Goal: Task Accomplishment & Management: Manage account settings

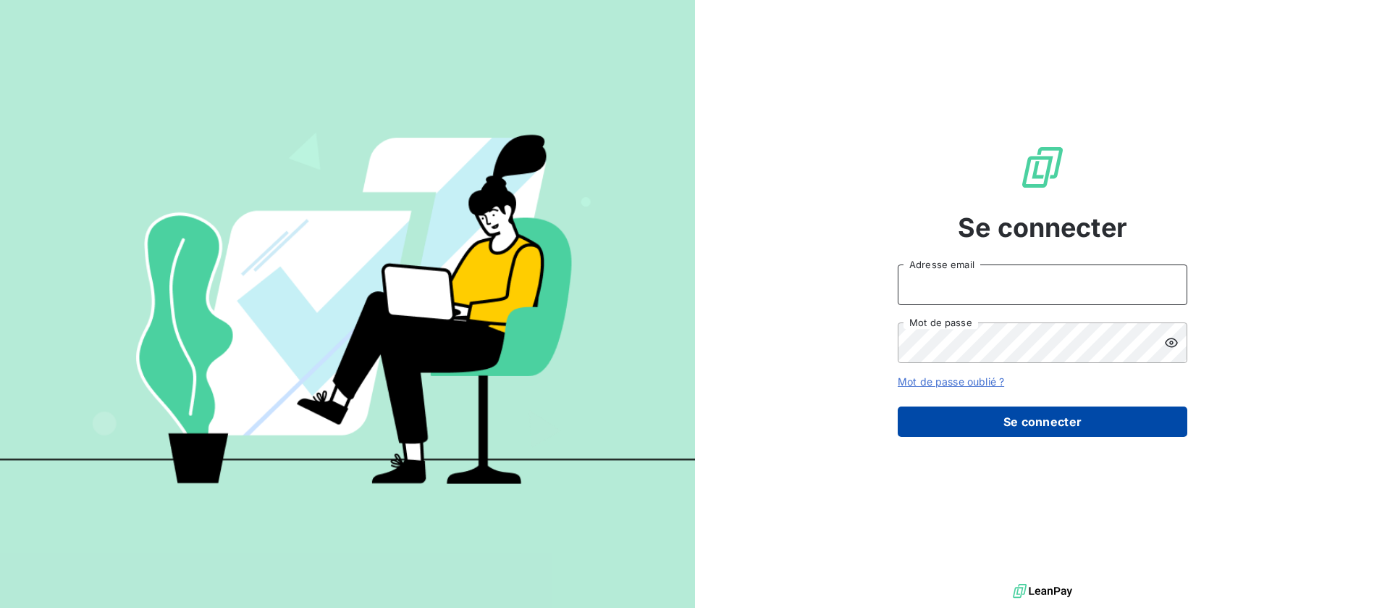
type input "[EMAIL_ADDRESS][DOMAIN_NAME]"
click at [1034, 415] on button "Se connecter" at bounding box center [1043, 421] width 290 height 30
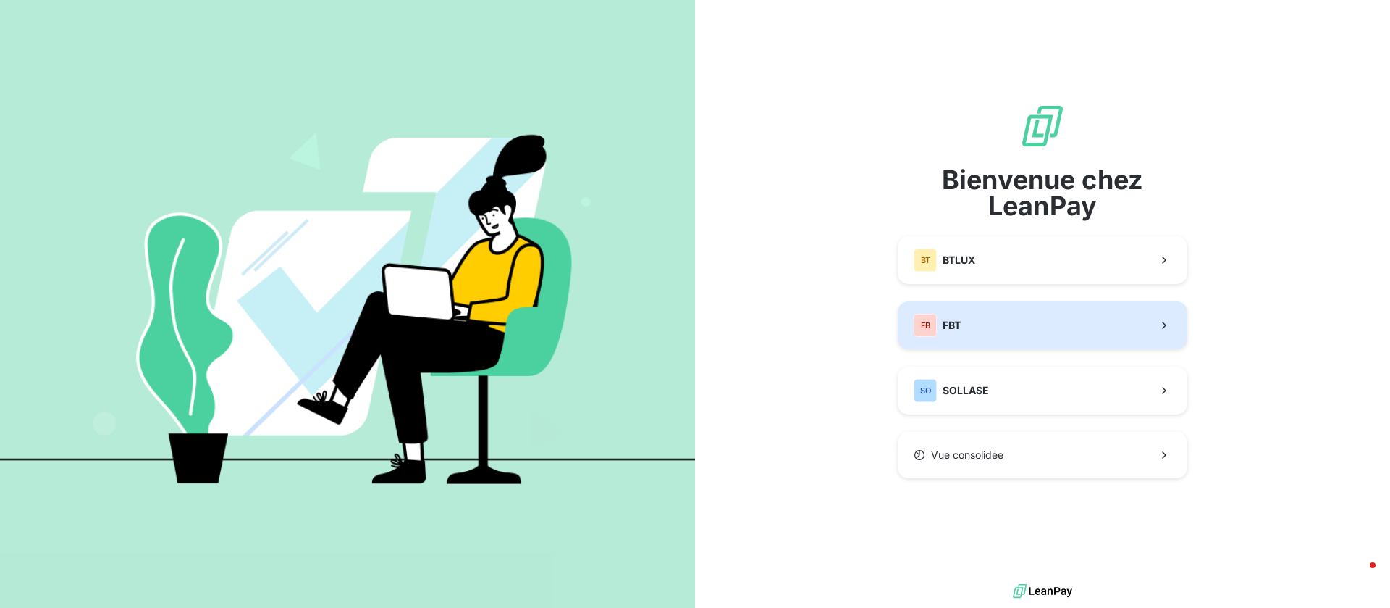
click at [988, 320] on button "FB FBT" at bounding box center [1043, 325] width 290 height 48
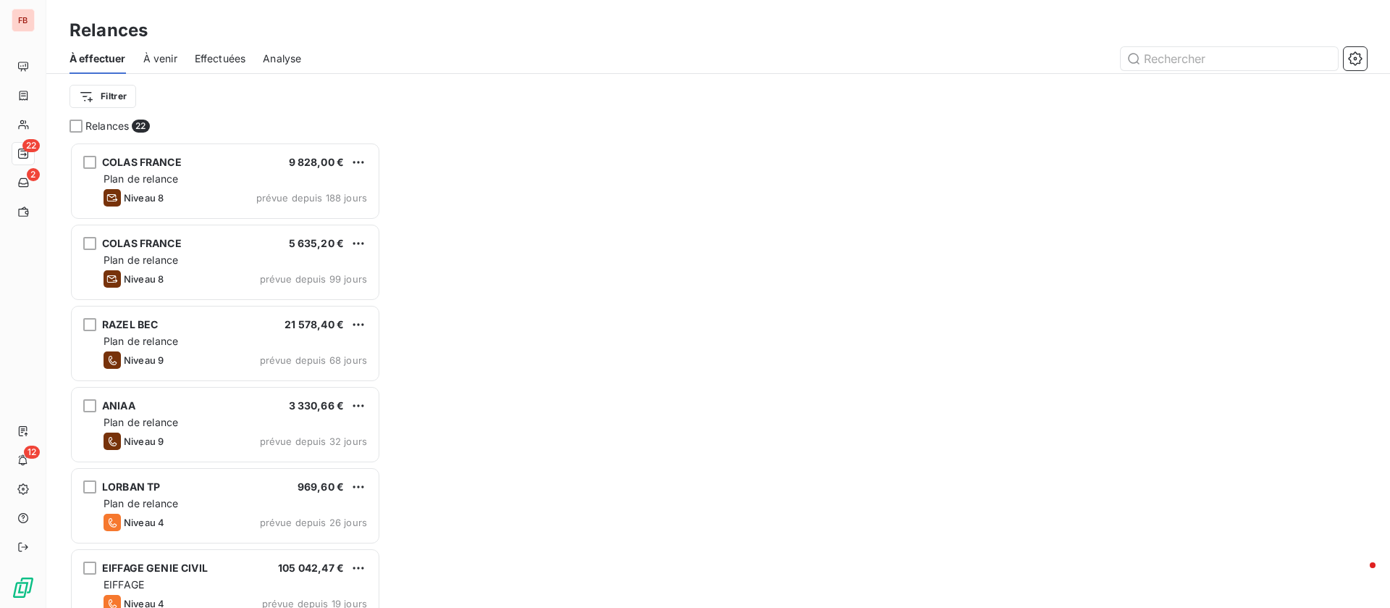
scroll to position [449, 295]
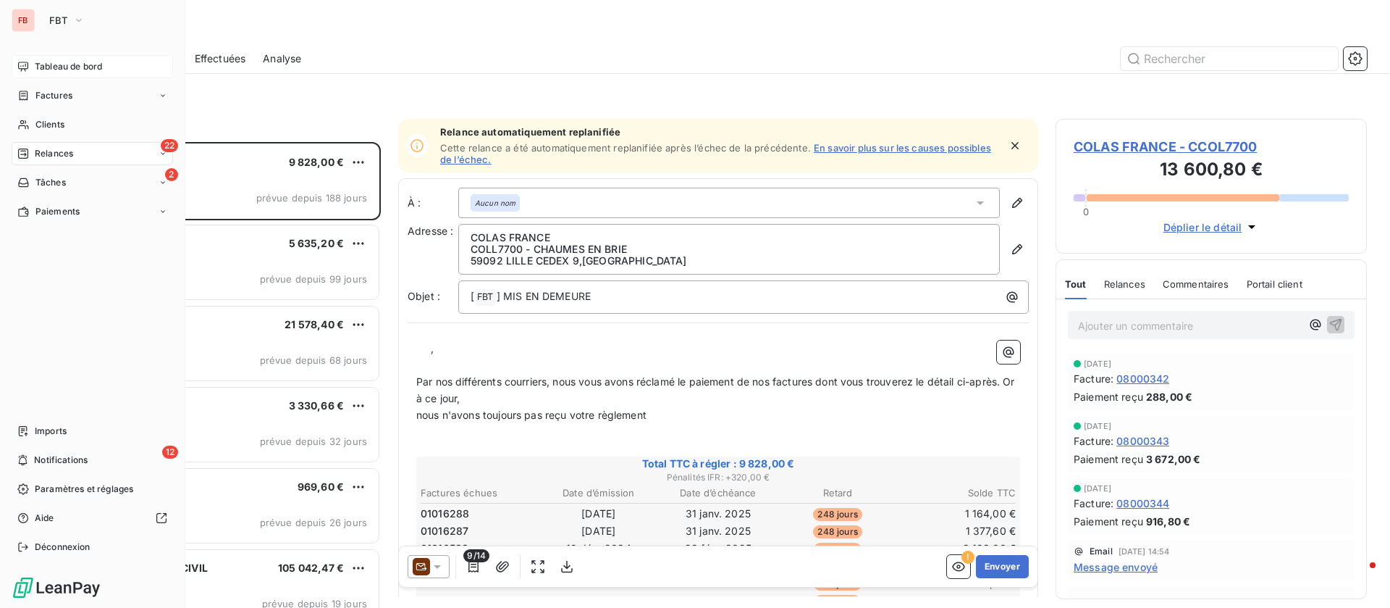
click at [28, 56] on div "Tableau de bord" at bounding box center [92, 66] width 161 height 23
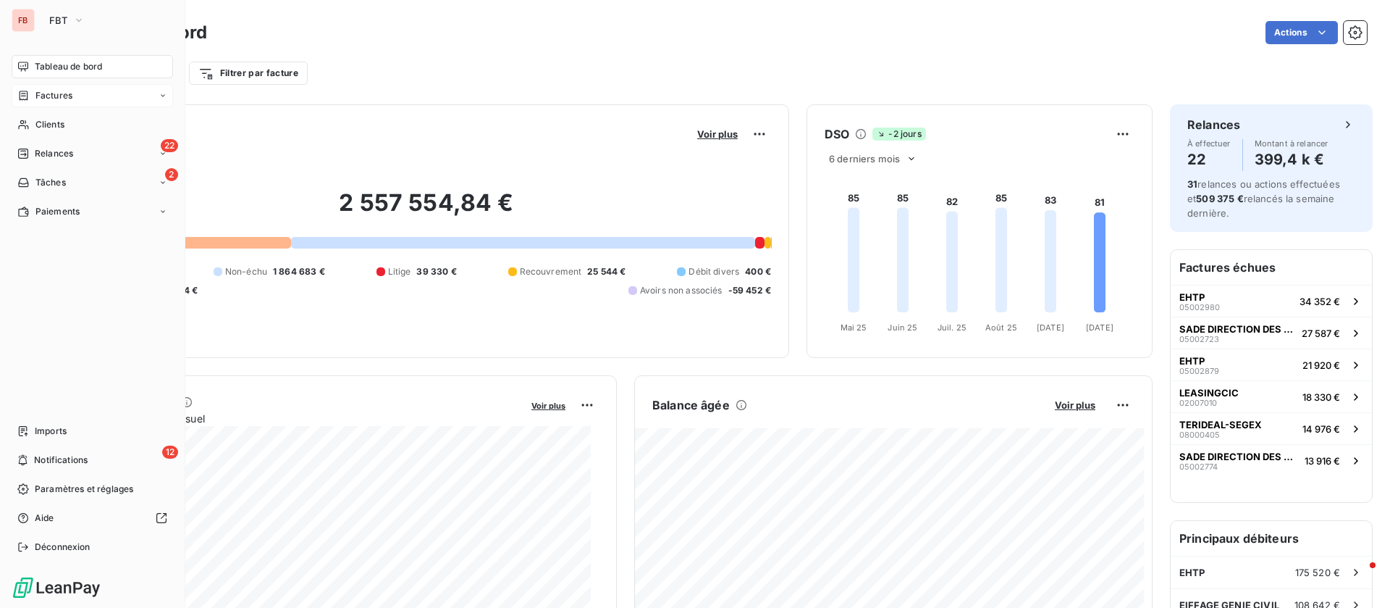
click at [49, 106] on div "Factures" at bounding box center [92, 95] width 161 height 23
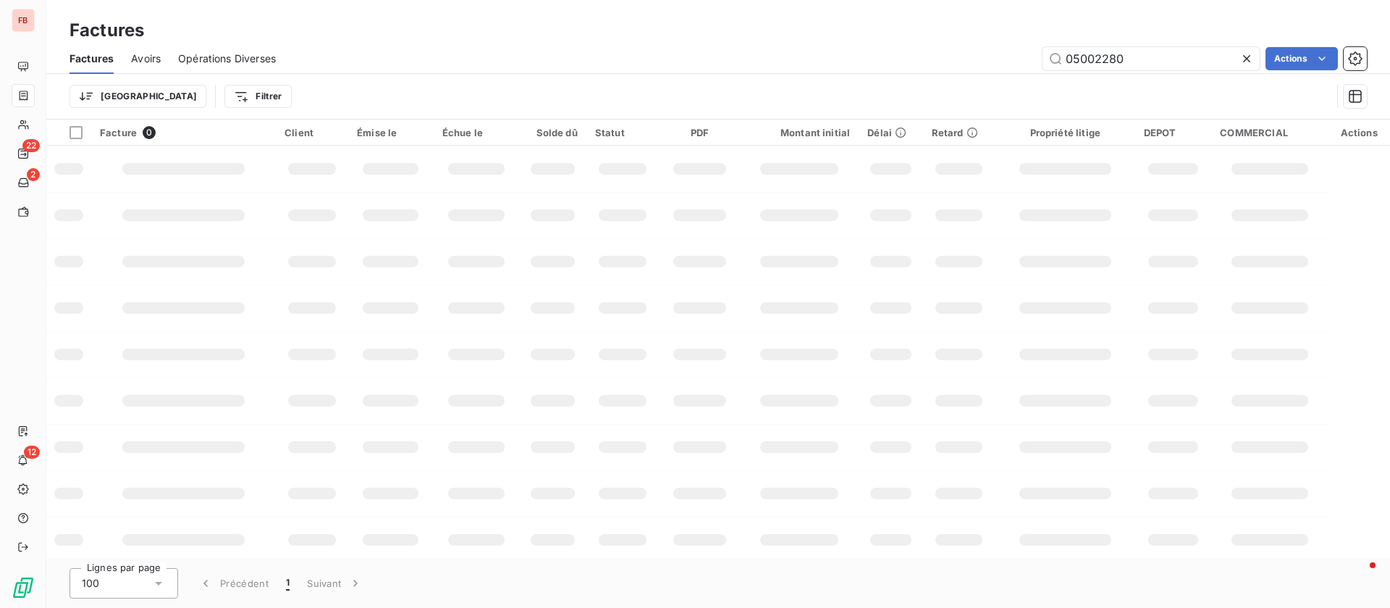
click at [1120, 77] on div "Trier Filtrer" at bounding box center [719, 96] width 1298 height 45
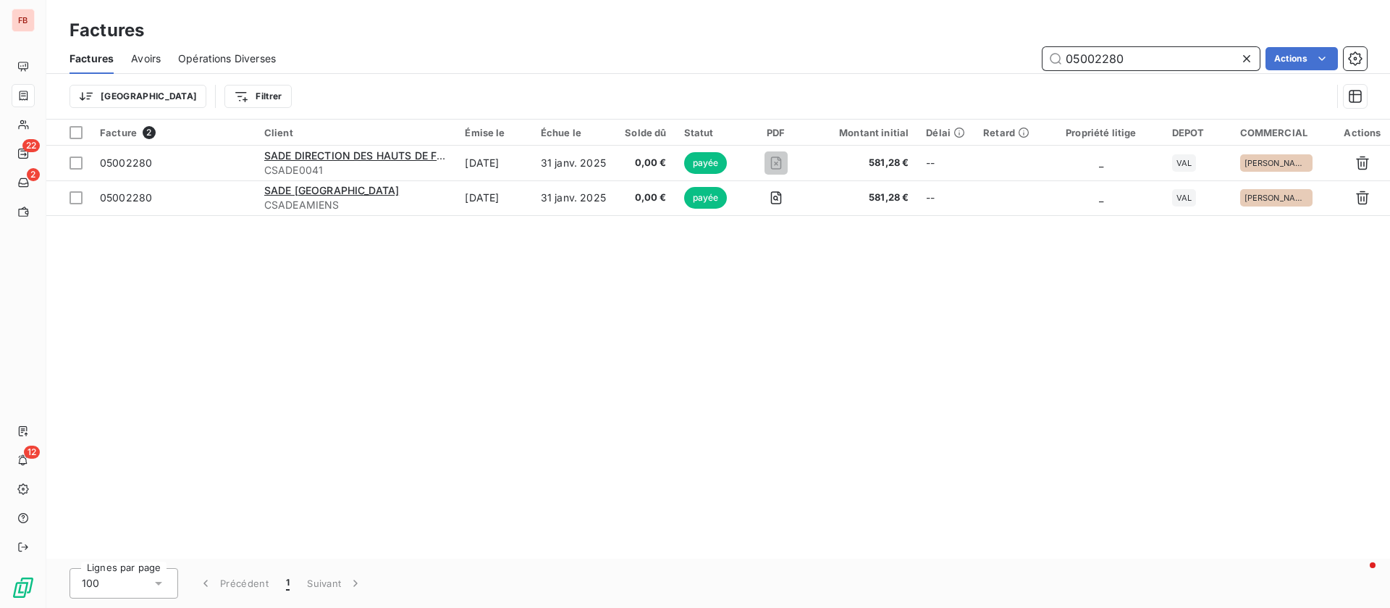
drag, startPoint x: 1132, startPoint y: 54, endPoint x: 944, endPoint y: 48, distance: 188.4
click at [944, 48] on div "05002280 Actions" at bounding box center [830, 58] width 1074 height 23
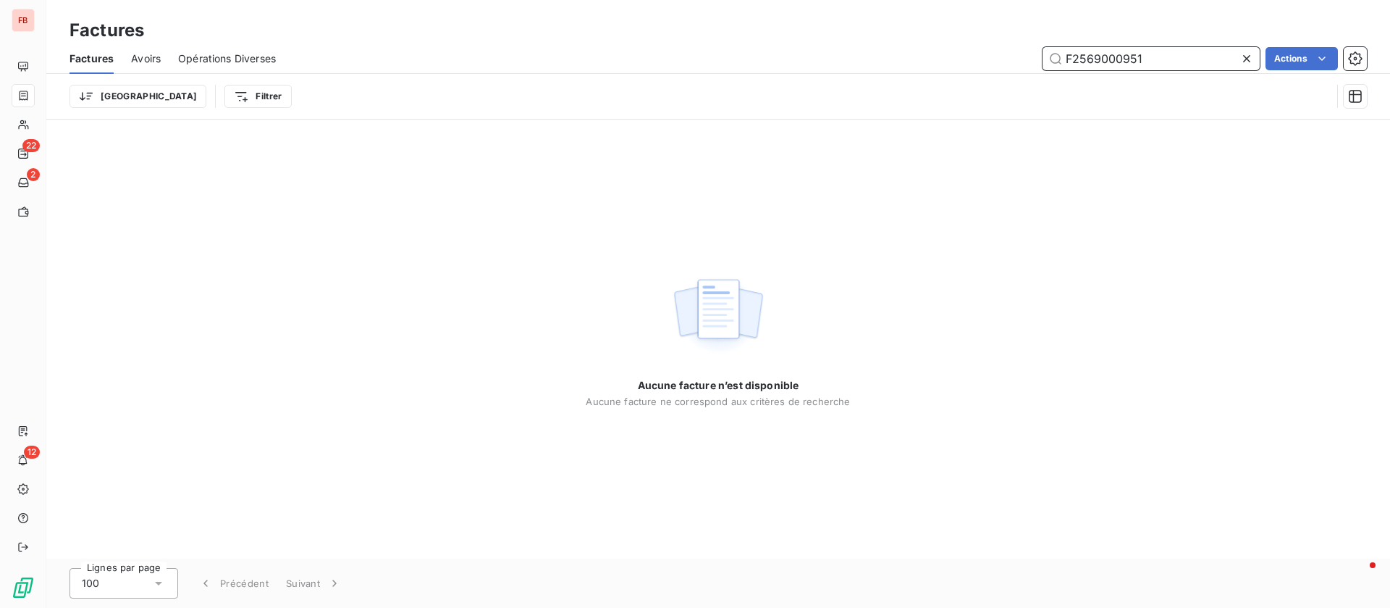
type input "F2569000951"
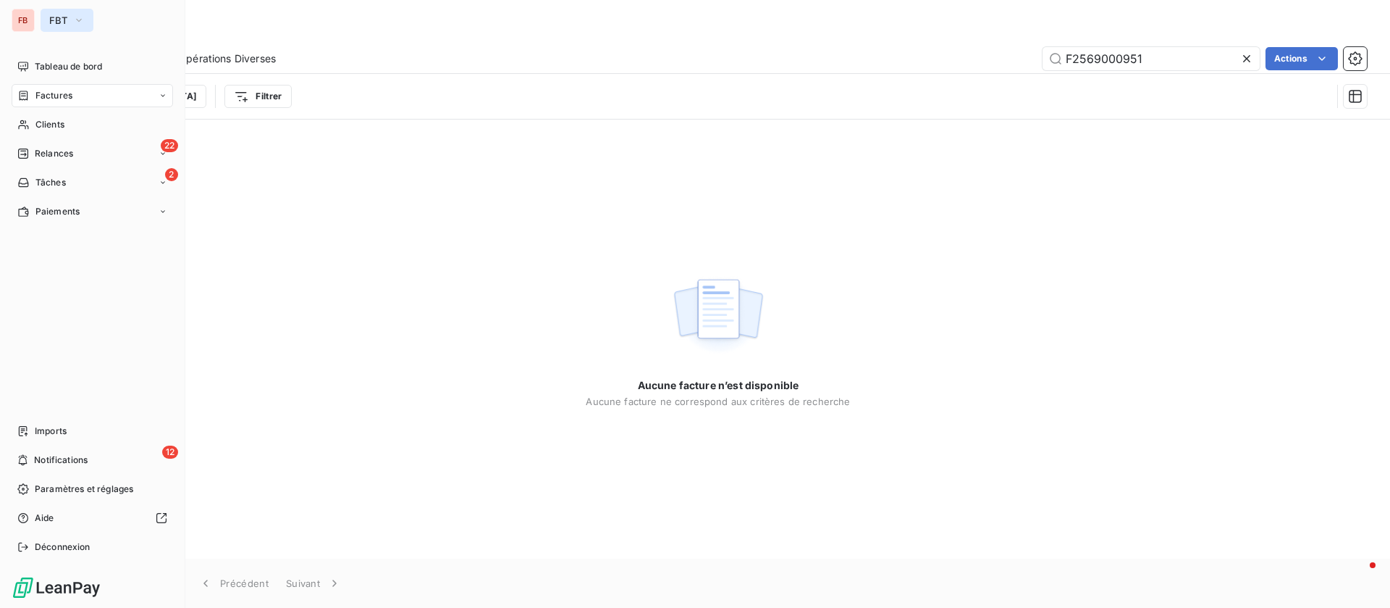
click at [69, 18] on button "FBT" at bounding box center [67, 20] width 53 height 23
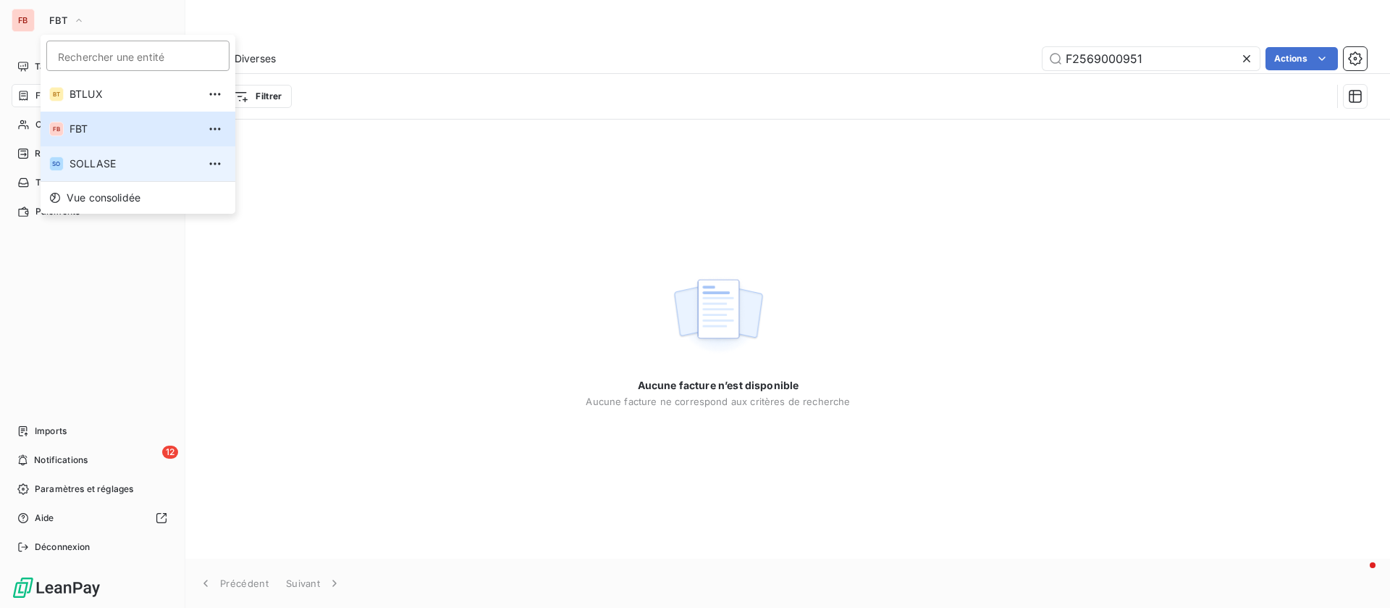
click at [79, 161] on span "SOLLASE" at bounding box center [134, 163] width 128 height 14
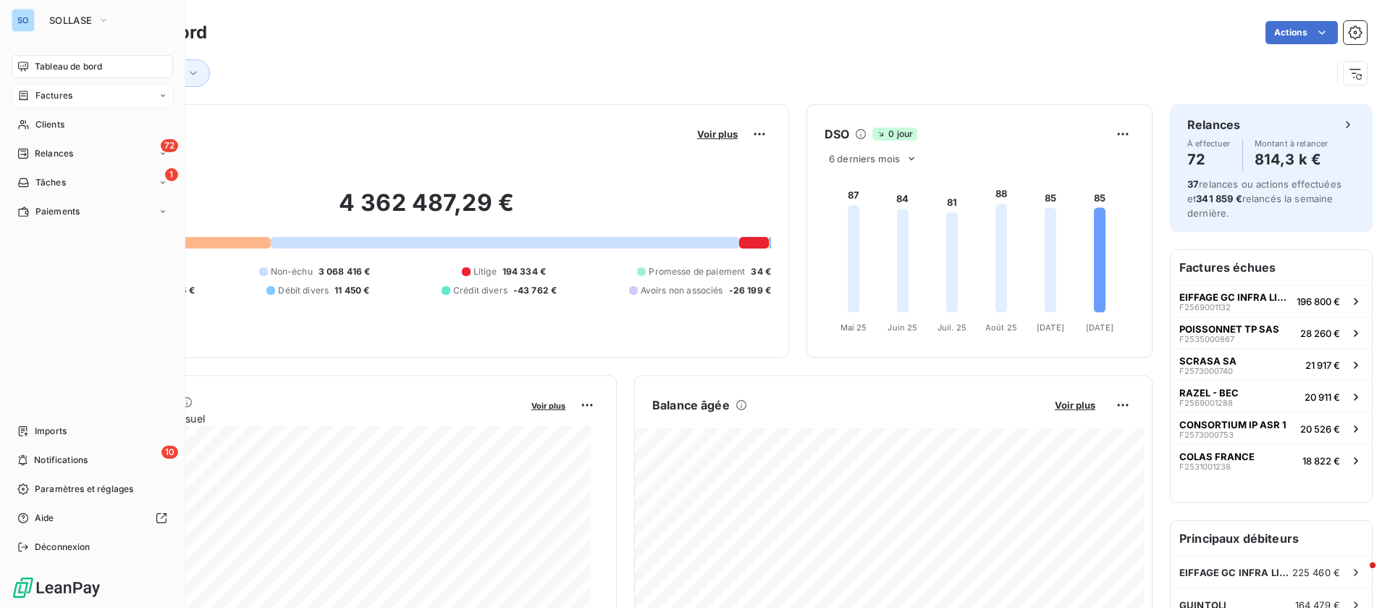
click at [43, 95] on span "Factures" at bounding box center [53, 95] width 37 height 13
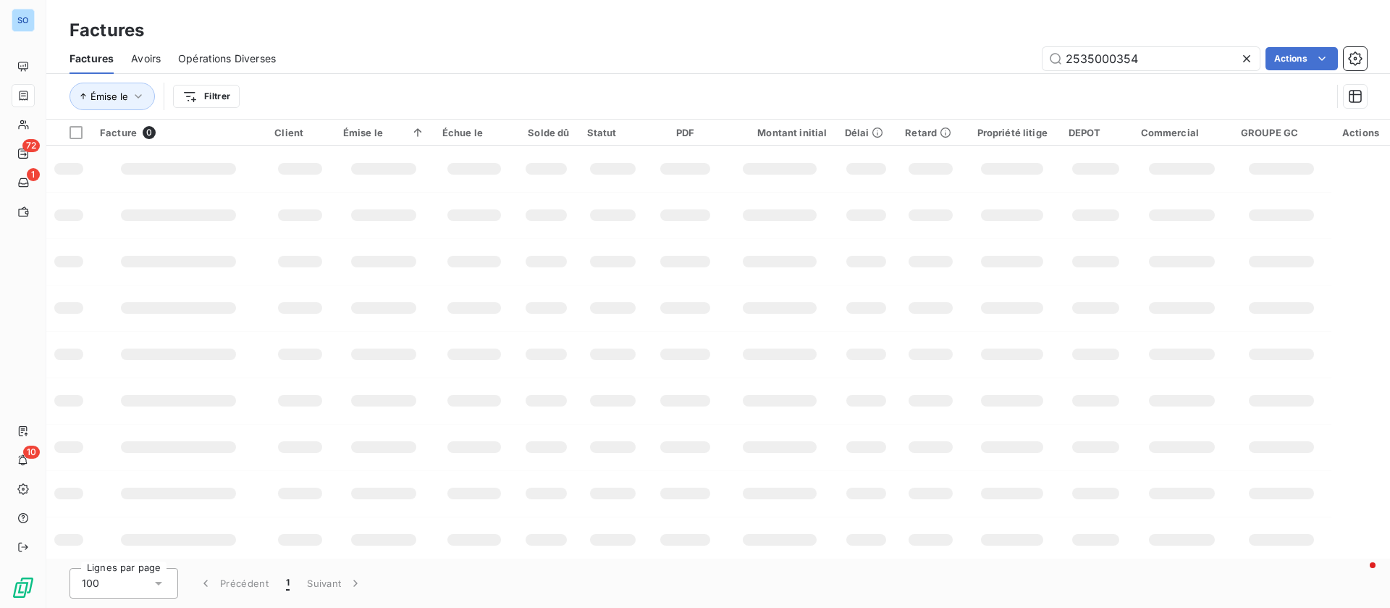
drag, startPoint x: 1155, startPoint y: 57, endPoint x: 790, endPoint y: 45, distance: 365.2
click at [790, 45] on div "Factures Avoirs Opérations Diverses 2535000354 Actions" at bounding box center [718, 58] width 1344 height 30
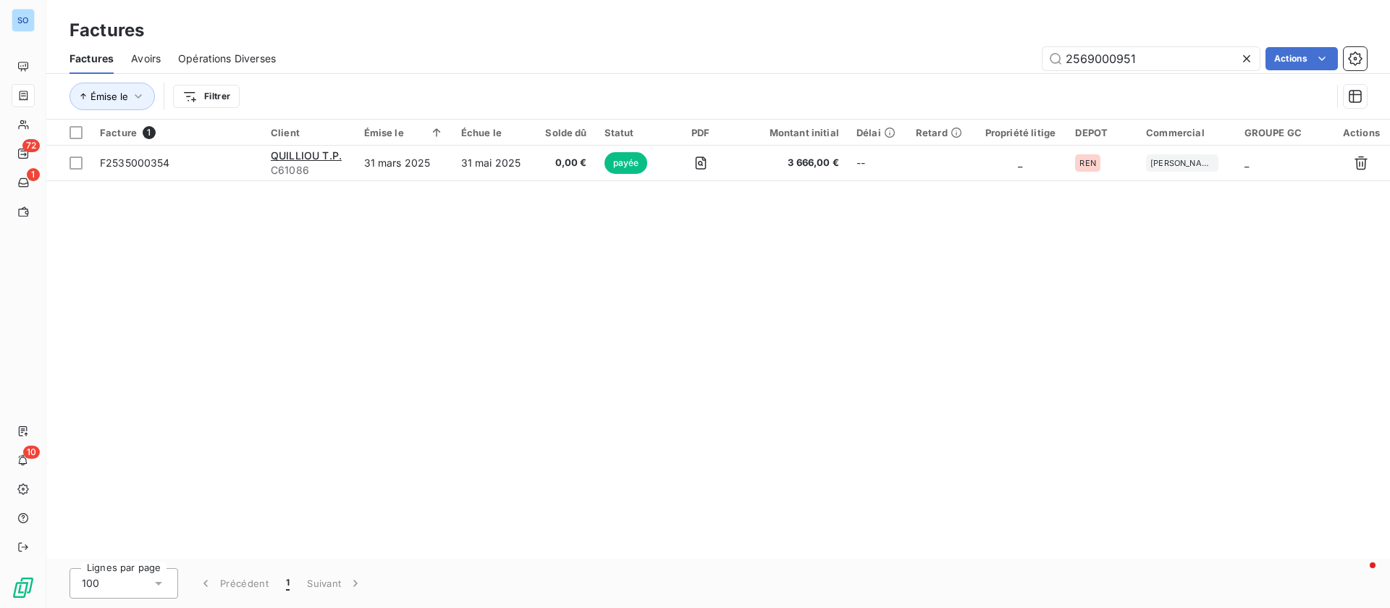
type input "2569000951"
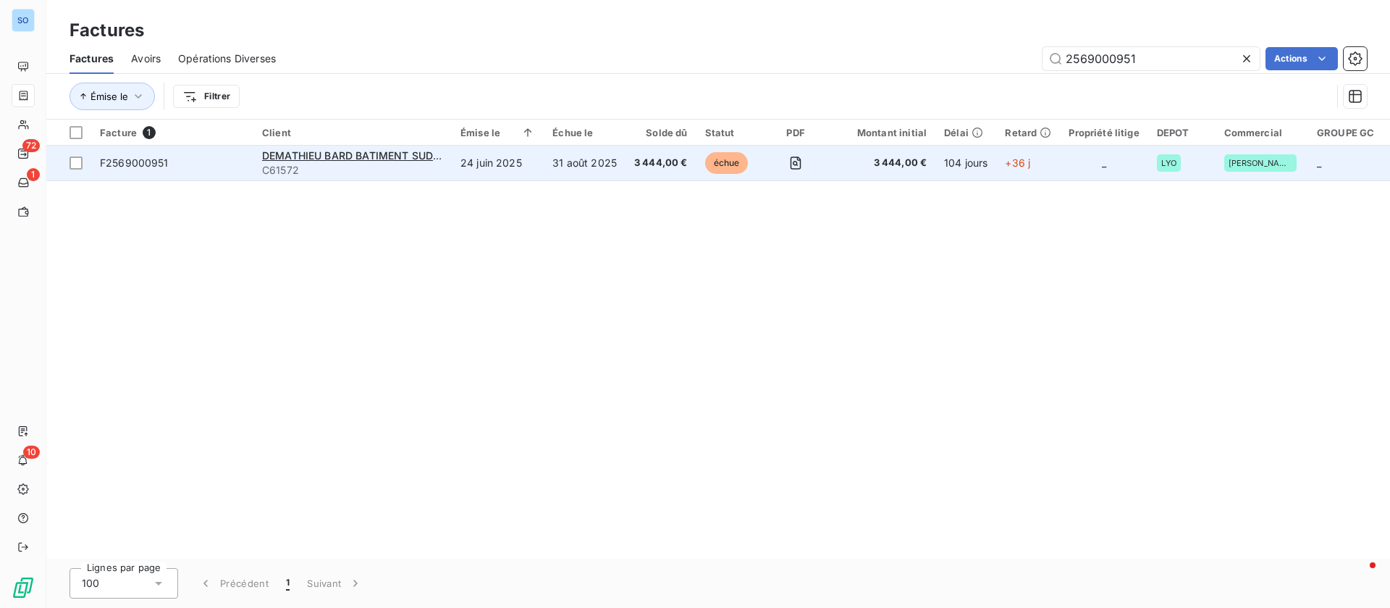
click at [430, 169] on span "C61572" at bounding box center [352, 170] width 181 height 14
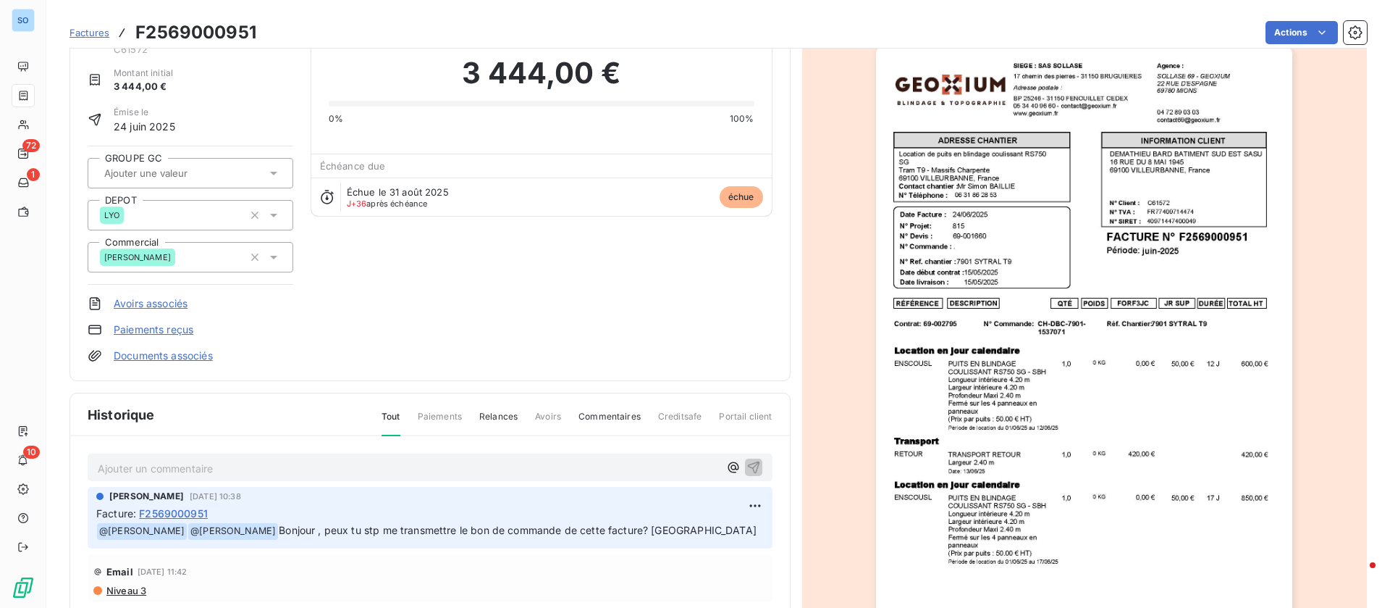
scroll to position [194, 0]
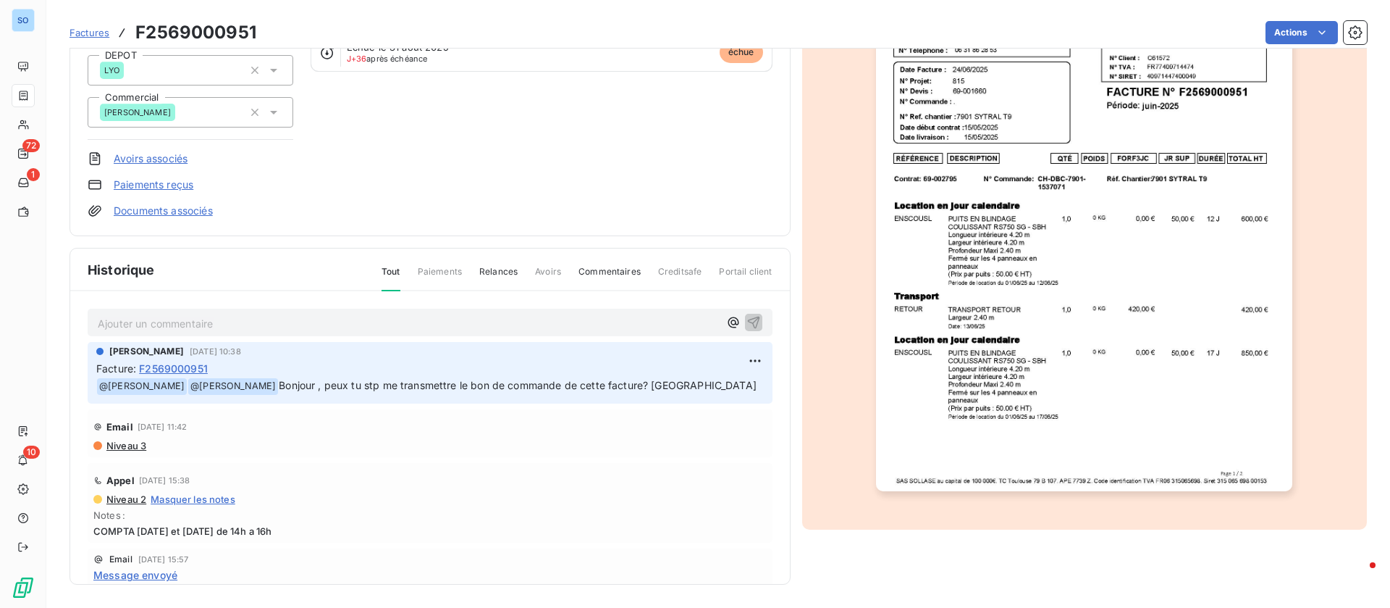
click at [235, 320] on p "Ajouter un commentaire ﻿" at bounding box center [408, 323] width 621 height 18
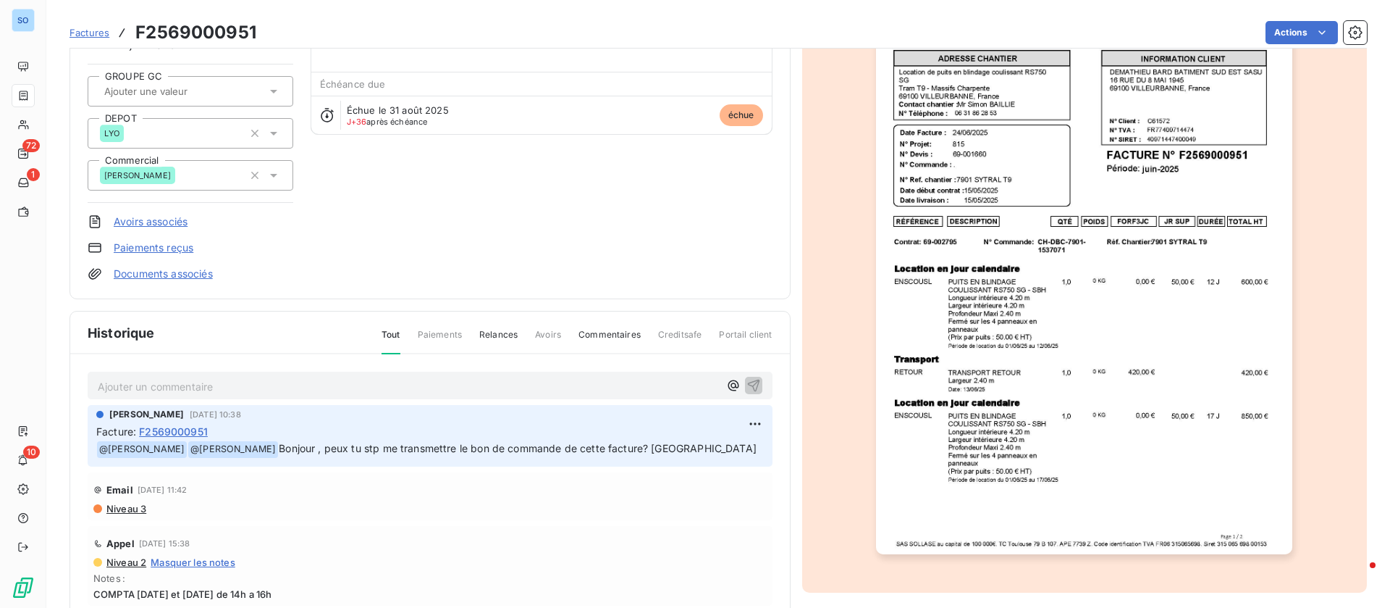
scroll to position [85, 0]
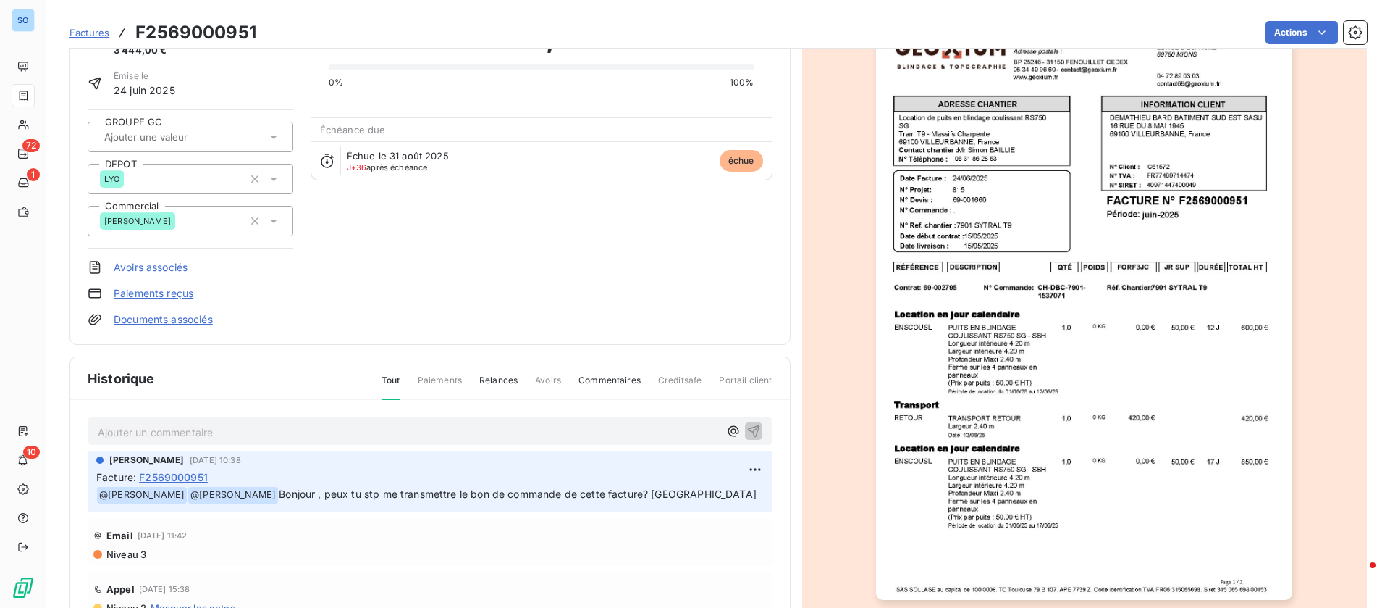
click at [1143, 184] on img "button" at bounding box center [1084, 304] width 416 height 589
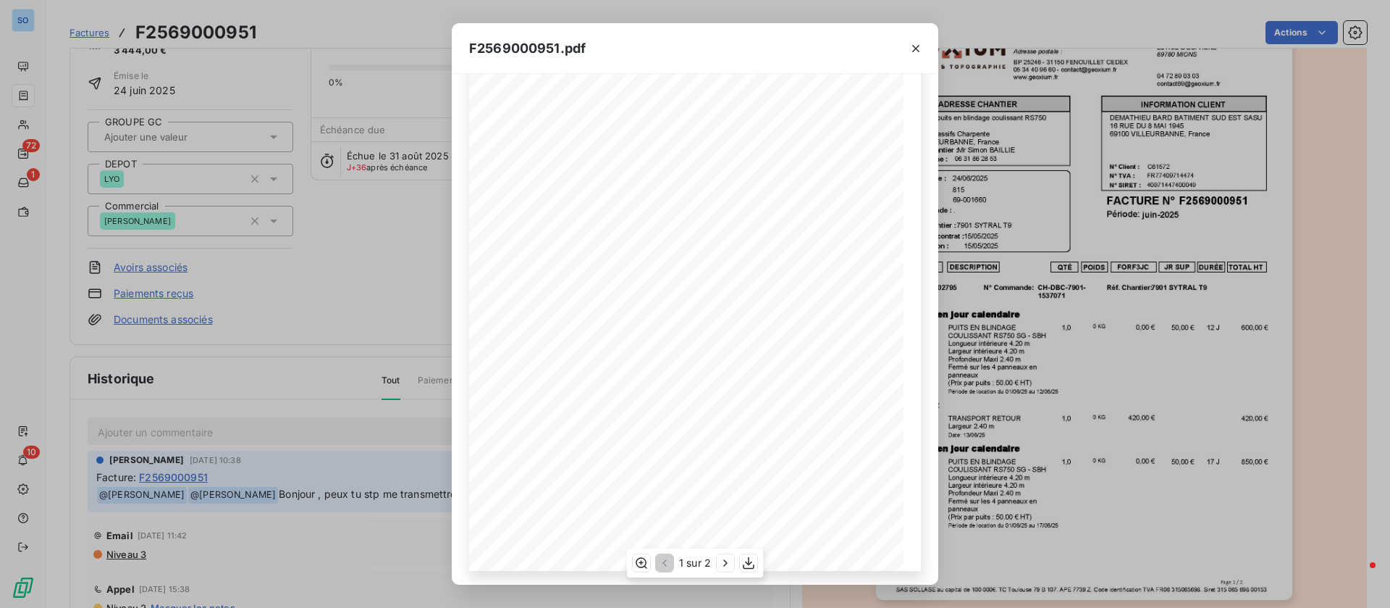
scroll to position [139, 0]
click at [725, 566] on icon "button" at bounding box center [725, 562] width 14 height 14
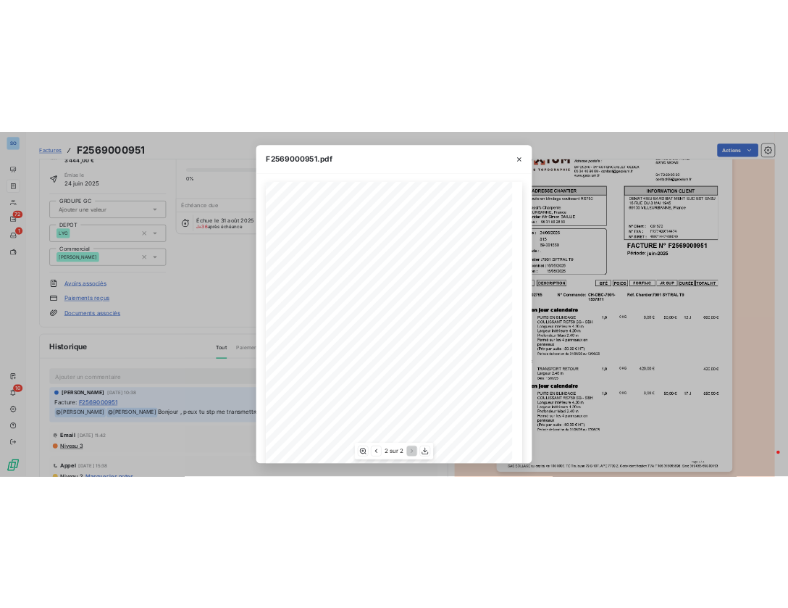
scroll to position [0, 0]
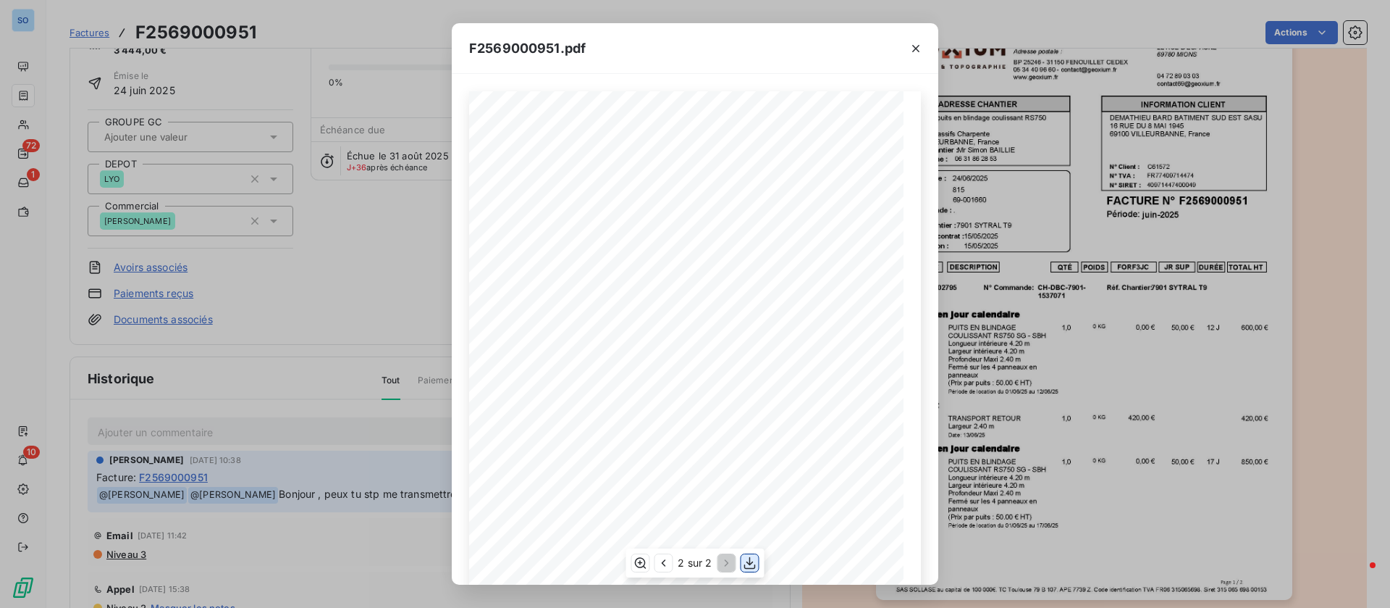
click at [754, 566] on icon "button" at bounding box center [750, 562] width 14 height 14
drag, startPoint x: 18, startPoint y: 363, endPoint x: 119, endPoint y: 316, distance: 111.5
click at [19, 361] on div "F2569000951.pdf QTÉ RÉFÉRENCE TOTAL HT FORF3JC POIDS JR SUP DURÉE DESCRIPTION P…" at bounding box center [695, 304] width 1390 height 608
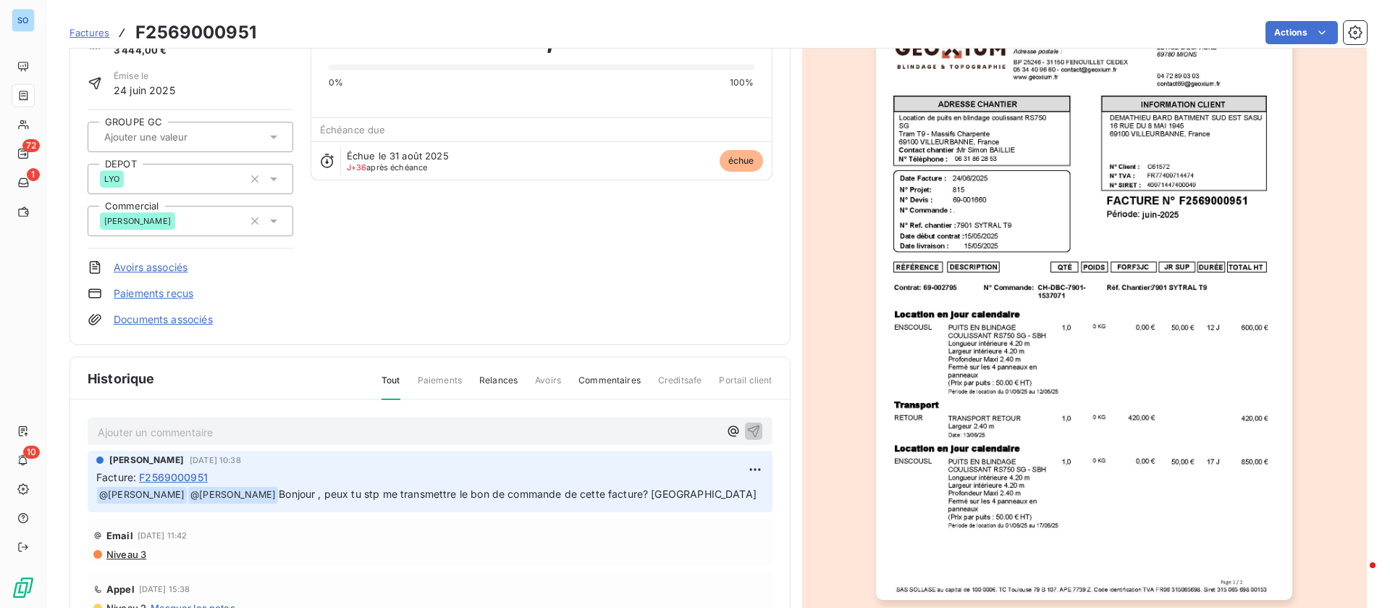
click at [219, 425] on p "Ajouter un commentaire ﻿" at bounding box center [408, 432] width 621 height 18
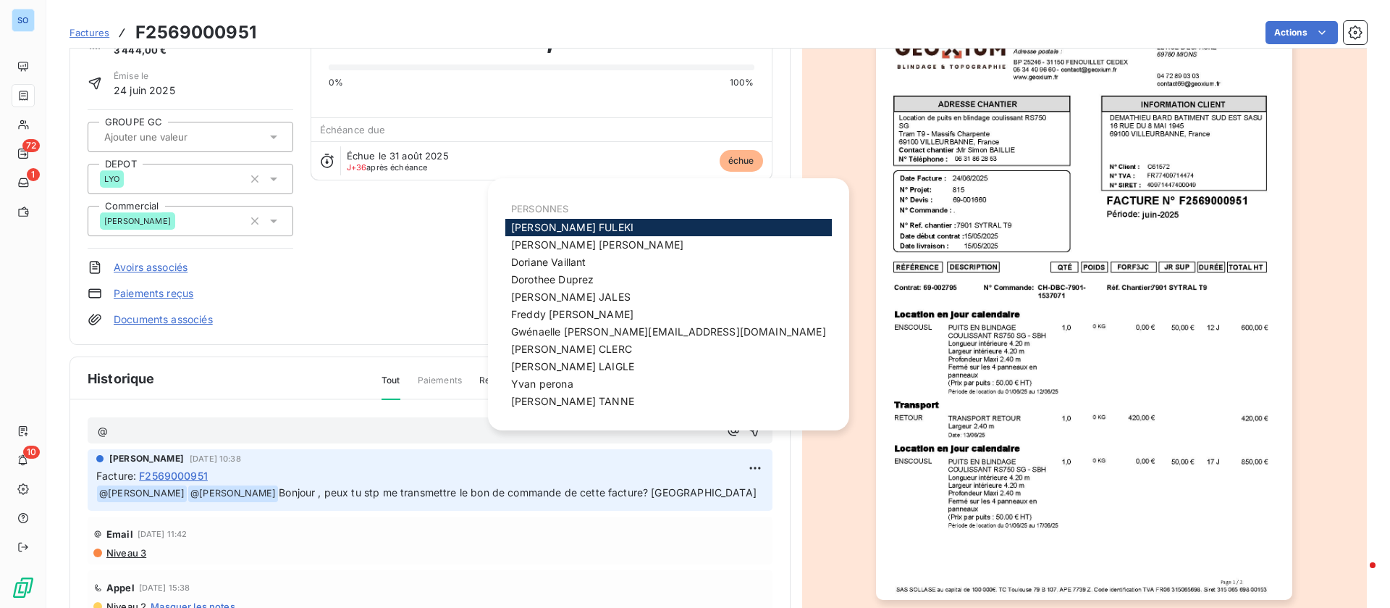
click at [558, 226] on span "Carole FULEKI" at bounding box center [572, 227] width 122 height 12
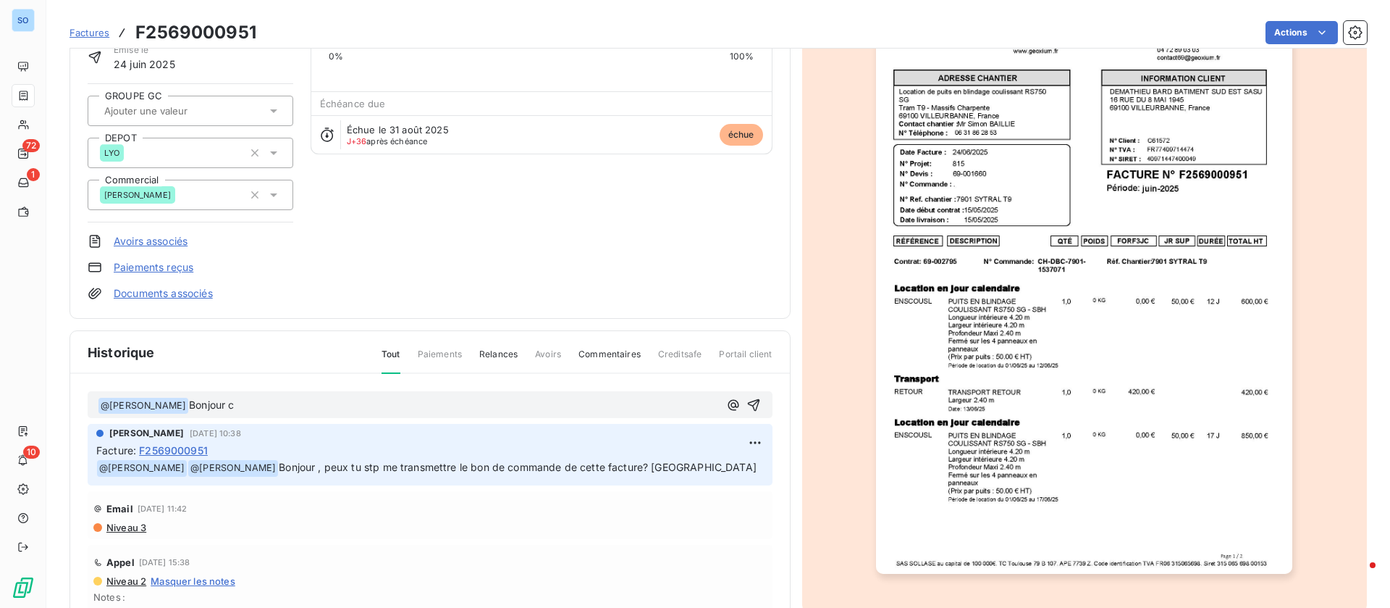
scroll to position [85, 0]
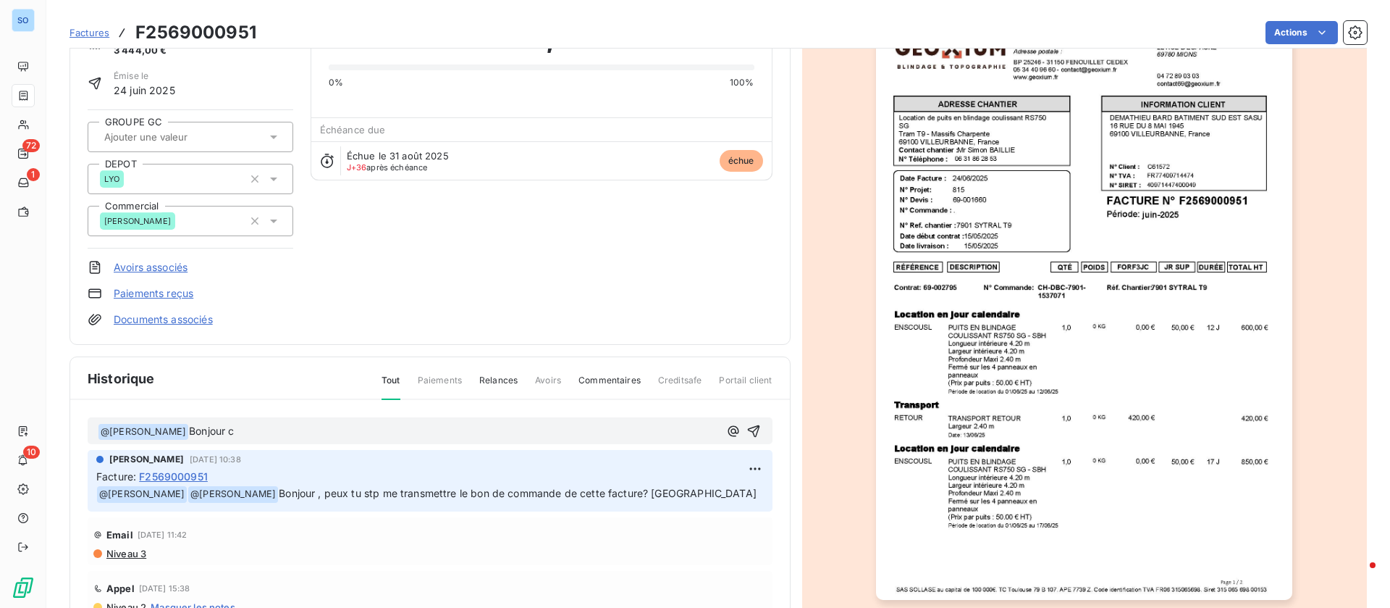
click at [263, 433] on p "﻿ @ Carole FULEKI ﻿ Bonjour c" at bounding box center [408, 431] width 621 height 17
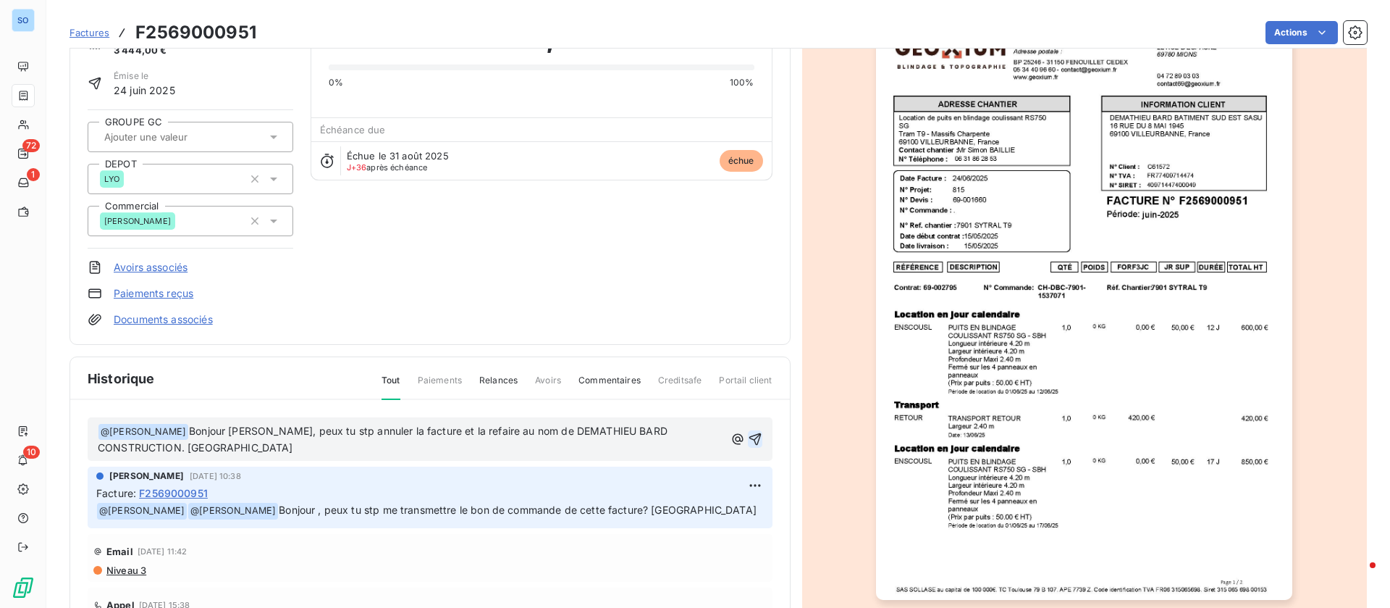
click at [748, 434] on icon "button" at bounding box center [755, 439] width 14 height 14
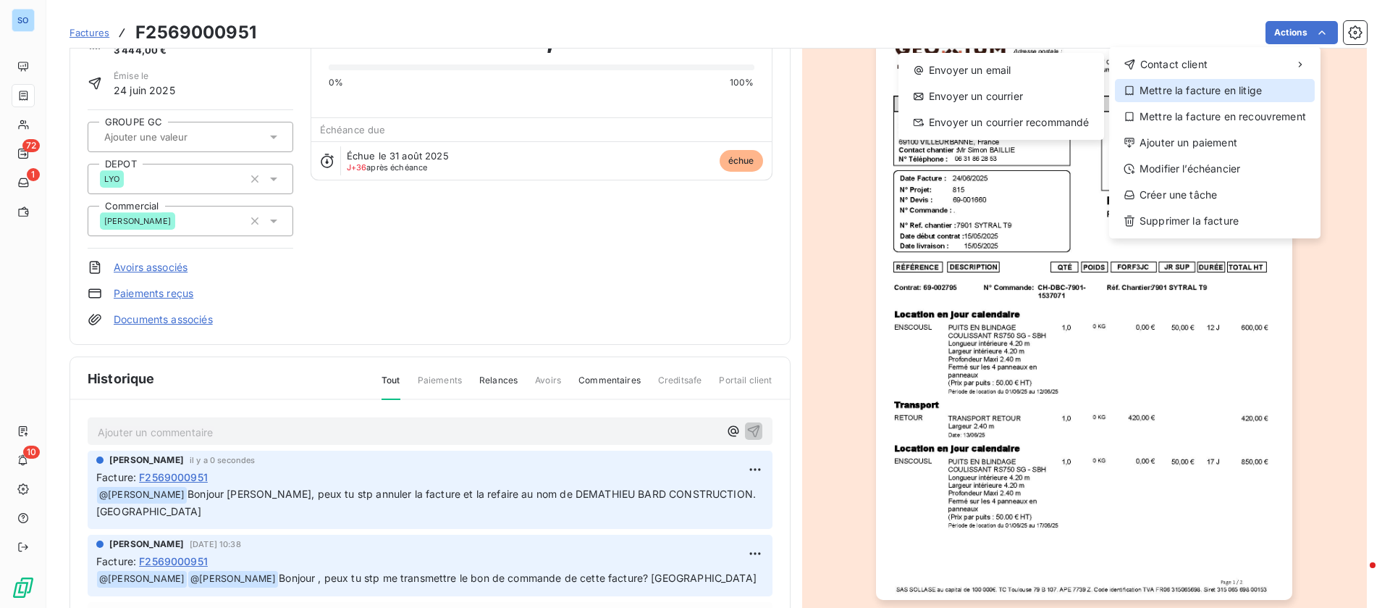
click at [1195, 82] on div "Mettre la facture en litige" at bounding box center [1215, 90] width 200 height 23
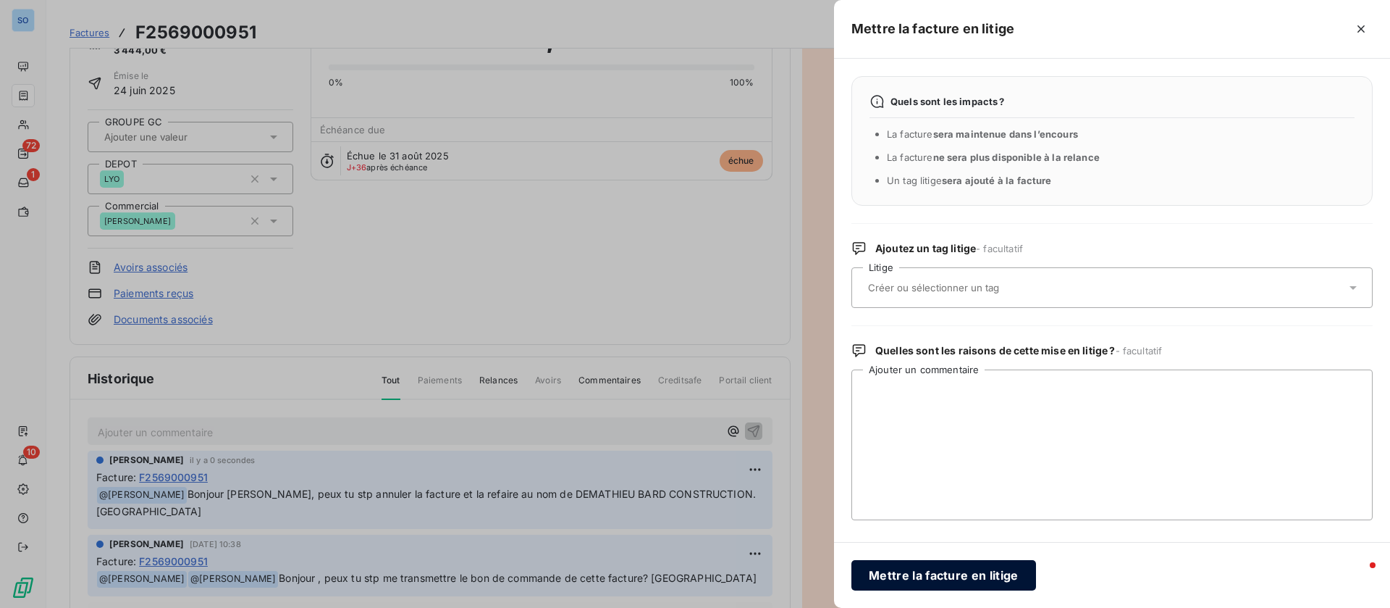
click at [925, 567] on button "Mettre la facture en litige" at bounding box center [944, 575] width 185 height 30
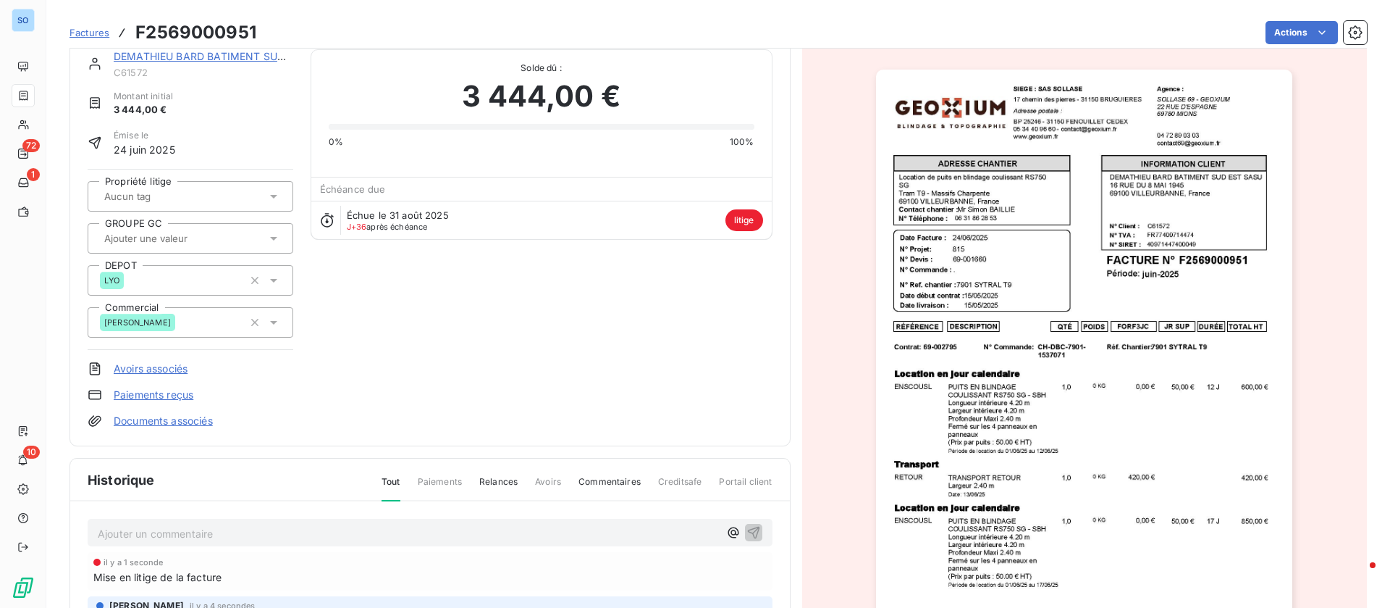
scroll to position [0, 0]
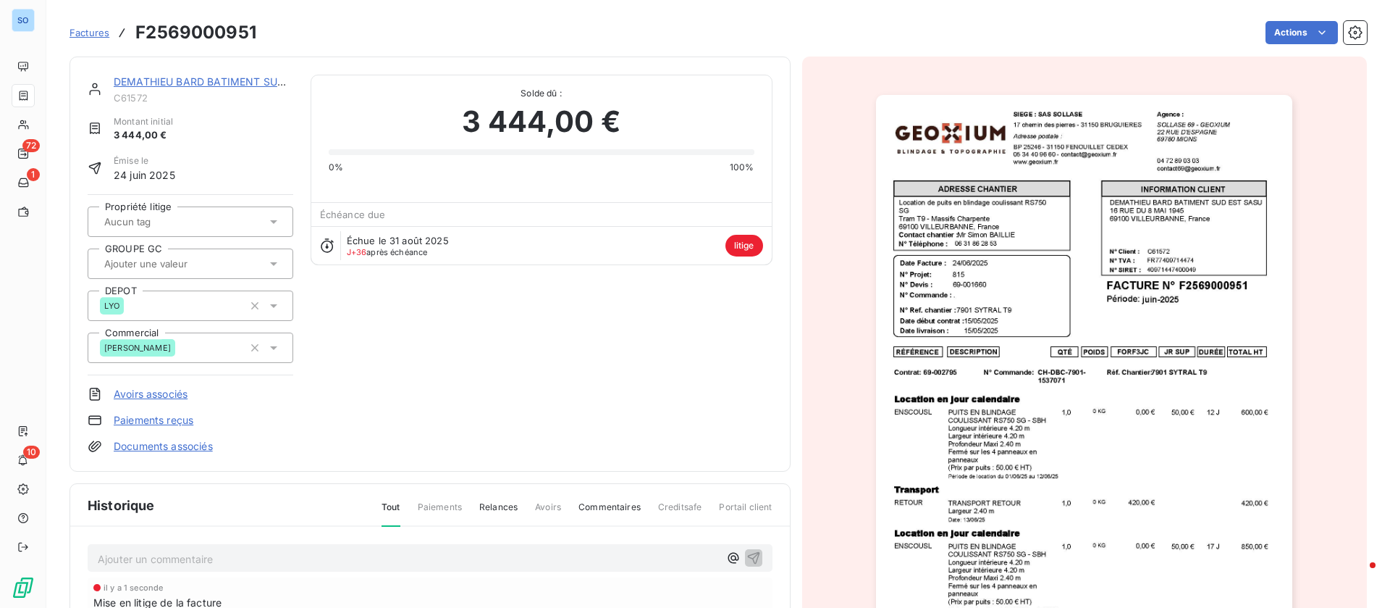
click at [234, 84] on link "DEMATHIEU BARD BATIMENT SUD EST SASU" at bounding box center [226, 81] width 224 height 12
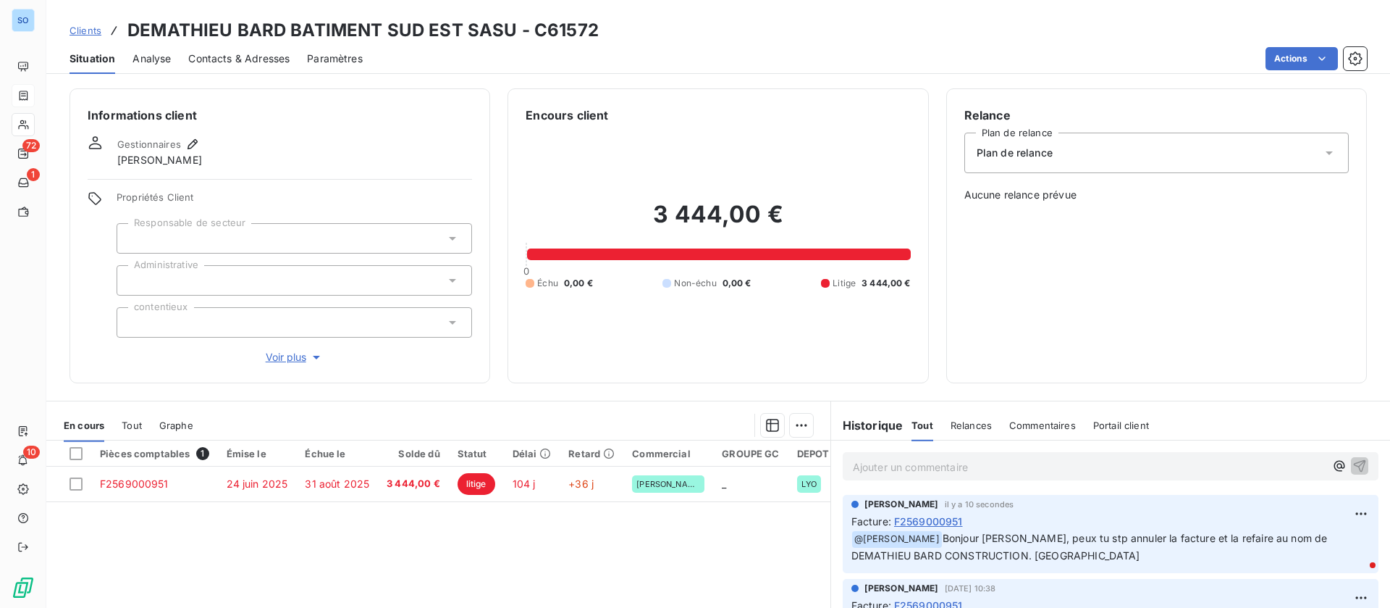
click at [259, 58] on span "Contacts & Adresses" at bounding box center [238, 58] width 101 height 14
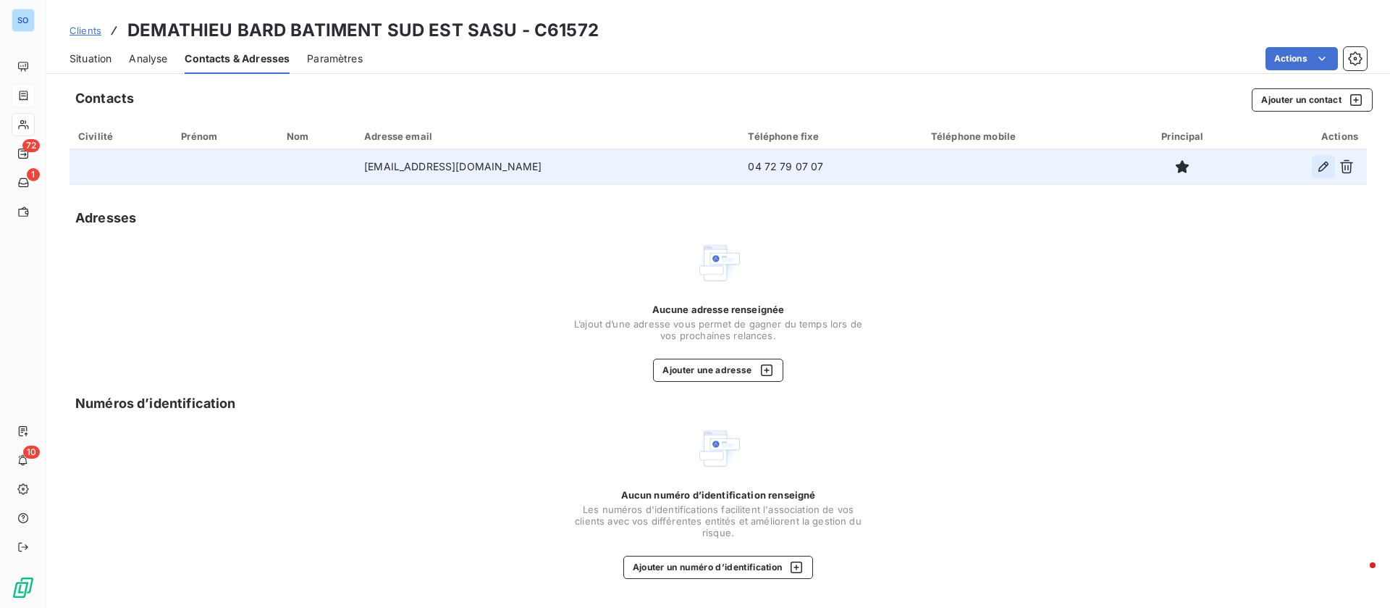
click at [1321, 159] on icon "button" at bounding box center [1323, 166] width 14 height 14
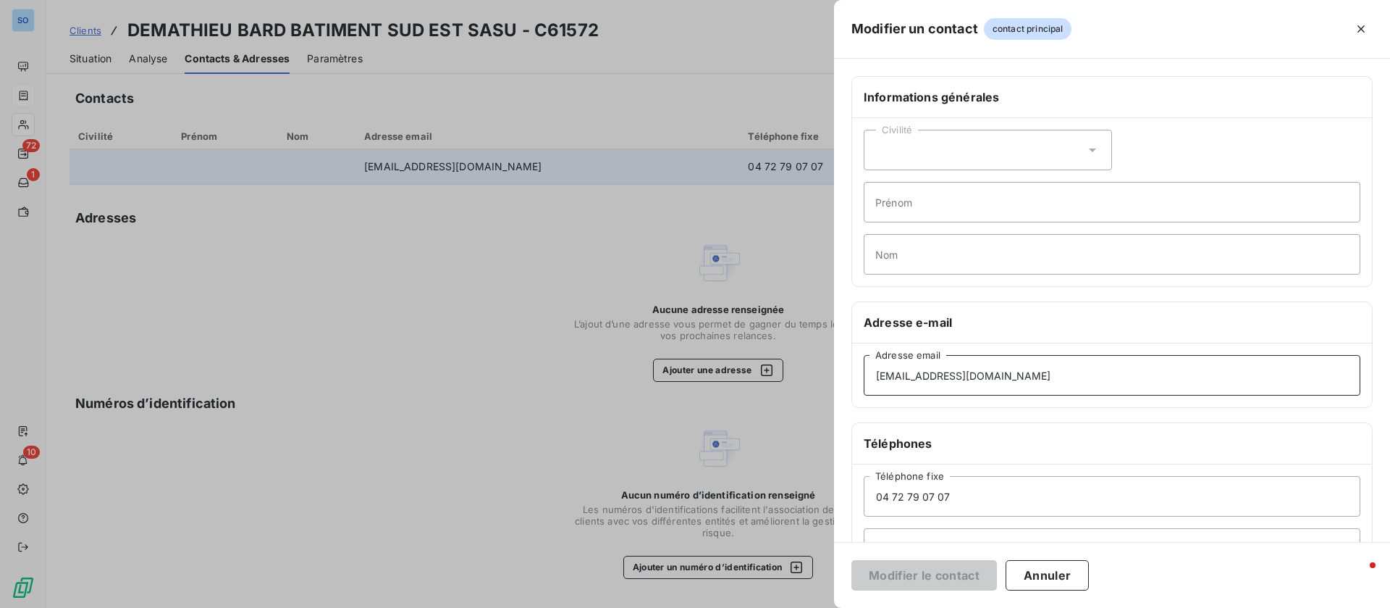
drag, startPoint x: 1075, startPoint y: 371, endPoint x: 786, endPoint y: 357, distance: 288.6
click at [786, 607] on div "Modifier un contact contact principal Informations générales Civilité Prénom No…" at bounding box center [695, 608] width 1390 height 0
paste input "fournisseurIGC"
type input "comptafournisseurIGC@demathieu-bard.fr"
click at [899, 568] on button "Modifier le contact" at bounding box center [925, 575] width 146 height 30
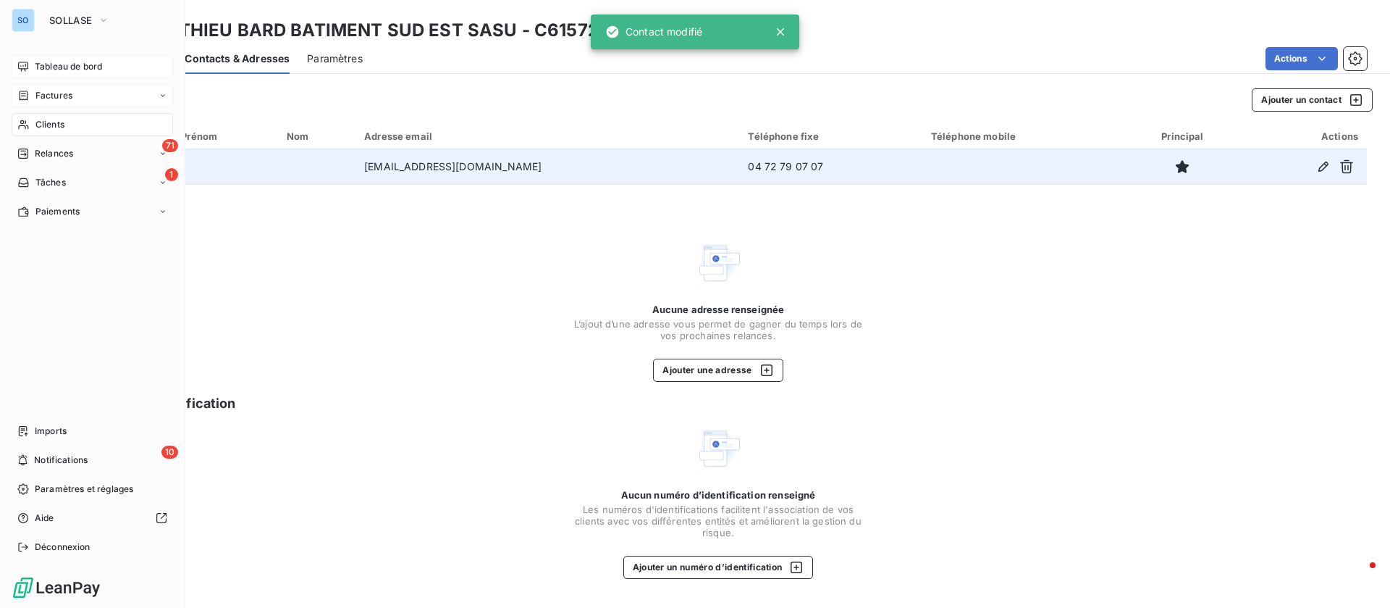
click at [35, 63] on span "Tableau de bord" at bounding box center [68, 66] width 67 height 13
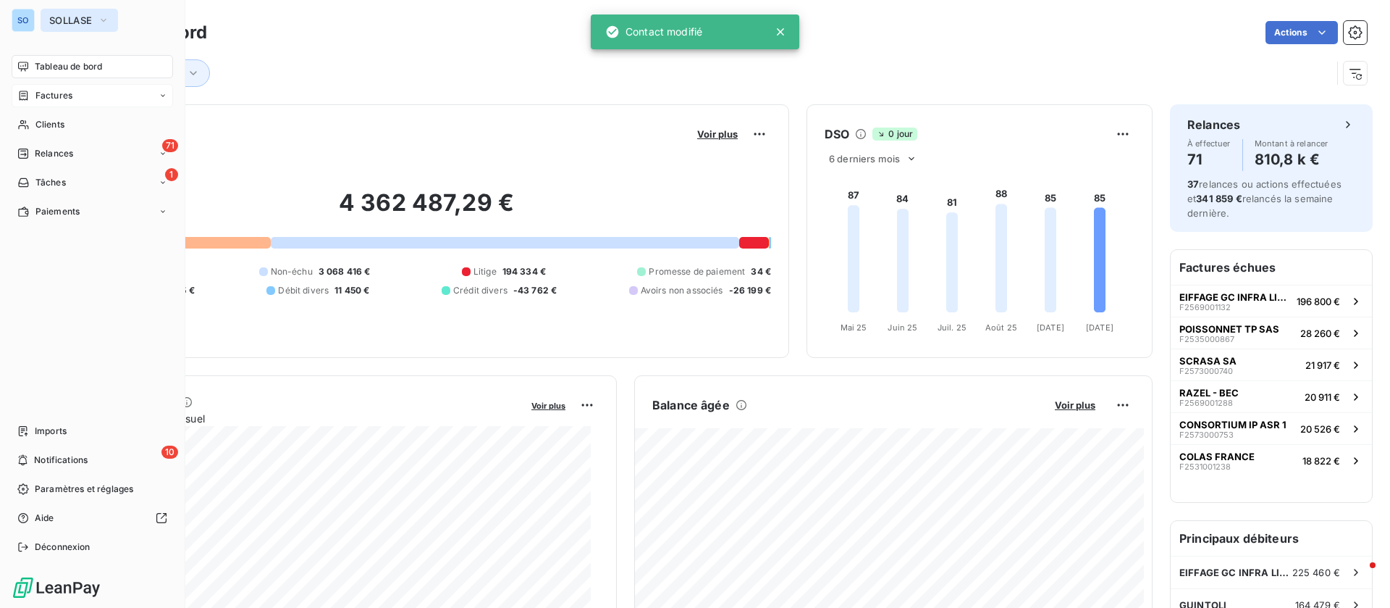
click at [70, 18] on span "SOLLASE" at bounding box center [70, 20] width 43 height 12
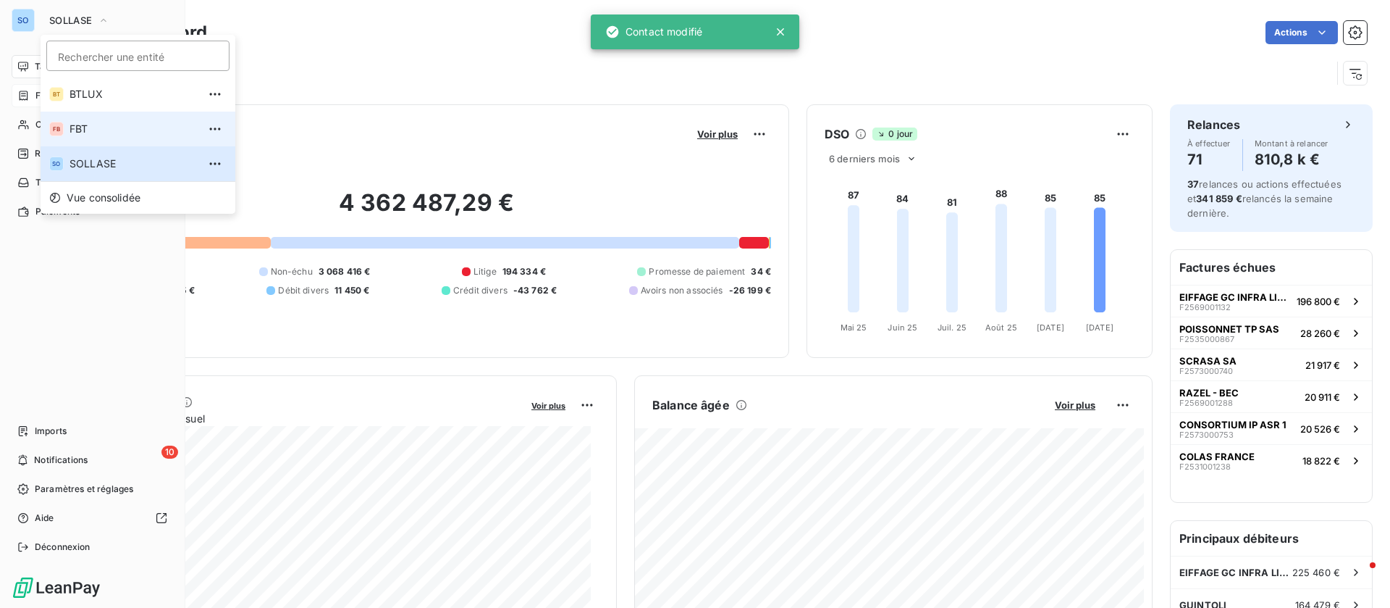
click at [107, 118] on li "FB FBT" at bounding box center [138, 129] width 195 height 35
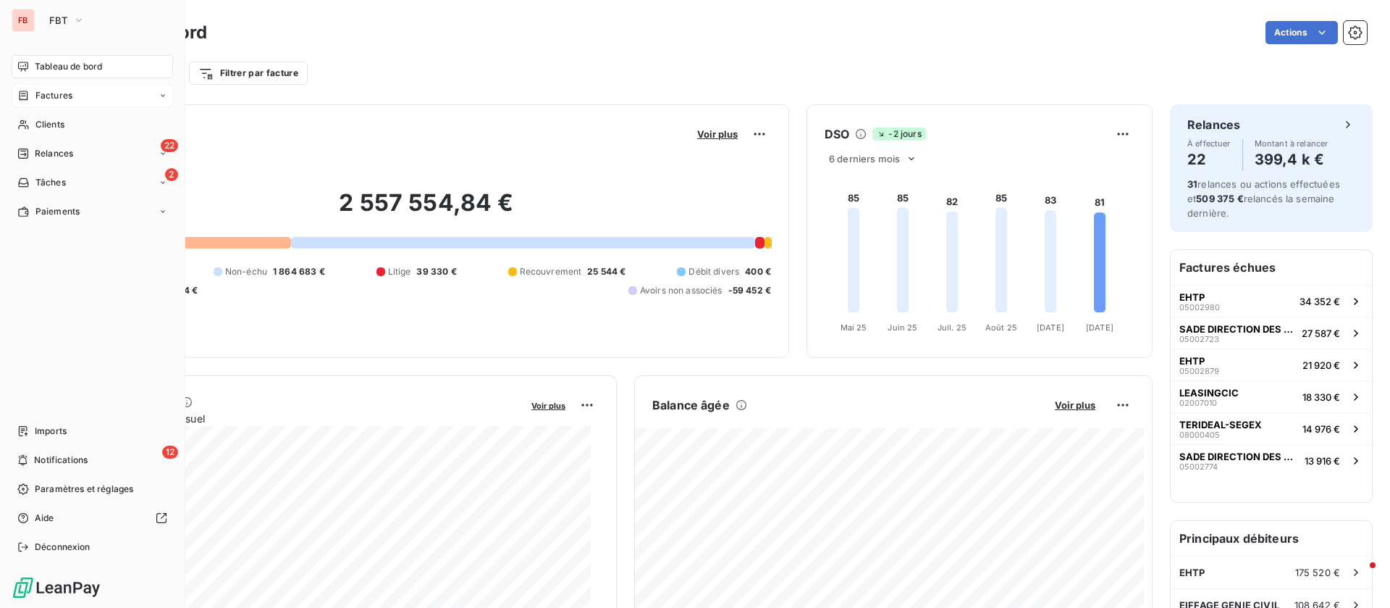
click at [54, 98] on span "Factures" at bounding box center [53, 95] width 37 height 13
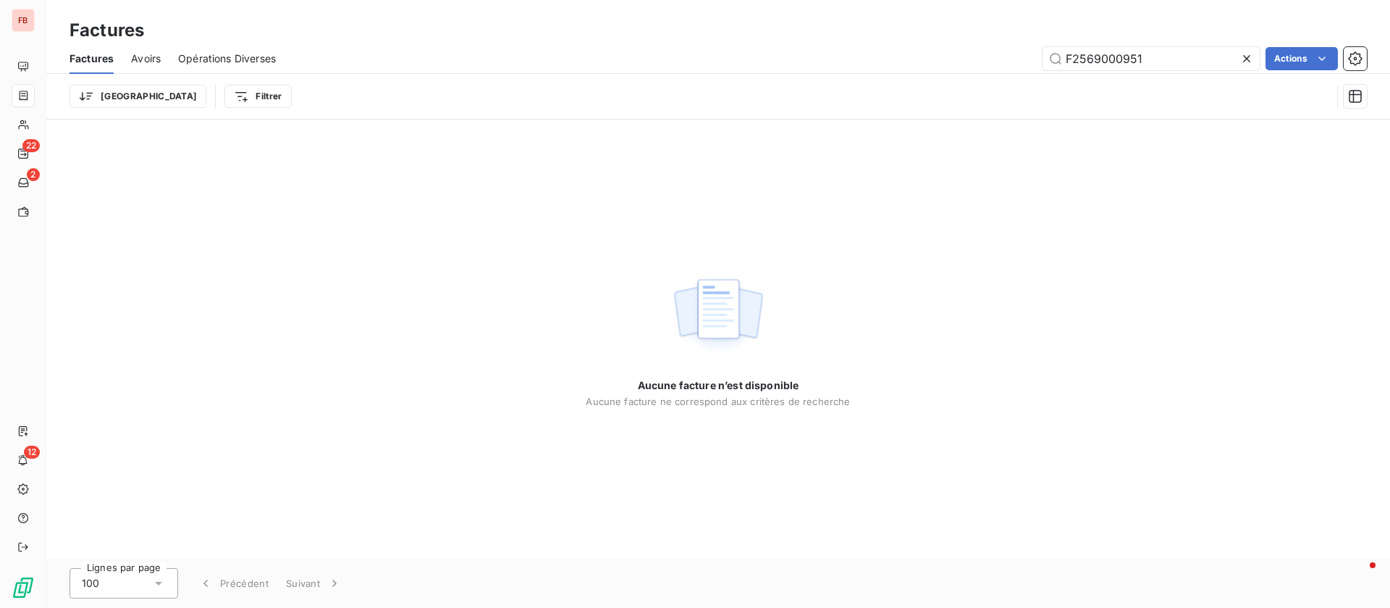
drag, startPoint x: 1172, startPoint y: 48, endPoint x: 806, endPoint y: 4, distance: 369.1
click at [806, 4] on div "Factures Factures Avoirs Opérations Diverses F2569000951 Actions Trier Filtrer" at bounding box center [718, 59] width 1344 height 119
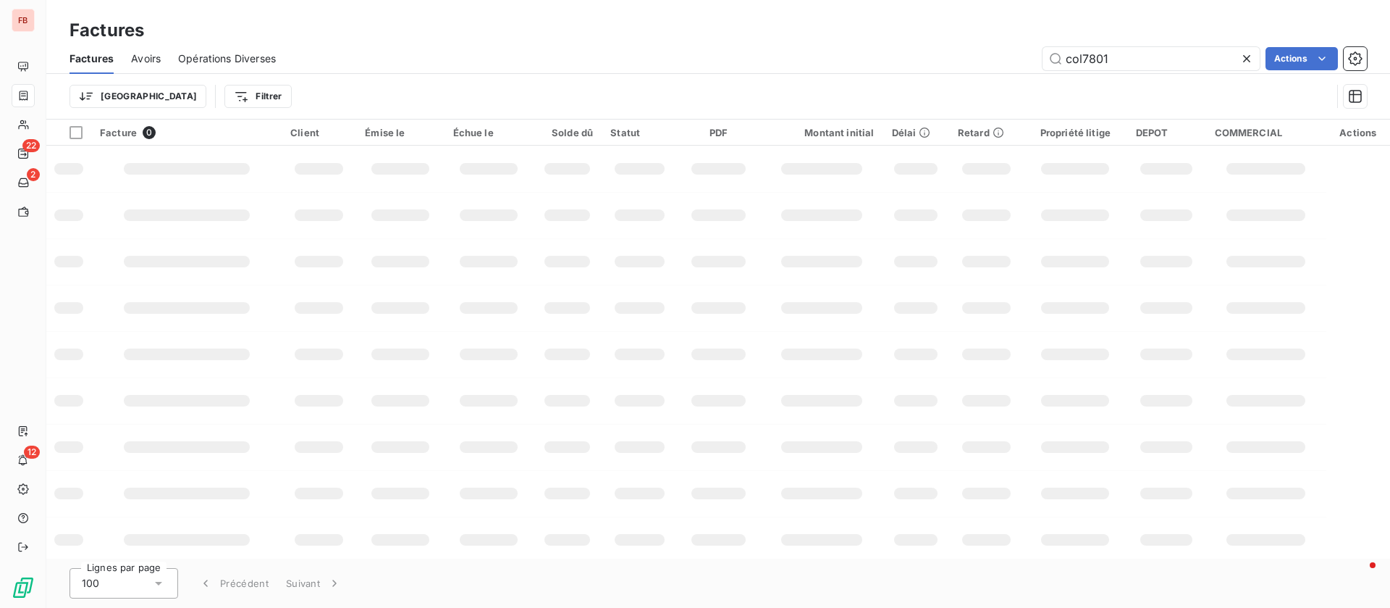
type input "col7801"
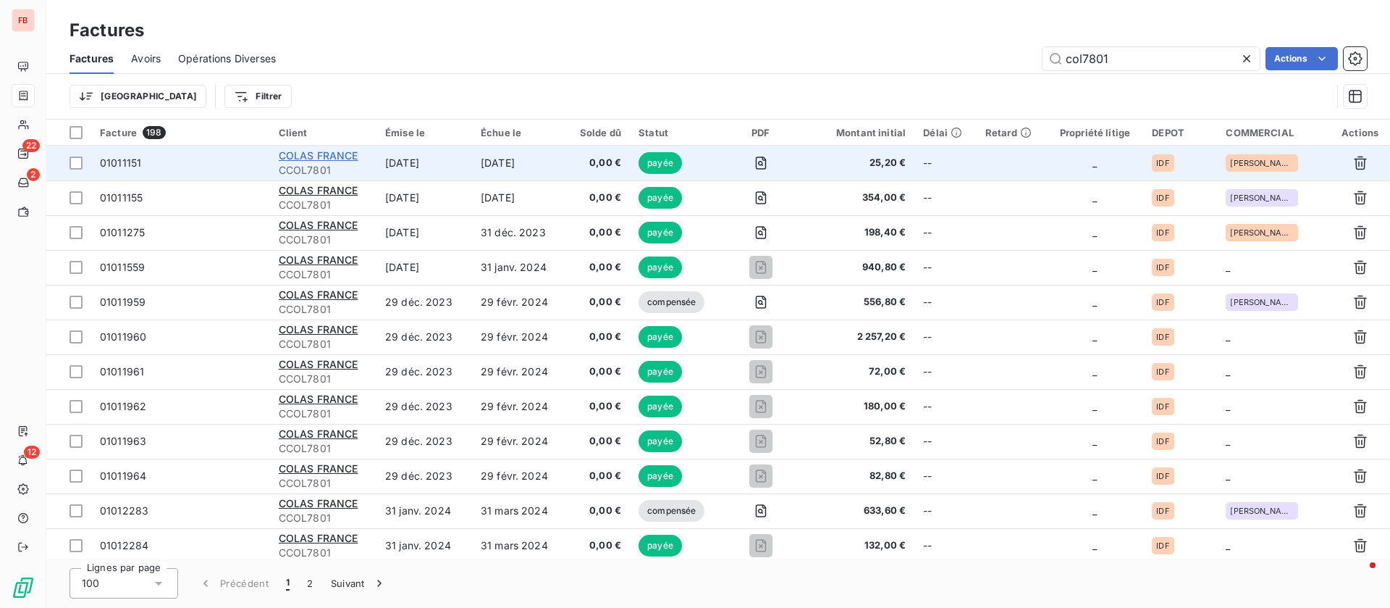
click at [325, 151] on span "COLAS FRANCE" at bounding box center [319, 155] width 80 height 12
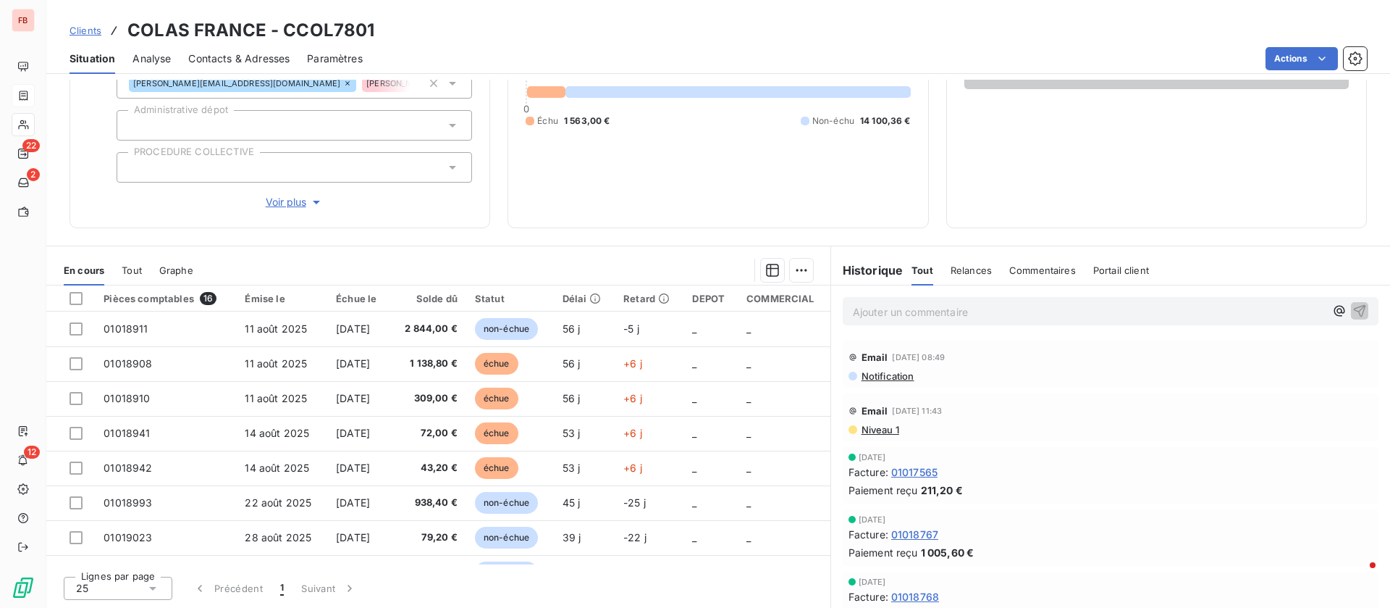
click at [859, 309] on p "Ajouter un commentaire ﻿" at bounding box center [1089, 312] width 472 height 18
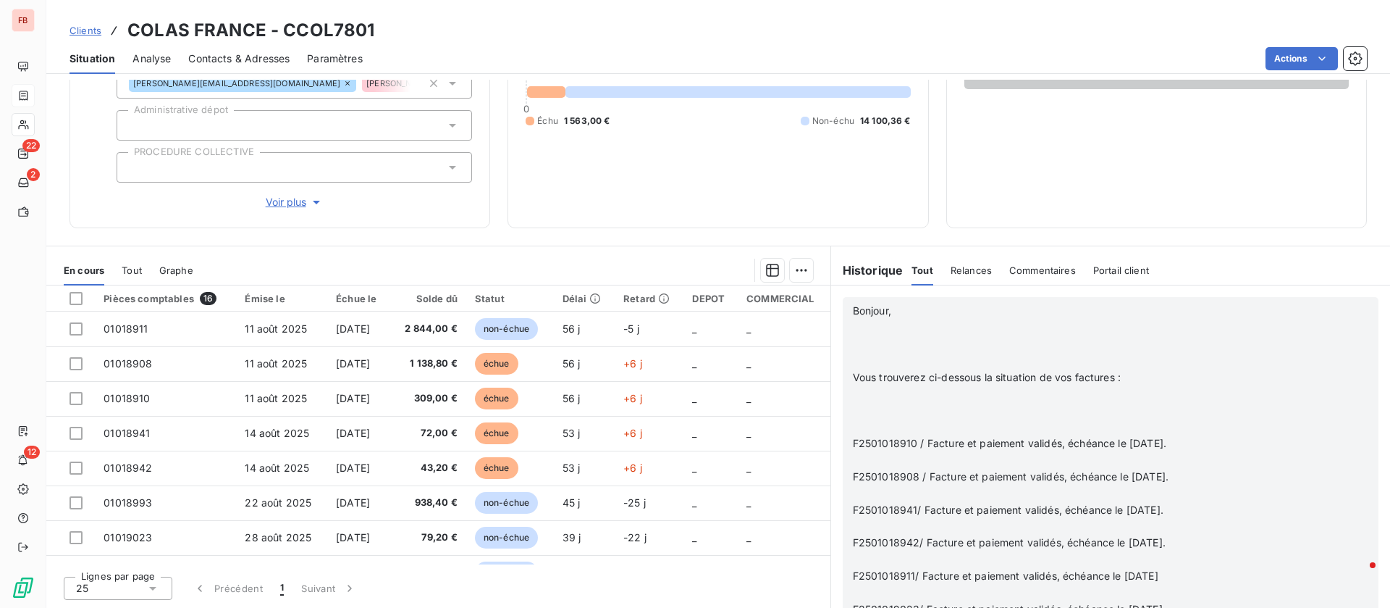
click at [899, 336] on p at bounding box center [1089, 344] width 472 height 17
click at [854, 320] on p "﻿" at bounding box center [1089, 327] width 472 height 17
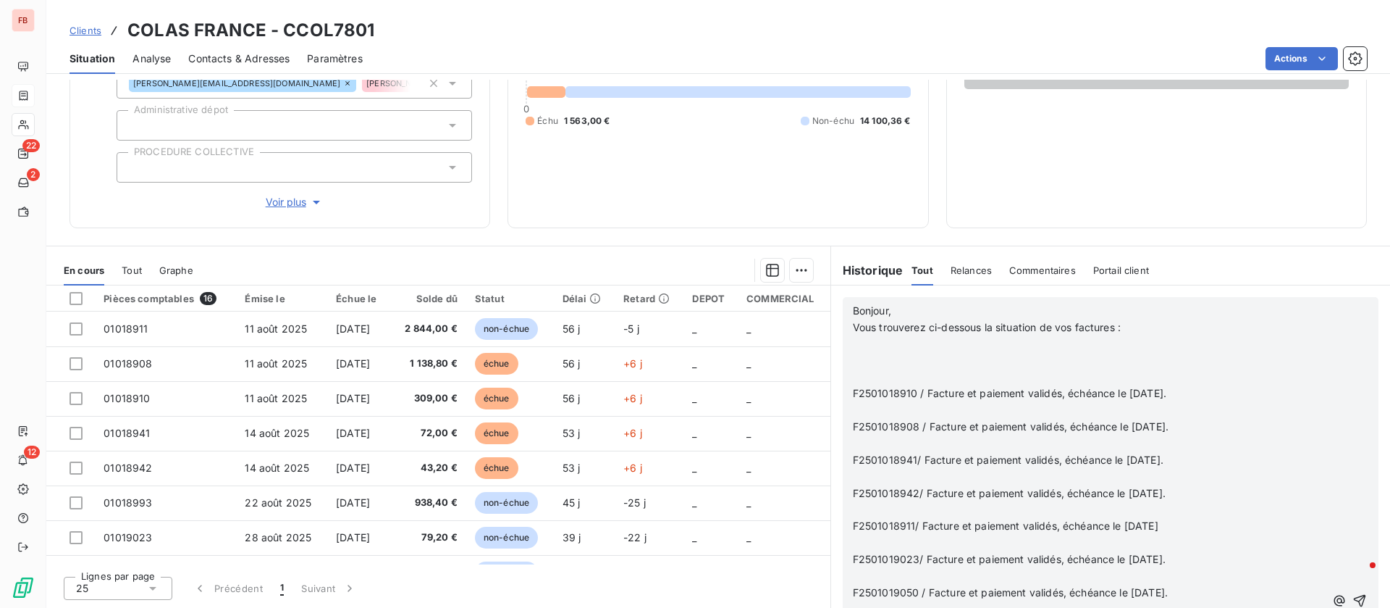
click at [857, 348] on p "﻿" at bounding box center [1089, 344] width 472 height 17
click at [982, 384] on p "﻿" at bounding box center [1089, 377] width 472 height 17
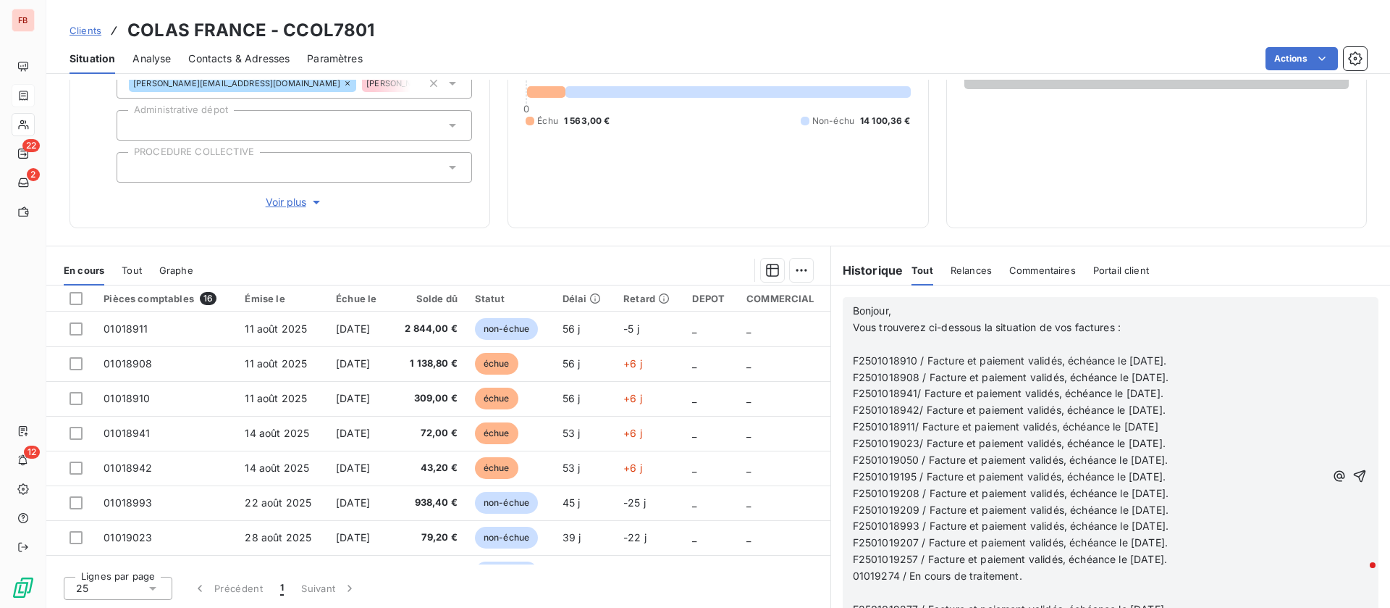
scroll to position [2261, 0]
click at [1354, 471] on icon "button" at bounding box center [1360, 476] width 12 height 12
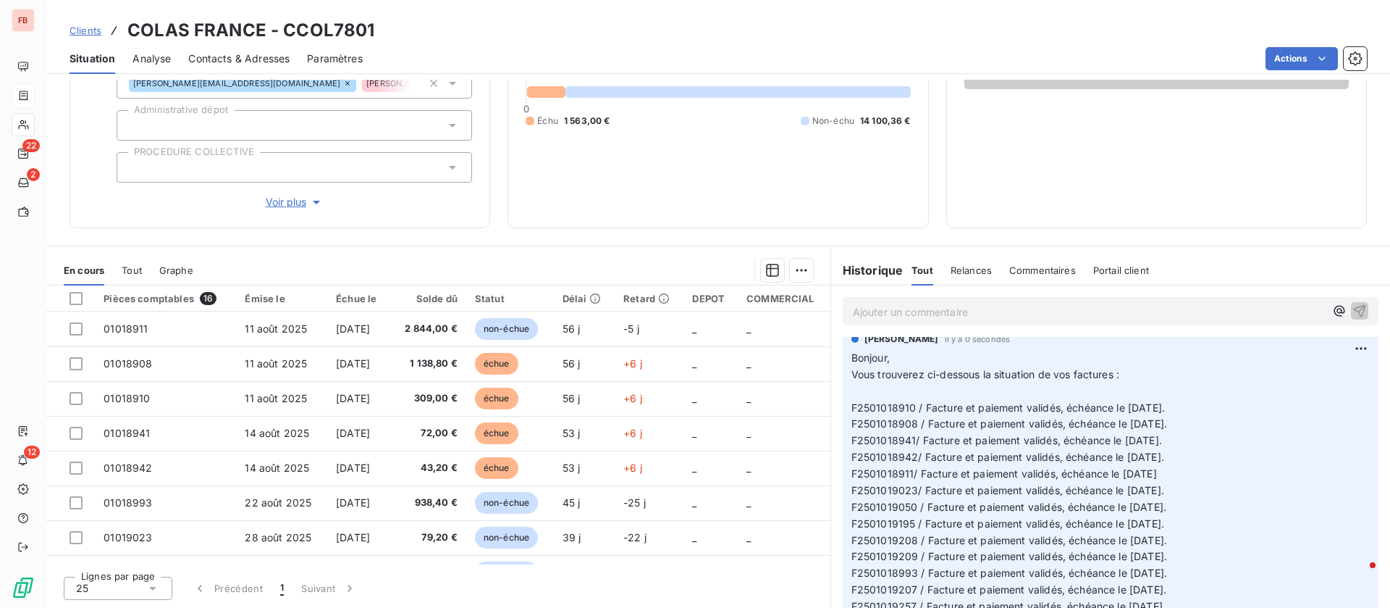
scroll to position [0, 0]
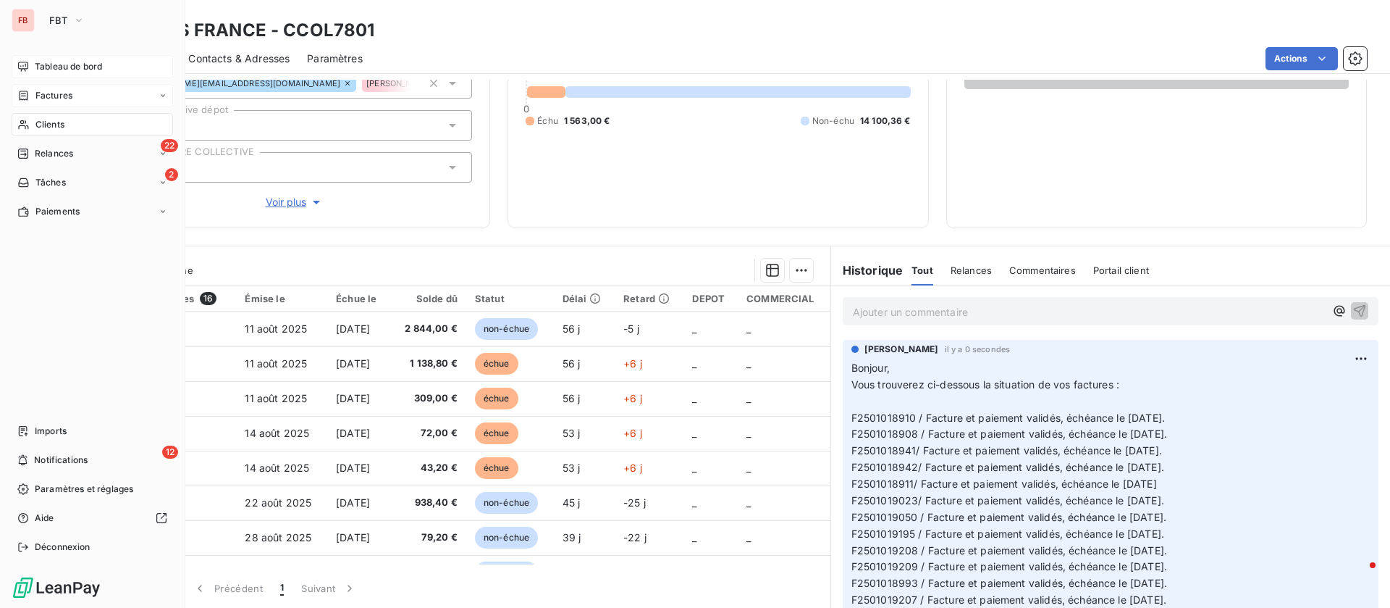
click at [65, 70] on span "Tableau de bord" at bounding box center [68, 66] width 67 height 13
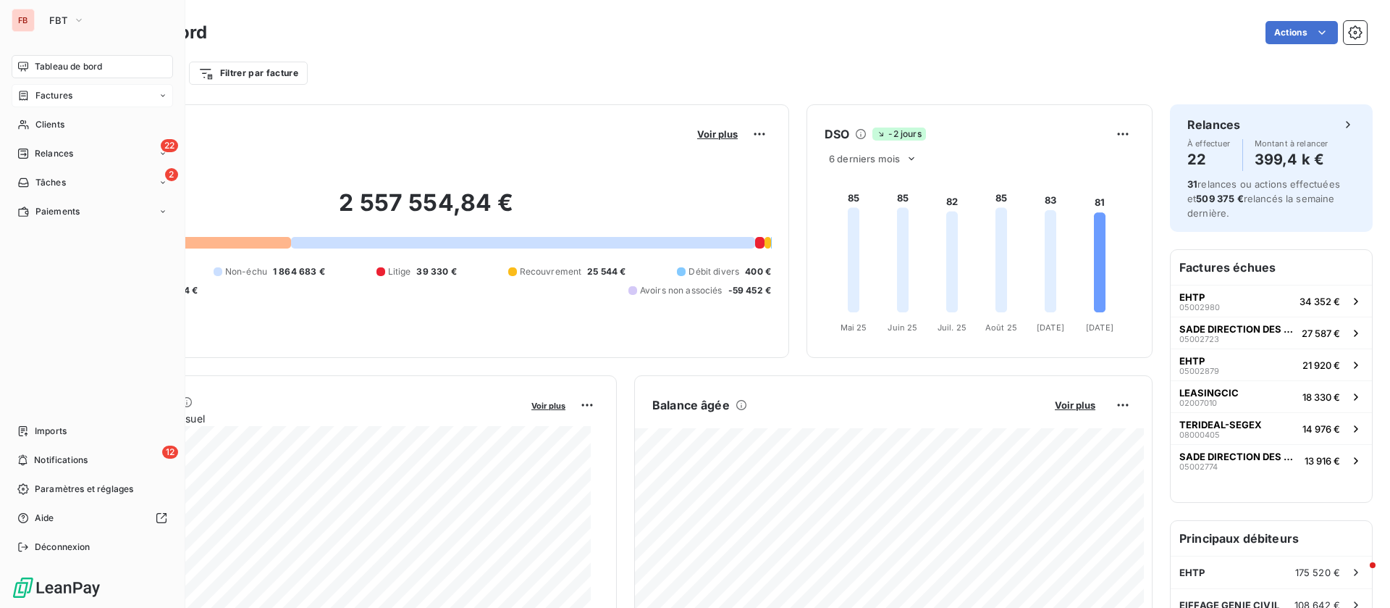
drag, startPoint x: 56, startPoint y: 13, endPoint x: 62, endPoint y: 33, distance: 21.1
click at [56, 14] on button "FBT" at bounding box center [67, 20] width 53 height 23
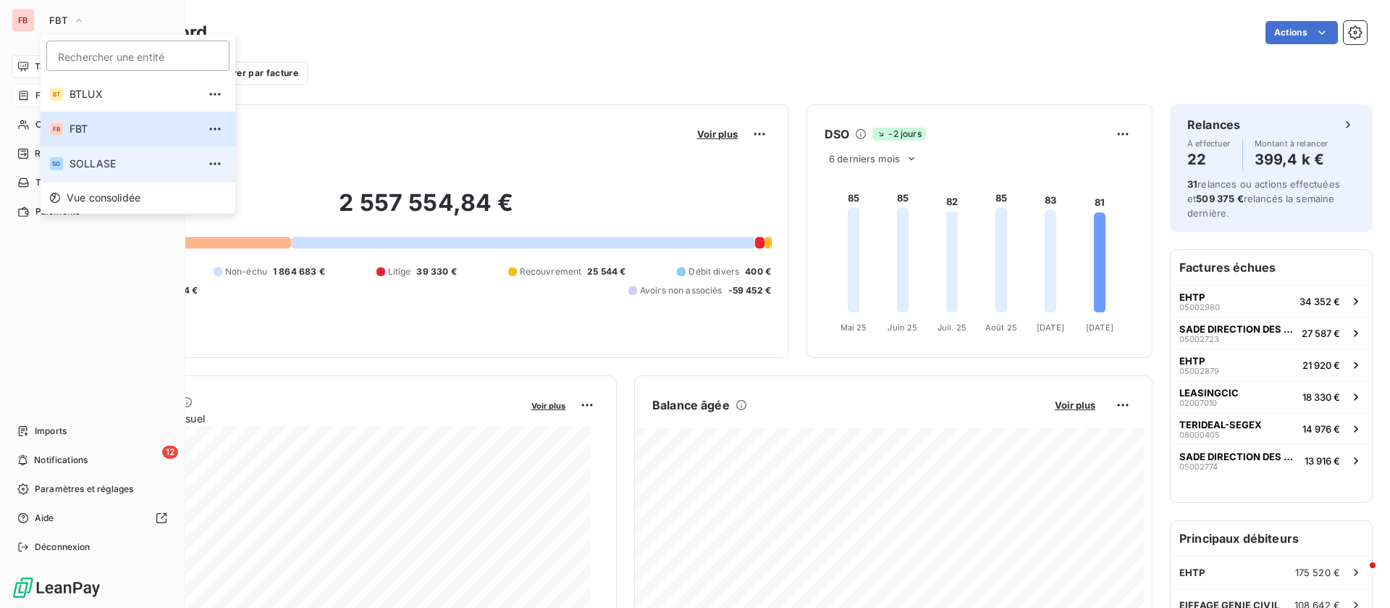
click at [93, 170] on span "SOLLASE" at bounding box center [134, 163] width 128 height 14
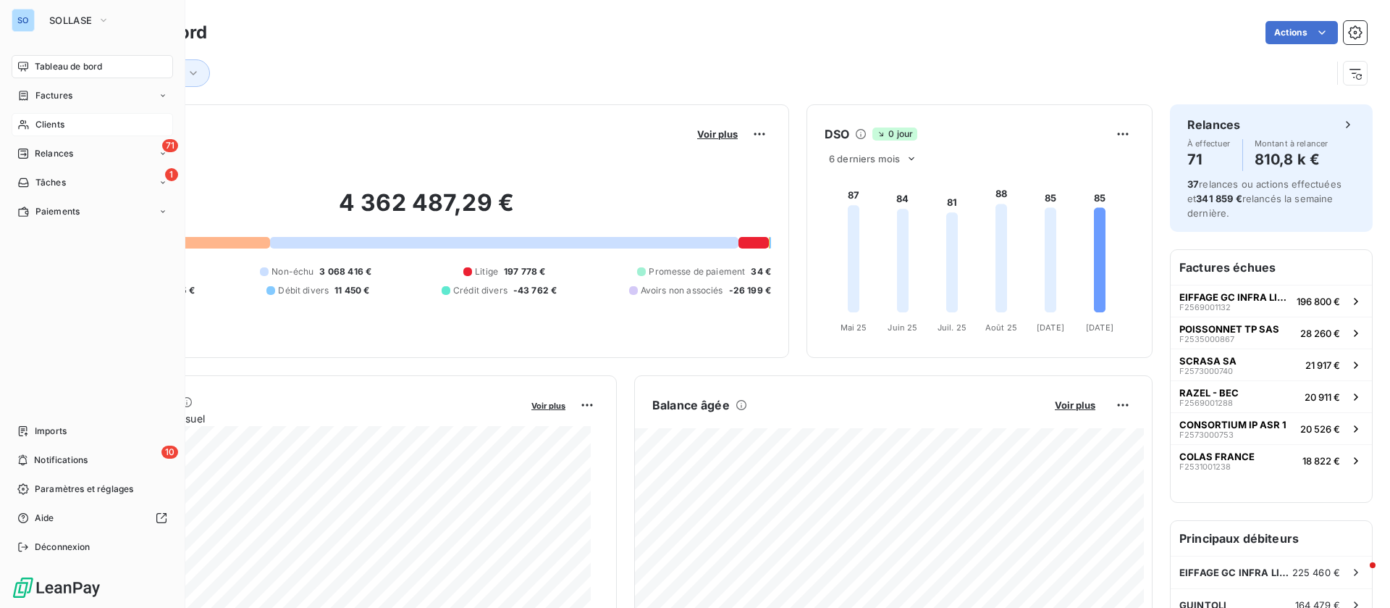
click at [65, 122] on div "Clients" at bounding box center [92, 124] width 161 height 23
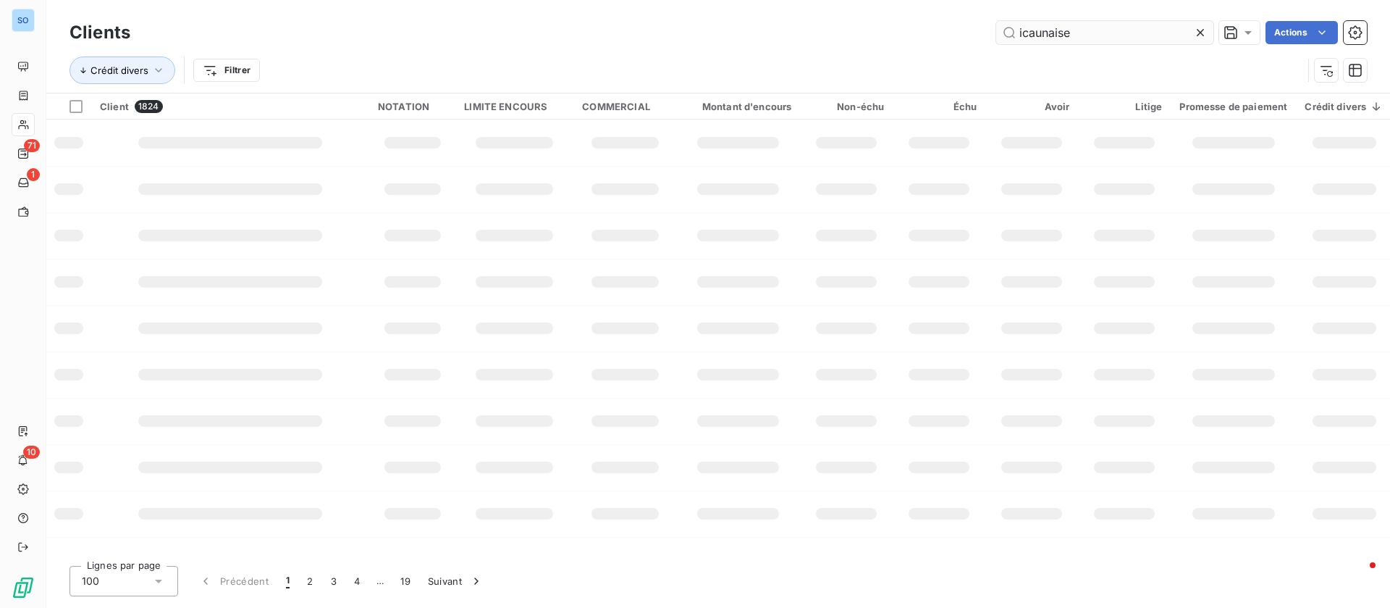
type input "icaunaise"
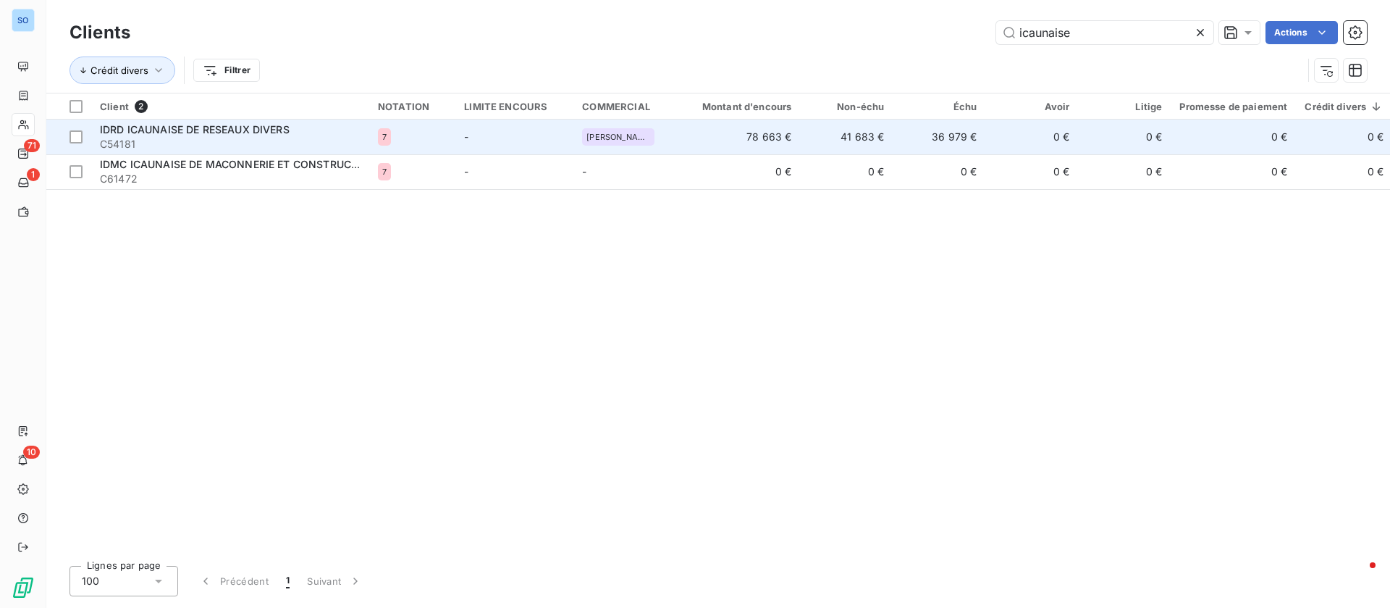
click at [193, 147] on span "C54181" at bounding box center [230, 144] width 261 height 14
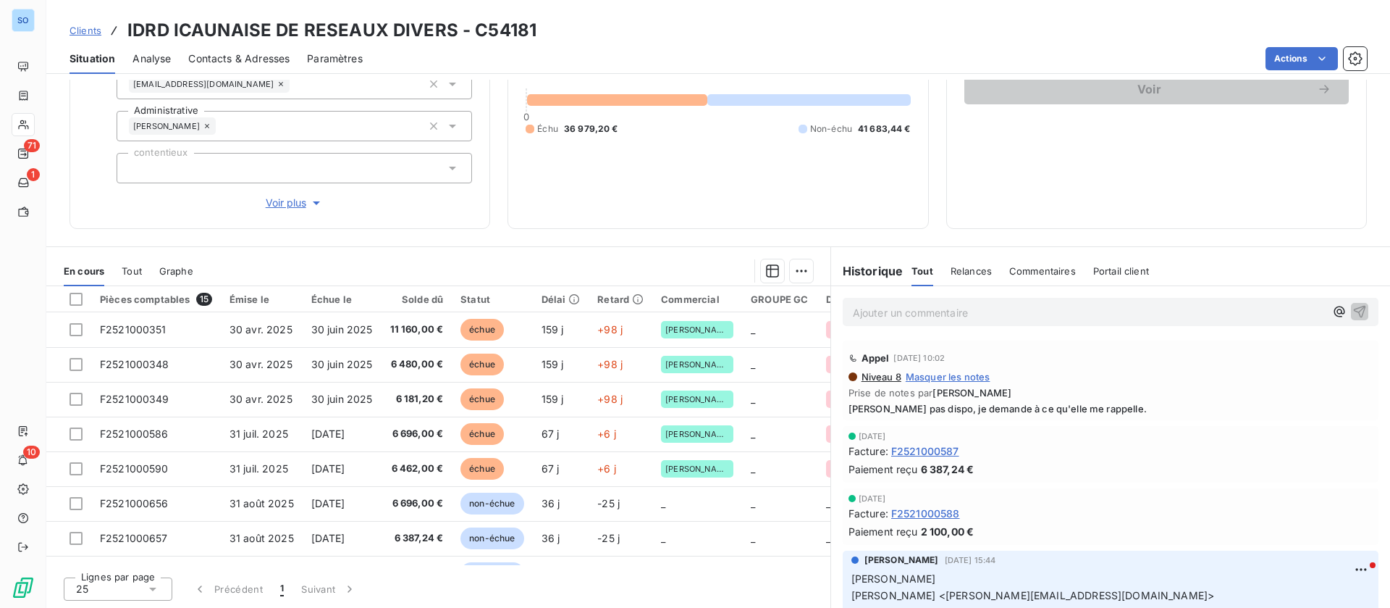
scroll to position [155, 0]
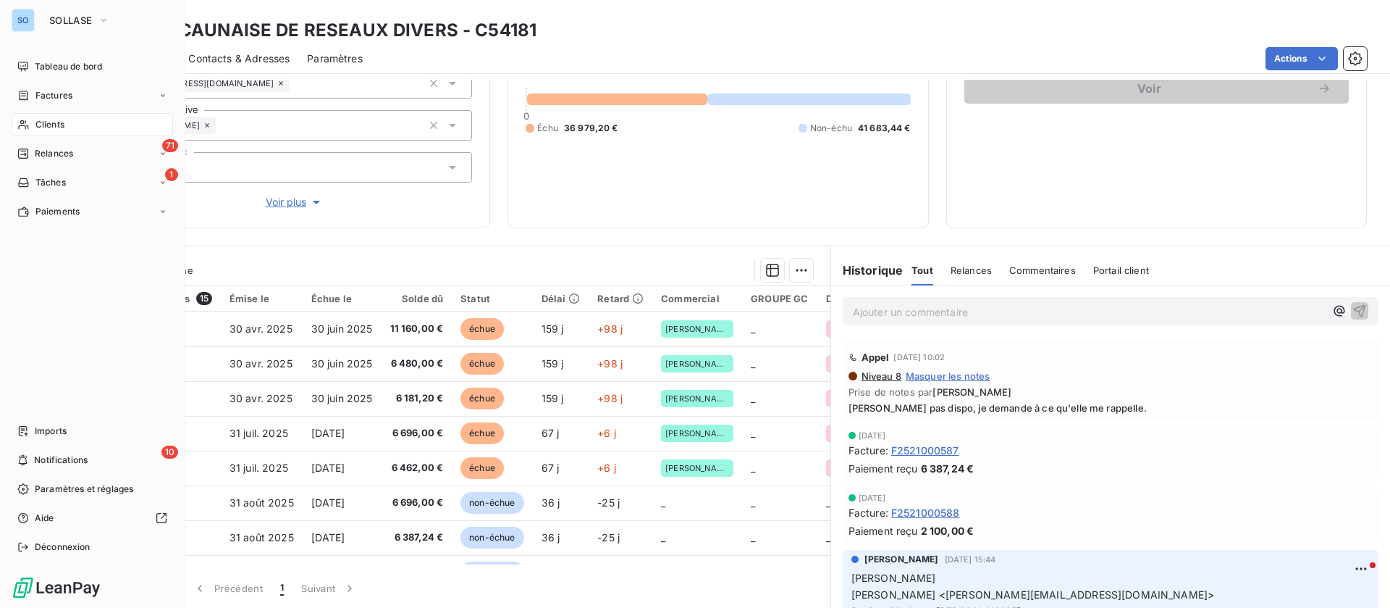
click at [33, 15] on div "SO" at bounding box center [23, 20] width 23 height 23
click at [108, 21] on icon "button" at bounding box center [104, 20] width 12 height 14
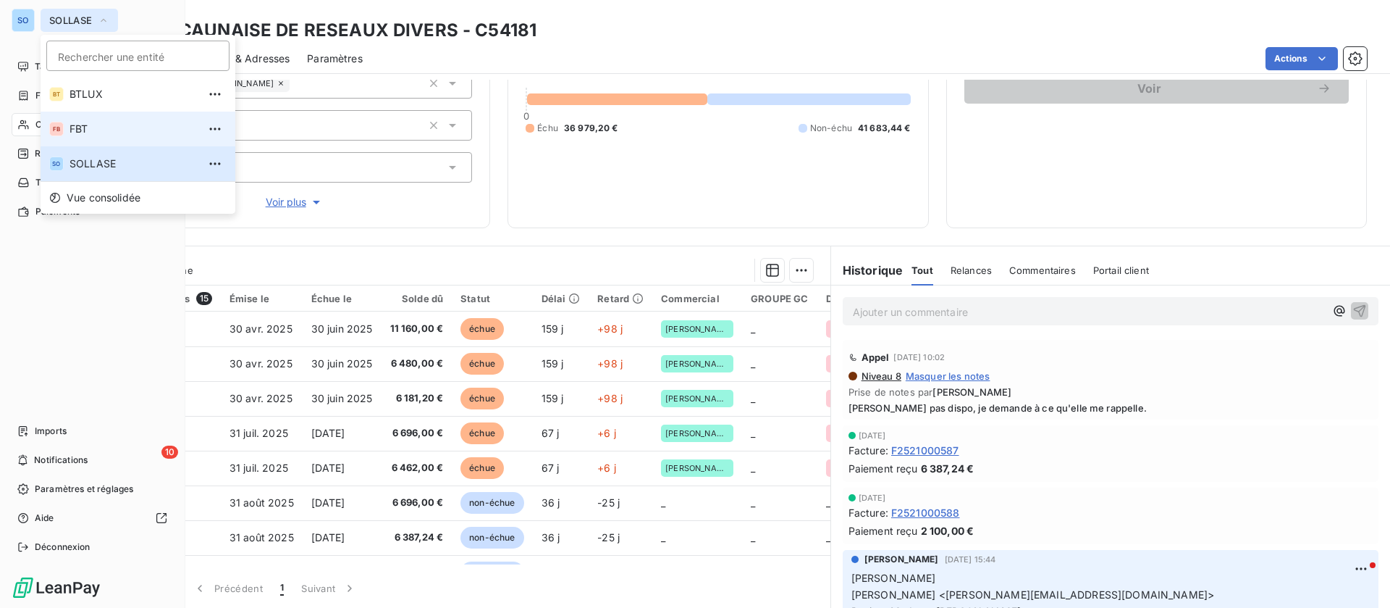
click at [98, 119] on li "FB FBT" at bounding box center [138, 129] width 195 height 35
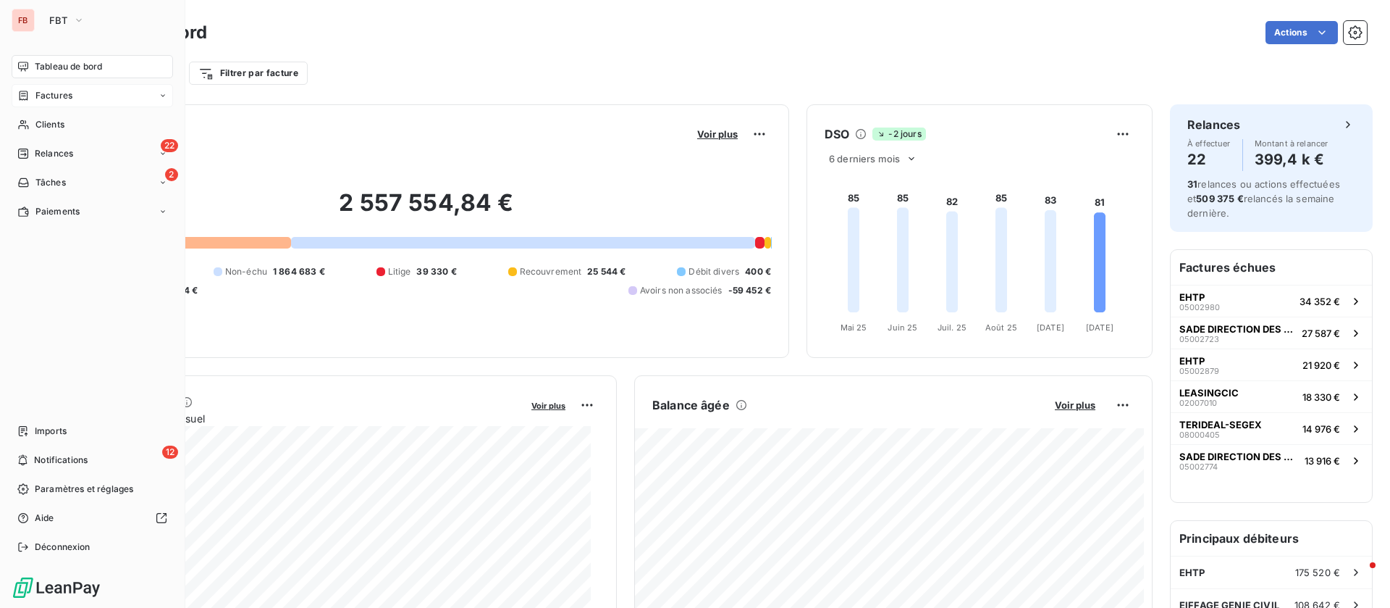
click at [72, 90] on div "Factures" at bounding box center [92, 95] width 161 height 23
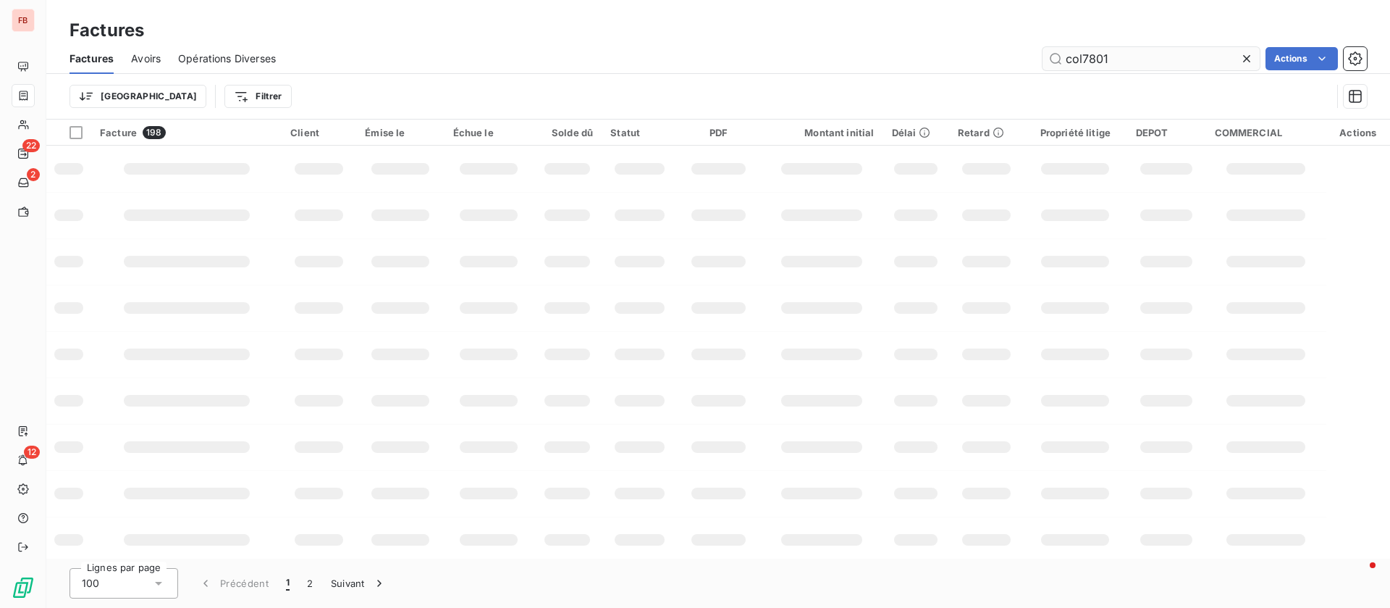
click at [1242, 60] on icon at bounding box center [1247, 58] width 14 height 14
click at [1246, 50] on input "col7801" at bounding box center [1151, 58] width 217 height 23
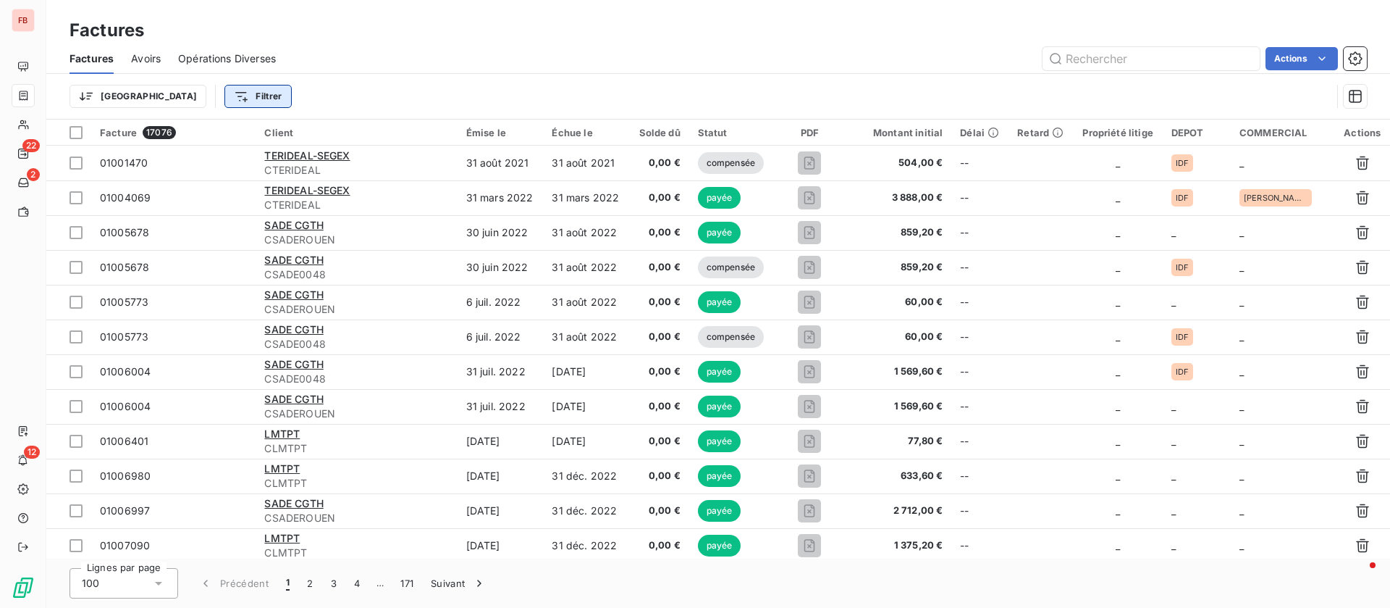
click at [196, 104] on html "FB 22 2 12 Factures Factures Avoirs Opérations Diverses Actions Trier Filtrer F…" at bounding box center [695, 304] width 1390 height 608
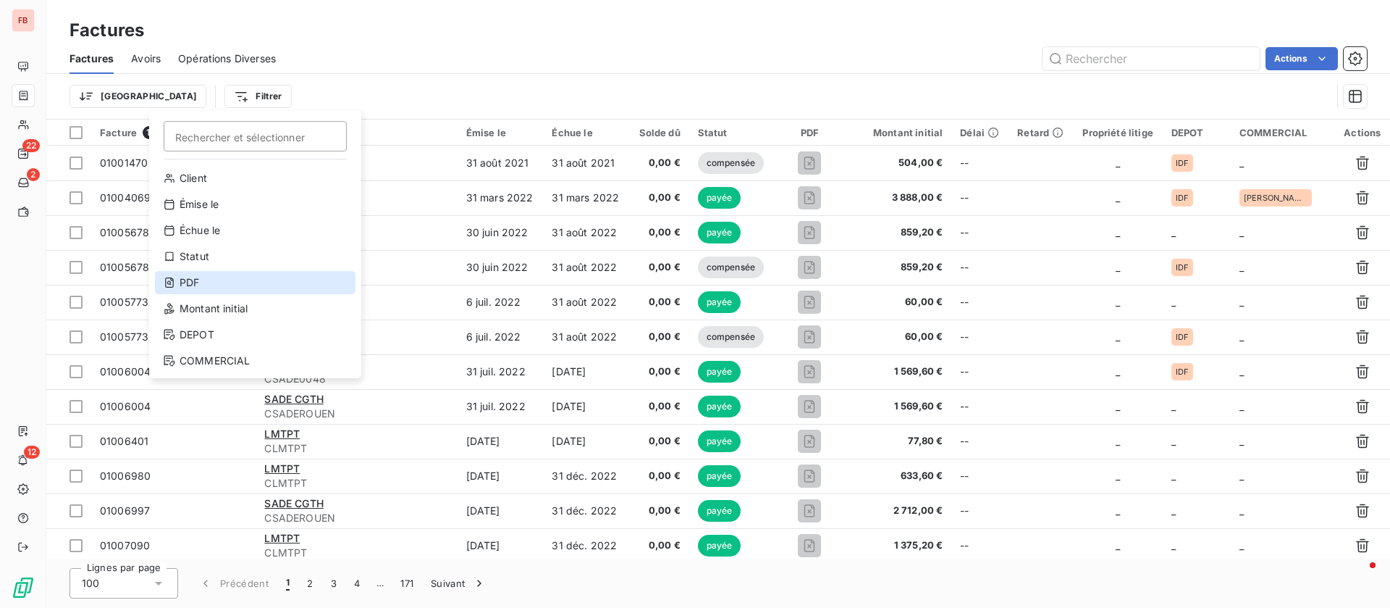
click at [206, 280] on div "PDF" at bounding box center [255, 282] width 201 height 23
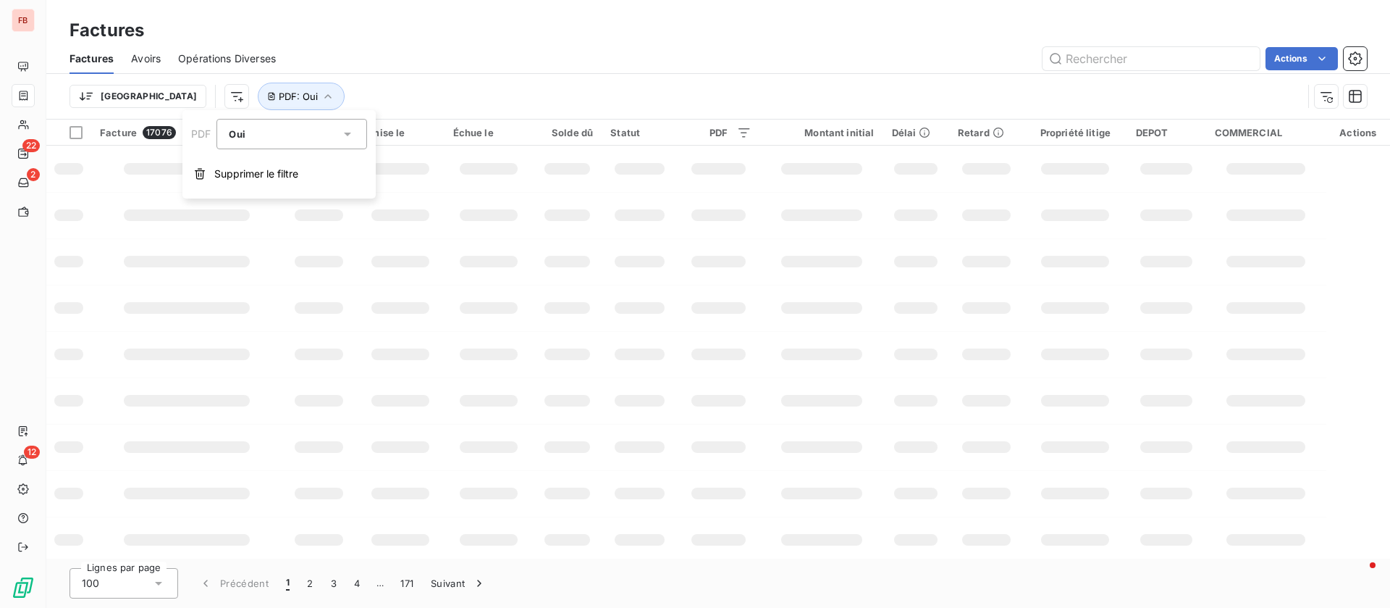
click at [626, 85] on div "Trier PDF : Oui" at bounding box center [686, 97] width 1233 height 28
click at [258, 103] on button "PDF : Oui" at bounding box center [301, 97] width 87 height 28
click at [203, 174] on icon "button" at bounding box center [200, 174] width 10 height 11
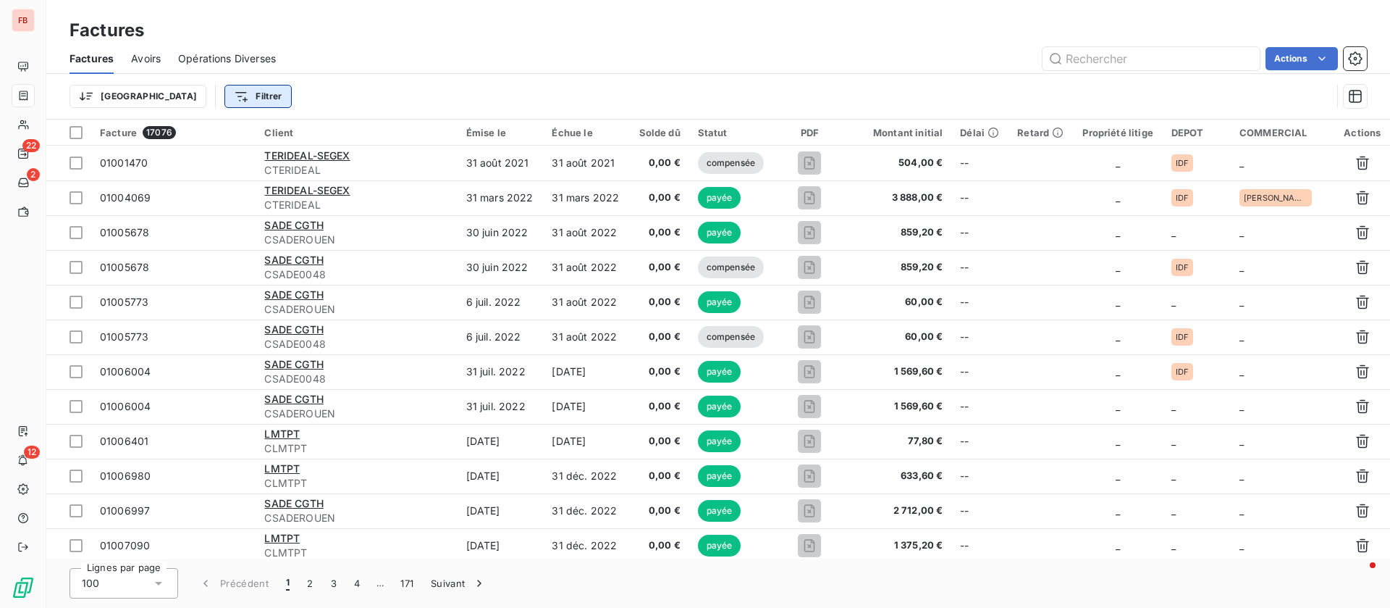
click at [173, 96] on html "FB 22 2 12 Factures Factures Avoirs Opérations Diverses Actions Trier Filtrer F…" at bounding box center [695, 304] width 1390 height 608
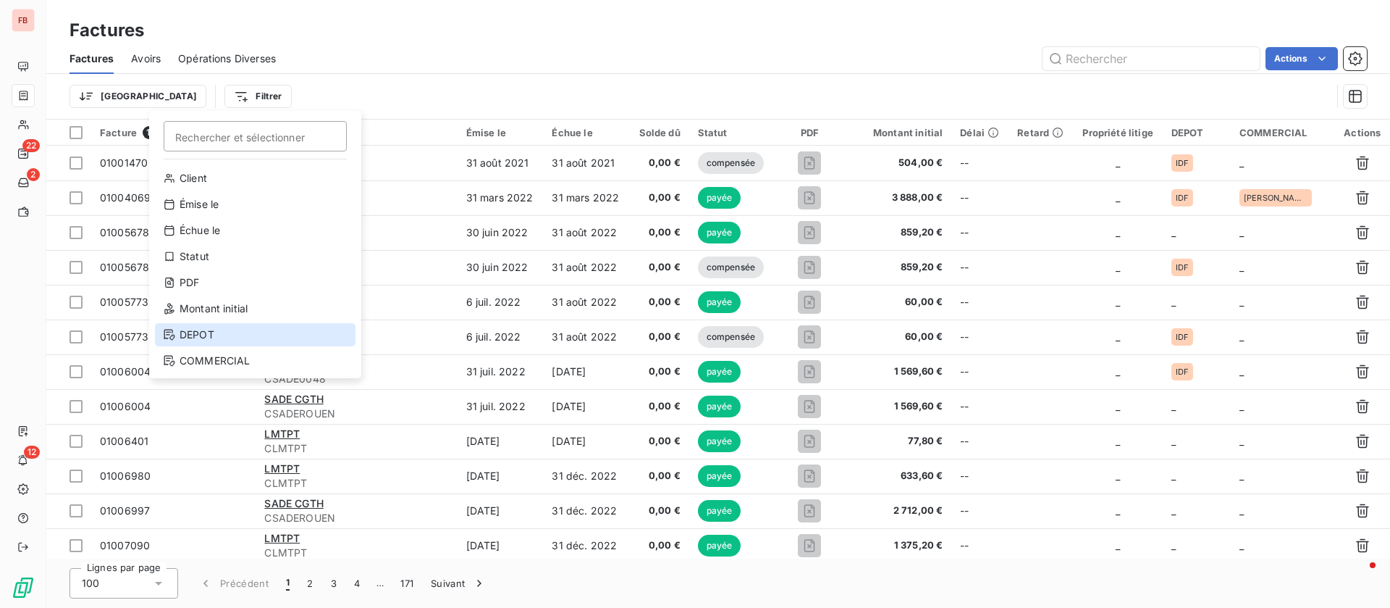
click at [231, 329] on div "DEPOT" at bounding box center [255, 334] width 201 height 23
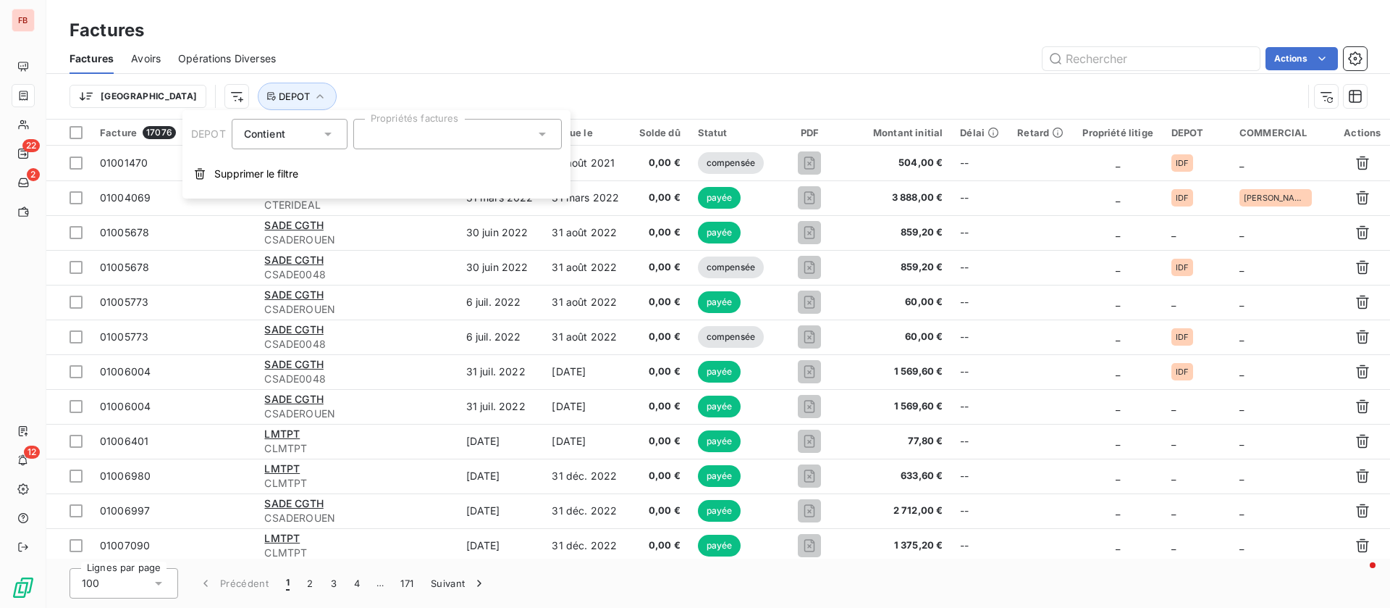
click at [537, 132] on icon at bounding box center [542, 134] width 14 height 14
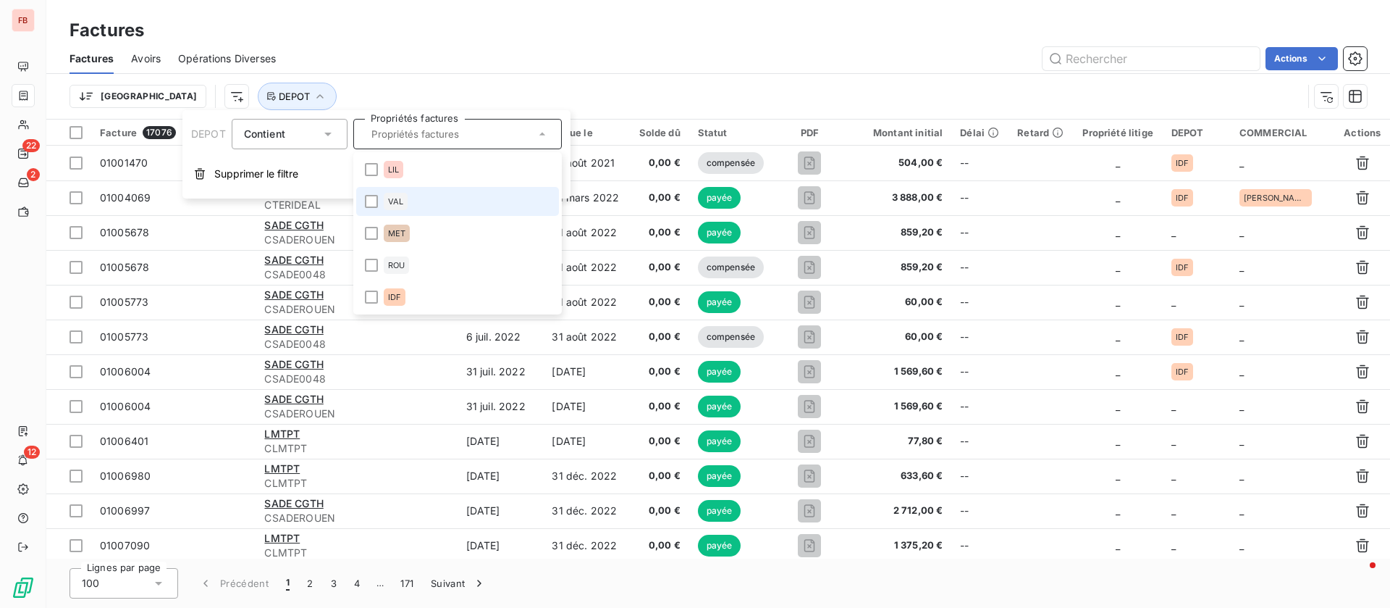
click at [782, 64] on div "Actions" at bounding box center [830, 58] width 1074 height 23
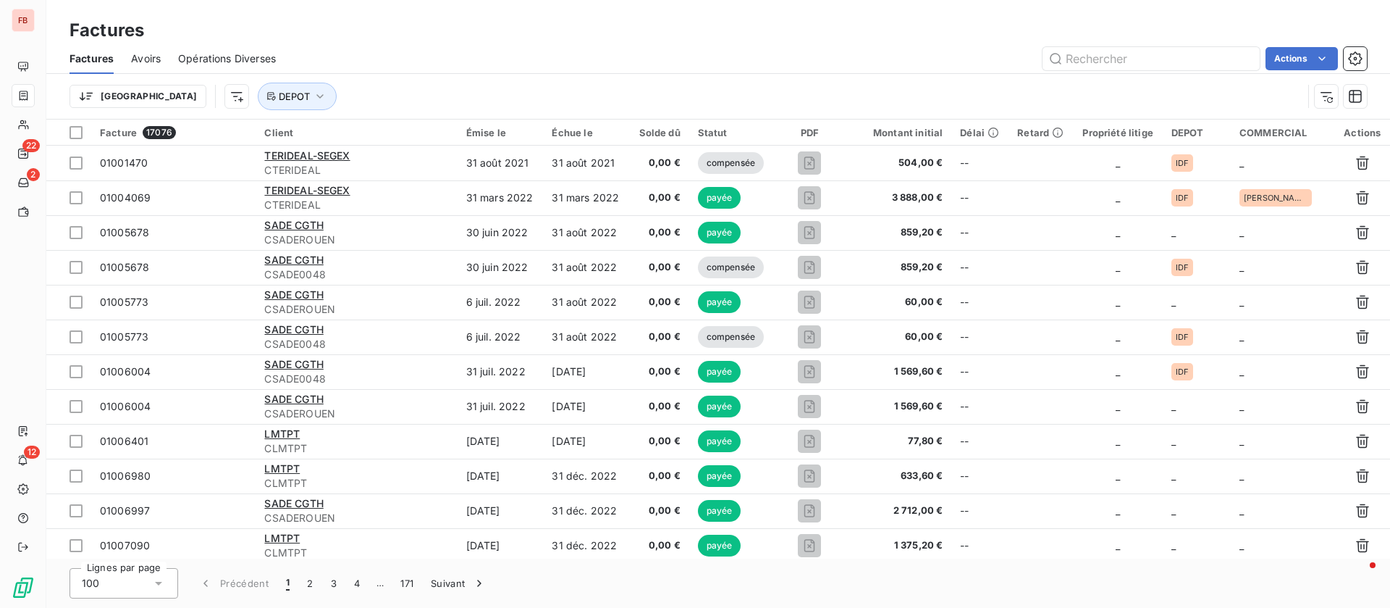
click at [1301, 63] on html "FB 22 2 12 Factures Factures Avoirs Opérations Diverses Actions Trier DEPOT Fac…" at bounding box center [695, 304] width 1390 height 608
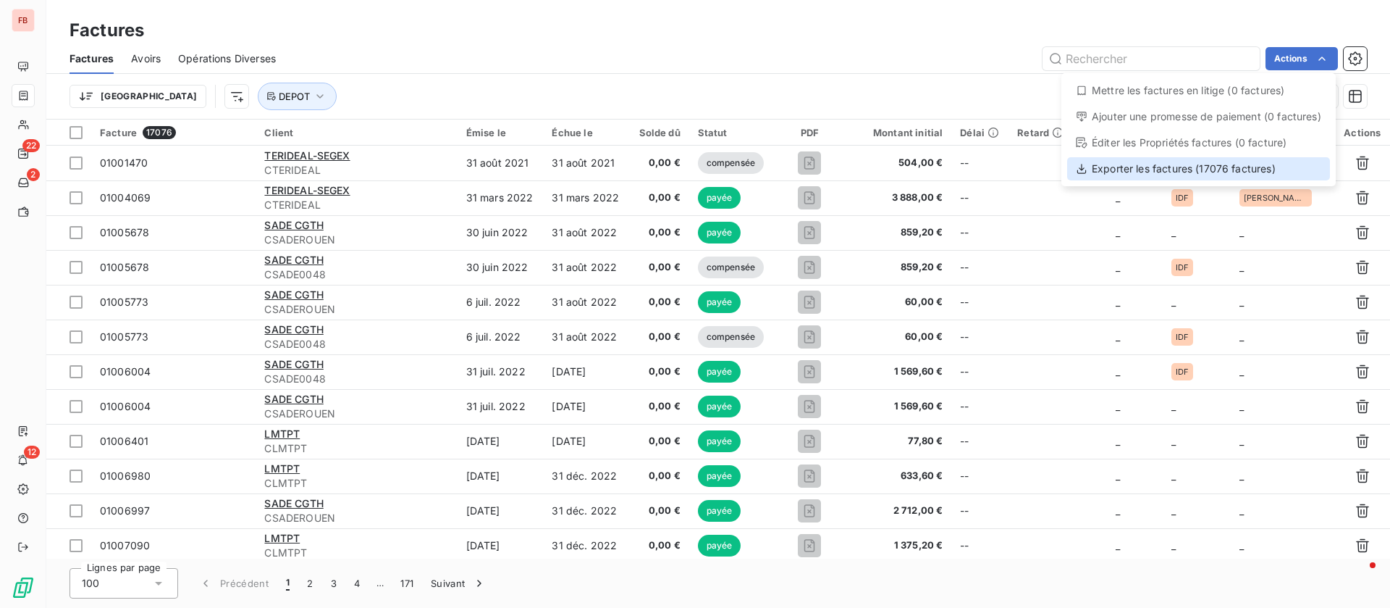
click at [1155, 167] on div "Exporter les factures (17076 factures)" at bounding box center [1198, 168] width 263 height 23
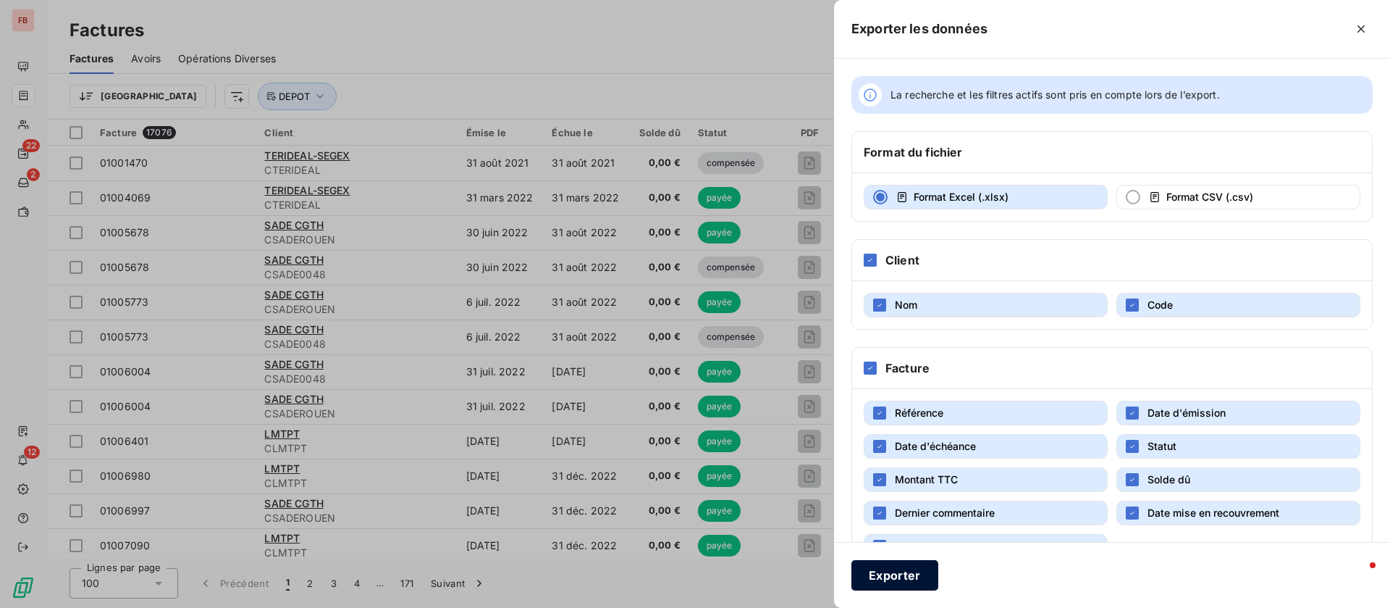
click at [909, 580] on button "Exporter" at bounding box center [895, 575] width 87 height 30
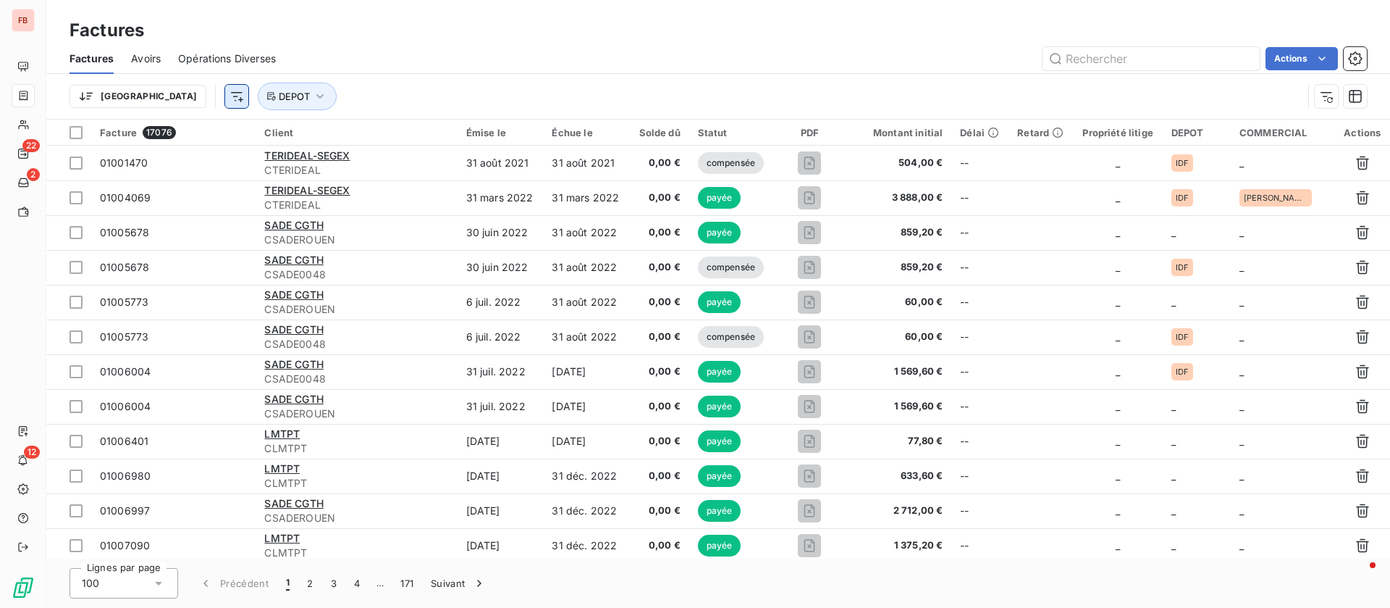
click at [168, 94] on html "FB 22 2 12 Factures Factures Avoirs Opérations Diverses Actions Trier DEPOT Fac…" at bounding box center [695, 304] width 1390 height 608
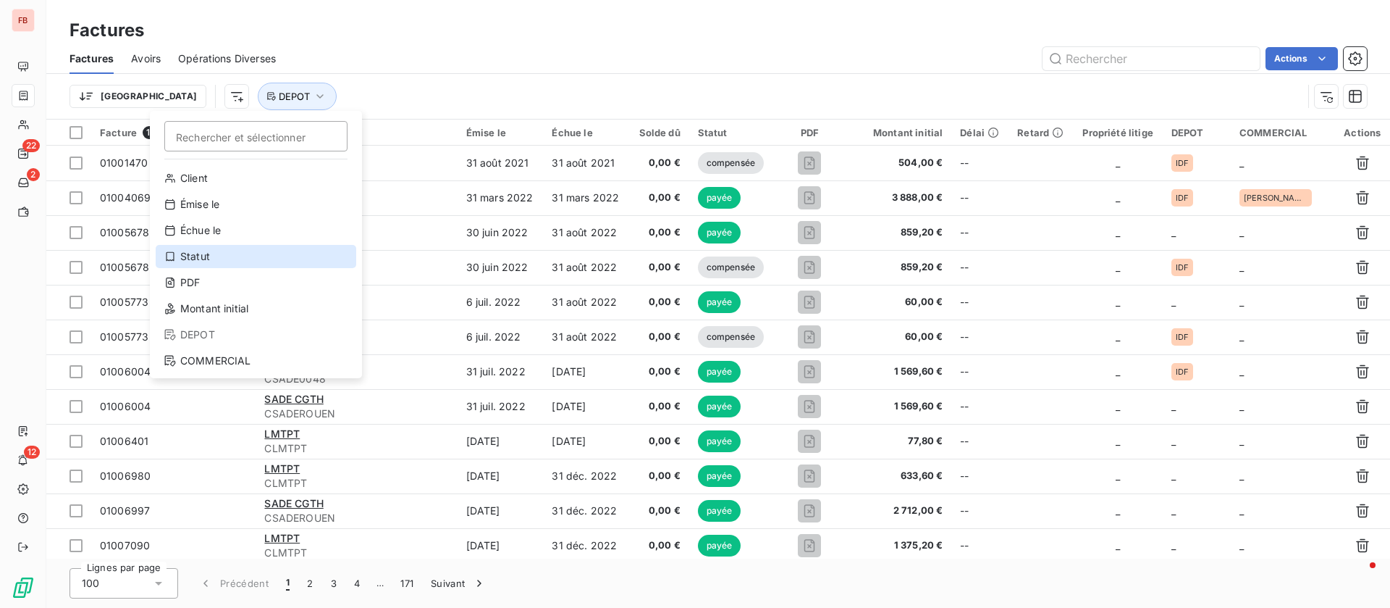
click at [208, 259] on div "Statut" at bounding box center [256, 256] width 201 height 23
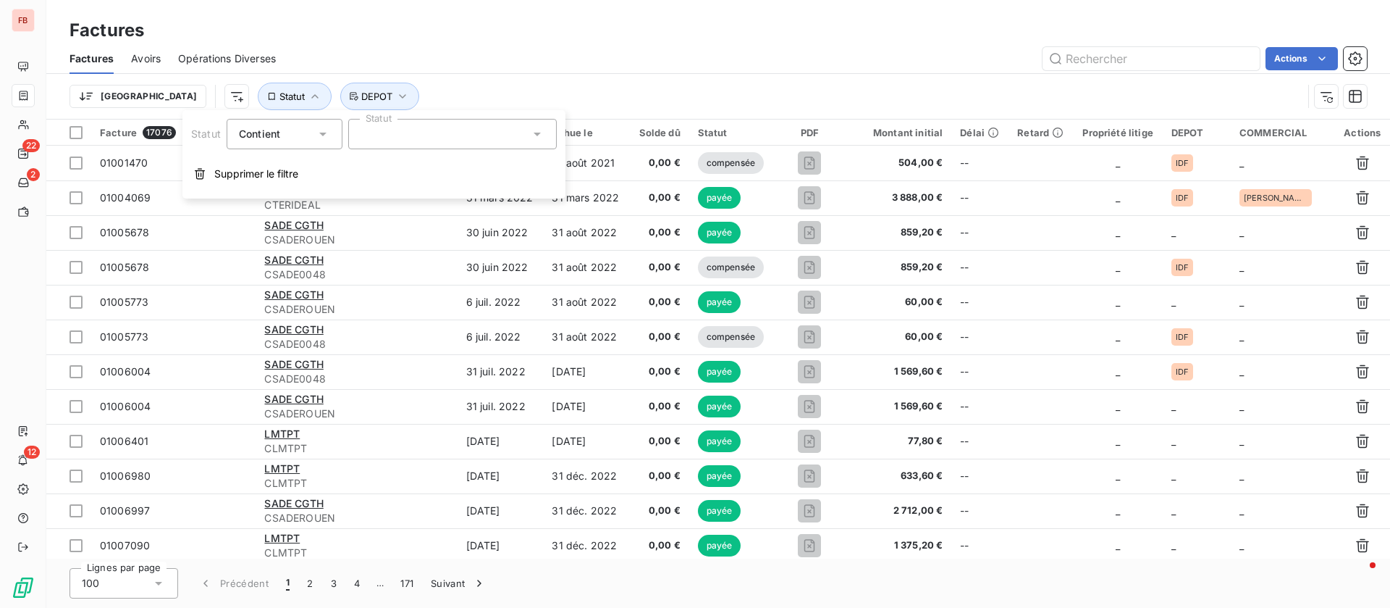
click at [482, 133] on div at bounding box center [452, 134] width 209 height 30
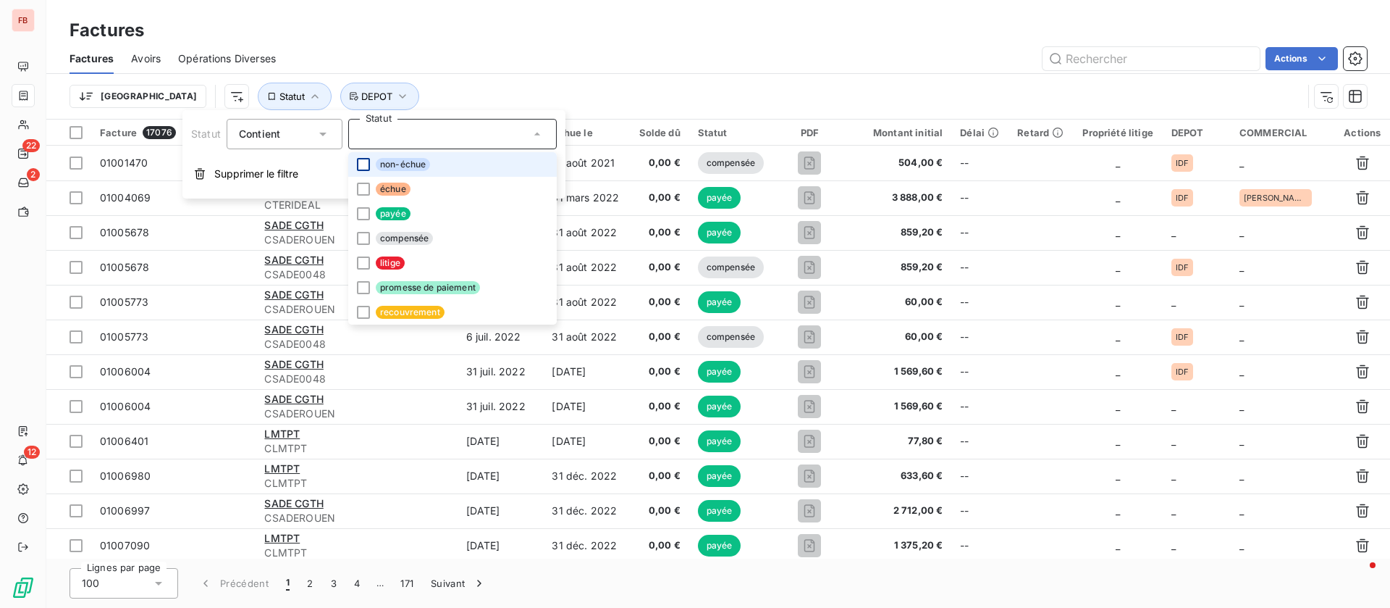
click at [360, 169] on div at bounding box center [363, 164] width 13 height 13
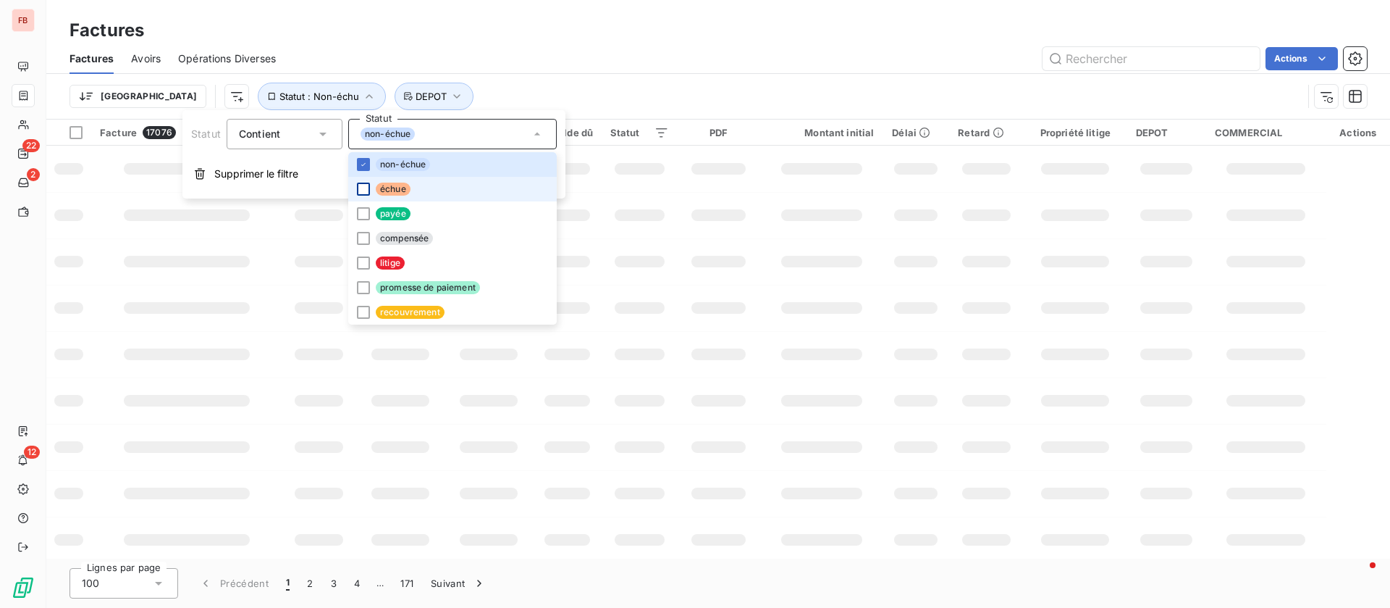
click at [364, 190] on div at bounding box center [363, 188] width 13 height 13
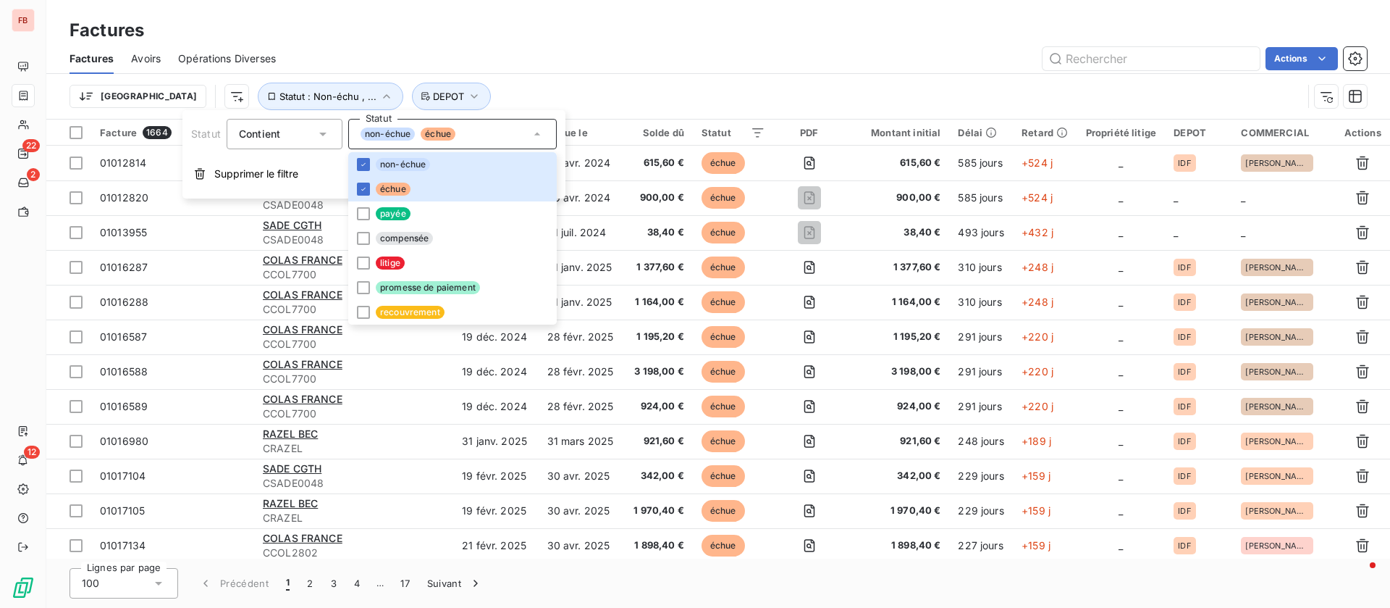
click at [636, 74] on div "Trier Statut : Non-échu , ... DEPOT" at bounding box center [719, 96] width 1298 height 45
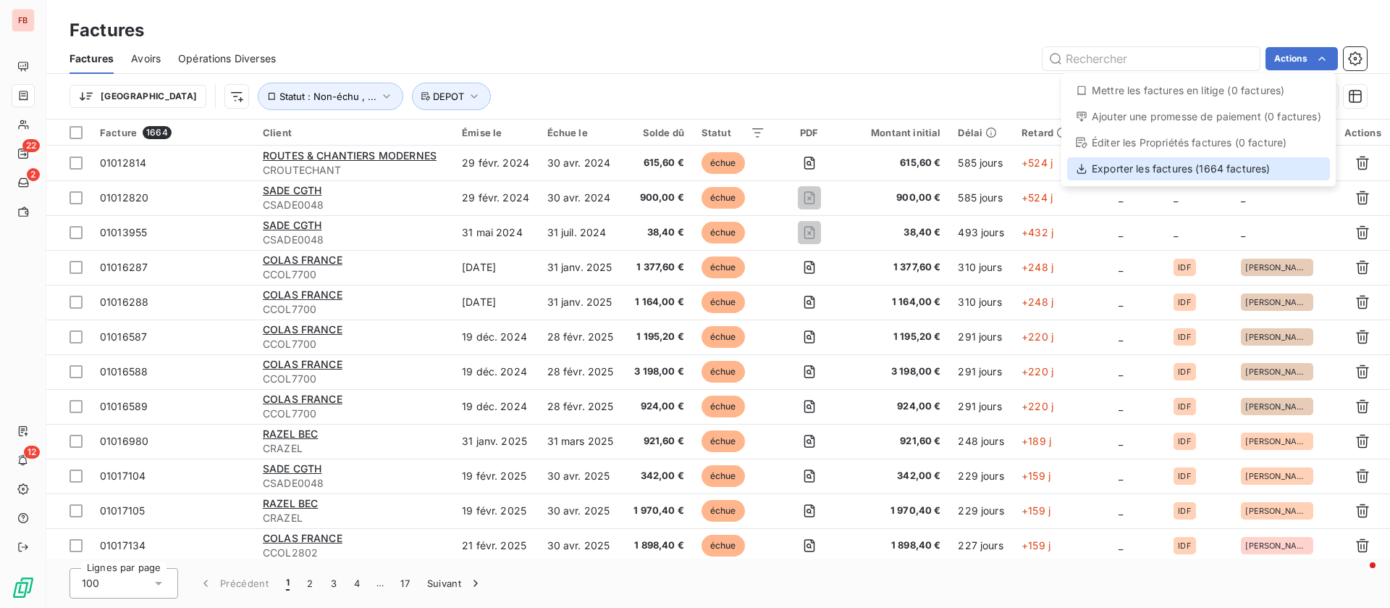
click at [1157, 172] on div "Exporter les factures (1664 factures)" at bounding box center [1198, 168] width 263 height 23
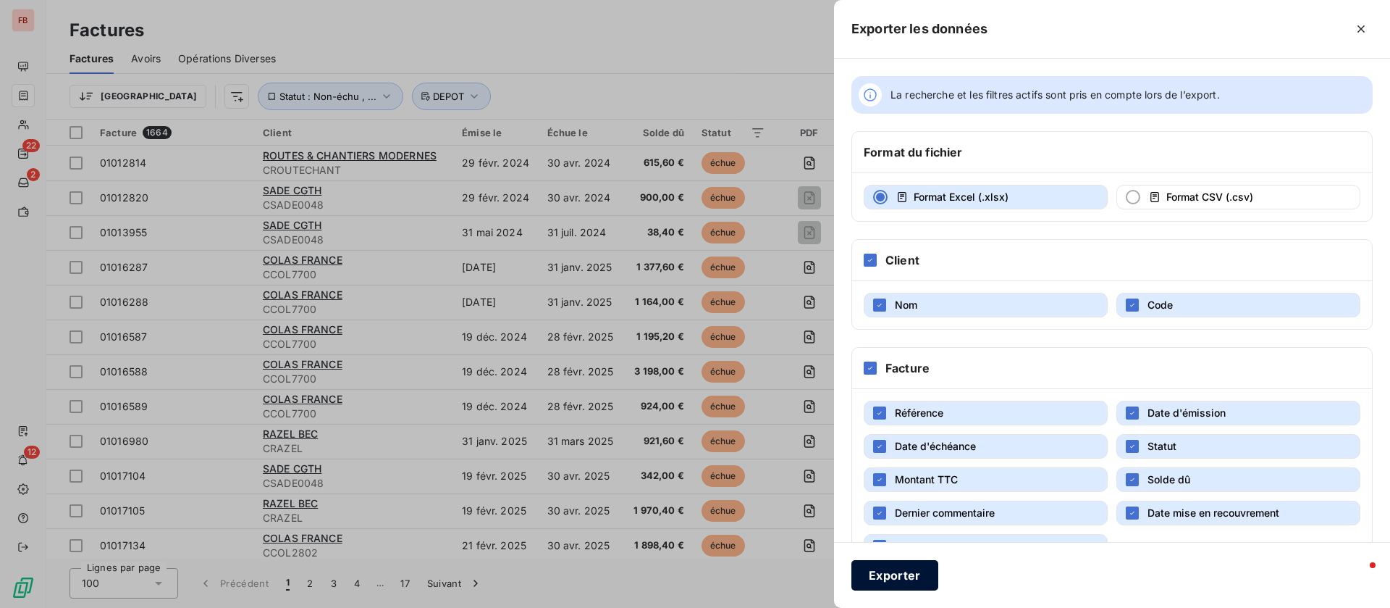
click at [892, 568] on button "Exporter" at bounding box center [895, 575] width 87 height 30
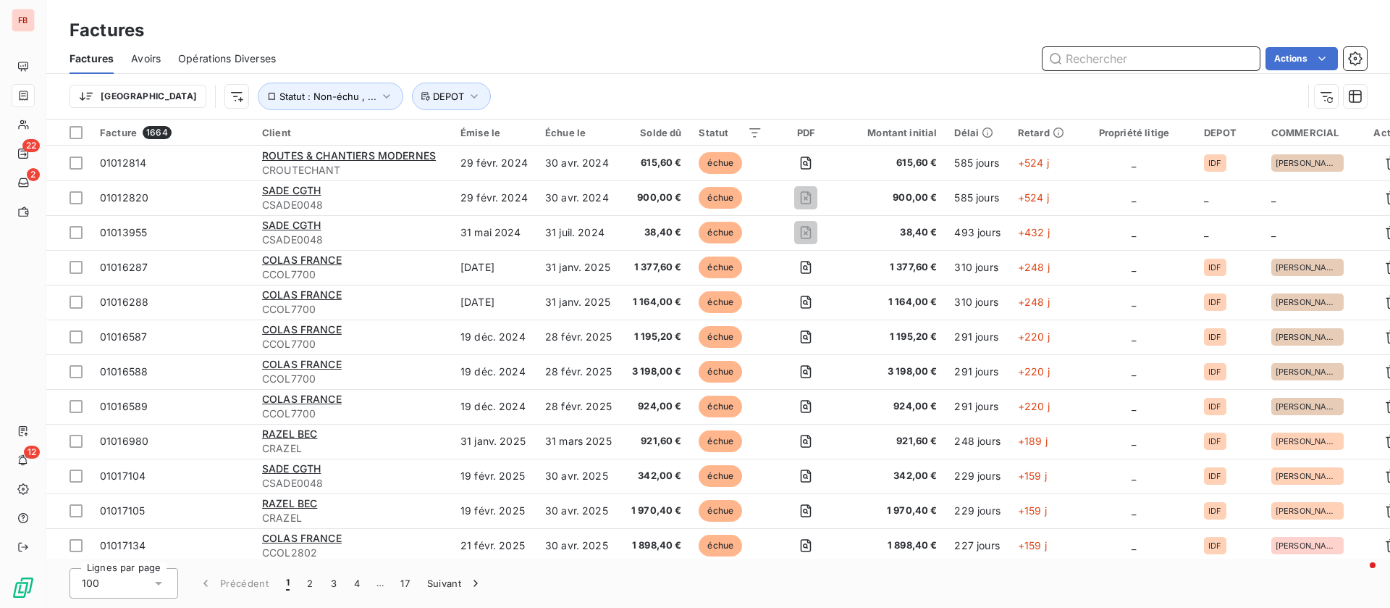
click at [1122, 53] on input "text" at bounding box center [1151, 58] width 217 height 23
paste input "04005193"
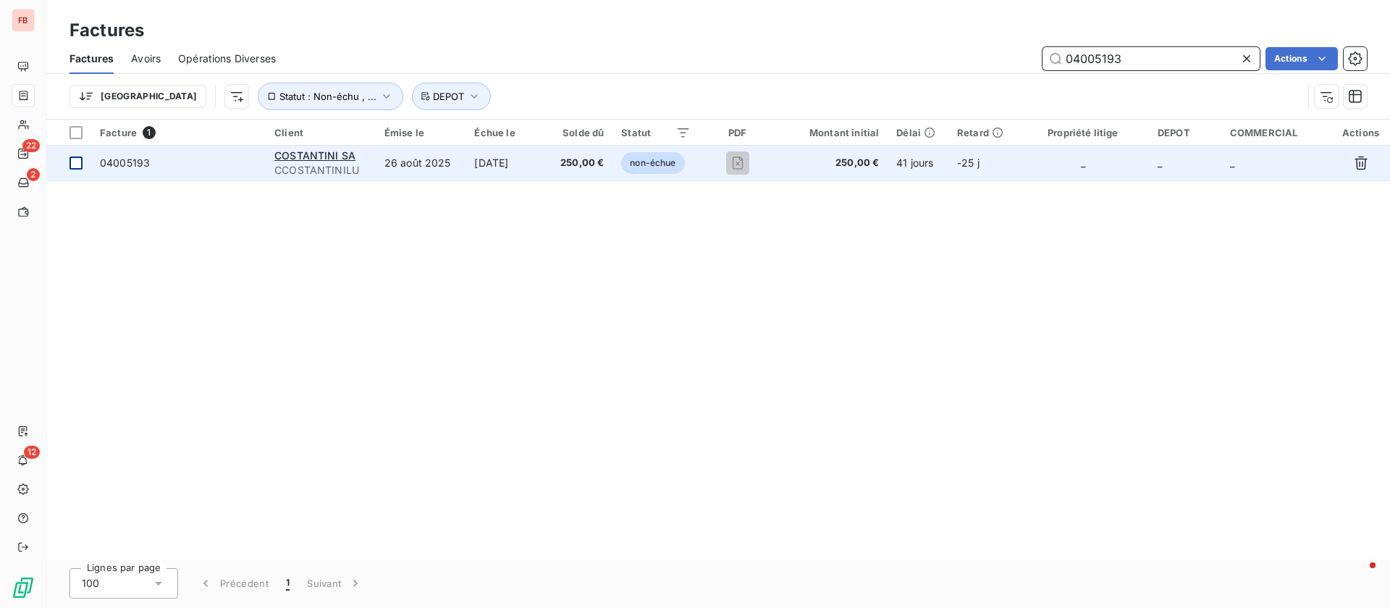
type input "04005193"
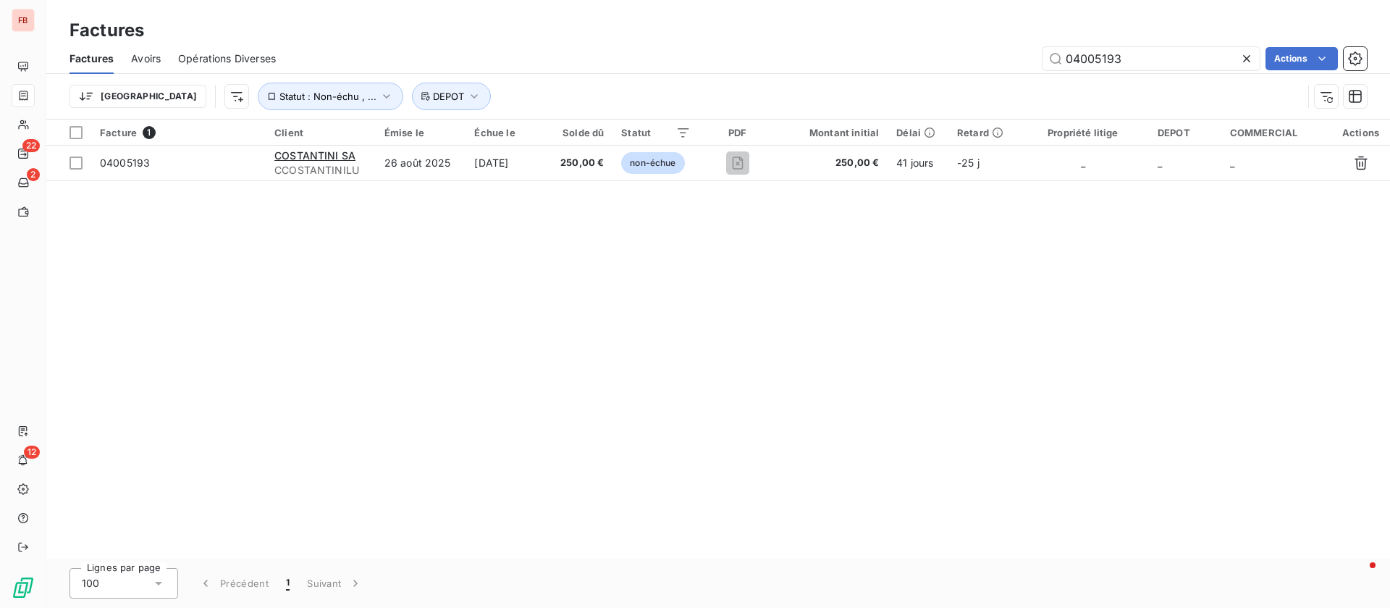
click at [1248, 54] on icon at bounding box center [1247, 58] width 14 height 14
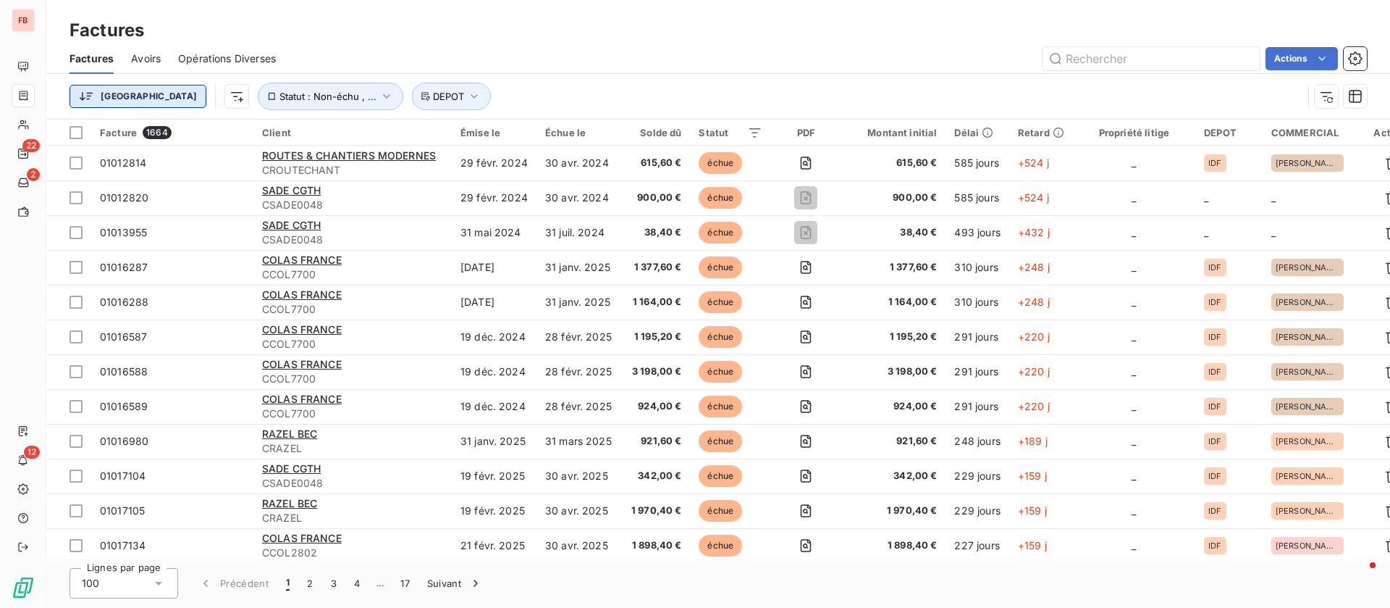
click at [96, 99] on html "FB 22 2 12 Factures Factures Avoirs Opérations Diverses Actions Trier Statut : …" at bounding box center [695, 304] width 1390 height 608
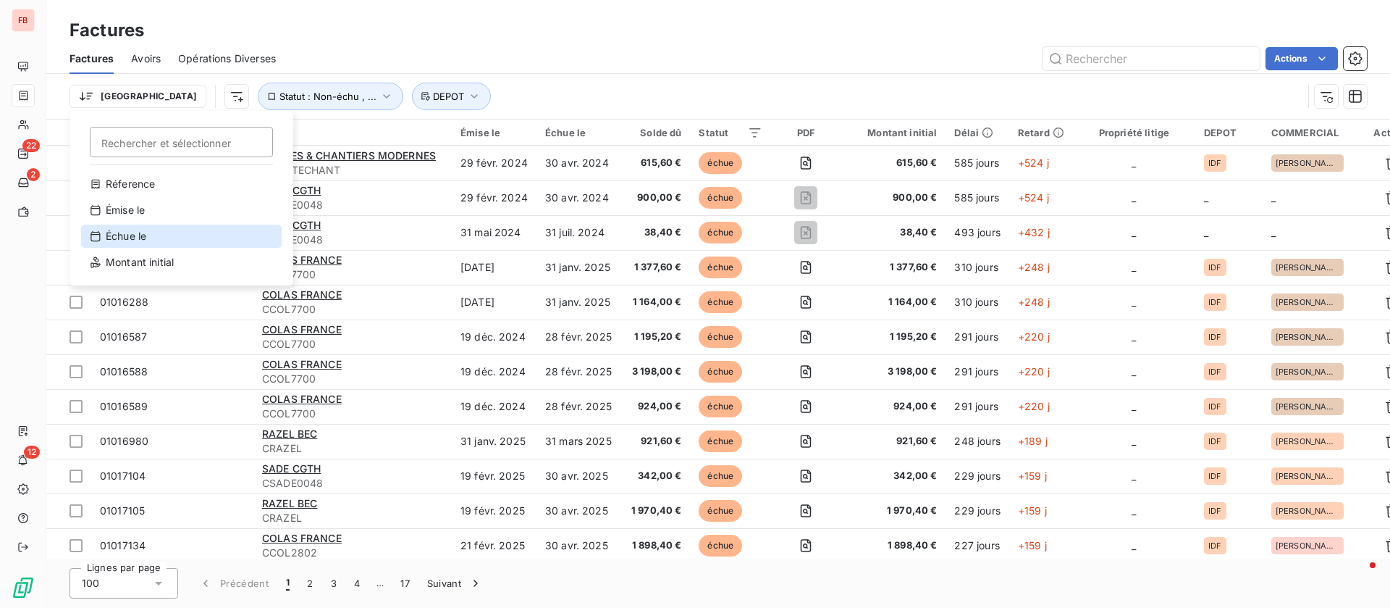
click at [128, 235] on div "Échue le" at bounding box center [181, 235] width 201 height 23
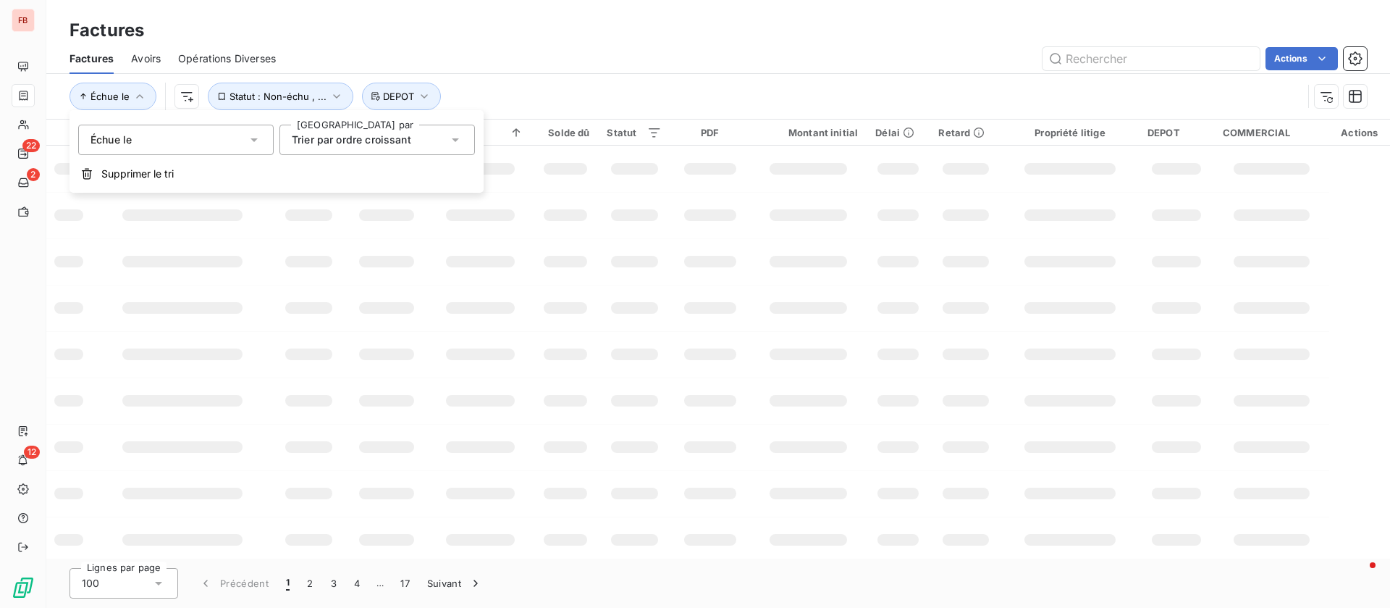
click at [127, 161] on button "Supprimer le tri" at bounding box center [277, 174] width 414 height 32
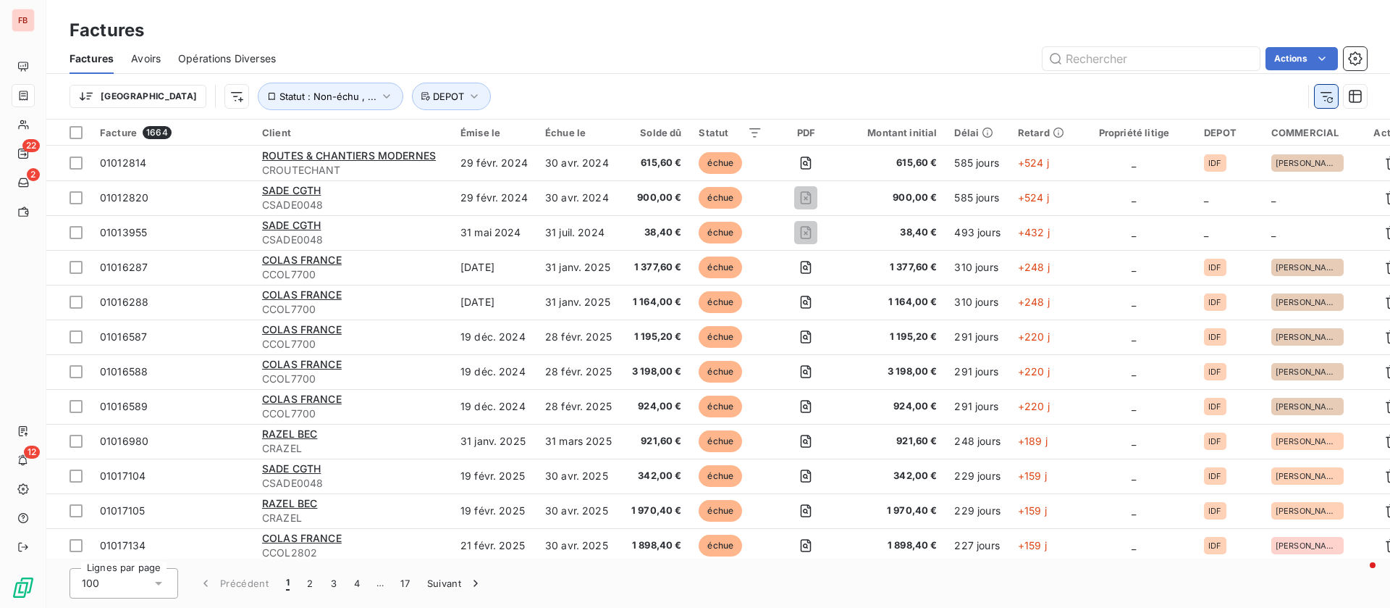
drag, startPoint x: 1372, startPoint y: 91, endPoint x: 1335, endPoint y: 103, distance: 39.6
click at [1370, 91] on div "Trier Statut : Non-échu , ... DEPOT" at bounding box center [718, 96] width 1344 height 45
click at [1330, 101] on icon "button" at bounding box center [1326, 96] width 14 height 14
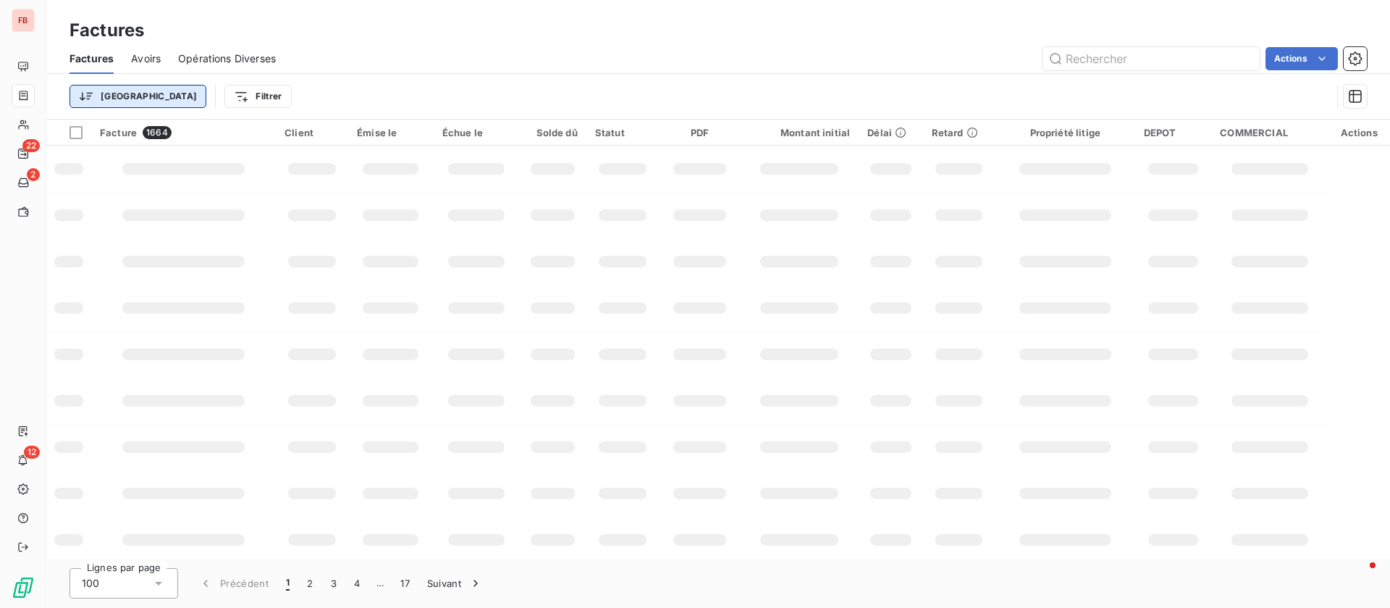
click at [114, 91] on html "FB 22 2 12 Factures Factures Avoirs Opérations Diverses Actions Trier Filtrer F…" at bounding box center [695, 304] width 1390 height 608
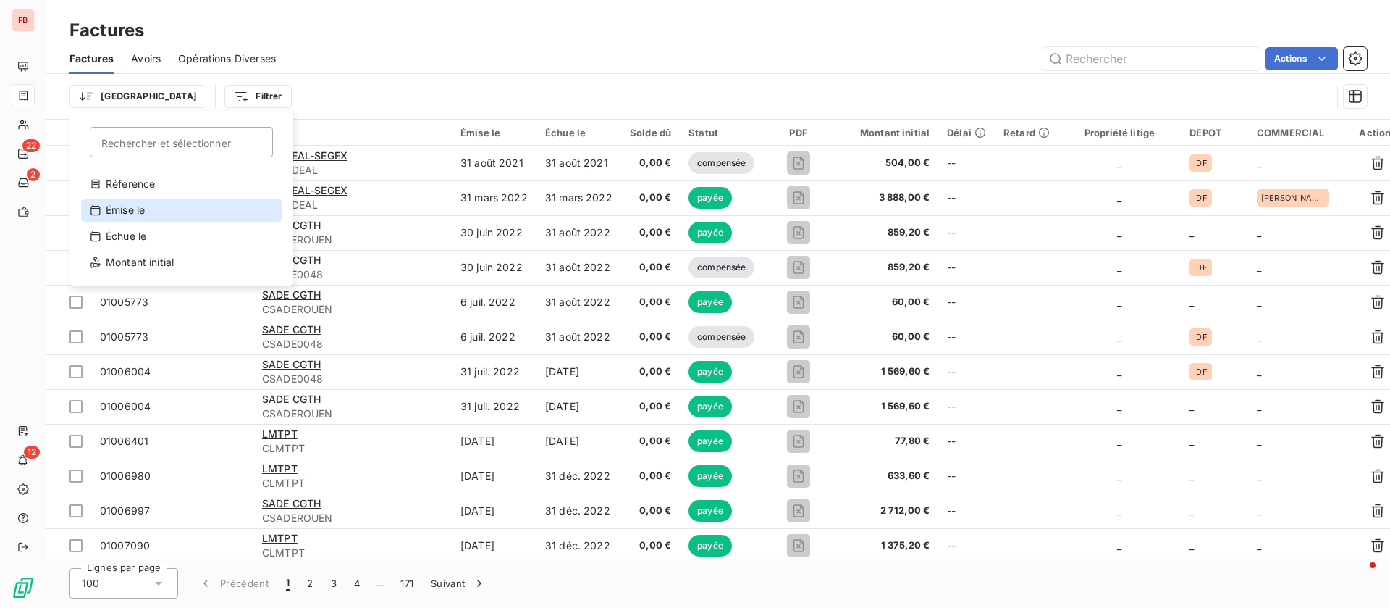
click at [135, 206] on div "Émise le" at bounding box center [181, 209] width 201 height 23
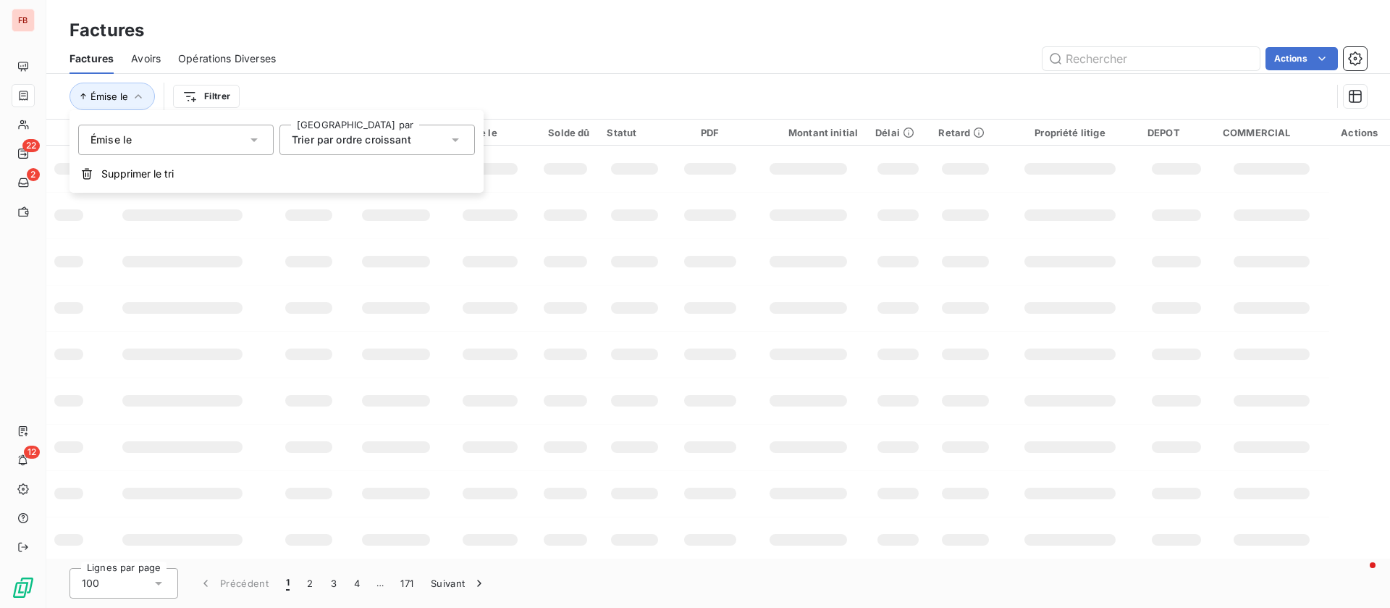
click at [390, 135] on span "Trier par ordre croissant" at bounding box center [351, 139] width 119 height 12
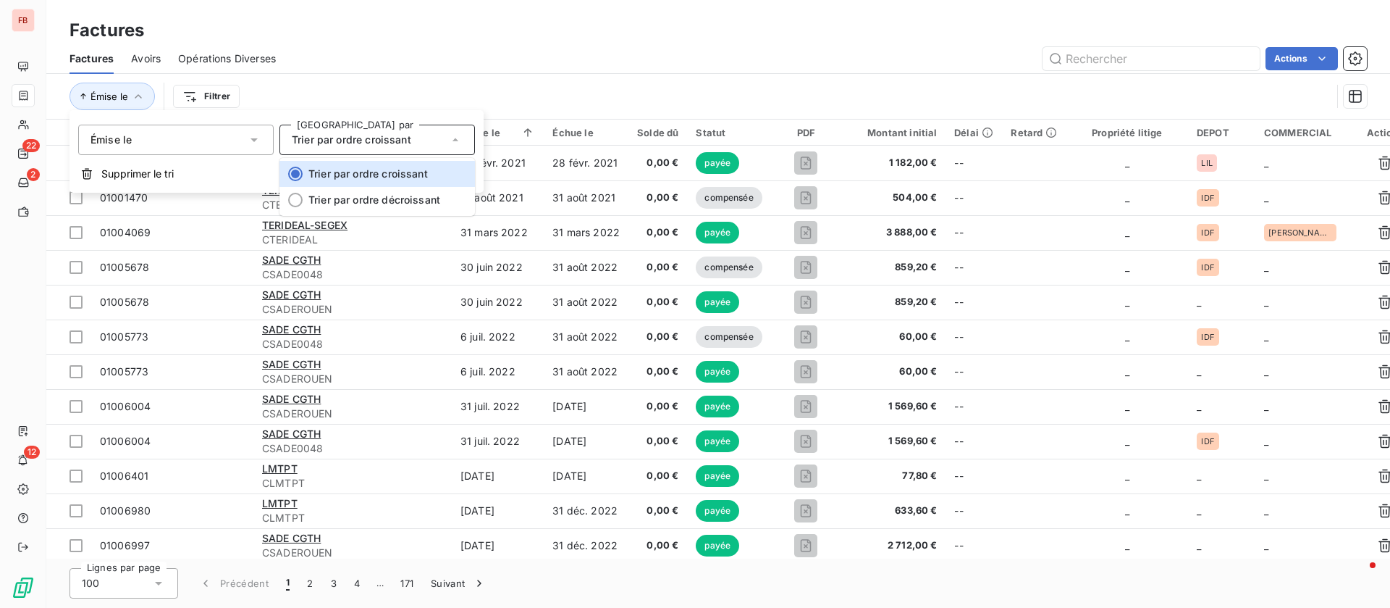
click at [421, 136] on div "Trier par ordre croissant" at bounding box center [370, 140] width 156 height 20
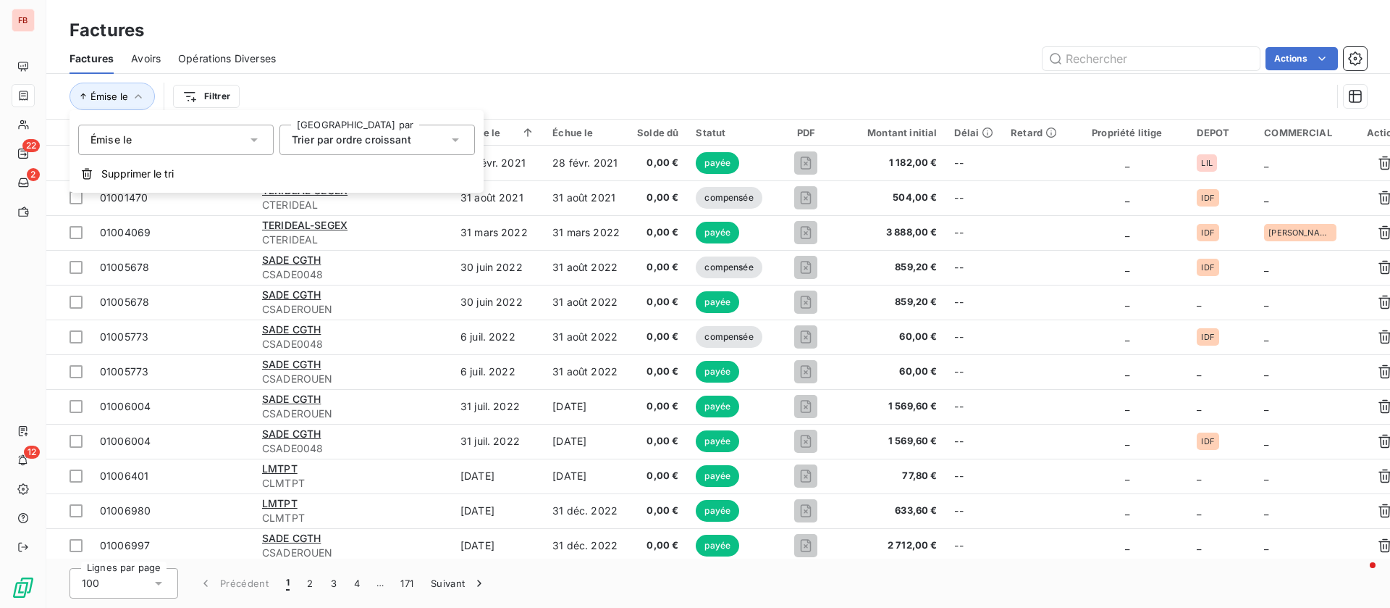
click at [445, 147] on div "Trier par ordre croissant" at bounding box center [370, 140] width 156 height 20
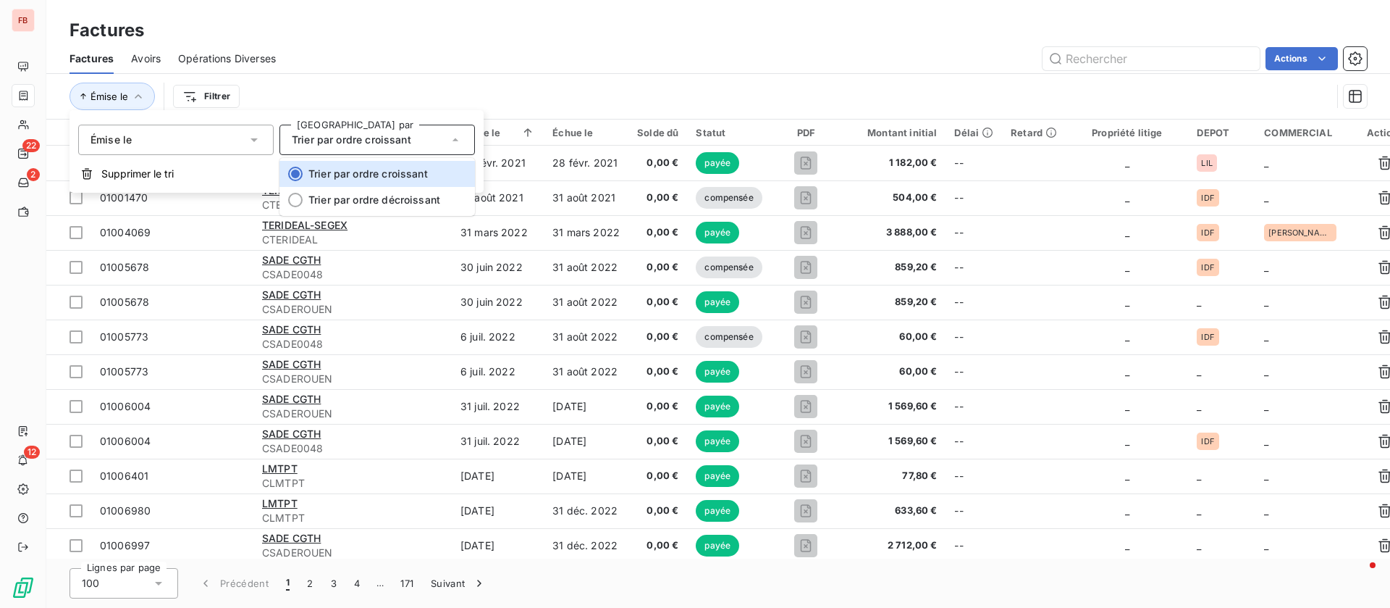
click at [445, 146] on div "Trier par ordre croissant" at bounding box center [370, 140] width 156 height 20
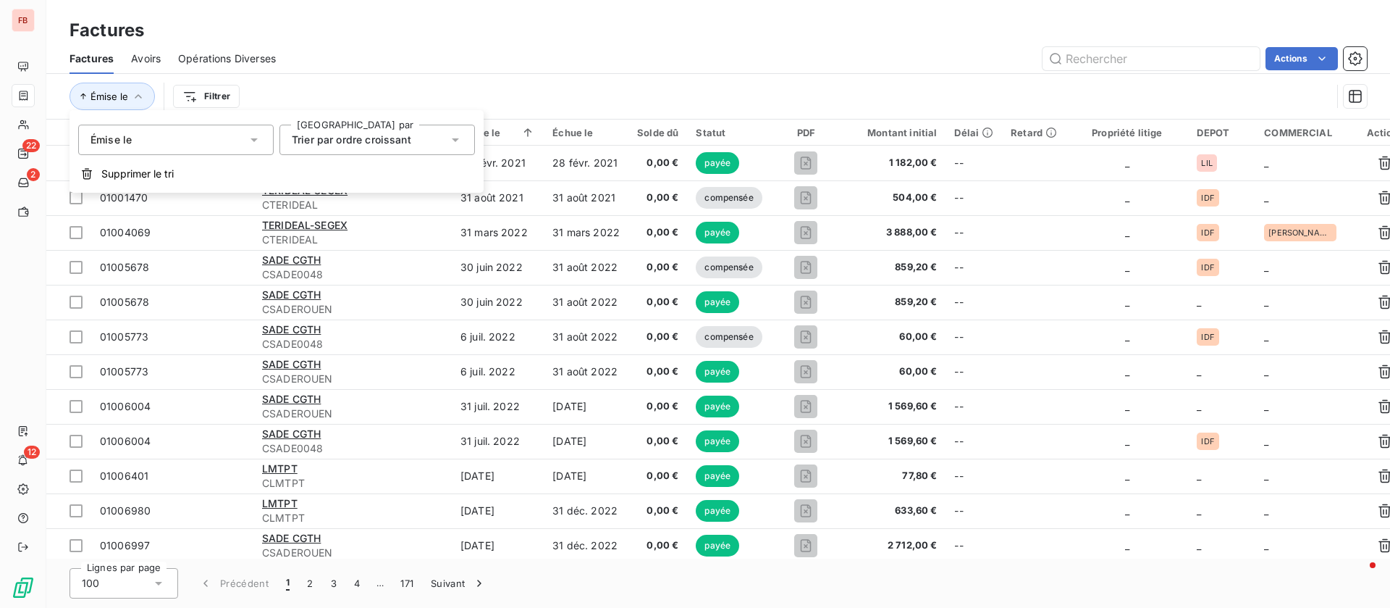
click at [445, 146] on div "Trier par ordre croissant" at bounding box center [370, 140] width 156 height 20
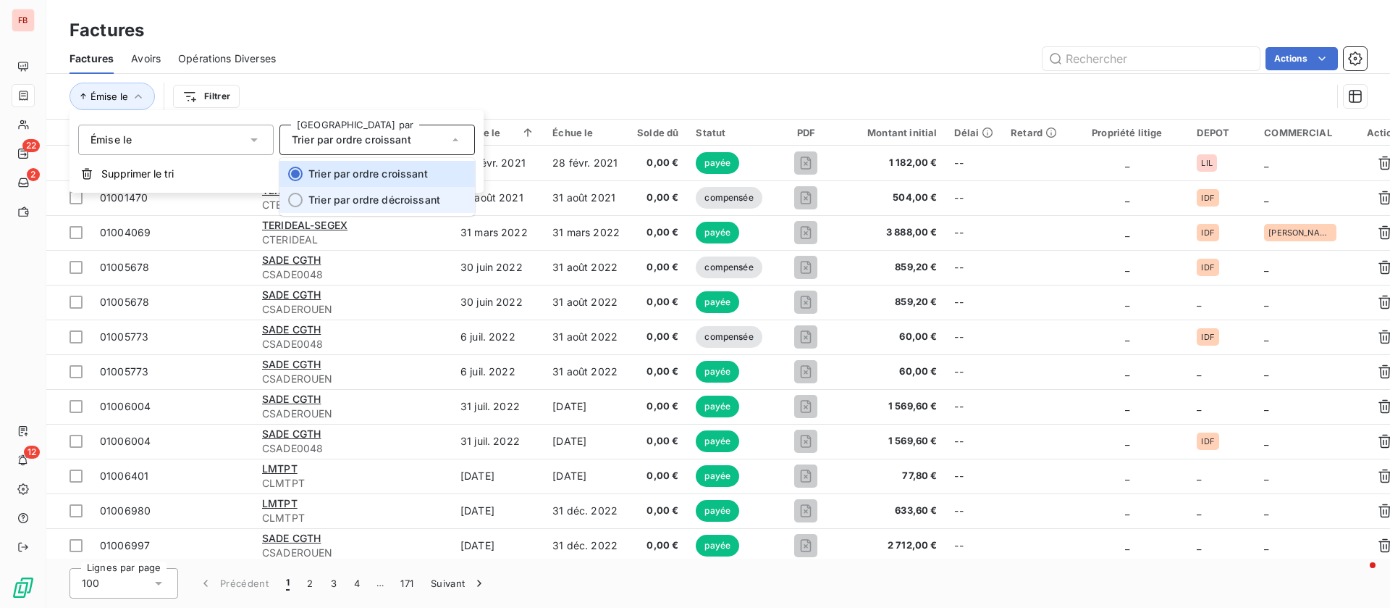
click at [384, 193] on span "Trier par ordre décroissant" at bounding box center [374, 199] width 132 height 12
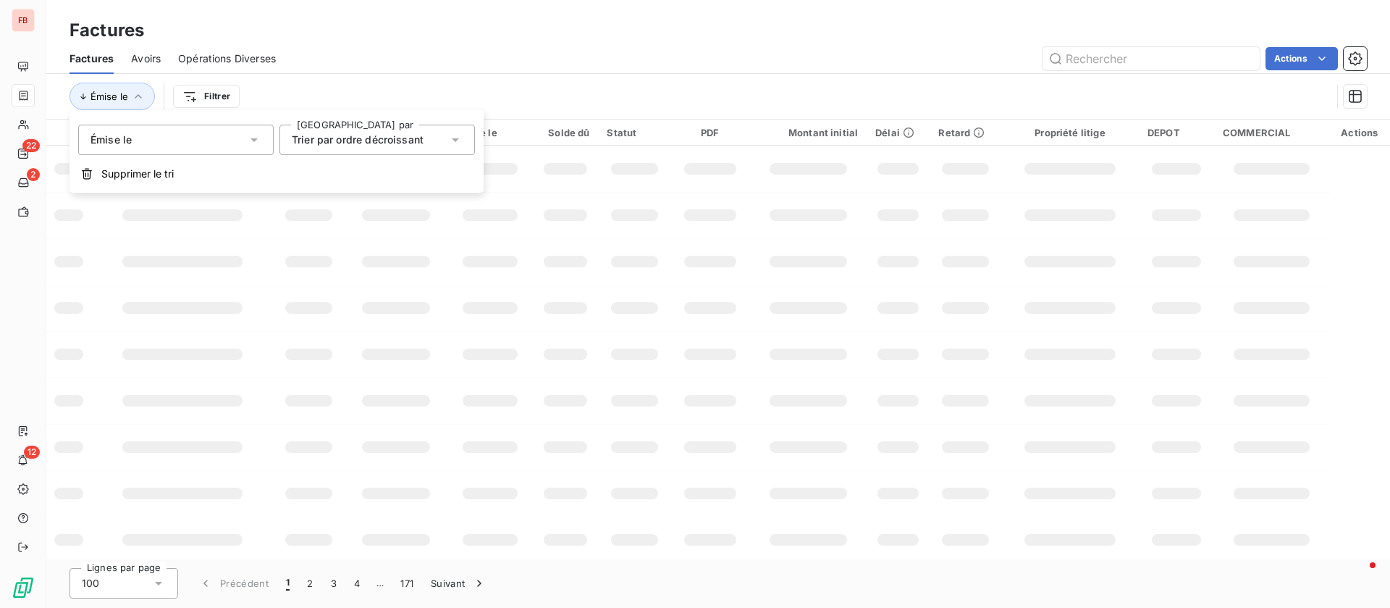
click at [602, 78] on div "Émise le Filtrer" at bounding box center [719, 96] width 1298 height 45
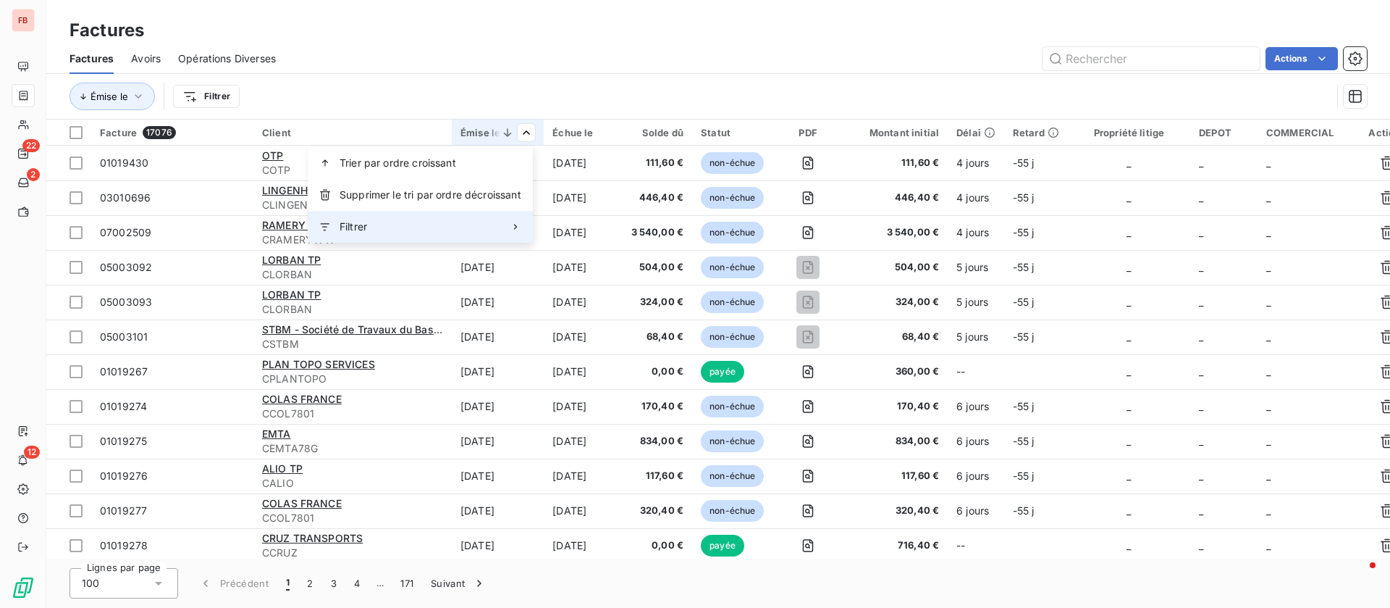
click at [416, 218] on div "Filtrer" at bounding box center [420, 227] width 225 height 32
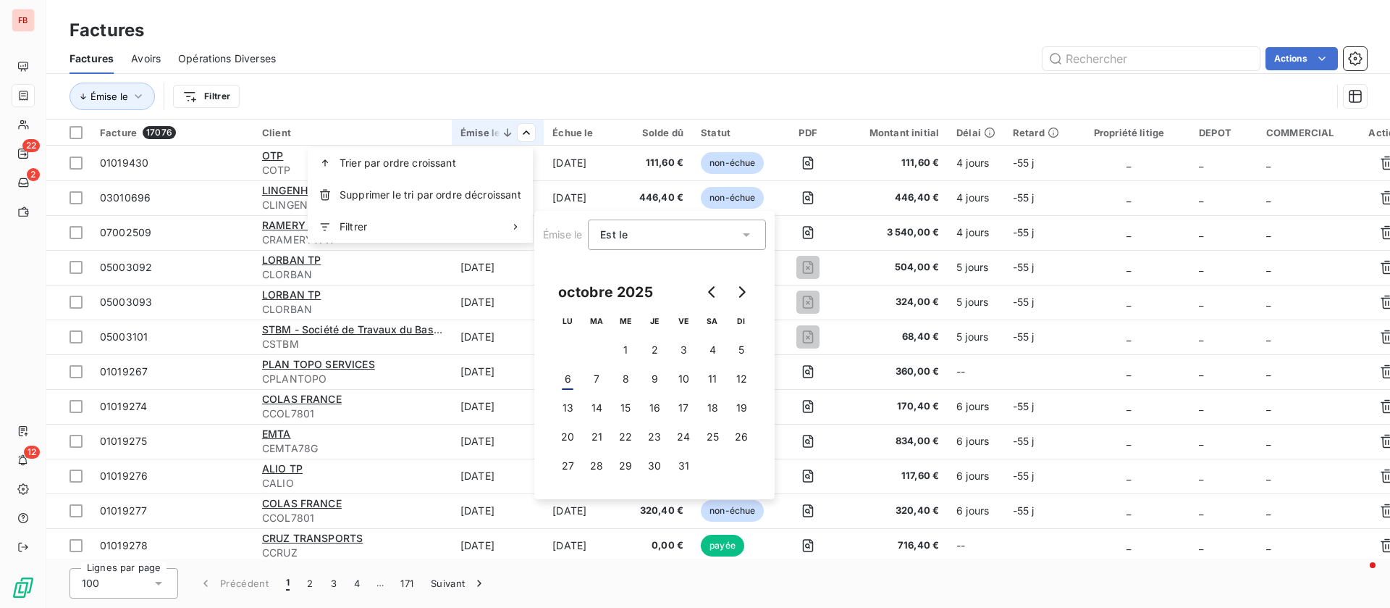
click at [665, 230] on div "Est le eq" at bounding box center [669, 234] width 139 height 20
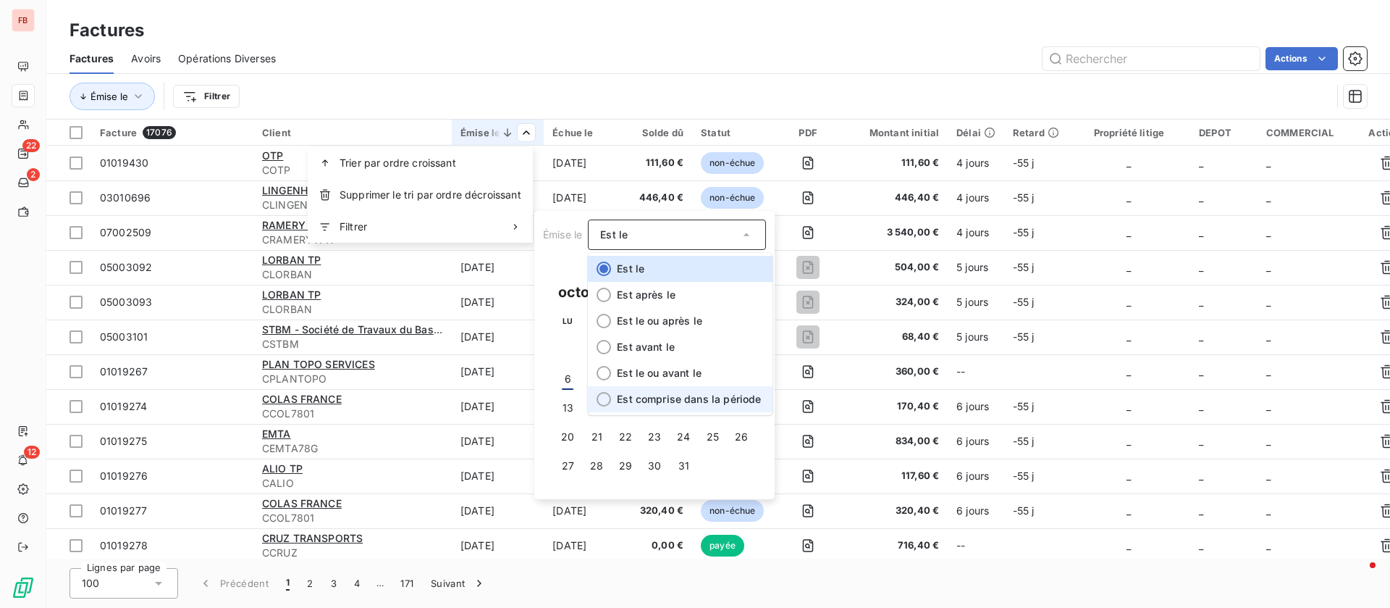
click at [707, 396] on span "Est comprise dans la période" at bounding box center [689, 398] width 144 height 12
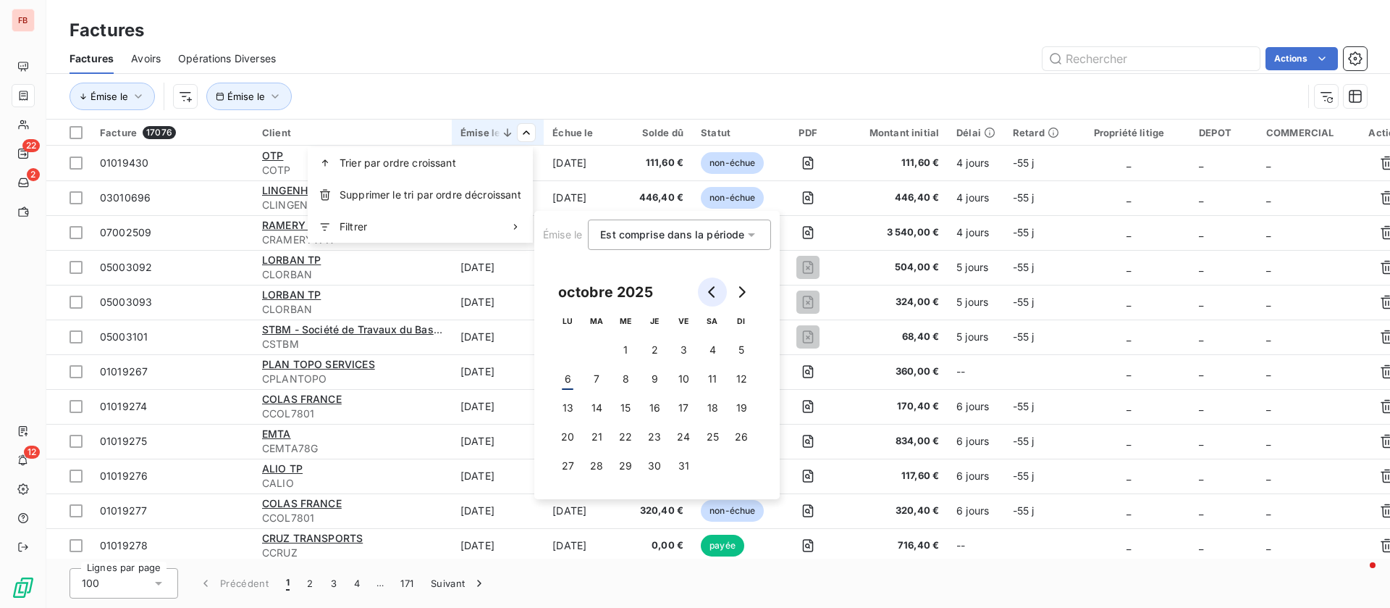
click at [708, 290] on icon "Go to previous month" at bounding box center [713, 292] width 12 height 12
click at [682, 349] on button "1" at bounding box center [683, 349] width 29 height 29
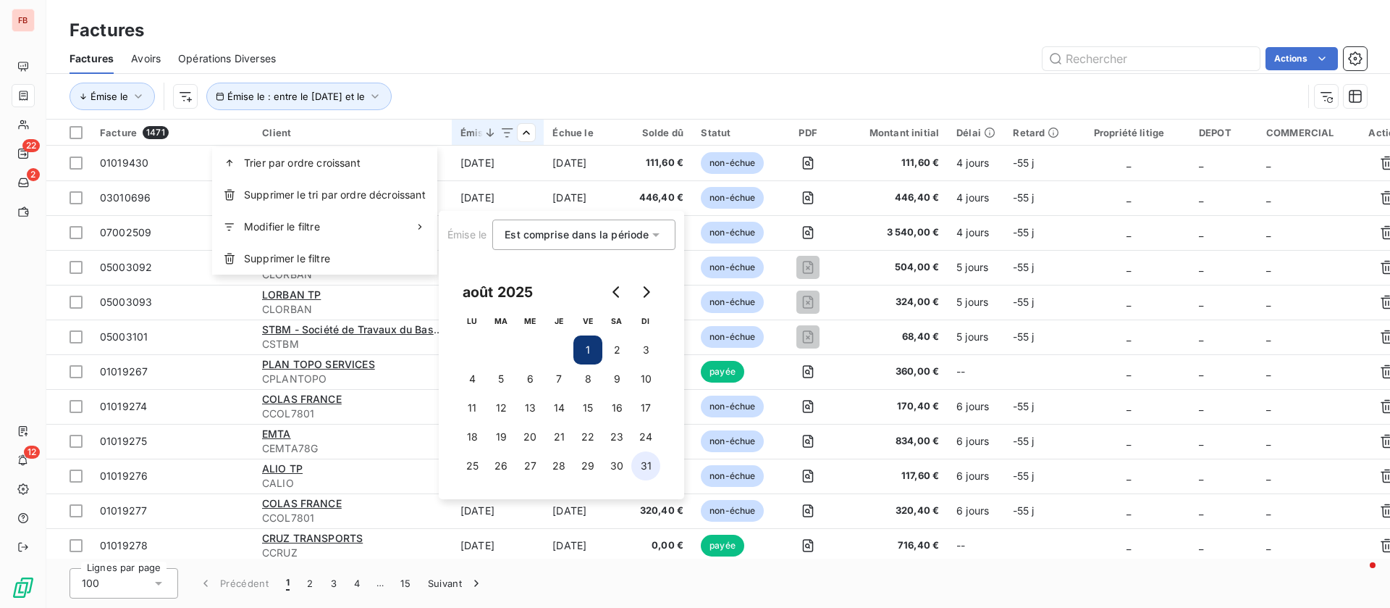
click at [644, 466] on button "31" at bounding box center [645, 465] width 29 height 29
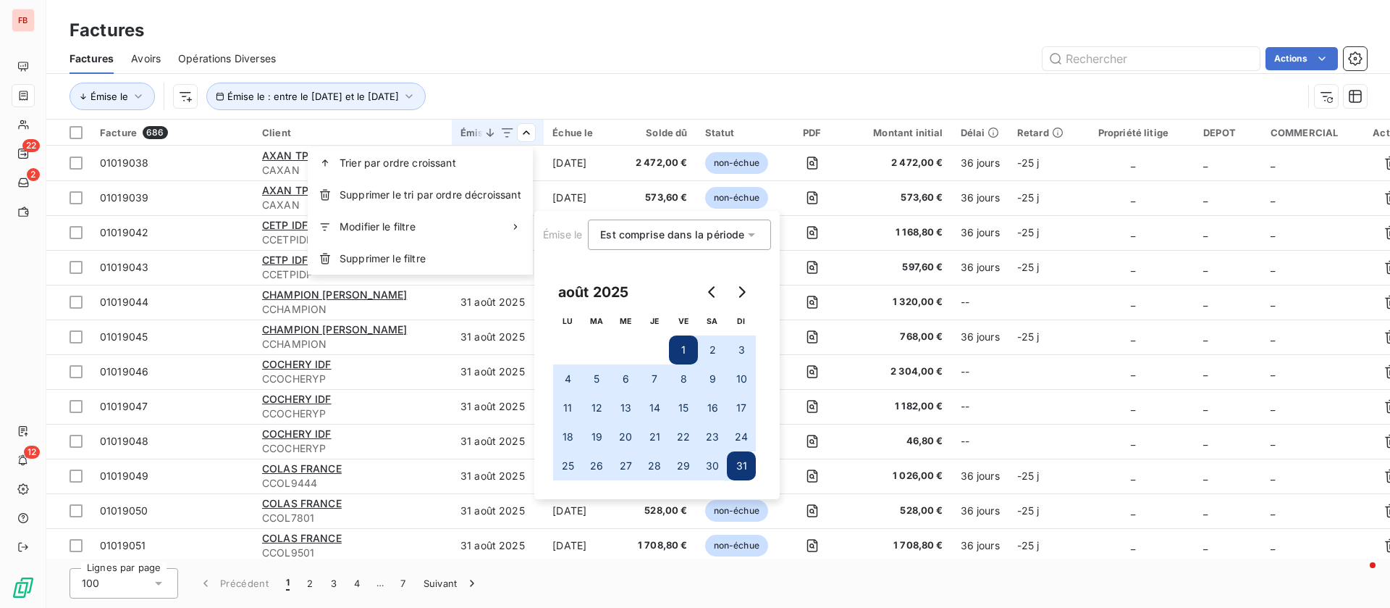
click at [773, 79] on html "FB 22 2 12 Factures Factures Avoirs Opérations Diverses Actions Émise le Émise …" at bounding box center [695, 304] width 1390 height 608
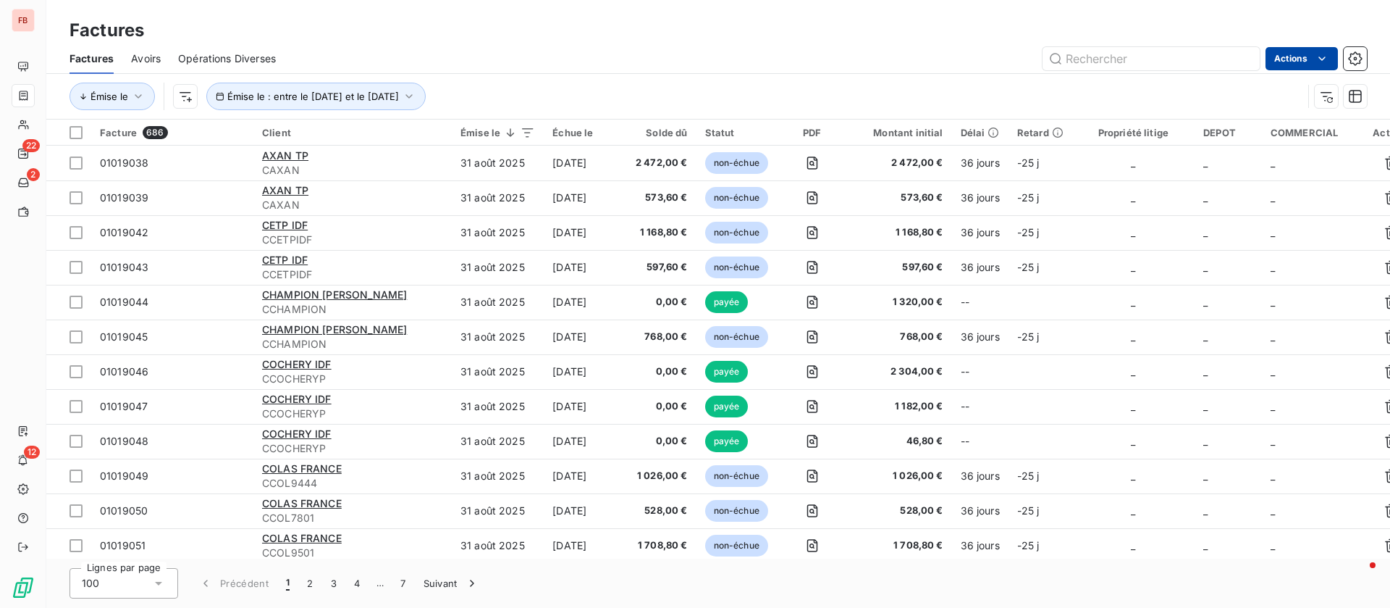
click at [1330, 58] on html "FB 22 2 12 Factures Factures Avoirs Opérations Diverses Actions Émise le Émise …" at bounding box center [695, 304] width 1390 height 608
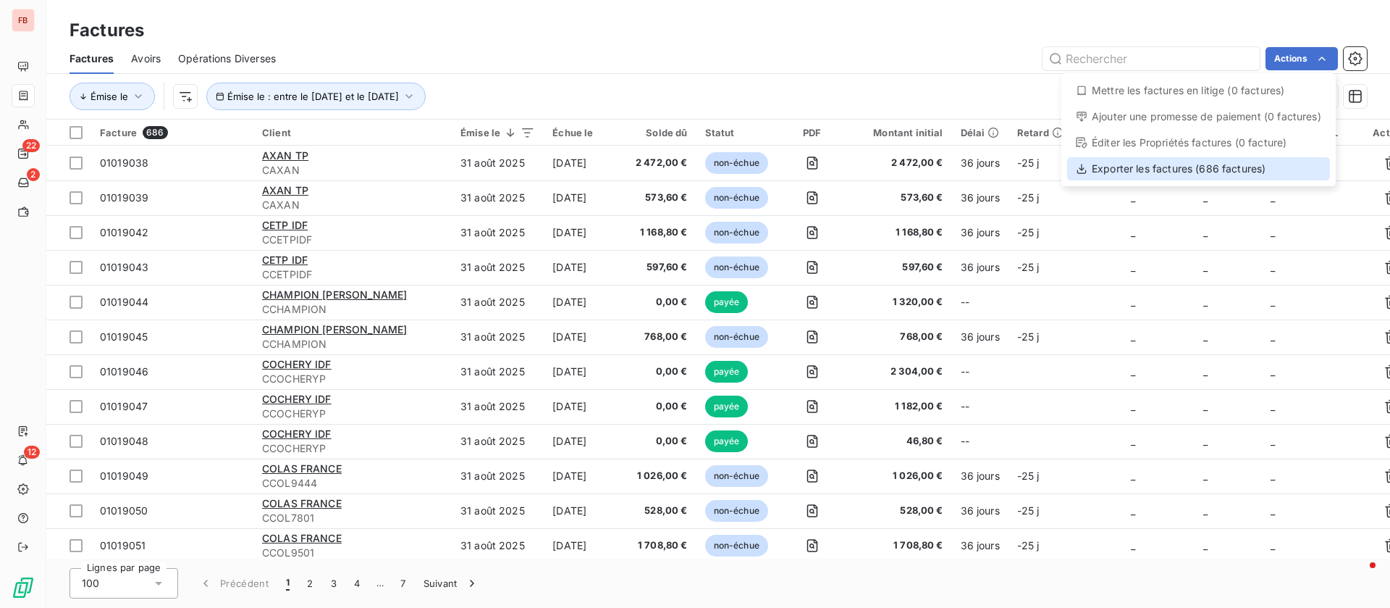
click at [1161, 170] on div "Exporter les factures (686 factures)" at bounding box center [1198, 168] width 263 height 23
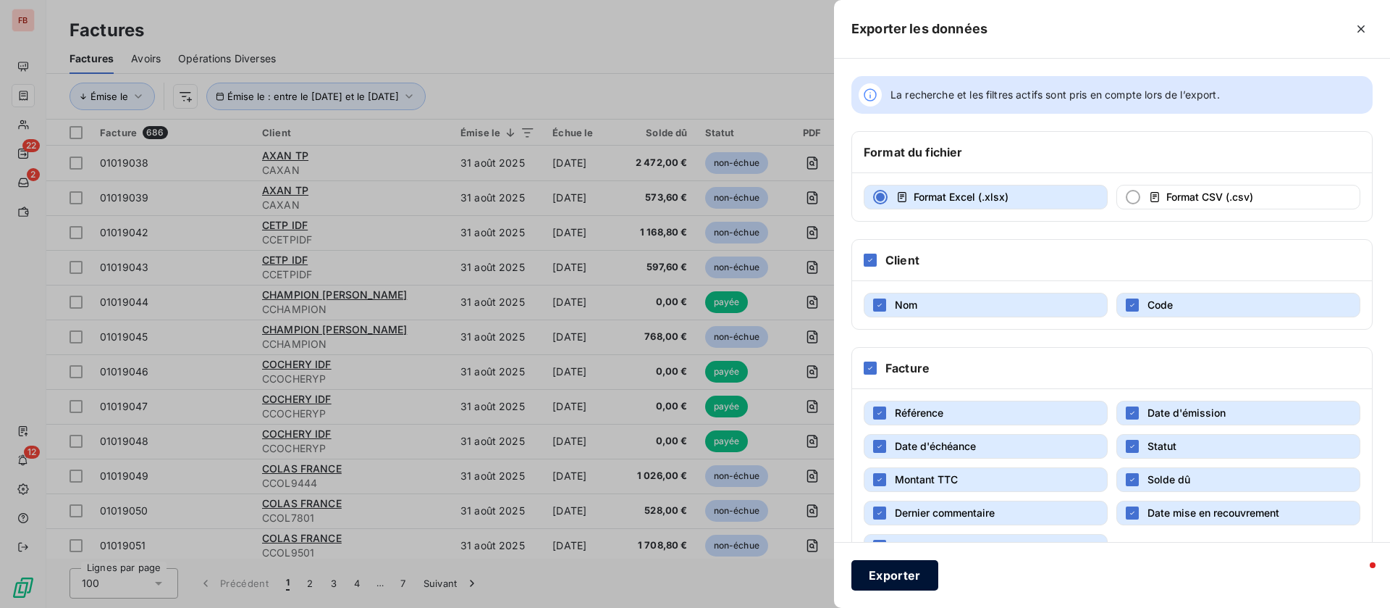
click at [885, 577] on button "Exporter" at bounding box center [895, 575] width 87 height 30
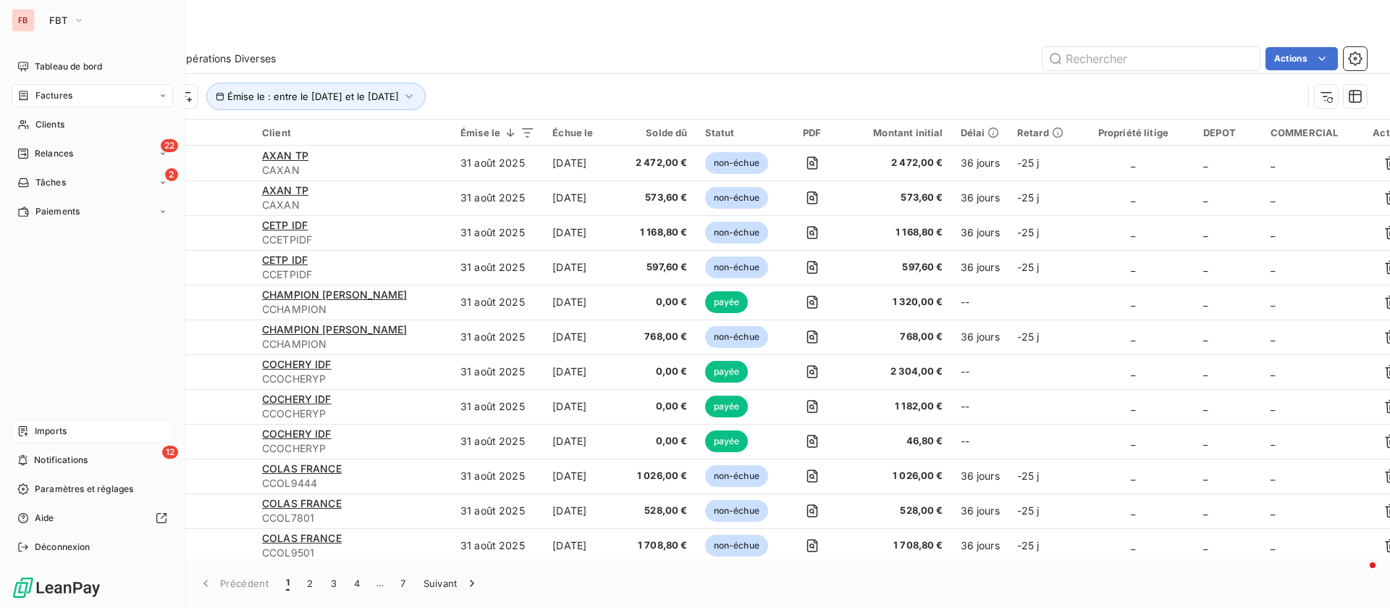
click at [25, 422] on div "Imports" at bounding box center [92, 430] width 161 height 23
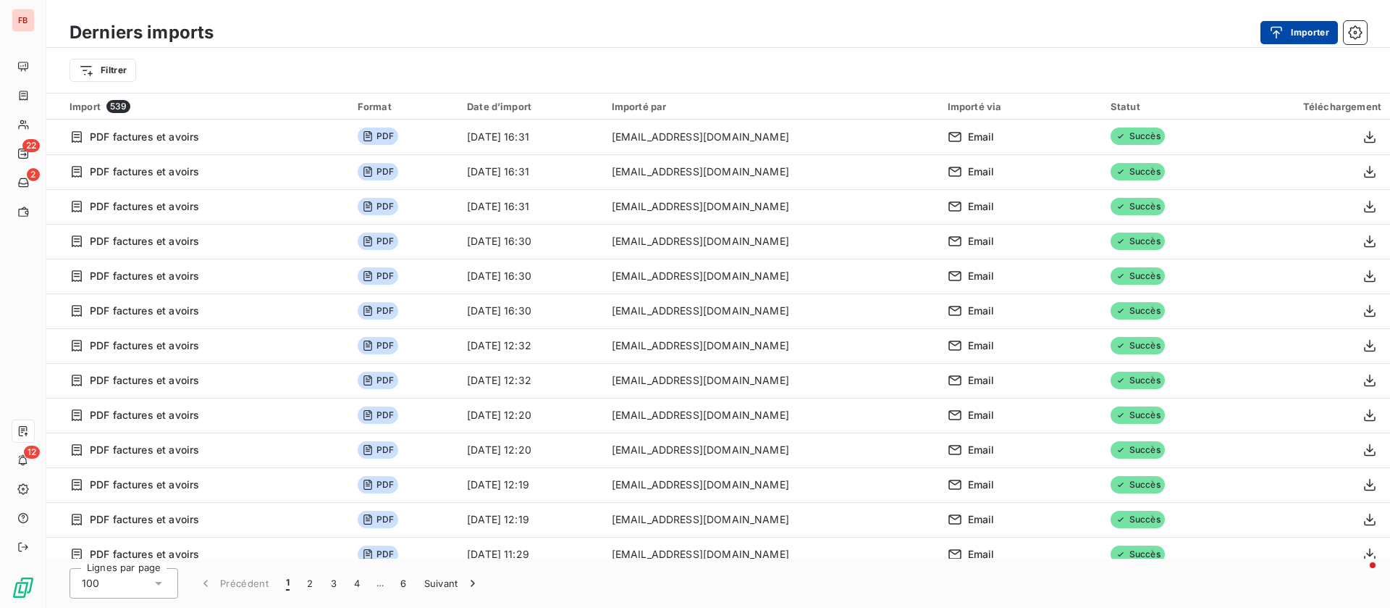
click at [1326, 29] on button "Importer" at bounding box center [1299, 32] width 77 height 23
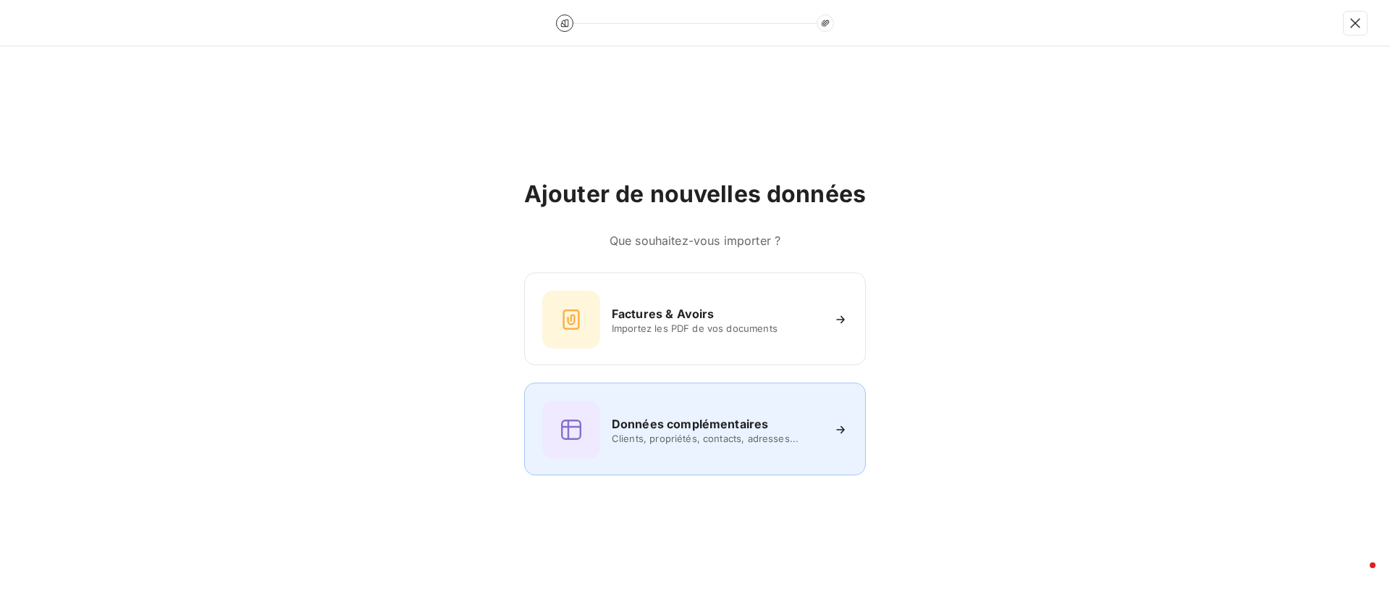
click at [717, 445] on div "Données complémentaires Clients, propriétés, contacts, adresses..." at bounding box center [695, 429] width 306 height 58
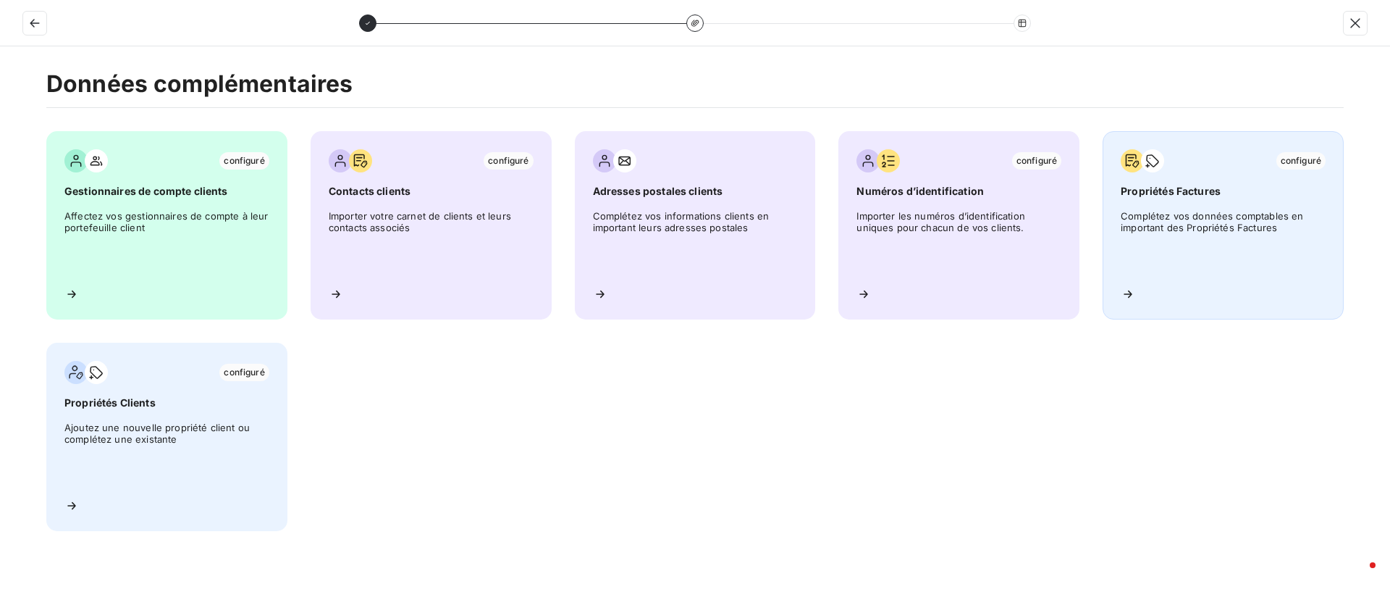
click at [1164, 259] on span "Complétez vos données comptables en important des Propriétés Factures" at bounding box center [1223, 242] width 205 height 65
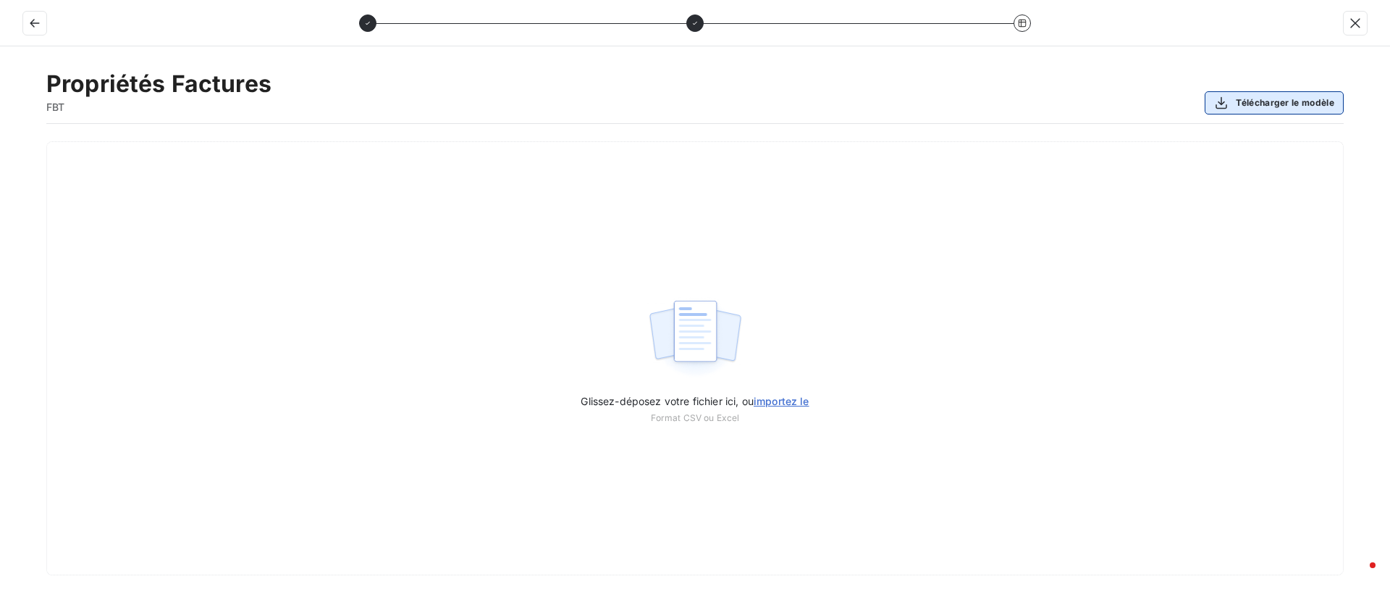
click at [1290, 106] on button "Télécharger le modèle" at bounding box center [1274, 102] width 139 height 23
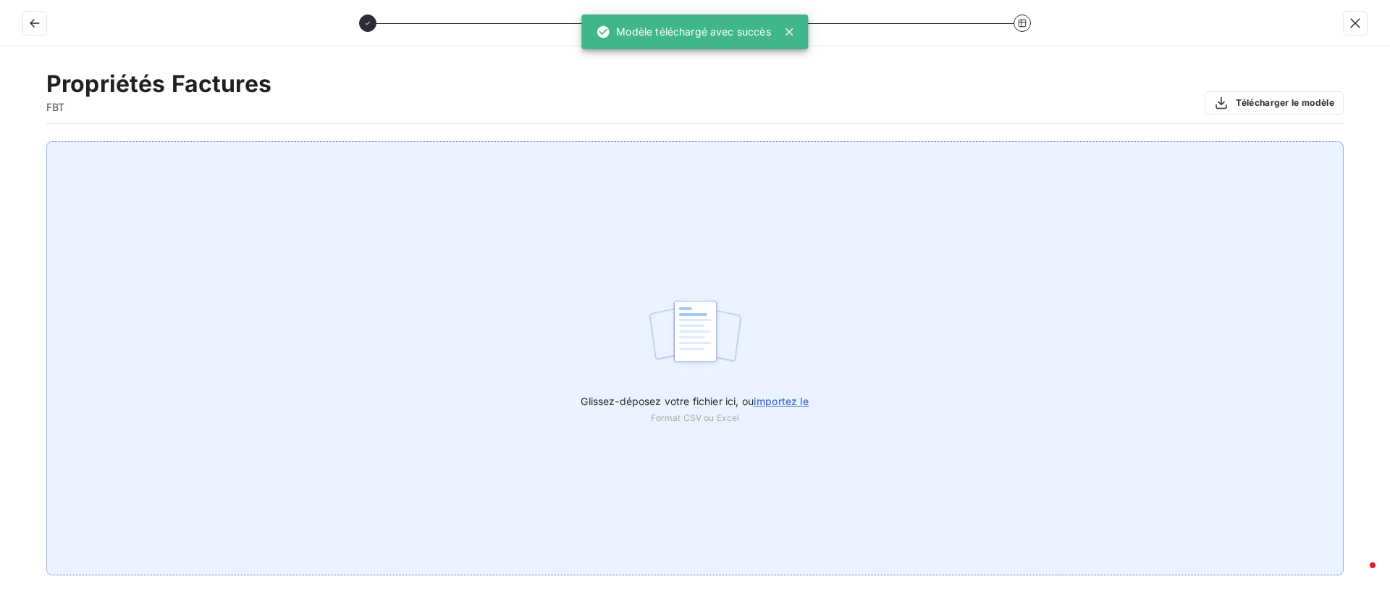
click at [781, 402] on span "importez le" at bounding box center [782, 401] width 56 height 12
click at [1, 142] on input "Glissez-déposez votre fichier ici, ou importez le" at bounding box center [0, 141] width 1 height 1
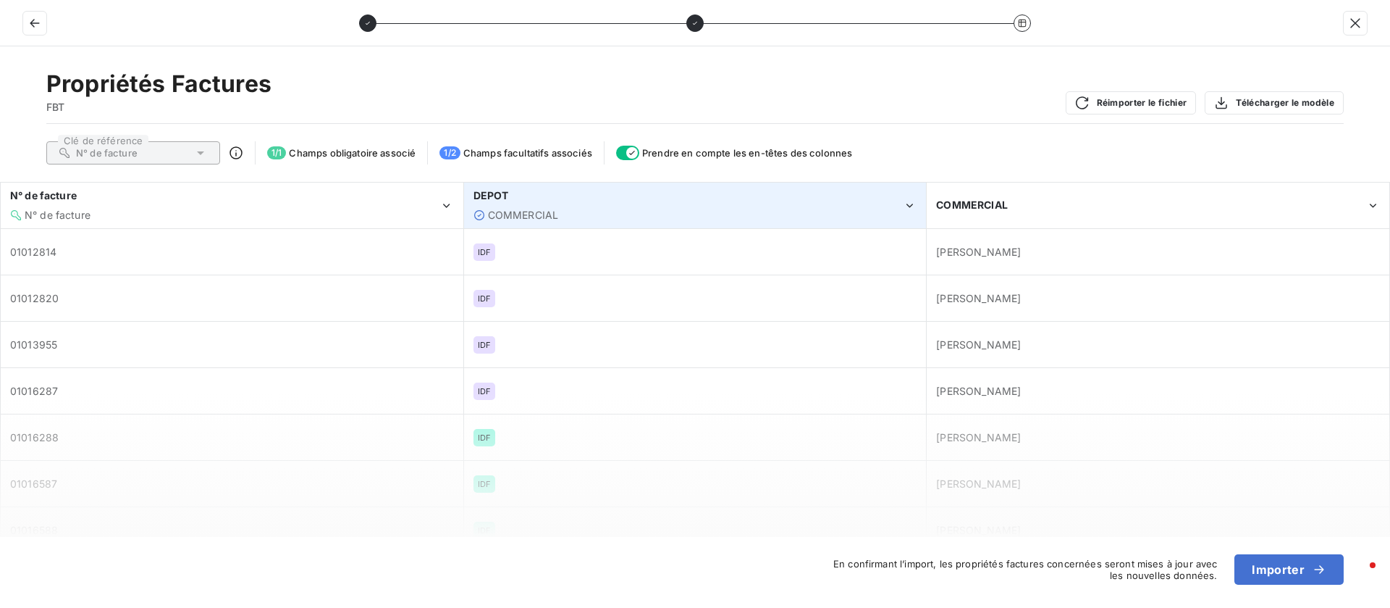
click at [907, 211] on icon "DEPOT" at bounding box center [910, 205] width 14 height 14
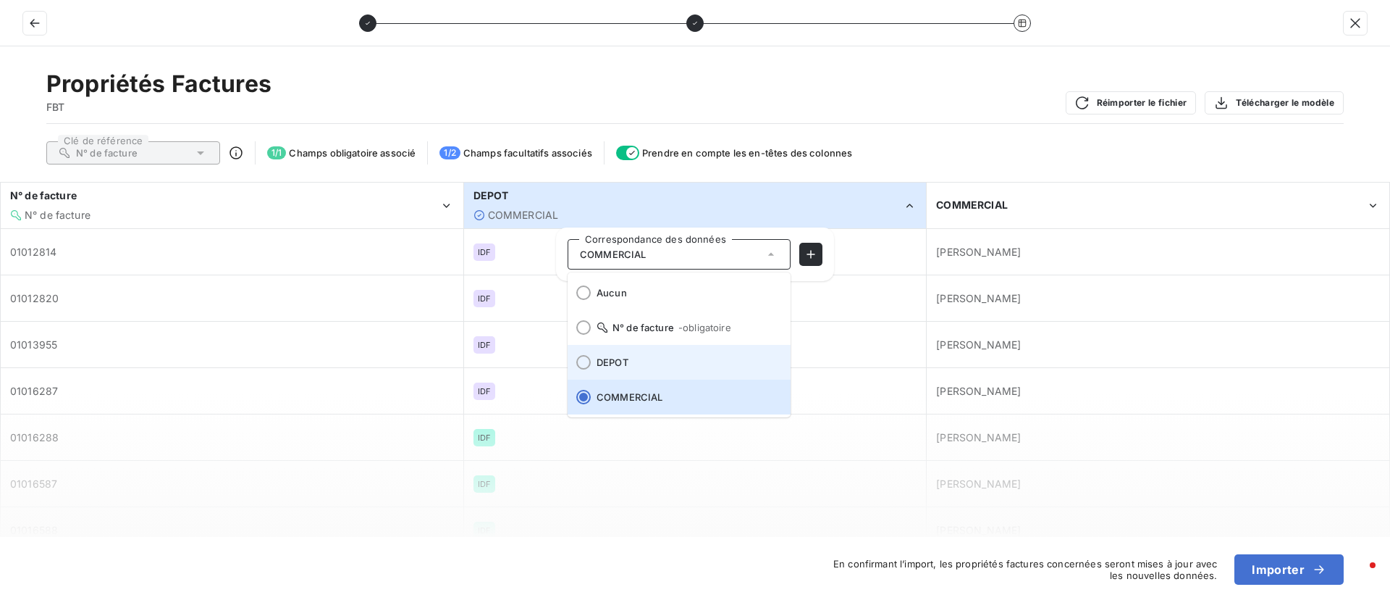
click at [624, 355] on li "DEPOT" at bounding box center [679, 362] width 223 height 35
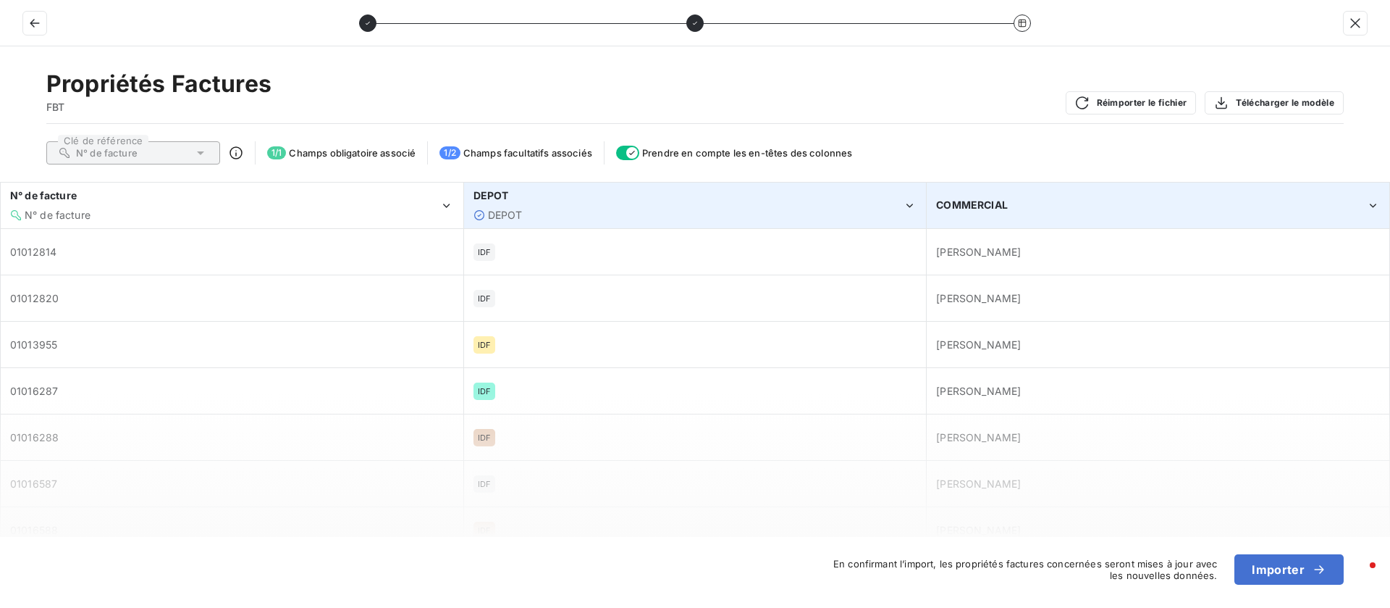
click at [1372, 205] on icon "COMMERCIAL" at bounding box center [1373, 205] width 7 height 4
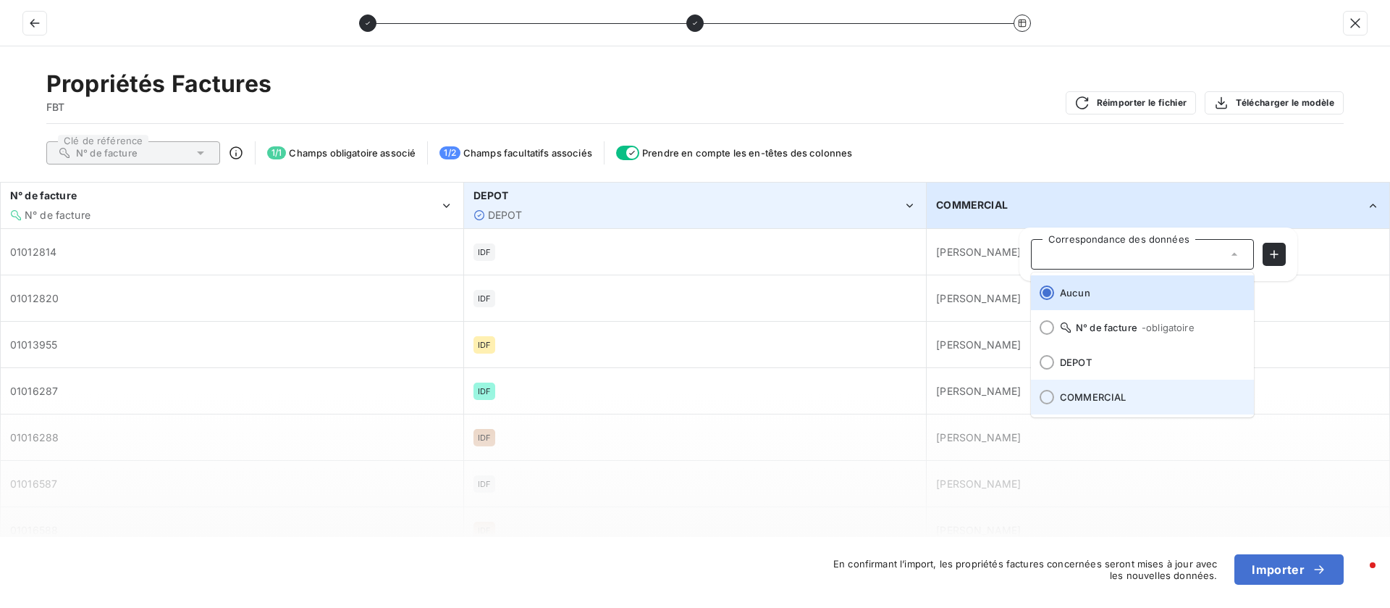
click at [1070, 406] on li "COMMERCIAL" at bounding box center [1142, 396] width 223 height 35
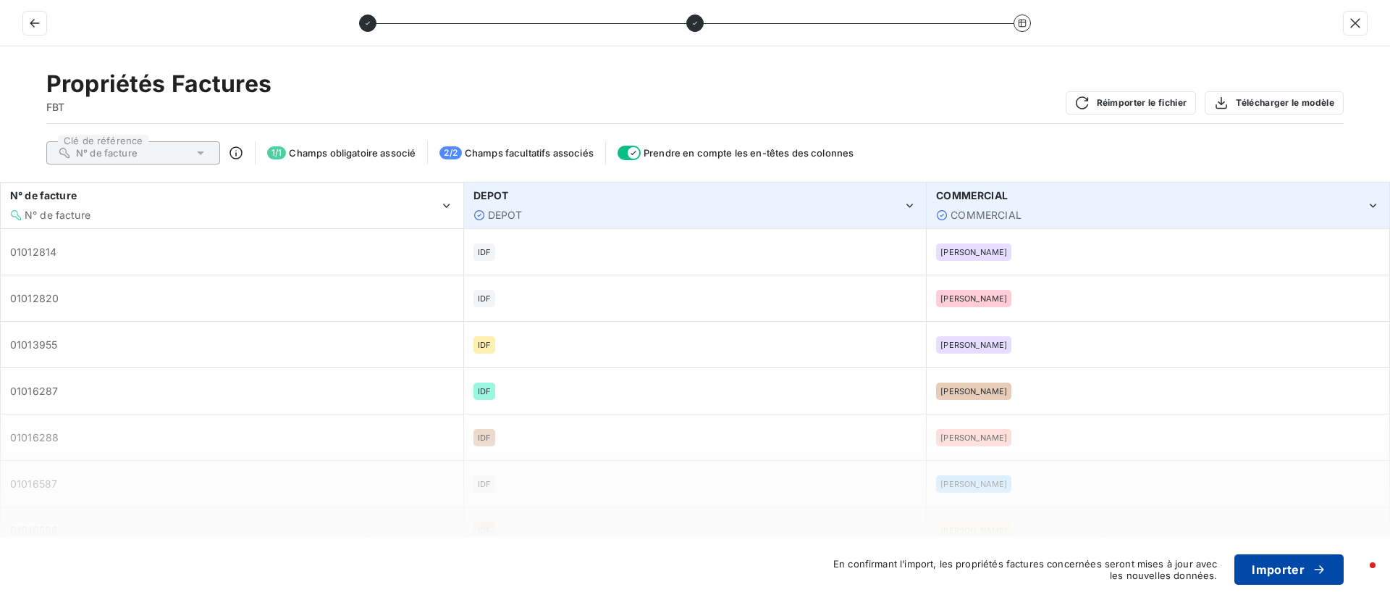
click at [1280, 557] on button "Importer" at bounding box center [1289, 569] width 109 height 30
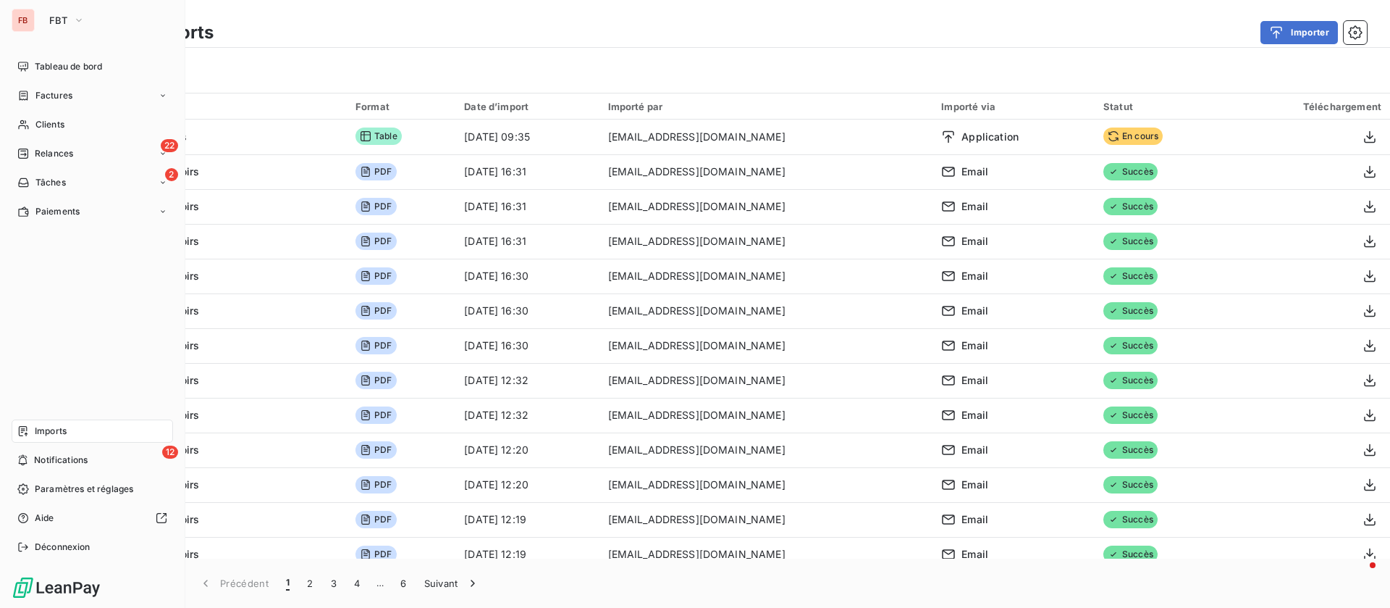
click at [62, 426] on span "Imports" at bounding box center [51, 430] width 32 height 13
click at [64, 429] on span "Imports" at bounding box center [51, 430] width 32 height 13
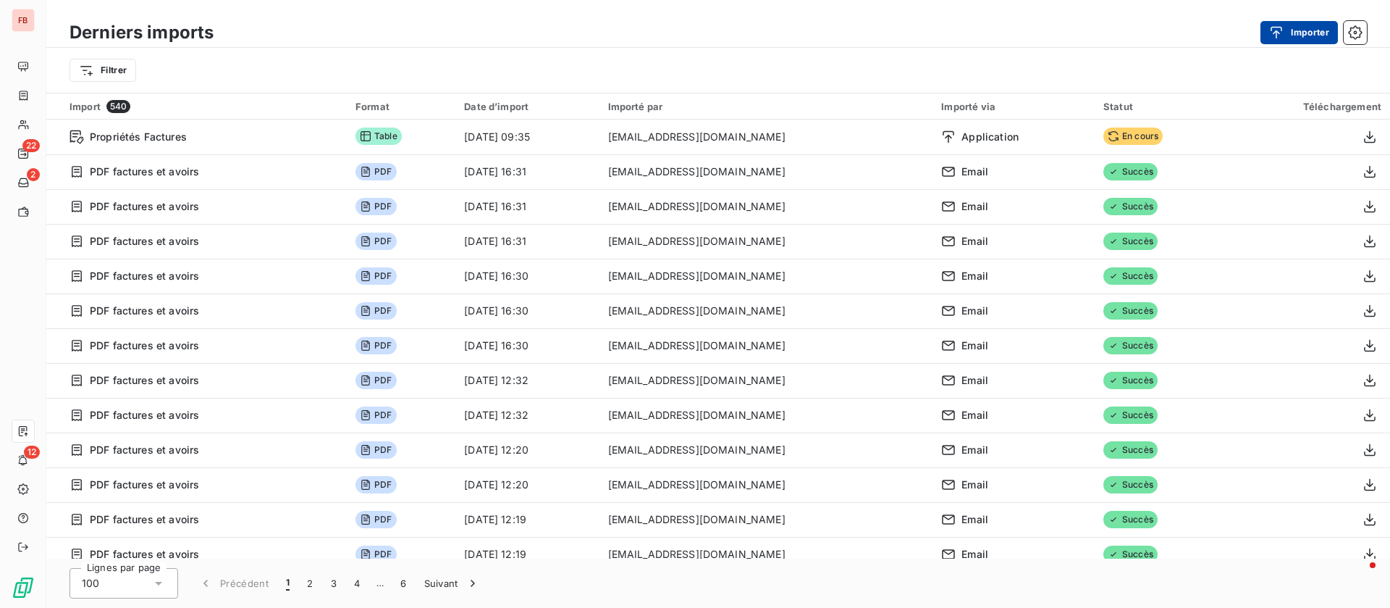
click at [1330, 22] on button "Importer" at bounding box center [1299, 32] width 77 height 23
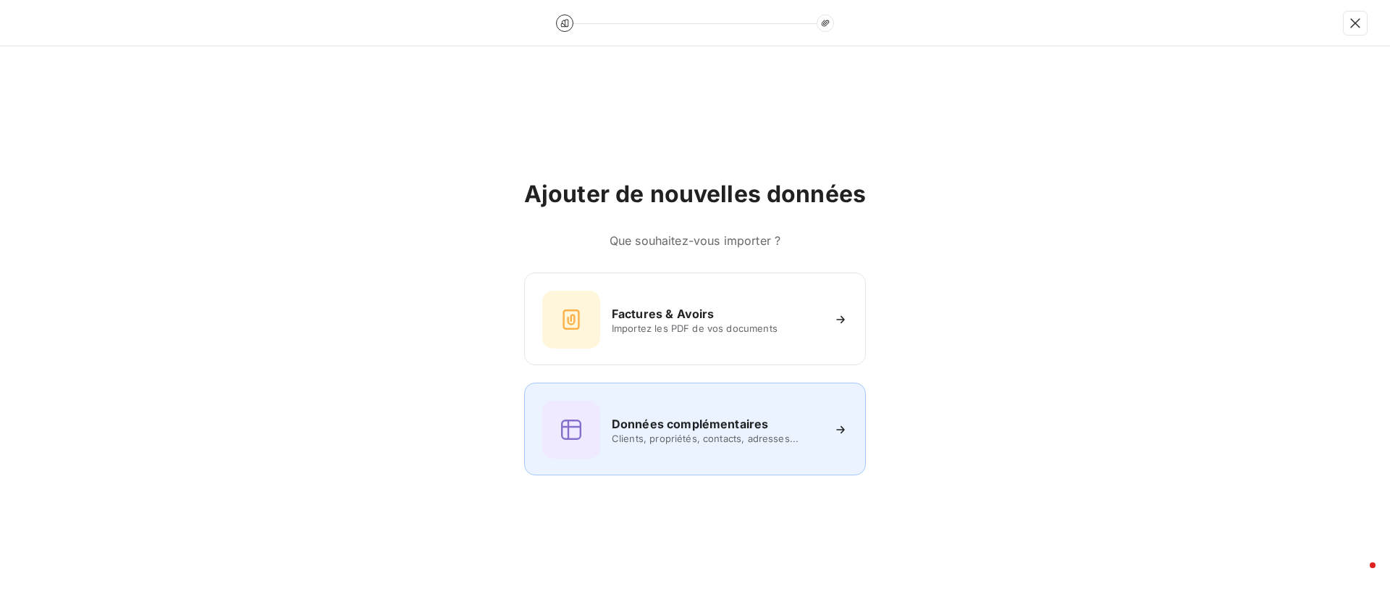
click at [663, 442] on span "Clients, propriétés, contacts, adresses..." at bounding box center [717, 438] width 210 height 12
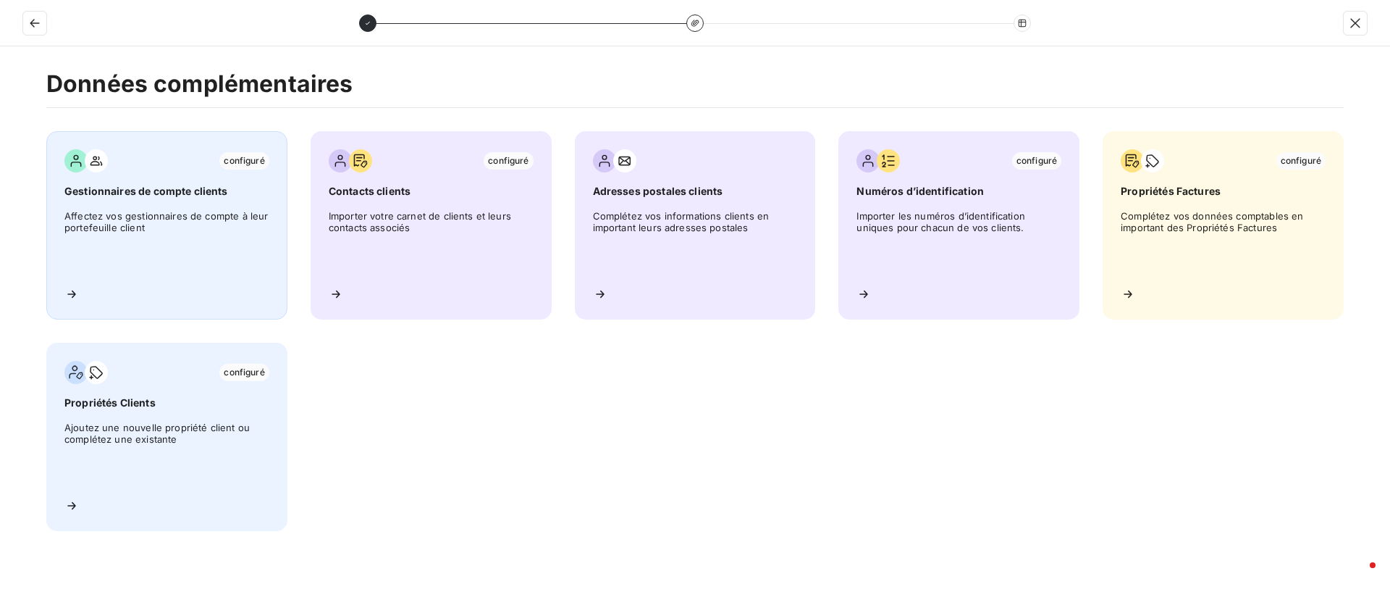
click at [137, 211] on span "Affectez vos gestionnaires de compte à leur portefeuille client" at bounding box center [166, 242] width 205 height 65
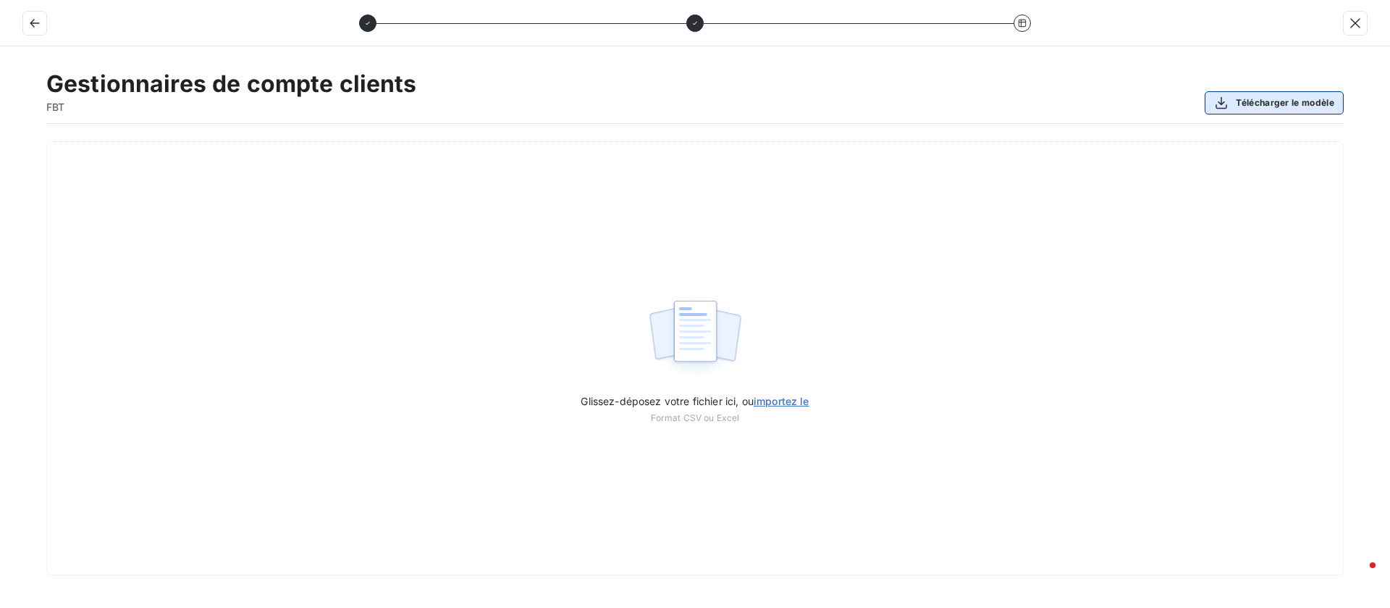
click at [1293, 102] on button "Télécharger le modèle" at bounding box center [1274, 102] width 139 height 23
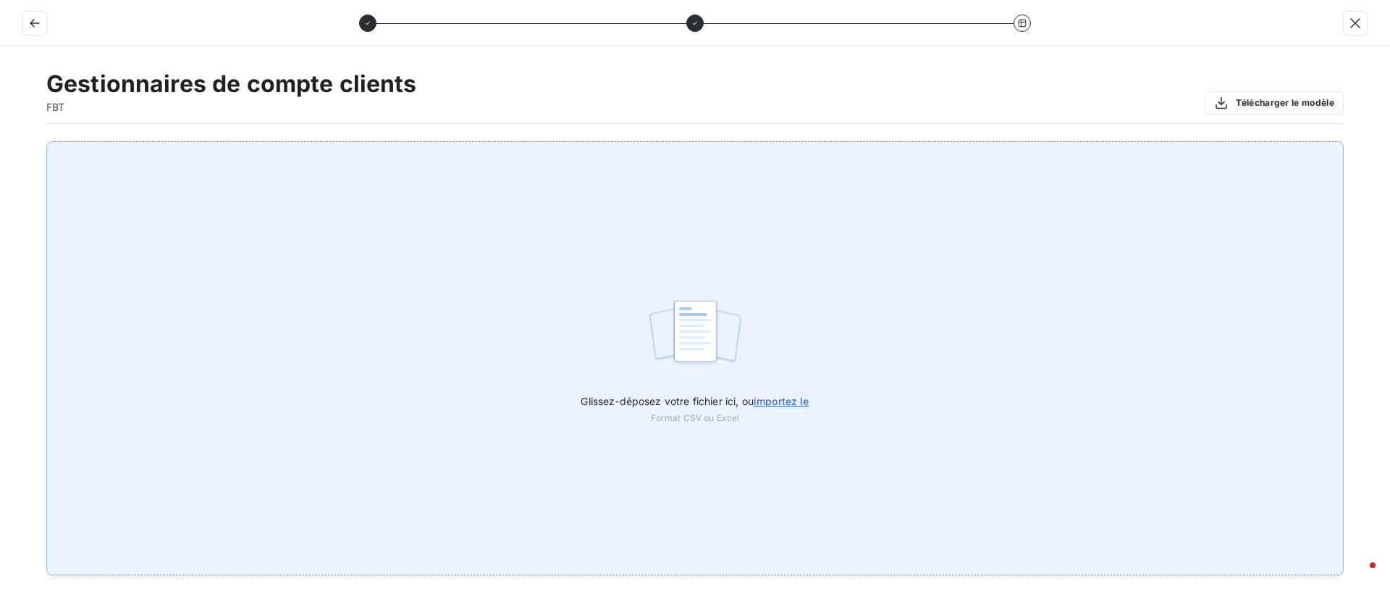
click at [768, 398] on span "importez le" at bounding box center [782, 401] width 56 height 12
click at [1, 142] on input "Glissez-déposez votre fichier ici, ou importez le" at bounding box center [0, 141] width 1 height 1
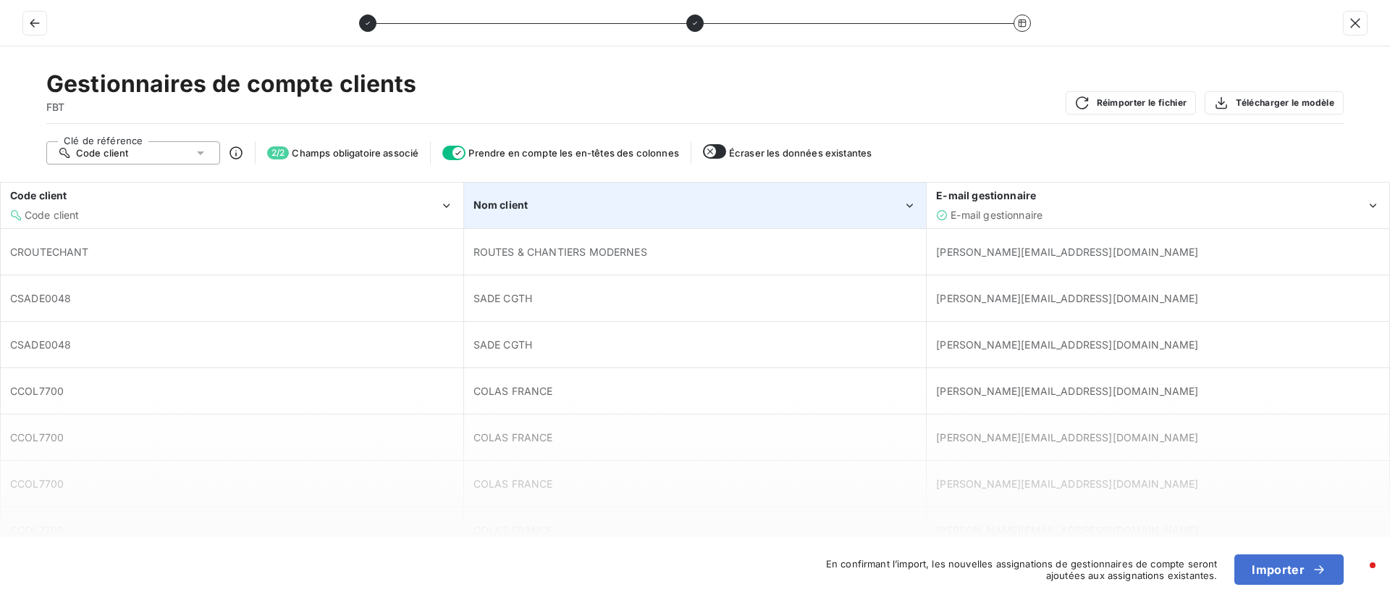
click at [899, 204] on div "Nom client" at bounding box center [688, 205] width 429 height 14
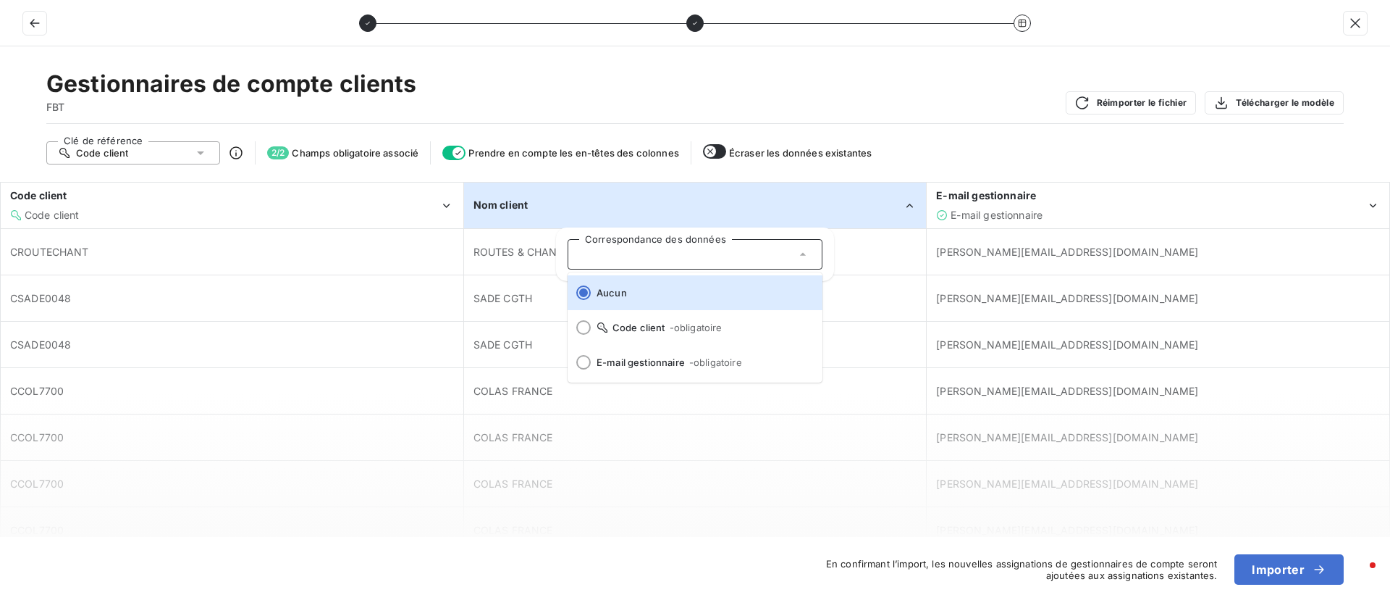
click at [941, 126] on div "Gestionnaires de compte clients FBT Réimporter le fichier Télécharger le modèle…" at bounding box center [695, 326] width 1390 height 561
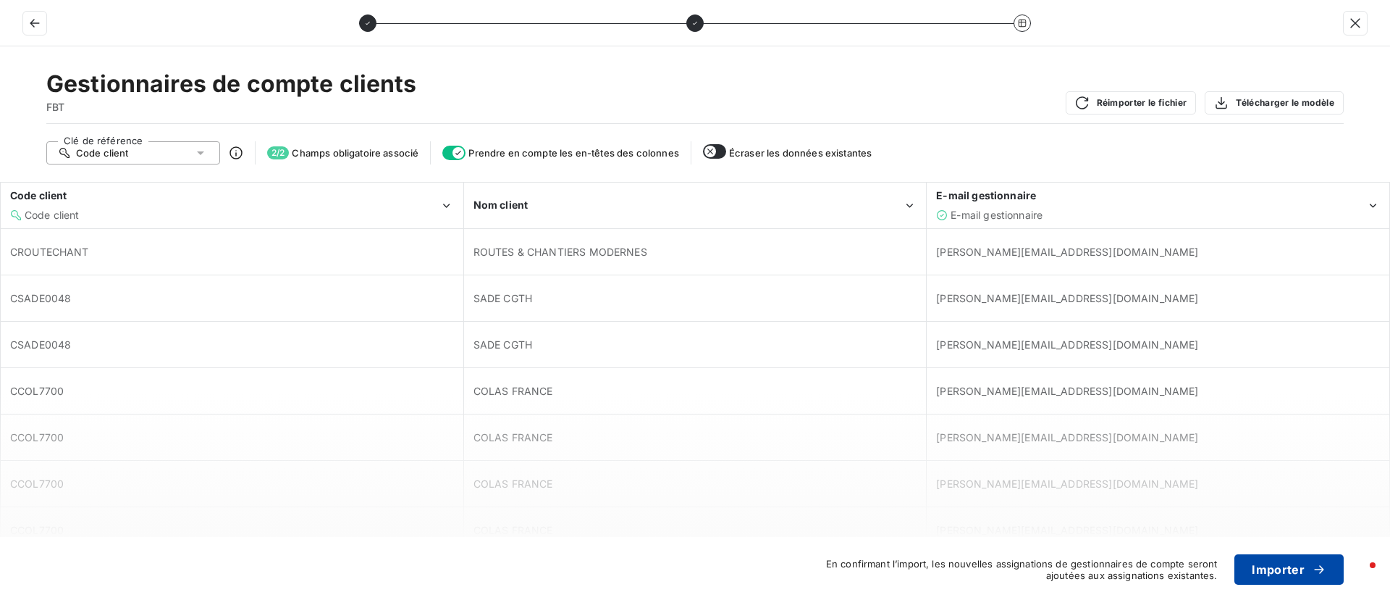
click at [1266, 562] on button "Importer" at bounding box center [1289, 569] width 109 height 30
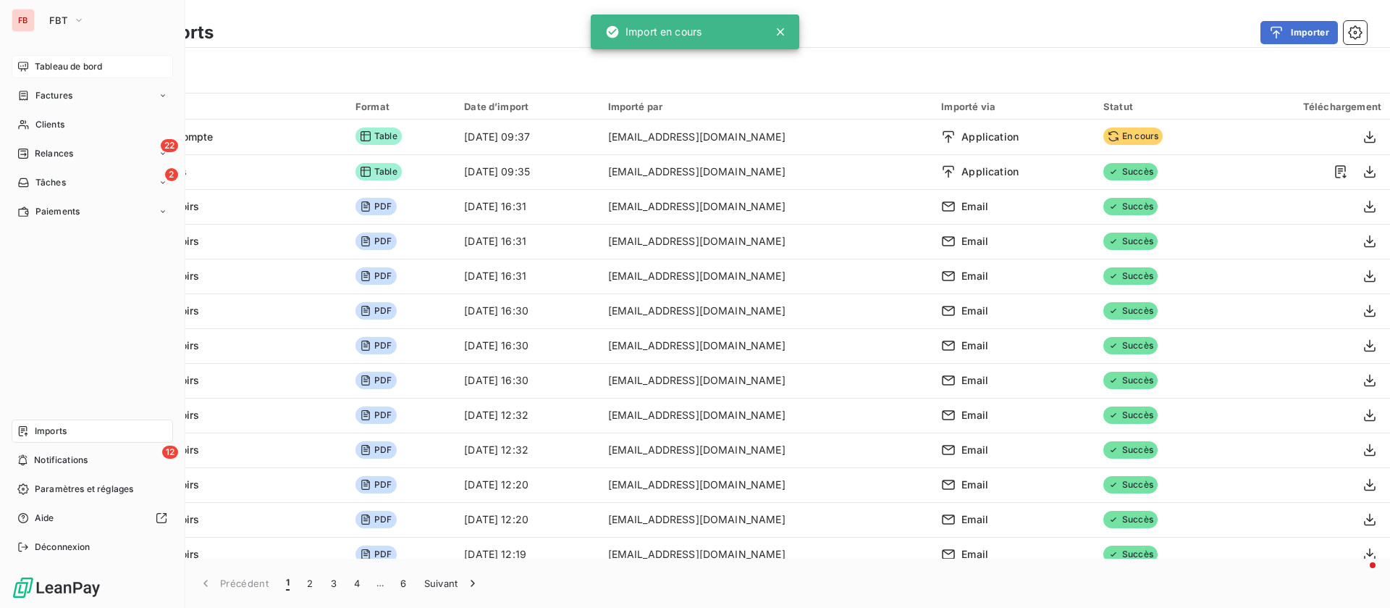
click at [55, 67] on span "Tableau de bord" at bounding box center [68, 66] width 67 height 13
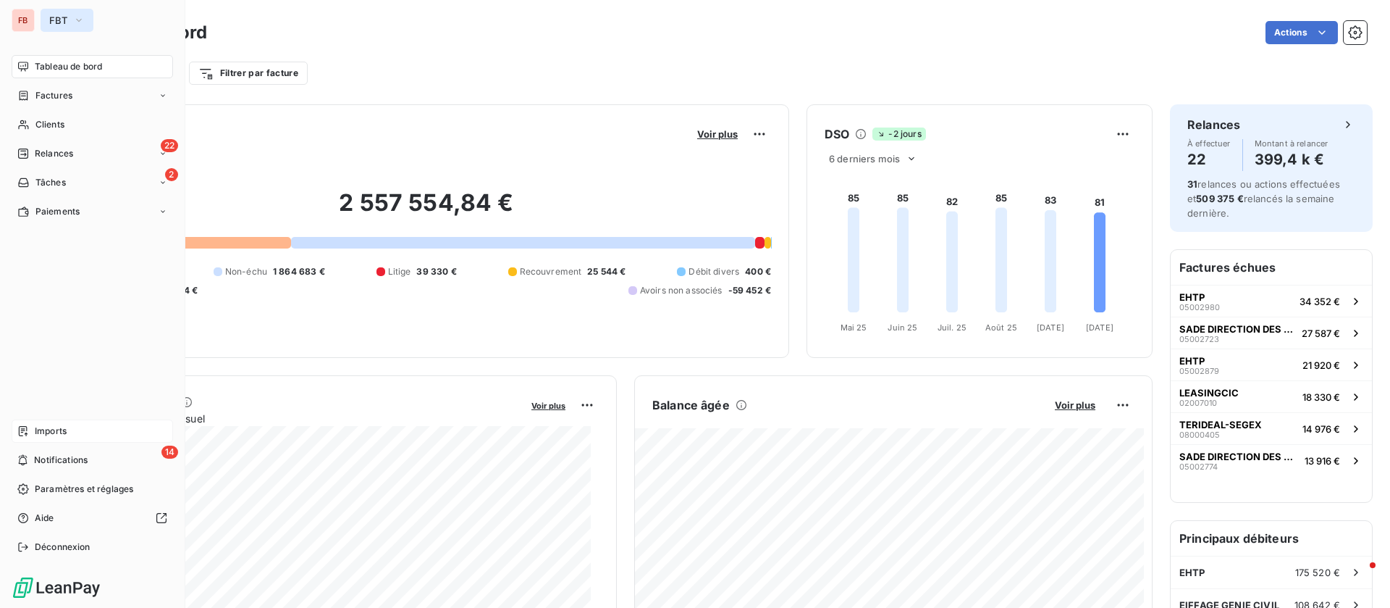
click at [88, 20] on button "FBT" at bounding box center [67, 20] width 53 height 23
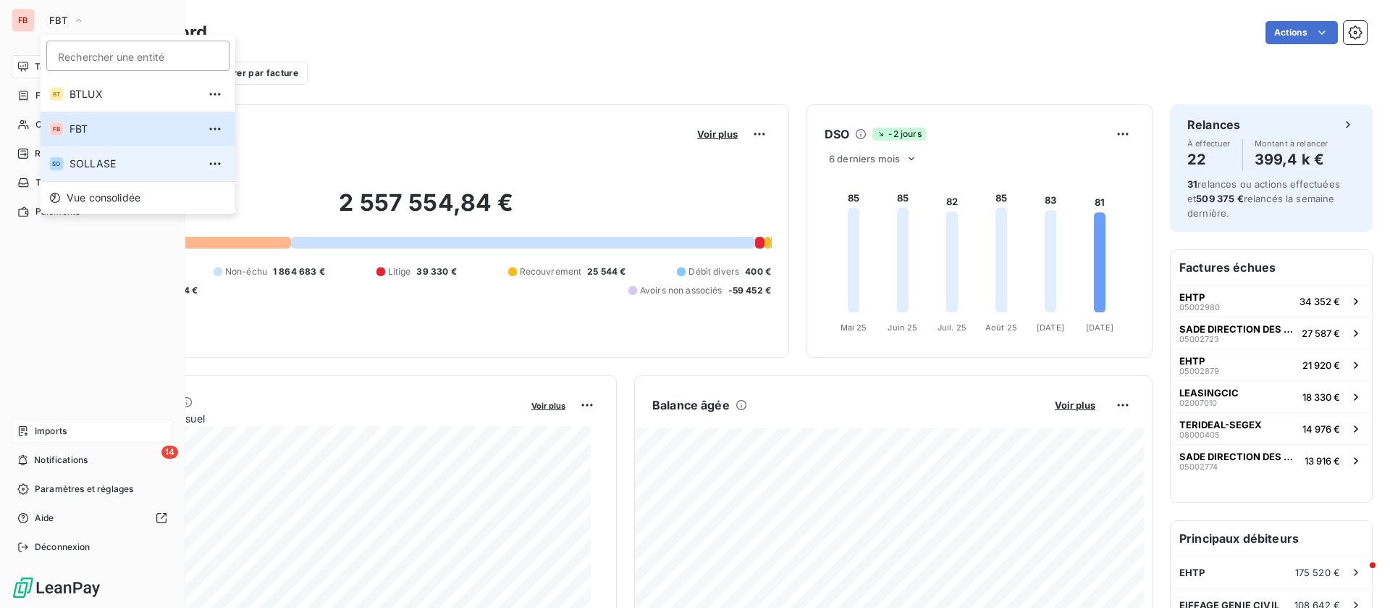
click at [87, 159] on span "SOLLASE" at bounding box center [134, 163] width 128 height 14
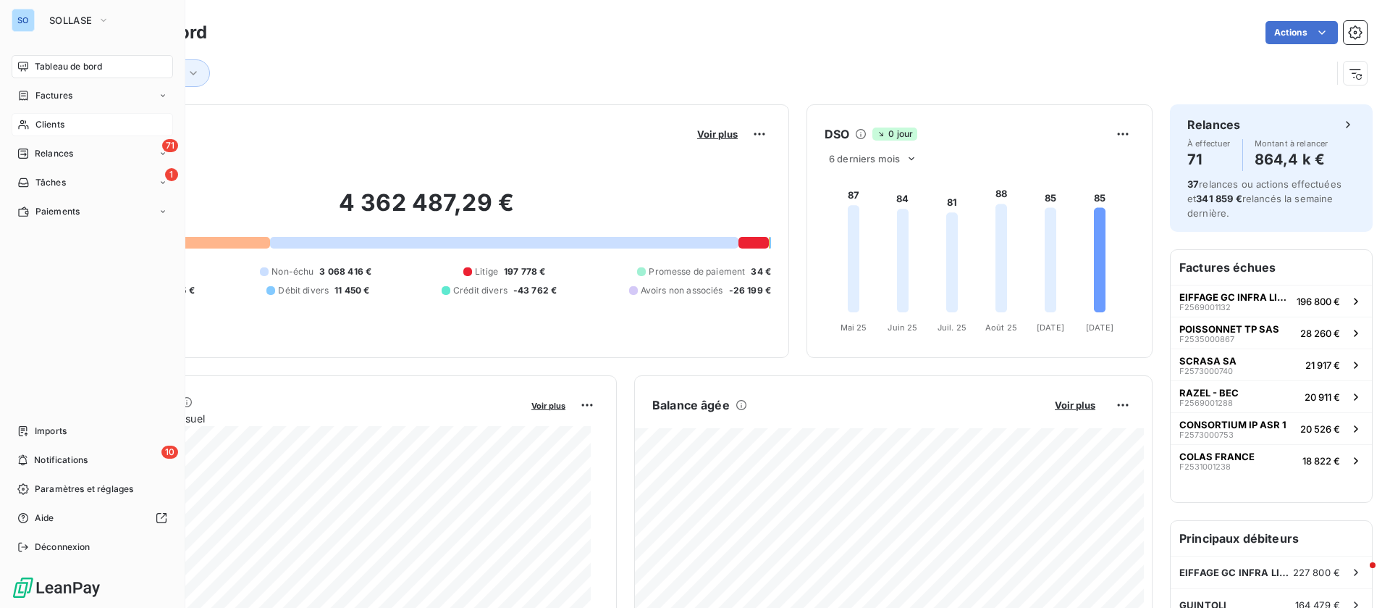
drag, startPoint x: 58, startPoint y: 123, endPoint x: 60, endPoint y: 114, distance: 9.0
click at [58, 122] on span "Clients" at bounding box center [49, 124] width 29 height 13
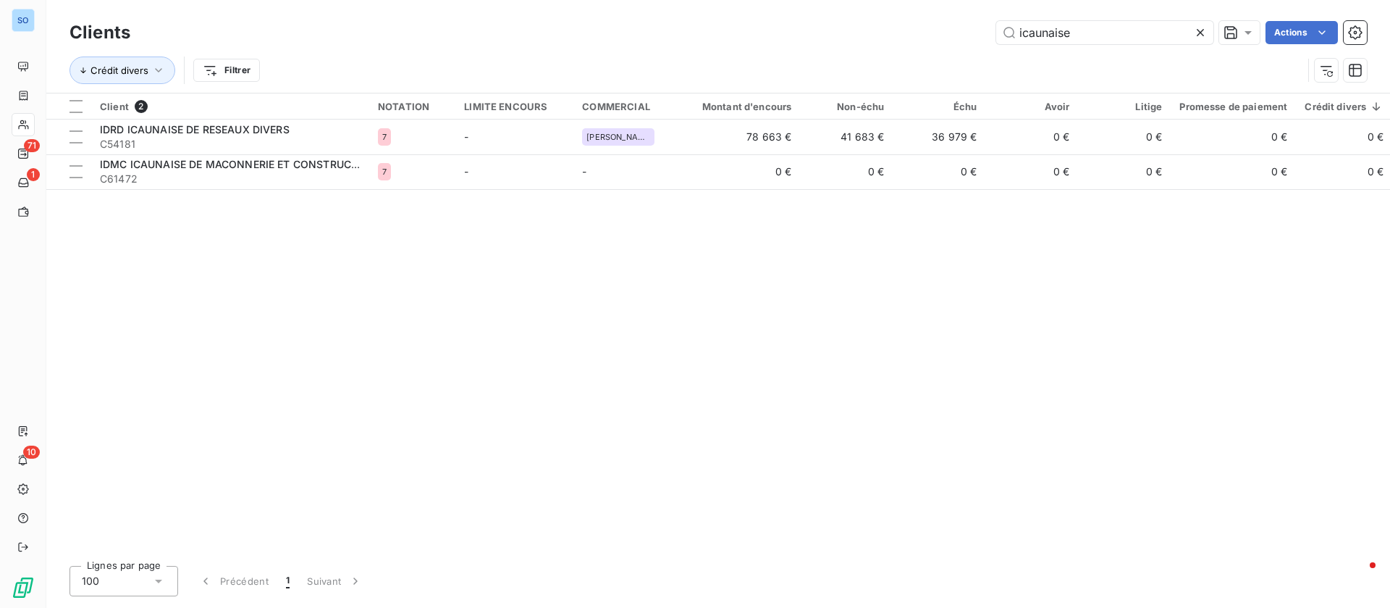
drag, startPoint x: 1088, startPoint y: 30, endPoint x: 740, endPoint y: 12, distance: 348.1
click at [747, 14] on div "Clients icaunaise Actions Crédit divers Filtrer" at bounding box center [718, 46] width 1344 height 93
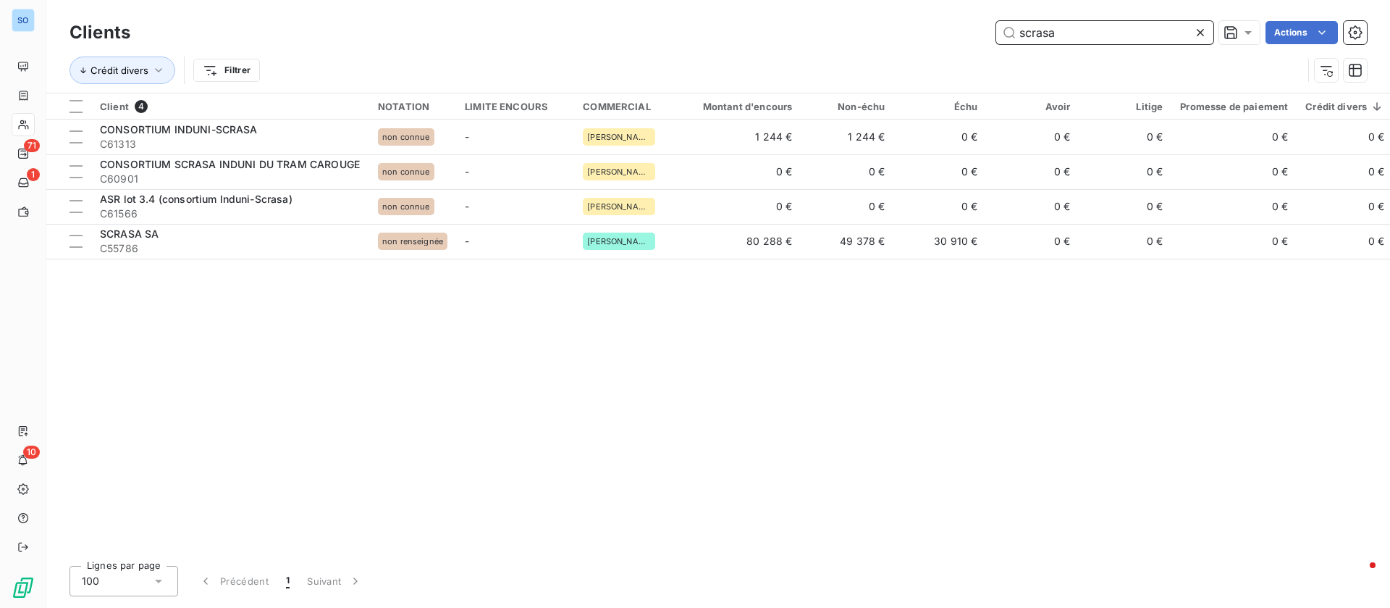
drag, startPoint x: 1072, startPoint y: 40, endPoint x: 899, endPoint y: 6, distance: 176.4
click at [891, 16] on div "Clients scrasa Actions Crédit divers Filtrer" at bounding box center [718, 46] width 1344 height 93
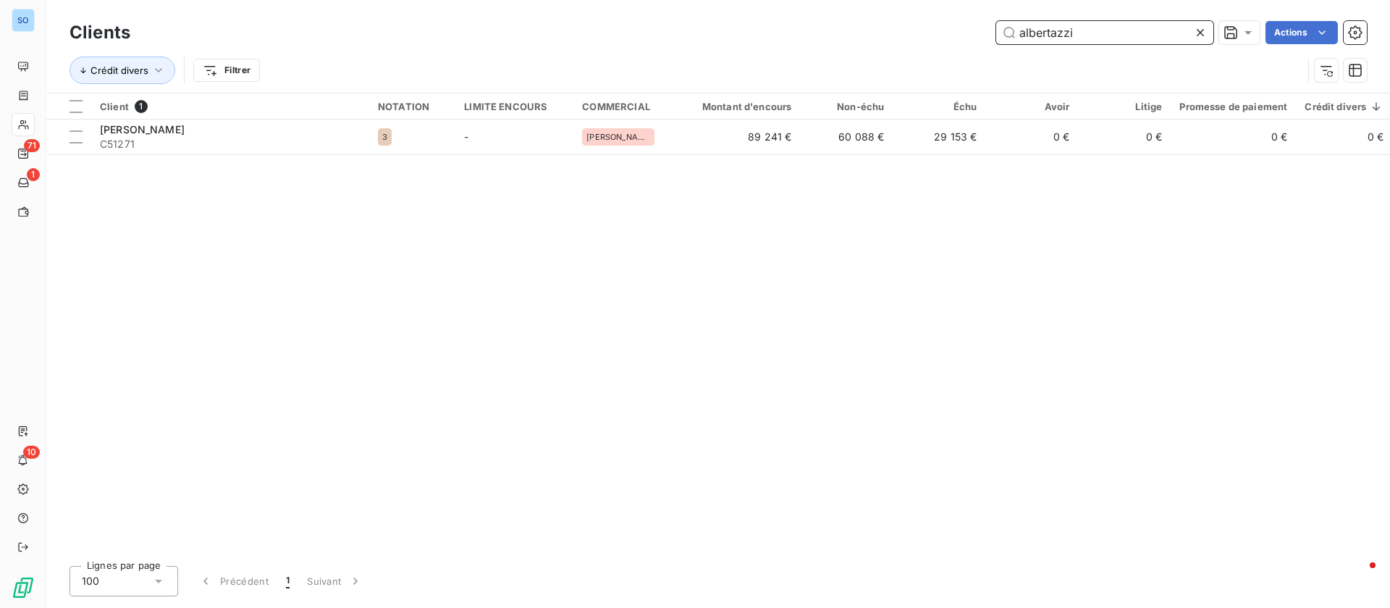
drag, startPoint x: 1104, startPoint y: 38, endPoint x: 878, endPoint y: 24, distance: 227.1
click at [878, 24] on div "albertazzi Actions" at bounding box center [757, 32] width 1219 height 23
drag, startPoint x: 1085, startPoint y: 26, endPoint x: 885, endPoint y: 28, distance: 200.6
click at [886, 28] on div "socova Actions" at bounding box center [757, 32] width 1219 height 23
click at [1249, 26] on icon at bounding box center [1248, 32] width 14 height 14
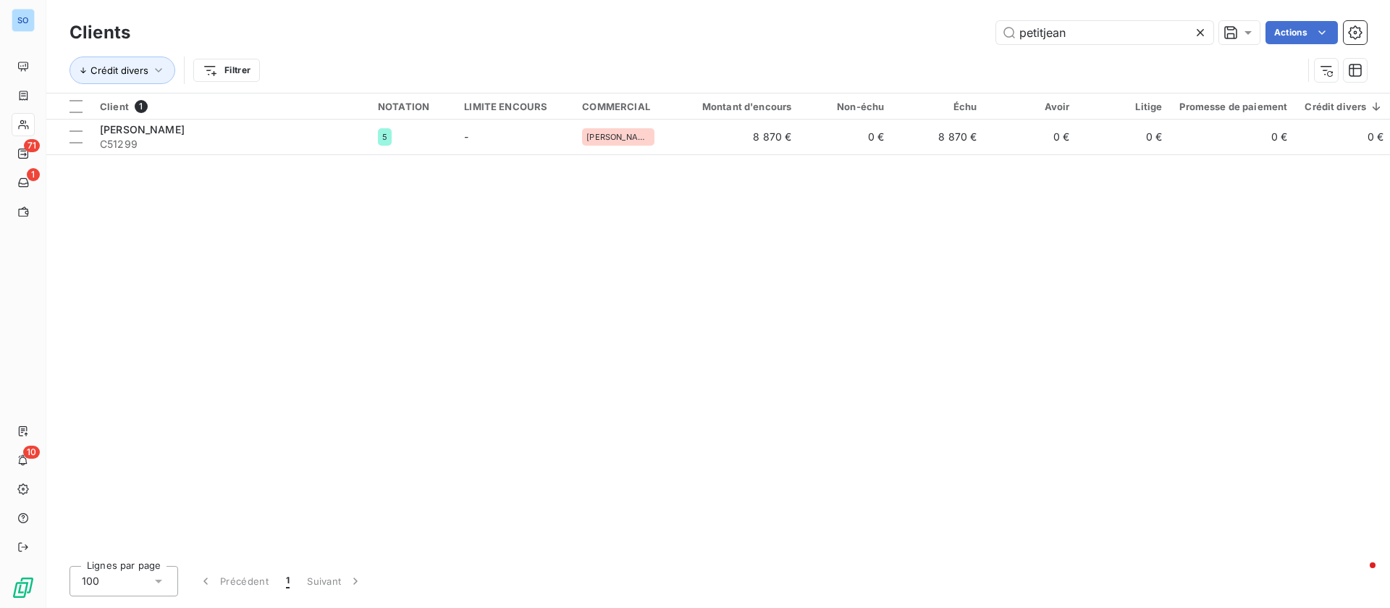
click at [877, 14] on div "Clients petitjean Actions Crédit divers Filtrer" at bounding box center [718, 46] width 1344 height 93
drag, startPoint x: 1034, startPoint y: 23, endPoint x: 824, endPoint y: -4, distance: 211.7
click at [824, 0] on html "SO 71 1 10 Clients petitjean Actions Crédit divers Filtrer Client 1 NOTATION LI…" at bounding box center [695, 304] width 1390 height 608
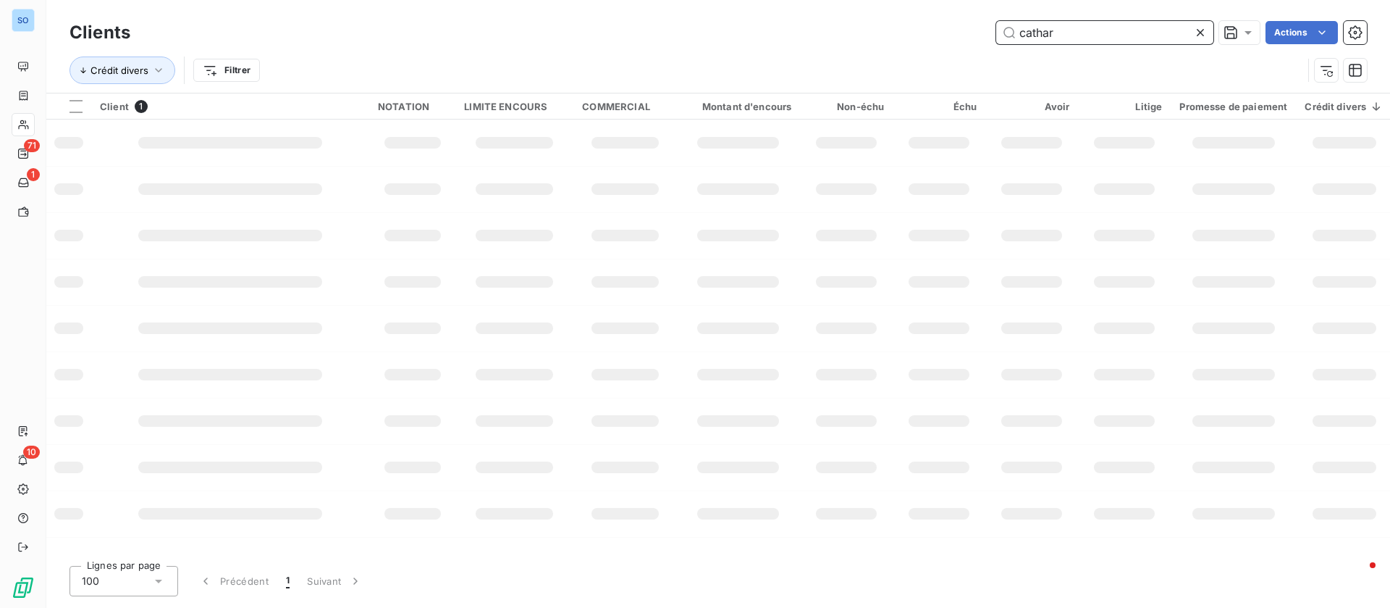
type input "cathar"
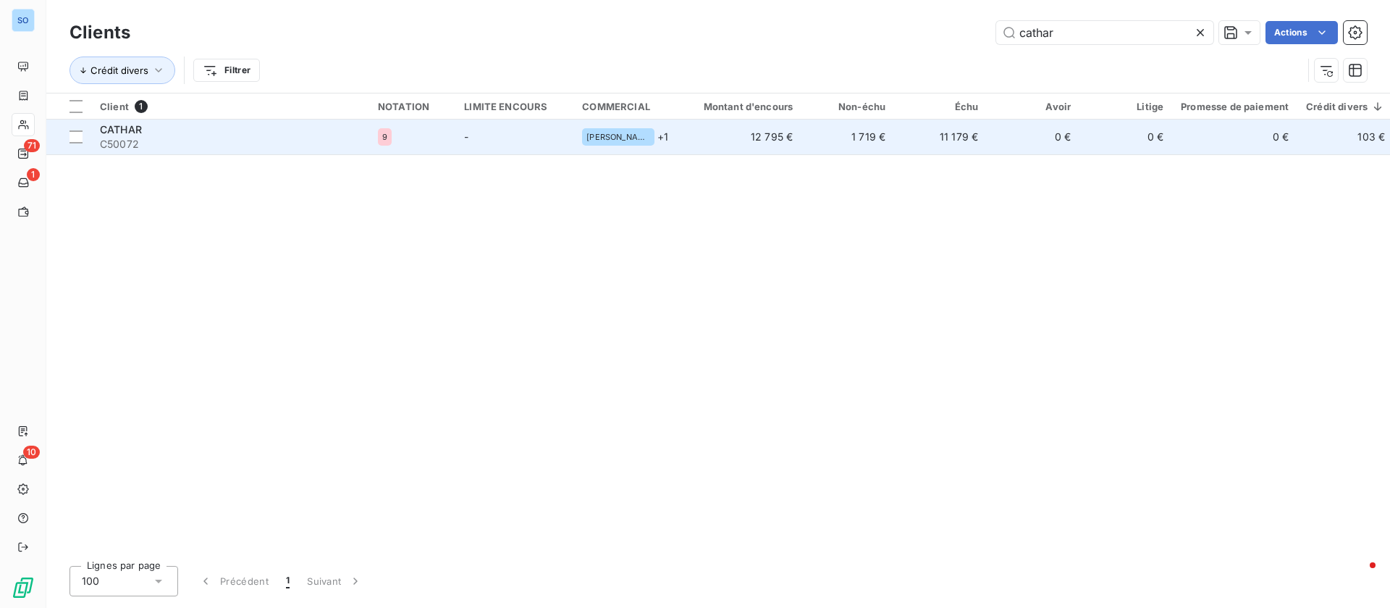
click at [828, 146] on td "1 719 €" at bounding box center [848, 136] width 93 height 35
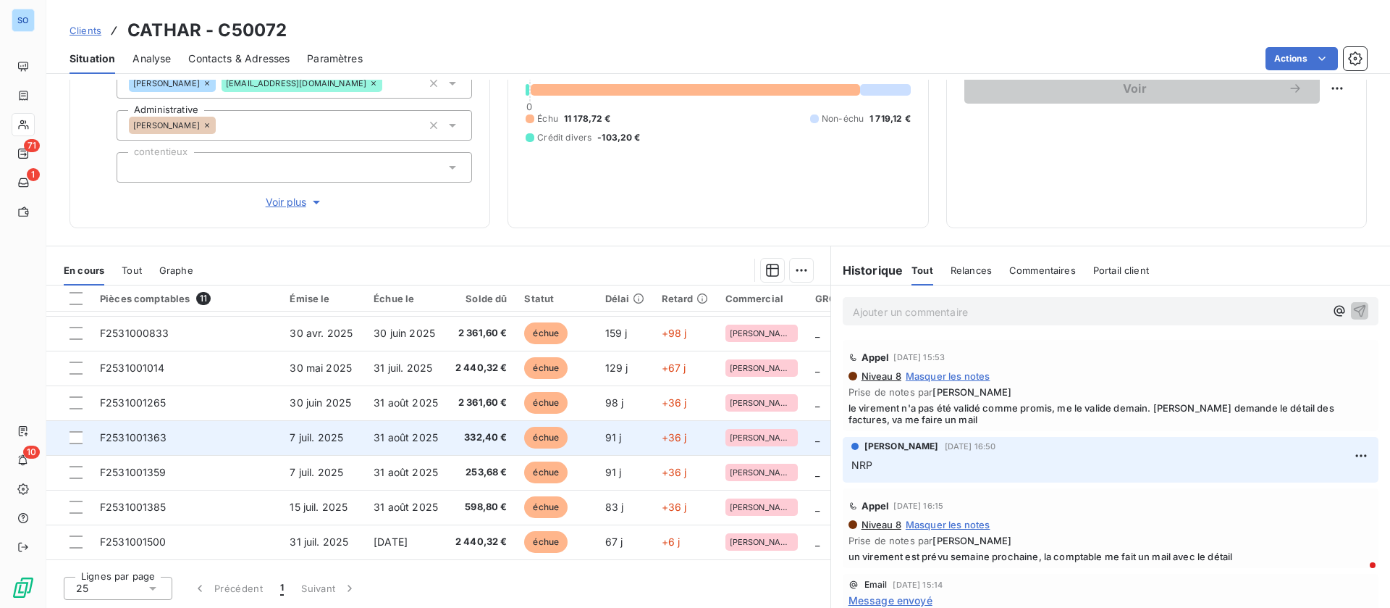
scroll to position [109, 0]
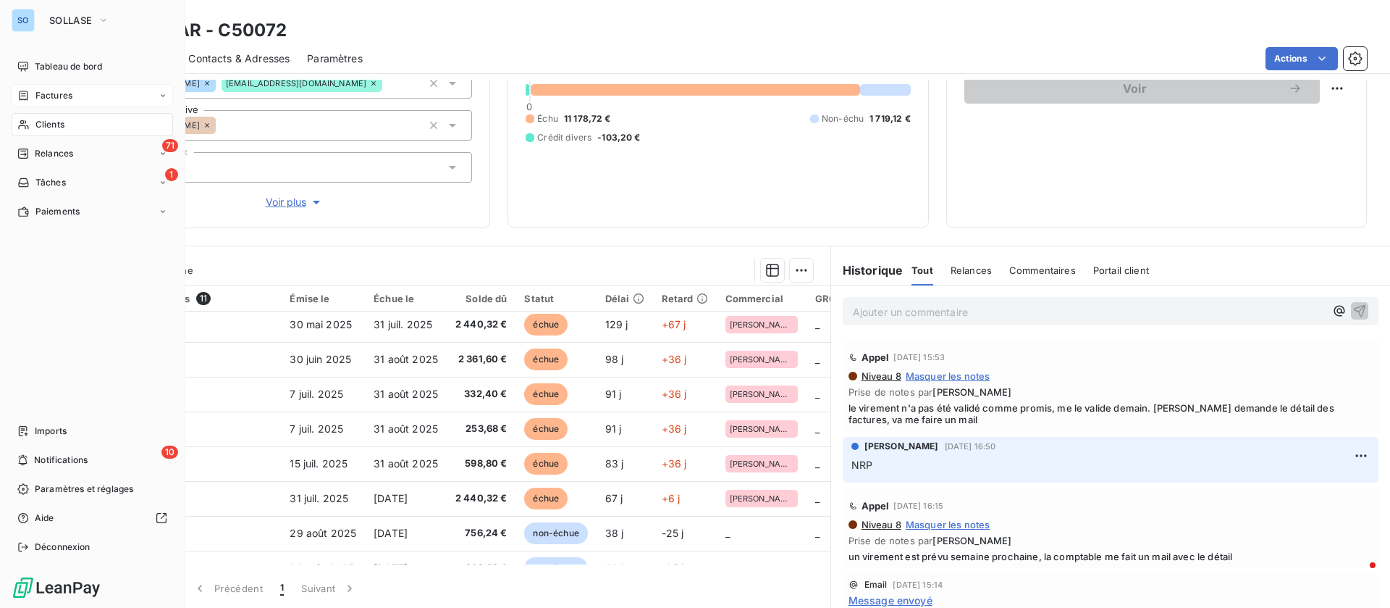
drag, startPoint x: 56, startPoint y: 89, endPoint x: 92, endPoint y: 88, distance: 36.2
click at [56, 89] on span "Factures" at bounding box center [53, 95] width 37 height 13
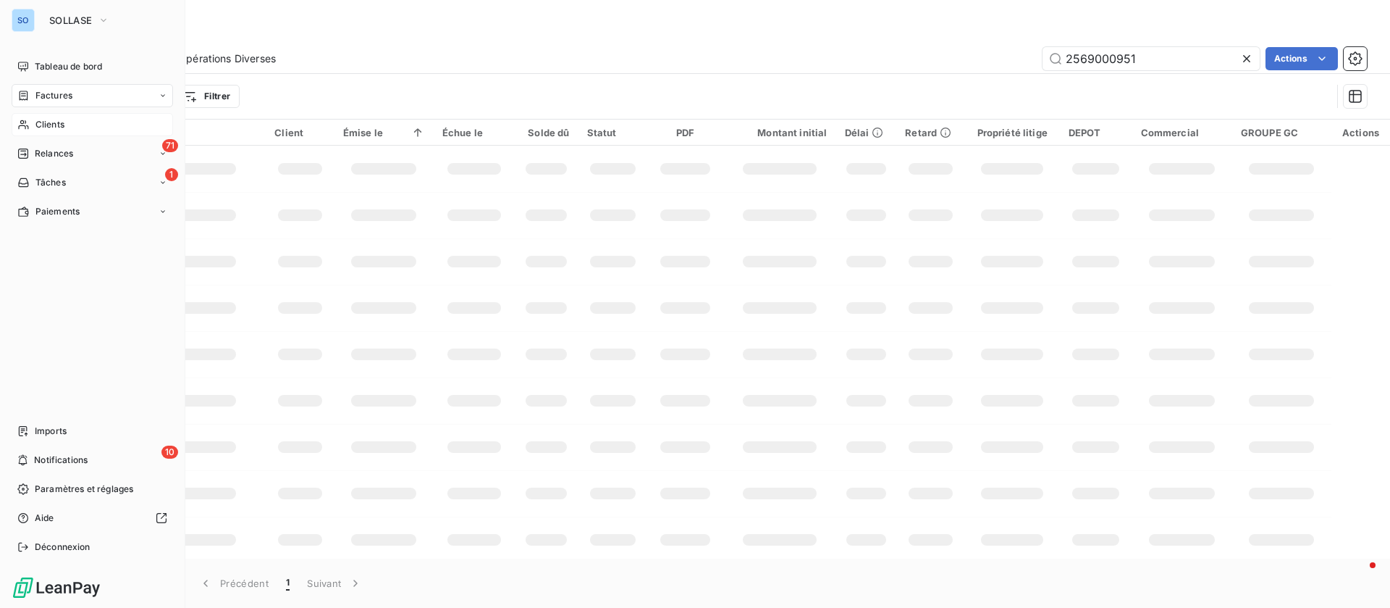
drag, startPoint x: 36, startPoint y: 116, endPoint x: 93, endPoint y: 122, distance: 57.5
click at [38, 117] on div "Clients" at bounding box center [92, 124] width 161 height 23
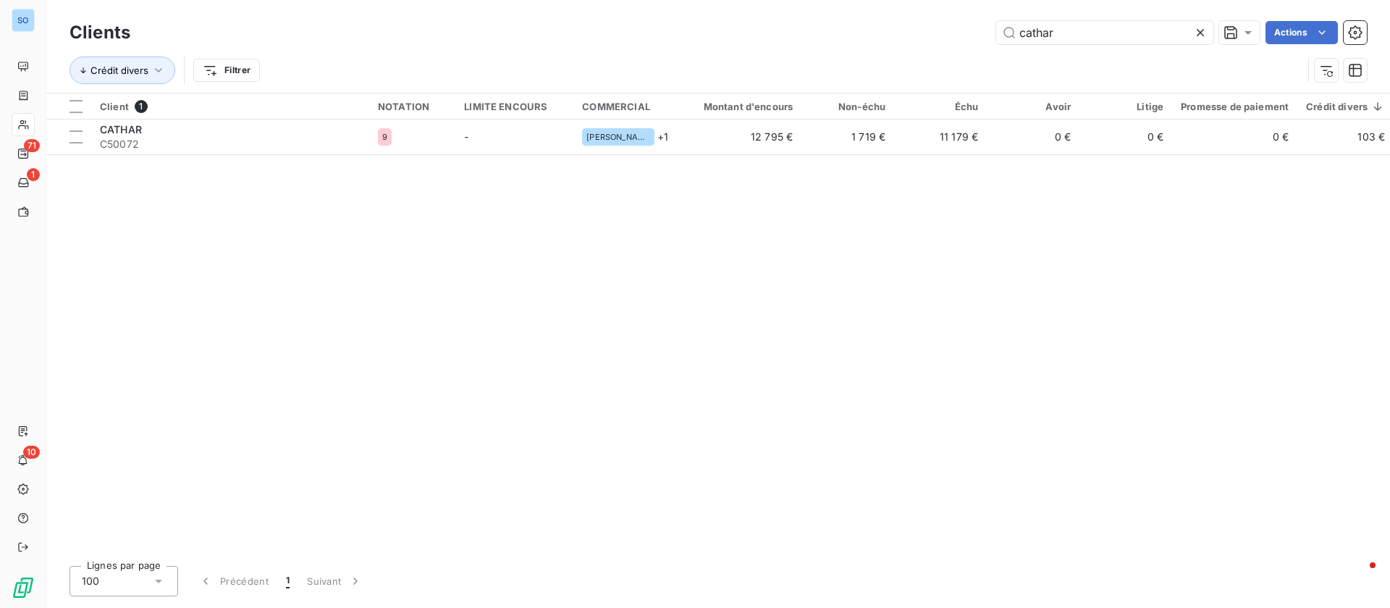
drag, startPoint x: 1112, startPoint y: 36, endPoint x: 852, endPoint y: 22, distance: 260.3
click at [854, 22] on div "cathar Actions" at bounding box center [757, 32] width 1219 height 23
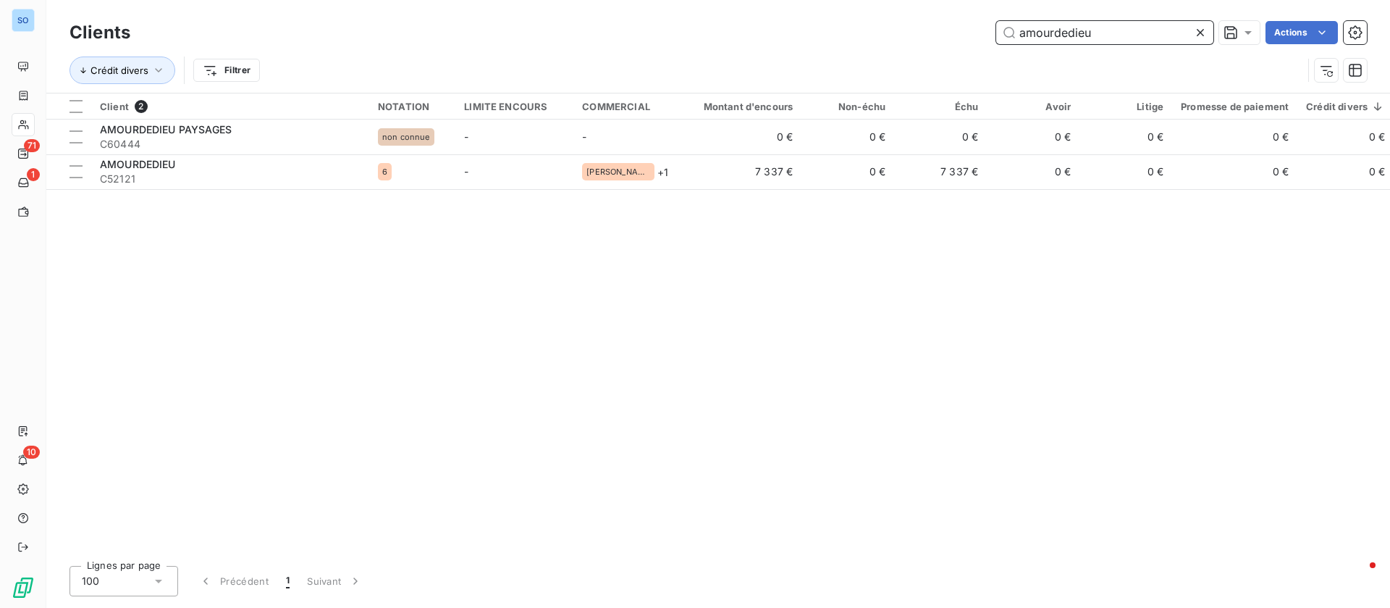
drag, startPoint x: 1088, startPoint y: 23, endPoint x: 914, endPoint y: 20, distance: 174.5
click at [915, 21] on div "amourdedieu Actions" at bounding box center [757, 32] width 1219 height 23
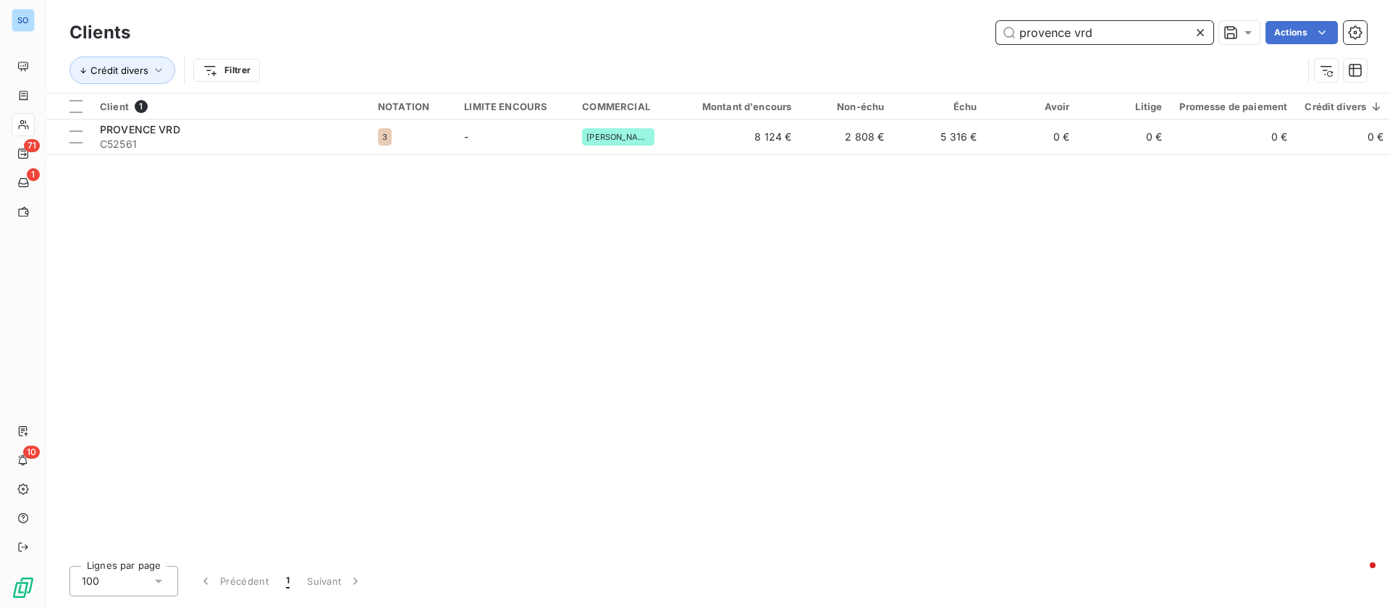
drag, startPoint x: 1106, startPoint y: 30, endPoint x: 916, endPoint y: 20, distance: 190.0
click at [919, 21] on div "provence vrd Actions" at bounding box center [757, 32] width 1219 height 23
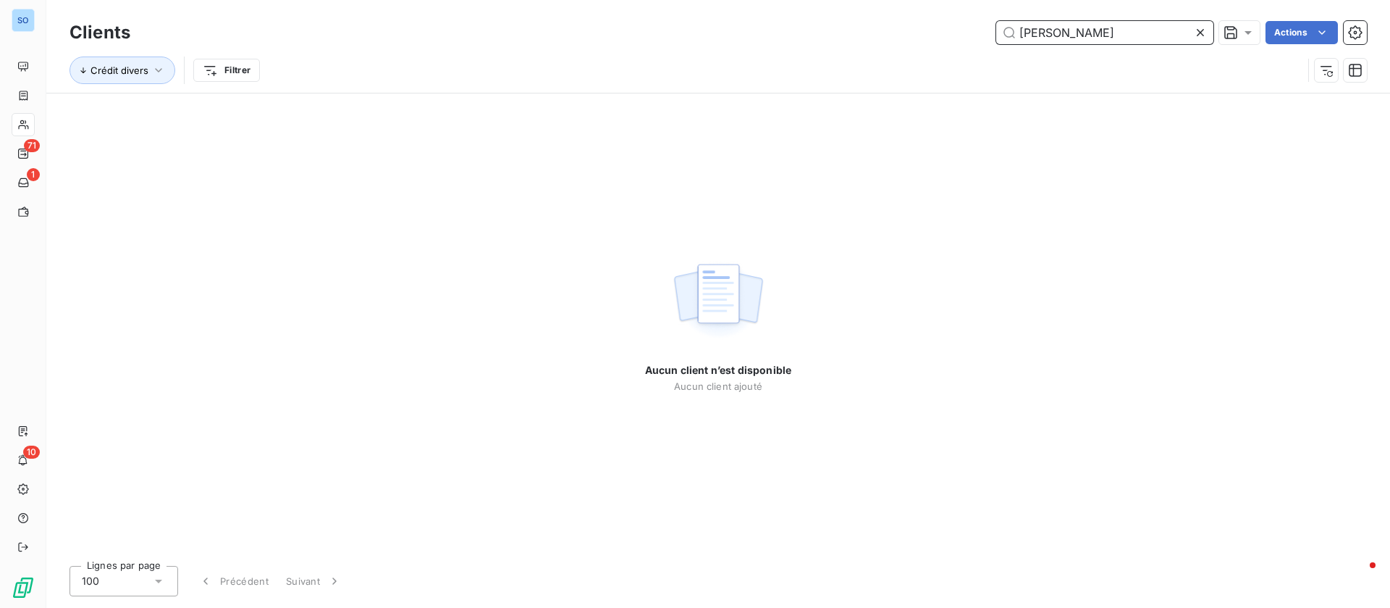
drag, startPoint x: 1107, startPoint y: 34, endPoint x: 873, endPoint y: 17, distance: 235.3
click at [873, 17] on div "Clients [PERSON_NAME] Actions" at bounding box center [719, 32] width 1298 height 30
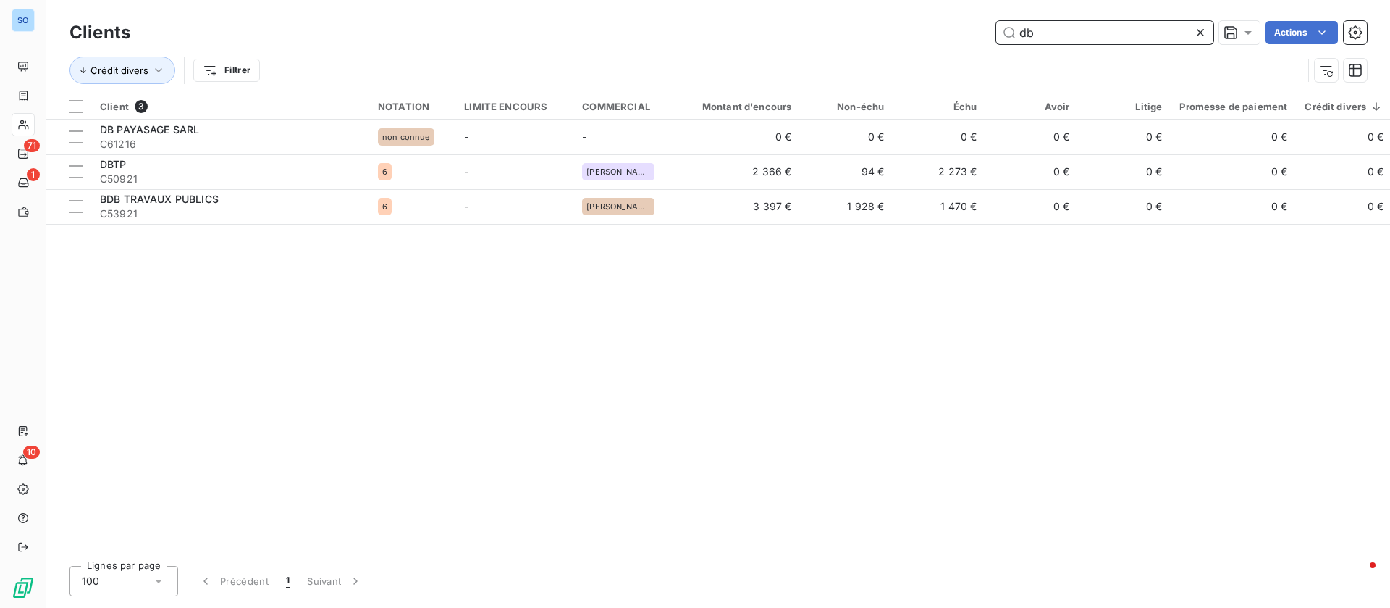
type input "db"
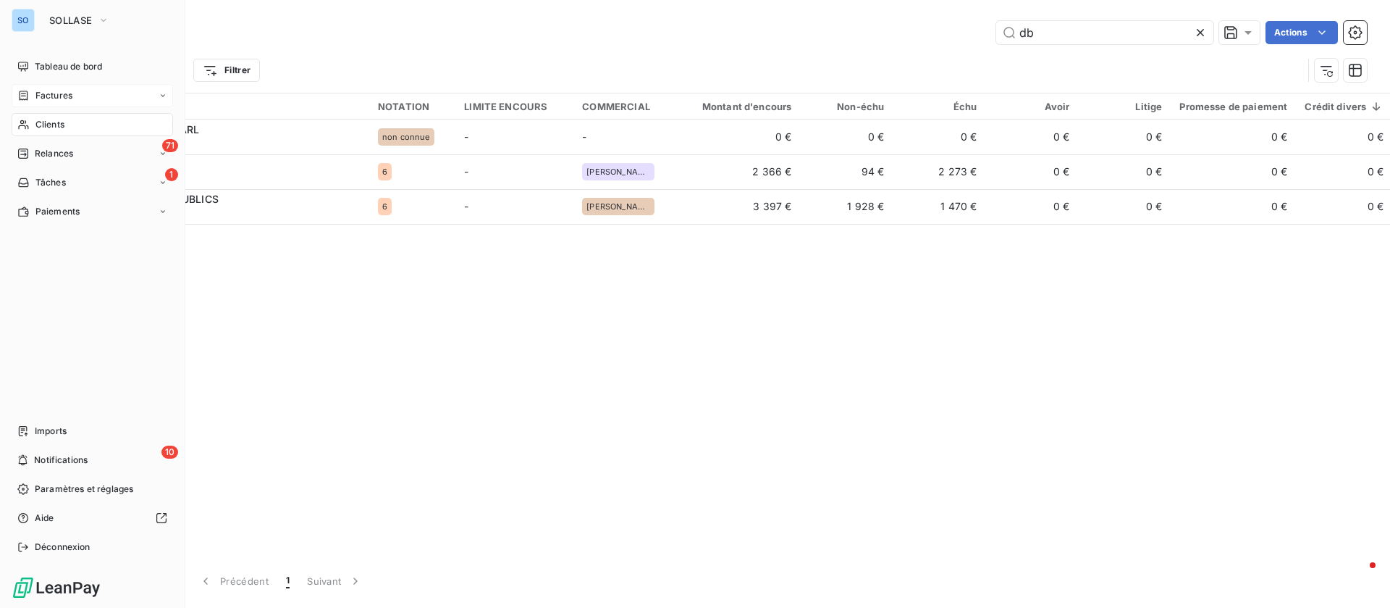
click at [37, 92] on span "Factures" at bounding box center [53, 95] width 37 height 13
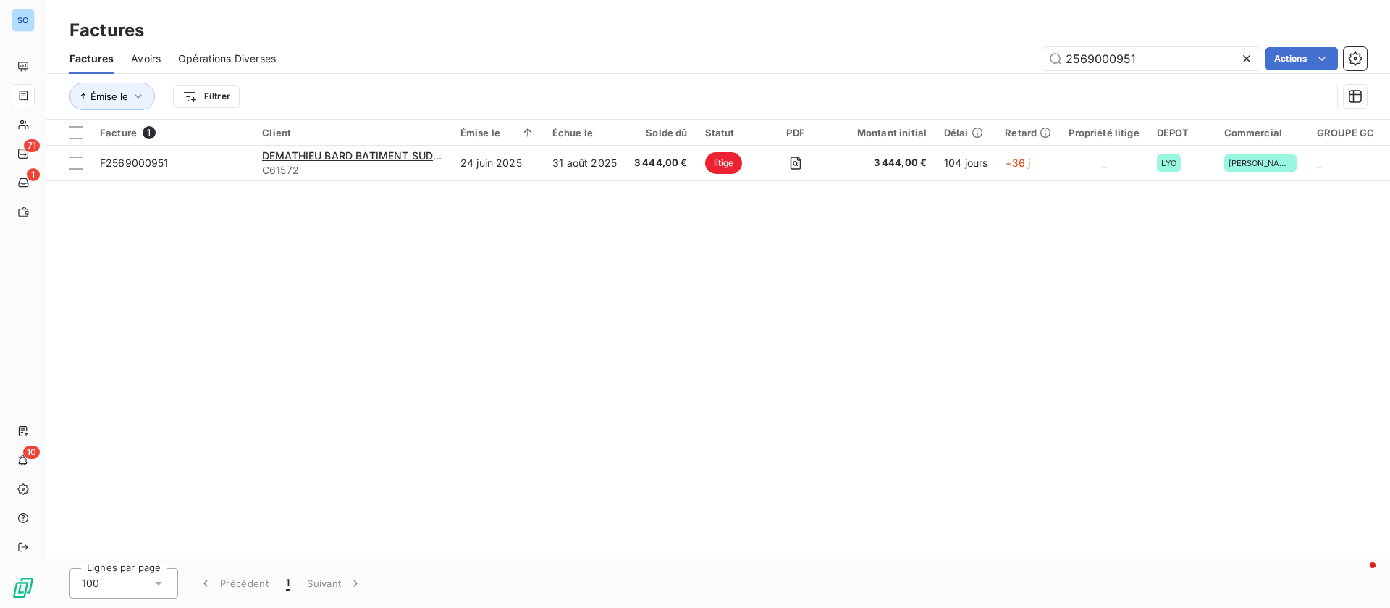
drag, startPoint x: 1127, startPoint y: 54, endPoint x: 962, endPoint y: 52, distance: 165.1
click at [962, 52] on div "2569000951 Actions" at bounding box center [830, 58] width 1074 height 23
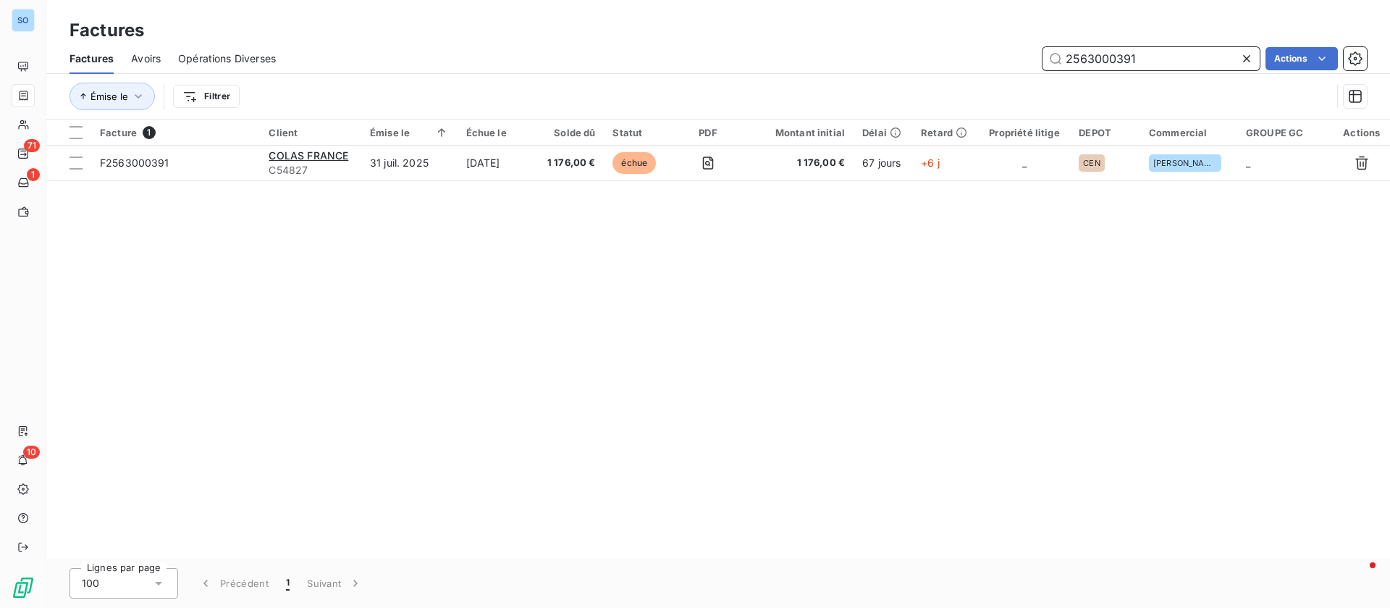
drag, startPoint x: 1143, startPoint y: 56, endPoint x: 787, endPoint y: 46, distance: 355.7
click at [794, 53] on div "2563000391 Actions" at bounding box center [830, 58] width 1074 height 23
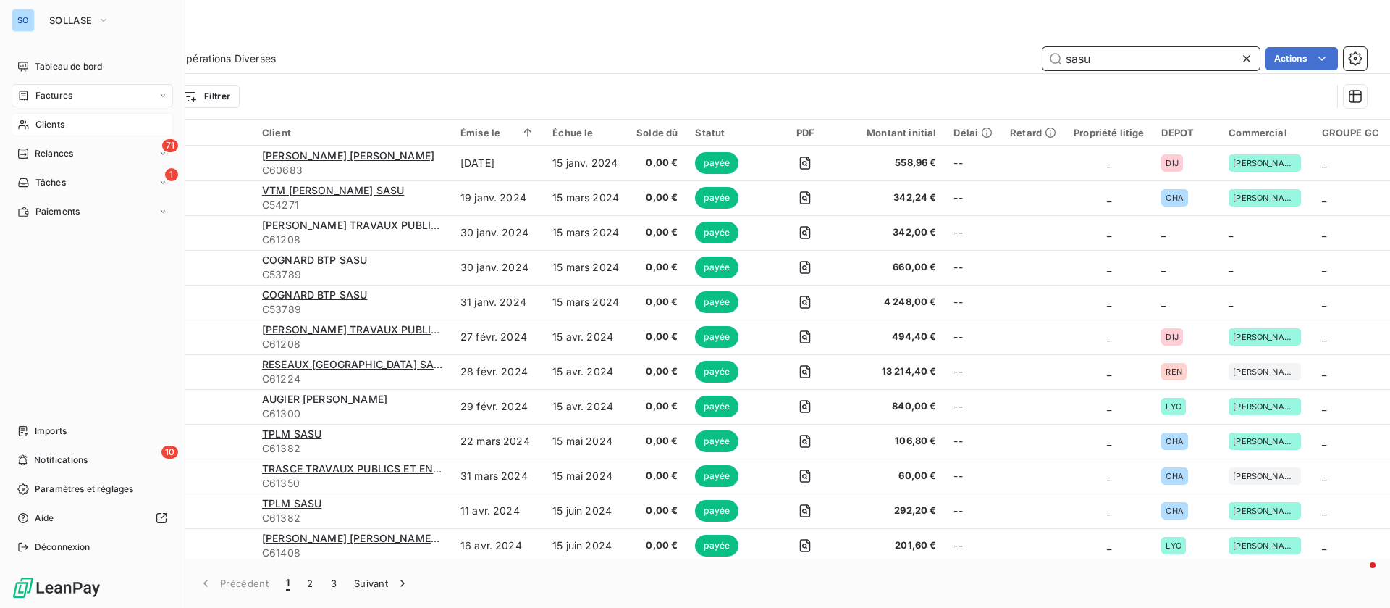
type input "sasu"
click at [68, 121] on div "Clients" at bounding box center [92, 124] width 161 height 23
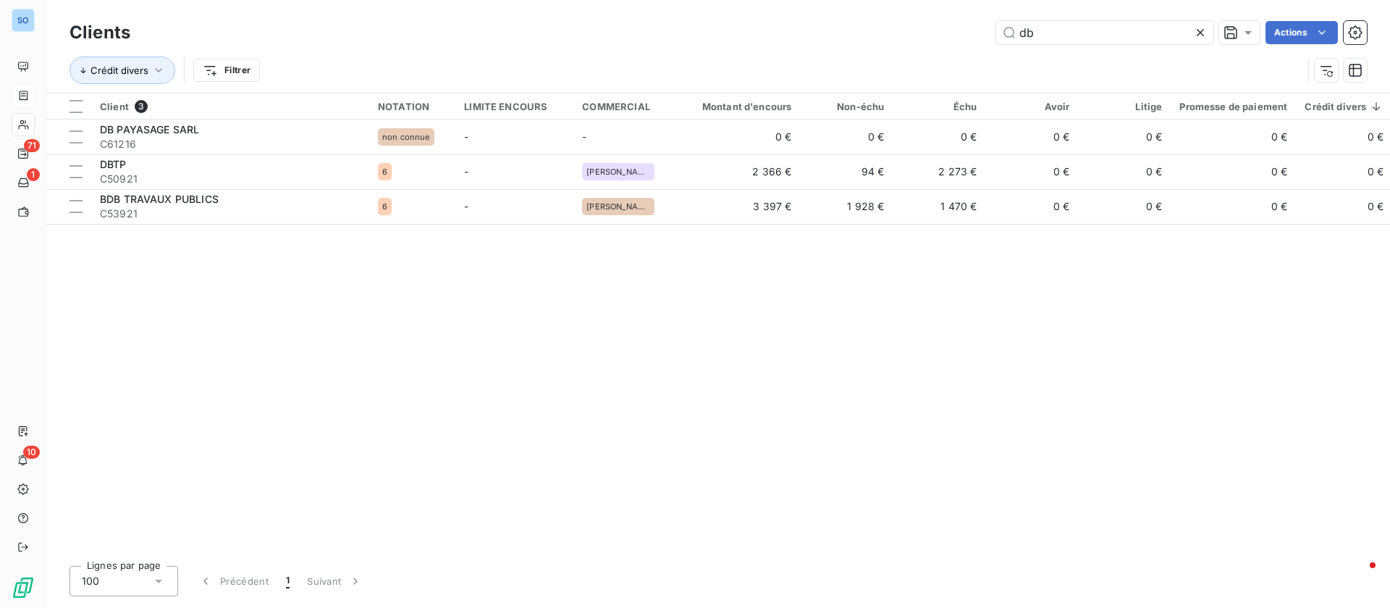
drag, startPoint x: 919, startPoint y: 14, endPoint x: 862, endPoint y: 7, distance: 56.9
click at [865, 11] on div "Clients db Actions Crédit divers Filtrer" at bounding box center [718, 46] width 1344 height 93
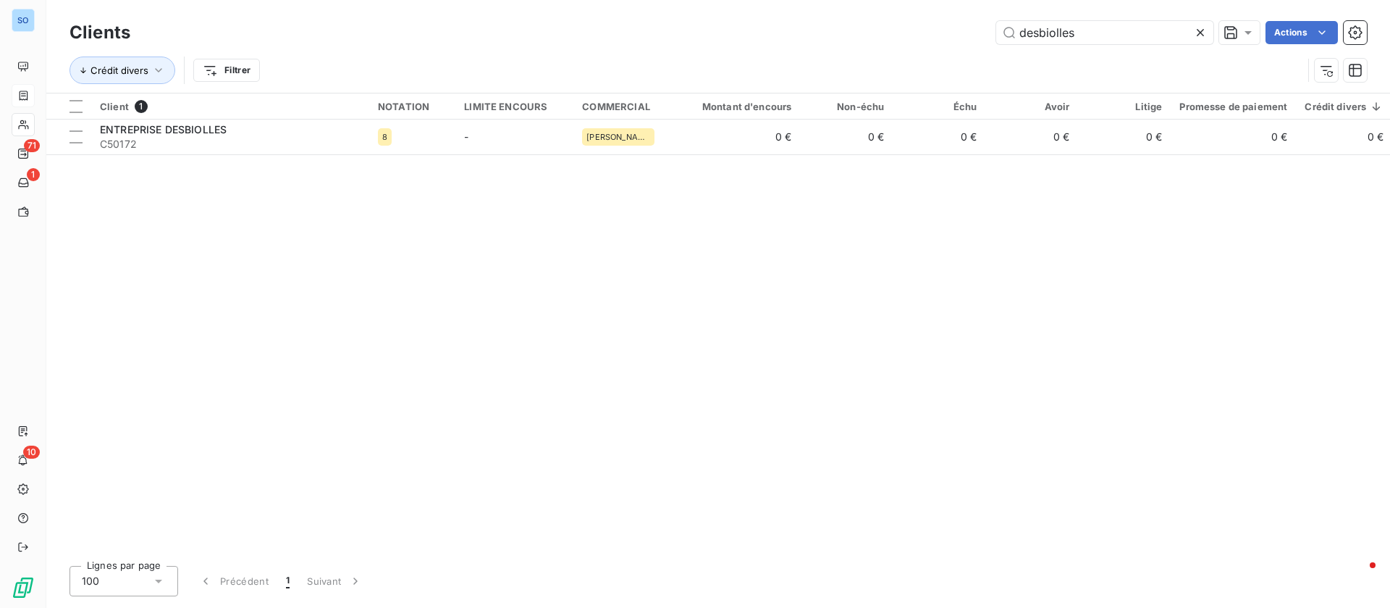
drag, startPoint x: 1114, startPoint y: 33, endPoint x: 823, endPoint y: 13, distance: 292.5
click at [823, 13] on div "Clients desbiolles Actions Crédit divers Filtrer" at bounding box center [718, 46] width 1344 height 93
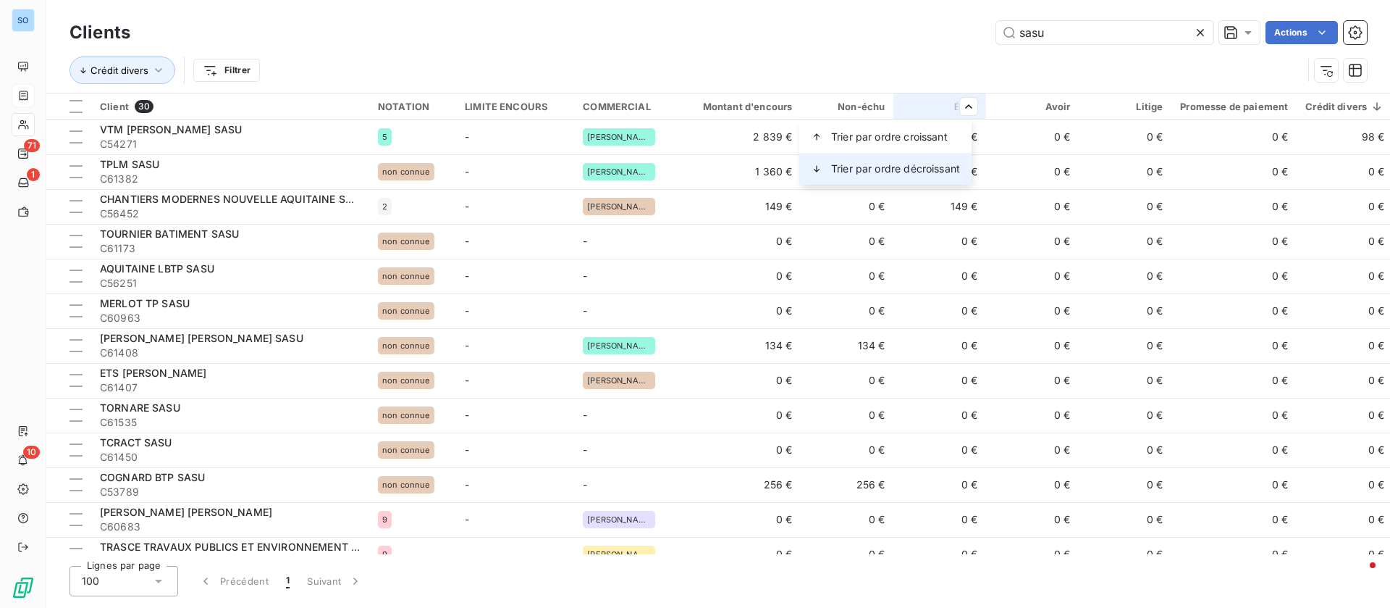
click at [912, 165] on span "Trier par ordre décroissant" at bounding box center [895, 168] width 129 height 14
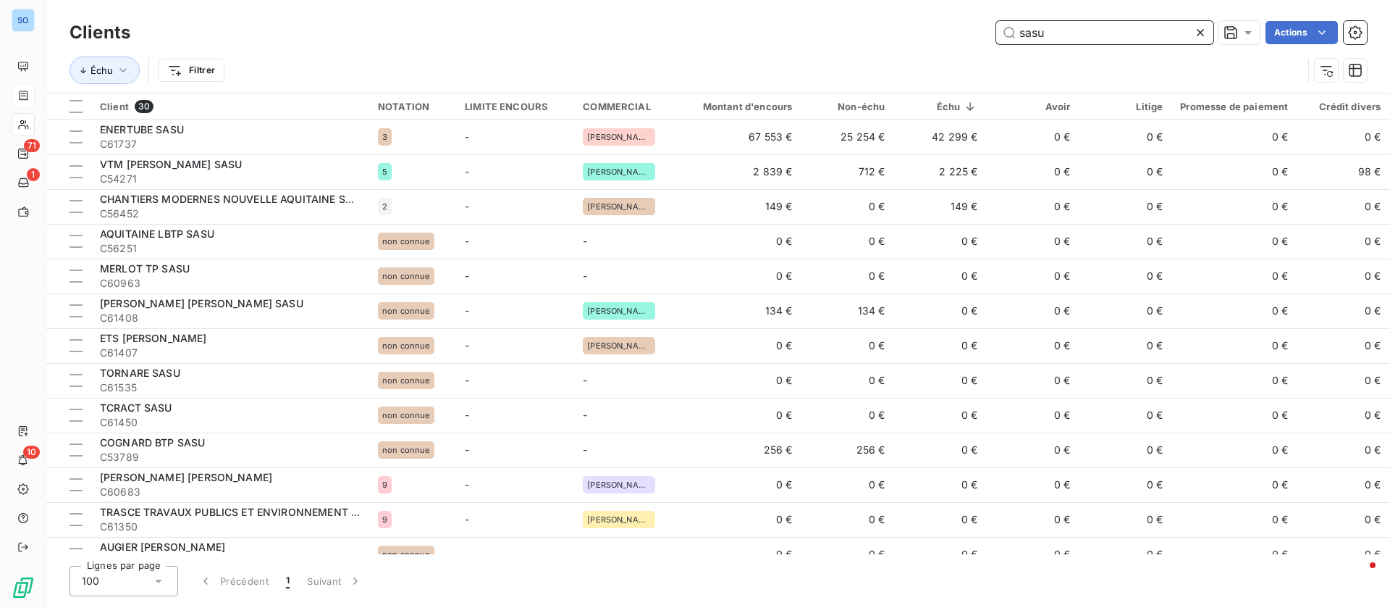
drag, startPoint x: 1074, startPoint y: 27, endPoint x: 814, endPoint y: 5, distance: 260.9
click at [823, 14] on div "Clients sasu Actions Échu Filtrer" at bounding box center [718, 46] width 1344 height 93
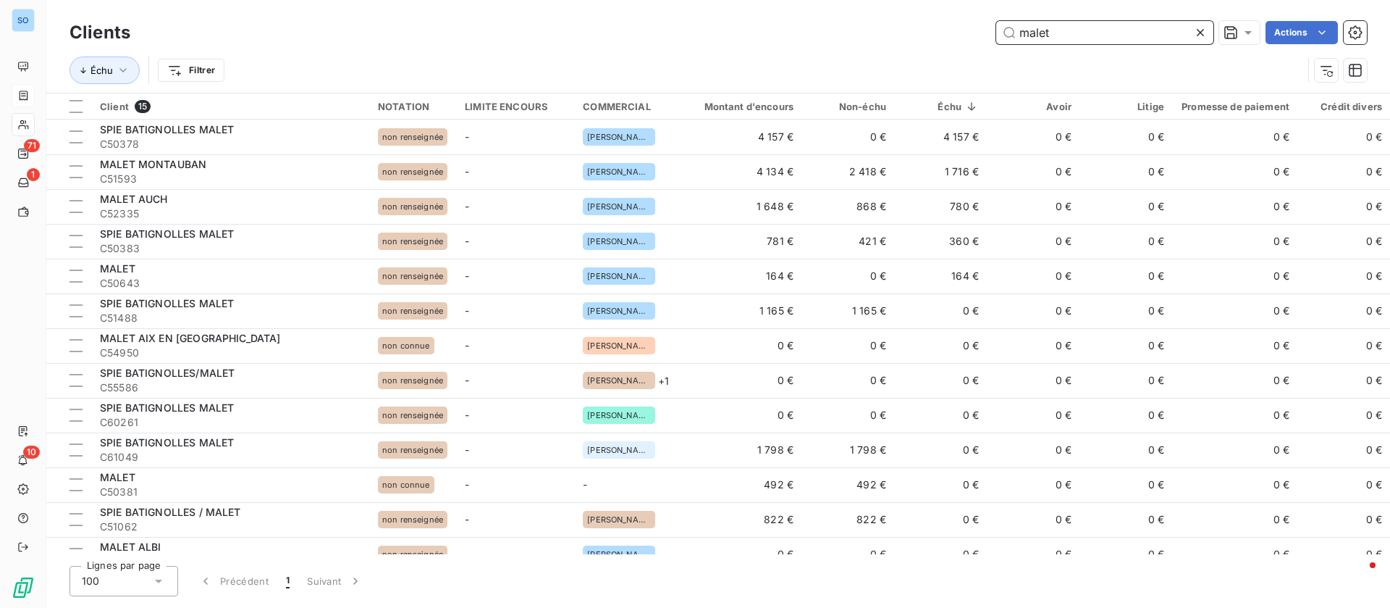
drag, startPoint x: 1075, startPoint y: 43, endPoint x: 936, endPoint y: 12, distance: 142.5
click at [938, 24] on div "malet Actions" at bounding box center [757, 32] width 1219 height 23
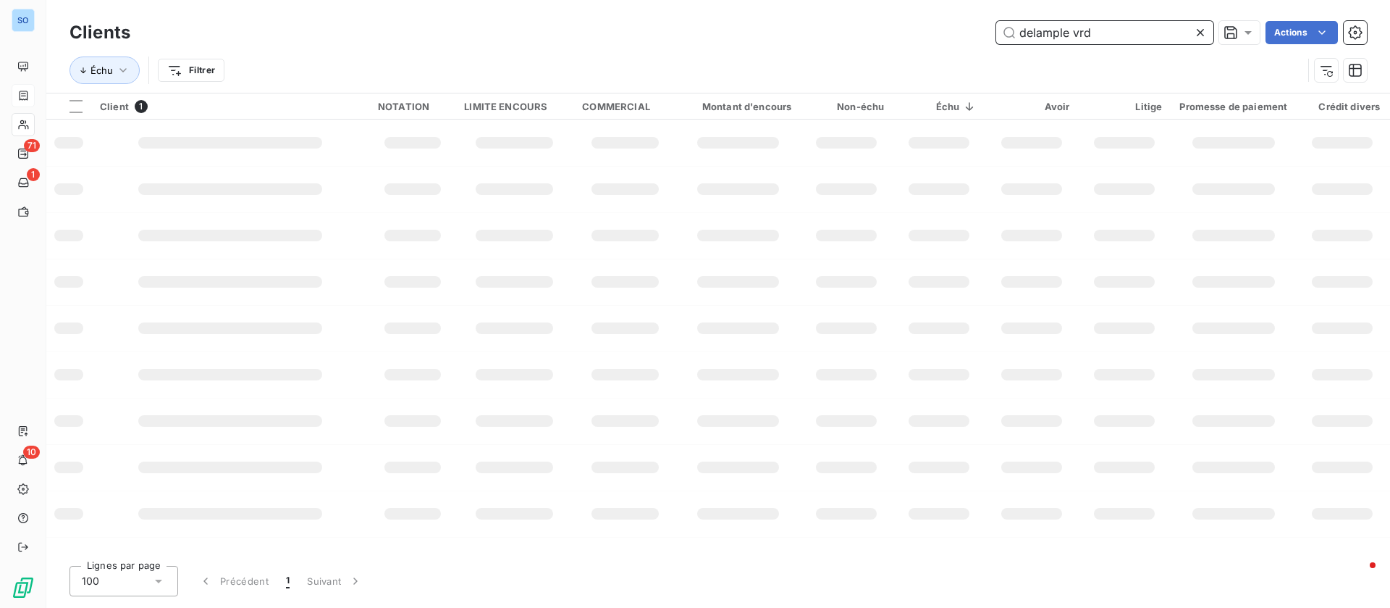
type input "delample vrd"
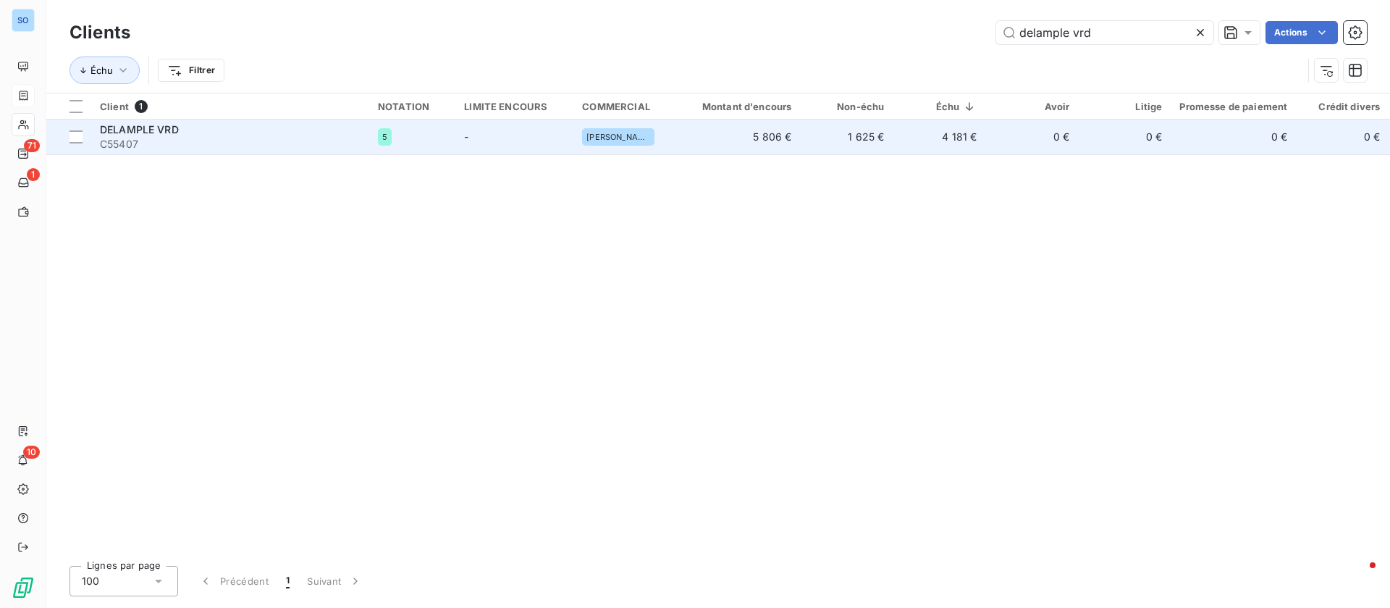
click at [989, 133] on td "0 €" at bounding box center [1032, 136] width 93 height 35
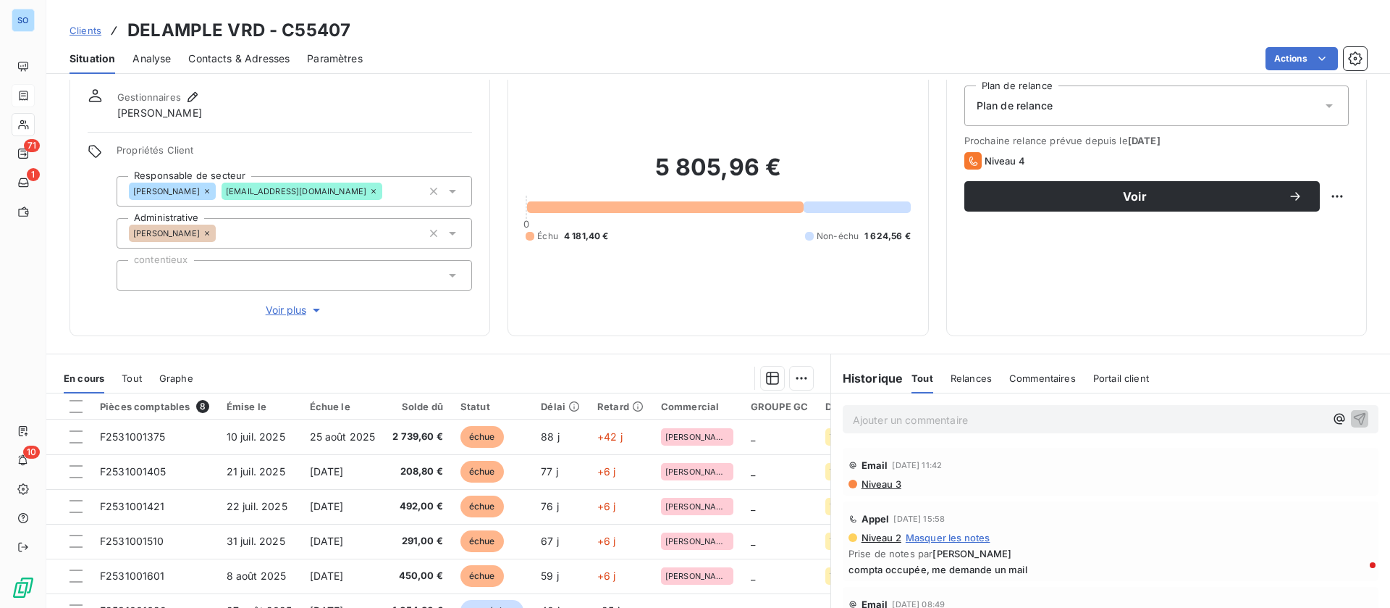
scroll to position [109, 0]
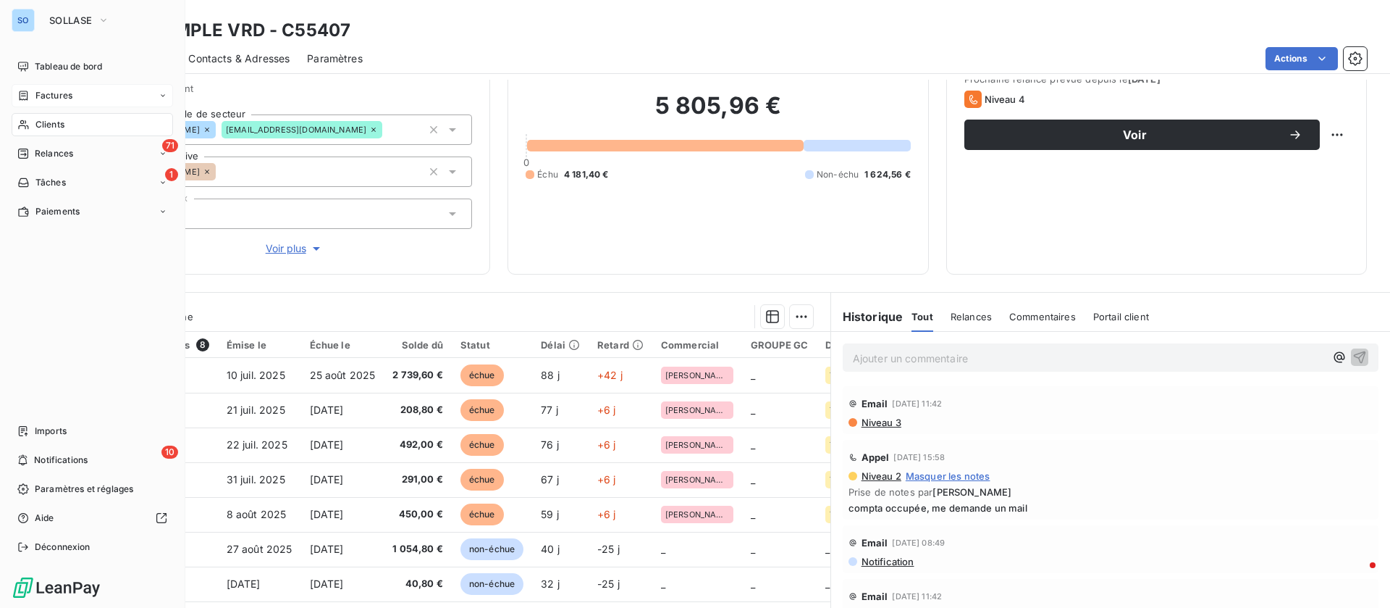
click at [40, 119] on span "Clients" at bounding box center [49, 124] width 29 height 13
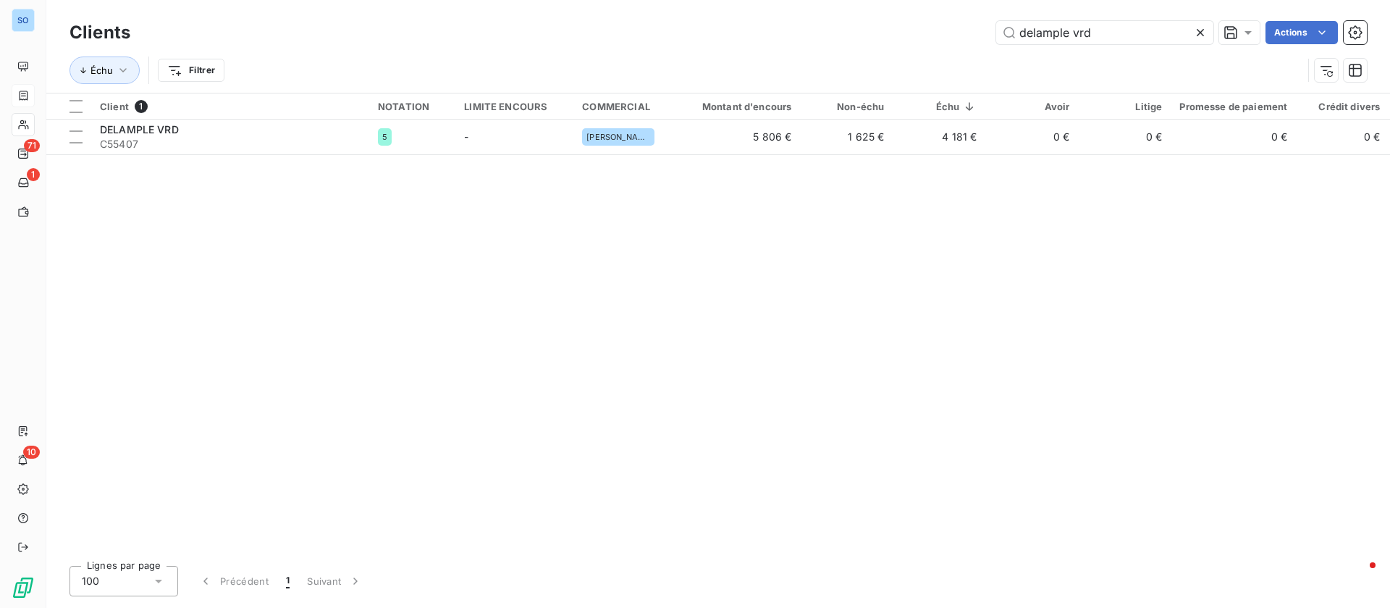
drag, startPoint x: 1187, startPoint y: 17, endPoint x: 783, endPoint y: 2, distance: 404.4
click at [783, 2] on div "Clients delample vrd Actions Échu Filtrer" at bounding box center [718, 46] width 1344 height 93
click at [1113, 49] on div "Échu Filtrer" at bounding box center [719, 70] width 1298 height 45
drag, startPoint x: 1109, startPoint y: 33, endPoint x: 917, endPoint y: 13, distance: 192.9
click at [917, 13] on div "Clients delample vrd Actions Échu Filtrer" at bounding box center [718, 46] width 1344 height 93
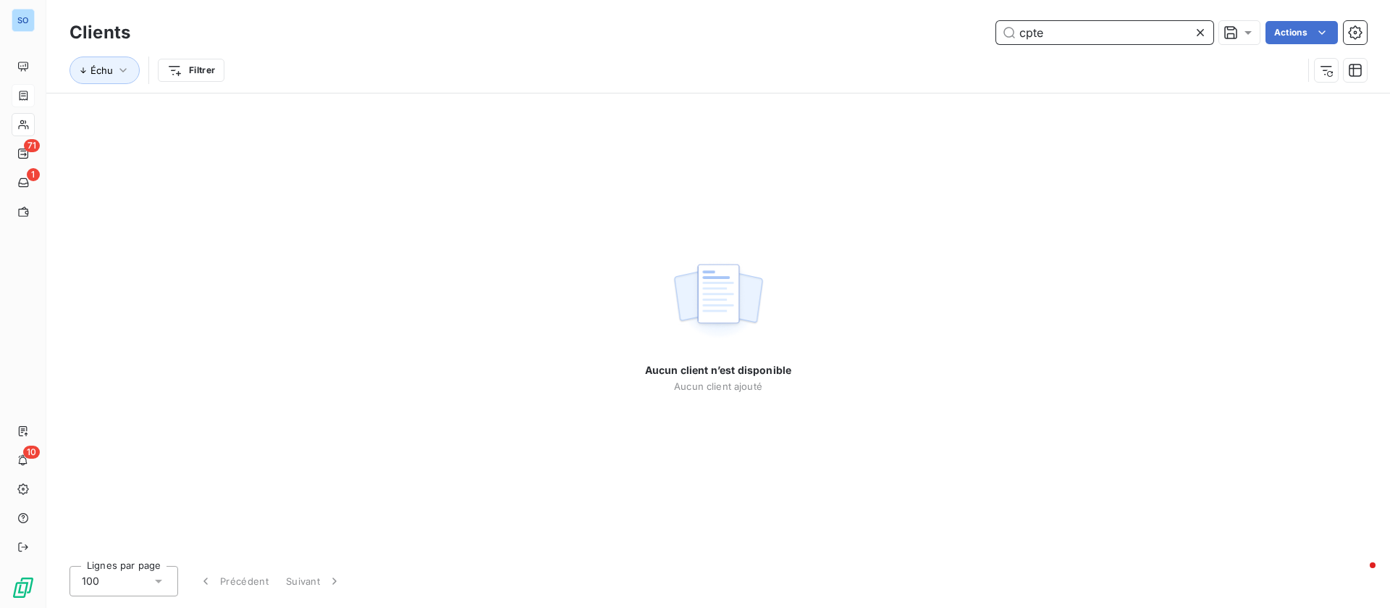
drag, startPoint x: 1067, startPoint y: 35, endPoint x: 939, endPoint y: 30, distance: 128.3
click at [939, 30] on div "cpte Actions" at bounding box center [757, 32] width 1219 height 23
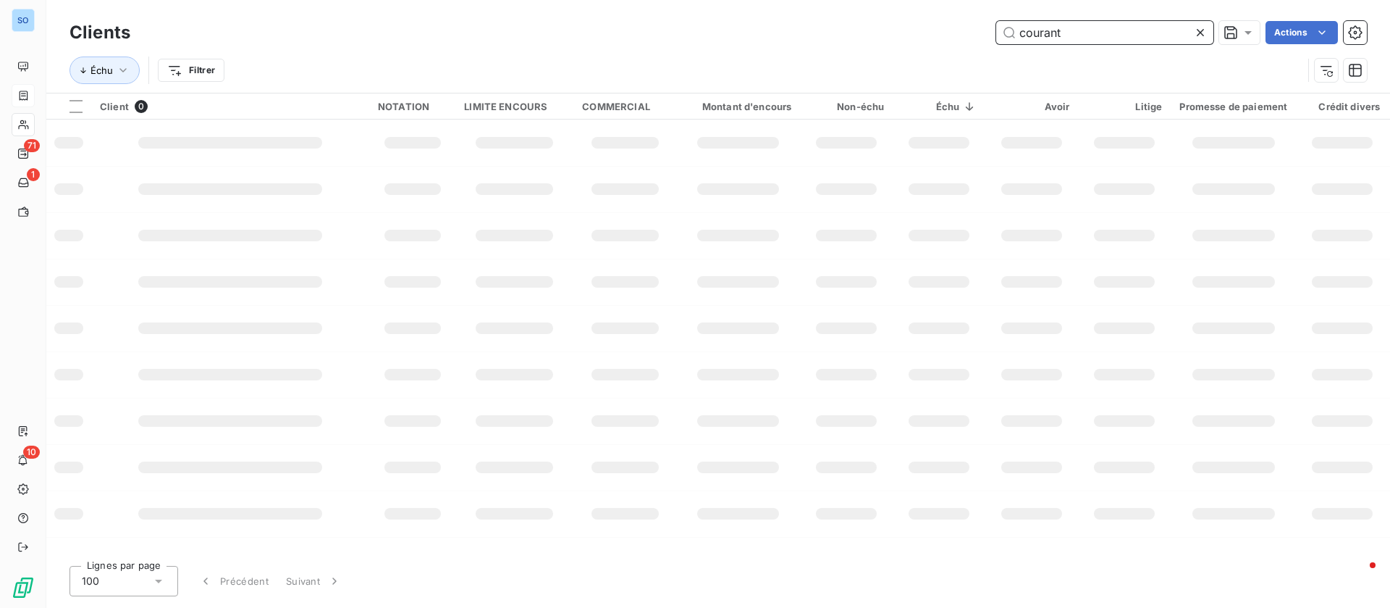
type input "courant"
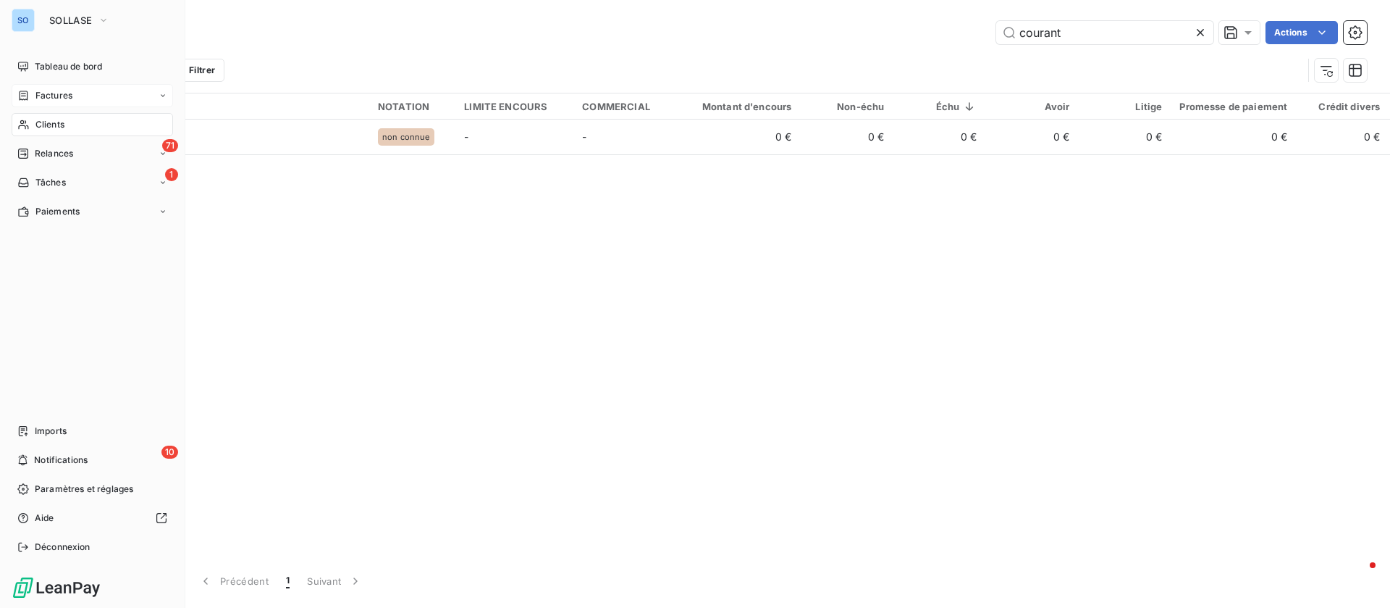
drag, startPoint x: 67, startPoint y: 85, endPoint x: 88, endPoint y: 92, distance: 22.0
click at [67, 86] on div "Factures" at bounding box center [92, 95] width 161 height 23
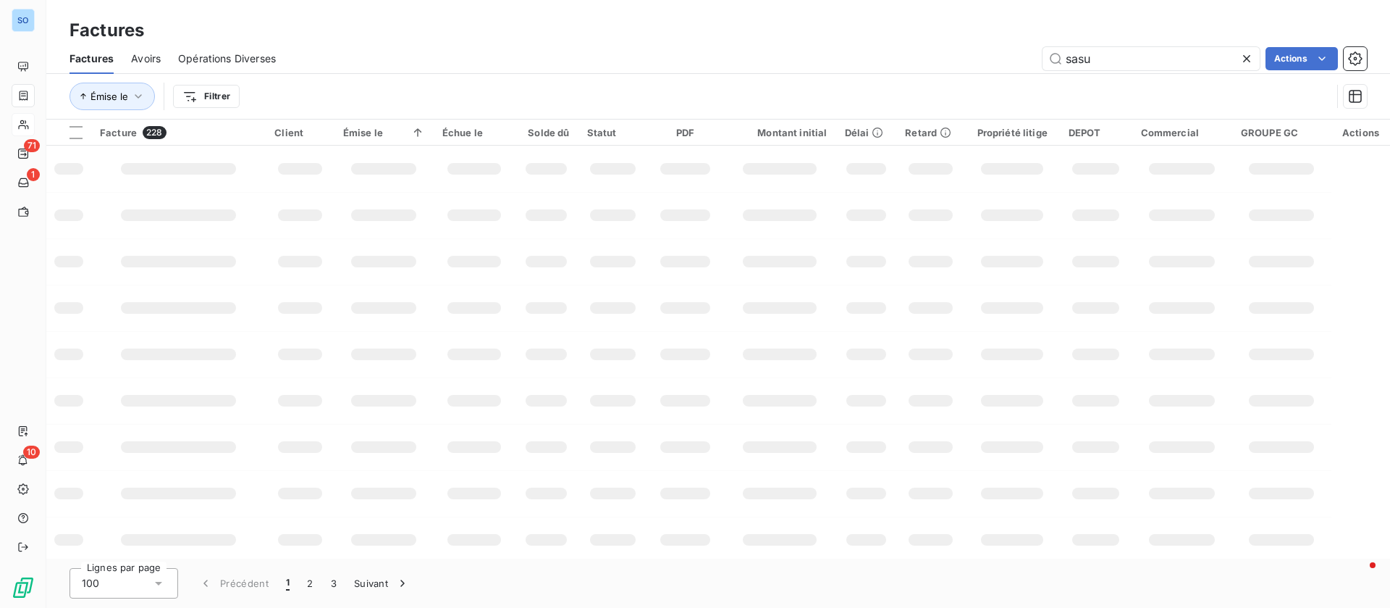
click at [871, 51] on div "sasu Actions" at bounding box center [830, 58] width 1074 height 23
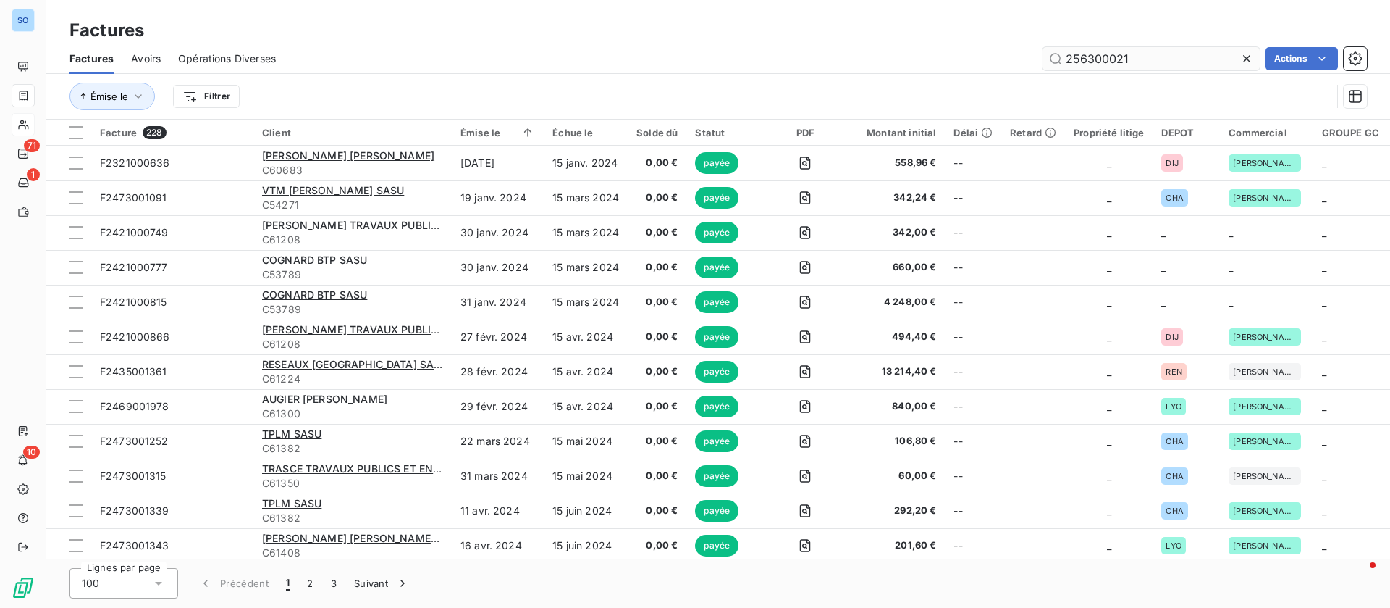
type input "2563000219"
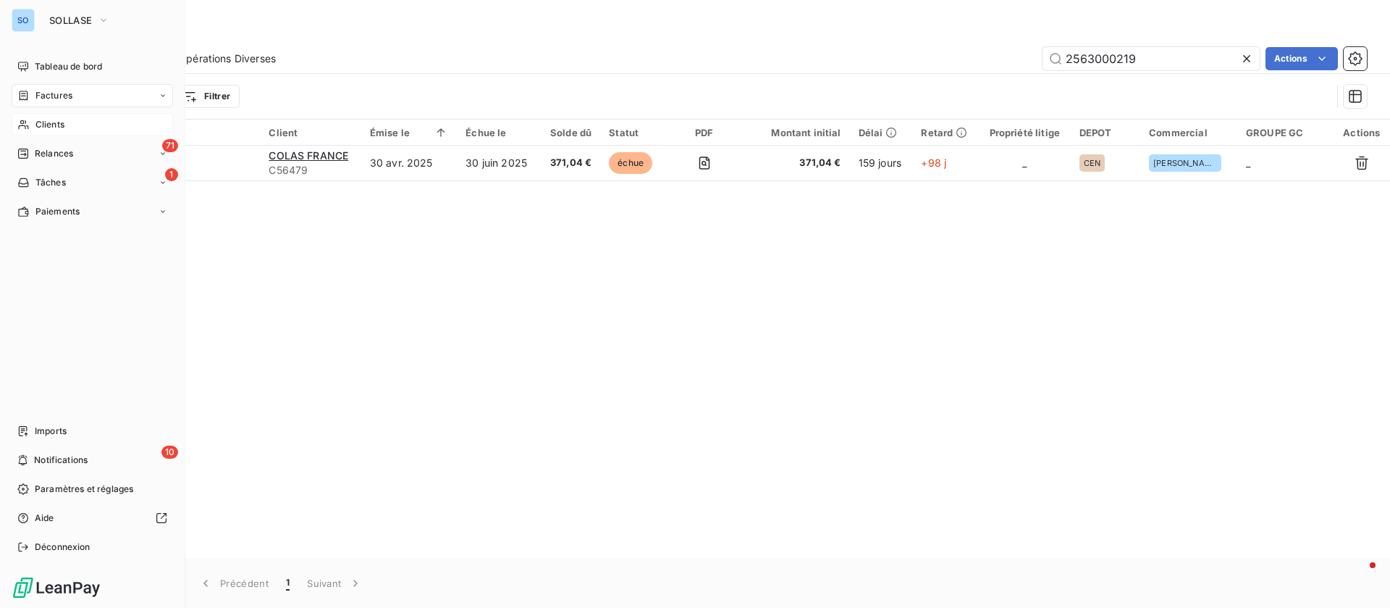
click at [34, 130] on div "Clients" at bounding box center [92, 124] width 161 height 23
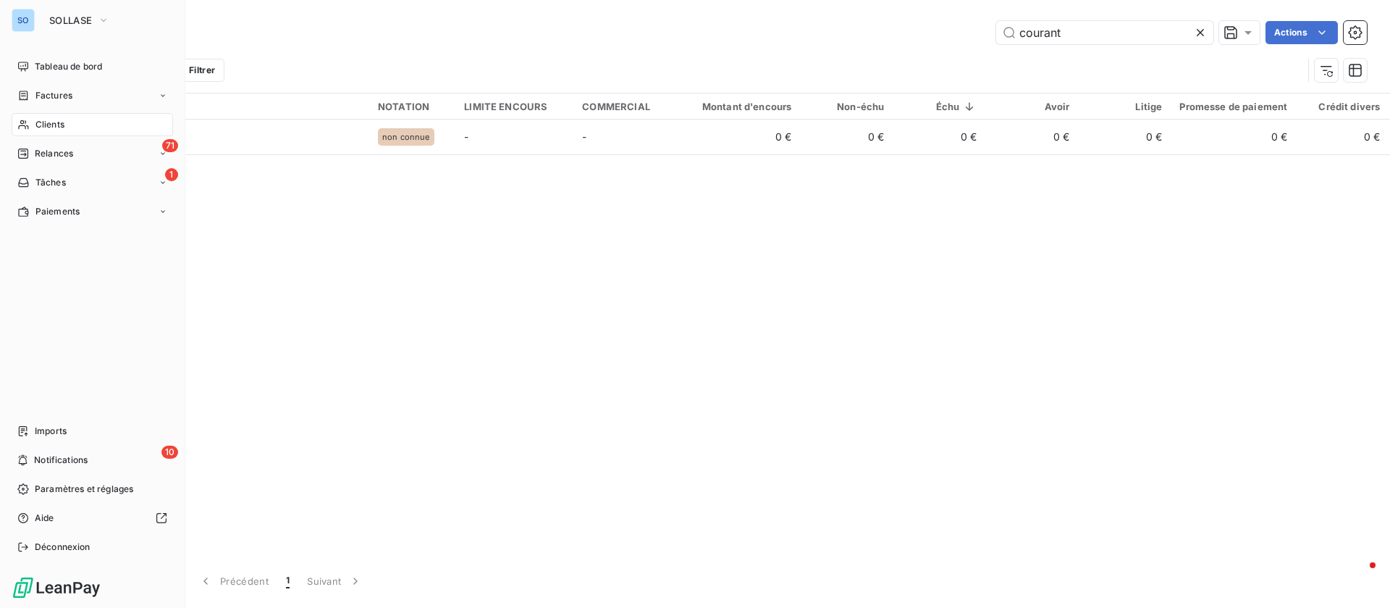
click at [41, 88] on div "Factures" at bounding box center [92, 95] width 161 height 23
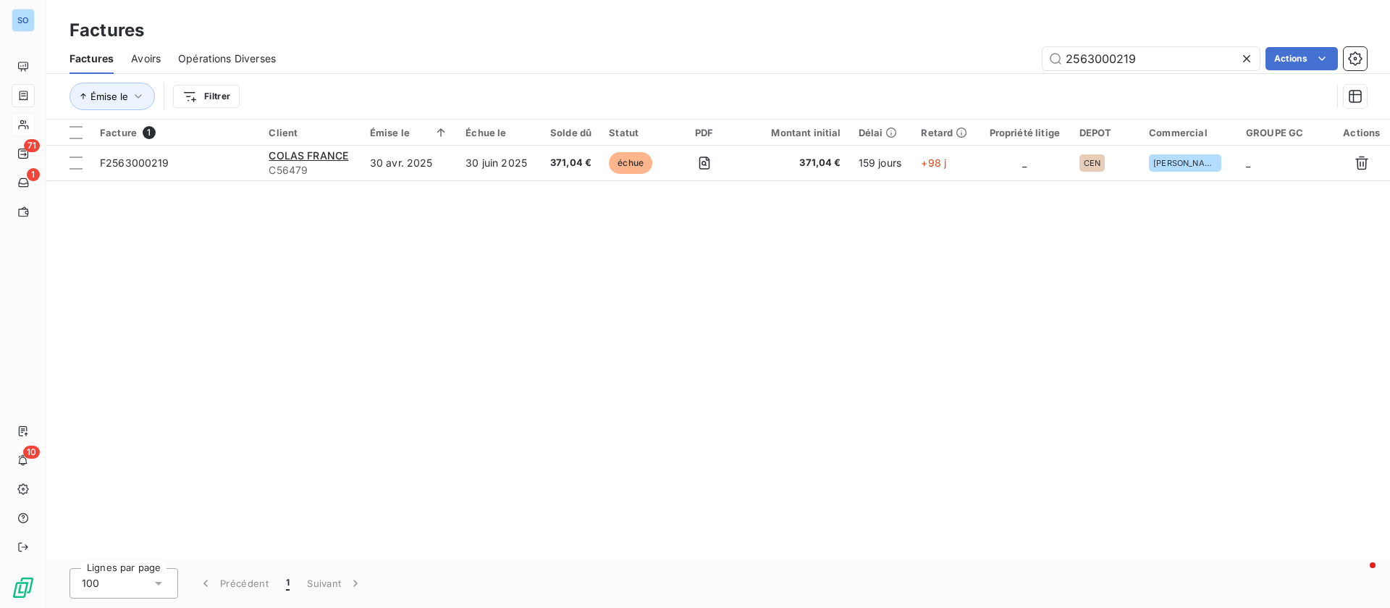
drag, startPoint x: 1164, startPoint y: 59, endPoint x: 775, endPoint y: 36, distance: 389.5
click at [785, 36] on div "Factures Factures Avoirs Opérations Diverses 2563000219 Actions Émise le Filtrer" at bounding box center [718, 59] width 1344 height 119
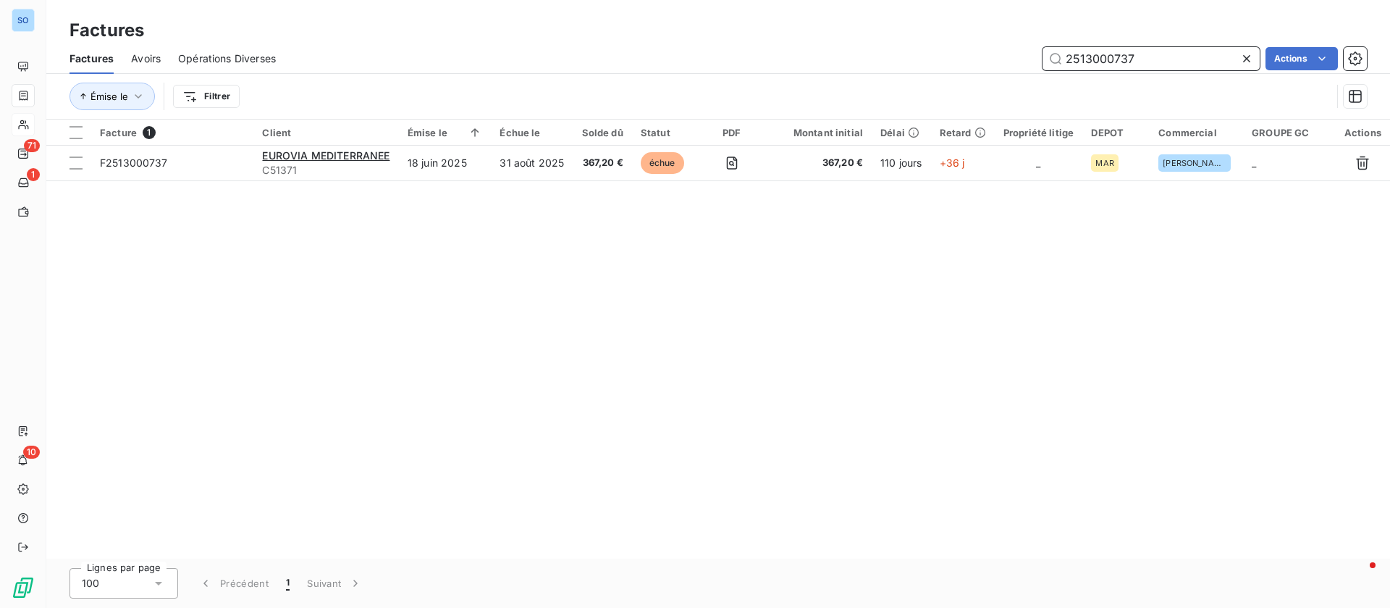
drag, startPoint x: 1162, startPoint y: 56, endPoint x: 929, endPoint y: 31, distance: 233.8
click at [929, 33] on div "Factures Factures Avoirs Opérations Diverses 2513000737 Actions Émise le Filtrer" at bounding box center [718, 59] width 1344 height 119
drag, startPoint x: 1159, startPoint y: 49, endPoint x: 886, endPoint y: 37, distance: 272.5
click at [923, 49] on div "2531001379 Actions" at bounding box center [830, 58] width 1074 height 23
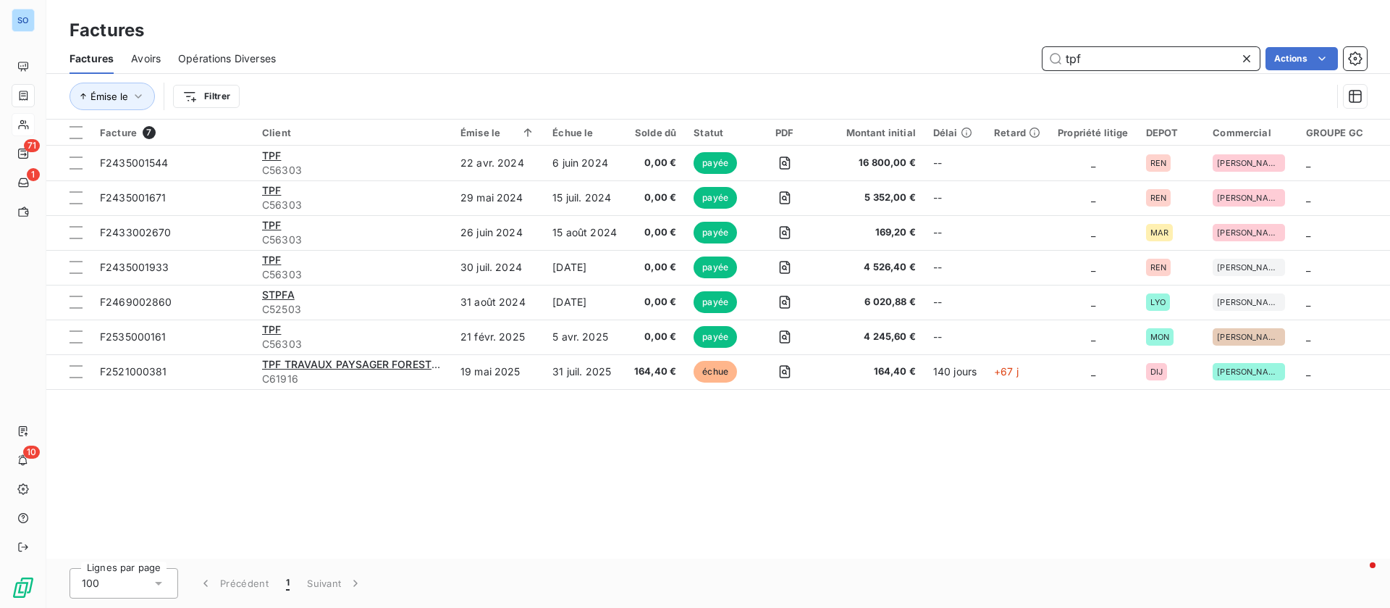
drag, startPoint x: 903, startPoint y: 48, endPoint x: 747, endPoint y: 12, distance: 160.6
click at [788, 41] on div "Factures Factures Avoirs Opérations Diverses tpf Actions Émise le Filtrer" at bounding box center [718, 59] width 1344 height 119
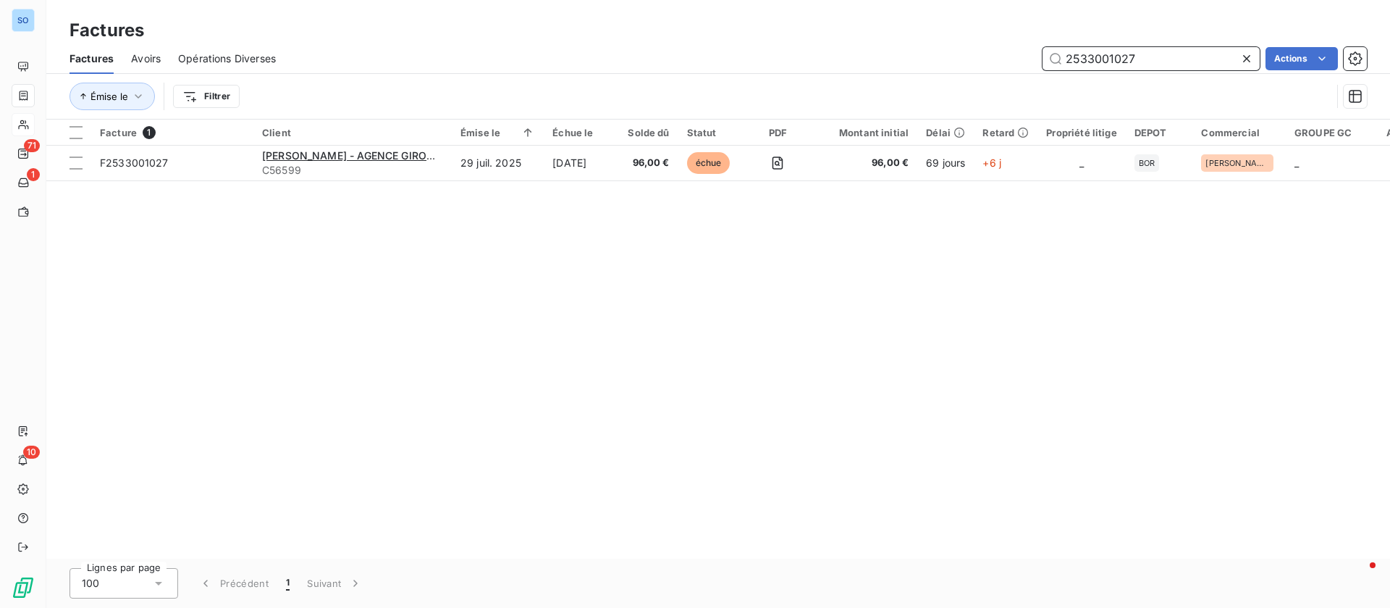
drag, startPoint x: 1180, startPoint y: 62, endPoint x: 896, endPoint y: 28, distance: 285.1
click at [921, 51] on div "2533001027 Actions" at bounding box center [830, 58] width 1074 height 23
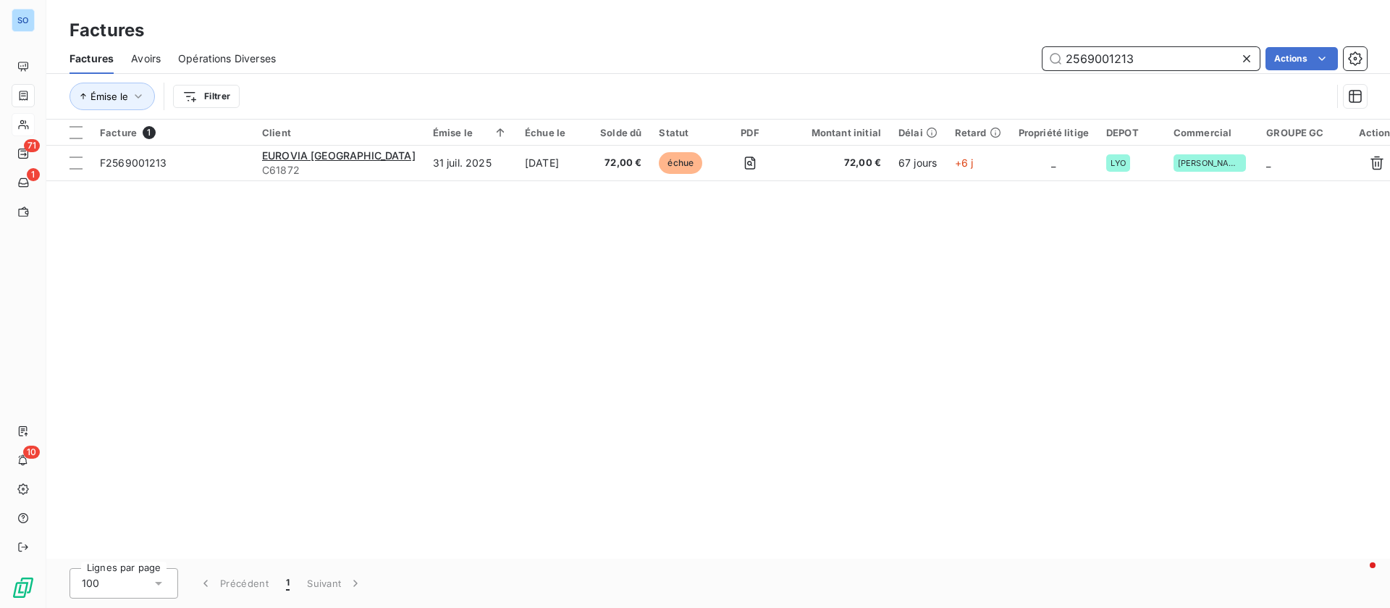
drag, startPoint x: 1145, startPoint y: 60, endPoint x: 1007, endPoint y: 49, distance: 138.7
click at [1004, 53] on div "2569001213 Actions" at bounding box center [830, 58] width 1074 height 23
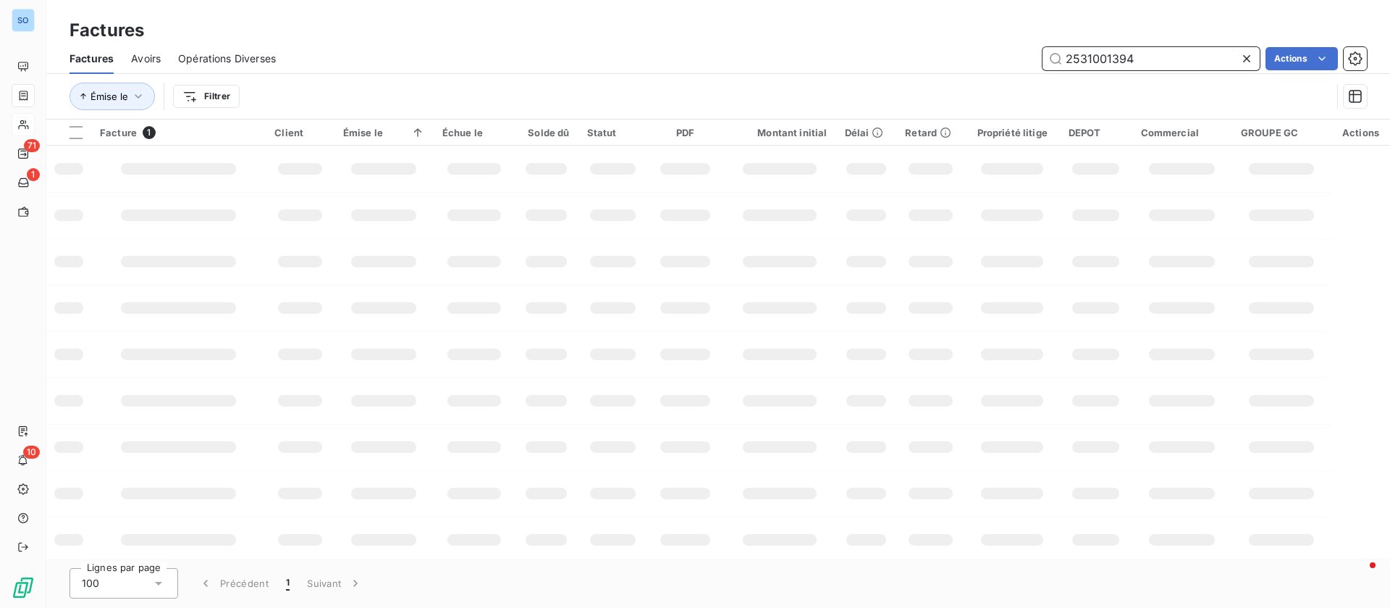
type input "2531001394"
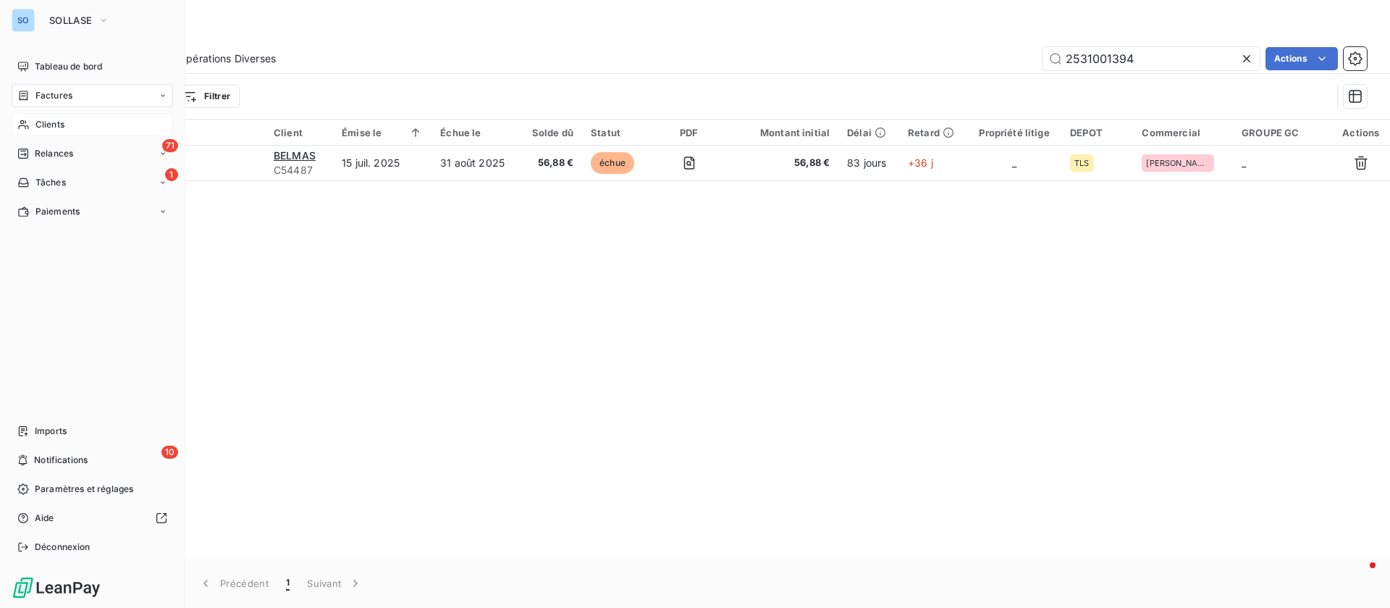
drag, startPoint x: 46, startPoint y: 126, endPoint x: 85, endPoint y: 120, distance: 39.5
click at [46, 126] on span "Clients" at bounding box center [49, 124] width 29 height 13
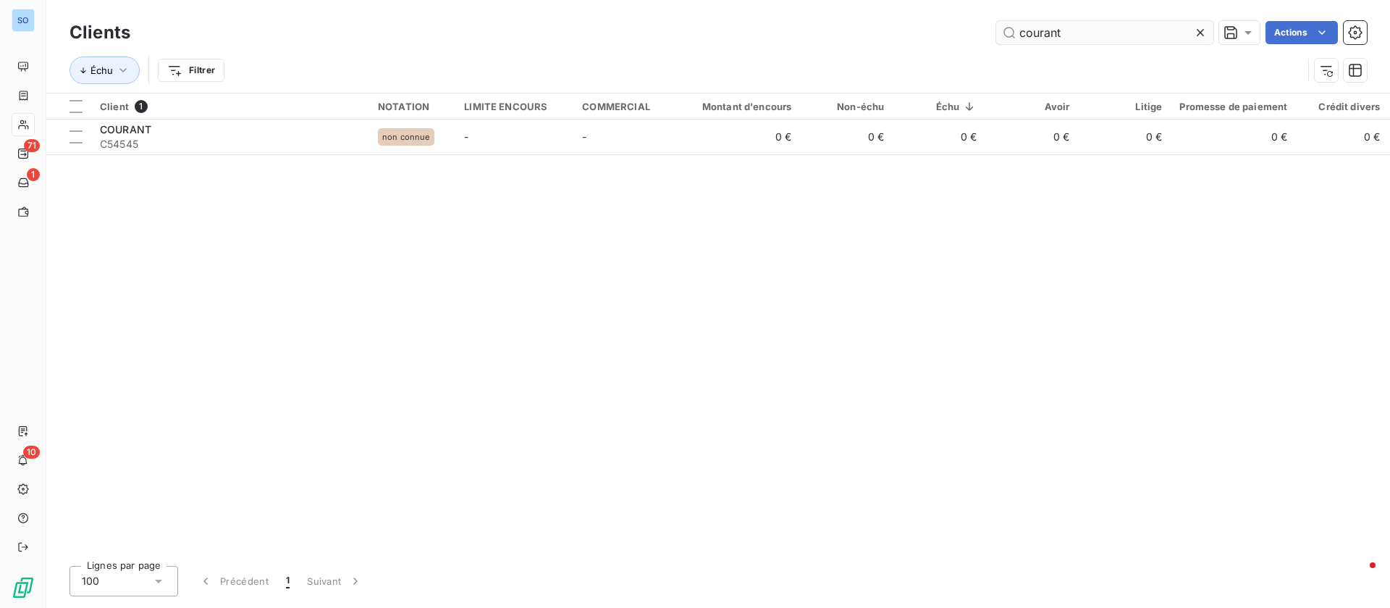
drag, startPoint x: 1195, startPoint y: 35, endPoint x: 1159, endPoint y: 42, distance: 36.9
click at [1196, 35] on icon at bounding box center [1200, 32] width 14 height 14
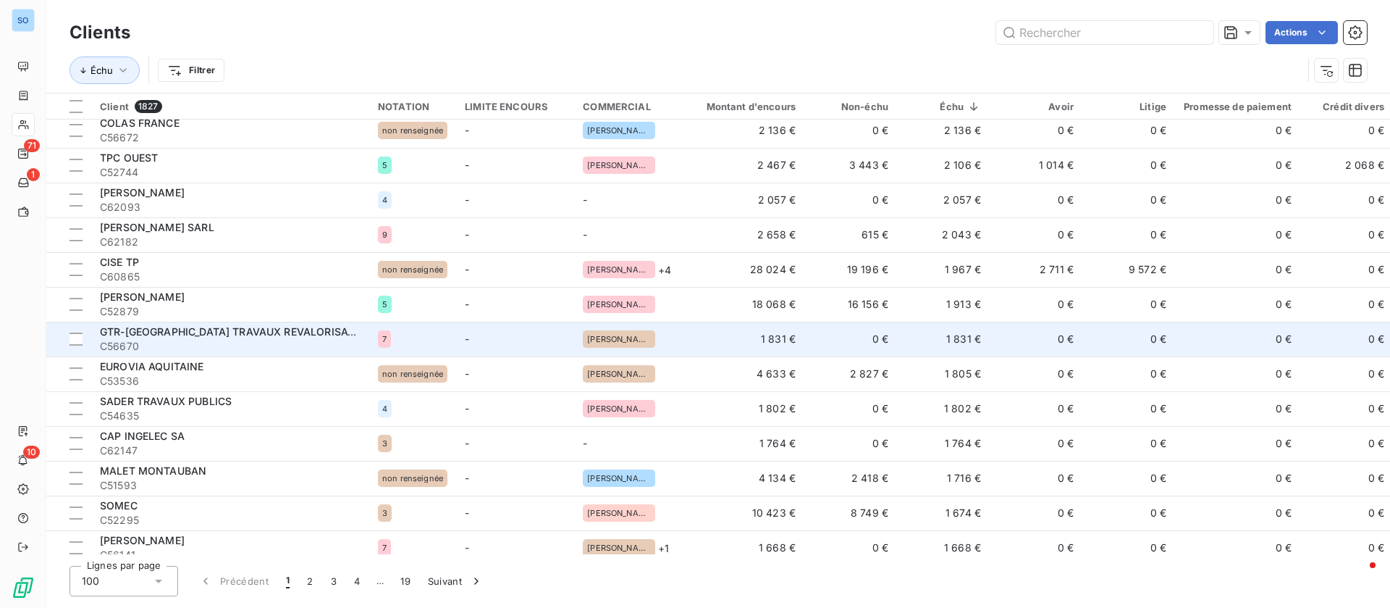
scroll to position [3048, 0]
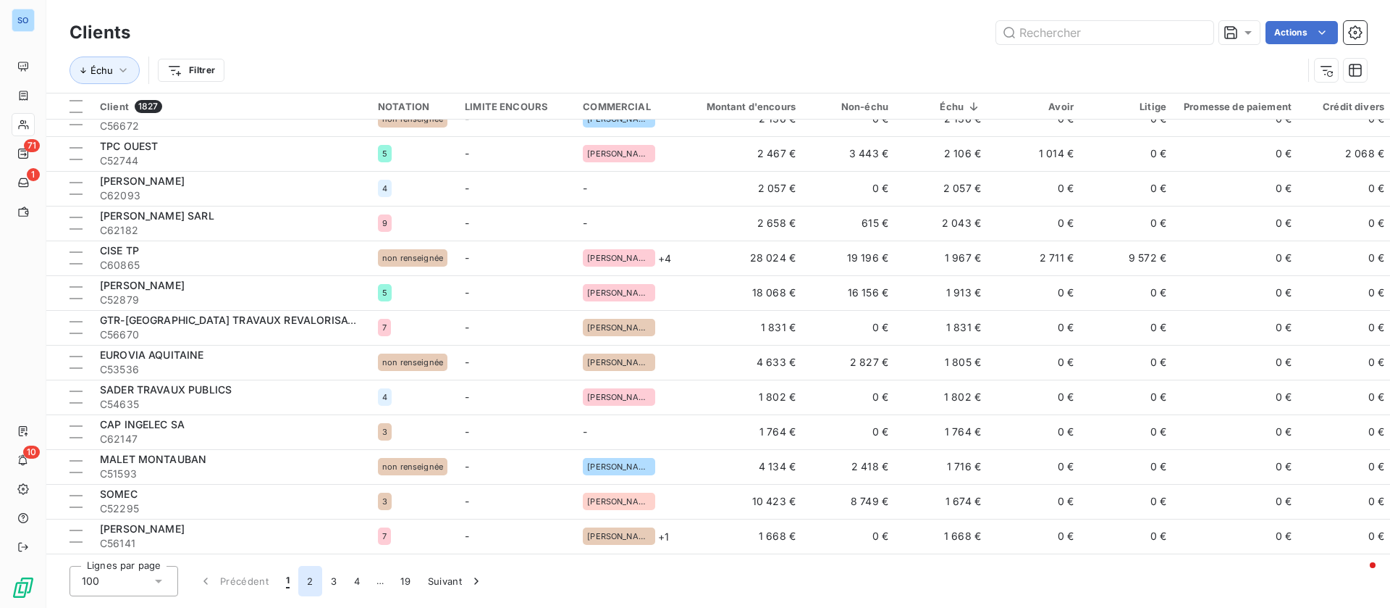
click at [313, 579] on button "2" at bounding box center [309, 581] width 23 height 30
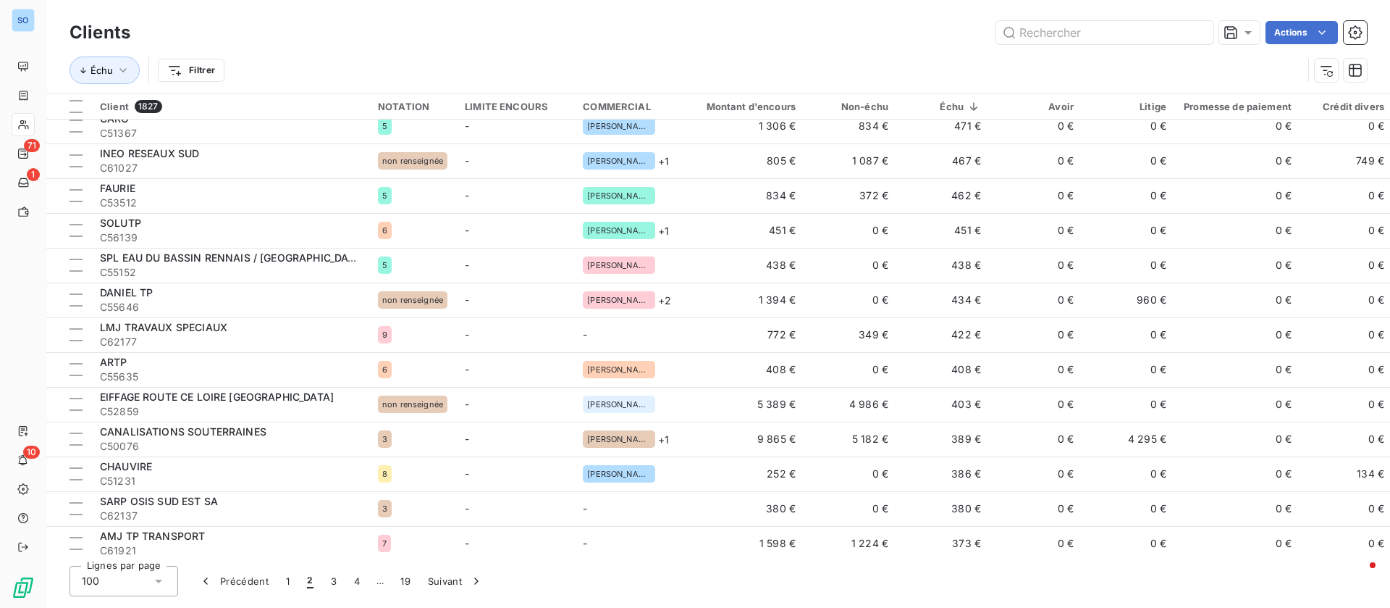
scroll to position [1744, 0]
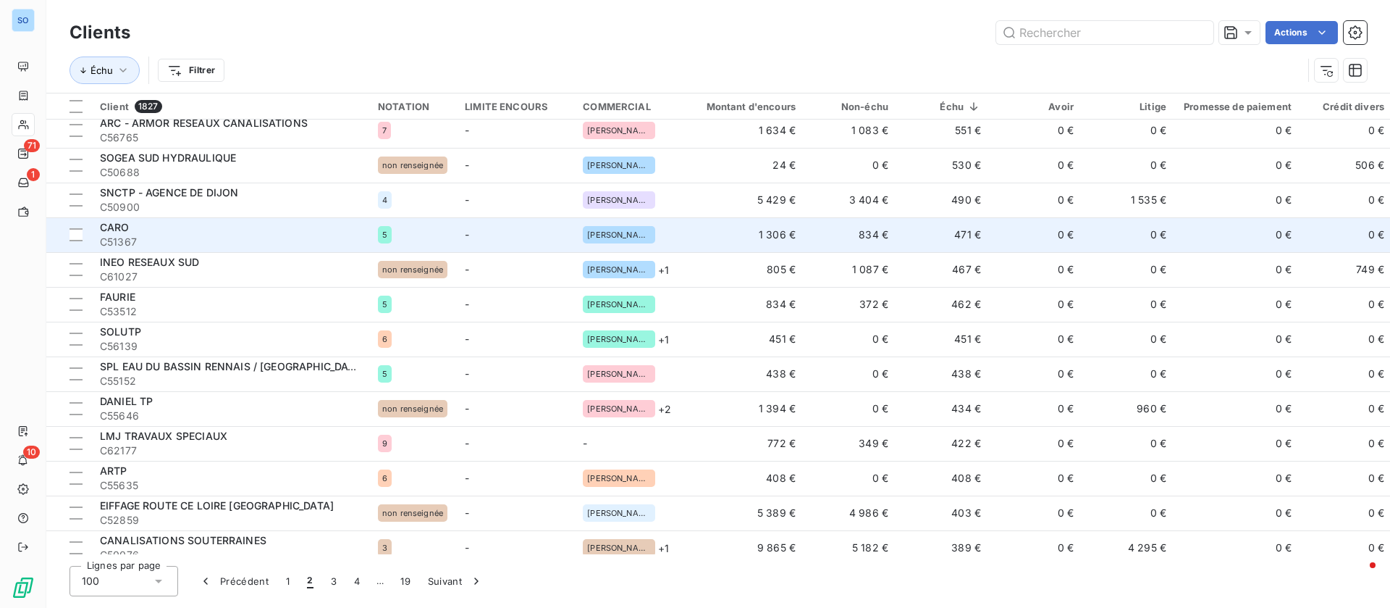
click at [906, 238] on td "471 €" at bounding box center [943, 234] width 93 height 35
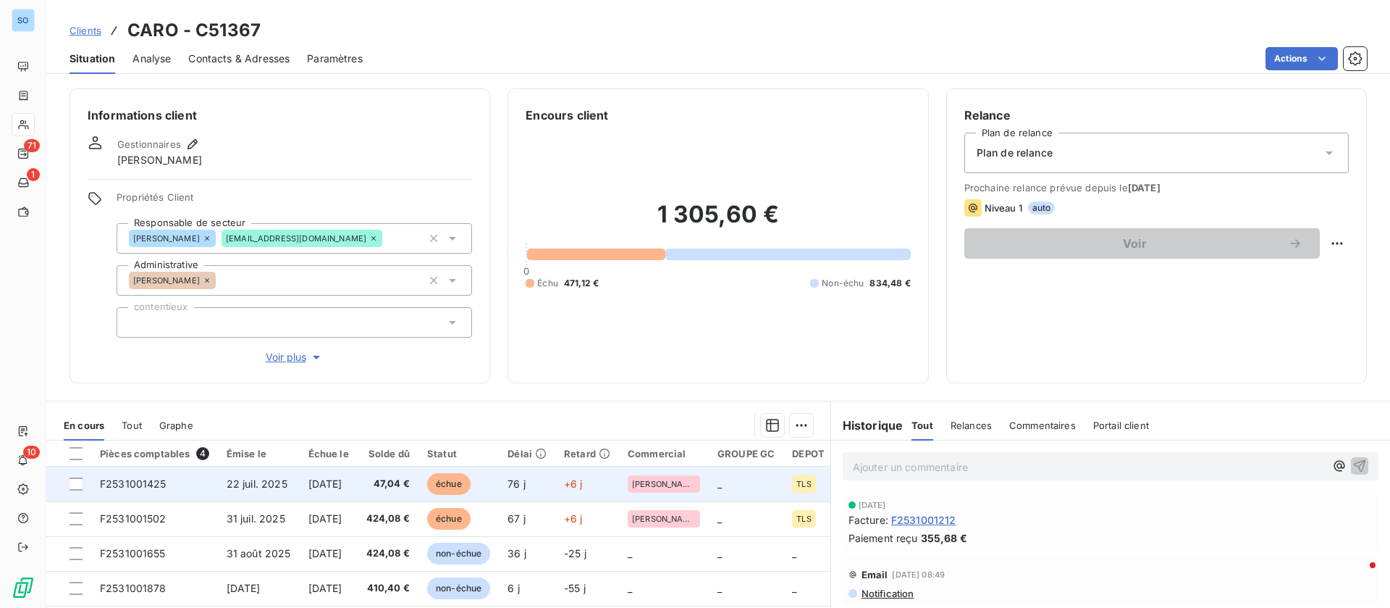
click at [331, 474] on td "[DATE]" at bounding box center [329, 483] width 58 height 35
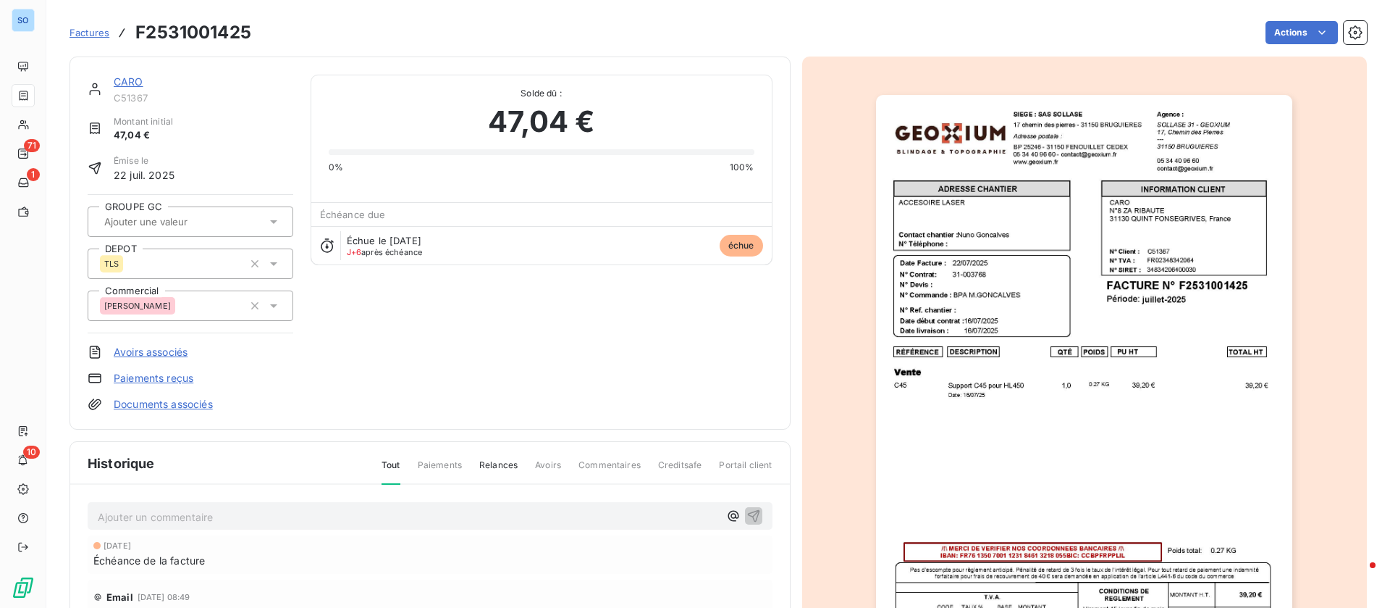
click at [128, 80] on link "CARO" at bounding box center [129, 81] width 30 height 12
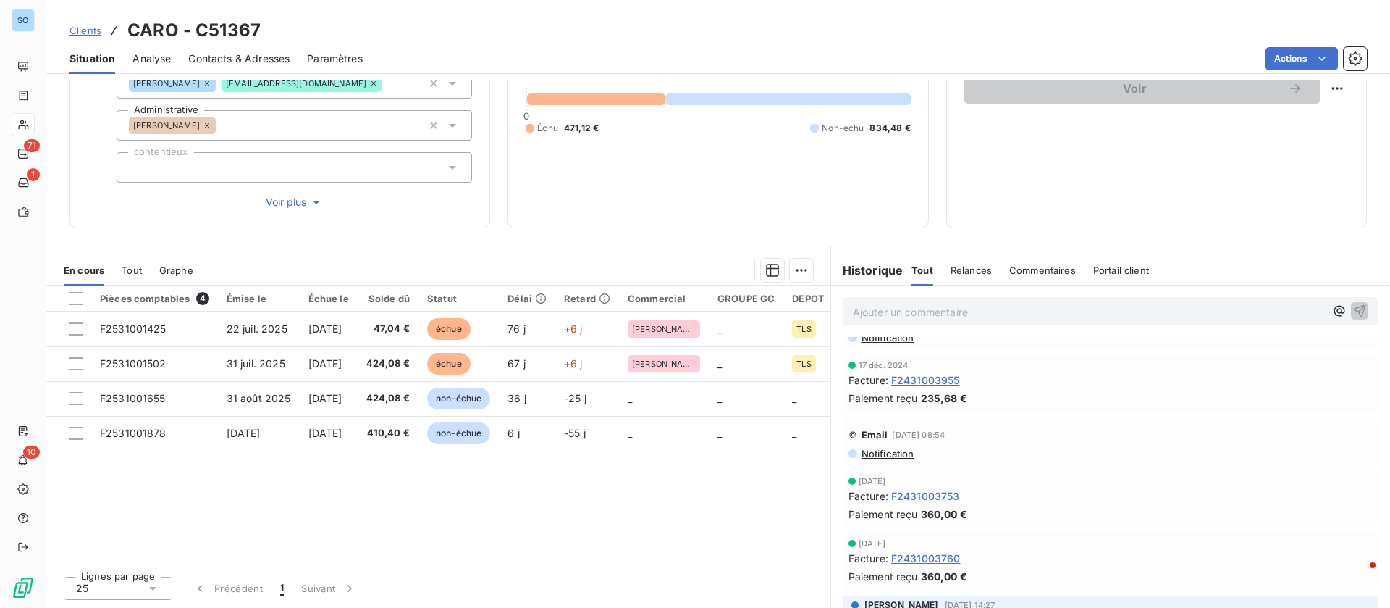
scroll to position [1955, 0]
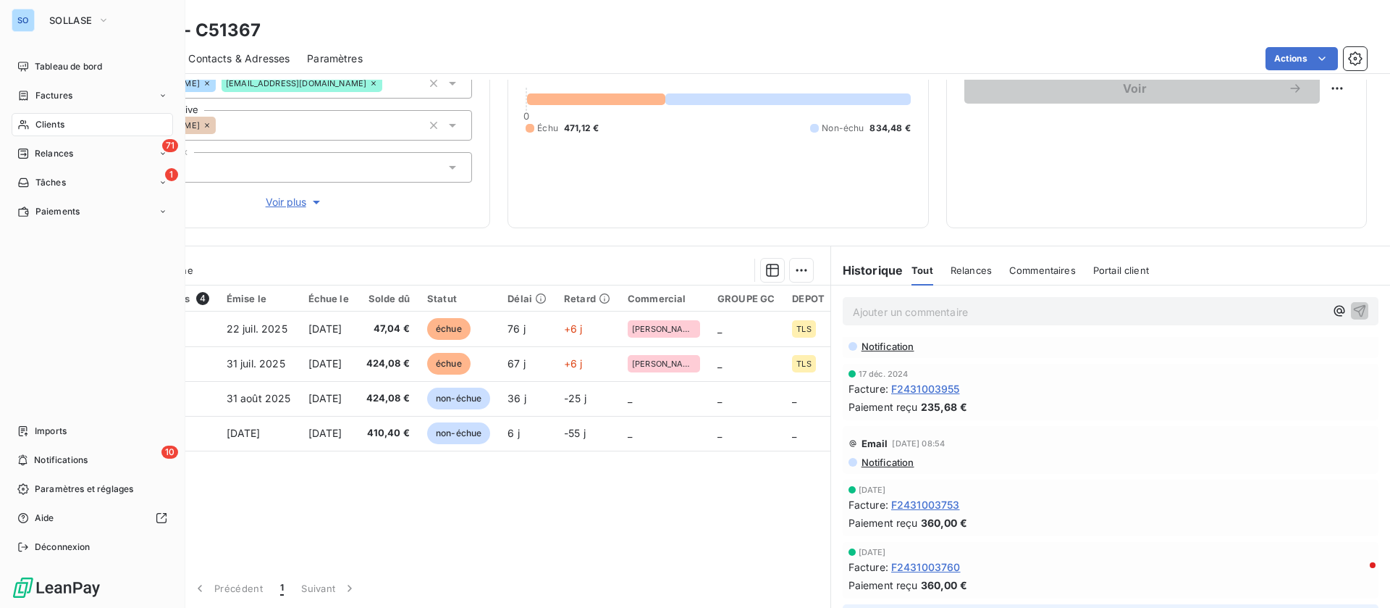
click at [32, 119] on div "Clients" at bounding box center [92, 124] width 161 height 23
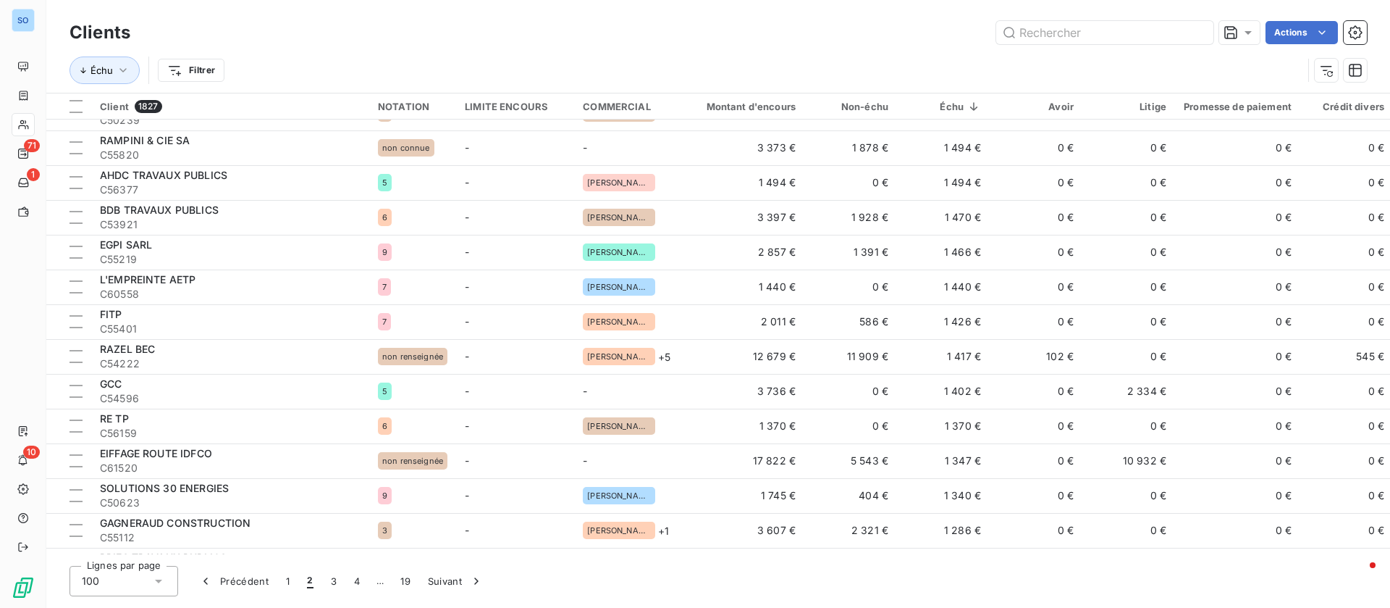
scroll to position [1629, 0]
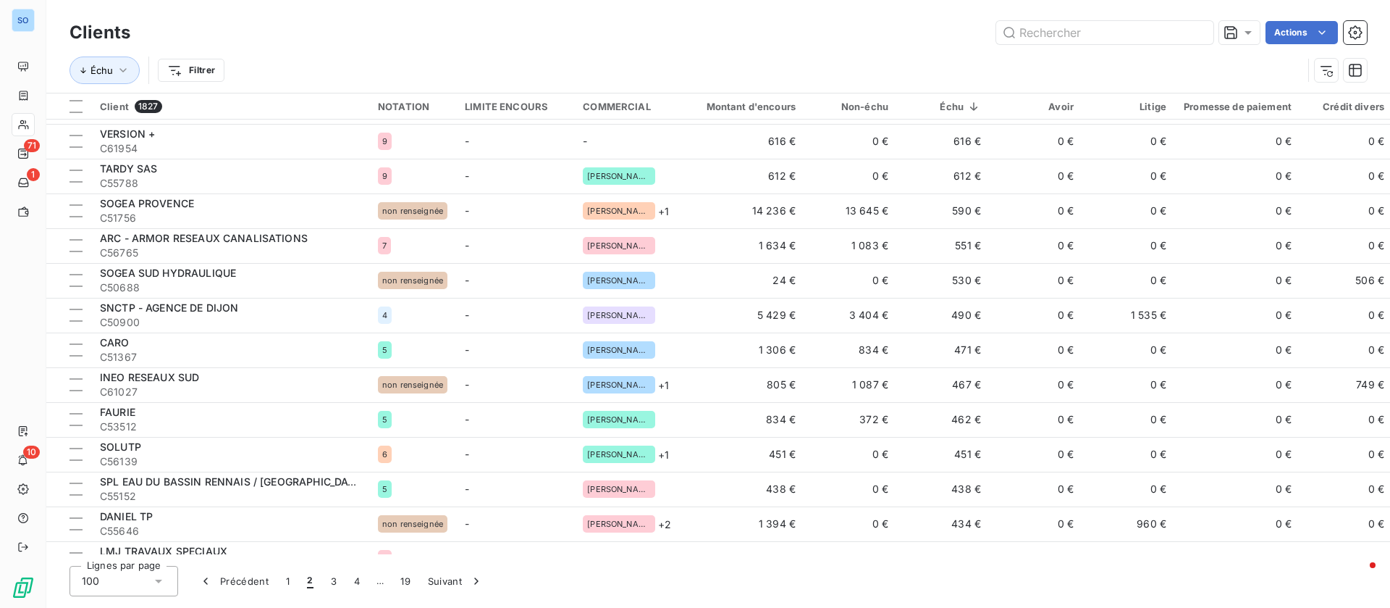
click at [1100, 44] on div "Clients Actions" at bounding box center [719, 32] width 1298 height 30
click at [1101, 30] on input "text" at bounding box center [1104, 32] width 217 height 23
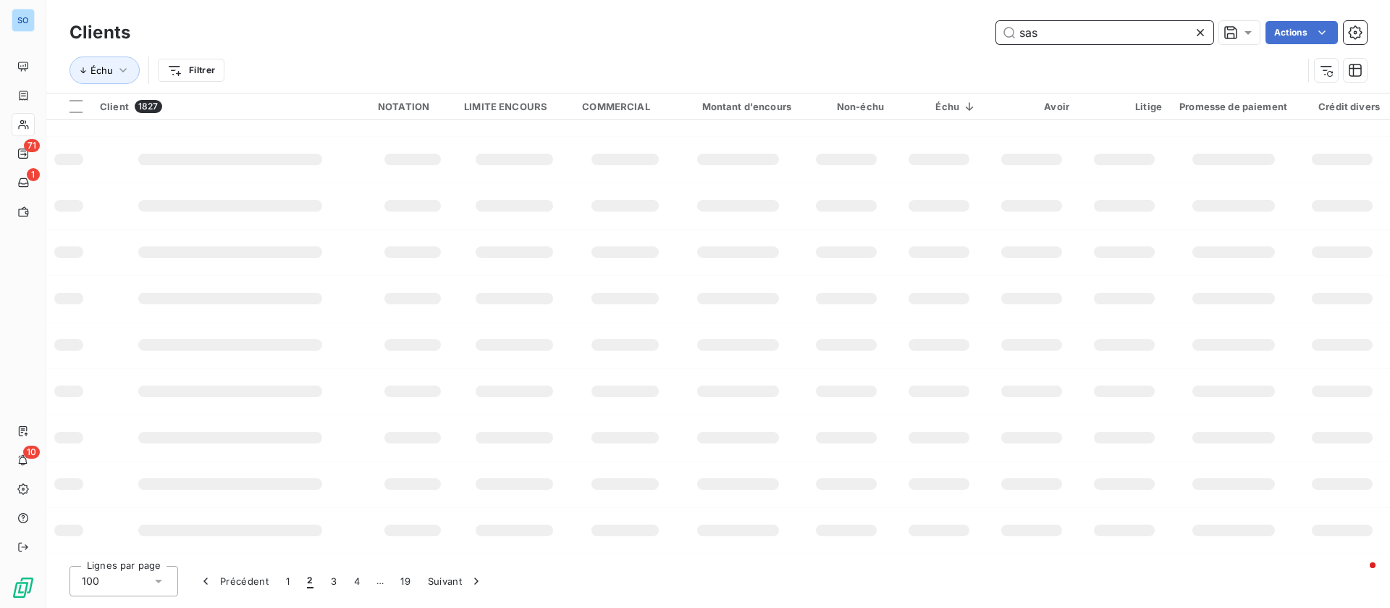
scroll to position [267, 0]
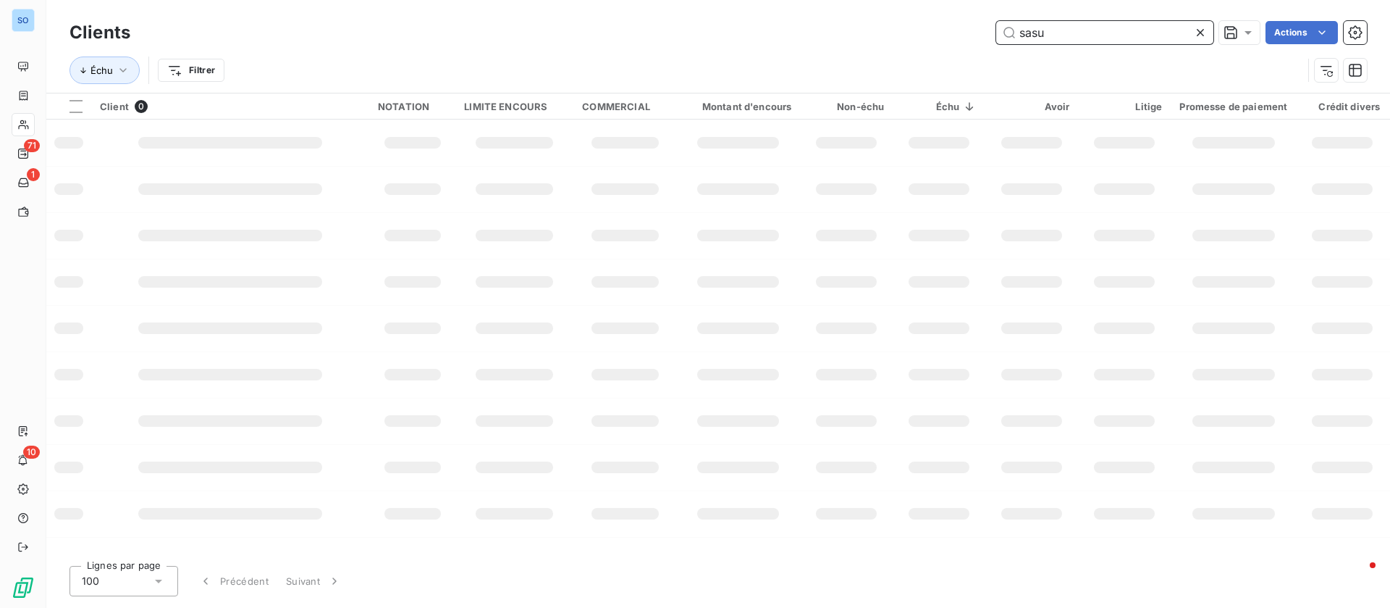
type input "sasu"
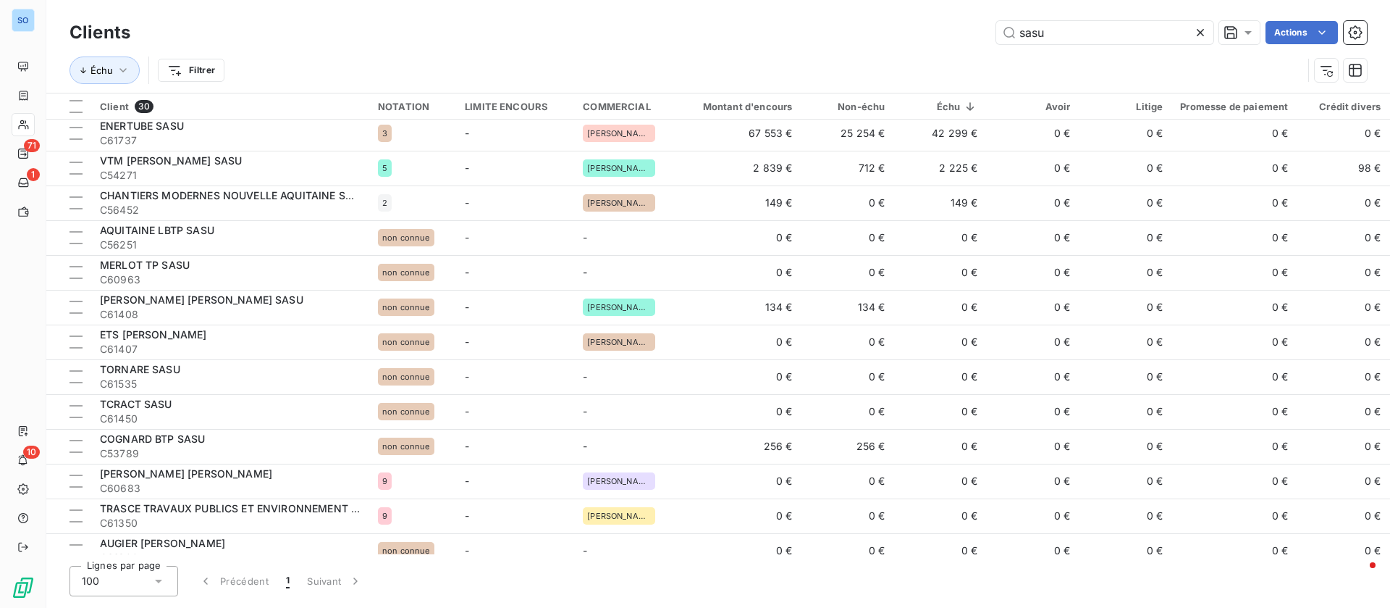
scroll to position [0, 0]
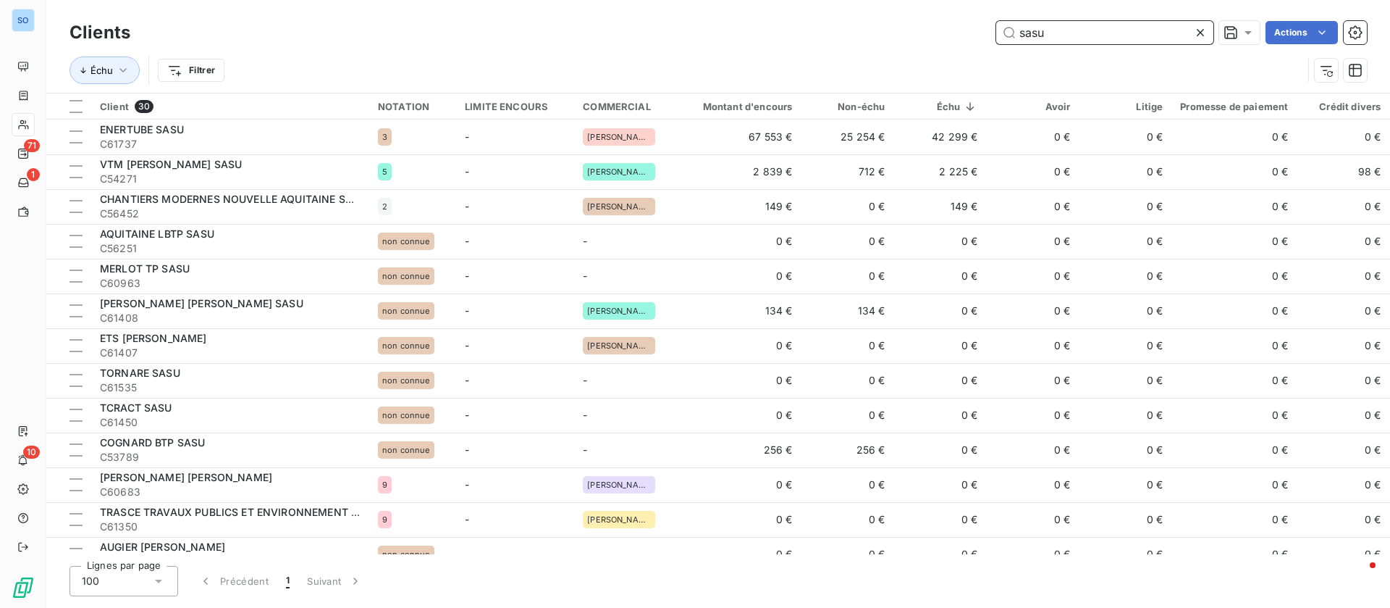
drag, startPoint x: 1098, startPoint y: 35, endPoint x: 839, endPoint y: 35, distance: 258.5
click at [841, 35] on div "sasu Actions" at bounding box center [757, 32] width 1219 height 23
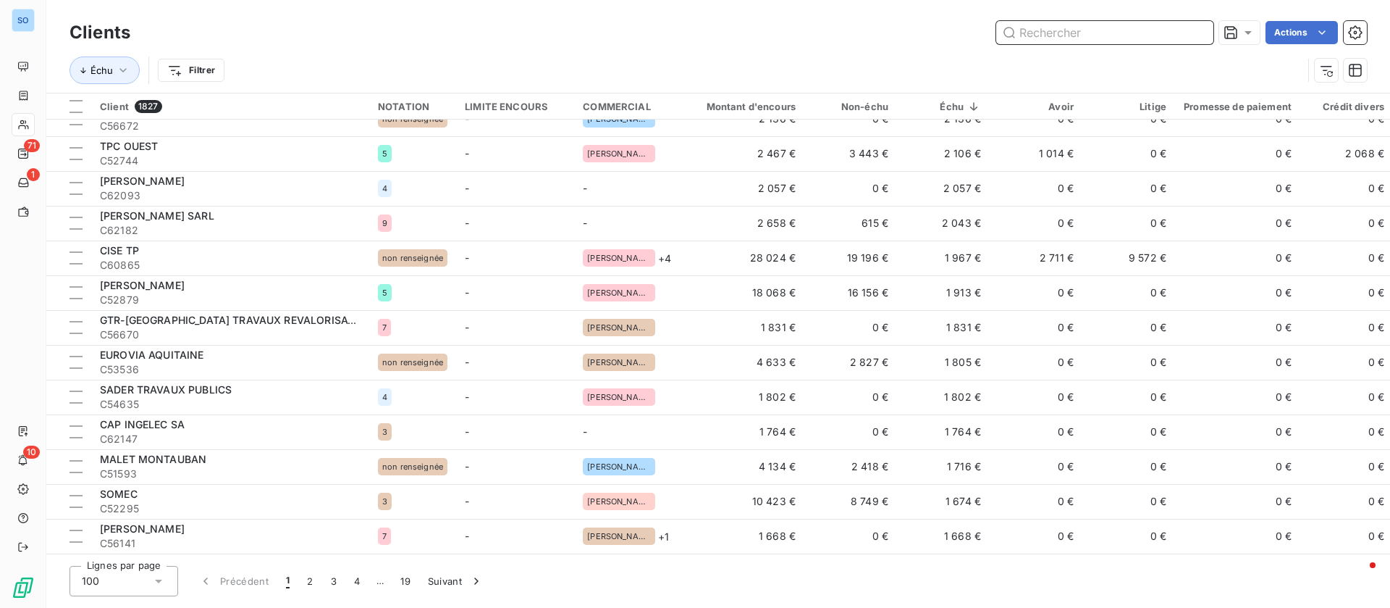
scroll to position [3048, 0]
click at [312, 574] on button "2" at bounding box center [309, 581] width 23 height 30
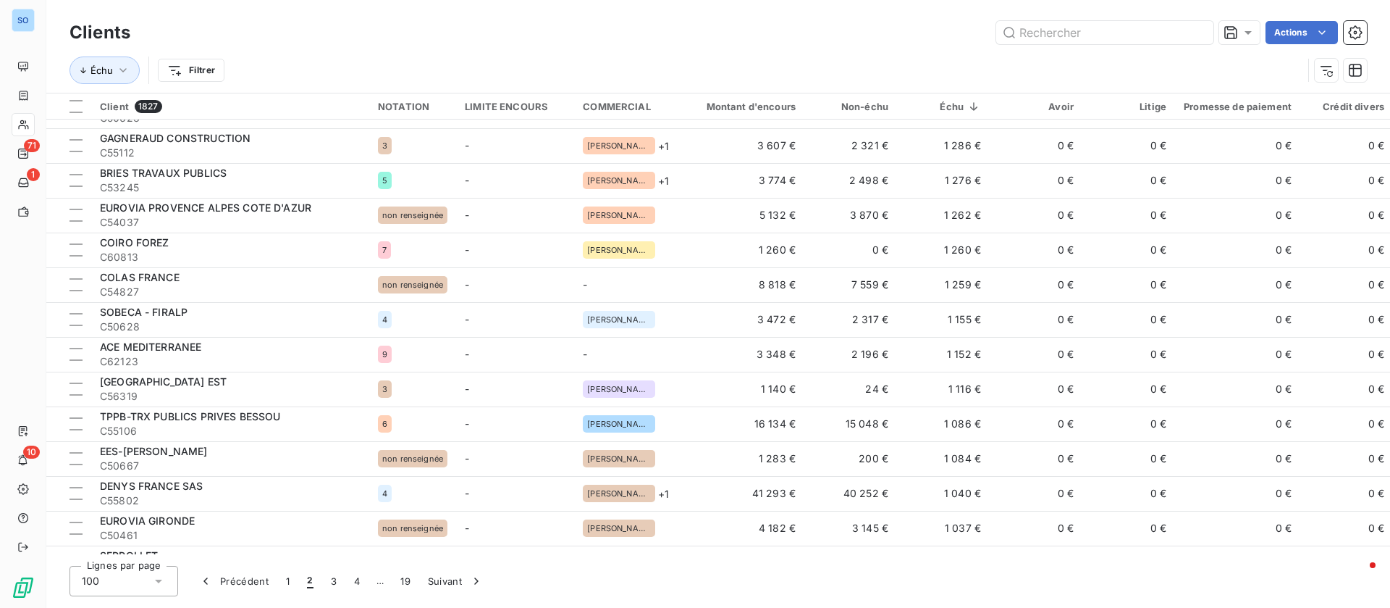
scroll to position [869, 0]
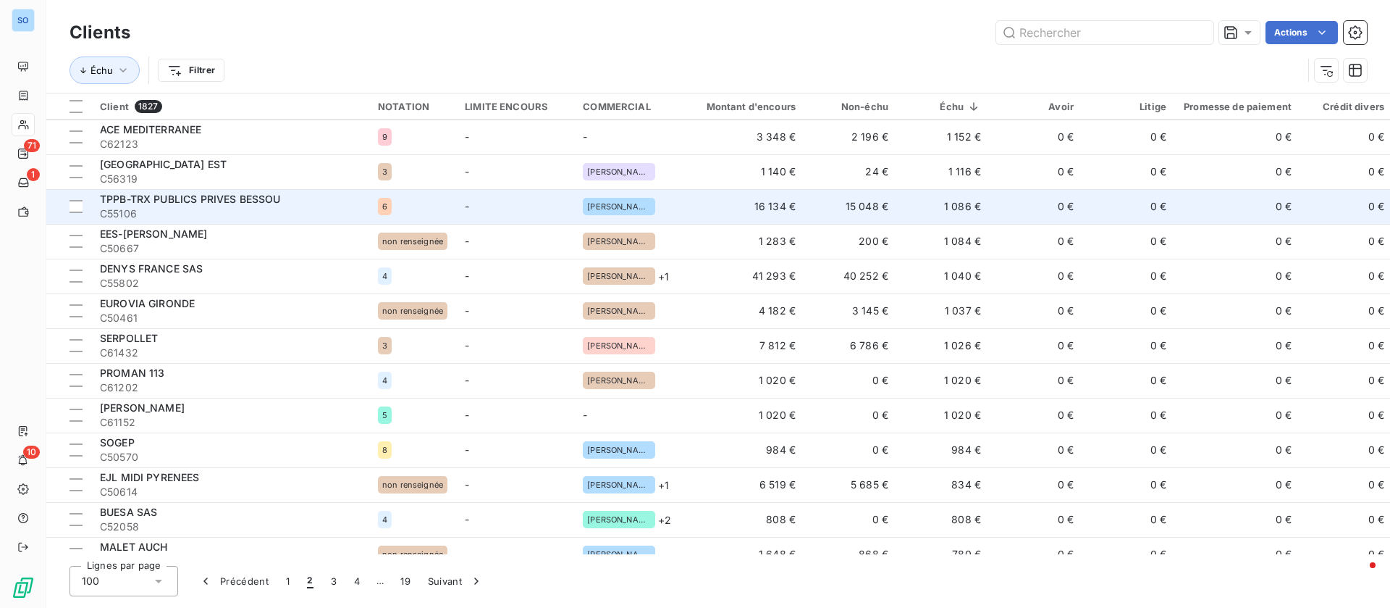
click at [990, 196] on td "0 €" at bounding box center [1036, 206] width 93 height 35
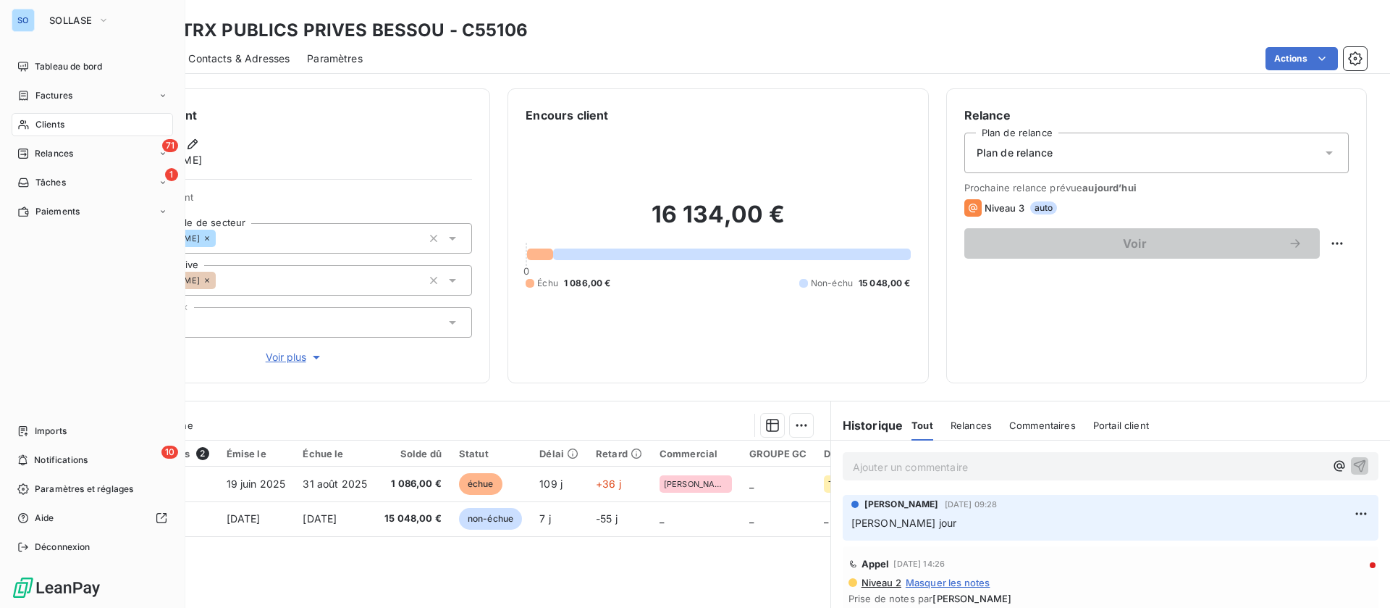
click at [73, 121] on div "Clients" at bounding box center [92, 124] width 161 height 23
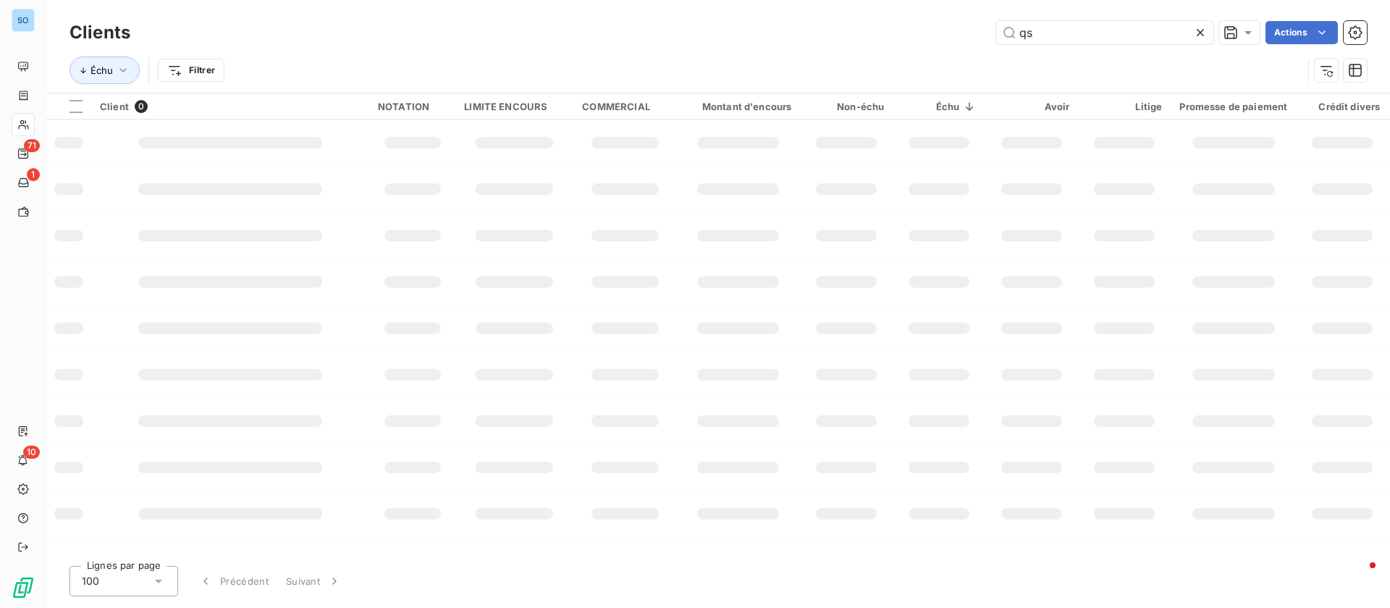
type input "q"
type input "sade"
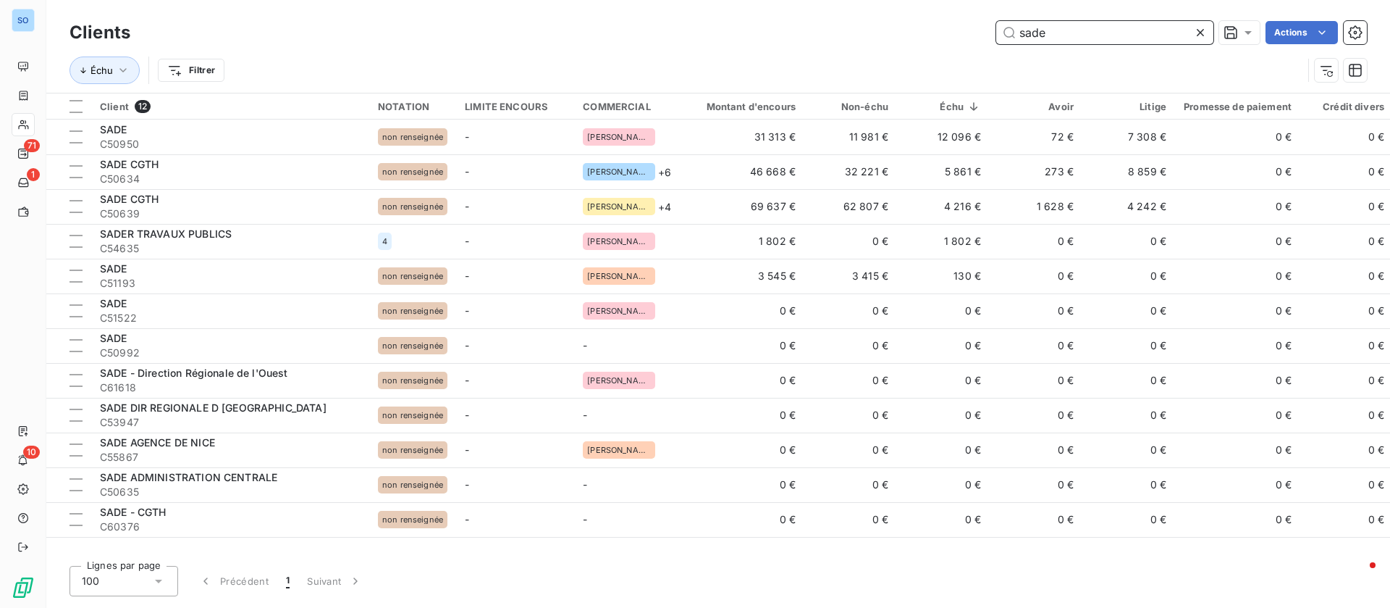
drag, startPoint x: 1072, startPoint y: 29, endPoint x: 908, endPoint y: 25, distance: 164.4
click at [908, 25] on div "sade Actions" at bounding box center [757, 32] width 1219 height 23
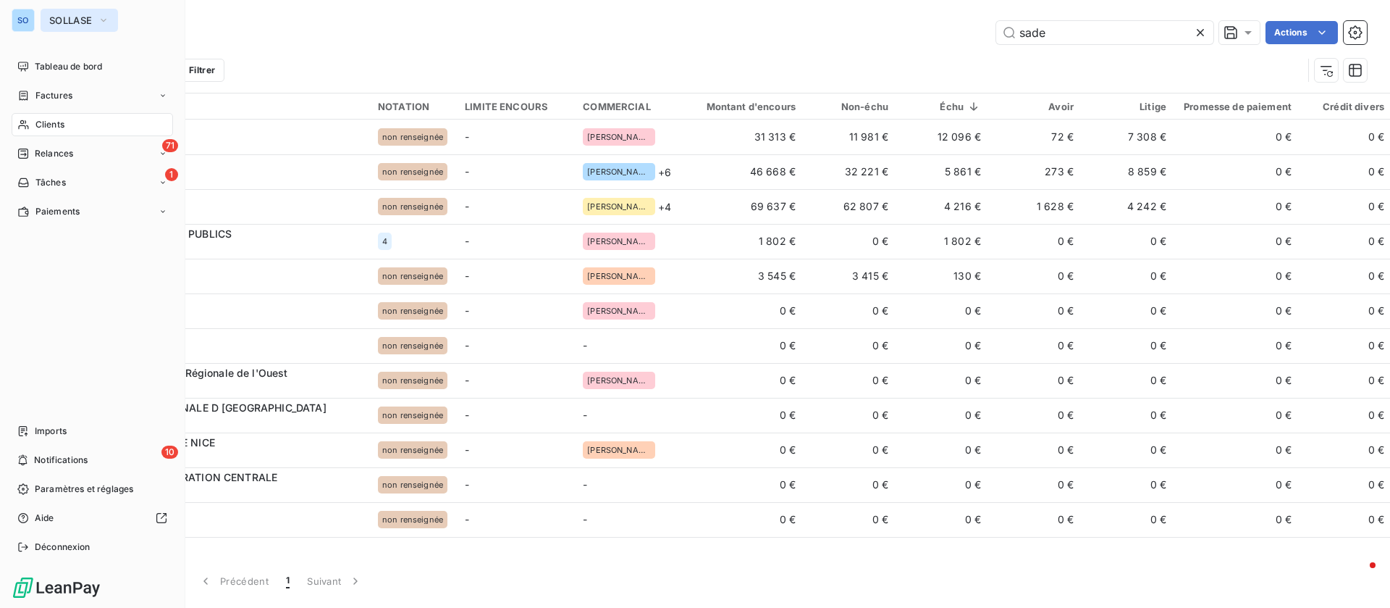
click at [69, 18] on span "SOLLASE" at bounding box center [70, 20] width 43 height 12
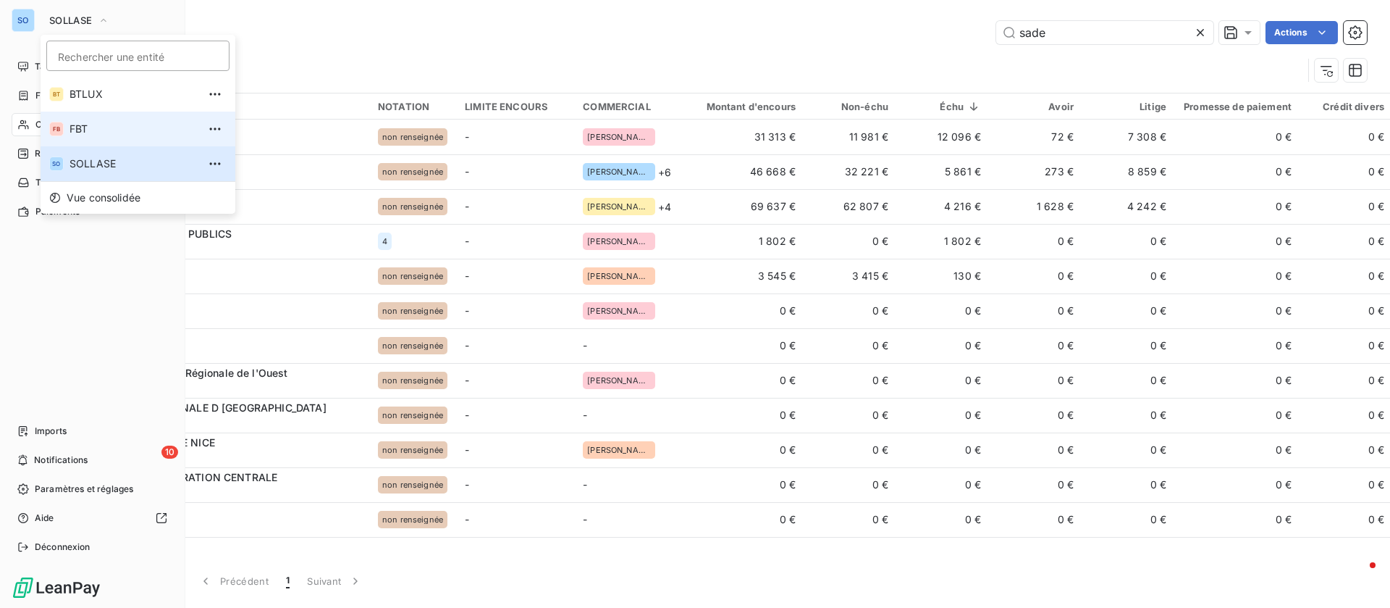
click at [94, 140] on li "FB FBT" at bounding box center [138, 129] width 195 height 35
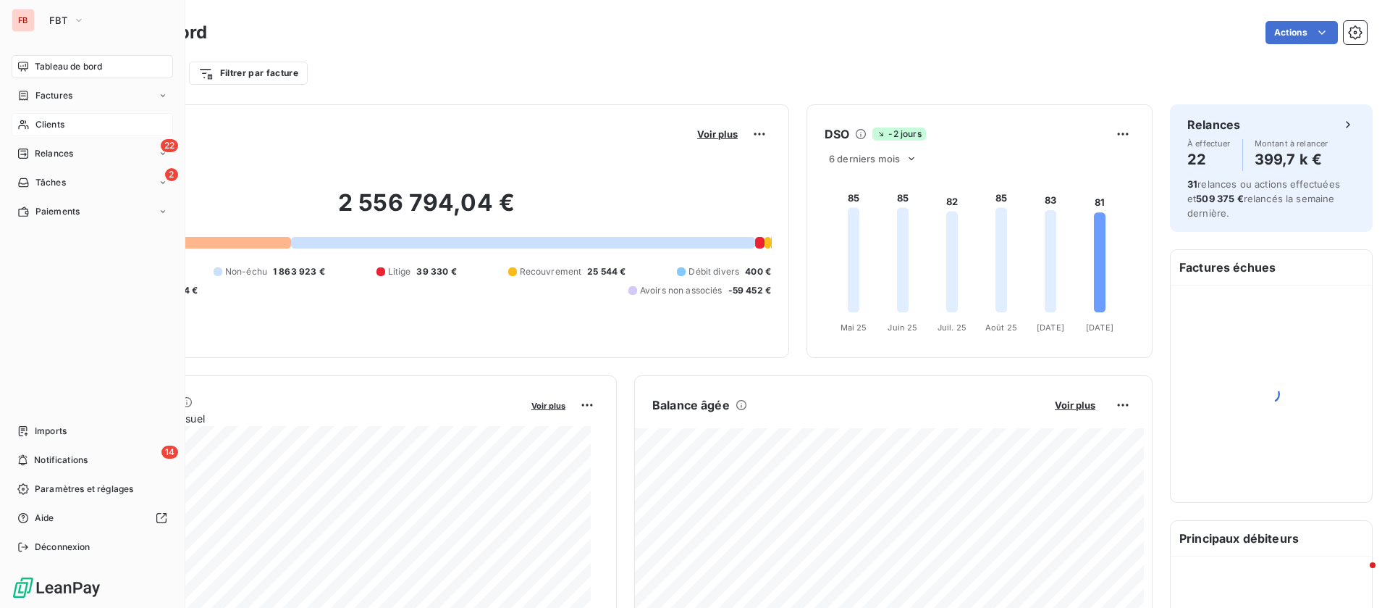
click at [64, 135] on div "Clients" at bounding box center [92, 124] width 161 height 23
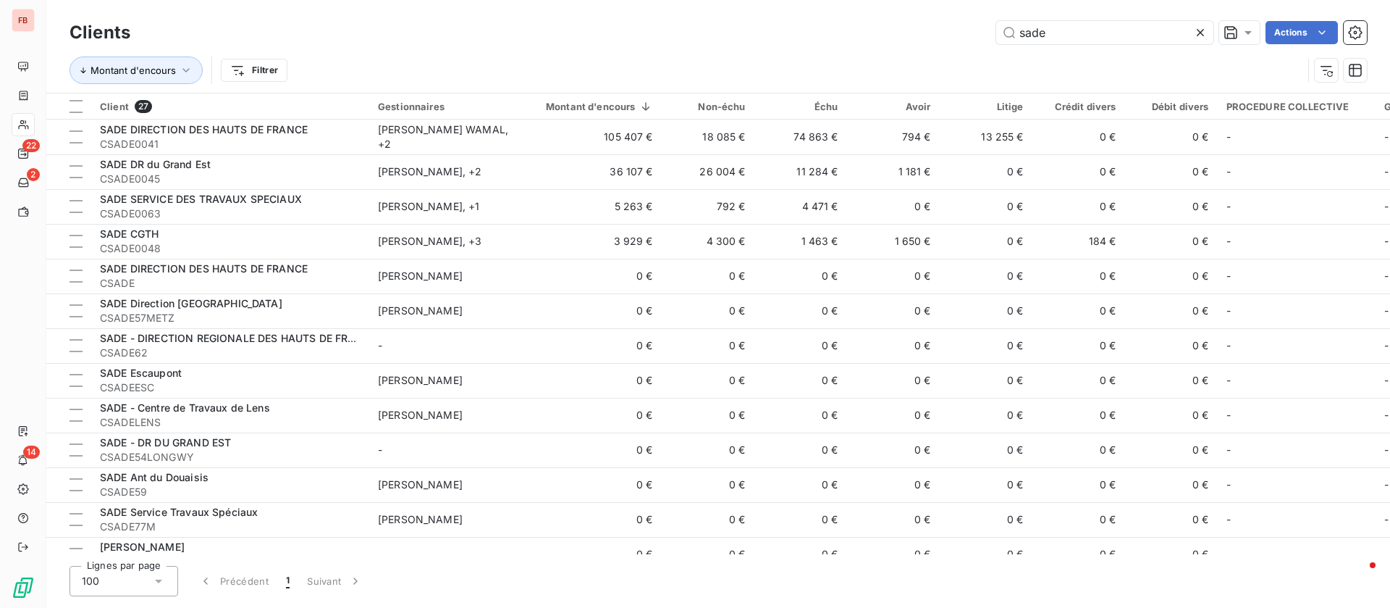
drag, startPoint x: 1093, startPoint y: 41, endPoint x: 896, endPoint y: 30, distance: 198.0
click at [896, 30] on div "sade Actions" at bounding box center [757, 32] width 1219 height 23
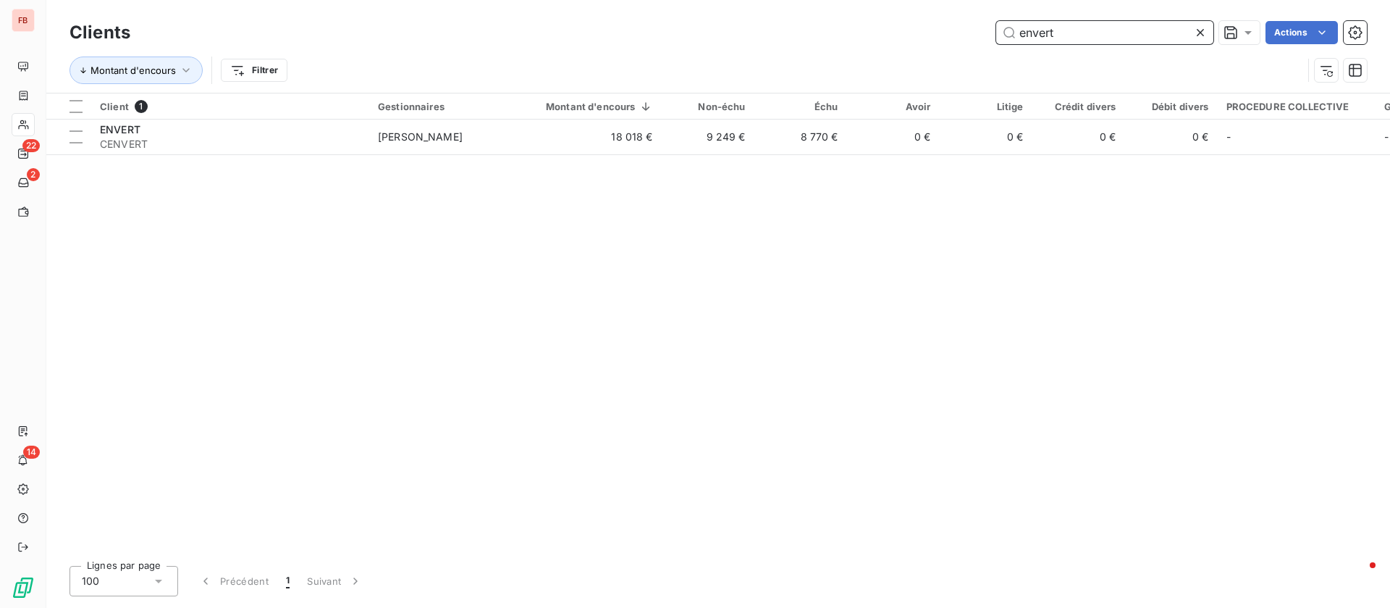
drag, startPoint x: 1075, startPoint y: 37, endPoint x: 916, endPoint y: 36, distance: 158.6
click at [916, 36] on div "envert Actions" at bounding box center [757, 32] width 1219 height 23
drag, startPoint x: 1078, startPoint y: 35, endPoint x: 899, endPoint y: 23, distance: 179.3
click at [899, 23] on div "castres Actions" at bounding box center [757, 32] width 1219 height 23
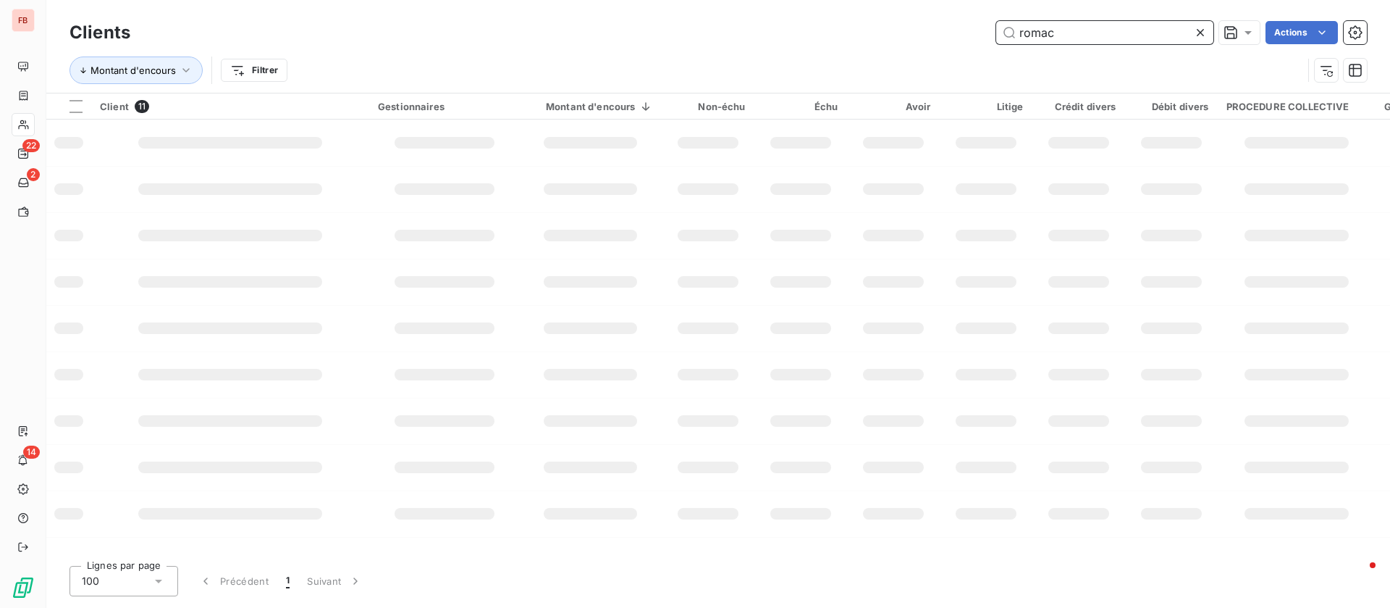
type input "romac"
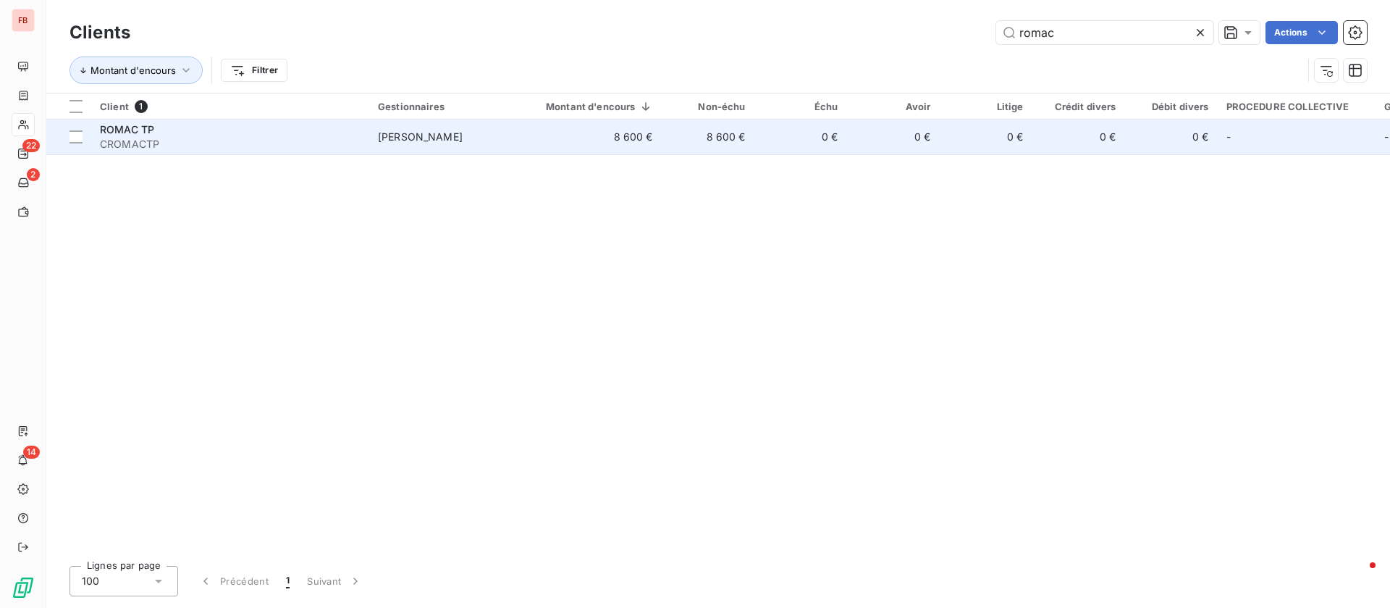
click at [453, 129] on td "[PERSON_NAME]" at bounding box center [444, 136] width 151 height 35
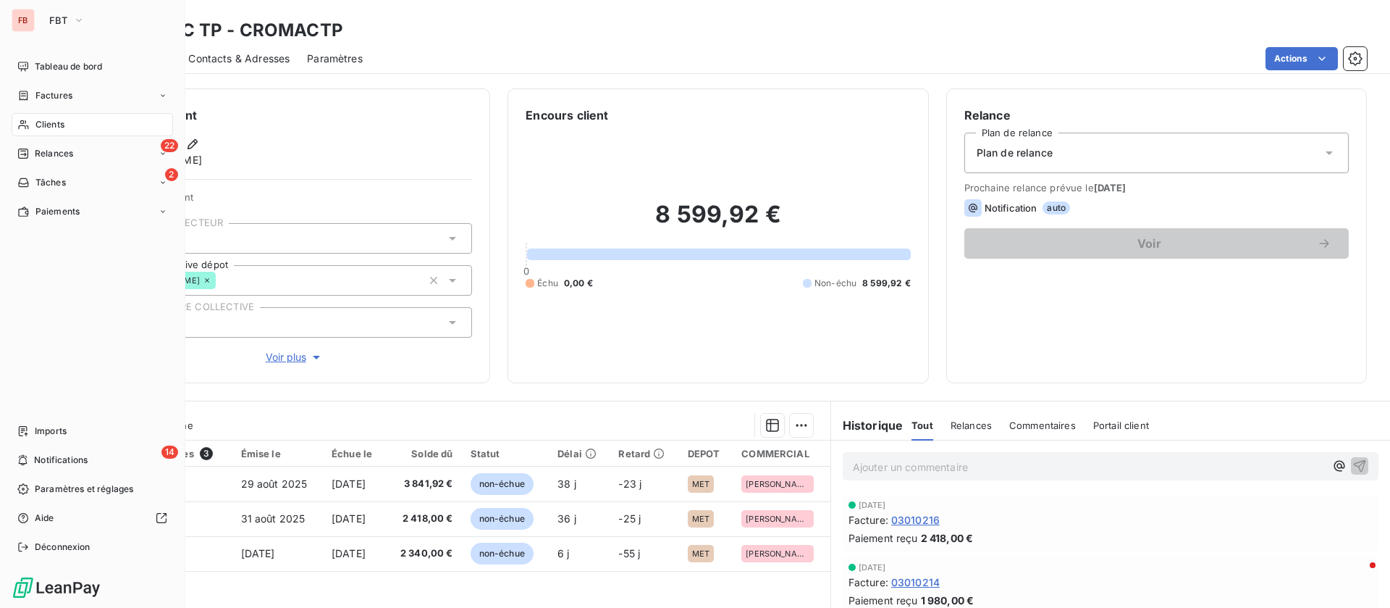
click at [34, 125] on div "Clients" at bounding box center [92, 124] width 161 height 23
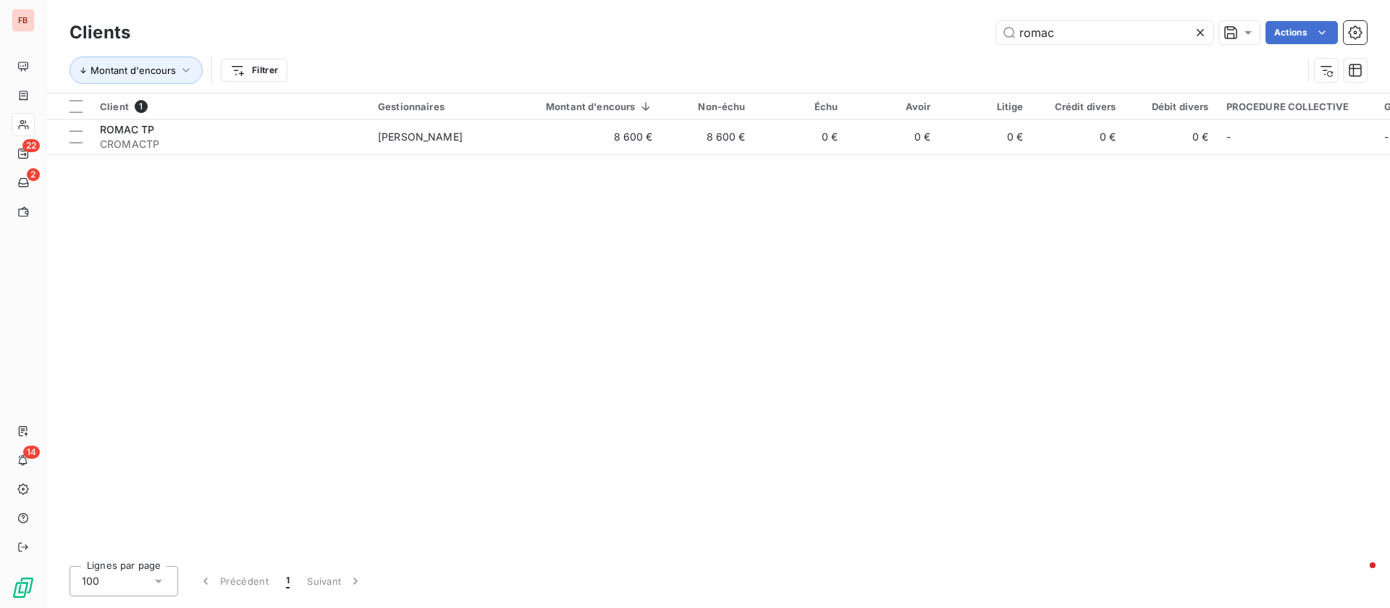
drag, startPoint x: 954, startPoint y: 13, endPoint x: 900, endPoint y: 13, distance: 53.6
click at [900, 13] on div "Clients romac Actions Montant d'encours Filtrer" at bounding box center [718, 46] width 1344 height 93
drag, startPoint x: 1084, startPoint y: 25, endPoint x: 931, endPoint y: 24, distance: 153.5
click at [931, 24] on div "romac Actions" at bounding box center [757, 32] width 1219 height 23
drag, startPoint x: 1078, startPoint y: 33, endPoint x: 871, endPoint y: 18, distance: 207.7
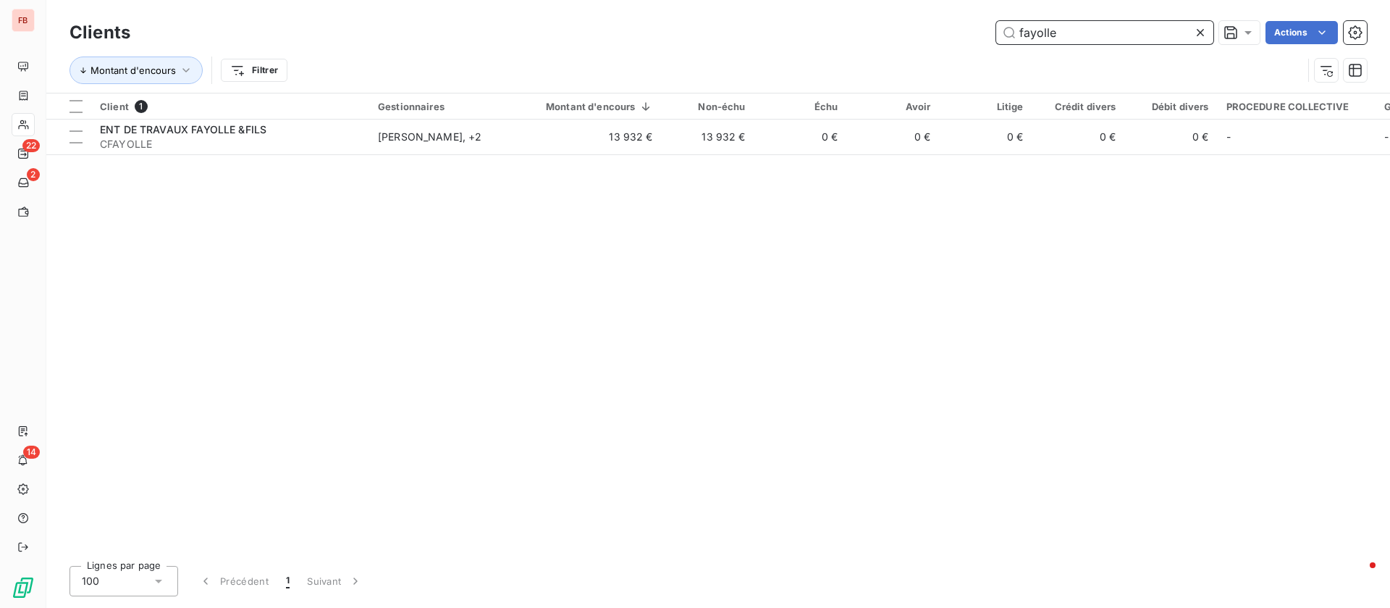
click at [871, 18] on div "Clients fayolle Actions" at bounding box center [719, 32] width 1298 height 30
drag, startPoint x: 1091, startPoint y: 36, endPoint x: 849, endPoint y: 11, distance: 243.2
click at [849, 12] on div "Clients [PERSON_NAME] Actions Montant d'encours Filtrer" at bounding box center [718, 46] width 1344 height 93
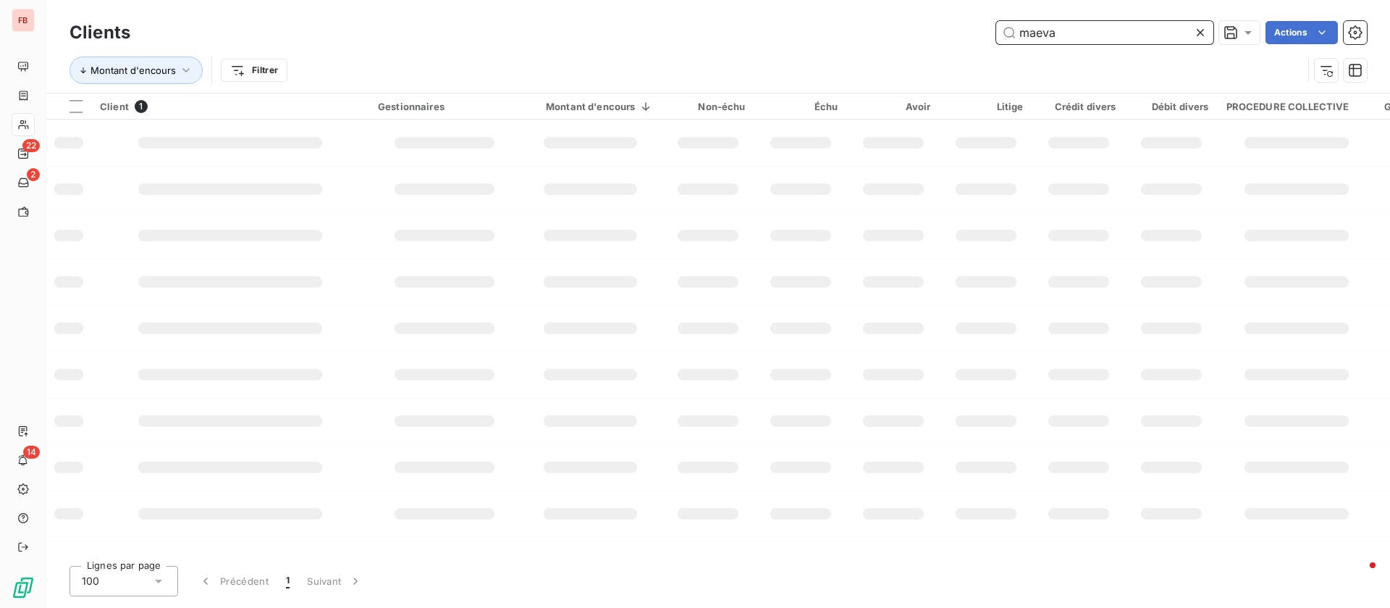
type input "maeva"
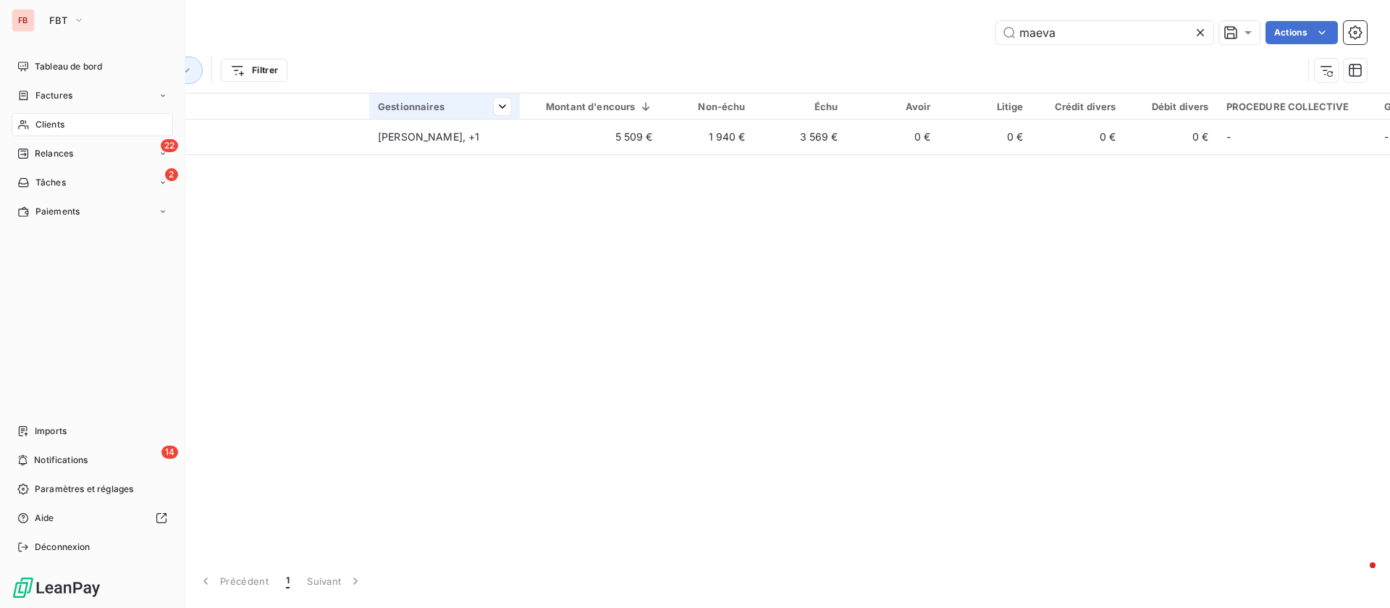
drag, startPoint x: 41, startPoint y: 93, endPoint x: 456, endPoint y: 94, distance: 415.7
click at [41, 93] on span "Factures" at bounding box center [53, 95] width 37 height 13
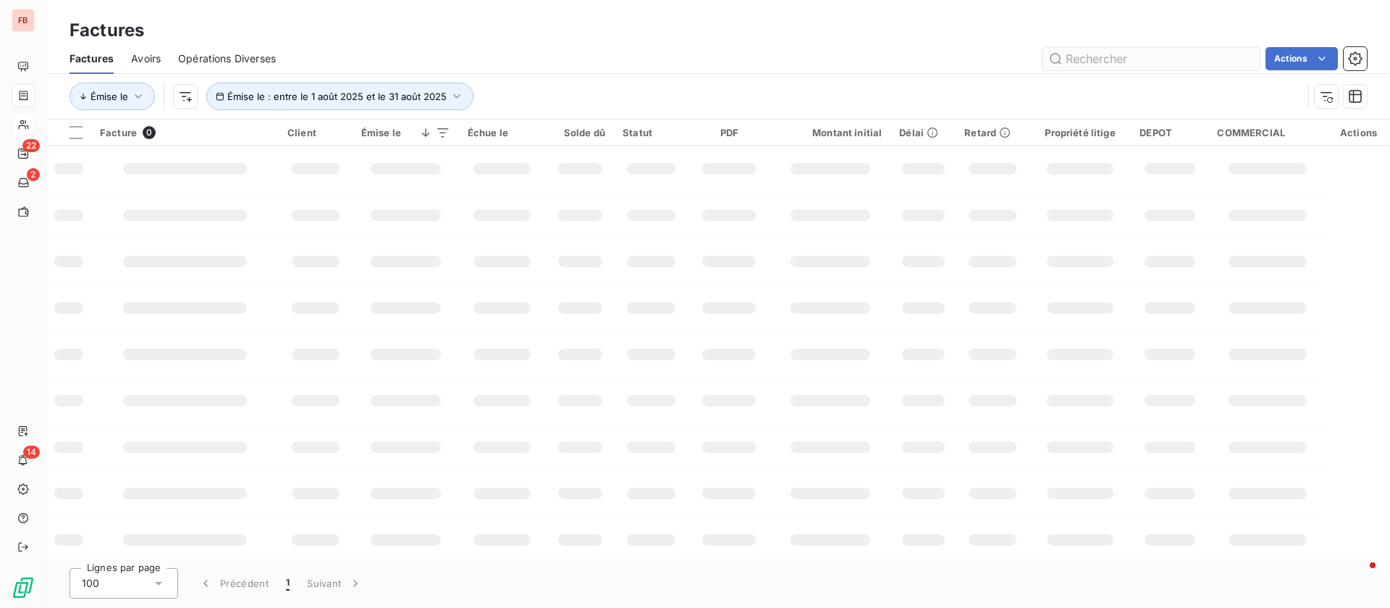
click at [1110, 53] on input "text" at bounding box center [1151, 58] width 217 height 23
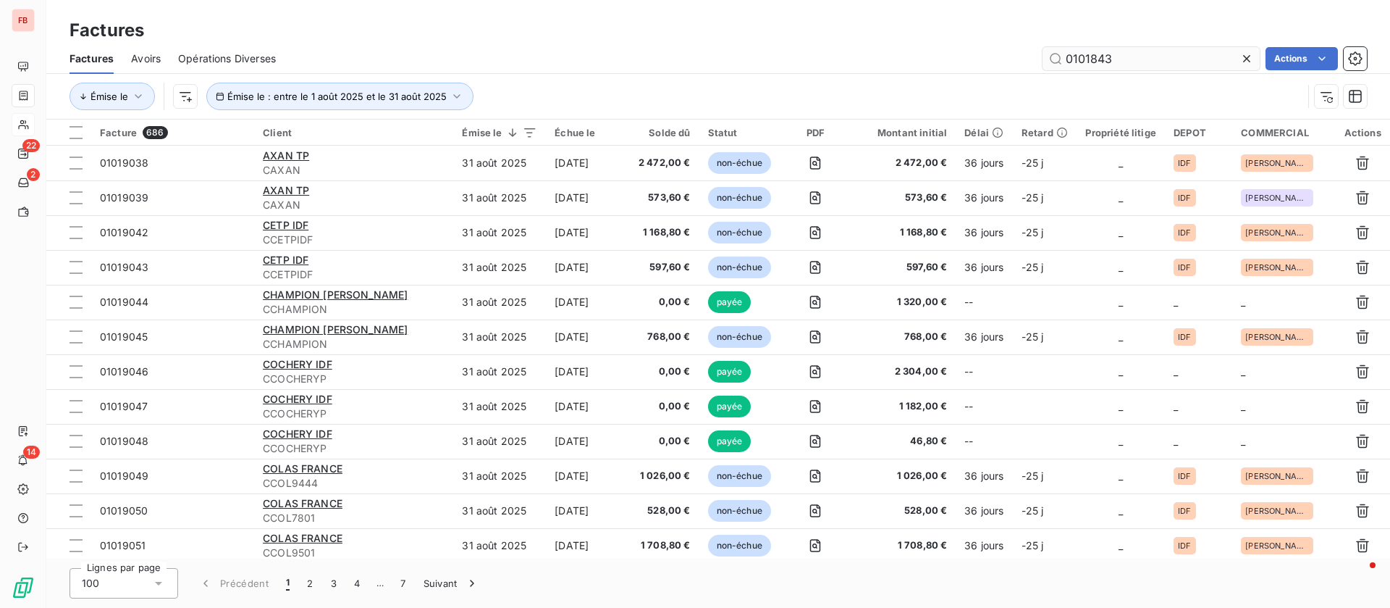
type input "01018436"
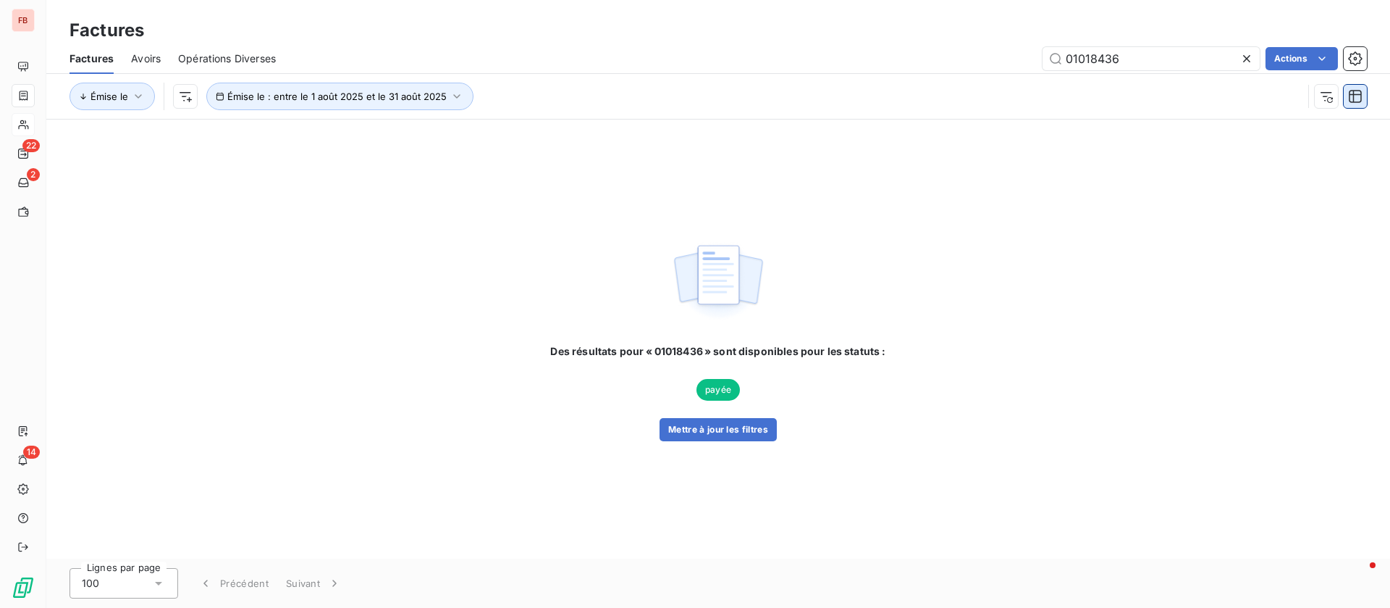
click at [1355, 101] on icon "button" at bounding box center [1355, 96] width 14 height 14
click at [1331, 103] on icon "button" at bounding box center [1326, 96] width 14 height 14
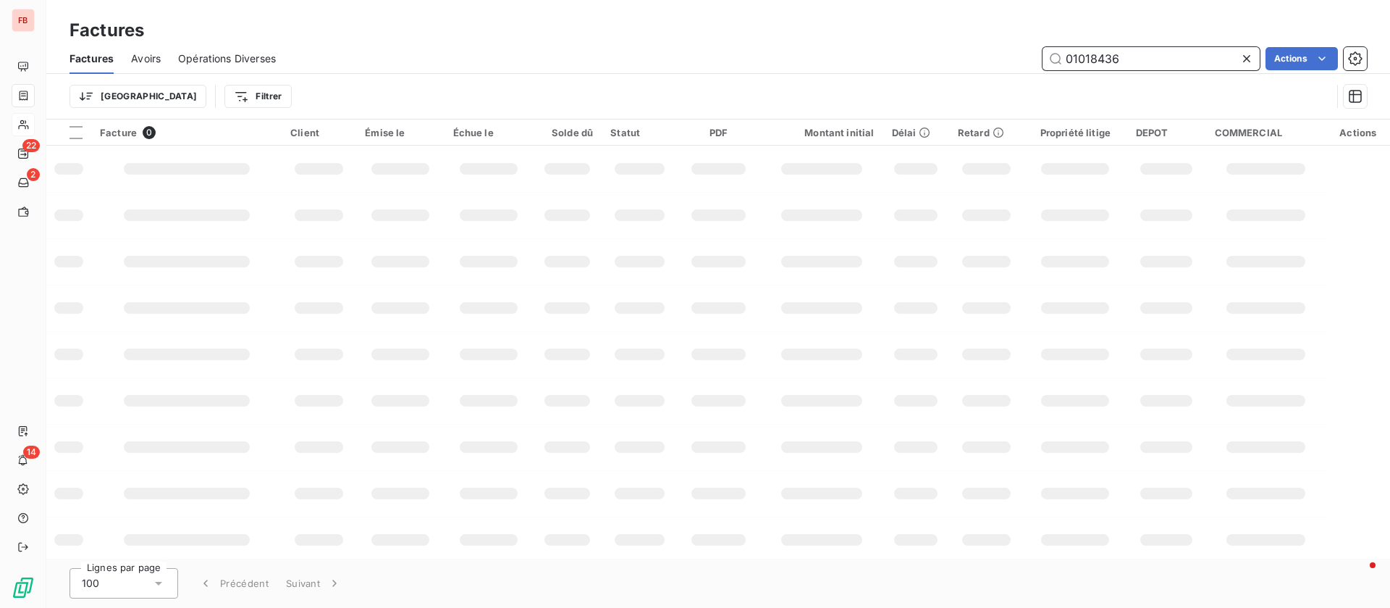
click at [1141, 51] on input "01018436" at bounding box center [1151, 58] width 217 height 23
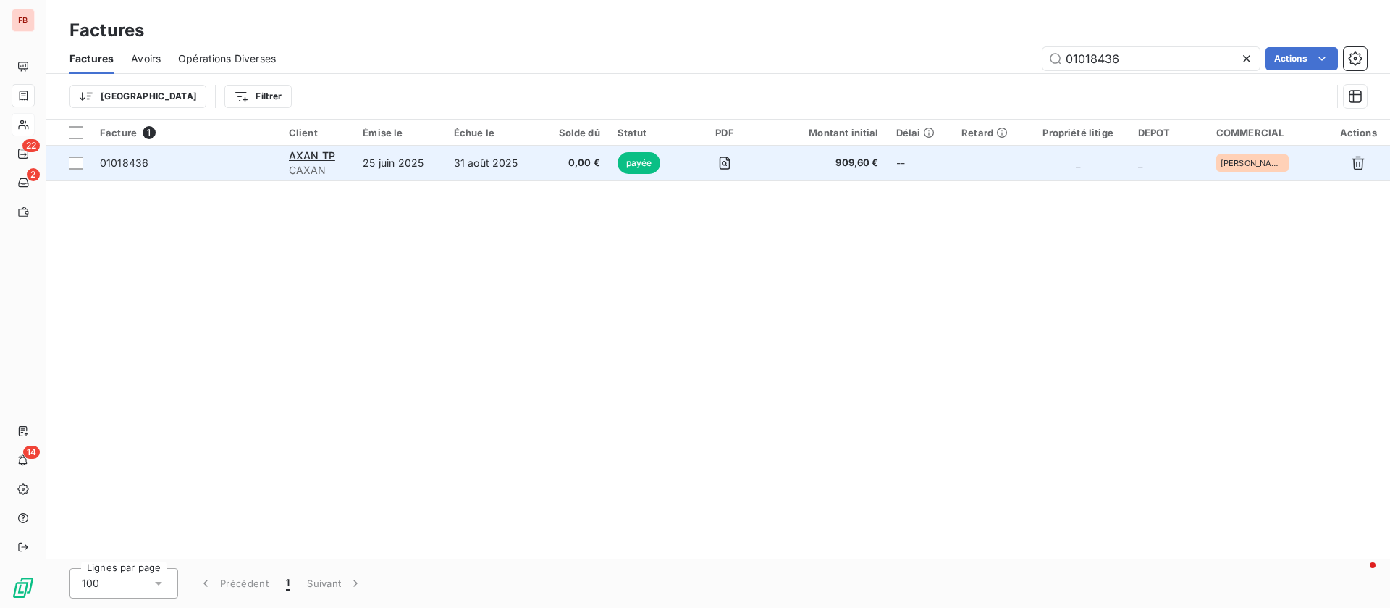
click at [329, 146] on td "AXAN TP CAXAN" at bounding box center [317, 163] width 75 height 35
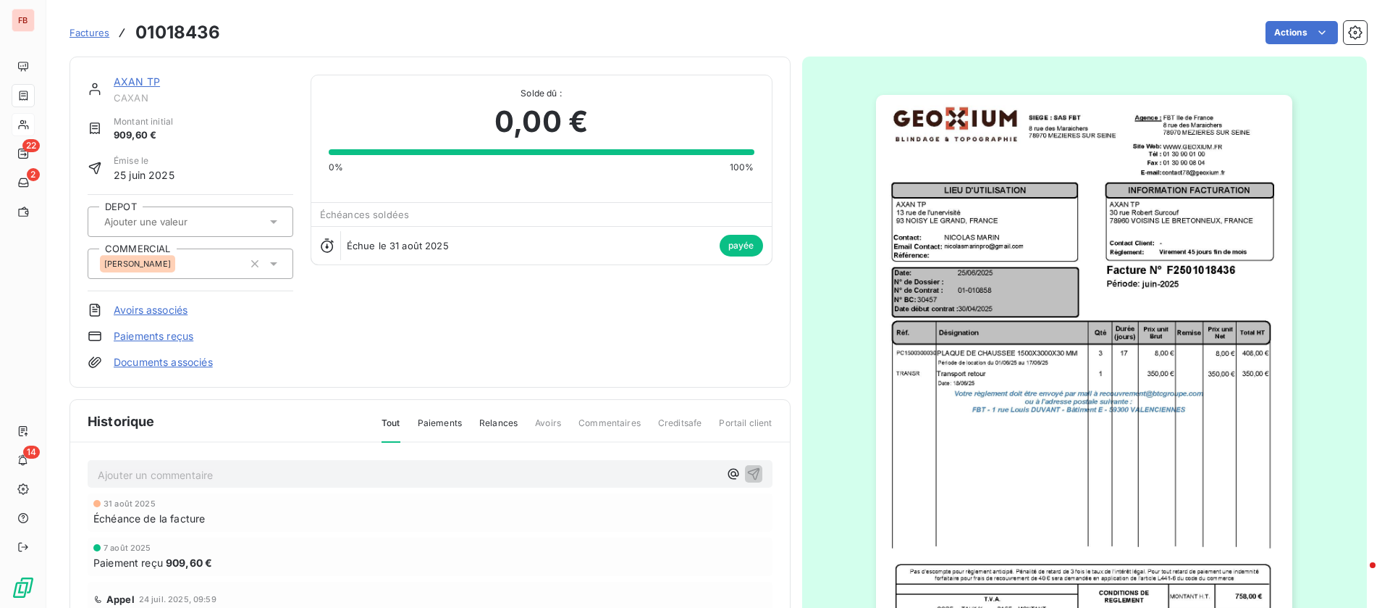
click at [130, 83] on link "AXAN TP" at bounding box center [137, 81] width 46 height 12
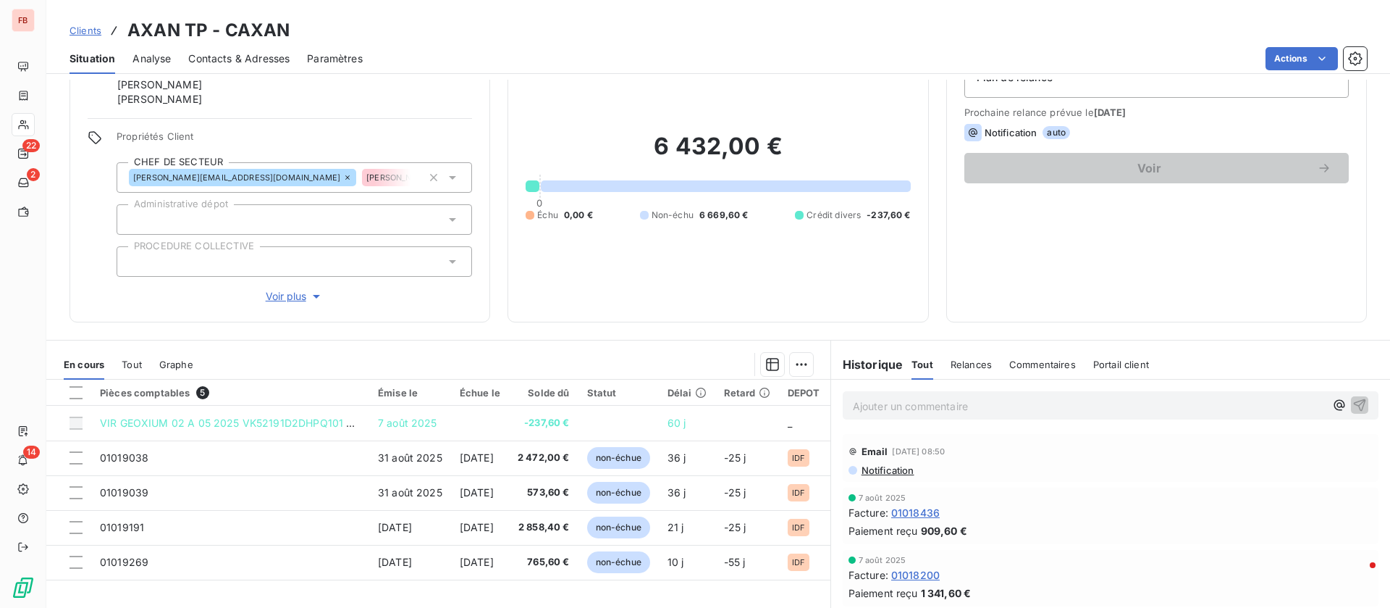
scroll to position [169, 0]
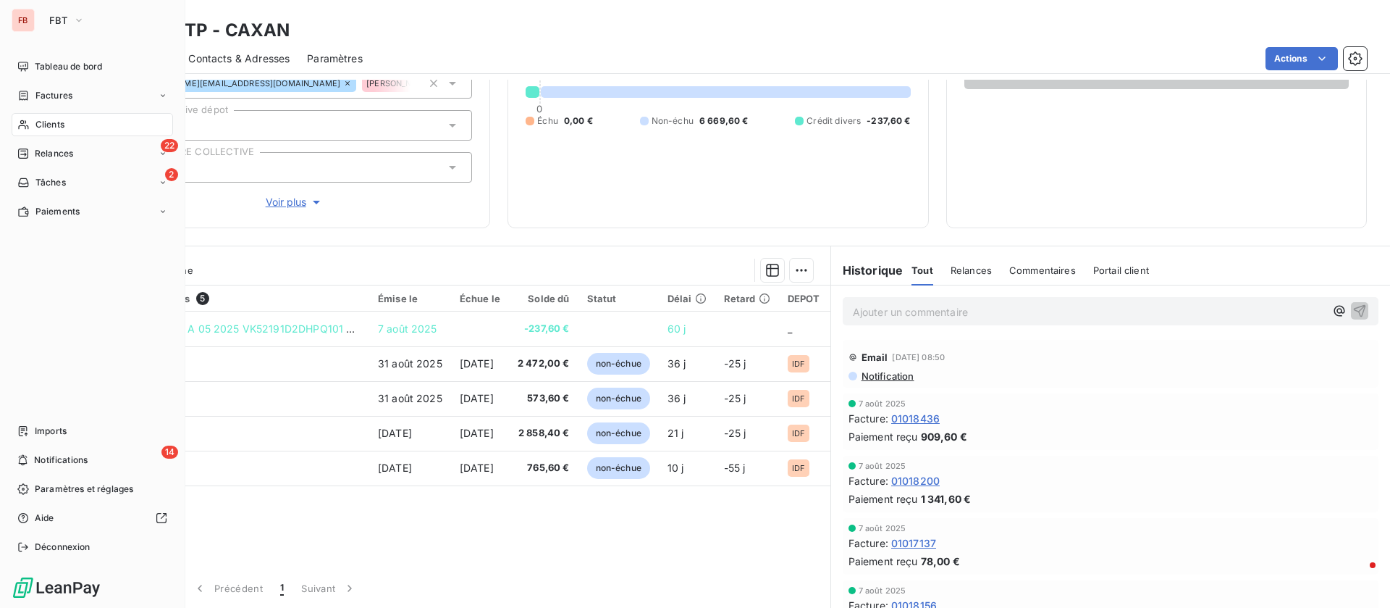
click at [35, 125] on span "Clients" at bounding box center [49, 124] width 29 height 13
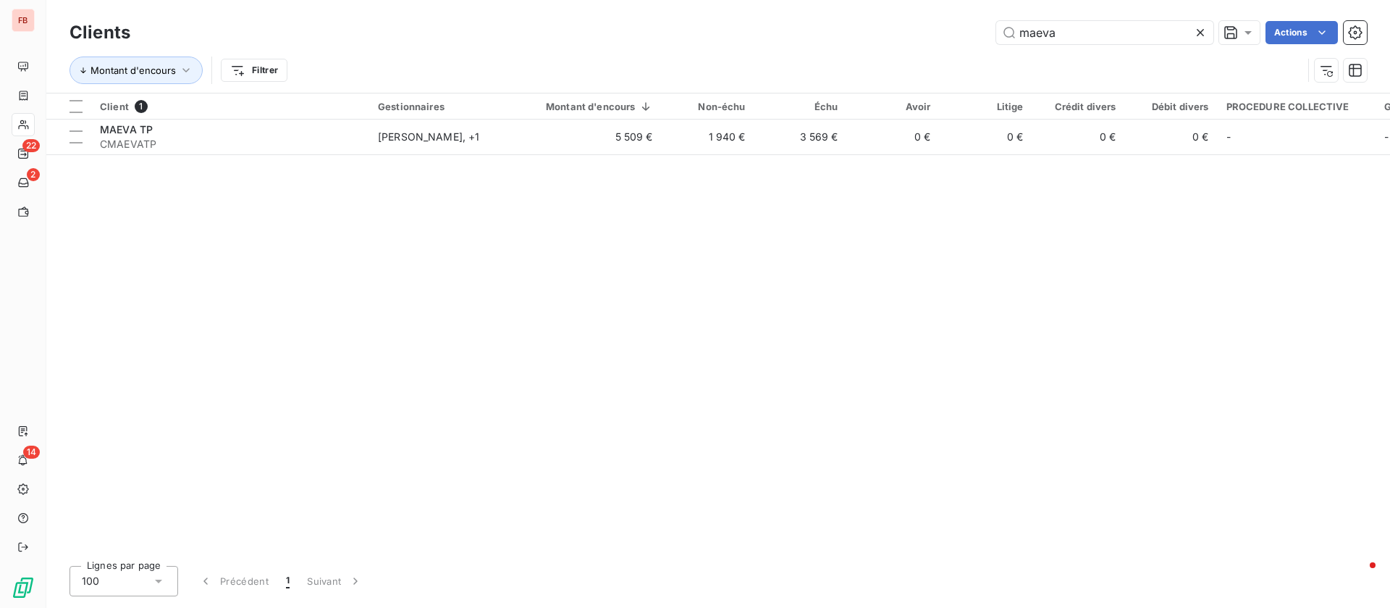
drag, startPoint x: 1078, startPoint y: 39, endPoint x: 874, endPoint y: 20, distance: 205.1
click at [875, 20] on div "Clients maeva Actions" at bounding box center [719, 32] width 1298 height 30
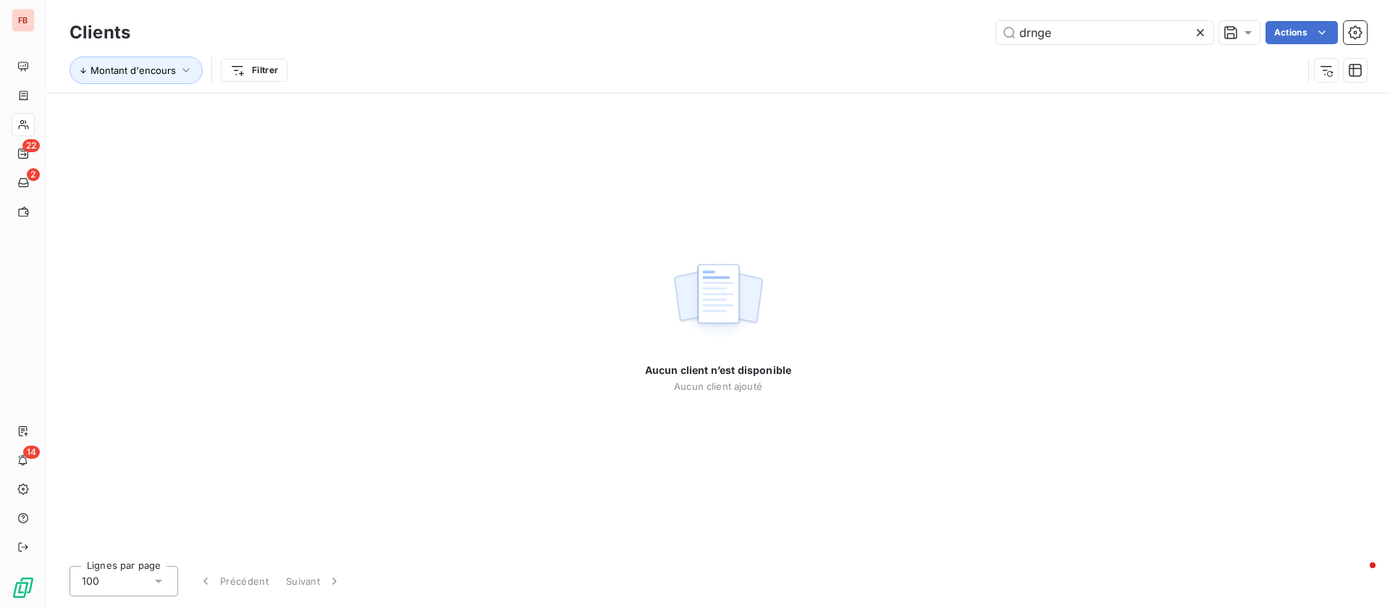
drag, startPoint x: 1099, startPoint y: 40, endPoint x: 851, endPoint y: 25, distance: 248.1
click at [851, 25] on div "drnge Actions" at bounding box center [757, 32] width 1219 height 23
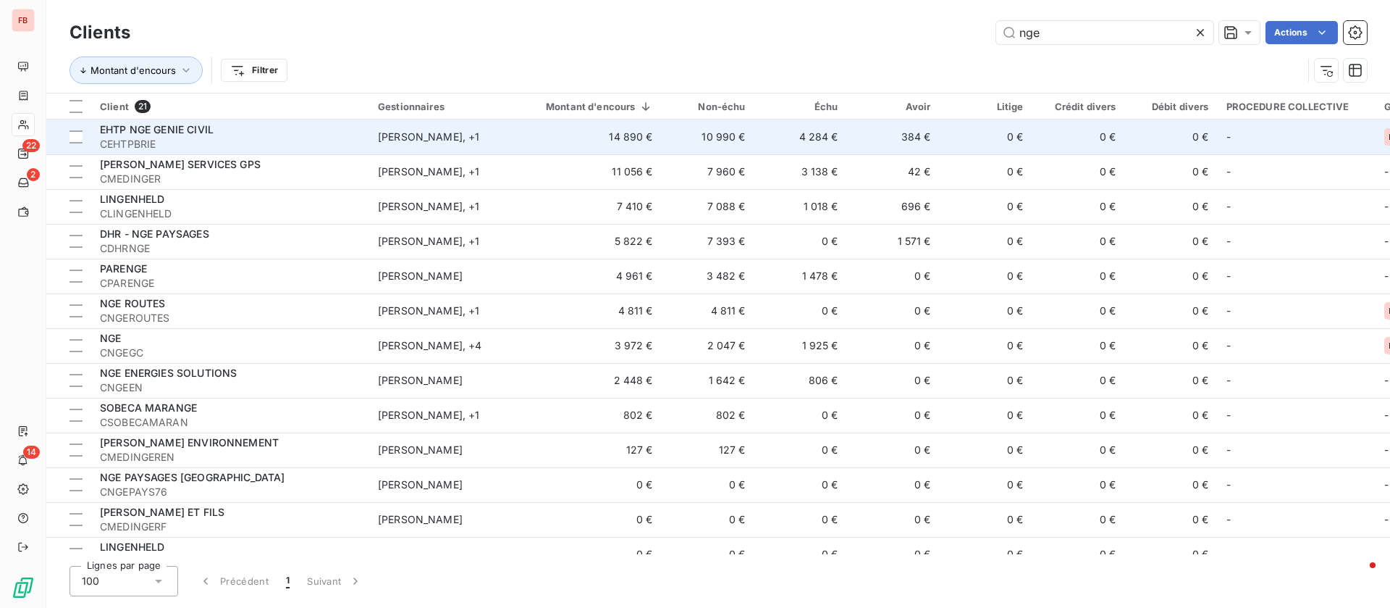
type input "nge"
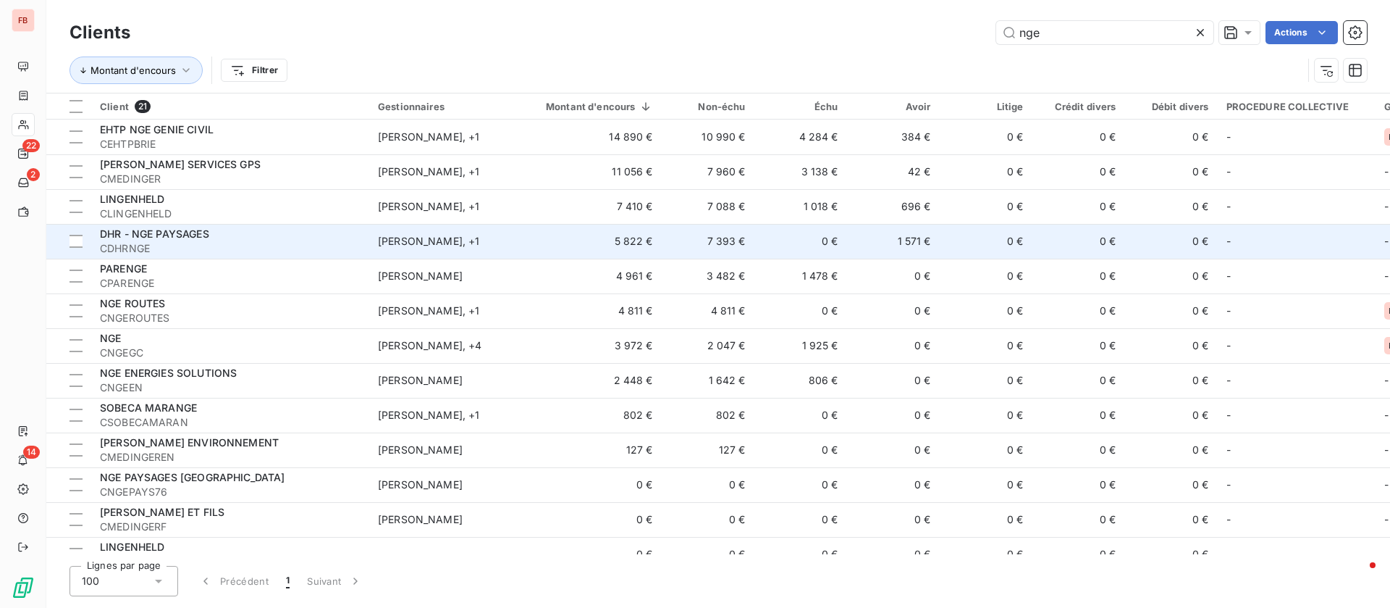
click at [219, 240] on div "DHR - NGE PAYSAGES" at bounding box center [230, 234] width 261 height 14
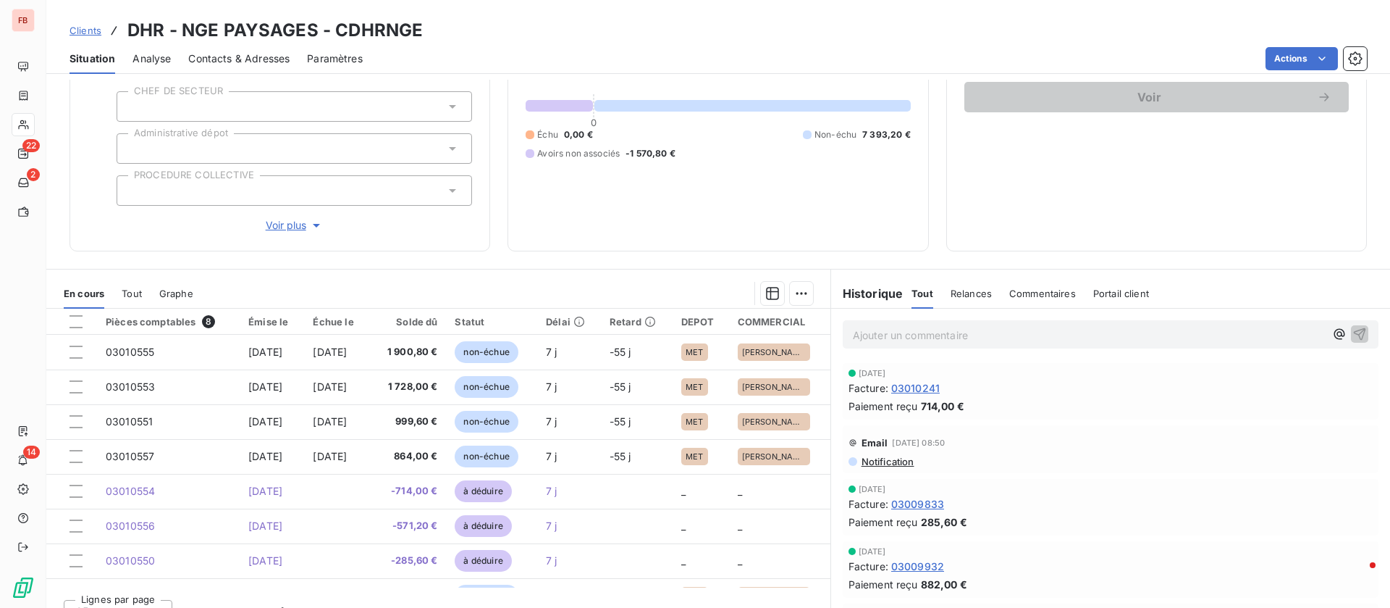
scroll to position [169, 0]
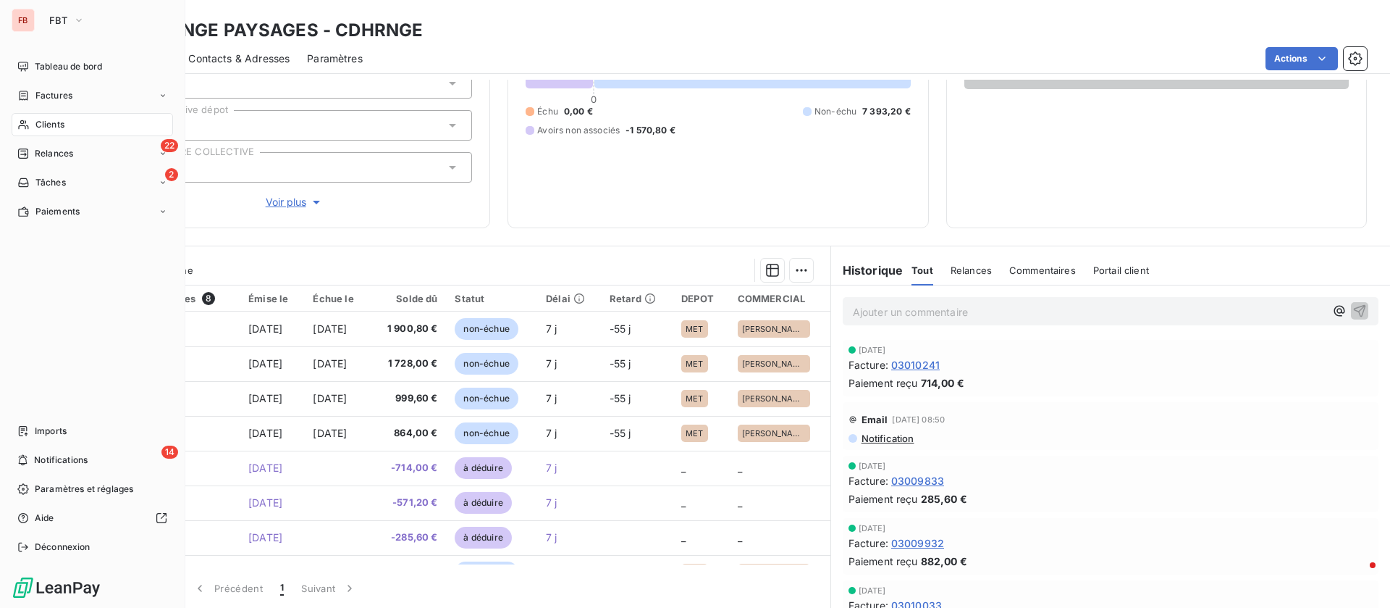
click at [44, 122] on span "Clients" at bounding box center [49, 124] width 29 height 13
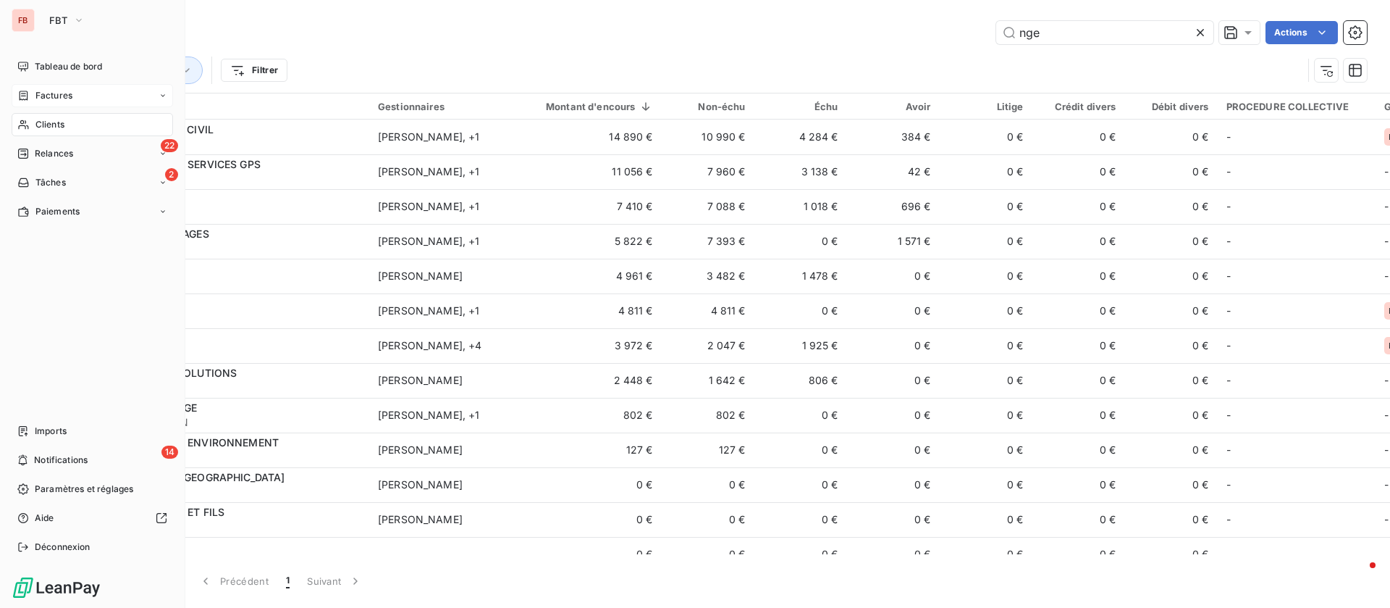
click at [29, 93] on icon at bounding box center [23, 96] width 12 height 12
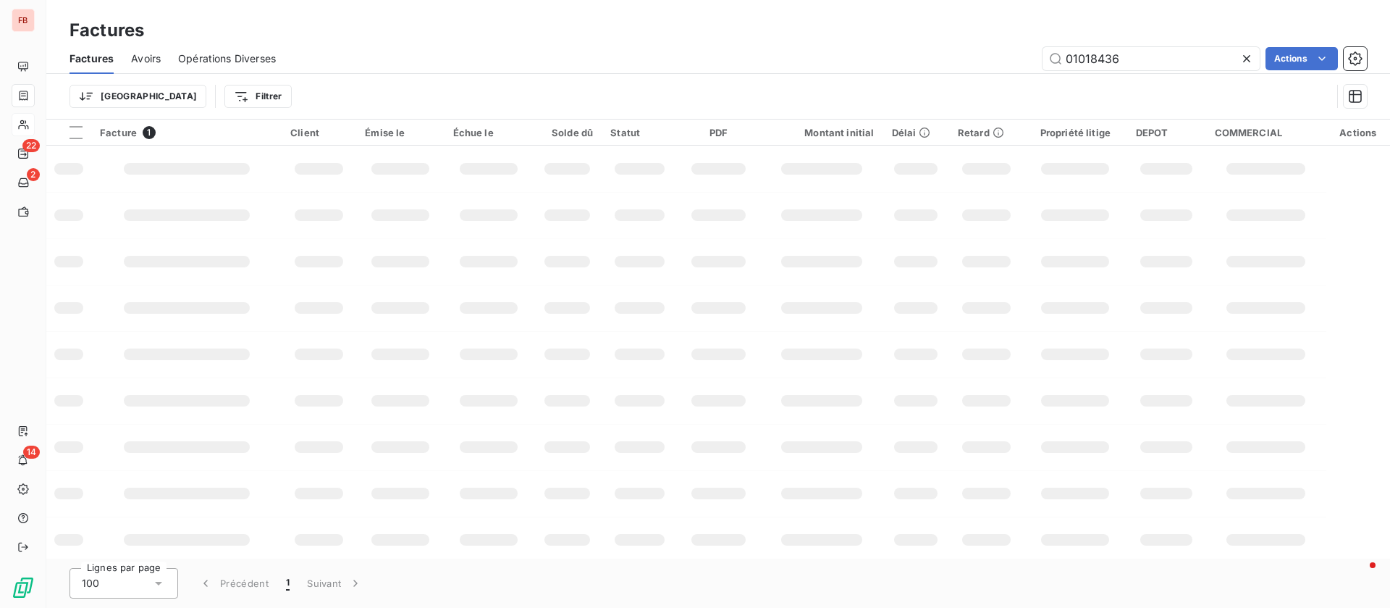
drag, startPoint x: 1148, startPoint y: 52, endPoint x: 983, endPoint y: 46, distance: 165.2
click at [983, 47] on div "01018436 Actions" at bounding box center [830, 58] width 1074 height 23
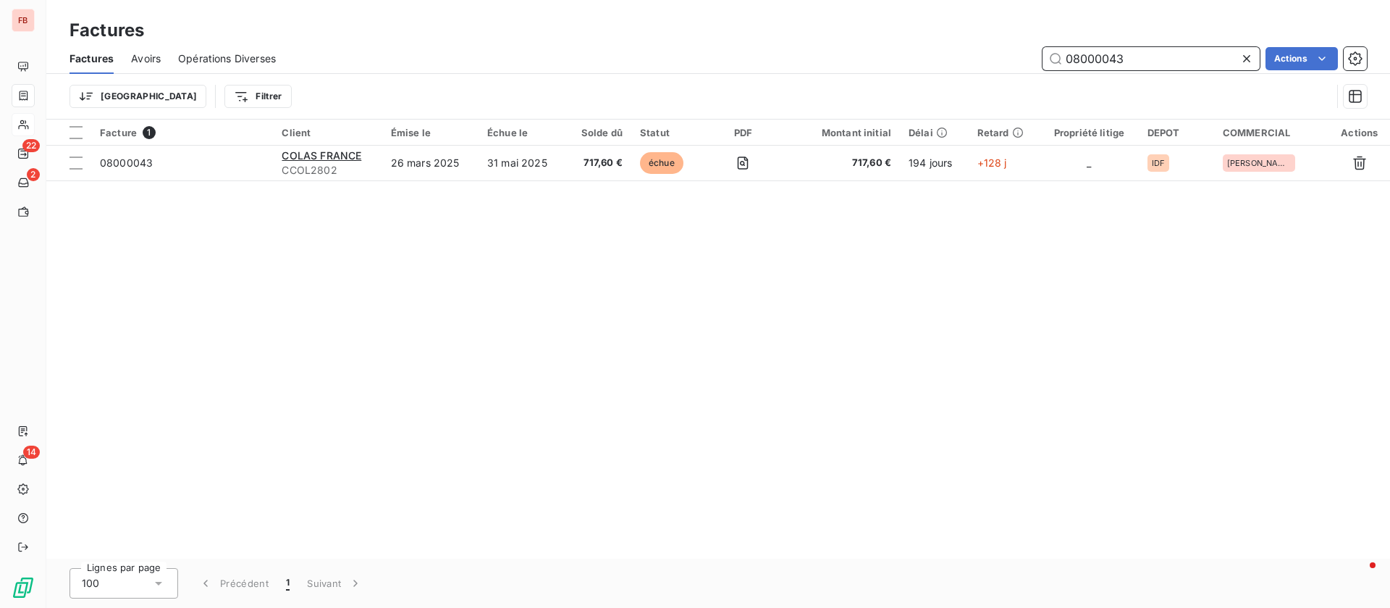
drag, startPoint x: 1147, startPoint y: 65, endPoint x: 1006, endPoint y: 57, distance: 141.4
click at [1006, 57] on div "08000043 Actions" at bounding box center [830, 58] width 1074 height 23
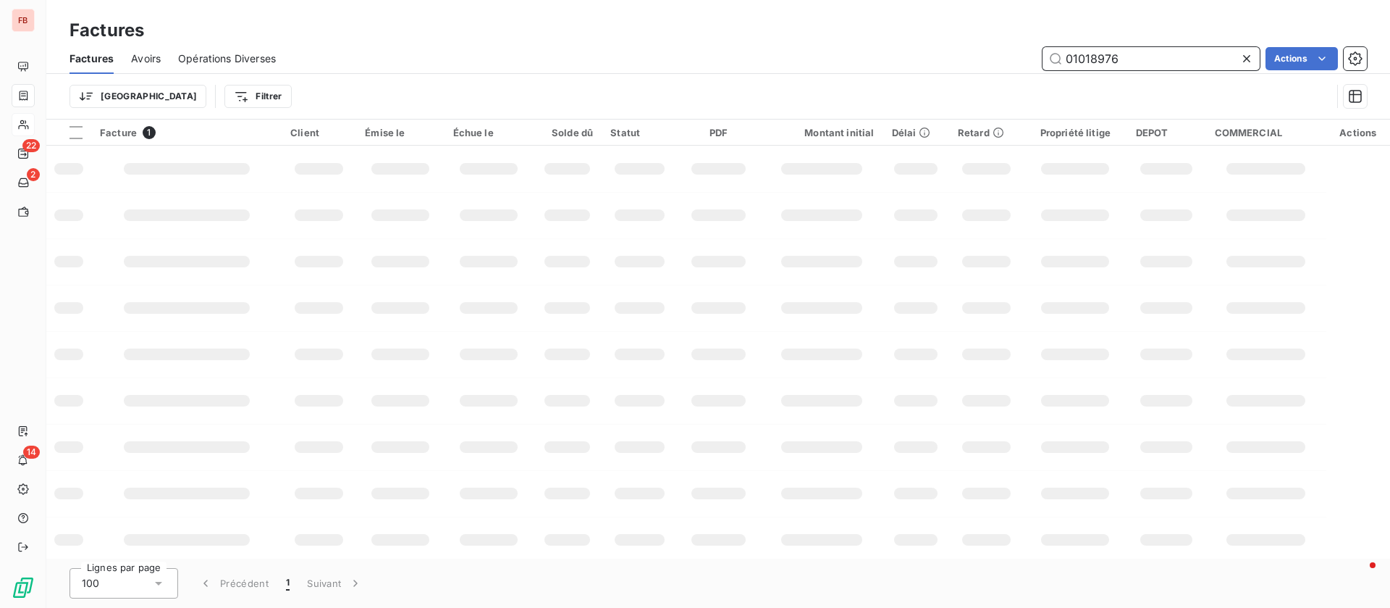
type input "01018976"
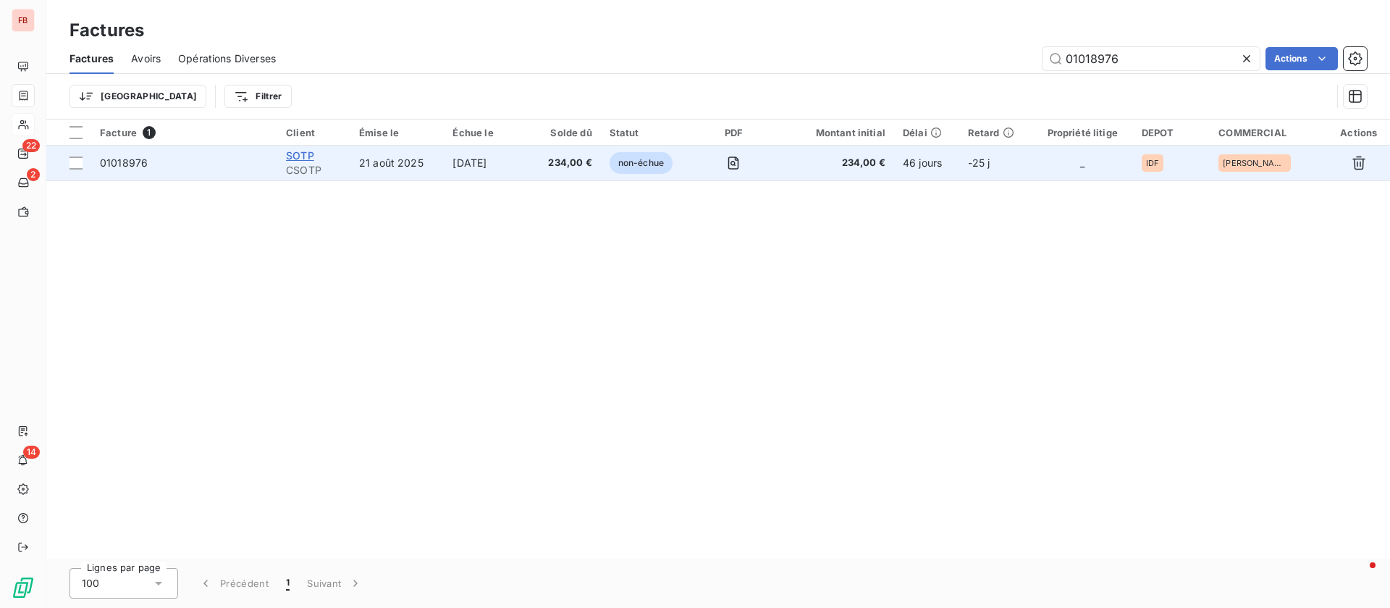
click at [307, 152] on span "SOTP" at bounding box center [300, 155] width 28 height 12
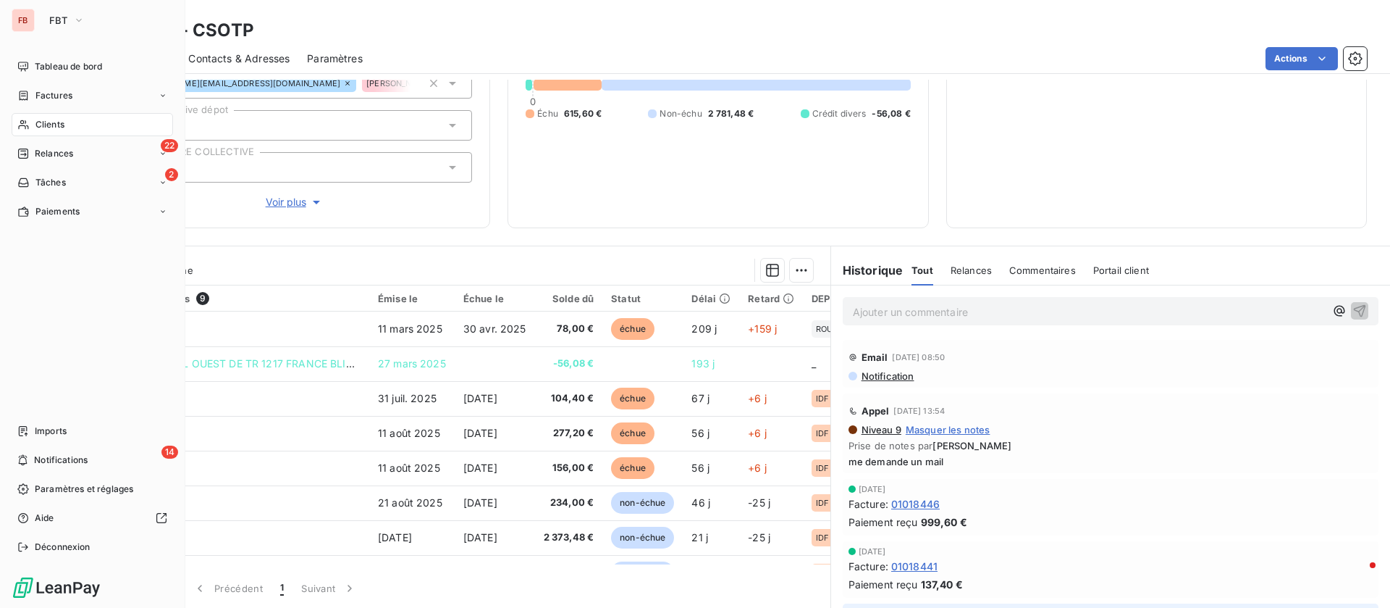
click at [46, 121] on span "Clients" at bounding box center [49, 124] width 29 height 13
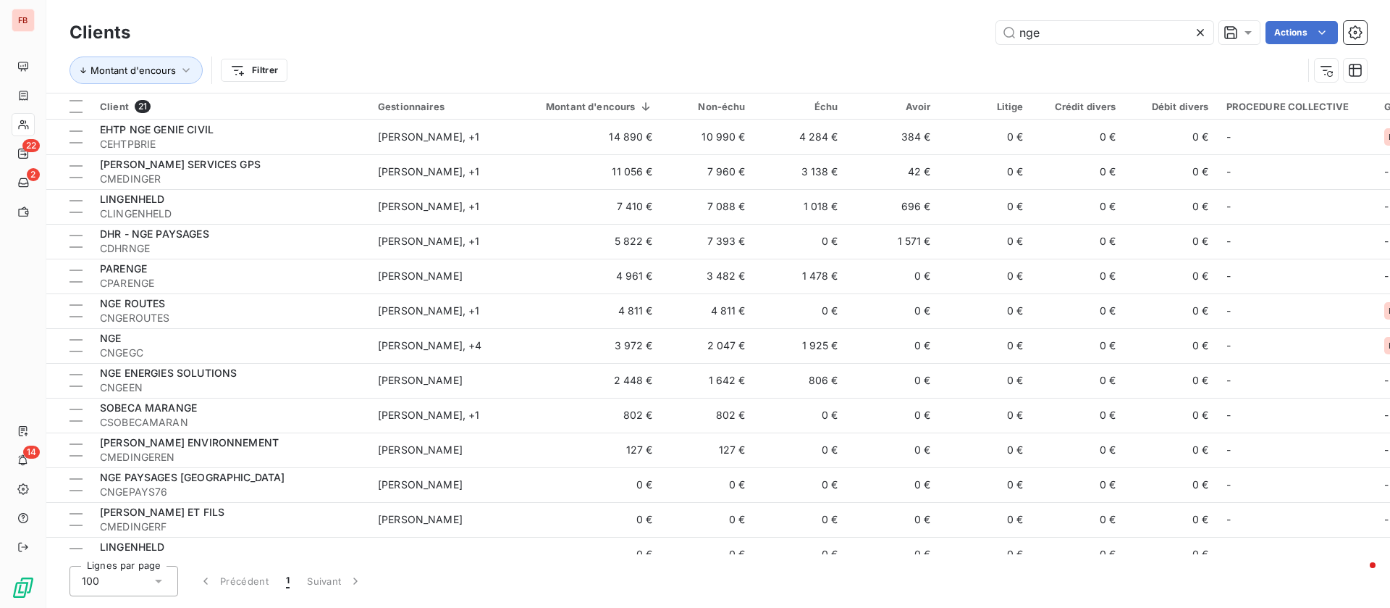
drag, startPoint x: 902, startPoint y: 22, endPoint x: 822, endPoint y: 19, distance: 79.7
click at [821, 21] on div "nge Actions" at bounding box center [757, 32] width 1219 height 23
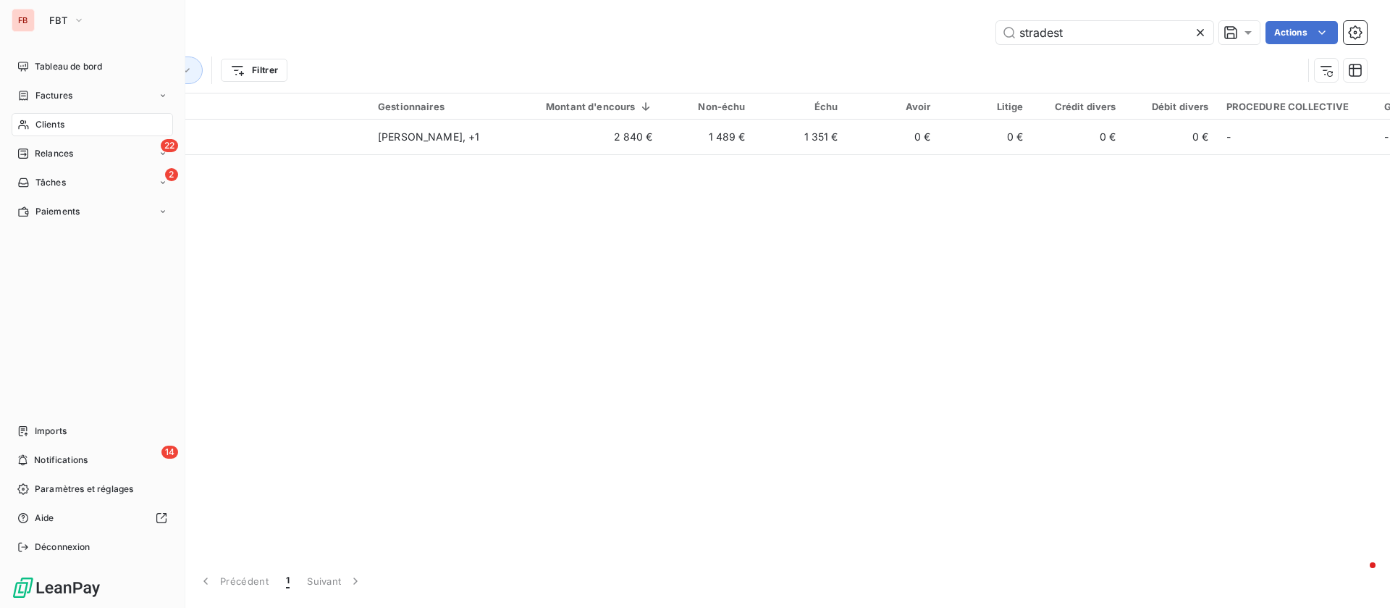
drag, startPoint x: 45, startPoint y: 118, endPoint x: 160, endPoint y: 108, distance: 115.6
click at [39, 118] on span "Clients" at bounding box center [49, 124] width 29 height 13
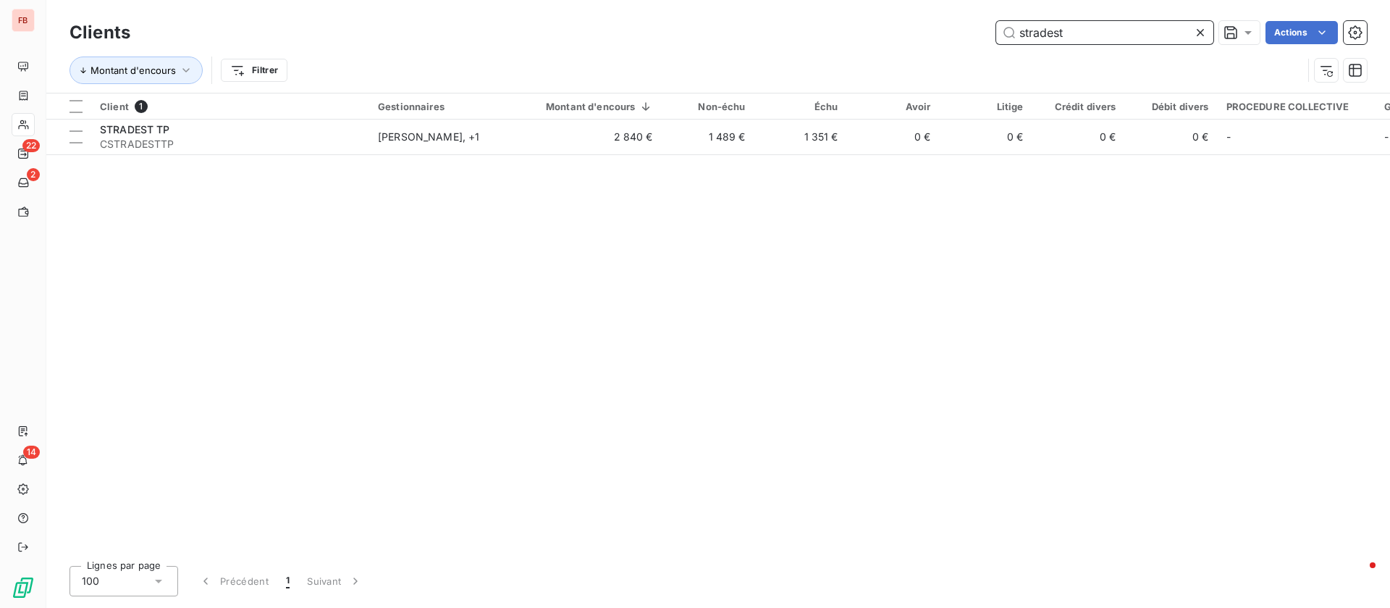
drag, startPoint x: 1094, startPoint y: 28, endPoint x: 891, endPoint y: 21, distance: 202.9
click at [894, 22] on div "stradest Actions" at bounding box center [757, 32] width 1219 height 23
drag, startPoint x: 975, startPoint y: 40, endPoint x: 860, endPoint y: 40, distance: 114.4
click at [860, 40] on div "alidades Actions" at bounding box center [757, 32] width 1219 height 23
type input "tp sn"
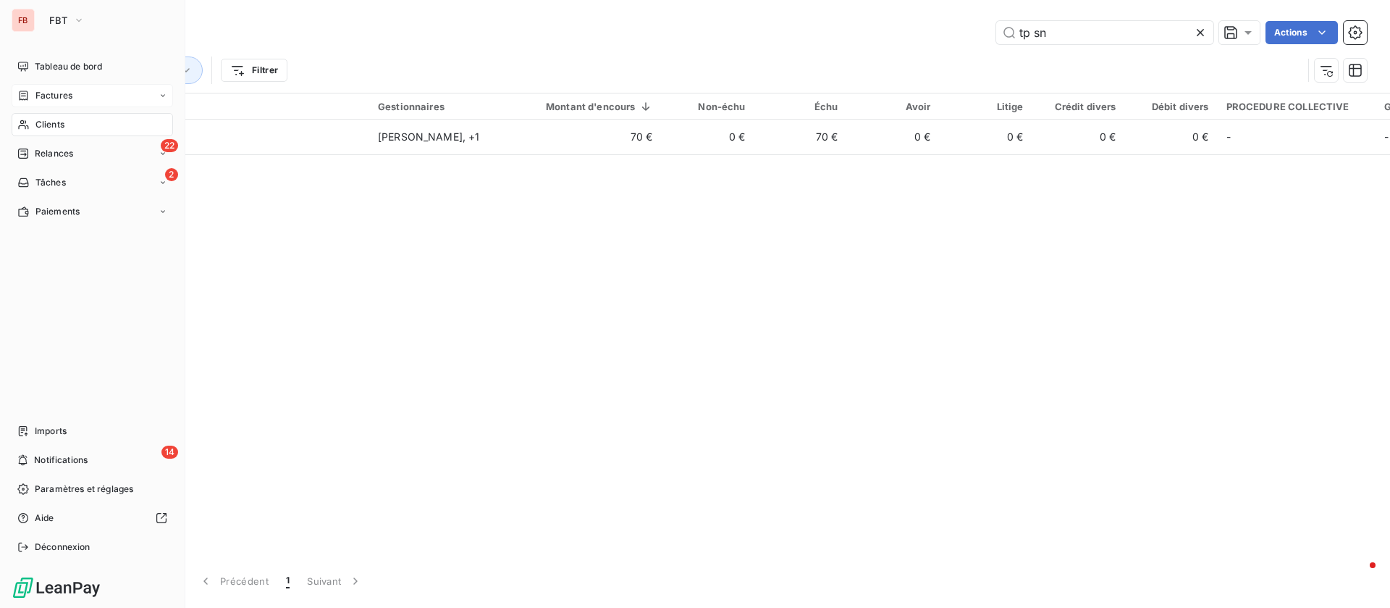
click at [62, 98] on span "Factures" at bounding box center [53, 95] width 37 height 13
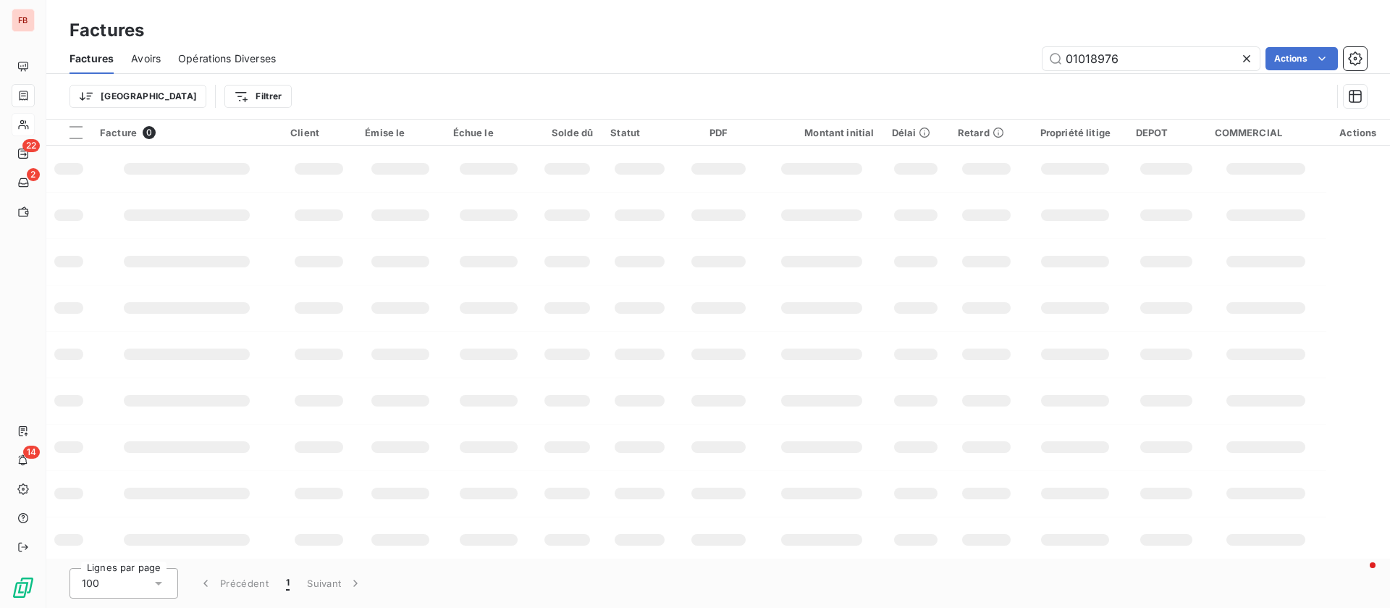
drag, startPoint x: 1140, startPoint y: 59, endPoint x: 955, endPoint y: 22, distance: 188.5
click at [945, 58] on div "01018976 Actions" at bounding box center [830, 58] width 1074 height 23
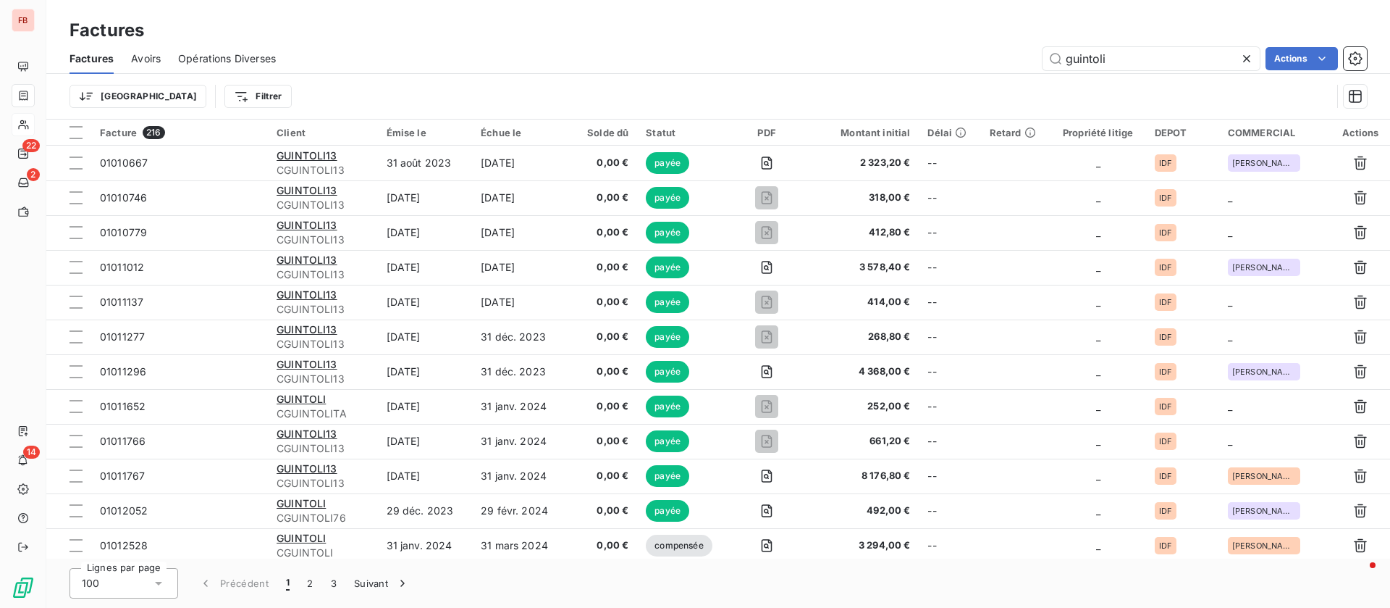
click at [198, 91] on html "FB 22 2 14 Factures Factures Avoirs Opérations Diverses guintoli Actions Trier …" at bounding box center [695, 304] width 1390 height 608
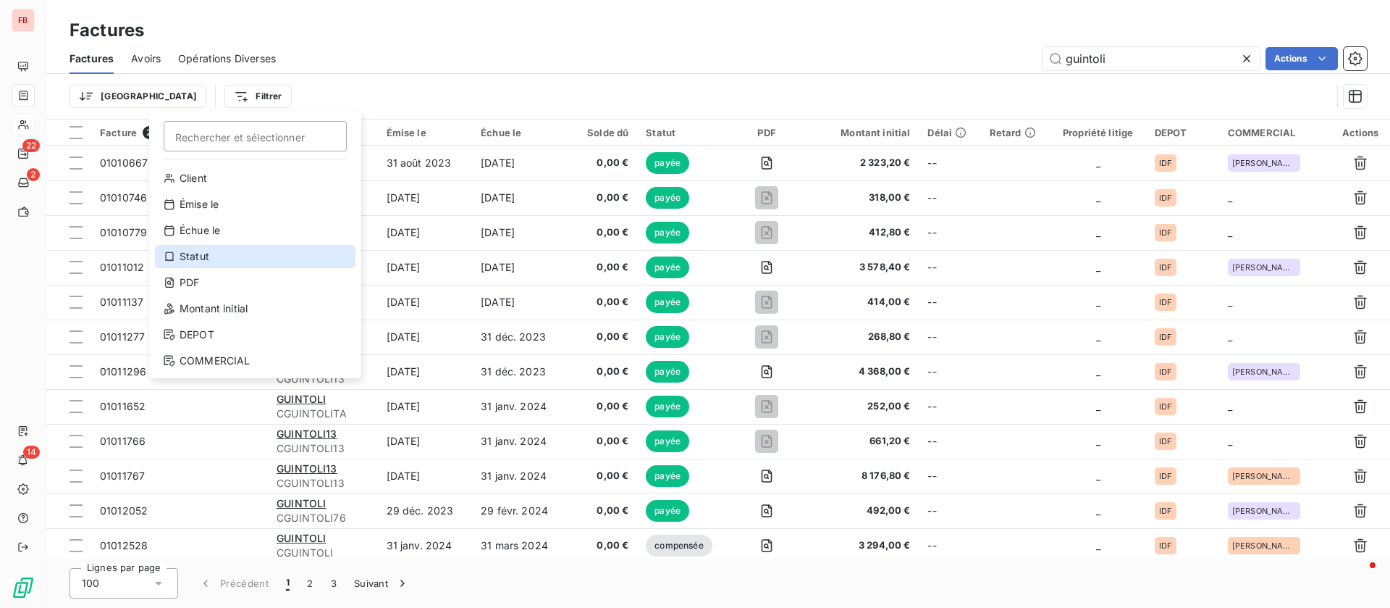
click at [214, 260] on div "Statut" at bounding box center [255, 256] width 201 height 23
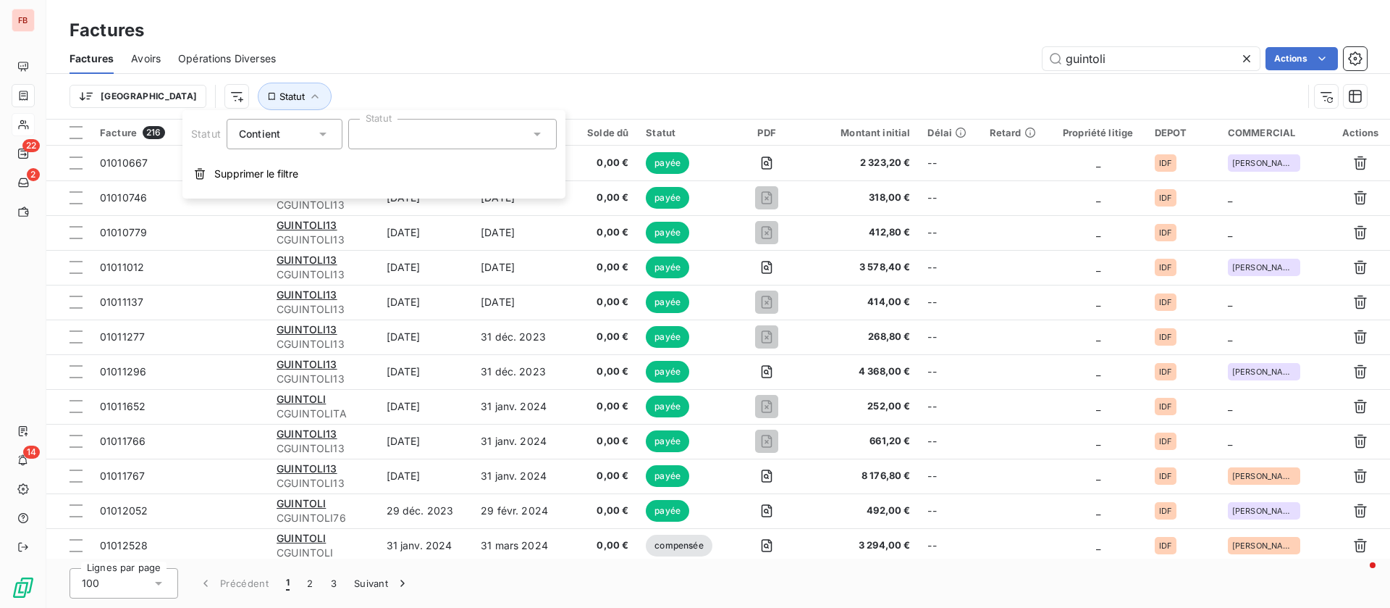
click at [457, 143] on div at bounding box center [452, 134] width 209 height 30
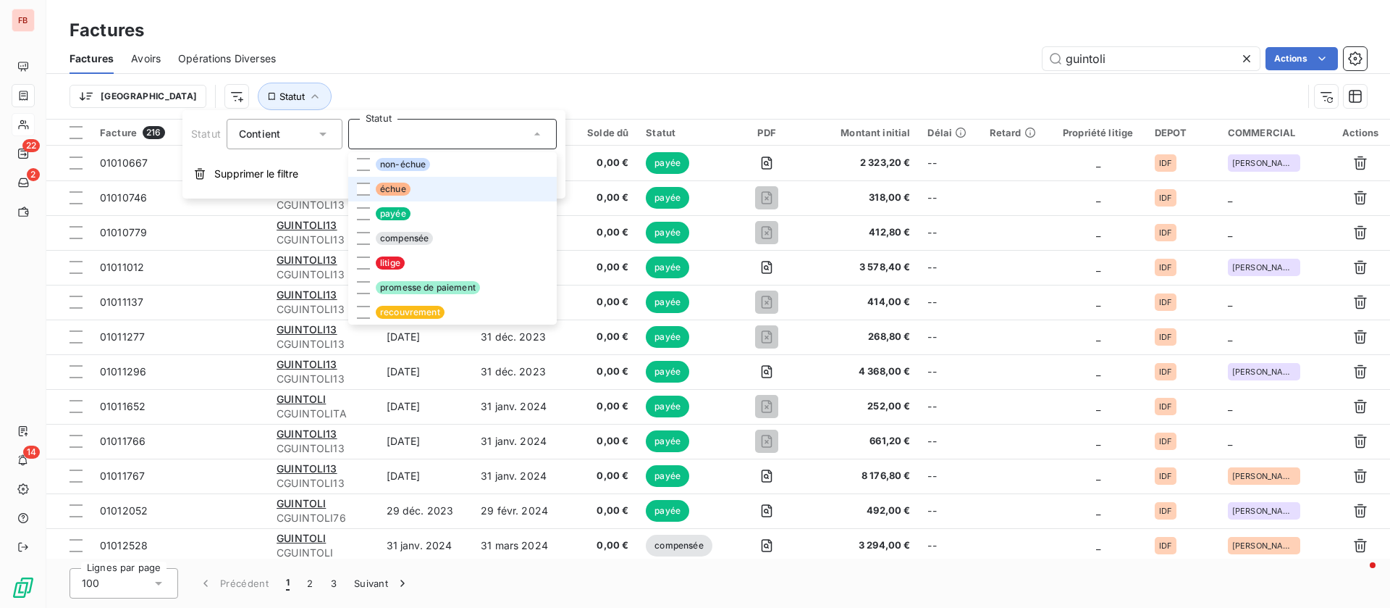
click at [374, 188] on li "échue" at bounding box center [452, 189] width 209 height 25
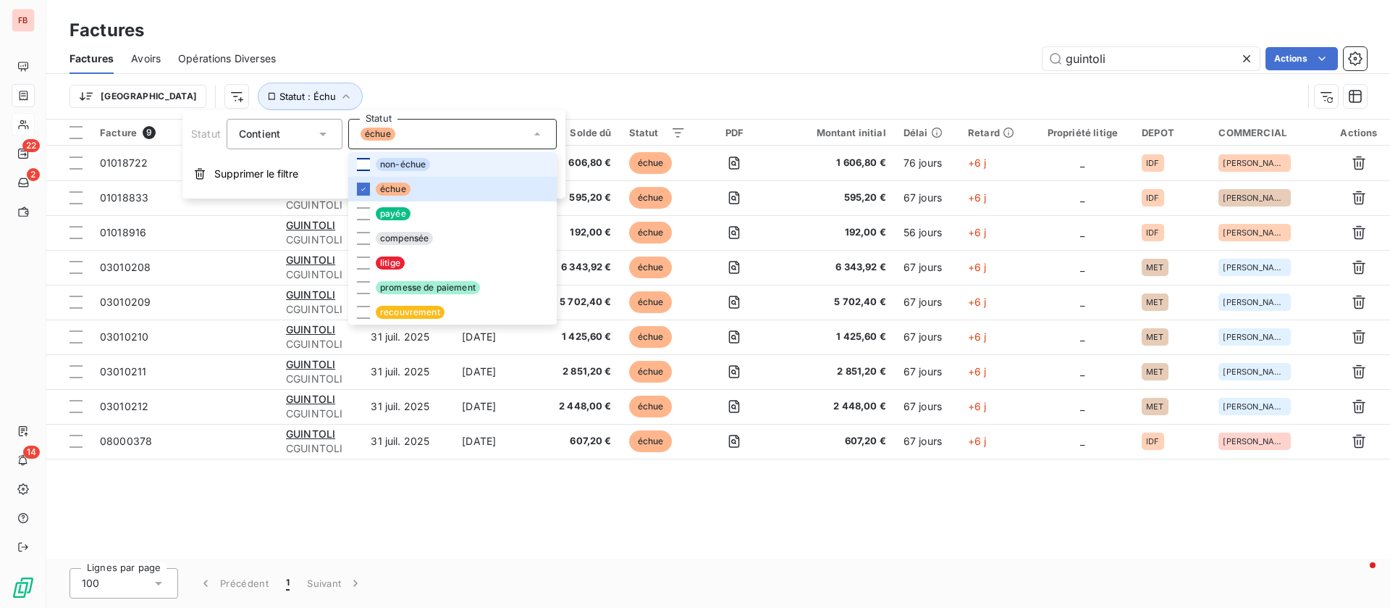
click at [369, 166] on div at bounding box center [363, 164] width 13 height 13
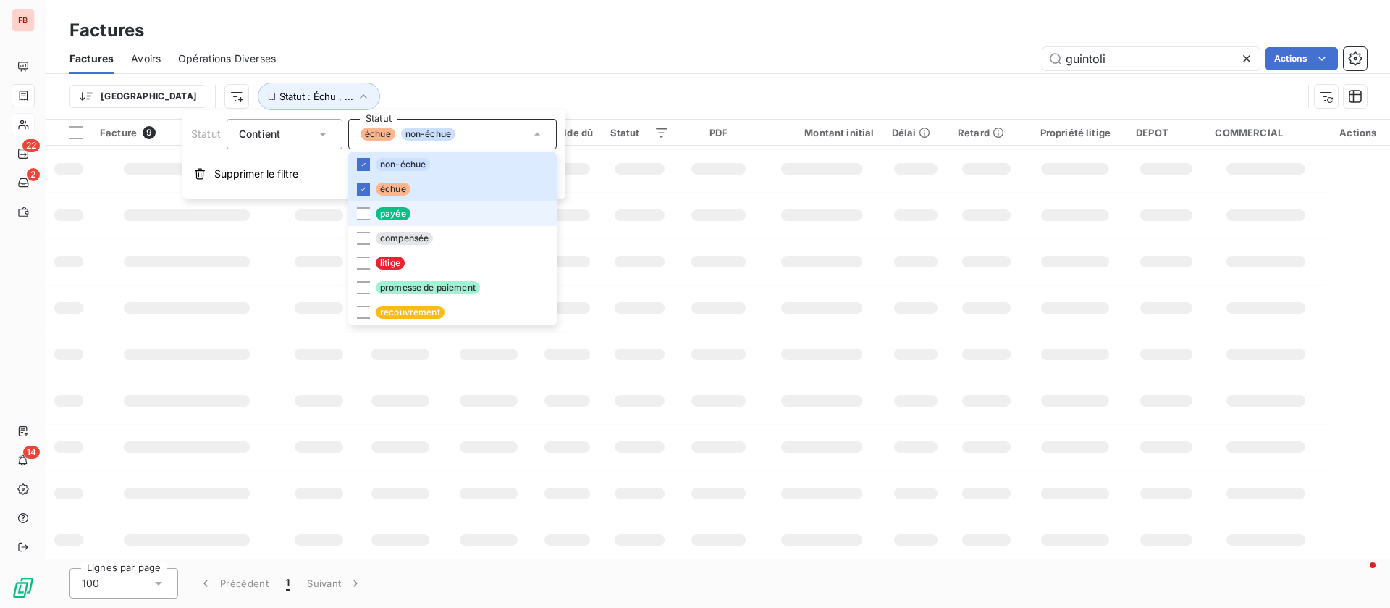
click at [370, 262] on li "litige" at bounding box center [452, 263] width 209 height 25
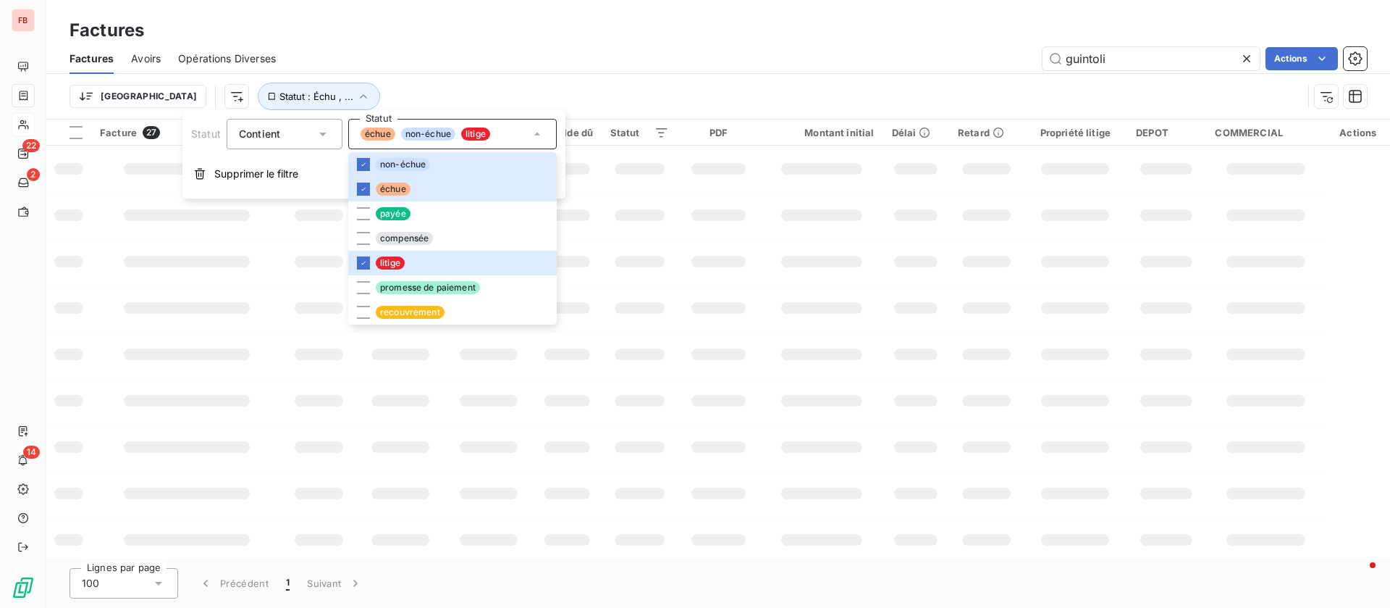
click at [742, 54] on div "guintoli Actions" at bounding box center [830, 58] width 1074 height 23
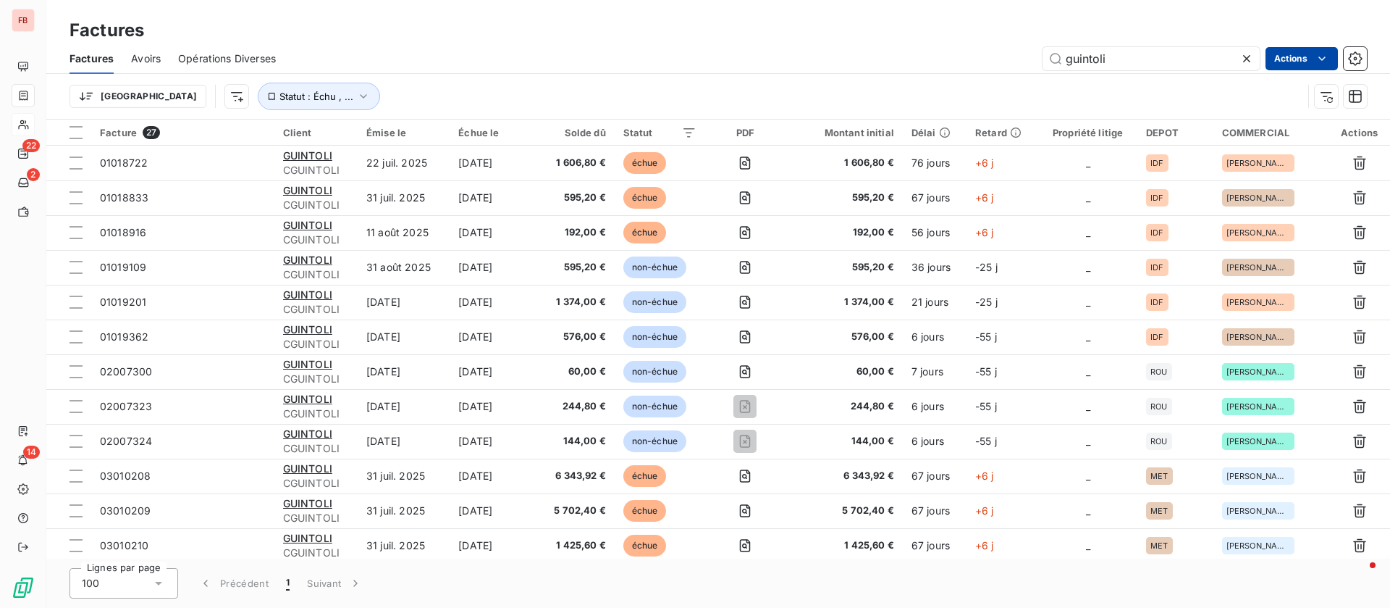
click at [1302, 57] on html "FB 22 2 14 Factures Factures Avoirs Opérations Diverses guintoli Actions Trier …" at bounding box center [695, 304] width 1390 height 608
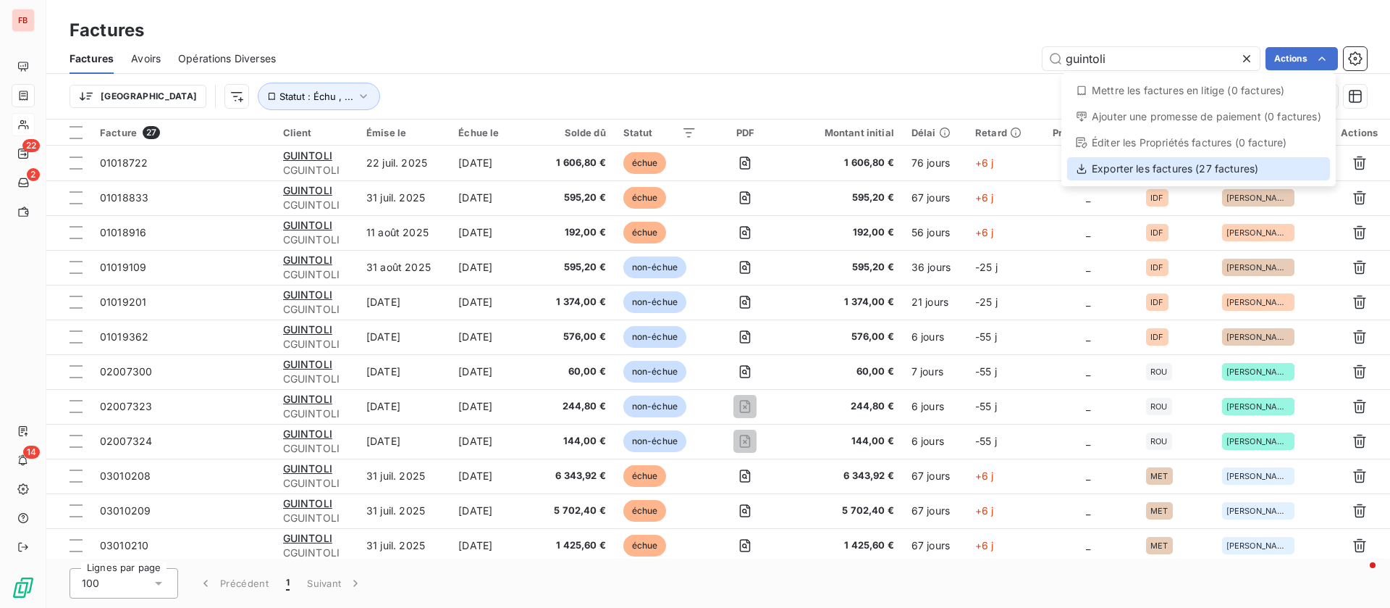
click at [1183, 171] on div "Exporter les factures (27 factures)" at bounding box center [1198, 168] width 263 height 23
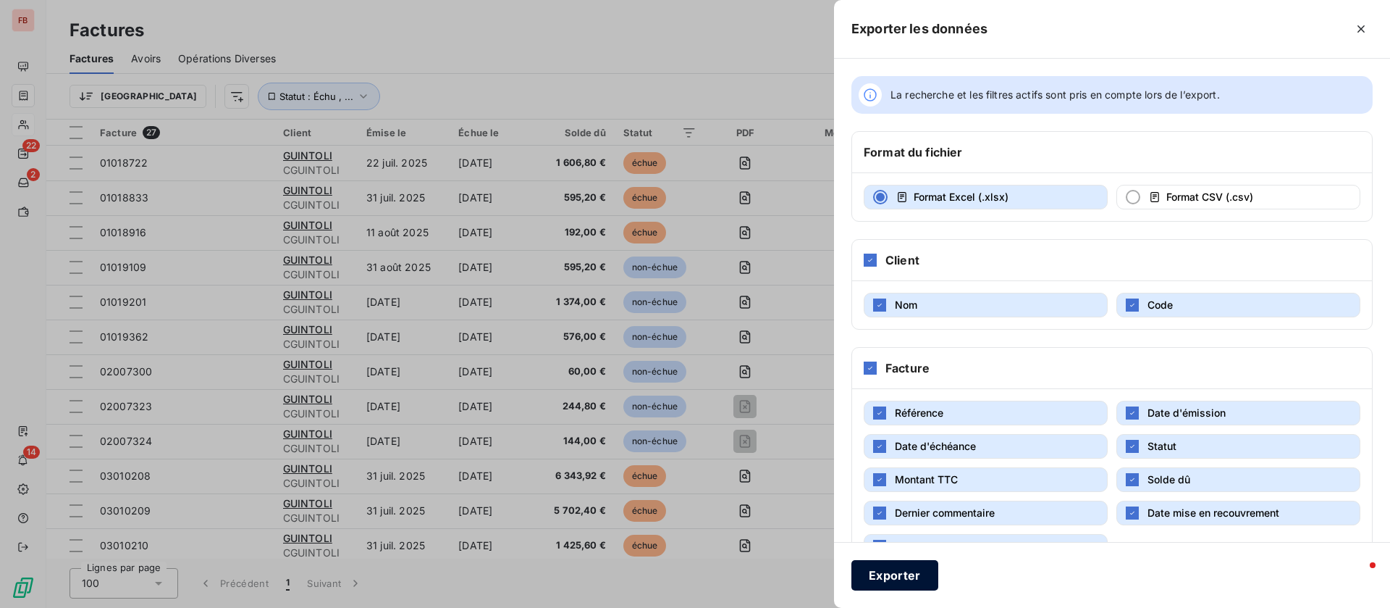
click at [919, 576] on button "Exporter" at bounding box center [895, 575] width 87 height 30
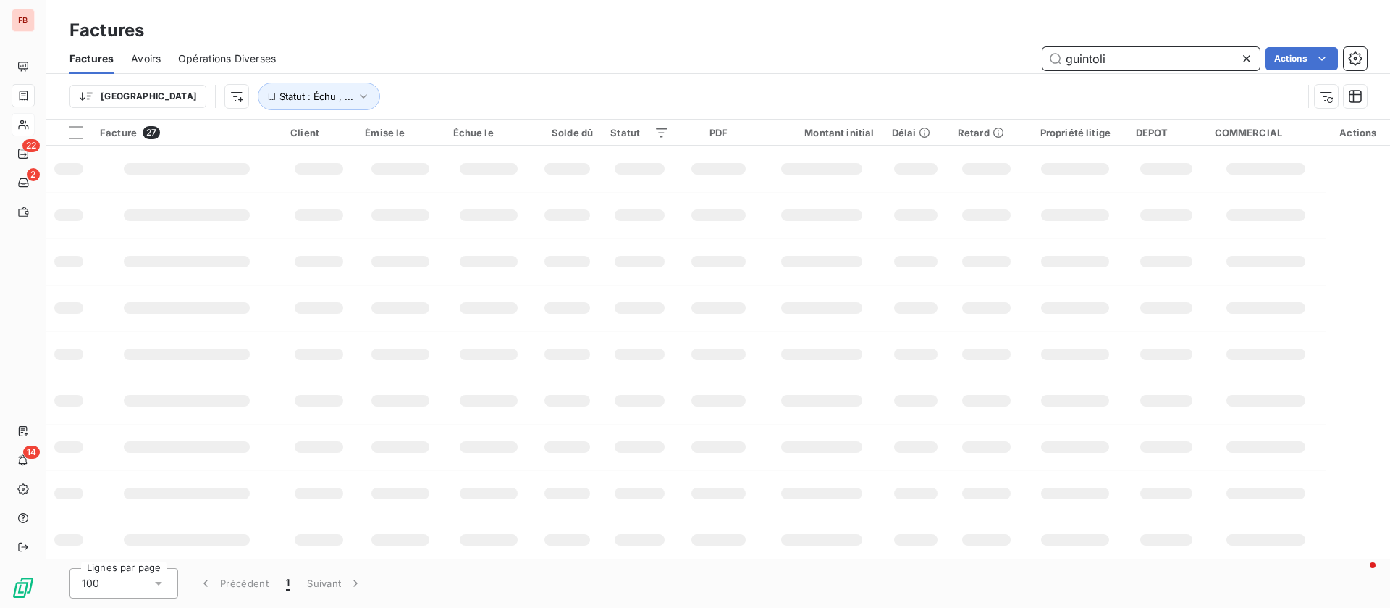
drag, startPoint x: 1156, startPoint y: 67, endPoint x: 984, endPoint y: 49, distance: 172.6
click at [984, 49] on div "guintoli Actions" at bounding box center [830, 58] width 1074 height 23
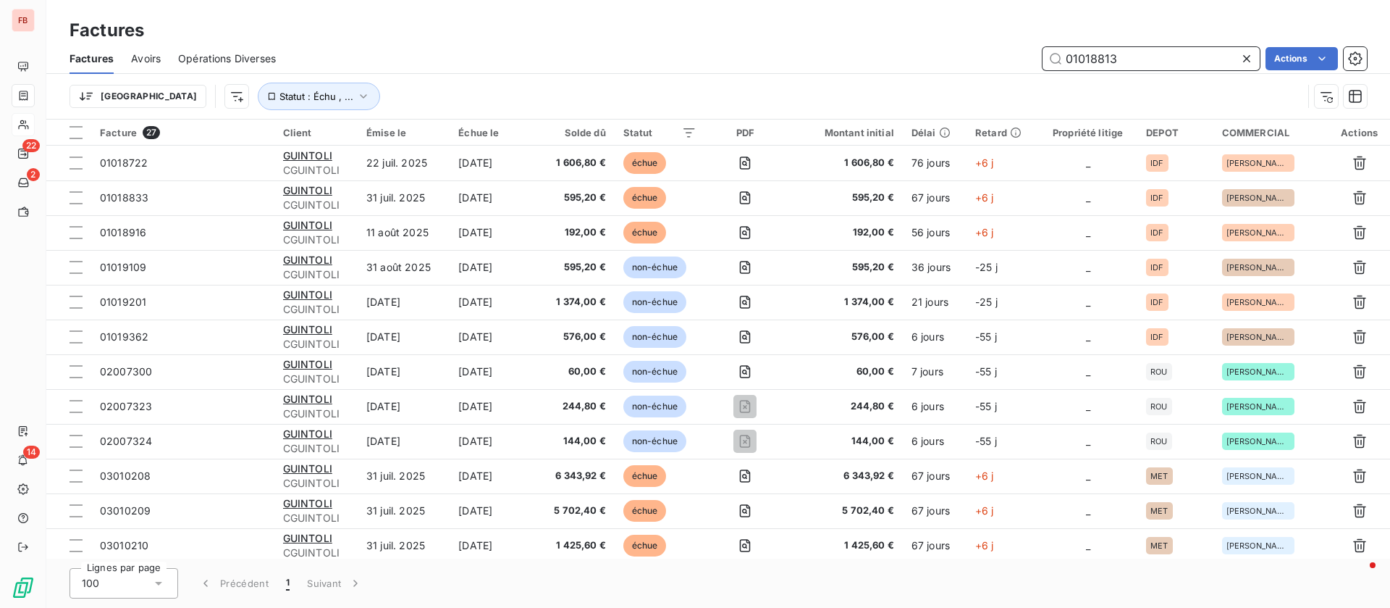
type input "01018813"
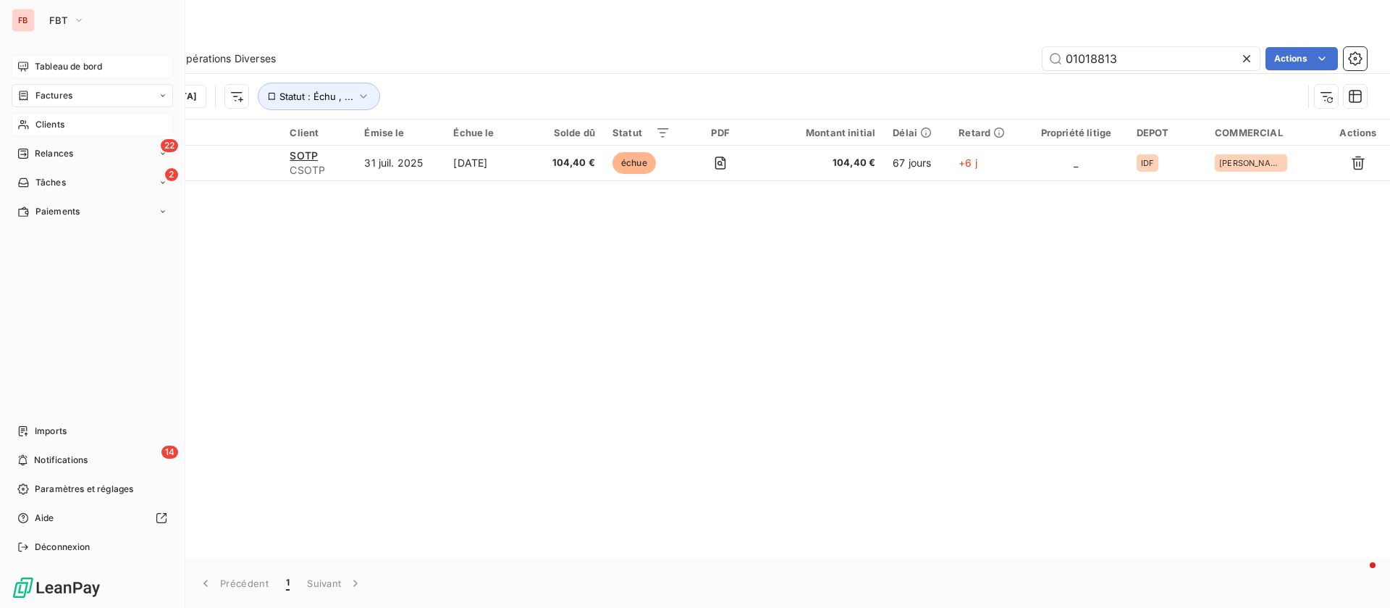
click at [30, 64] on div "Tableau de bord" at bounding box center [92, 66] width 161 height 23
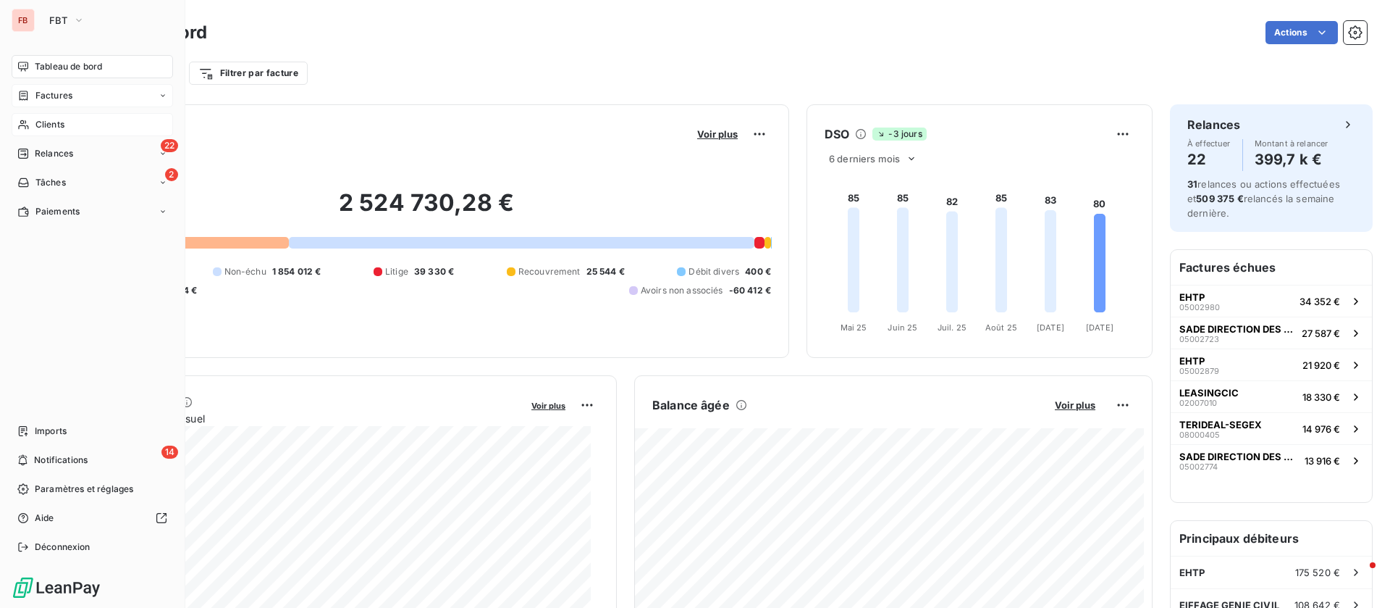
click at [46, 91] on span "Factures" at bounding box center [53, 95] width 37 height 13
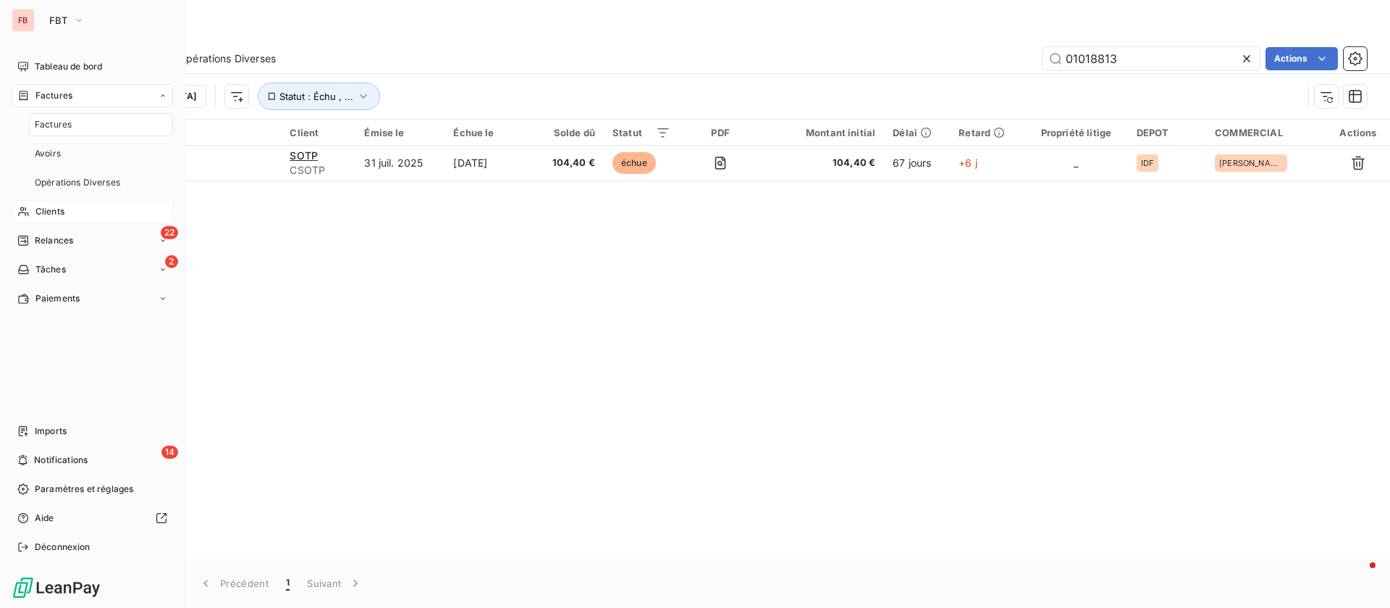
click at [64, 214] on span "Clients" at bounding box center [49, 211] width 29 height 13
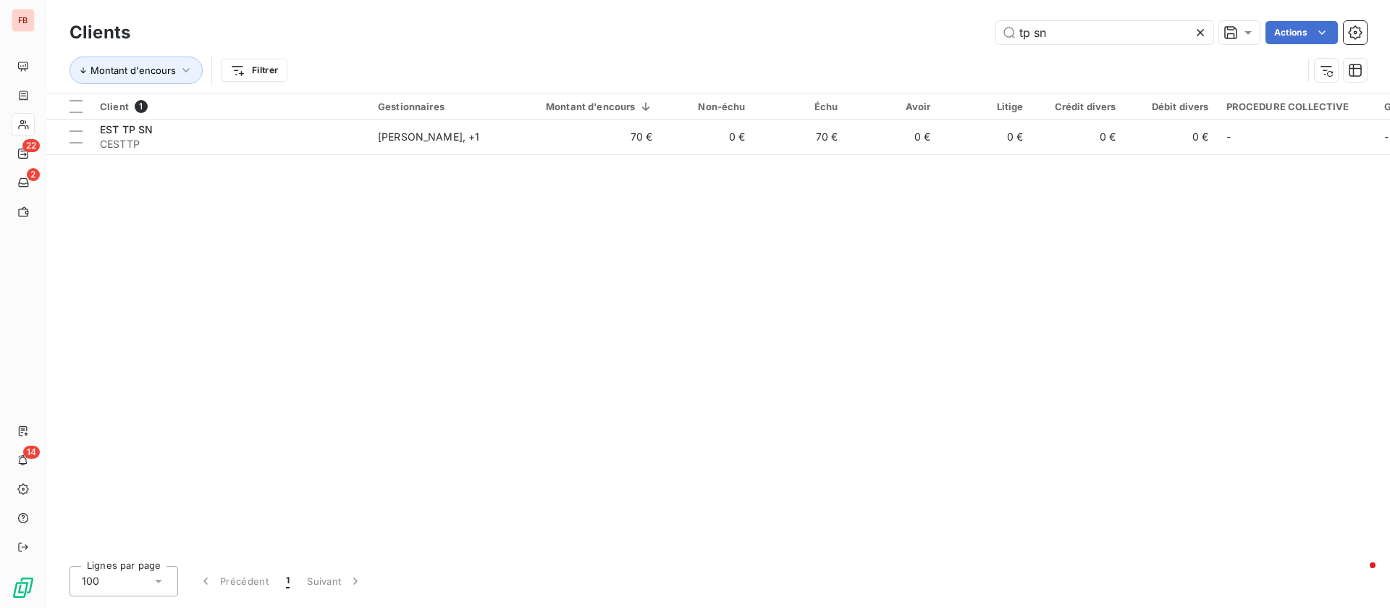
drag, startPoint x: 1099, startPoint y: 31, endPoint x: 890, endPoint y: 15, distance: 209.9
click at [890, 15] on div "Clients tp sn Actions Montant d'encours Filtrer" at bounding box center [718, 46] width 1344 height 93
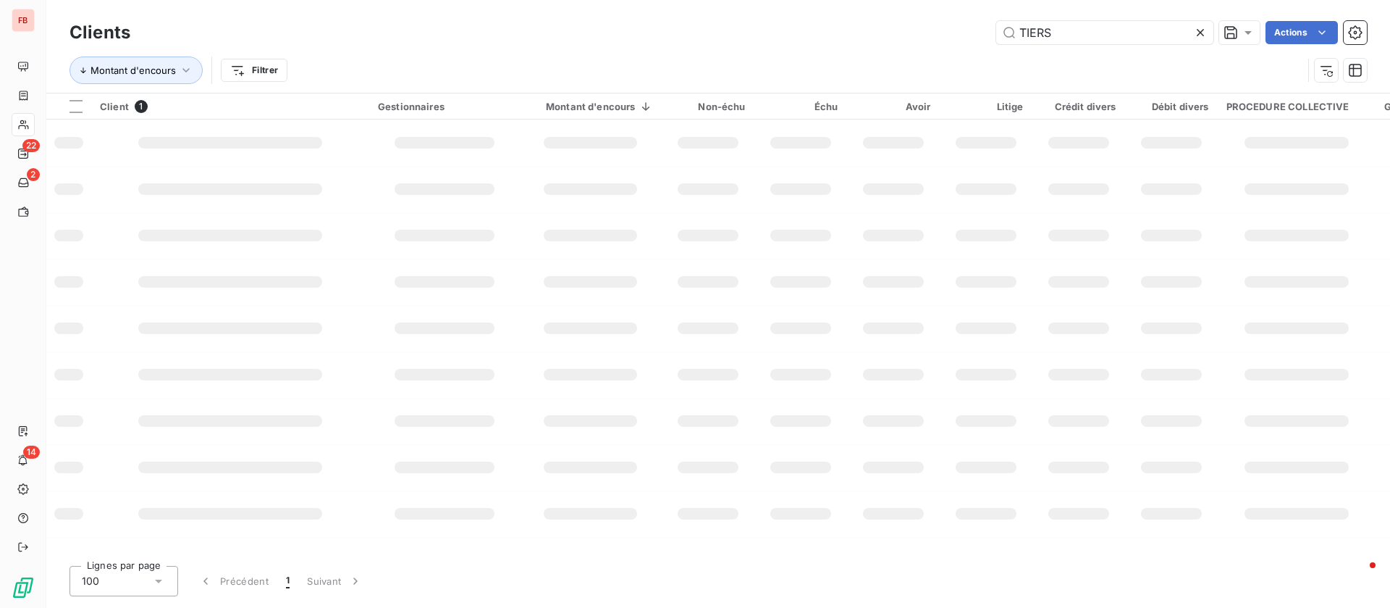
type input "TIERS"
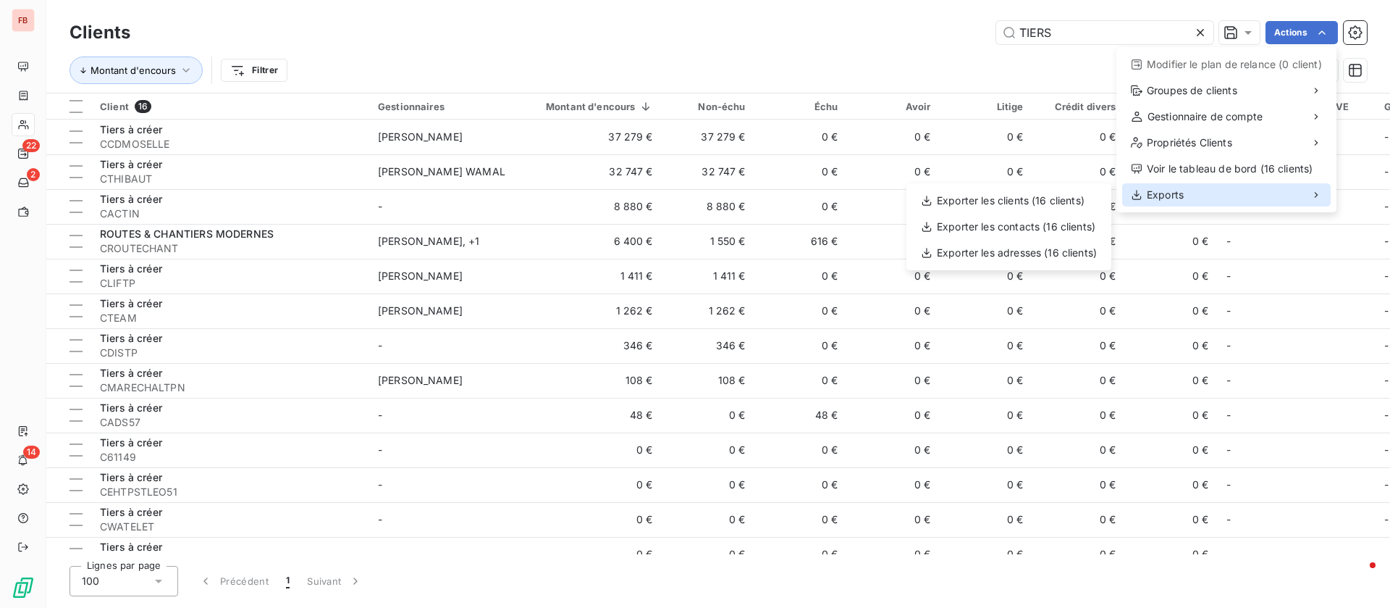
click at [1161, 190] on span "Exports" at bounding box center [1165, 195] width 37 height 14
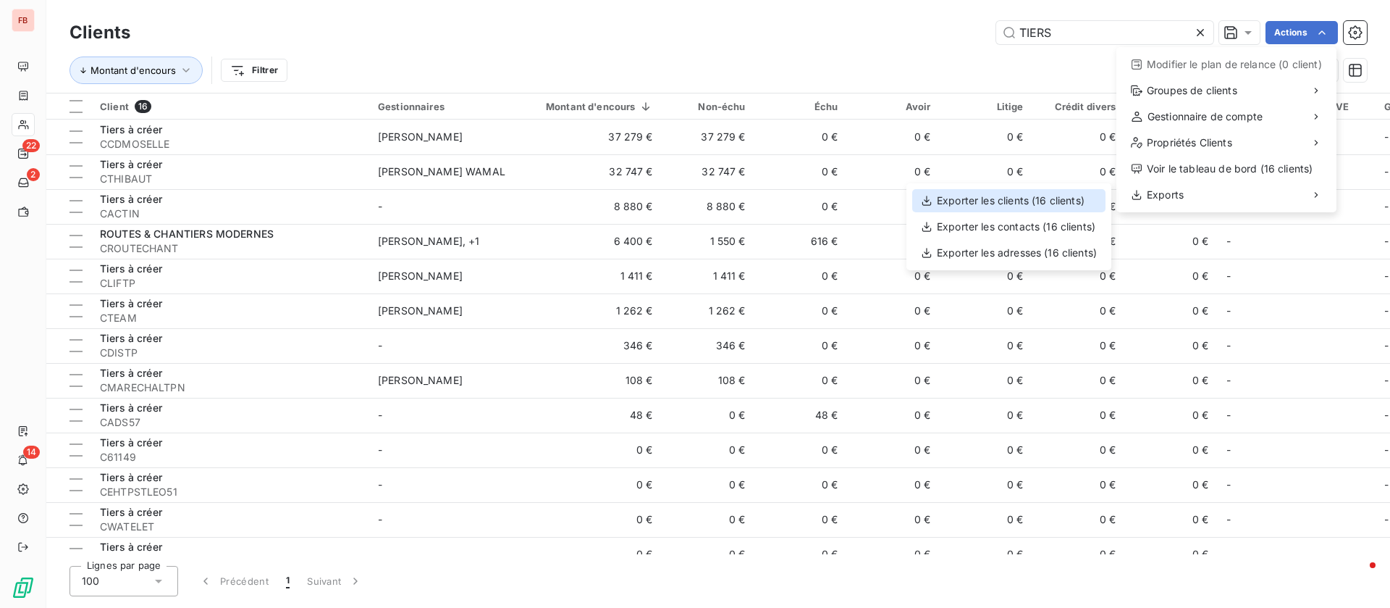
click at [1006, 201] on div "Exporter les clients (16 clients)" at bounding box center [1008, 200] width 193 height 23
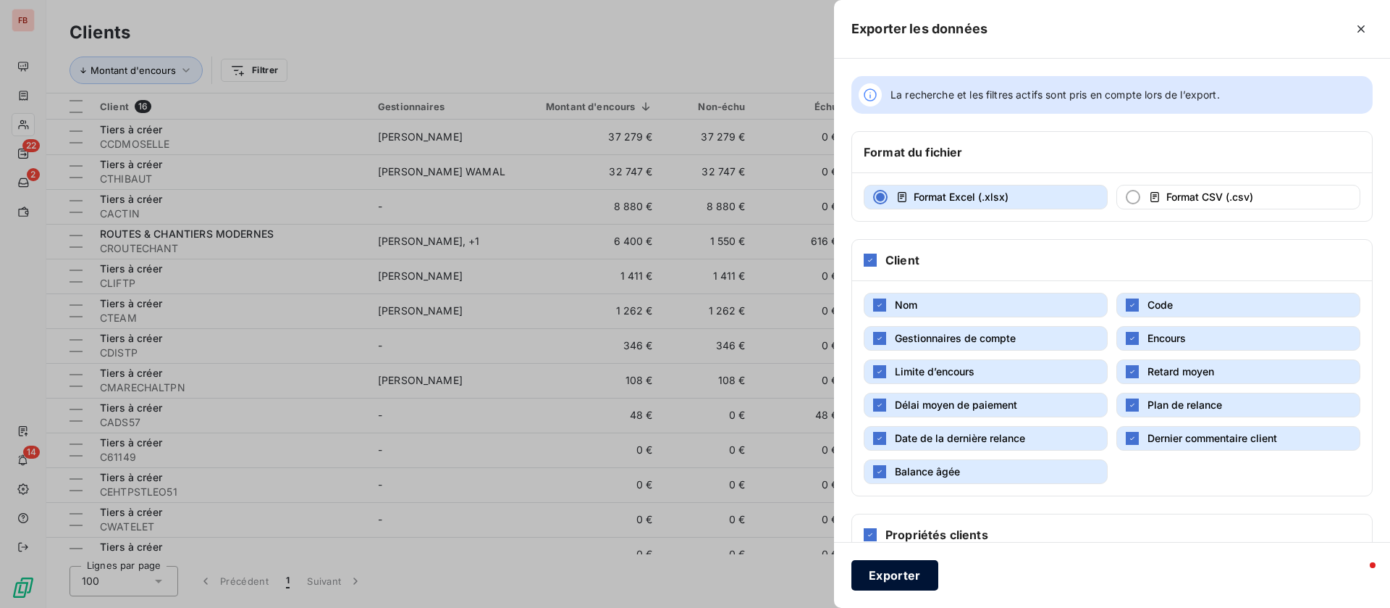
click at [873, 575] on button "Exporter" at bounding box center [895, 575] width 87 height 30
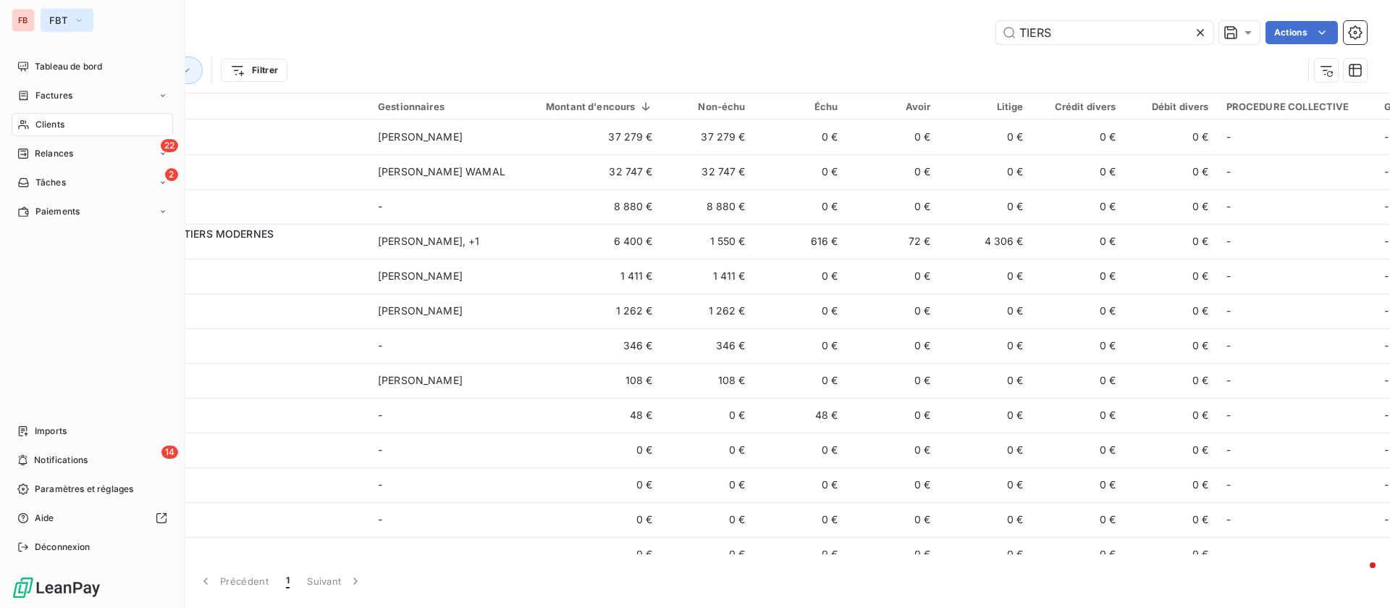
click at [91, 14] on button "FBT" at bounding box center [67, 20] width 53 height 23
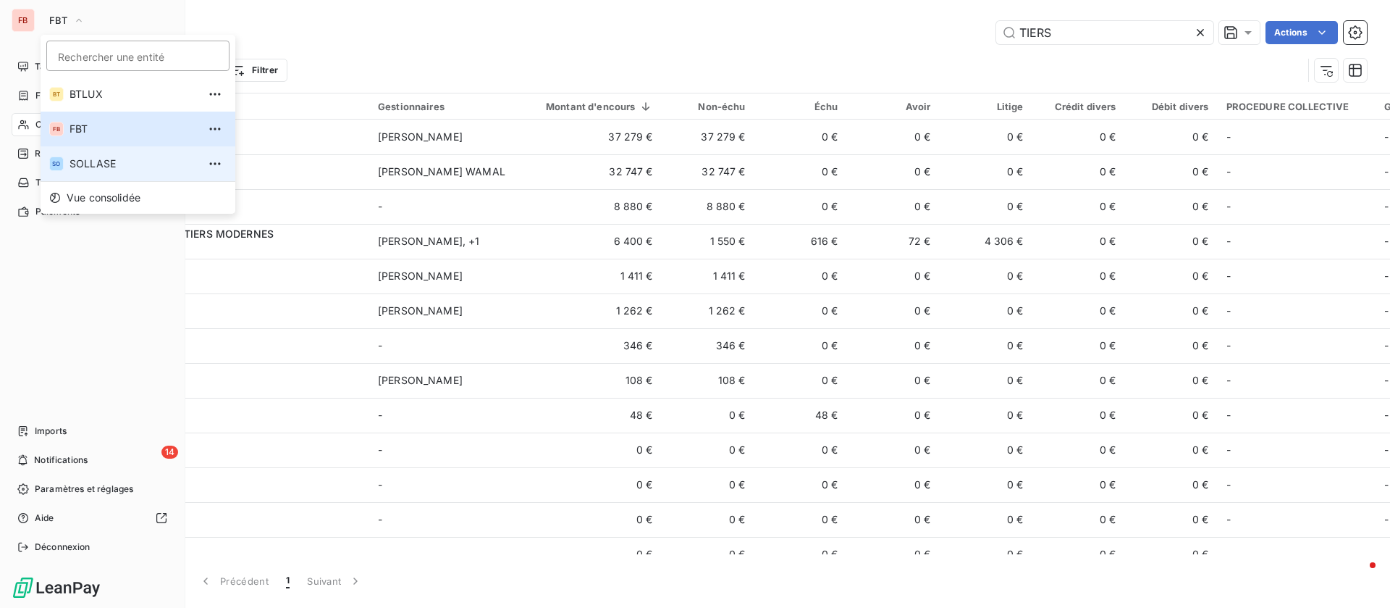
click at [77, 157] on span "SOLLASE" at bounding box center [134, 163] width 128 height 14
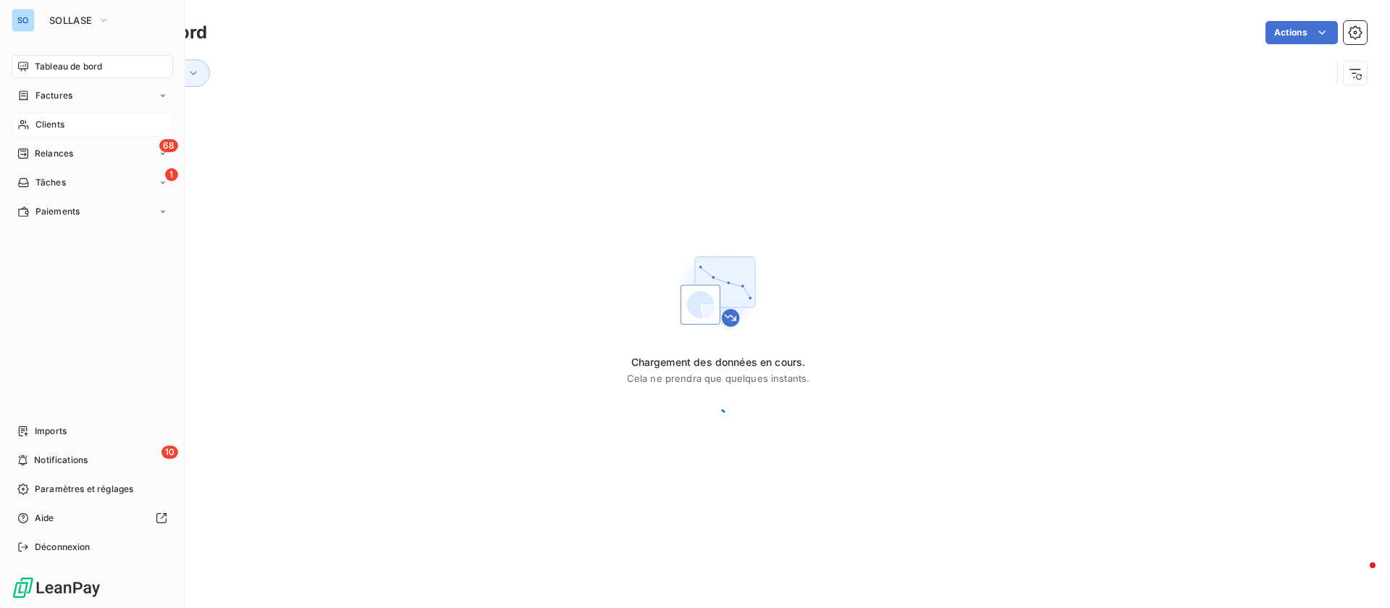
click at [43, 121] on span "Clients" at bounding box center [49, 124] width 29 height 13
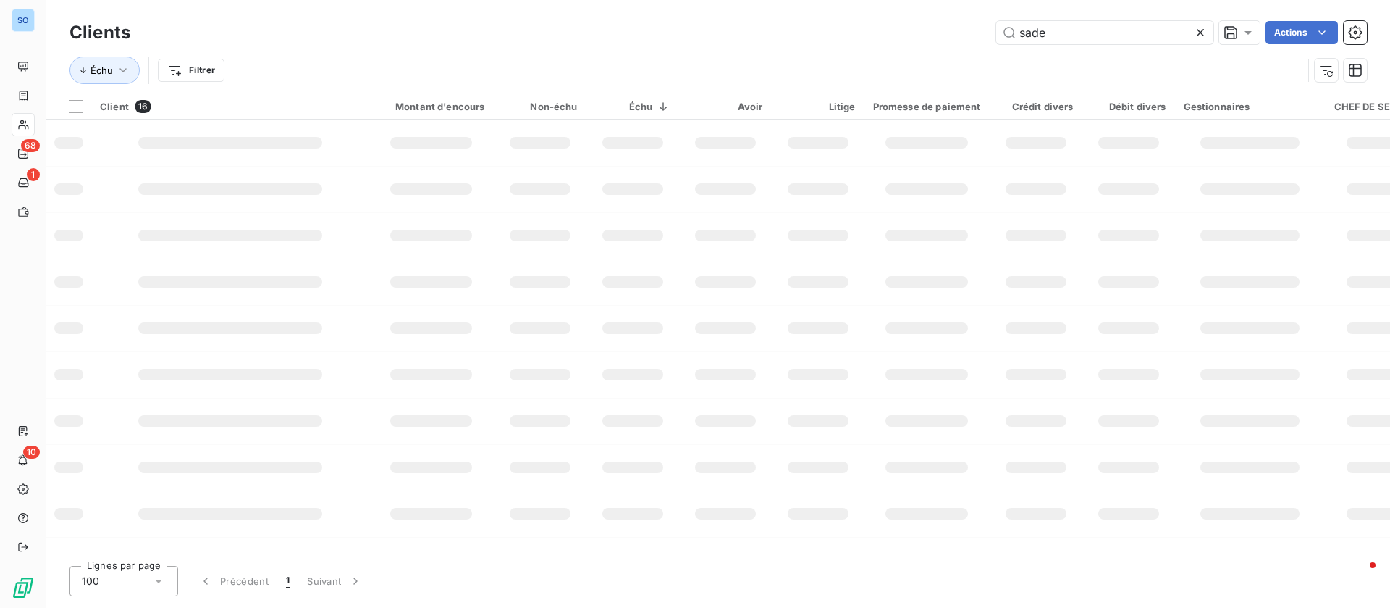
type input "TIERS"
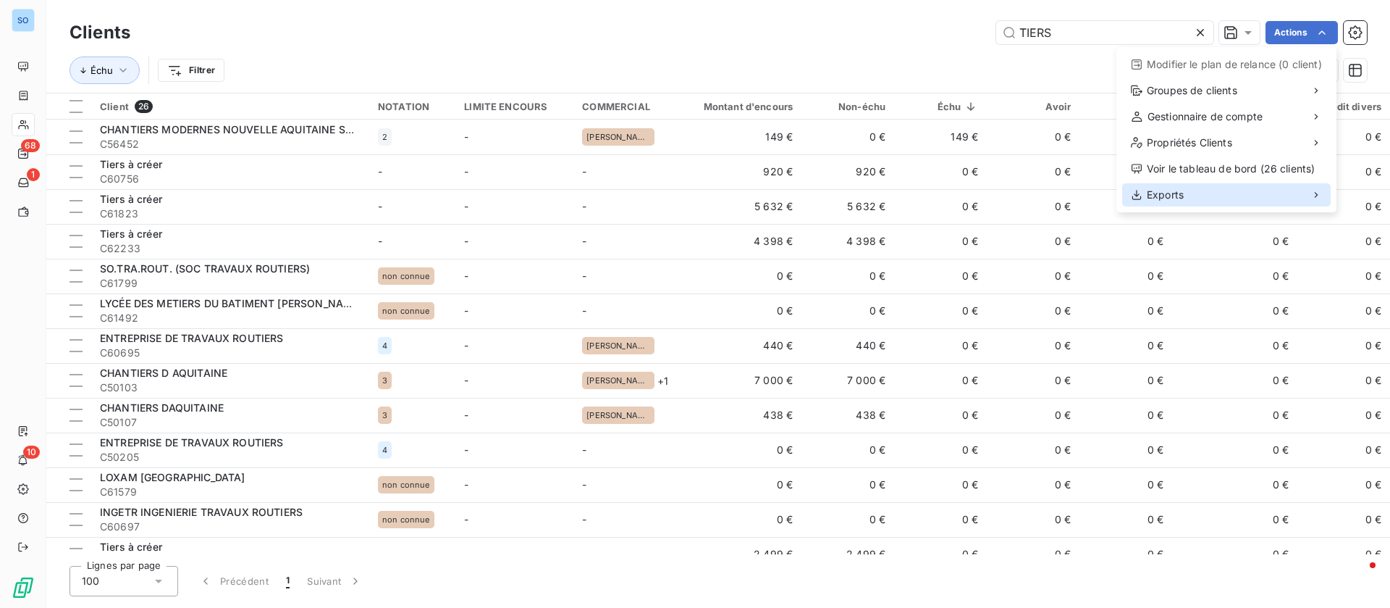
click at [1175, 193] on span "Exports" at bounding box center [1165, 195] width 37 height 14
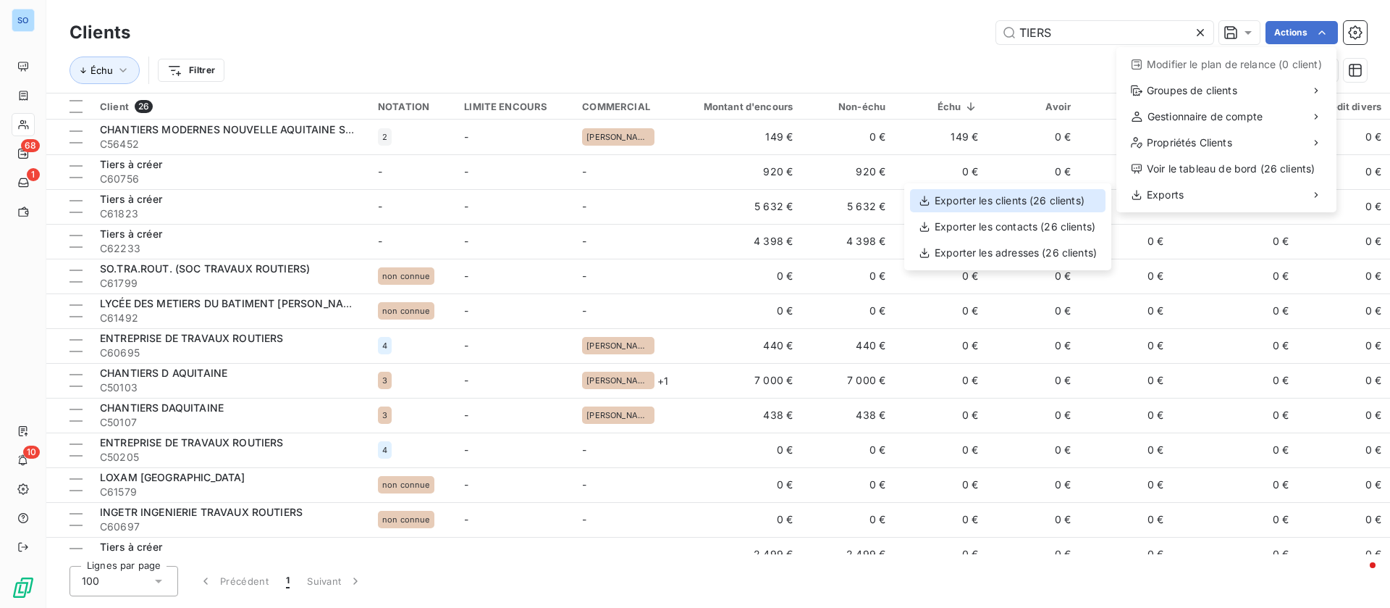
click at [1070, 202] on div "Exporter les clients (26 clients)" at bounding box center [1008, 200] width 196 height 23
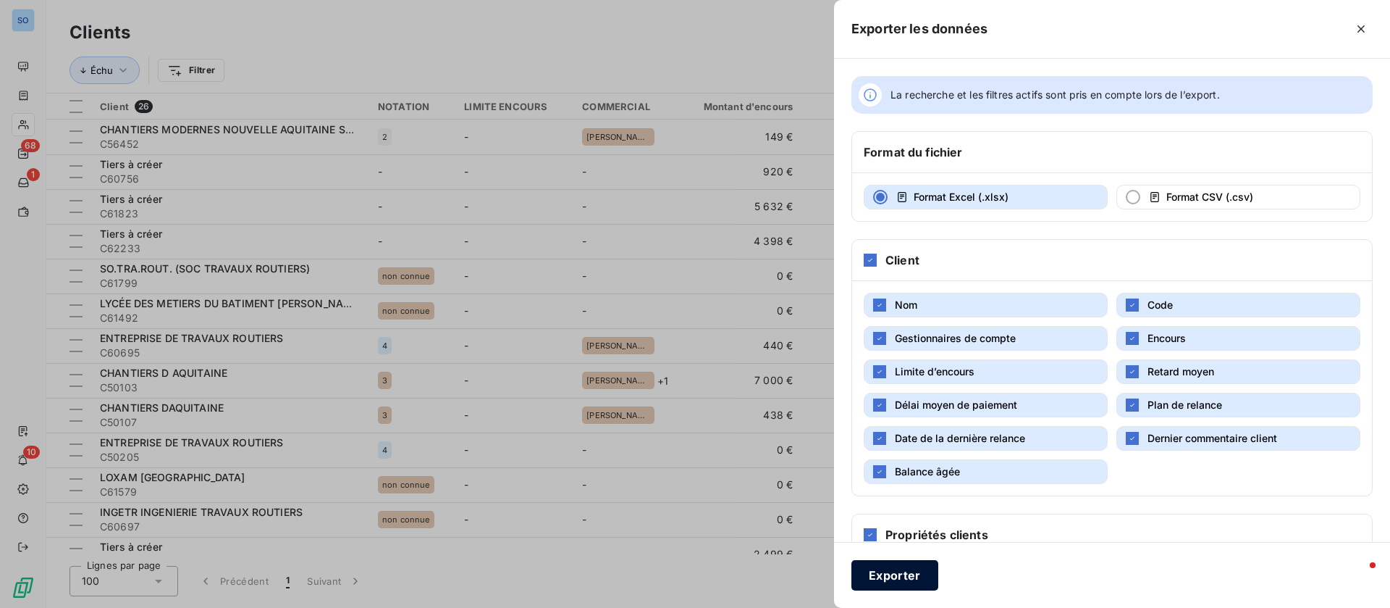
click at [865, 587] on button "Exporter" at bounding box center [895, 575] width 87 height 30
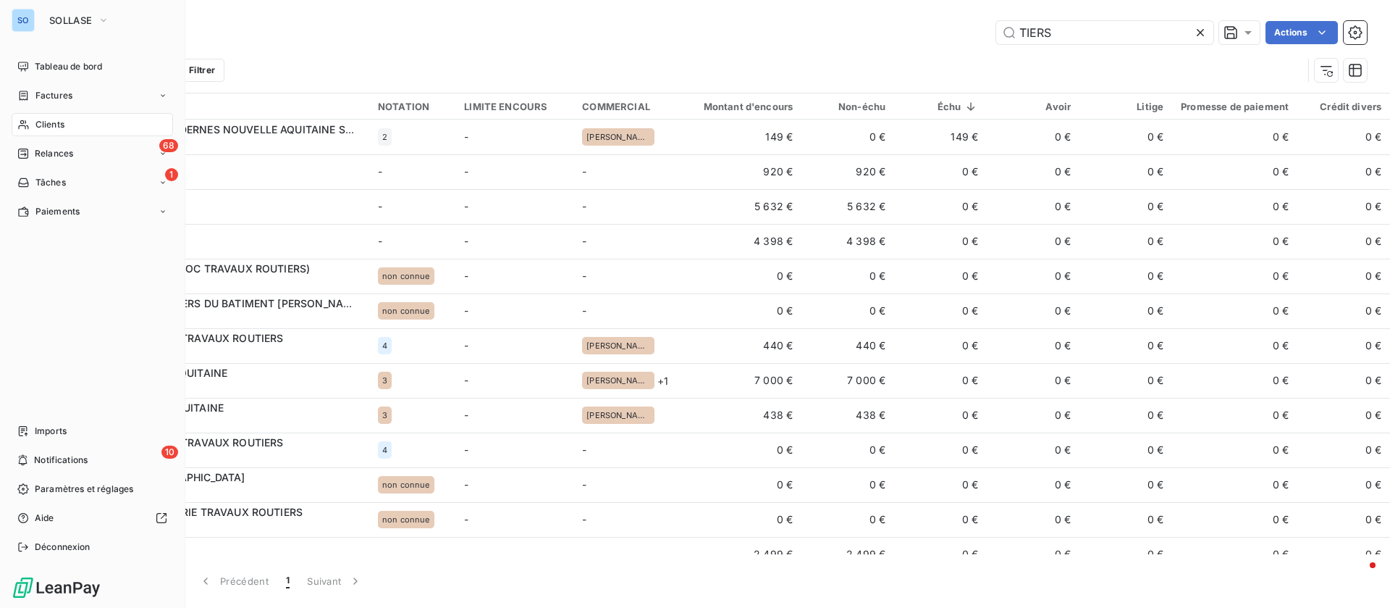
click at [125, 22] on div "SOLLASE" at bounding box center [107, 20] width 132 height 23
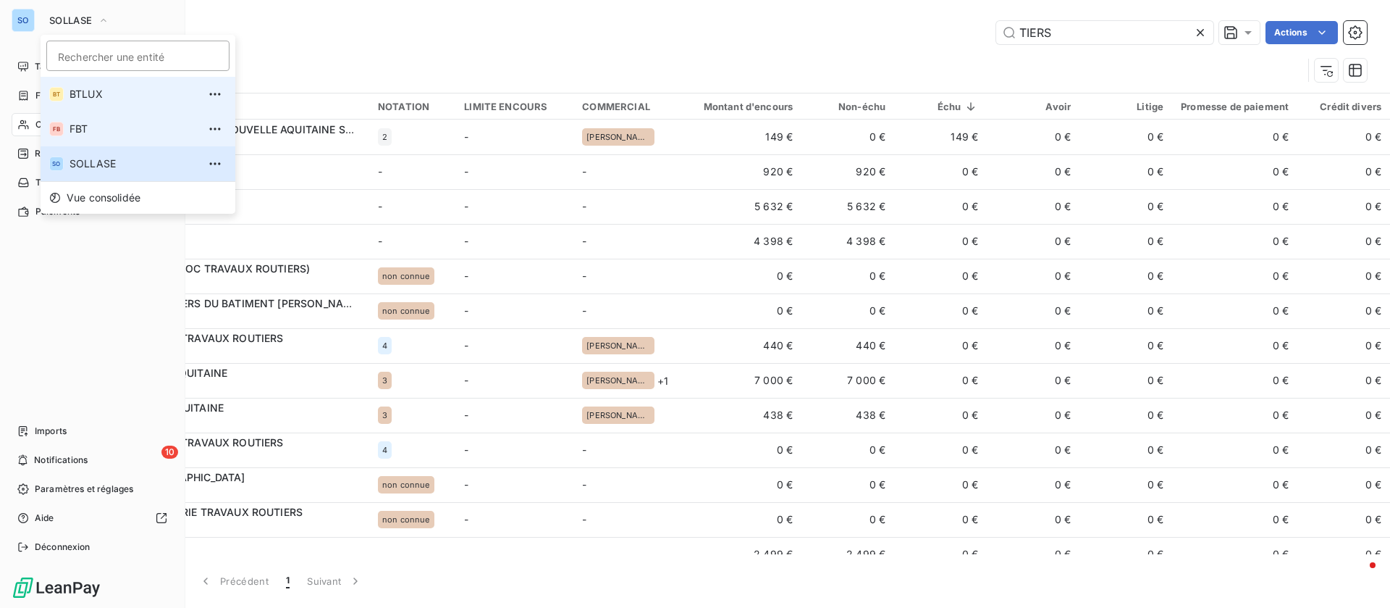
click at [97, 132] on span "FBT" at bounding box center [134, 129] width 128 height 14
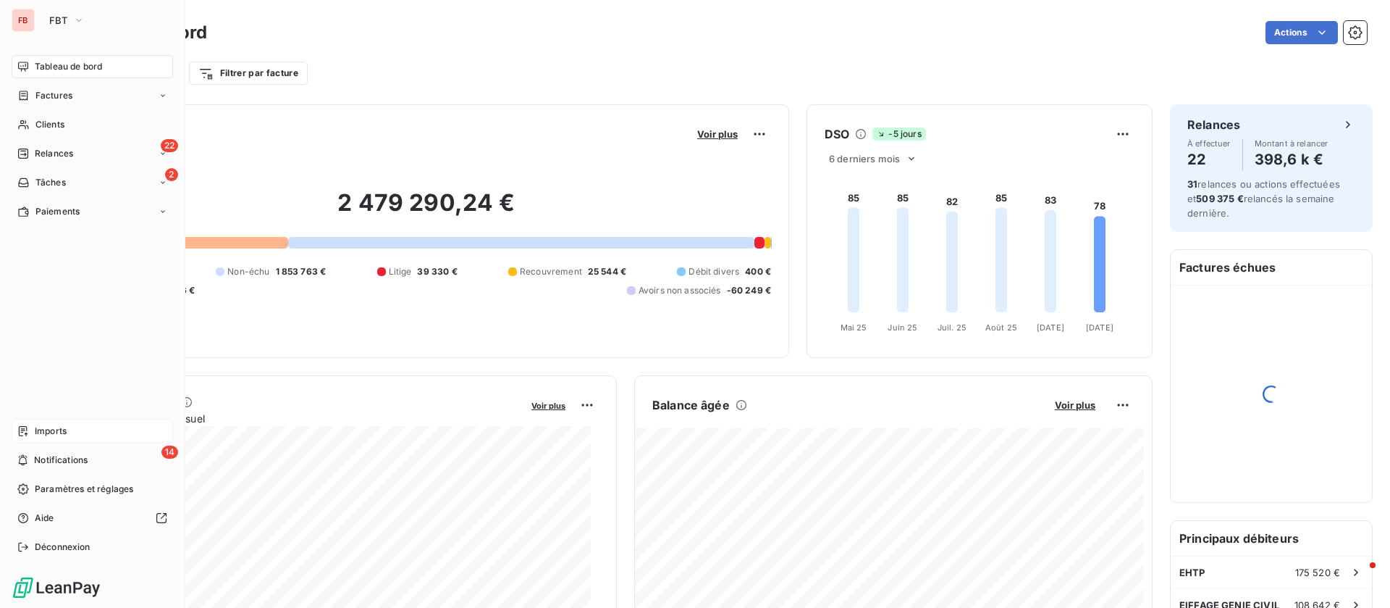
click at [70, 429] on div "Imports" at bounding box center [92, 430] width 161 height 23
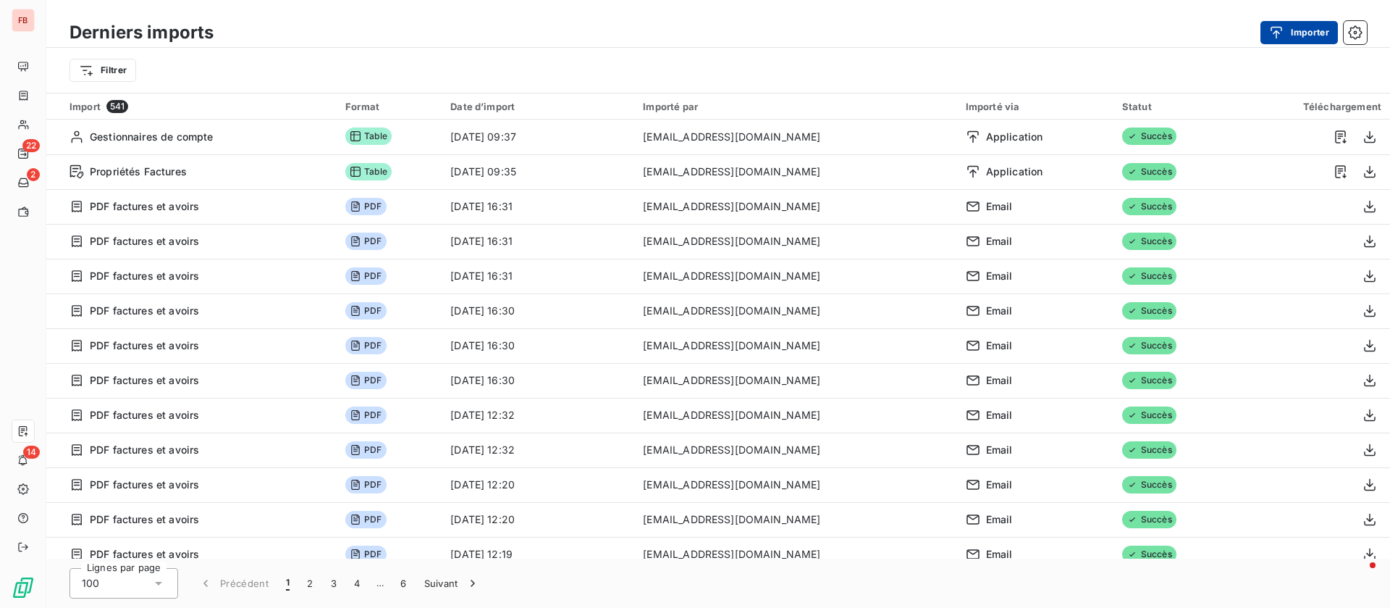
click at [1295, 22] on button "Importer" at bounding box center [1299, 32] width 77 height 23
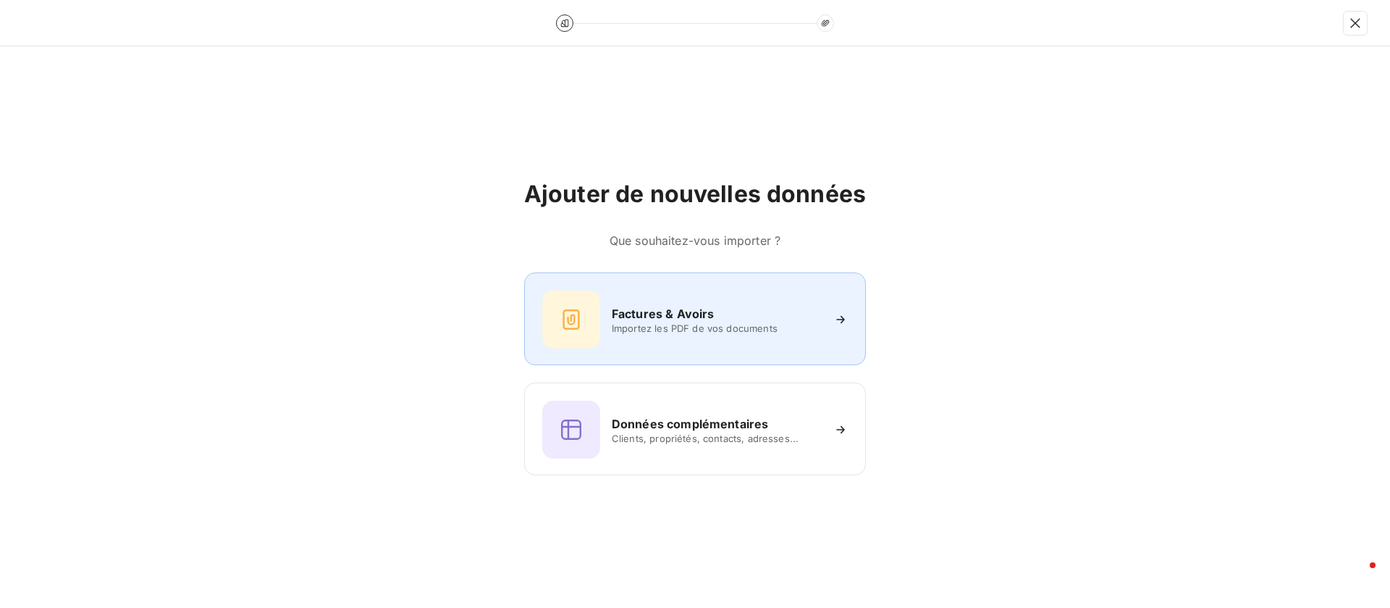
click at [711, 348] on div "Factures & Avoirs Importez les PDF de vos documents" at bounding box center [695, 318] width 342 height 93
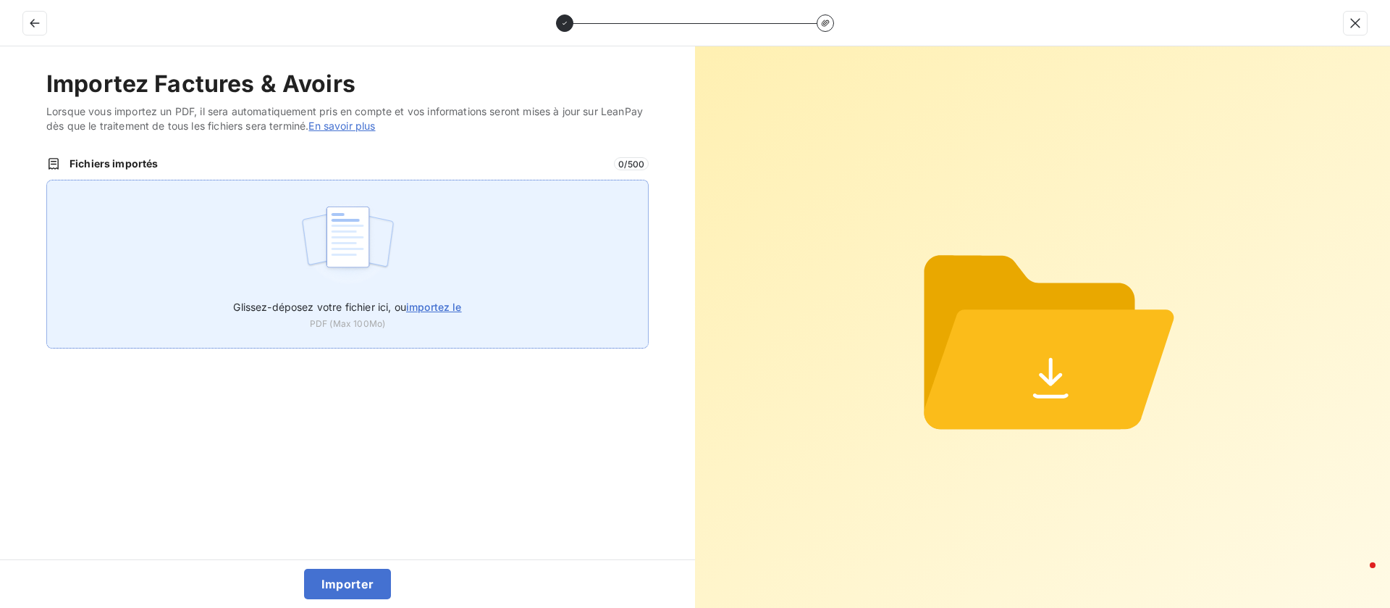
click at [421, 266] on div "Glissez-déposez votre fichier ici, ou importez le PDF (Max 100Mo)" at bounding box center [347, 264] width 602 height 169
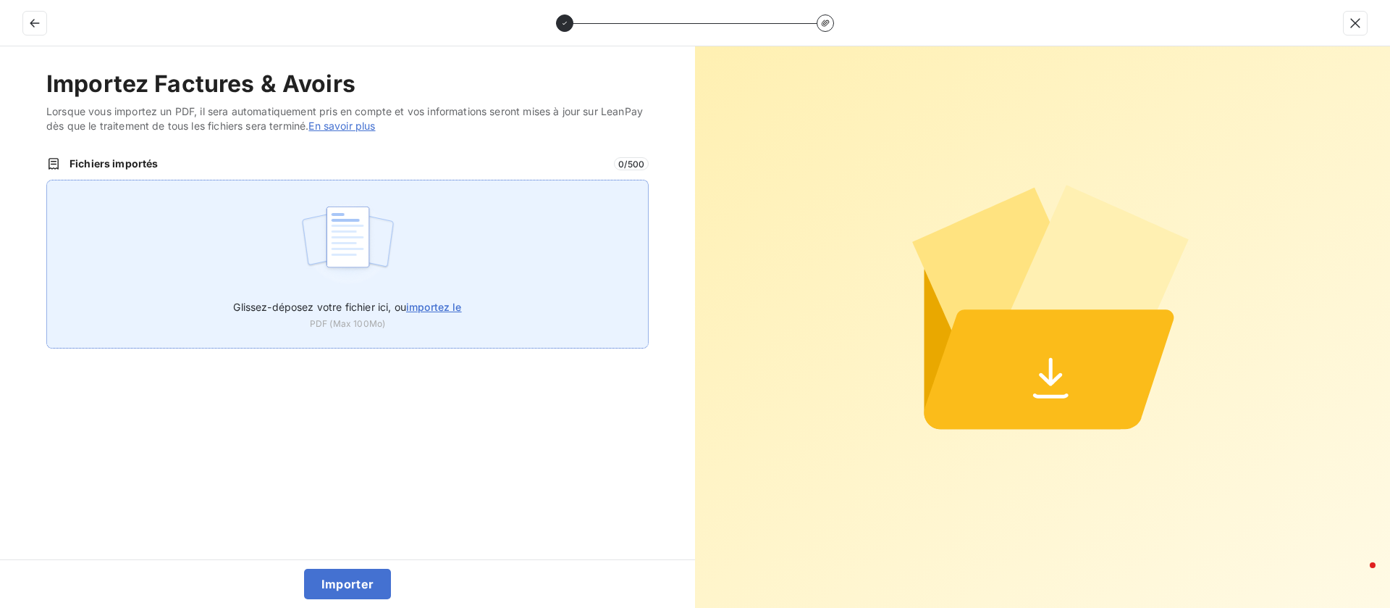
click at [432, 301] on span "importez le" at bounding box center [434, 307] width 56 height 12
click at [47, 180] on input "Glissez-déposez votre fichier ici, ou importez le" at bounding box center [46, 180] width 1 height 1
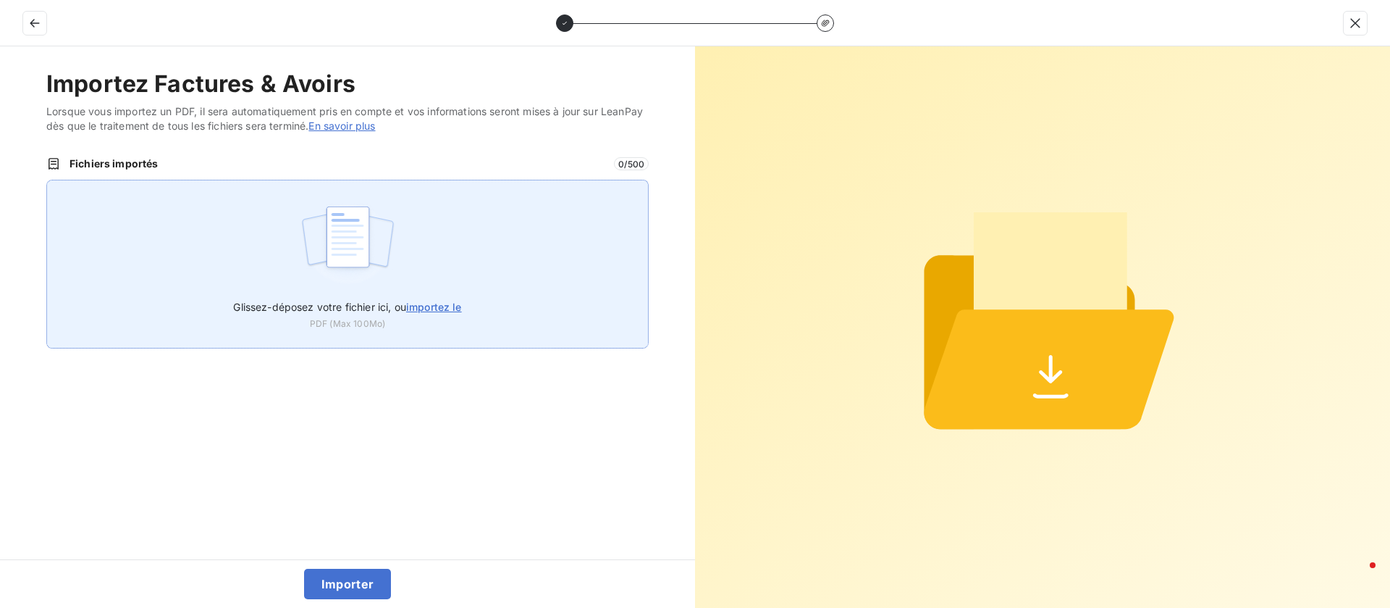
type input "C:\fakepath\F2504005193.pdf"
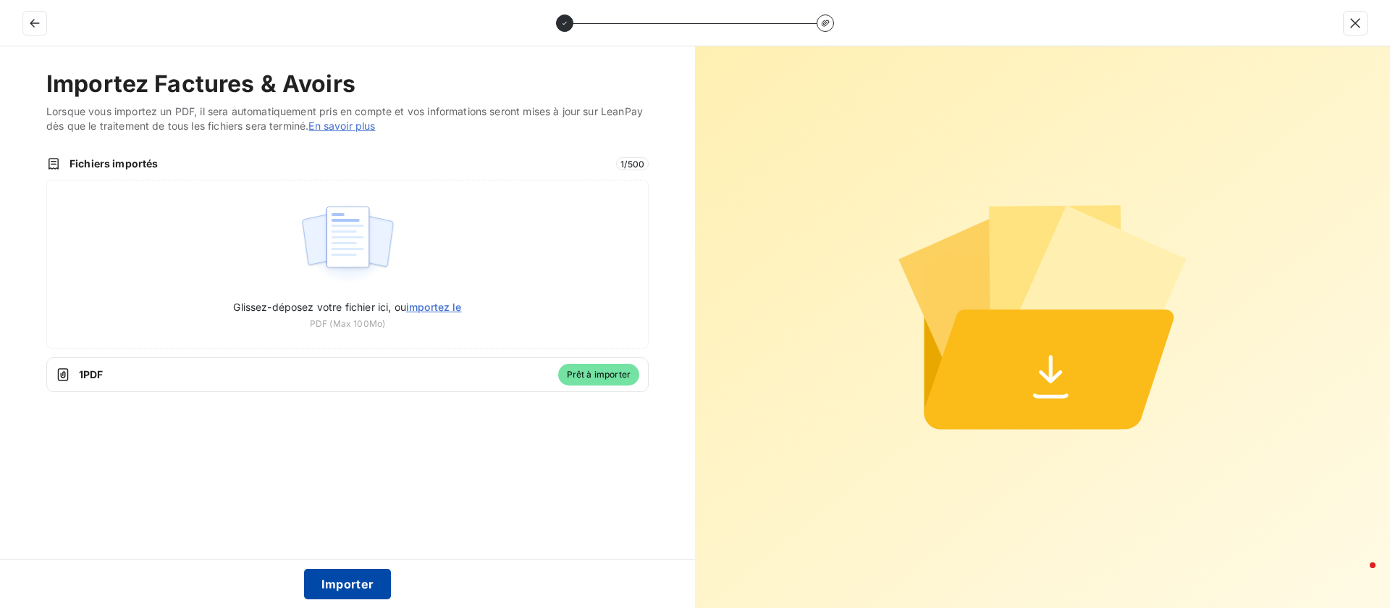
click at [348, 580] on button "Importer" at bounding box center [348, 583] width 88 height 30
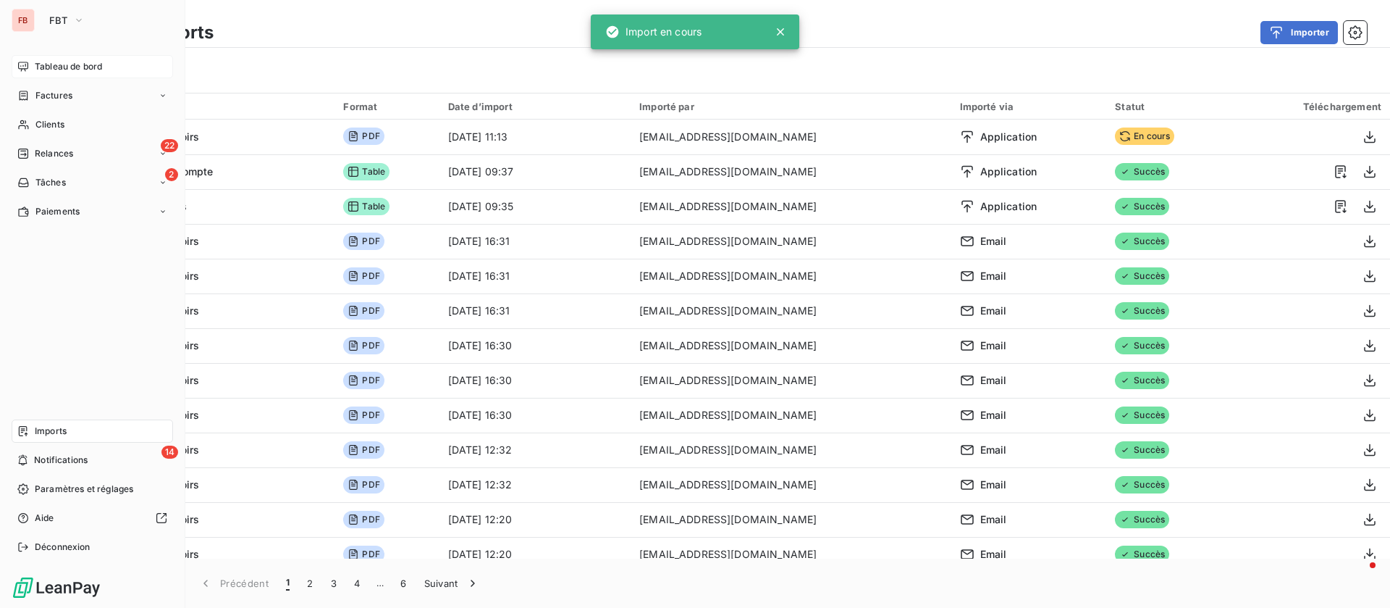
click at [44, 74] on div "Tableau de bord" at bounding box center [92, 66] width 161 height 23
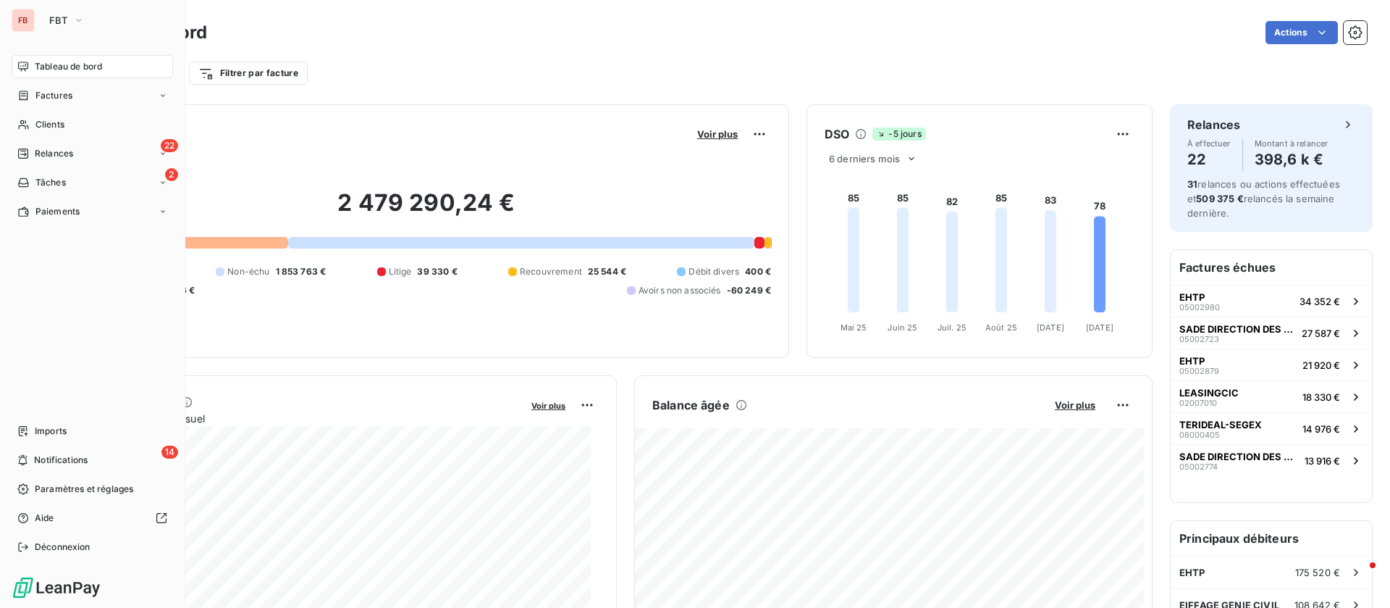
click at [46, 70] on span "Tableau de bord" at bounding box center [68, 66] width 67 height 13
click at [40, 119] on span "Clients" at bounding box center [49, 124] width 29 height 13
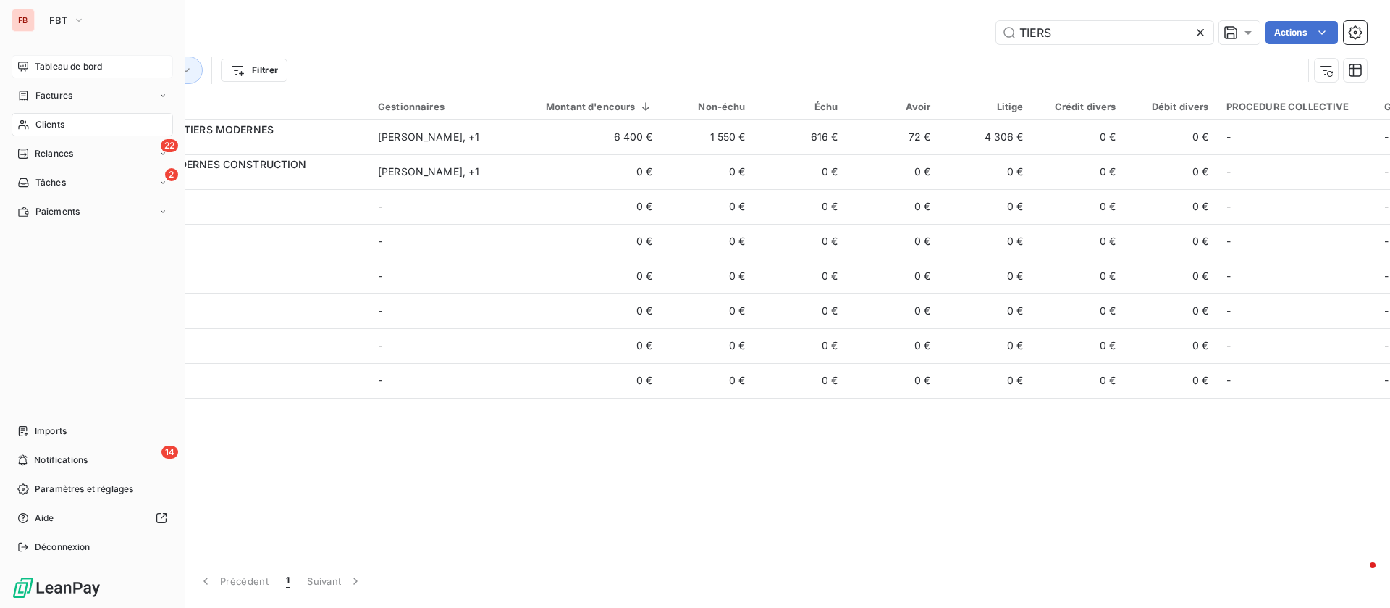
click at [53, 125] on span "Clients" at bounding box center [49, 124] width 29 height 13
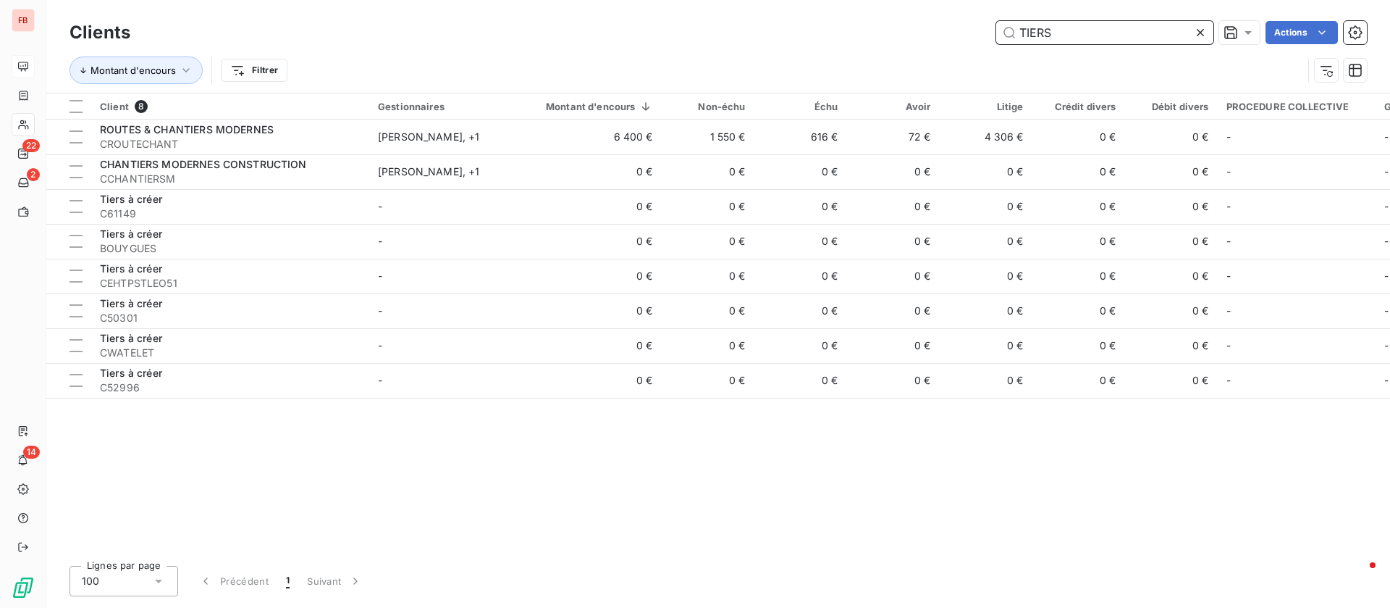
drag, startPoint x: 1048, startPoint y: 28, endPoint x: 818, endPoint y: 32, distance: 230.3
click at [818, 32] on div "TIERS Actions" at bounding box center [757, 32] width 1219 height 23
click at [1089, 26] on input "TIERS" at bounding box center [1104, 32] width 217 height 23
paste input "CACTIN"
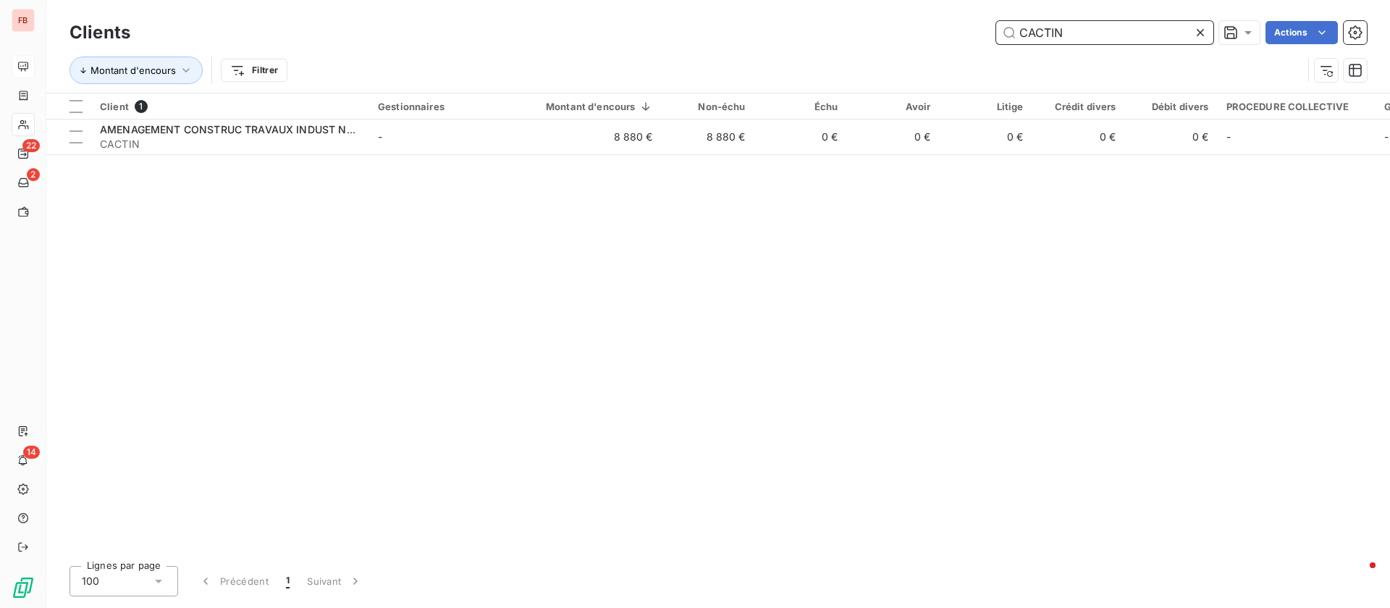
type input "CACTIN"
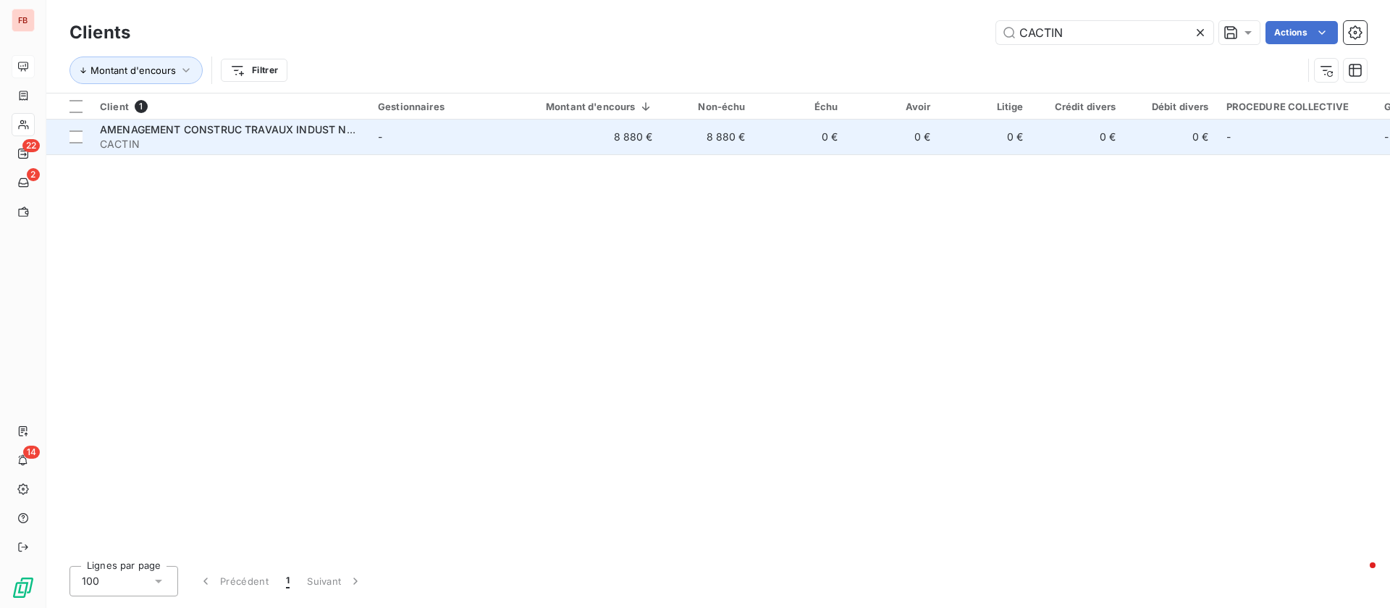
click at [298, 123] on span "AMENAGEMENT CONSTRUC TRAVAUX INDUST NORD" at bounding box center [234, 129] width 269 height 12
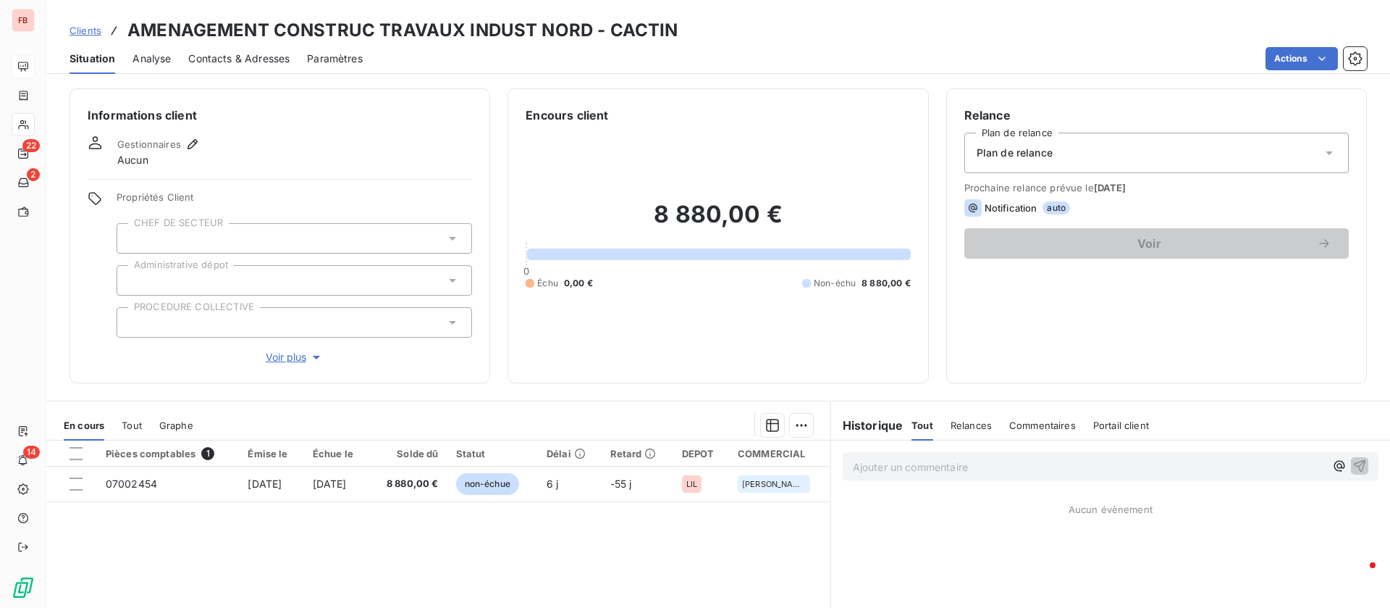
click at [240, 62] on span "Contacts & Adresses" at bounding box center [238, 58] width 101 height 14
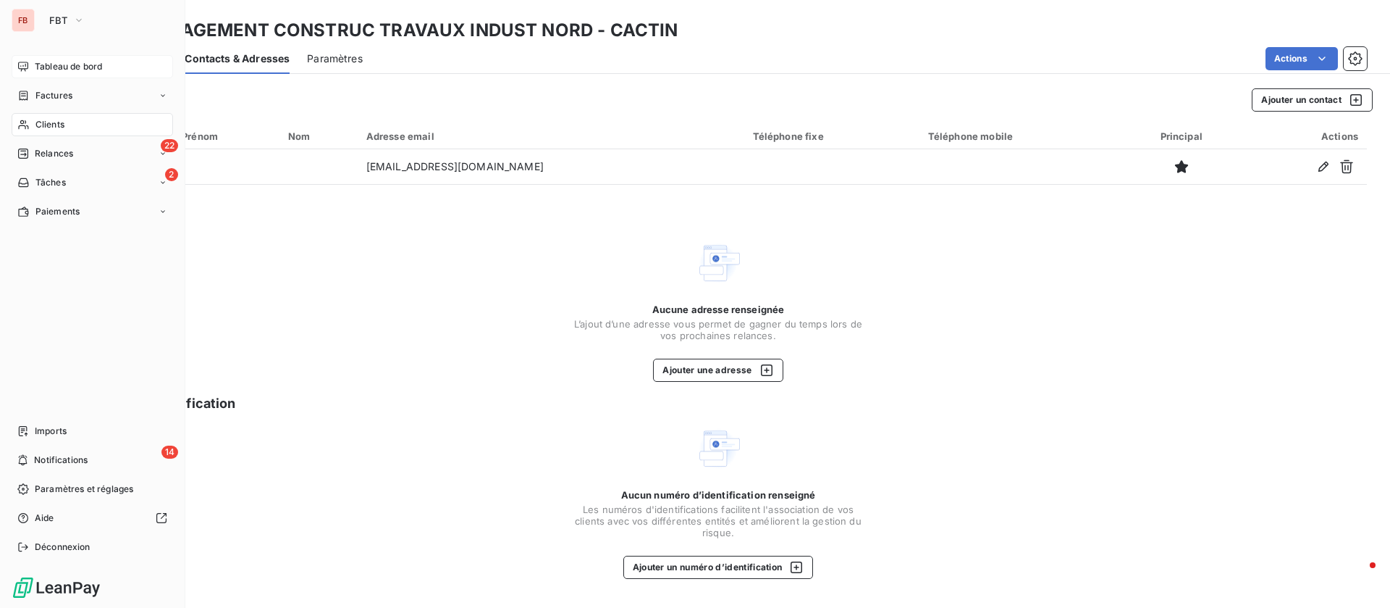
click at [38, 127] on span "Clients" at bounding box center [49, 124] width 29 height 13
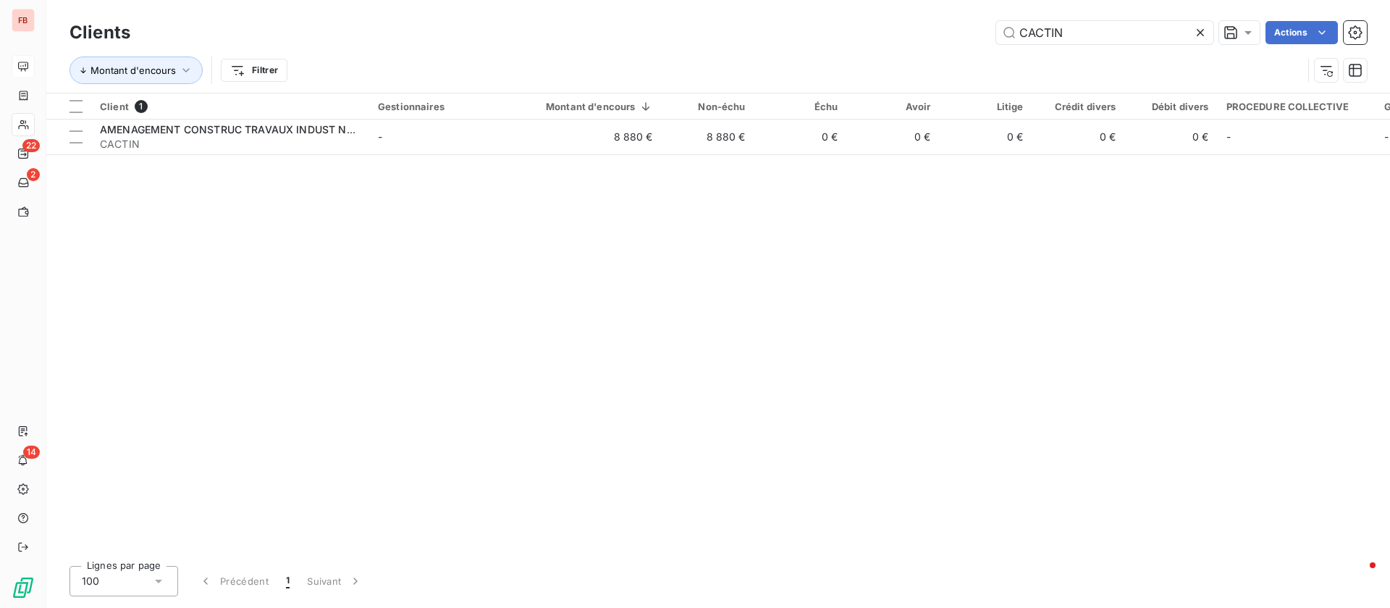
drag, startPoint x: 1059, startPoint y: 28, endPoint x: 902, endPoint y: 19, distance: 157.4
click at [898, 22] on div "CACTIN Actions" at bounding box center [757, 32] width 1219 height 23
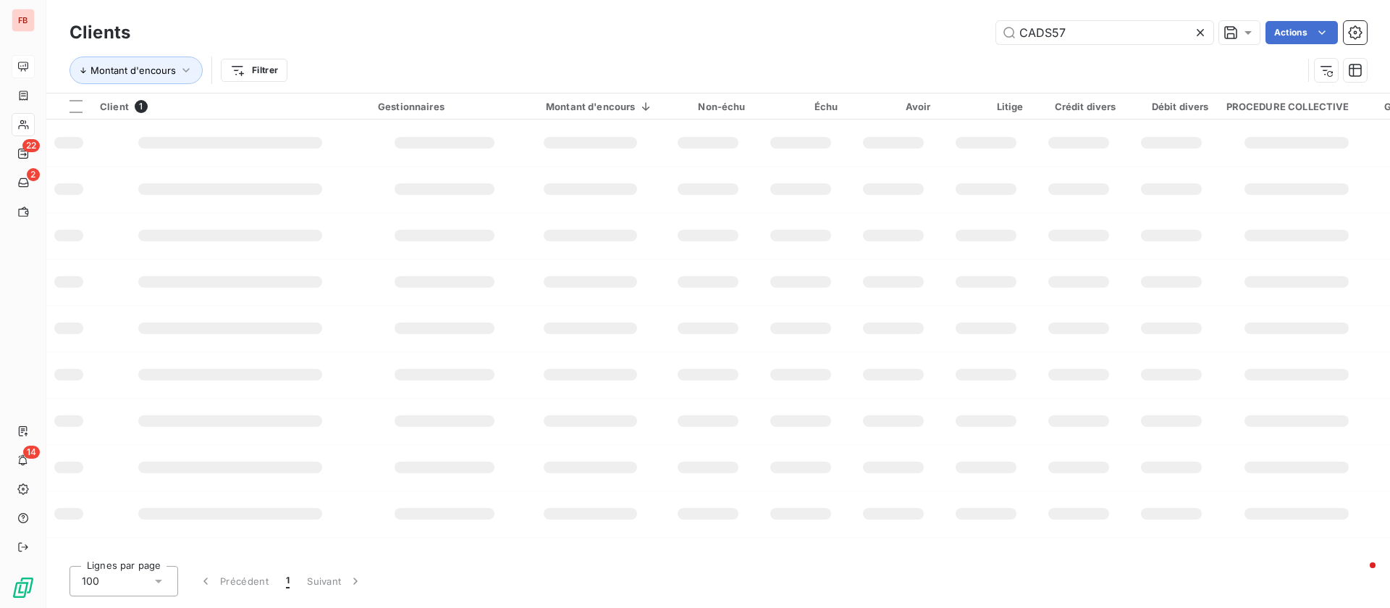
type input "CADS57"
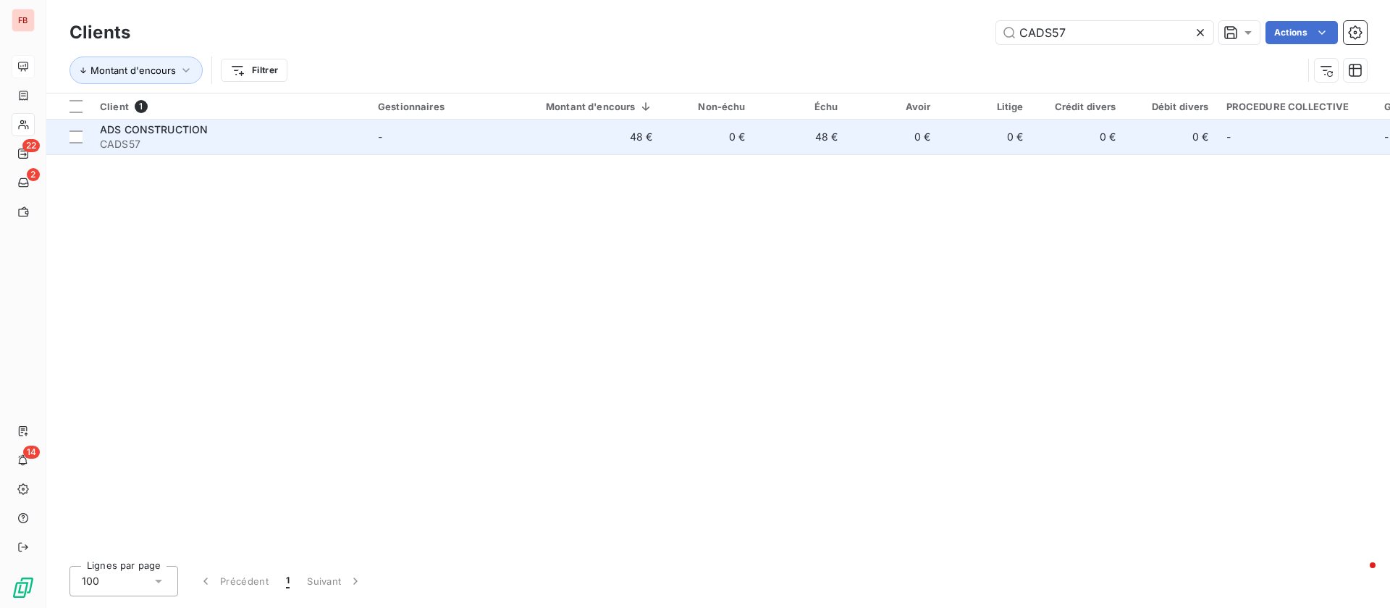
click at [350, 128] on div "ADS CONSTRUCTION" at bounding box center [230, 129] width 261 height 14
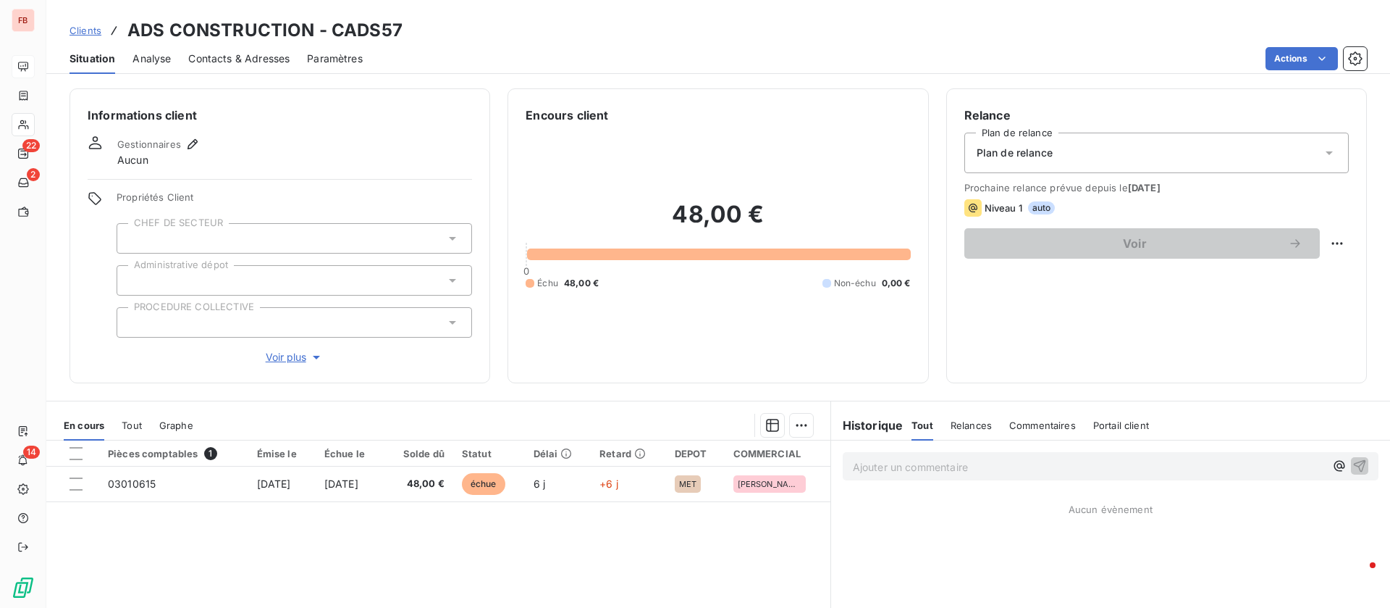
click at [247, 59] on span "Contacts & Adresses" at bounding box center [238, 58] width 101 height 14
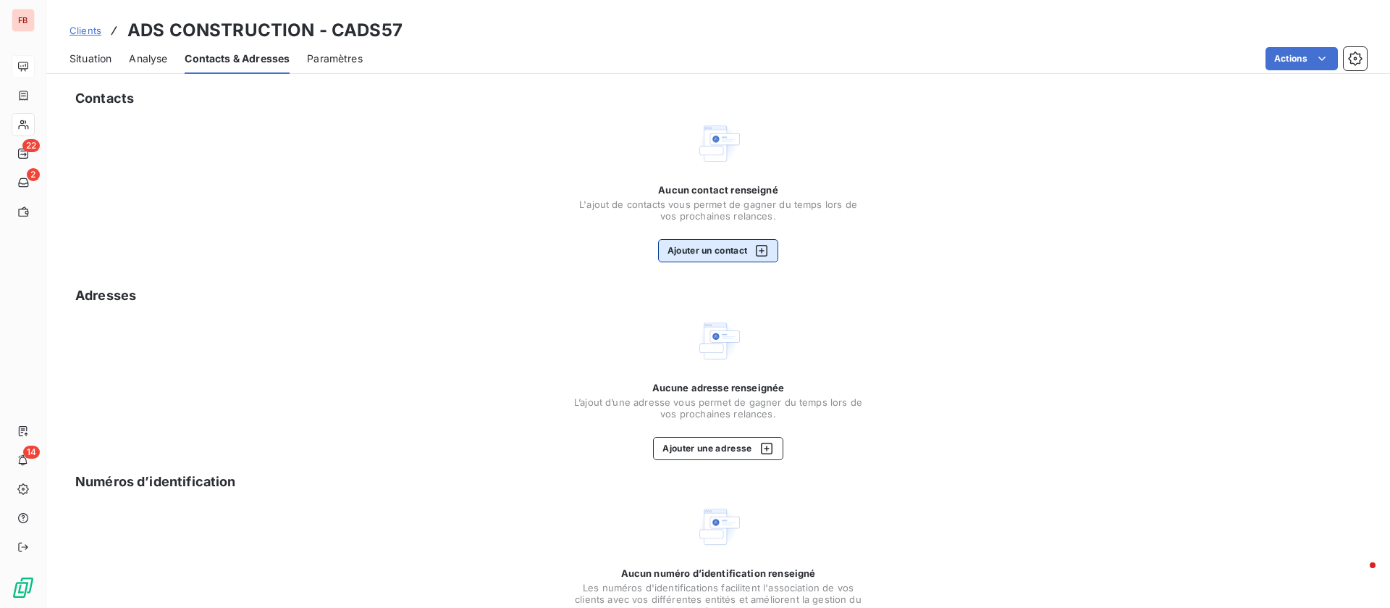
click at [718, 245] on button "Ajouter un contact" at bounding box center [718, 250] width 121 height 23
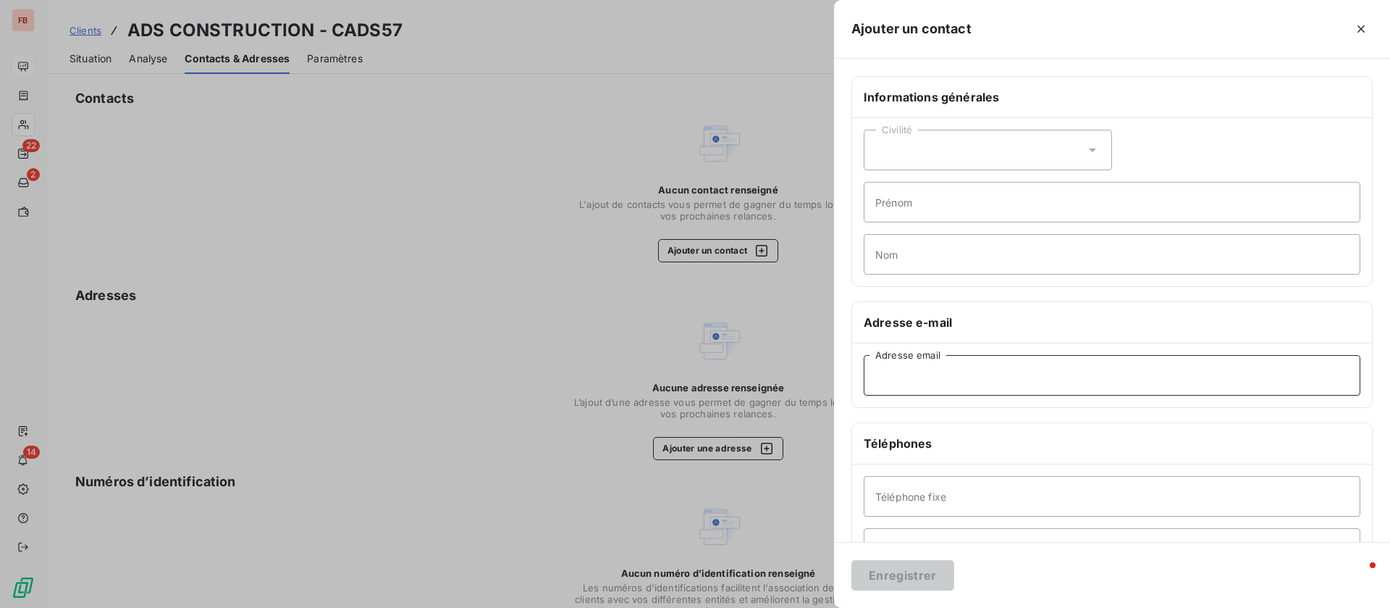
click at [931, 371] on input "Adresse email" at bounding box center [1112, 375] width 497 height 41
paste input "[EMAIL_ADDRESS][DOMAIN_NAME]"
type input "[EMAIL_ADDRESS][DOMAIN_NAME]"
click at [915, 582] on button "Enregistrer" at bounding box center [903, 575] width 103 height 30
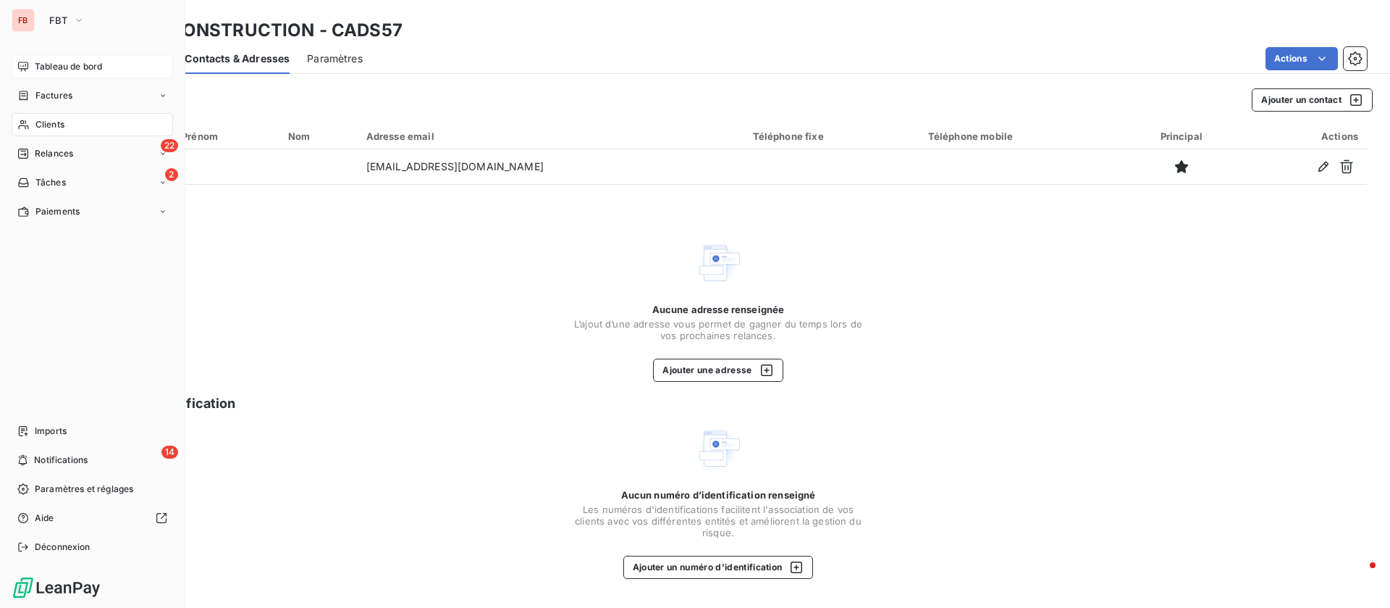
click at [39, 122] on span "Clients" at bounding box center [49, 124] width 29 height 13
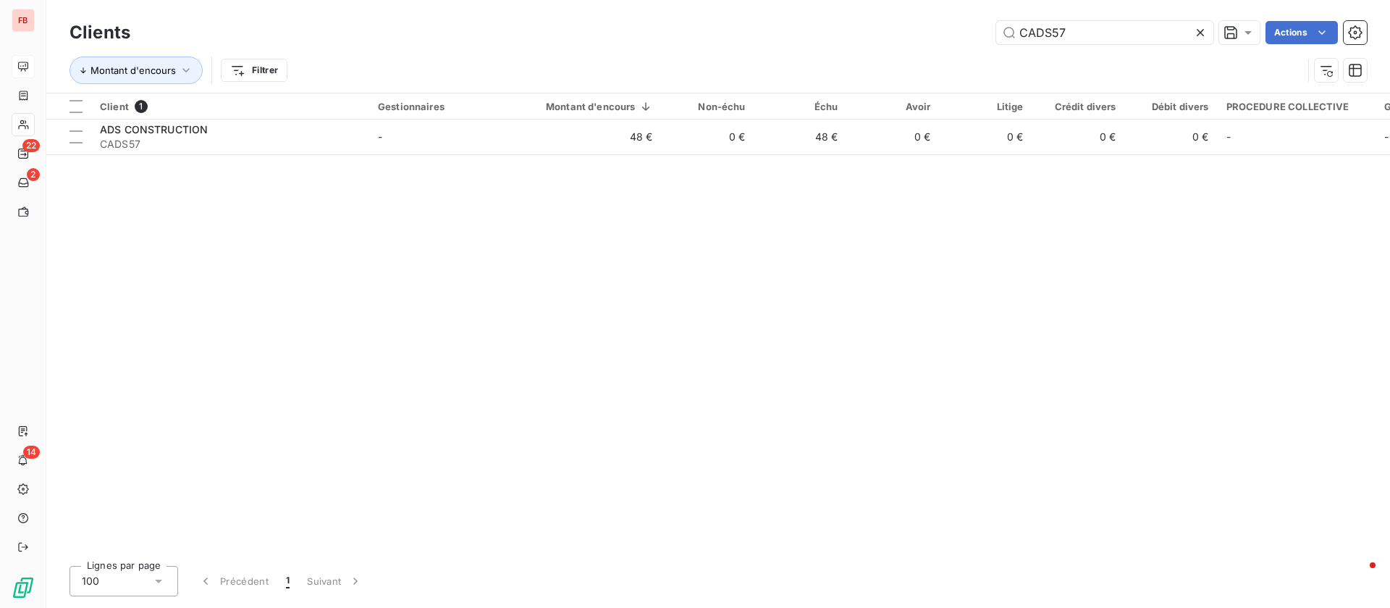
drag, startPoint x: 973, startPoint y: 12, endPoint x: 898, endPoint y: 11, distance: 74.6
click at [898, 11] on div "Clients CADS57 Actions Montant d'encours Filtrer" at bounding box center [718, 46] width 1344 height 93
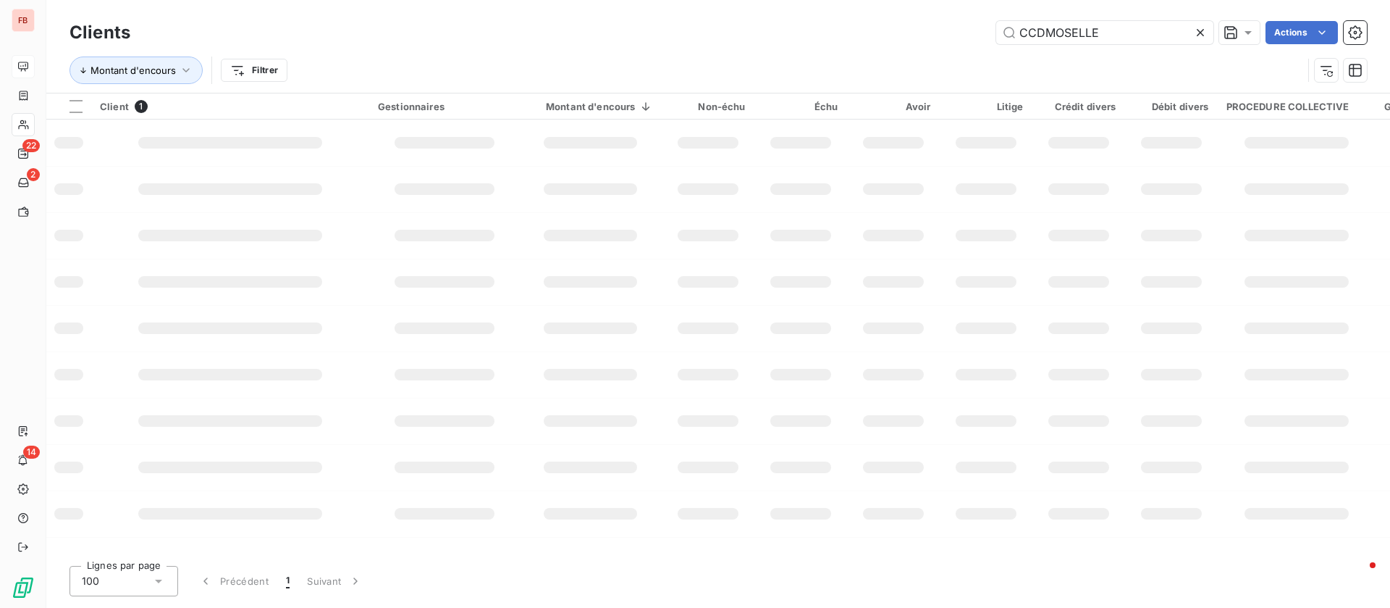
type input "CCDMOSELLE"
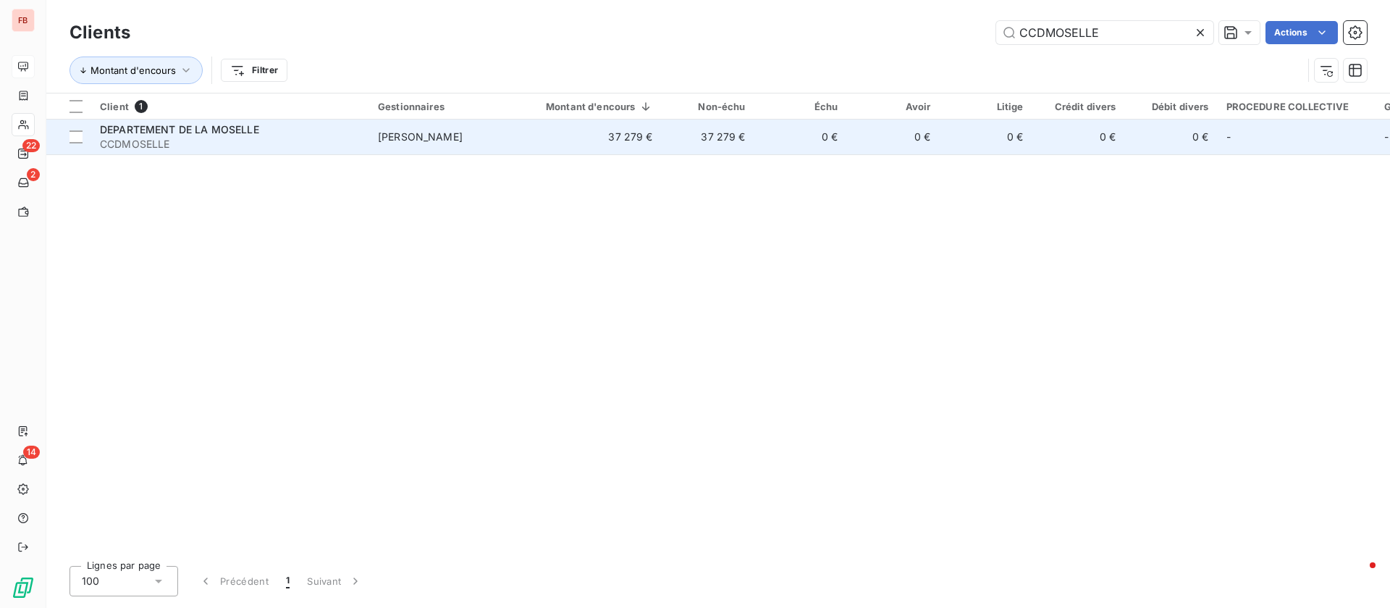
click at [280, 126] on div "DEPARTEMENT DE LA MOSELLE" at bounding box center [230, 129] width 261 height 14
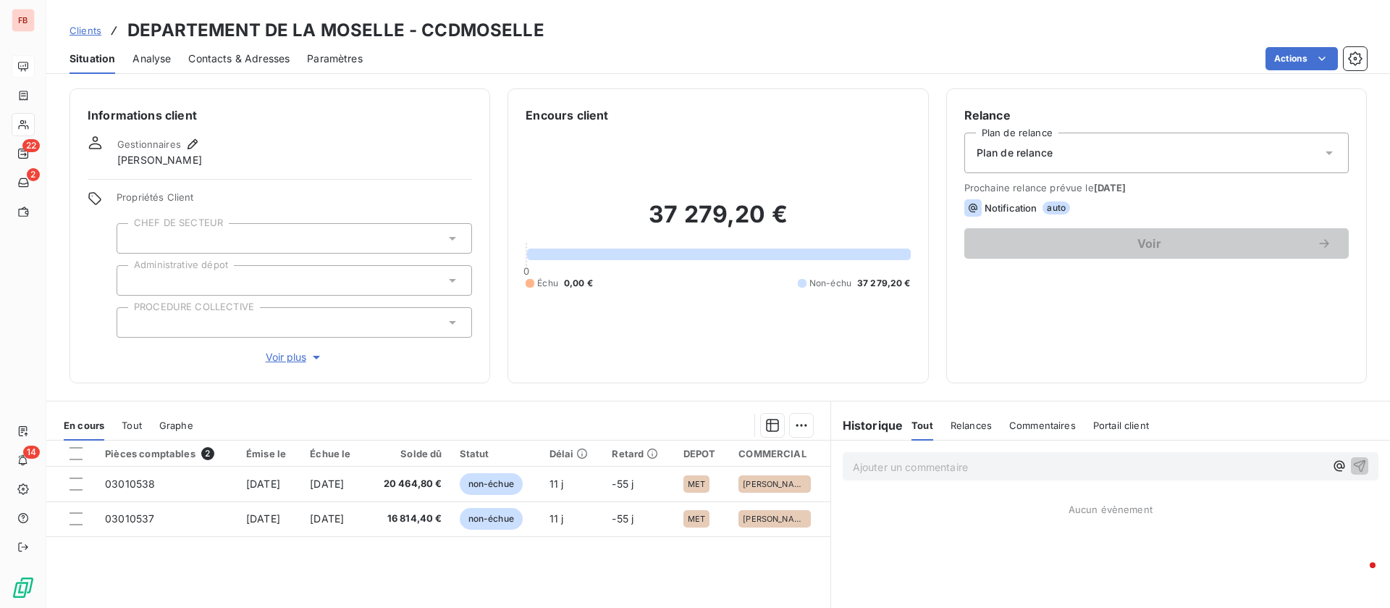
click at [232, 62] on span "Contacts & Adresses" at bounding box center [238, 58] width 101 height 14
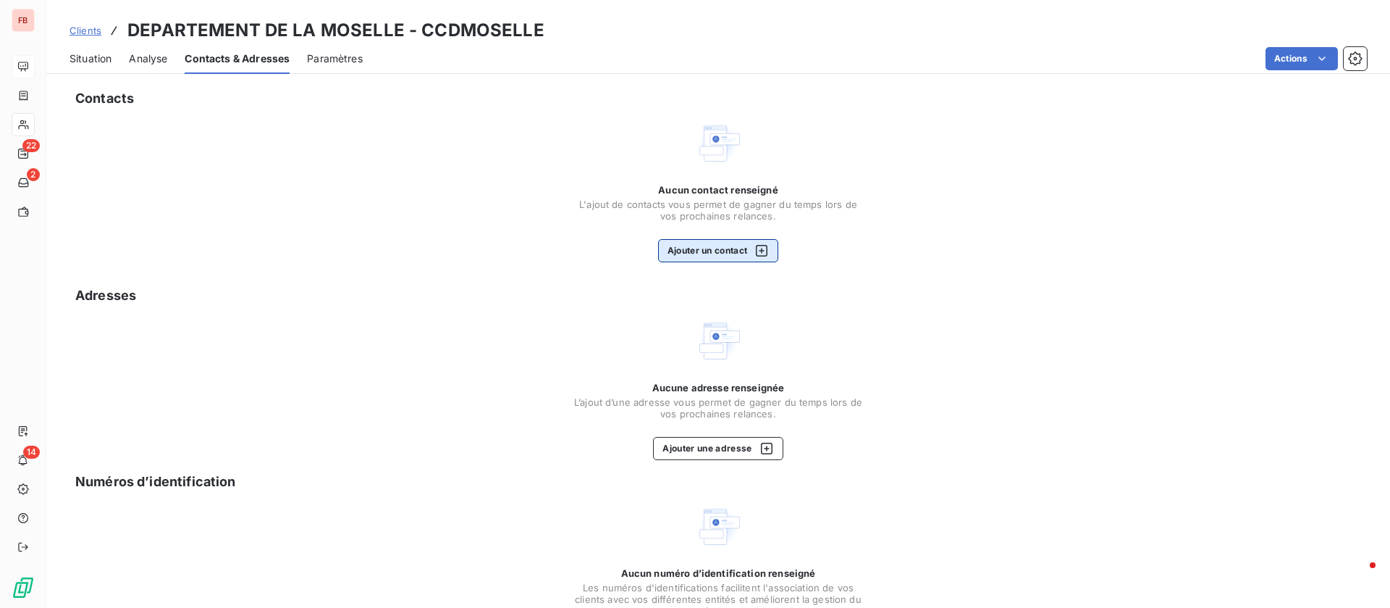
click at [700, 246] on button "Ajouter un contact" at bounding box center [718, 250] width 121 height 23
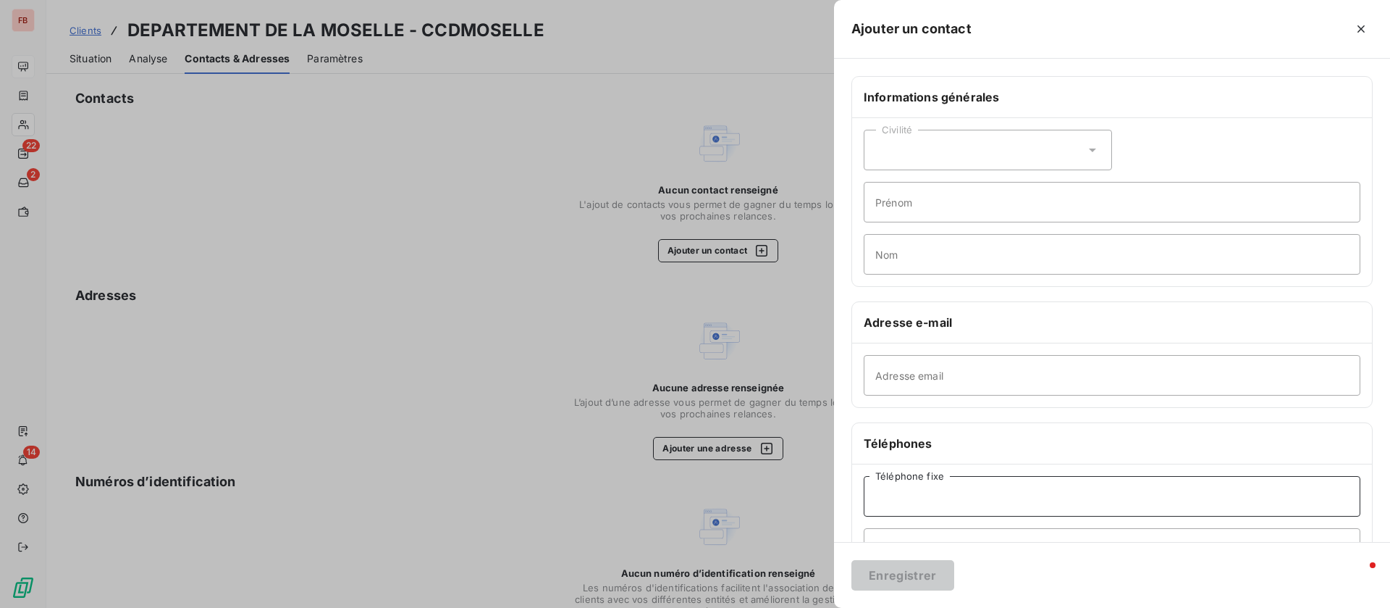
click at [942, 491] on input "Téléphone fixe" at bounding box center [1112, 496] width 497 height 41
paste input "03 87 37 57 57"
type input "03 87 37 57 57"
click at [892, 571] on button "Enregistrer" at bounding box center [903, 575] width 103 height 30
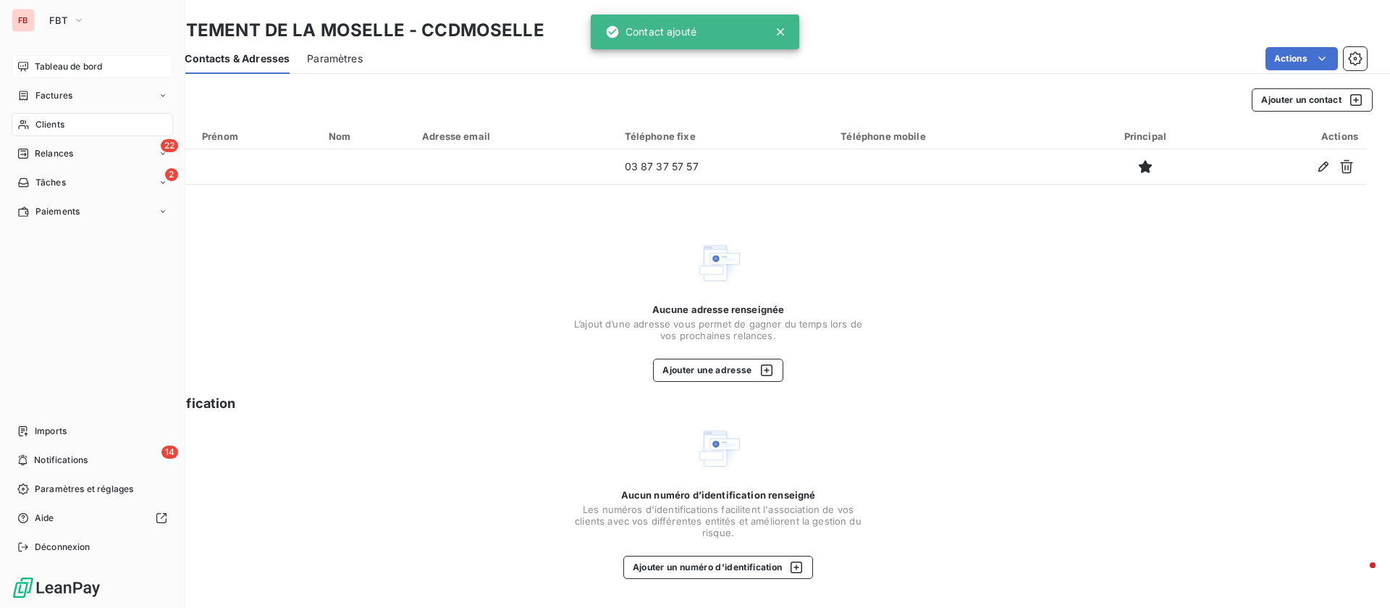
click at [28, 130] on icon at bounding box center [23, 125] width 12 height 12
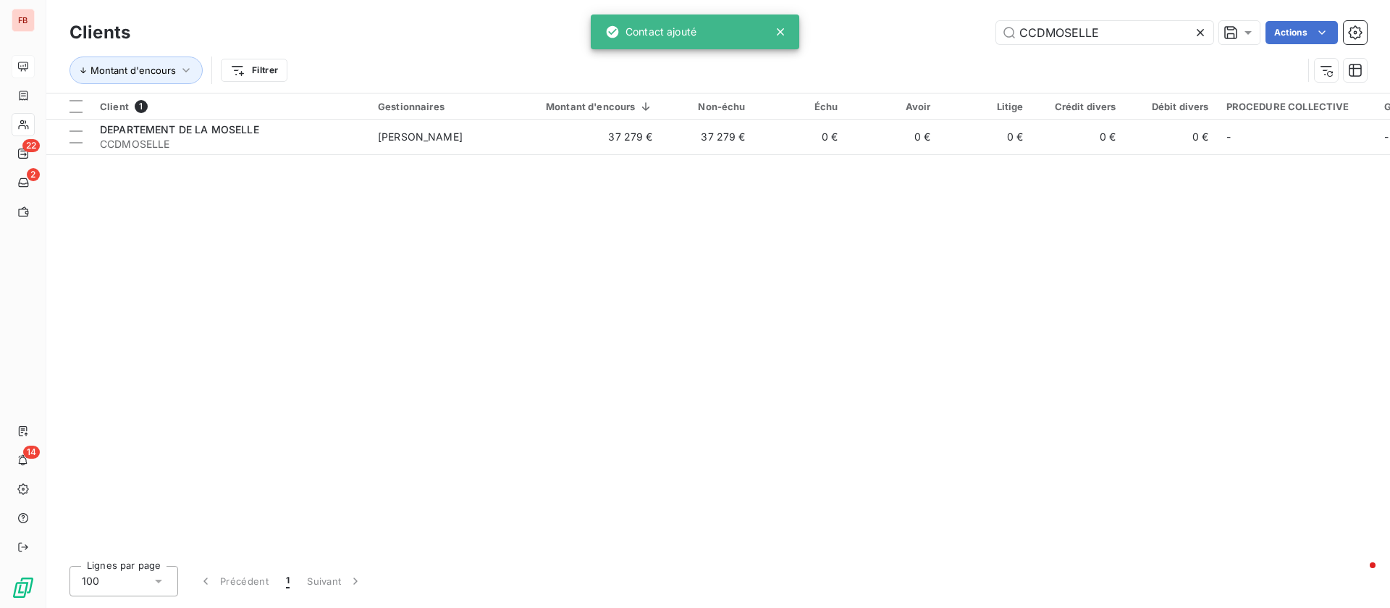
drag, startPoint x: 1114, startPoint y: 45, endPoint x: 973, endPoint y: 32, distance: 141.8
click at [933, 35] on div "Clients CCDMOSELLE Actions" at bounding box center [719, 32] width 1298 height 30
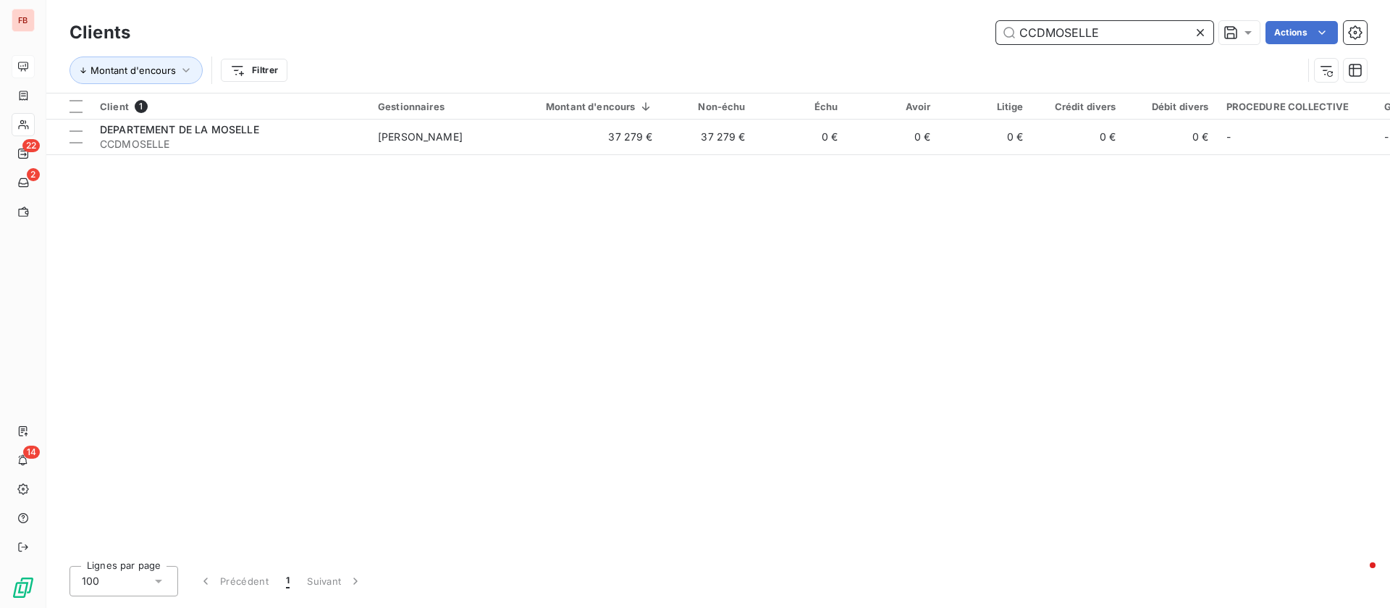
click at [1147, 26] on input "CCDMOSELLE" at bounding box center [1104, 32] width 217 height 23
drag, startPoint x: 1006, startPoint y: 32, endPoint x: 831, endPoint y: 29, distance: 175.3
click at [831, 29] on div "CCDMOSELLE Actions" at bounding box center [757, 32] width 1219 height 23
paste input "DISTP"
type input "CDISTP"
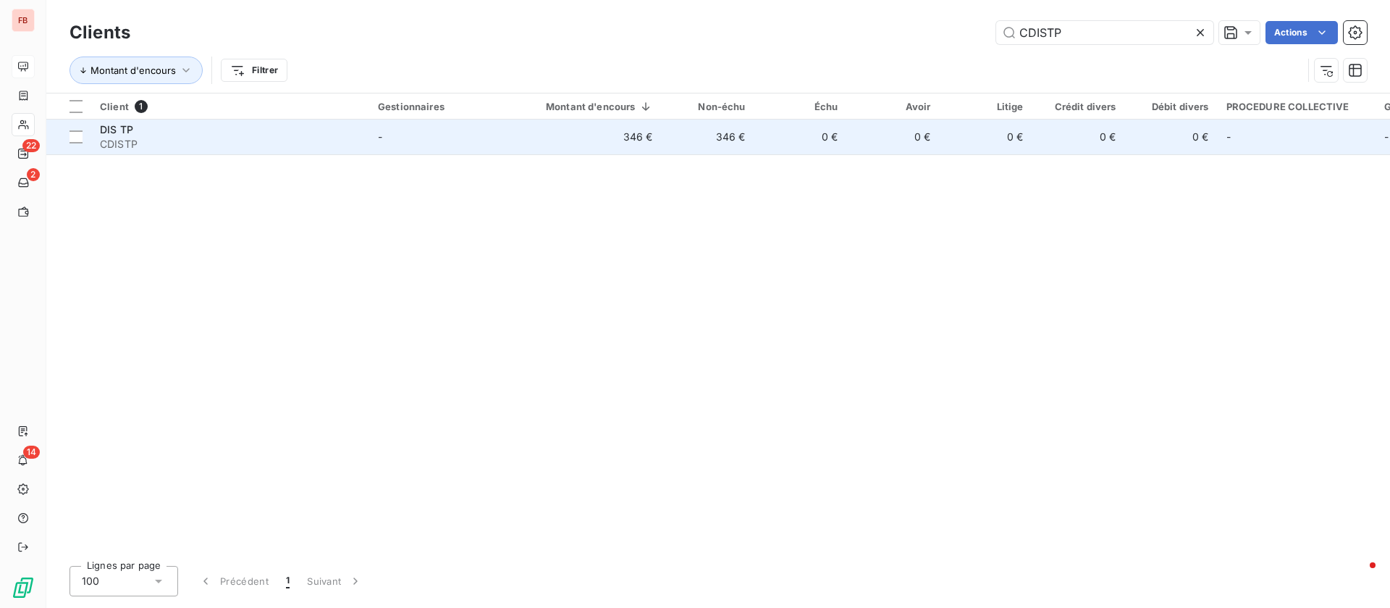
click at [413, 141] on td "-" at bounding box center [444, 136] width 151 height 35
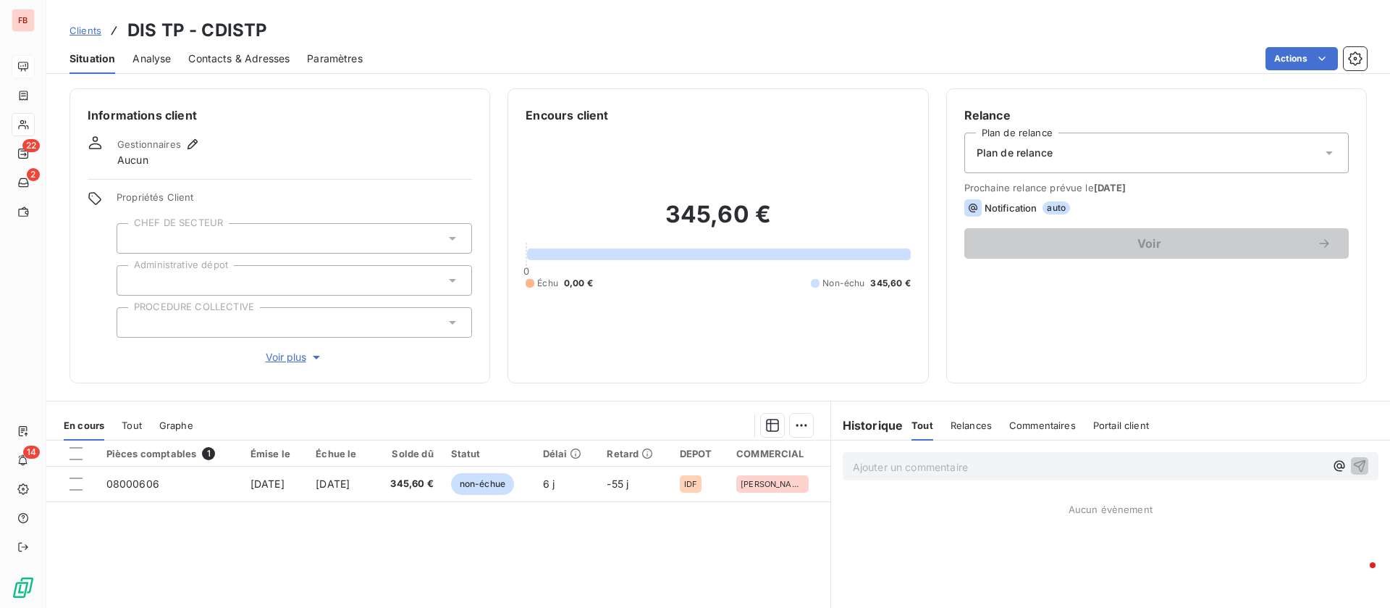
drag, startPoint x: 227, startPoint y: 59, endPoint x: 240, endPoint y: 54, distance: 13.7
click at [228, 59] on span "Contacts & Adresses" at bounding box center [238, 58] width 101 height 14
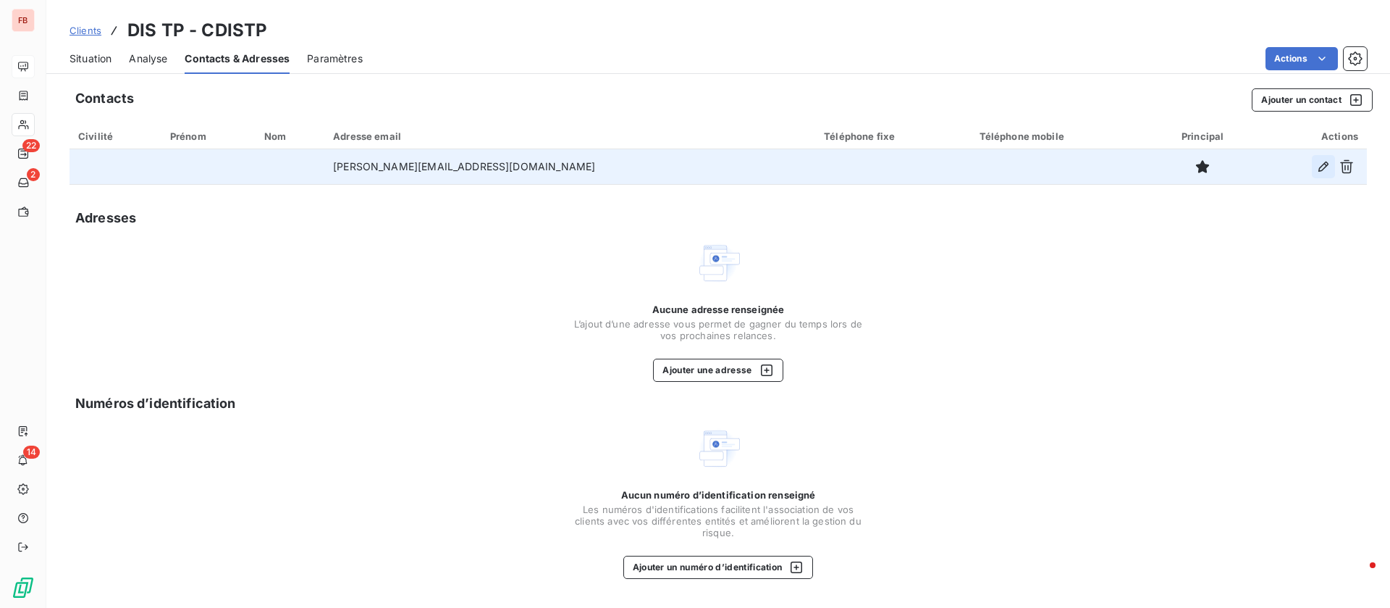
click at [1325, 170] on icon "button" at bounding box center [1323, 166] width 14 height 14
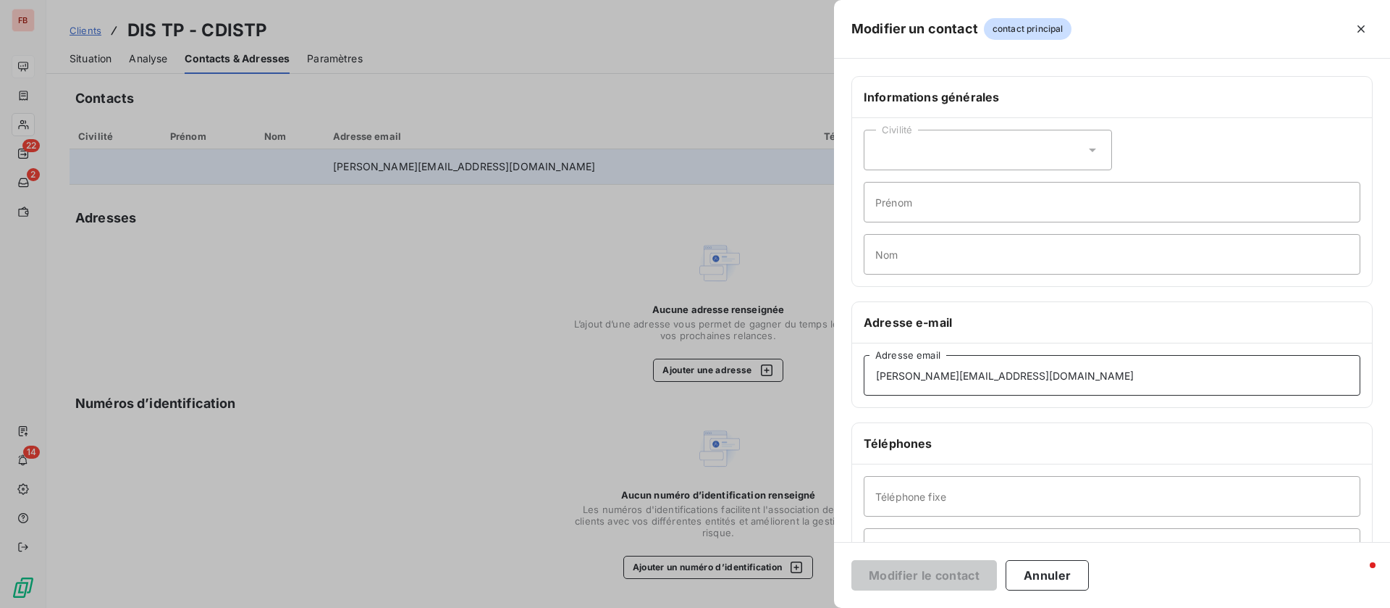
drag, startPoint x: 990, startPoint y: 379, endPoint x: 729, endPoint y: 363, distance: 261.2
click at [729, 607] on div "Modifier un contact contact principal Informations générales Civilité Prénom No…" at bounding box center [695, 608] width 1390 height 0
paste input "o.ozca"
type input "[PERSON_NAME][EMAIL_ADDRESS][DOMAIN_NAME]"
click at [937, 570] on button "Modifier le contact" at bounding box center [925, 575] width 146 height 30
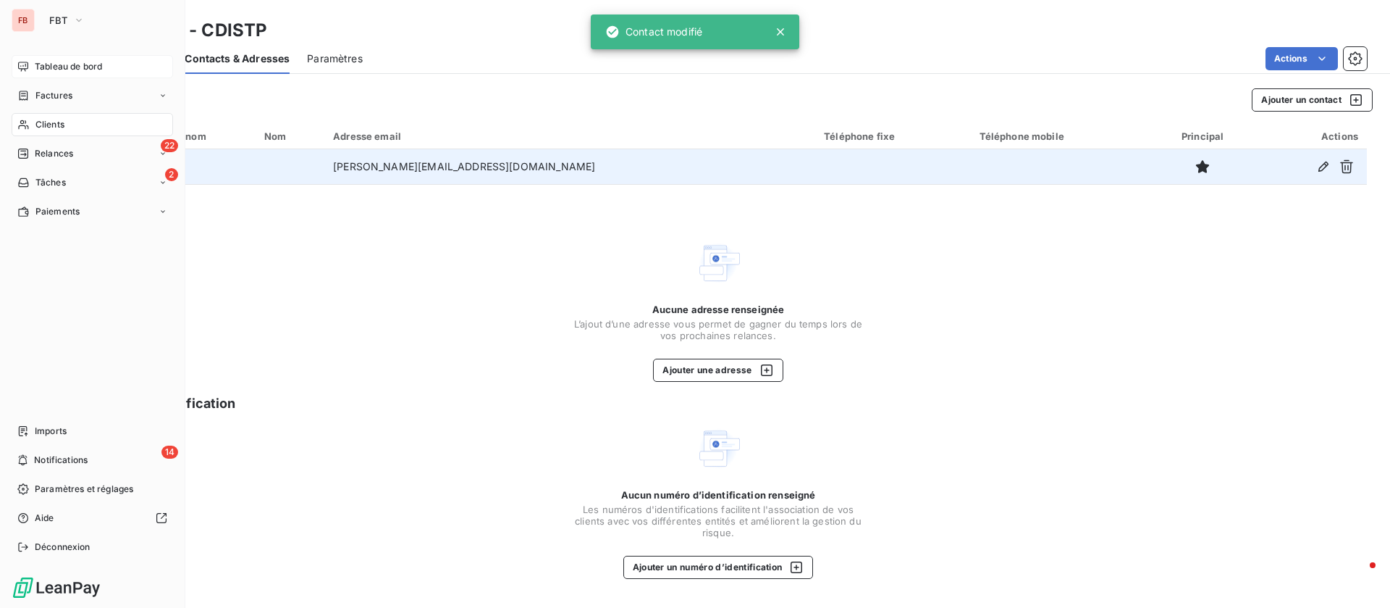
click at [28, 122] on icon at bounding box center [23, 125] width 12 height 12
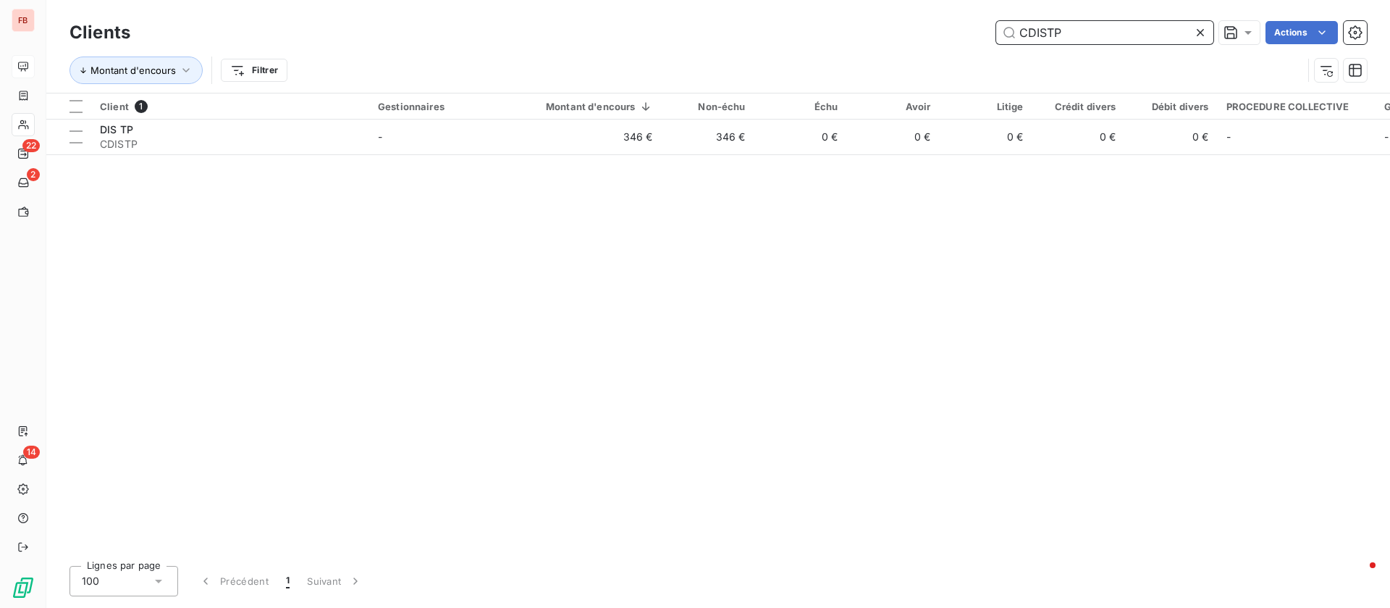
drag, startPoint x: 973, startPoint y: 38, endPoint x: 870, endPoint y: 33, distance: 102.2
click at [870, 33] on div "CDISTP Actions" at bounding box center [757, 32] width 1219 height 23
paste input "LIF"
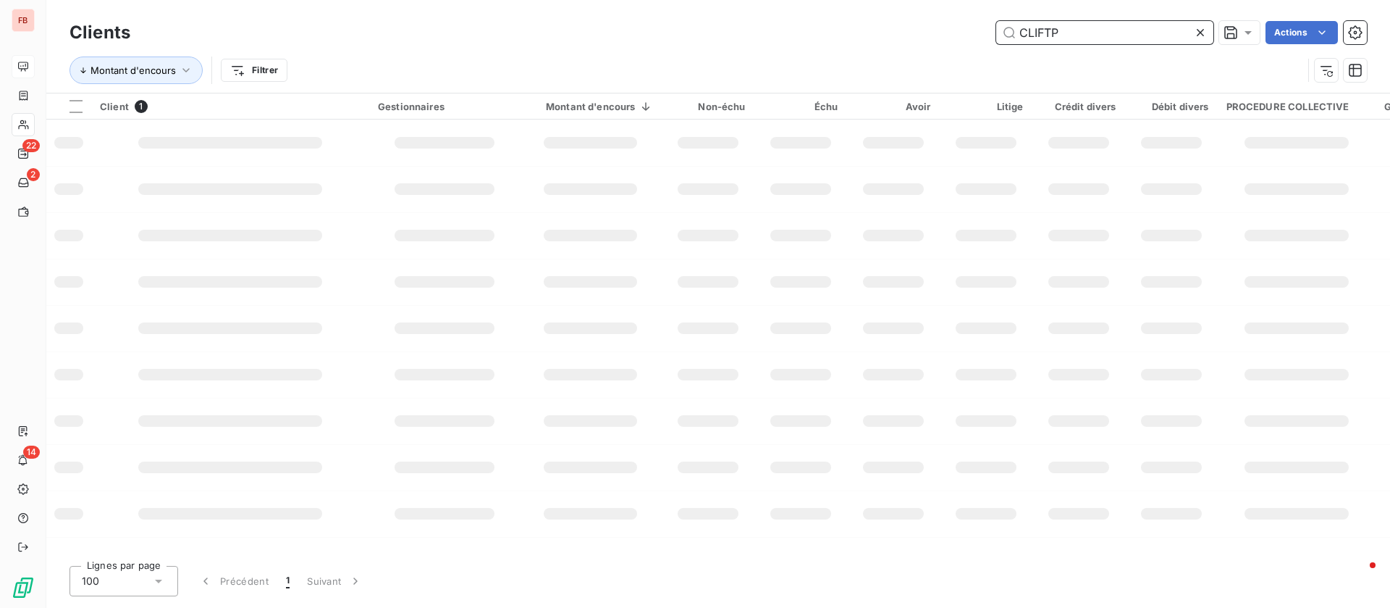
type input "CLIFTP"
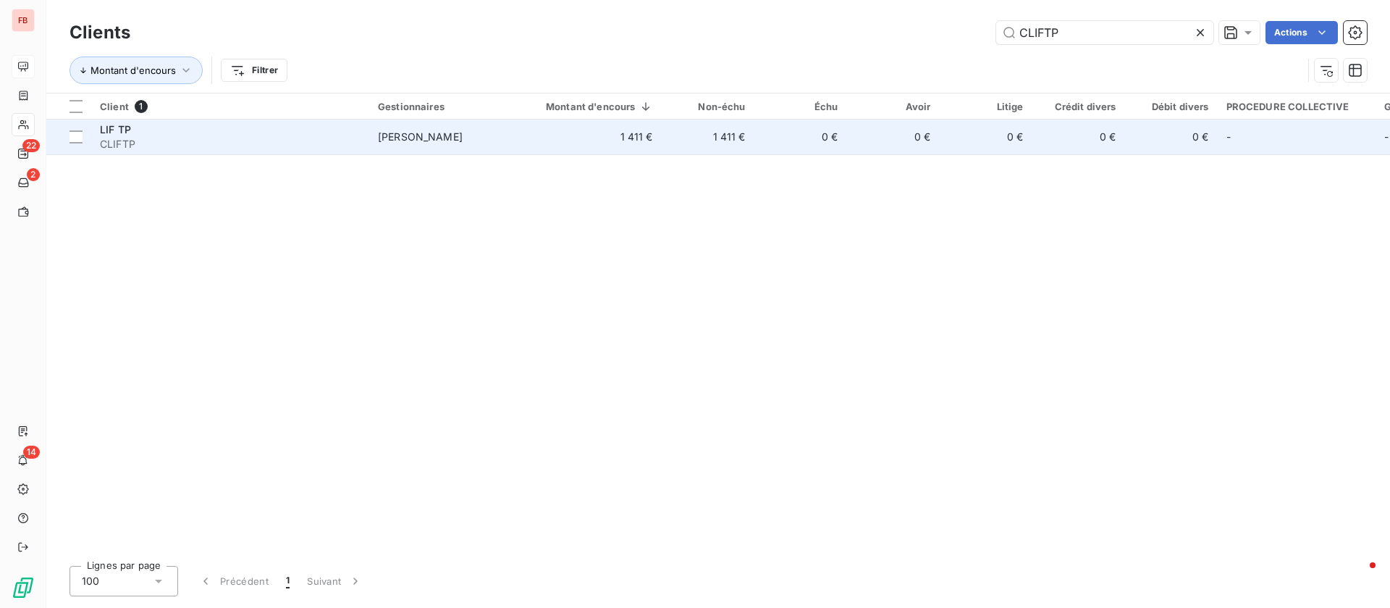
click at [563, 138] on td "1 411 €" at bounding box center [591, 136] width 142 height 35
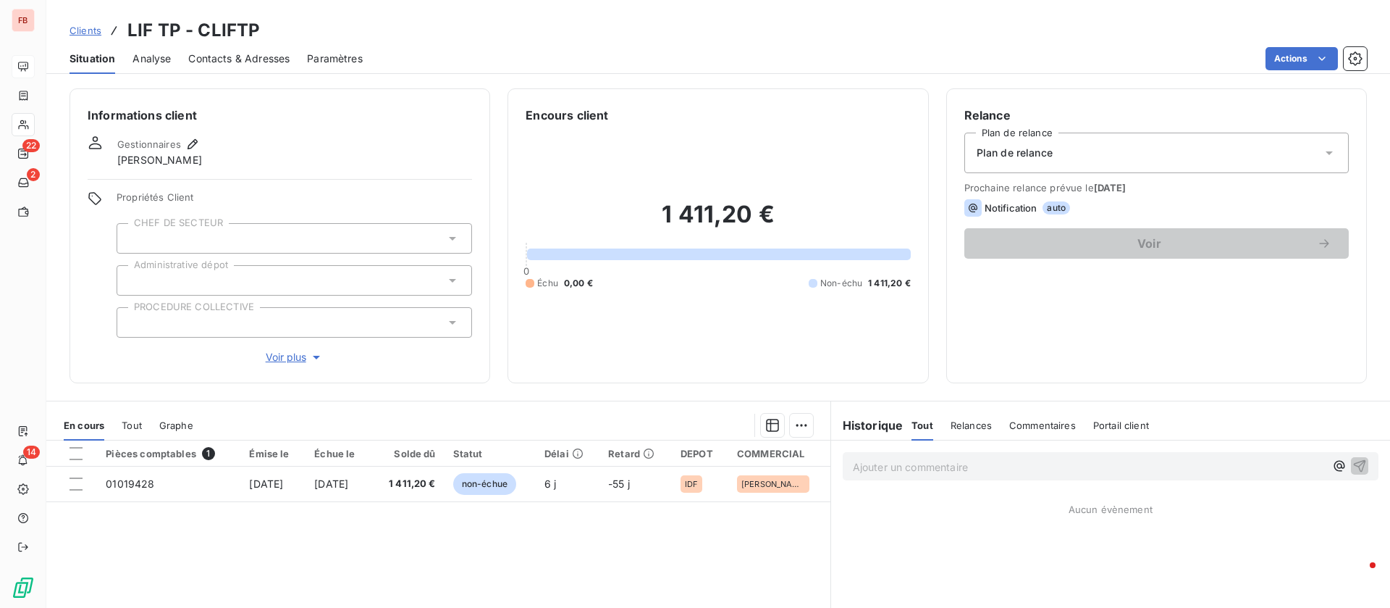
click at [247, 49] on div "Contacts & Adresses" at bounding box center [238, 58] width 101 height 30
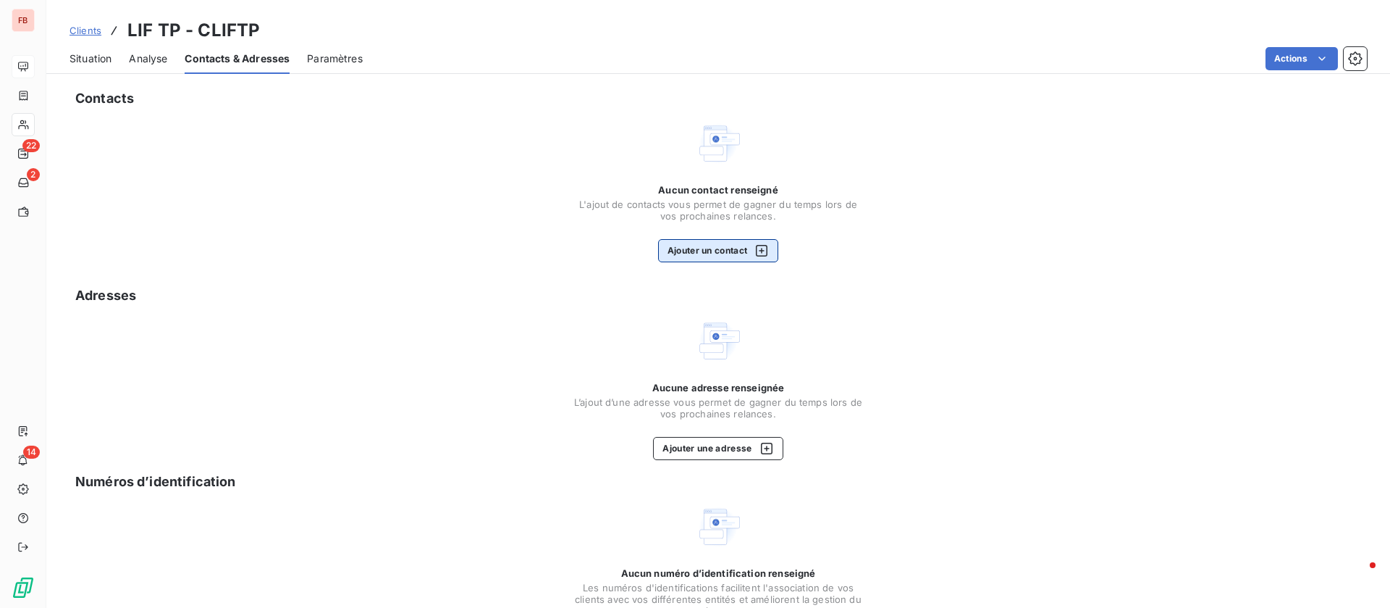
click at [701, 245] on button "Ajouter un contact" at bounding box center [718, 250] width 121 height 23
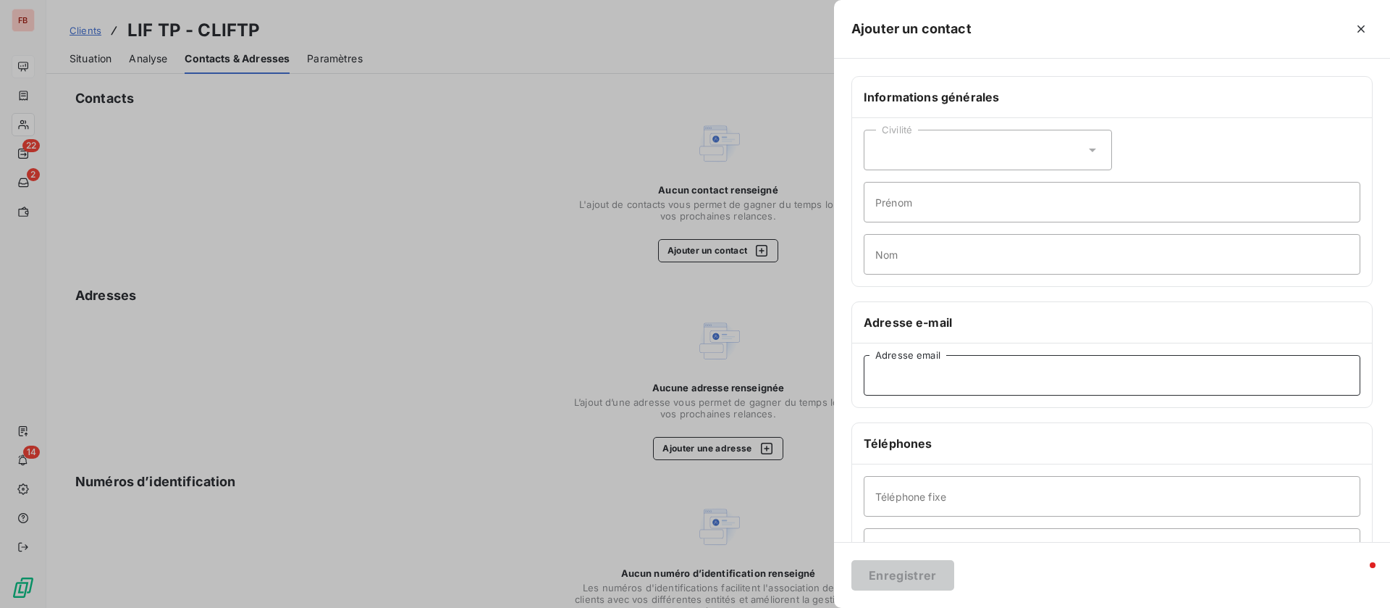
click at [975, 369] on input "Adresse email" at bounding box center [1112, 375] width 497 height 41
paste input "[EMAIL_ADDRESS][DOMAIN_NAME]"
type input "[EMAIL_ADDRESS][DOMAIN_NAME]"
drag, startPoint x: 899, startPoint y: 571, endPoint x: 844, endPoint y: 570, distance: 55.8
click at [899, 574] on button "Enregistrer" at bounding box center [903, 575] width 103 height 30
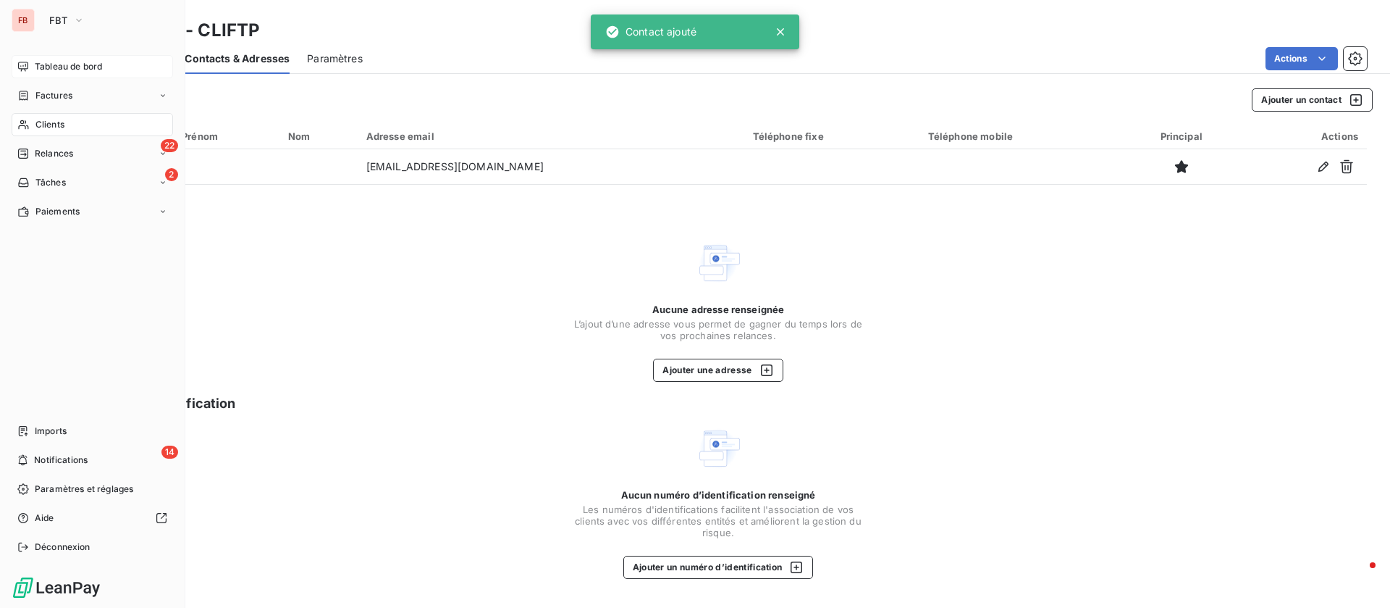
drag, startPoint x: 46, startPoint y: 125, endPoint x: 202, endPoint y: 72, distance: 164.9
click at [47, 125] on span "Clients" at bounding box center [49, 124] width 29 height 13
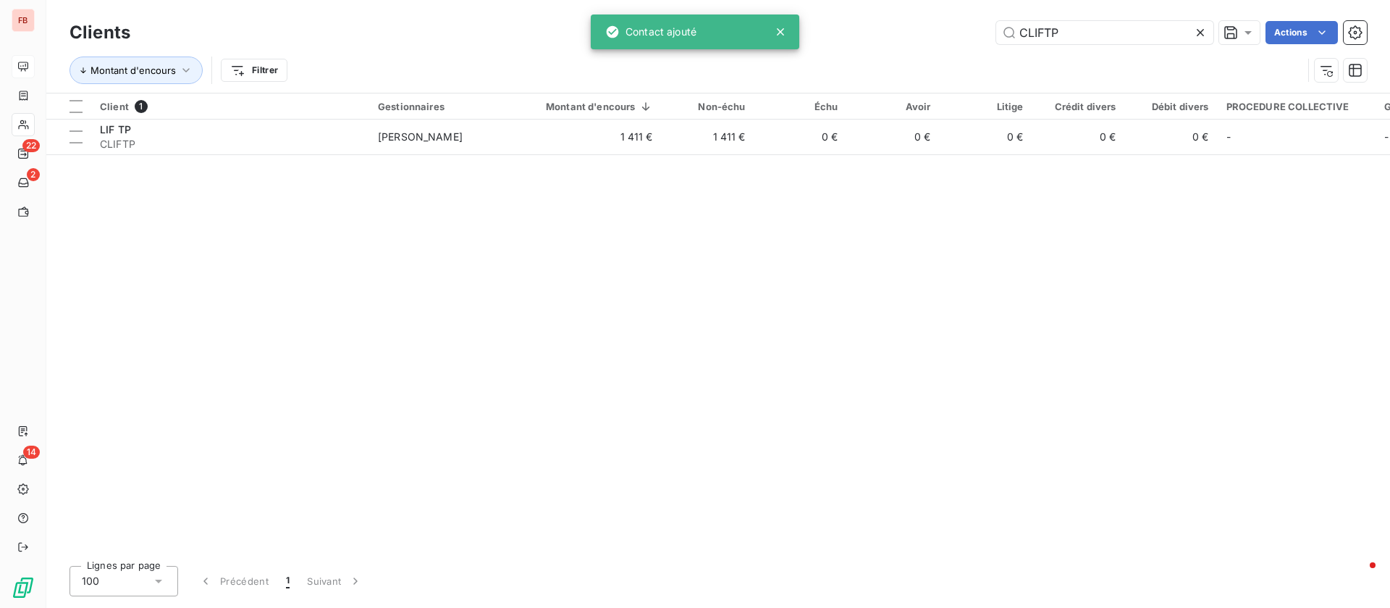
drag, startPoint x: 1092, startPoint y: 35, endPoint x: 882, endPoint y: 16, distance: 210.8
click at [883, 18] on div "Clients CLIFTP Actions" at bounding box center [719, 32] width 1298 height 30
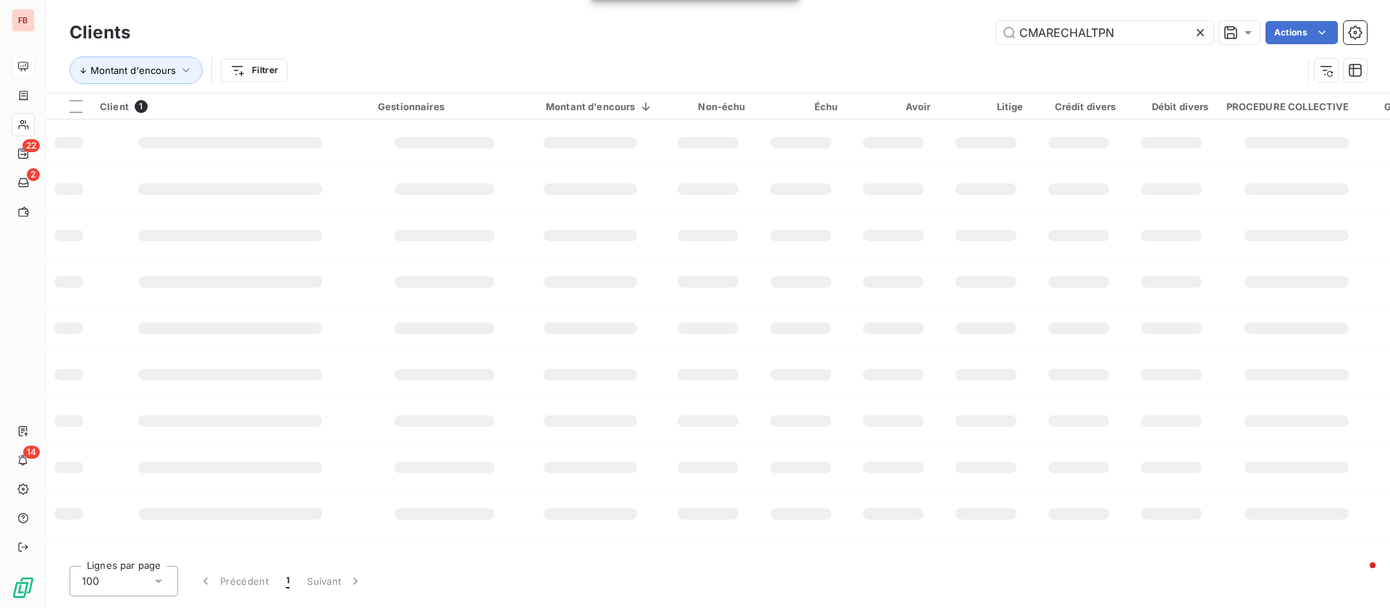
type input "CMARECHALTPN"
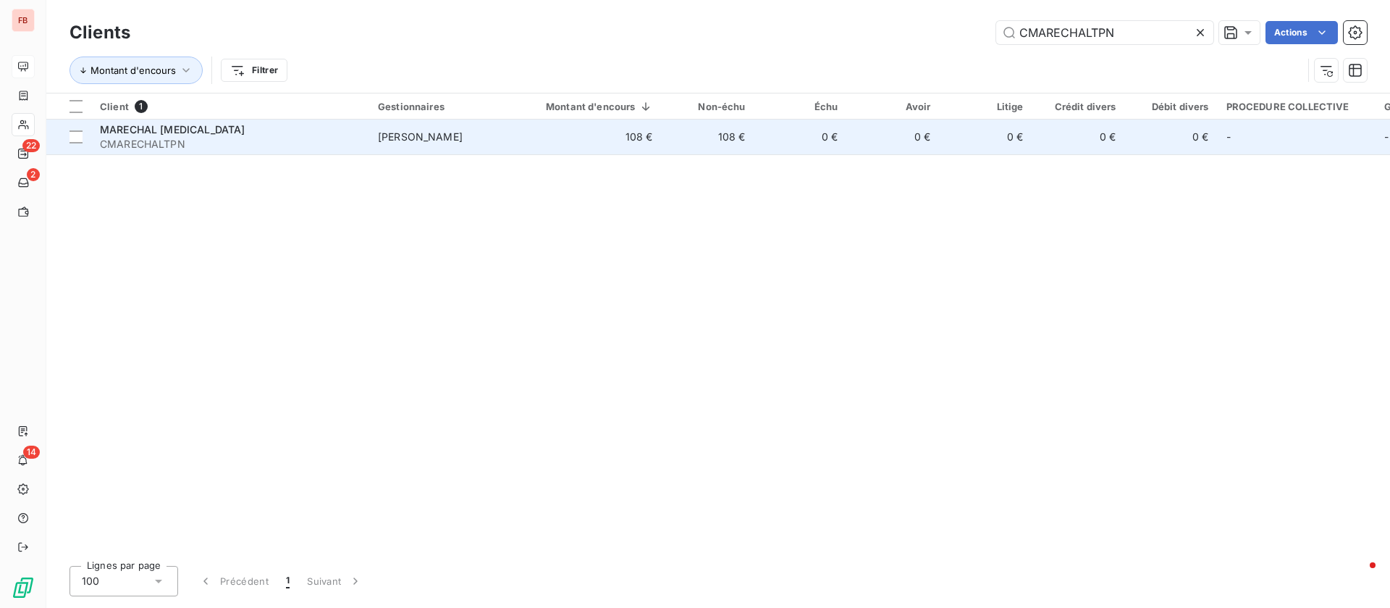
click at [421, 118] on th "Gestionnaires" at bounding box center [444, 106] width 151 height 26
click at [217, 135] on div "MARECHAL [MEDICAL_DATA]" at bounding box center [230, 129] width 261 height 14
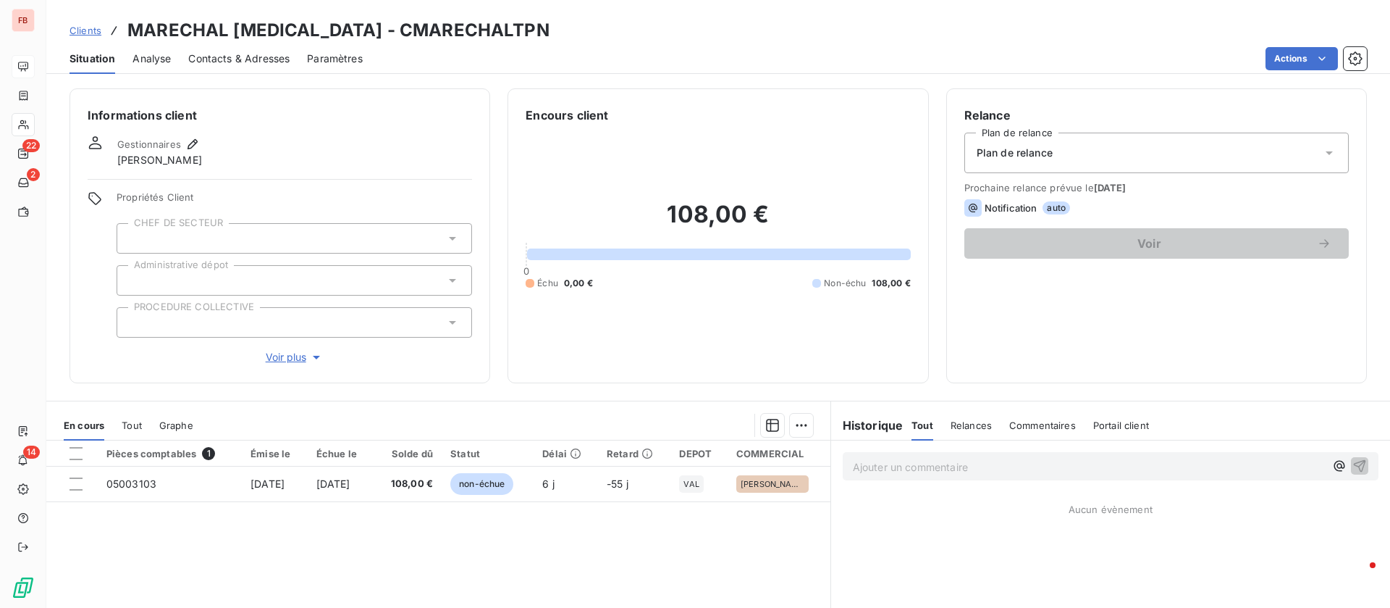
click at [235, 63] on span "Contacts & Adresses" at bounding box center [238, 58] width 101 height 14
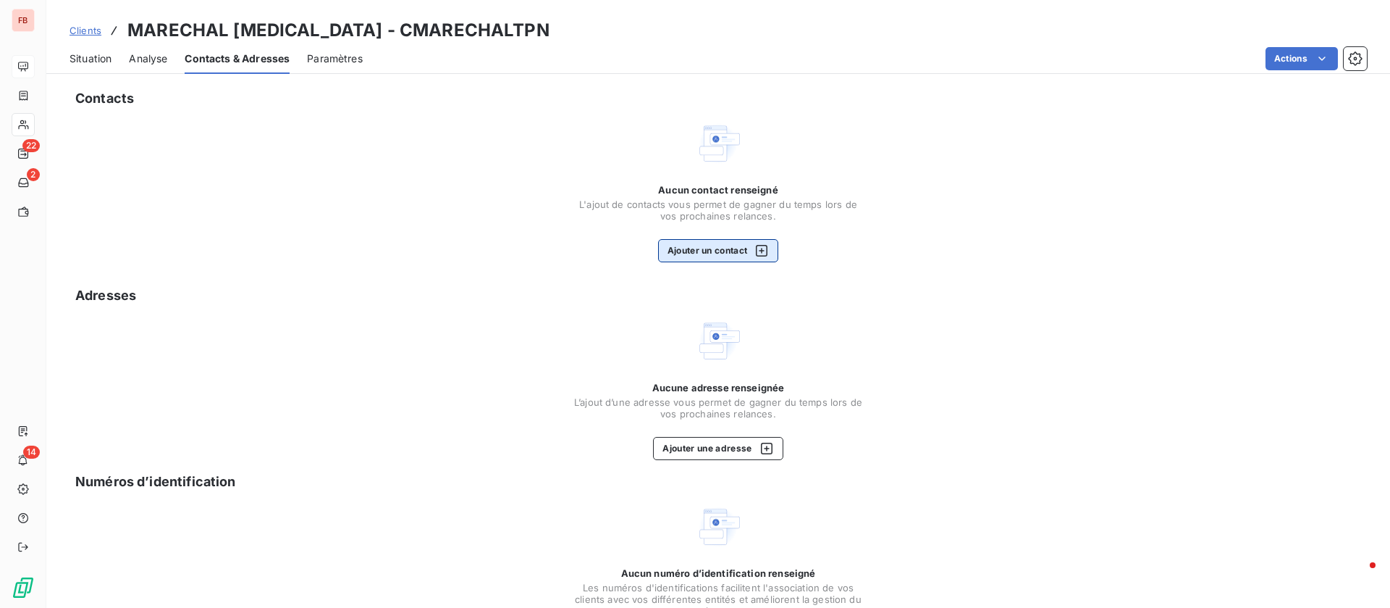
click at [683, 253] on button "Ajouter un contact" at bounding box center [718, 250] width 121 height 23
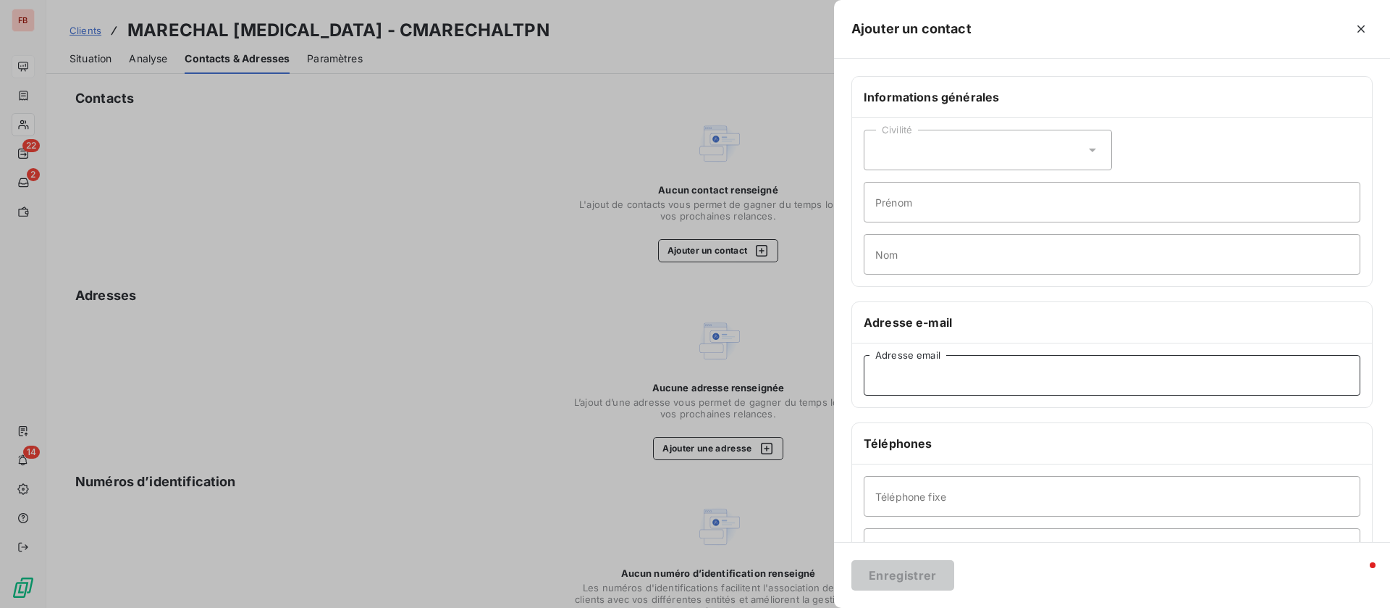
click at [974, 384] on input "Adresse email" at bounding box center [1112, 375] width 497 height 41
paste input "[PERSON_NAME][EMAIL_ADDRESS][DOMAIN_NAME][MEDICAL_DATA]"
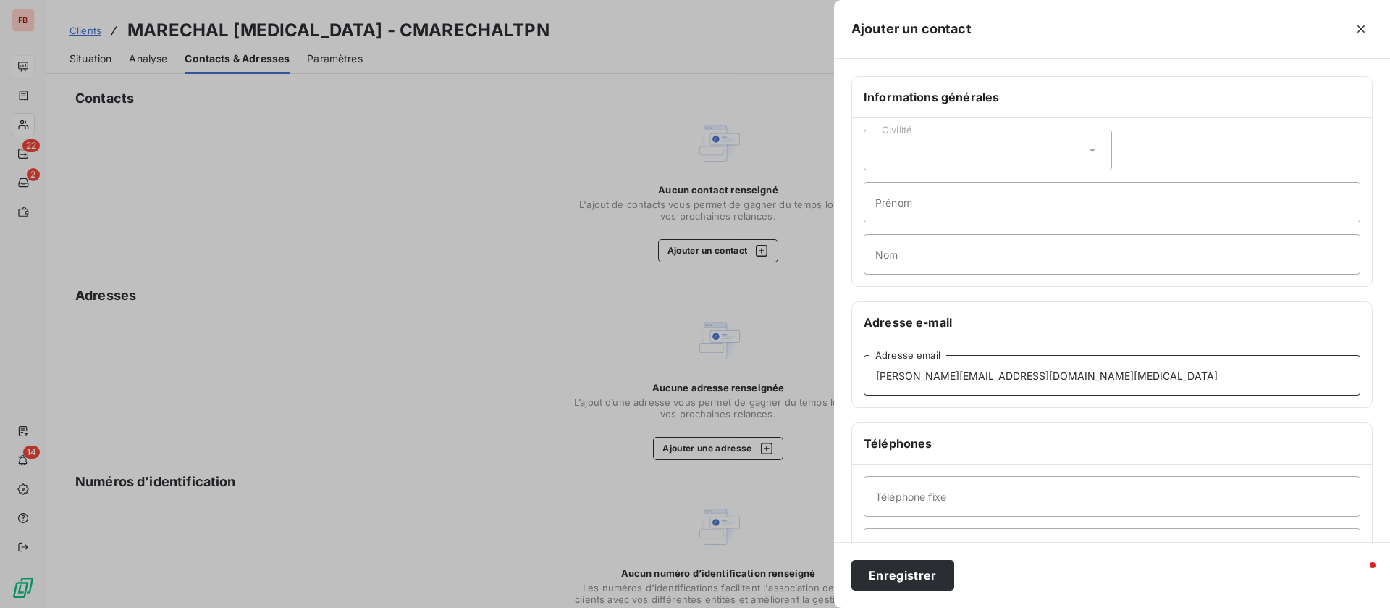
type input "[PERSON_NAME][EMAIL_ADDRESS][DOMAIN_NAME][MEDICAL_DATA]"
drag, startPoint x: 907, startPoint y: 509, endPoint x: 917, endPoint y: 497, distance: 16.4
click at [906, 509] on input "Téléphone fixe" at bounding box center [1112, 496] width 497 height 41
click at [907, 567] on button "Enregistrer" at bounding box center [903, 575] width 103 height 30
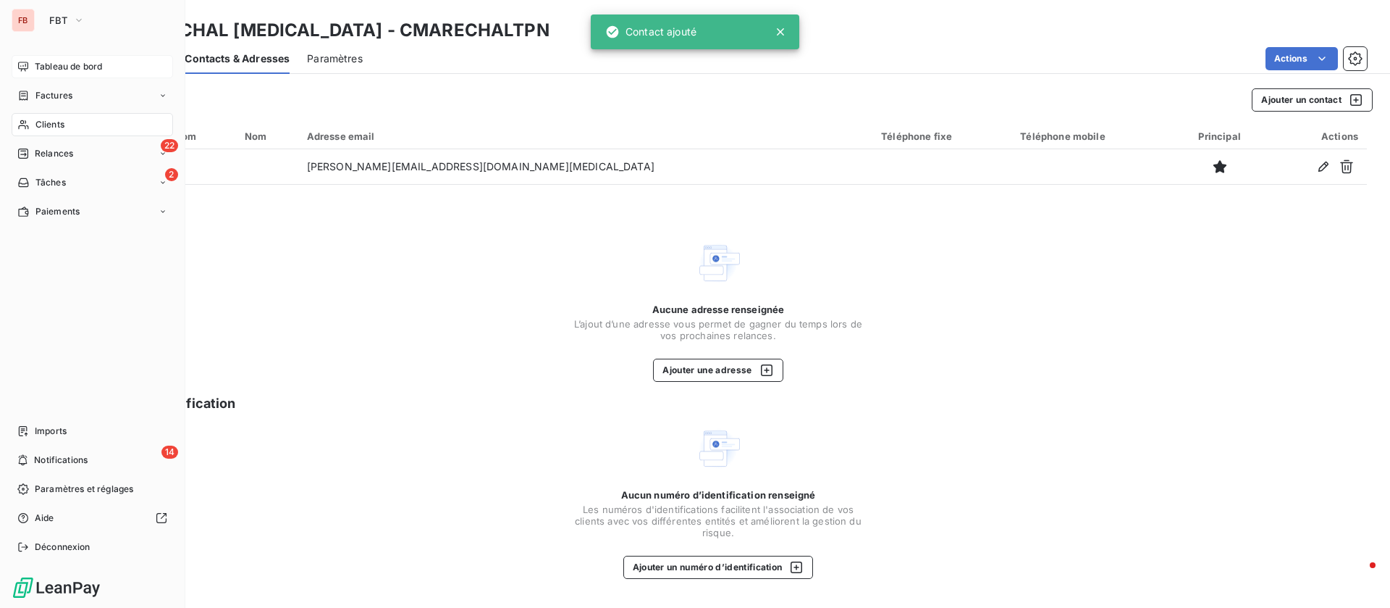
drag, startPoint x: 43, startPoint y: 112, endPoint x: 126, endPoint y: 117, distance: 82.7
click at [45, 114] on div "Clients" at bounding box center [92, 124] width 161 height 23
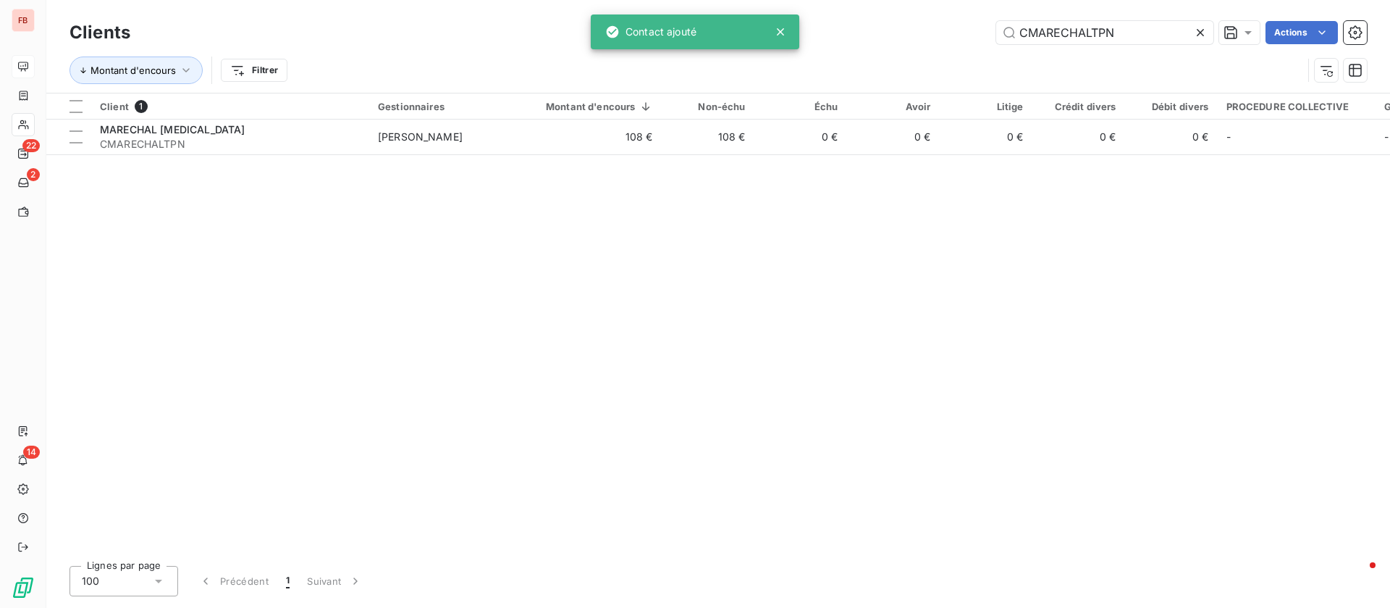
drag, startPoint x: 1136, startPoint y: 33, endPoint x: 860, endPoint y: 20, distance: 276.9
click at [860, 20] on div "Clients CMARECHALTPN Actions" at bounding box center [719, 32] width 1298 height 30
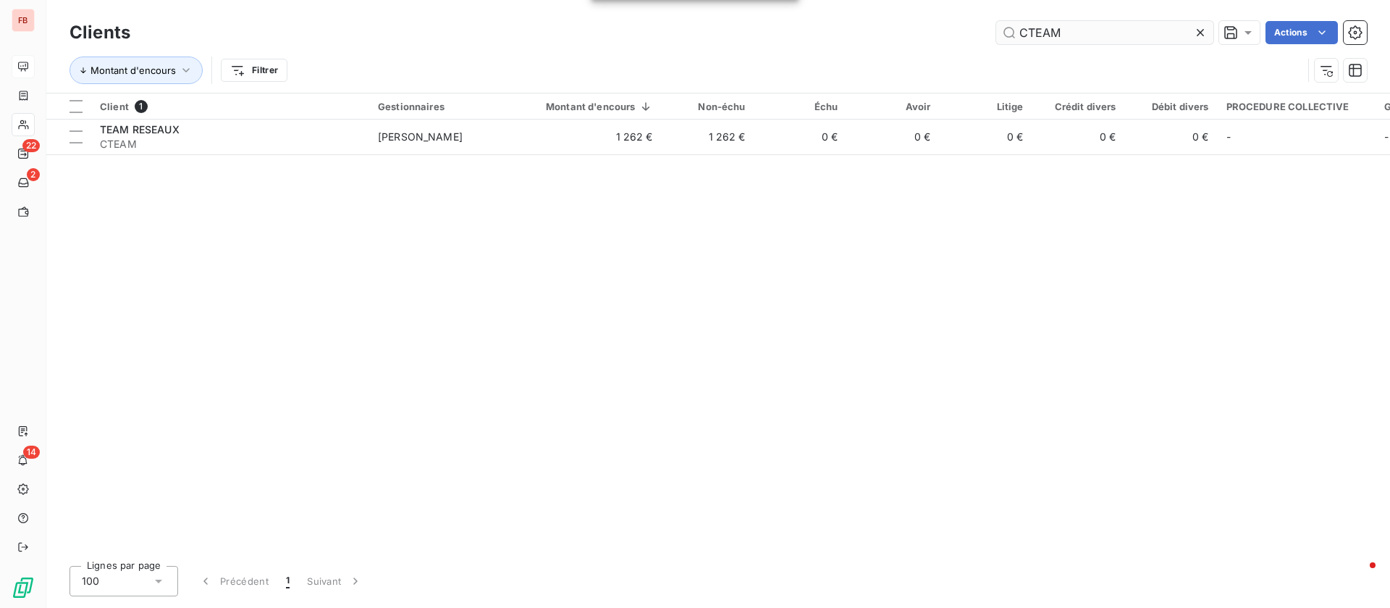
type input "CTEAM"
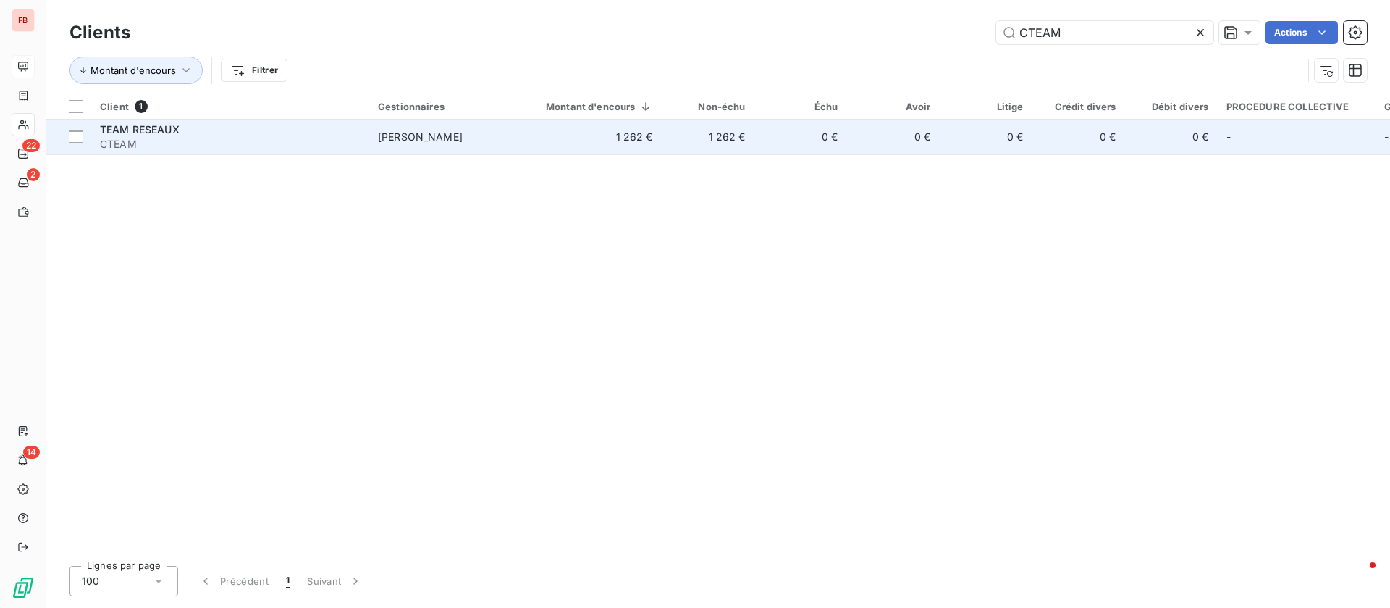
click at [335, 137] on span "CTEAM" at bounding box center [230, 144] width 261 height 14
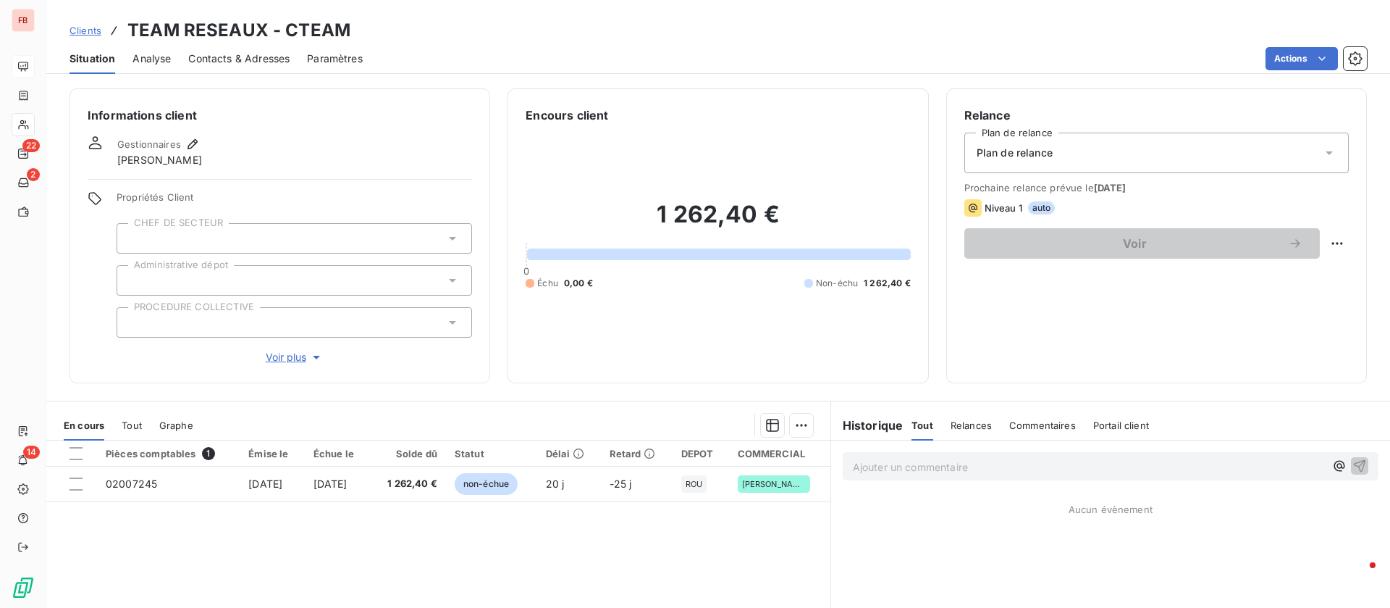
click at [210, 50] on div "Contacts & Adresses" at bounding box center [238, 58] width 101 height 30
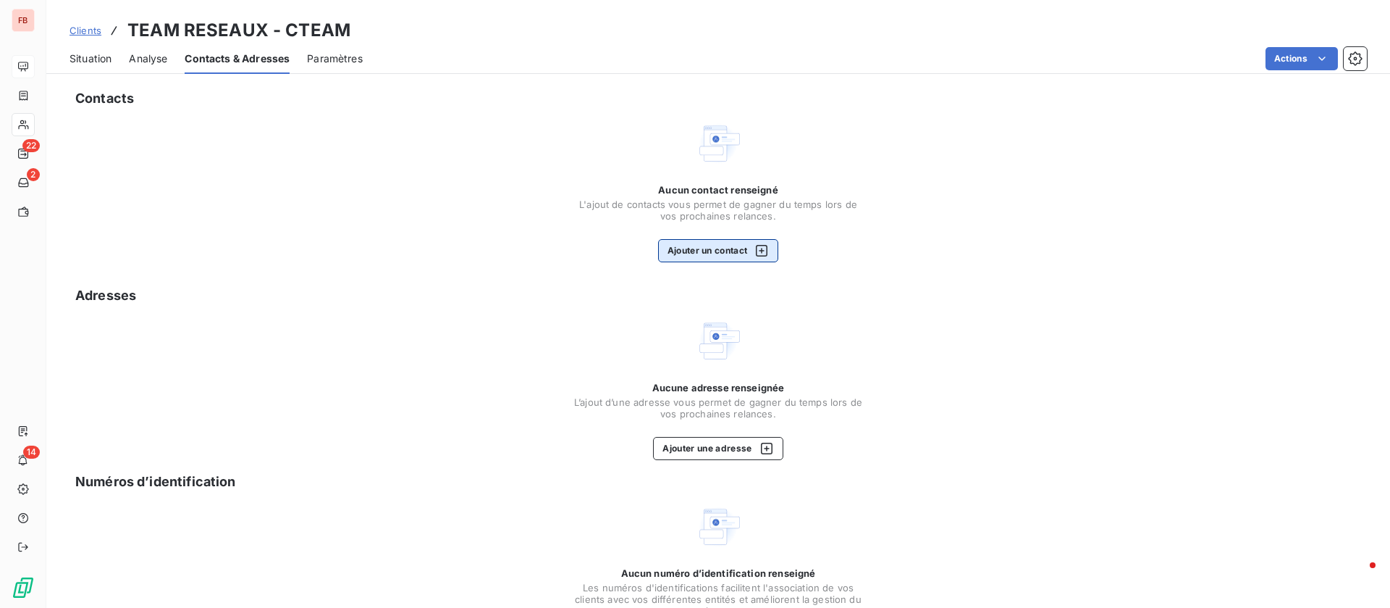
click at [691, 246] on button "Ajouter un contact" at bounding box center [718, 250] width 121 height 23
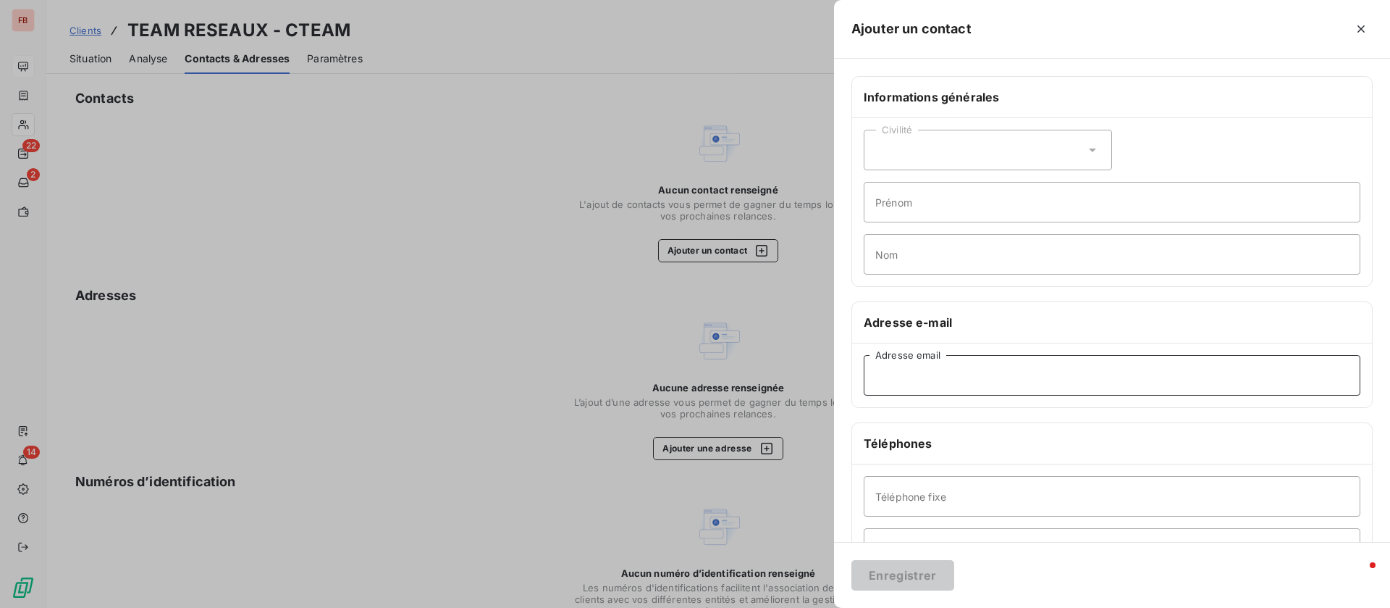
click at [983, 360] on input "Adresse email" at bounding box center [1112, 375] width 497 height 41
paste input "[PERSON_NAME][EMAIL_ADDRESS][DOMAIN_NAME]"
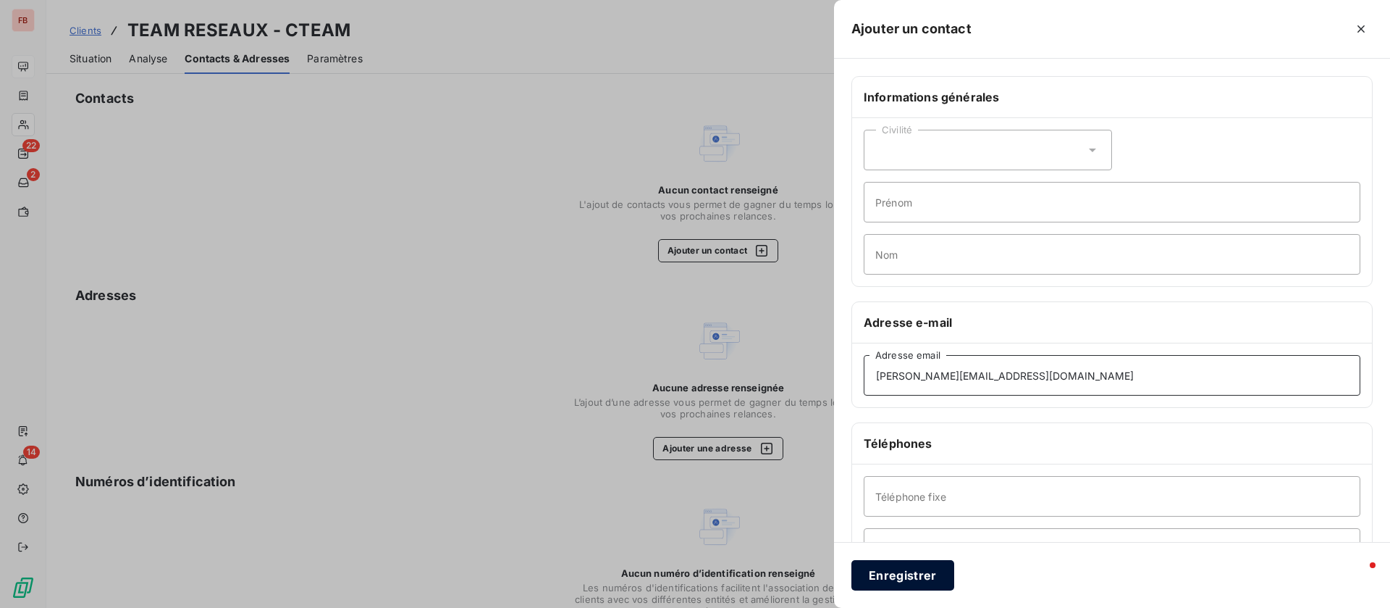
type input "[PERSON_NAME][EMAIL_ADDRESS][DOMAIN_NAME]"
click at [919, 583] on button "Enregistrer" at bounding box center [903, 575] width 103 height 30
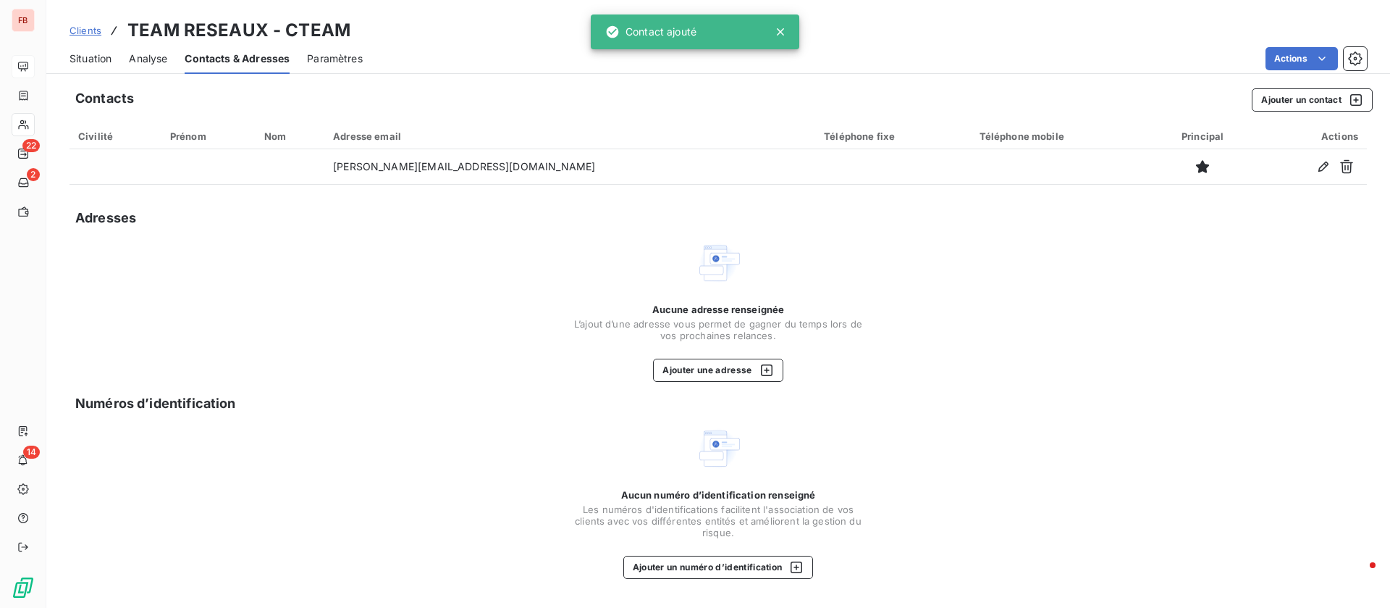
click at [85, 62] on span "Situation" at bounding box center [91, 58] width 42 height 14
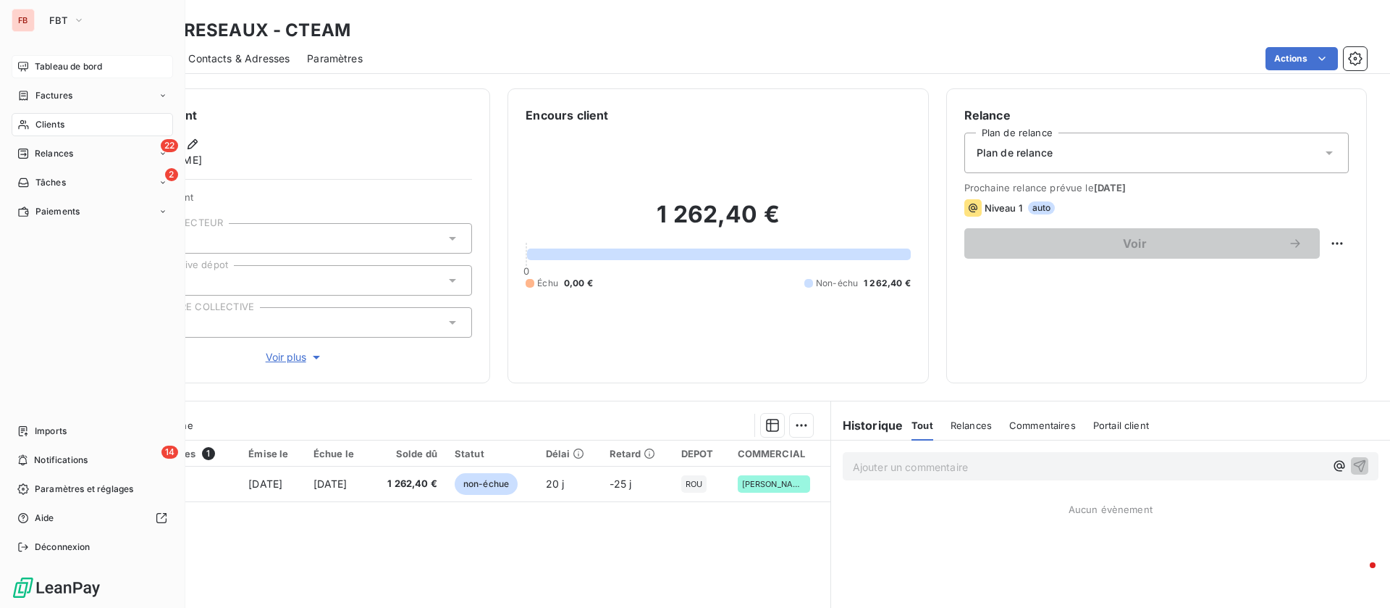
click at [34, 119] on div "Clients" at bounding box center [92, 124] width 161 height 23
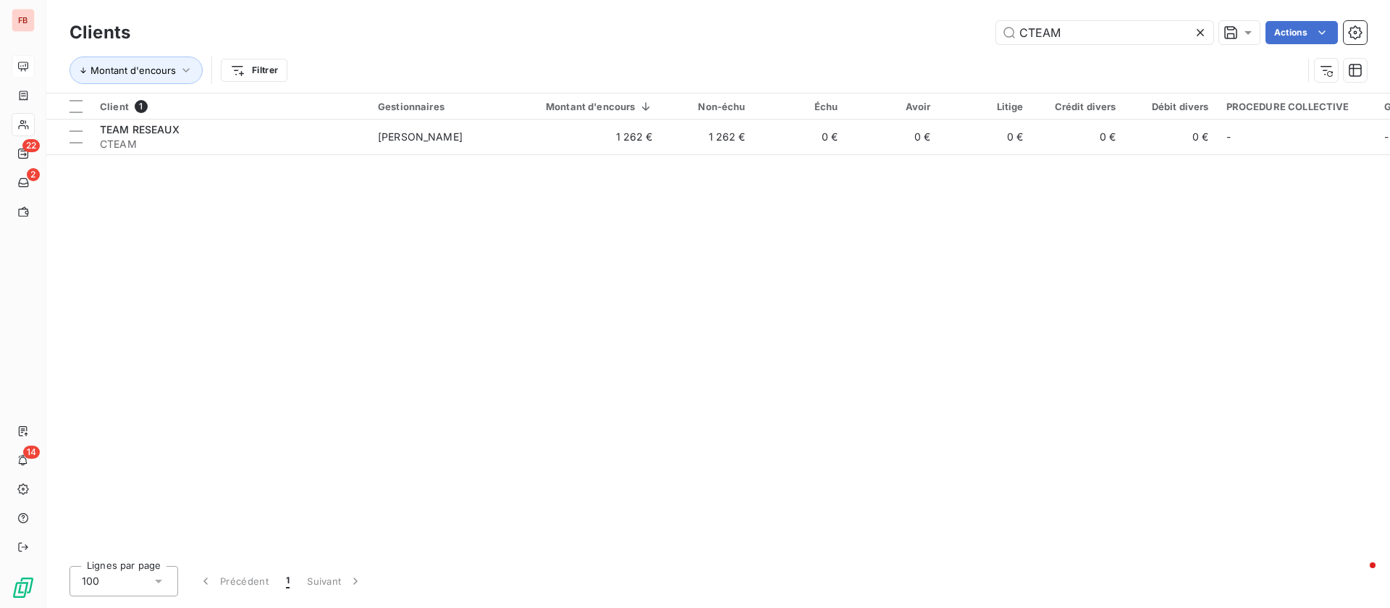
drag, startPoint x: 1071, startPoint y: 29, endPoint x: 936, endPoint y: 29, distance: 134.7
click at [936, 29] on div "CTEAM Actions" at bounding box center [757, 32] width 1219 height 23
type input "CTHIBAUT"
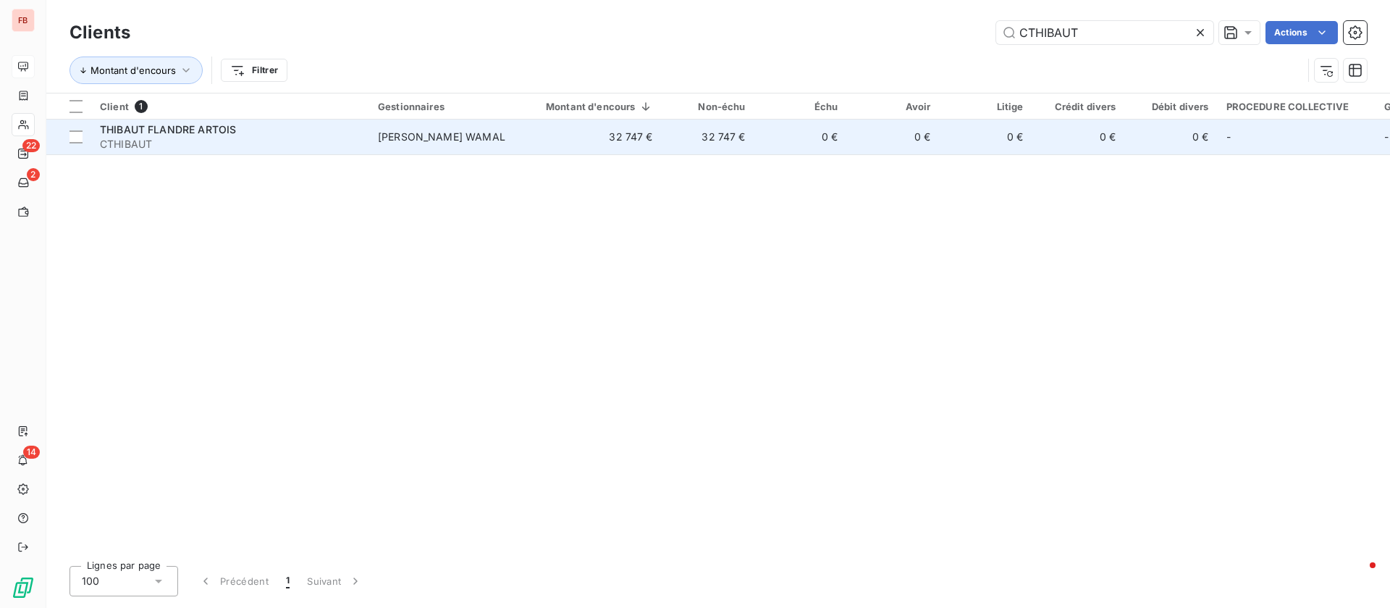
click at [289, 137] on span "CTHIBAUT" at bounding box center [230, 144] width 261 height 14
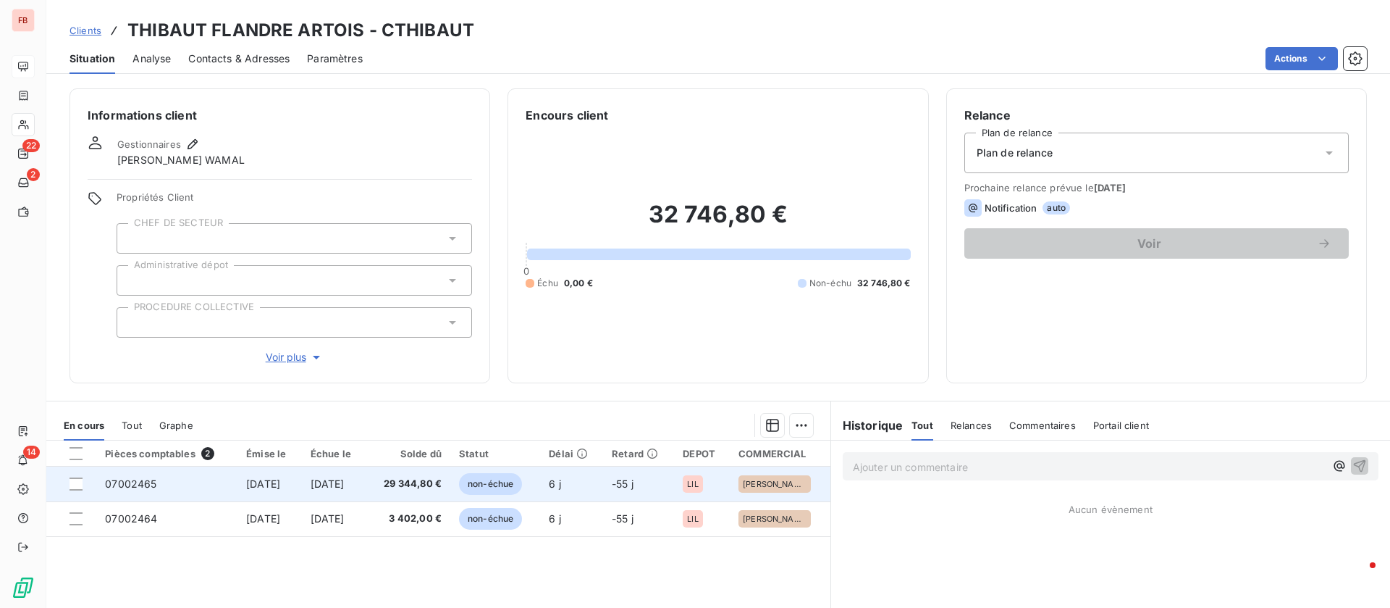
click at [345, 481] on span "[DATE]" at bounding box center [328, 483] width 34 height 12
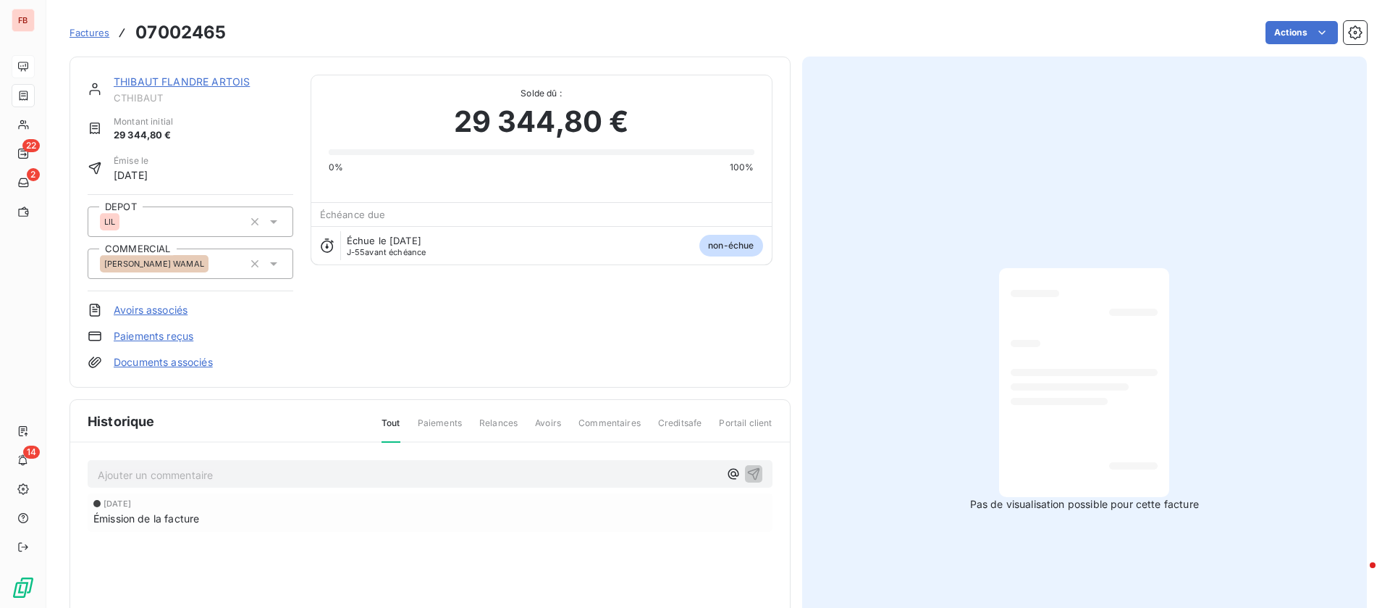
click at [201, 85] on link "THIBAUT FLANDRE ARTOIS" at bounding box center [182, 81] width 136 height 12
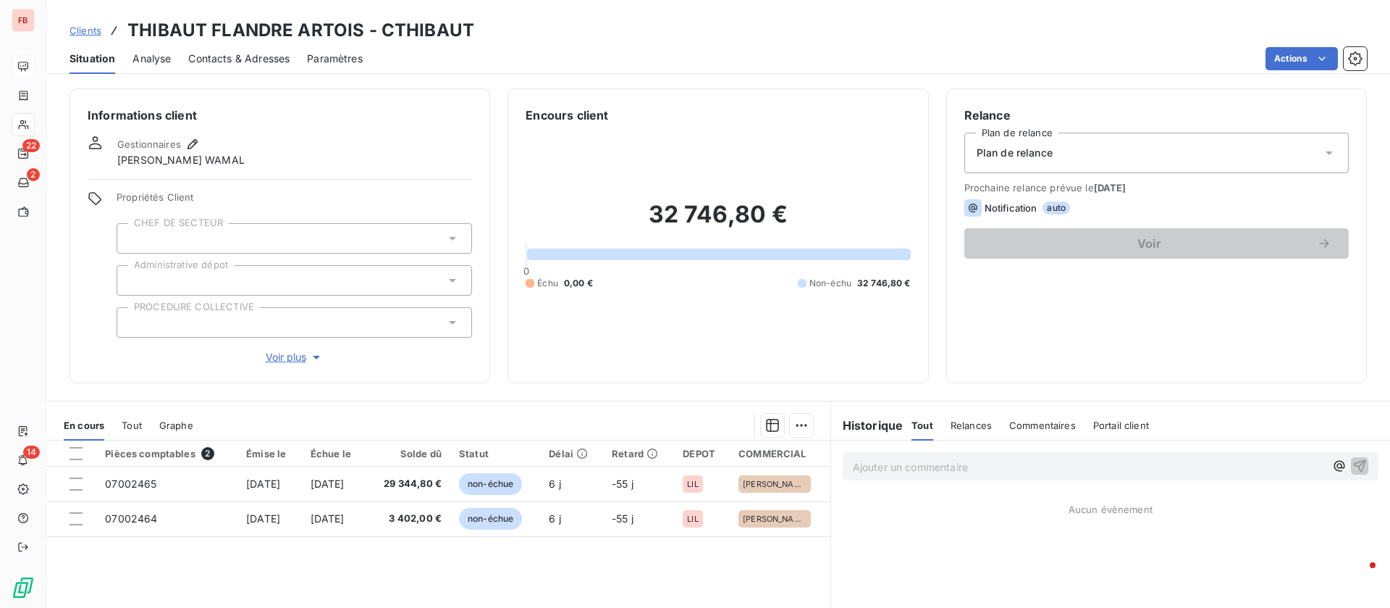
click at [266, 52] on span "Contacts & Adresses" at bounding box center [238, 58] width 101 height 14
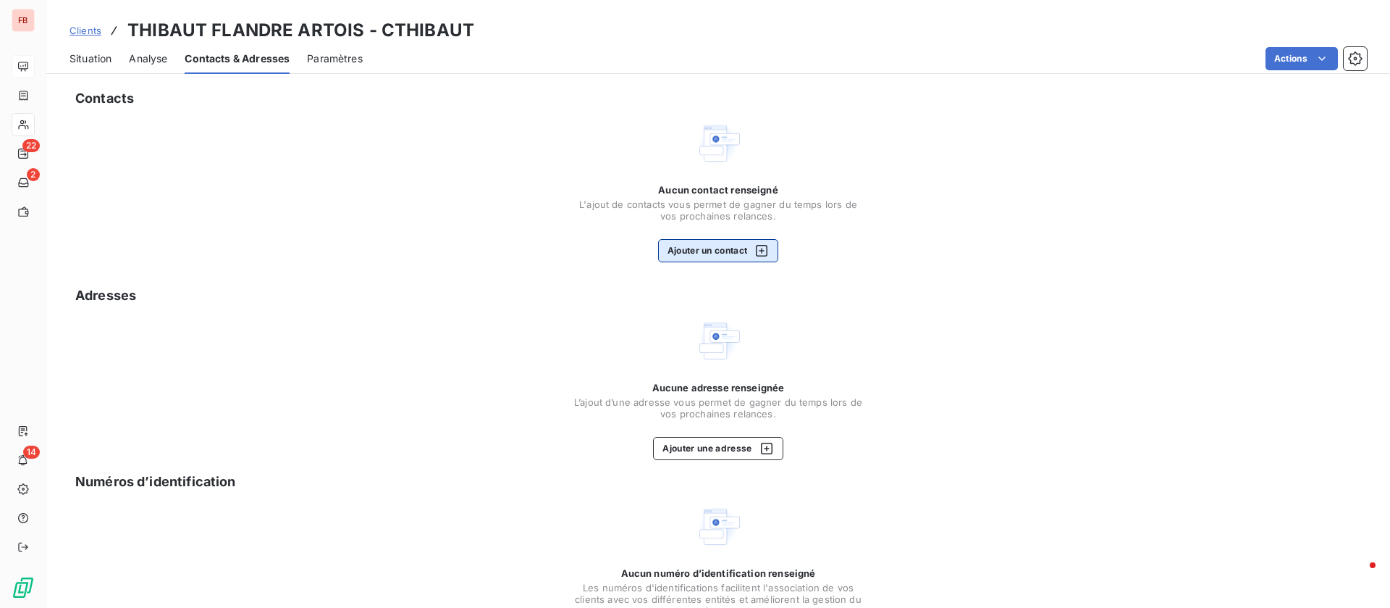
click at [658, 241] on button "Ajouter un contact" at bounding box center [718, 250] width 121 height 23
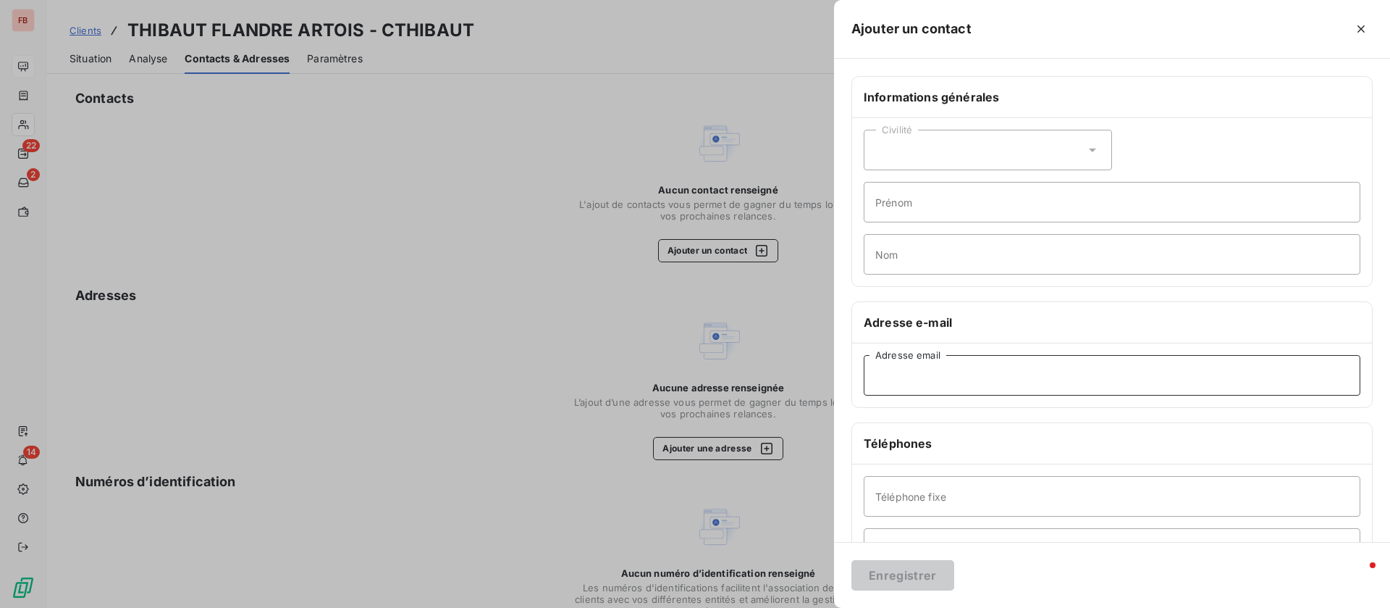
click at [933, 370] on input "Adresse email" at bounding box center [1112, 375] width 497 height 41
paste input "[EMAIL_ADDRESS][DOMAIN_NAME]"
type input "[EMAIL_ADDRESS][DOMAIN_NAME]"
click at [909, 569] on button "Enregistrer" at bounding box center [903, 575] width 103 height 30
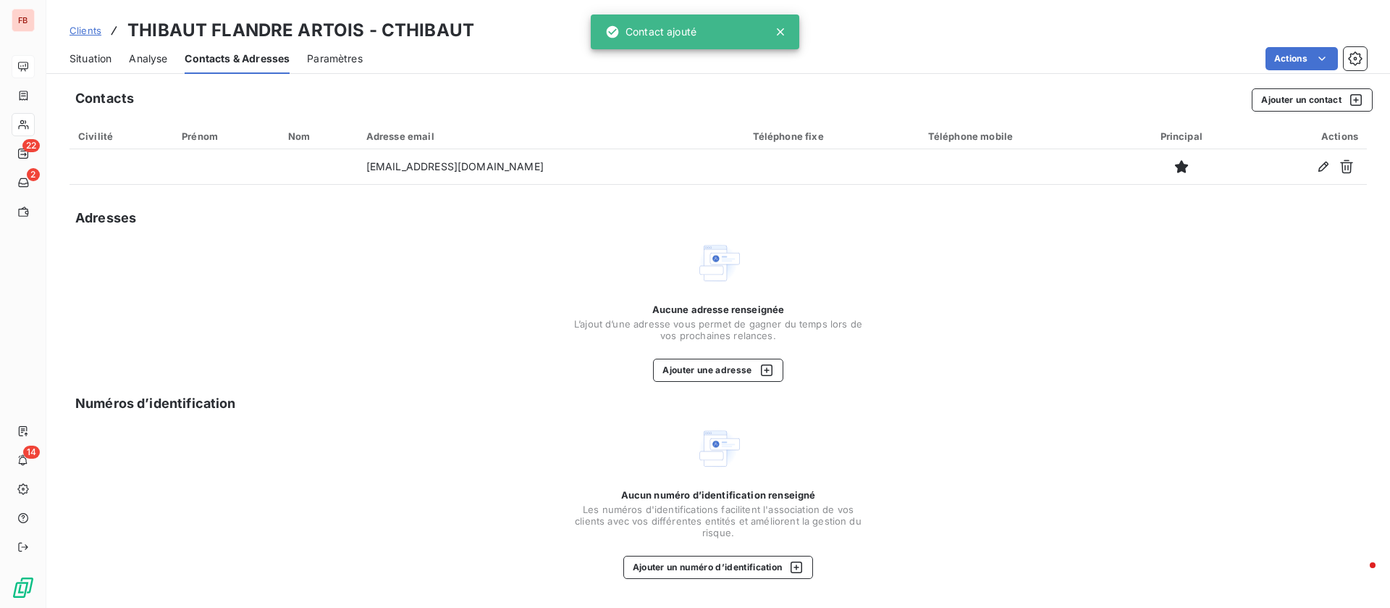
click at [108, 56] on span "Situation" at bounding box center [91, 58] width 42 height 14
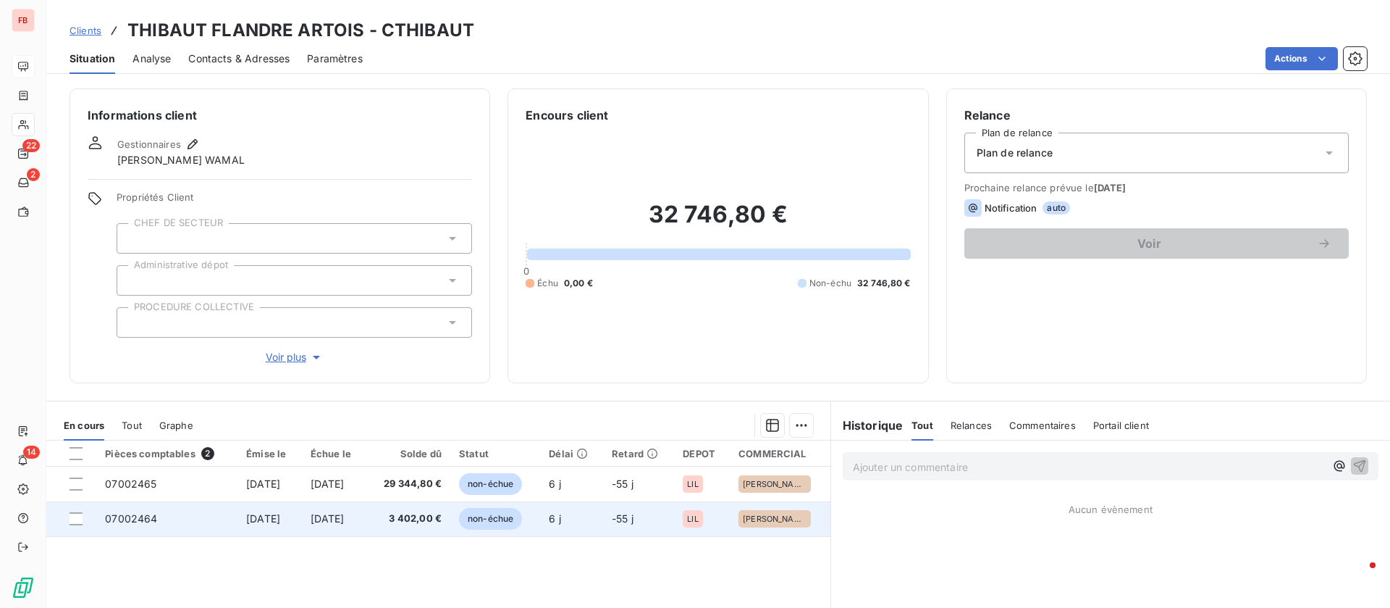
click at [432, 525] on span "3 402,00 €" at bounding box center [408, 518] width 67 height 14
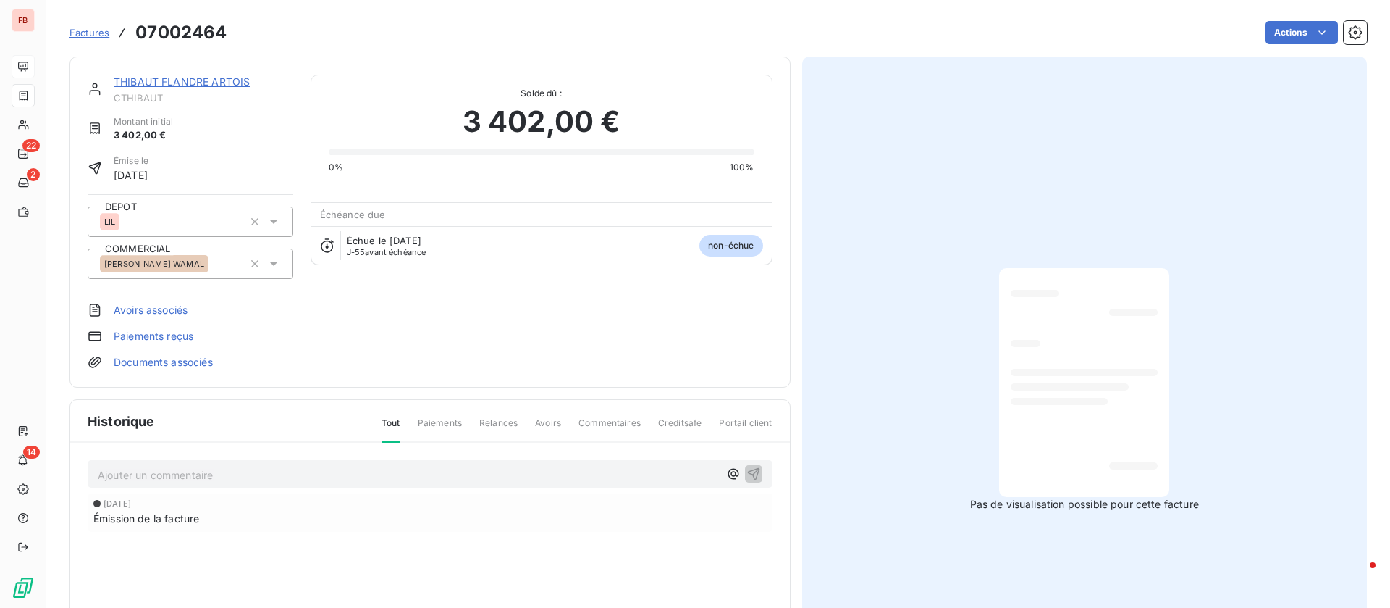
click at [187, 82] on link "THIBAUT FLANDRE ARTOIS" at bounding box center [182, 81] width 136 height 12
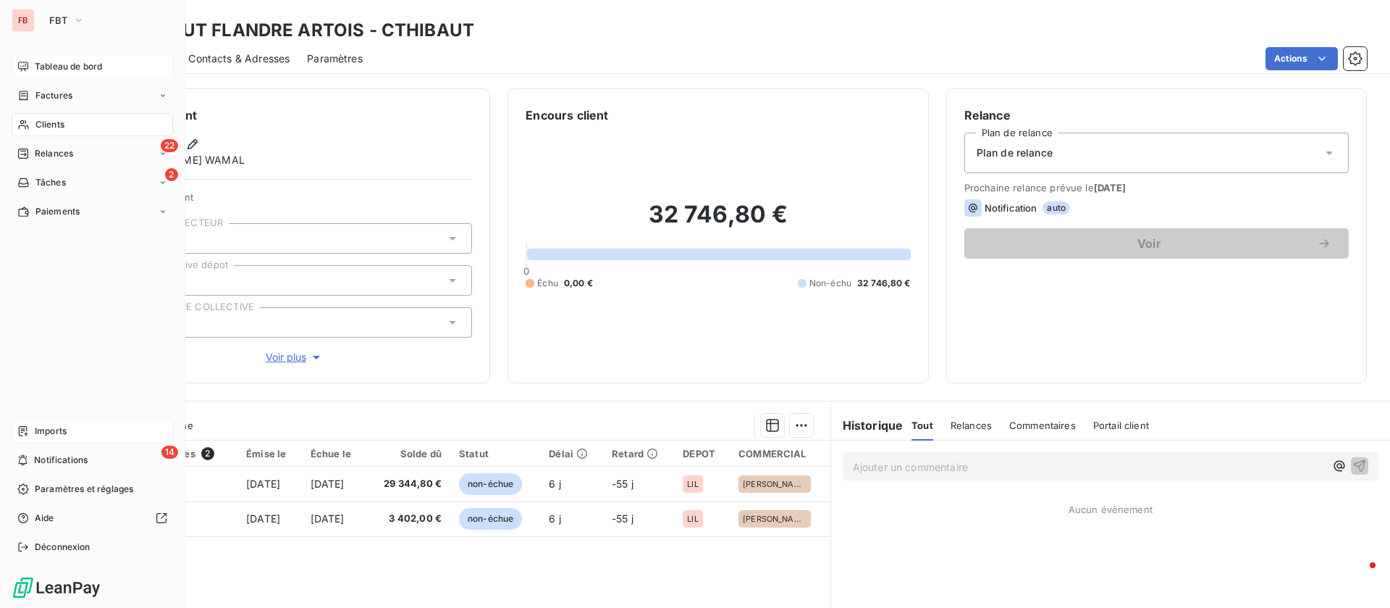
click at [73, 426] on div "Imports" at bounding box center [92, 430] width 161 height 23
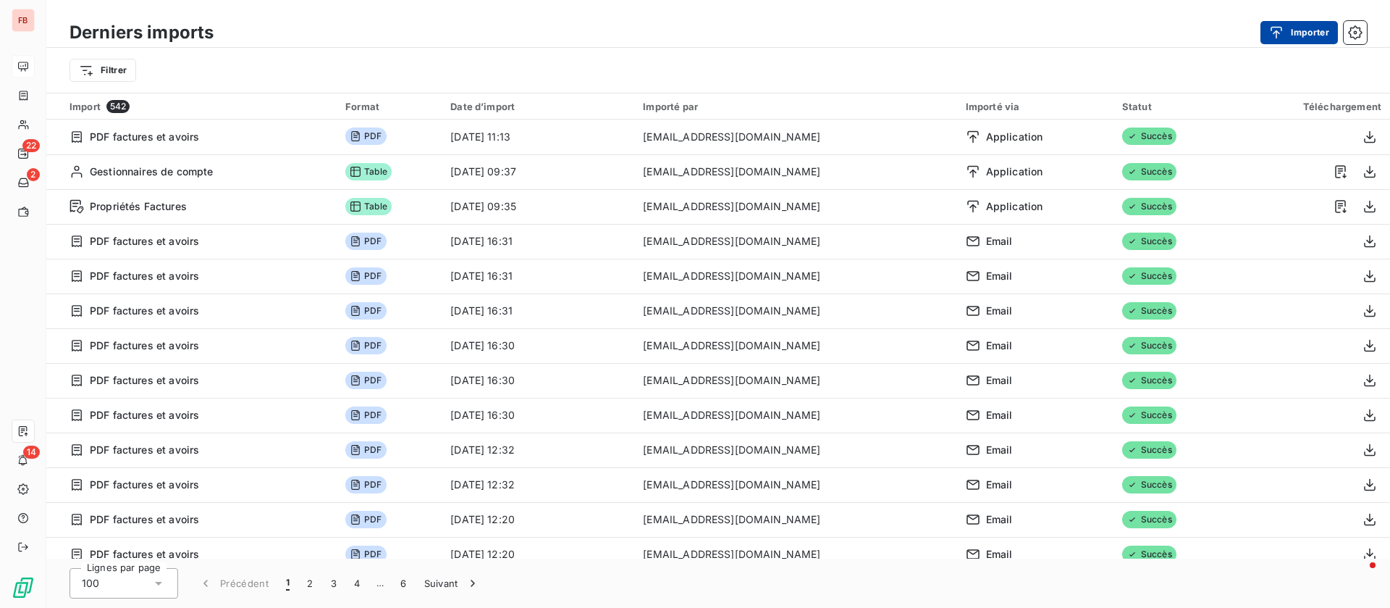
click at [1298, 35] on button "Importer" at bounding box center [1299, 32] width 77 height 23
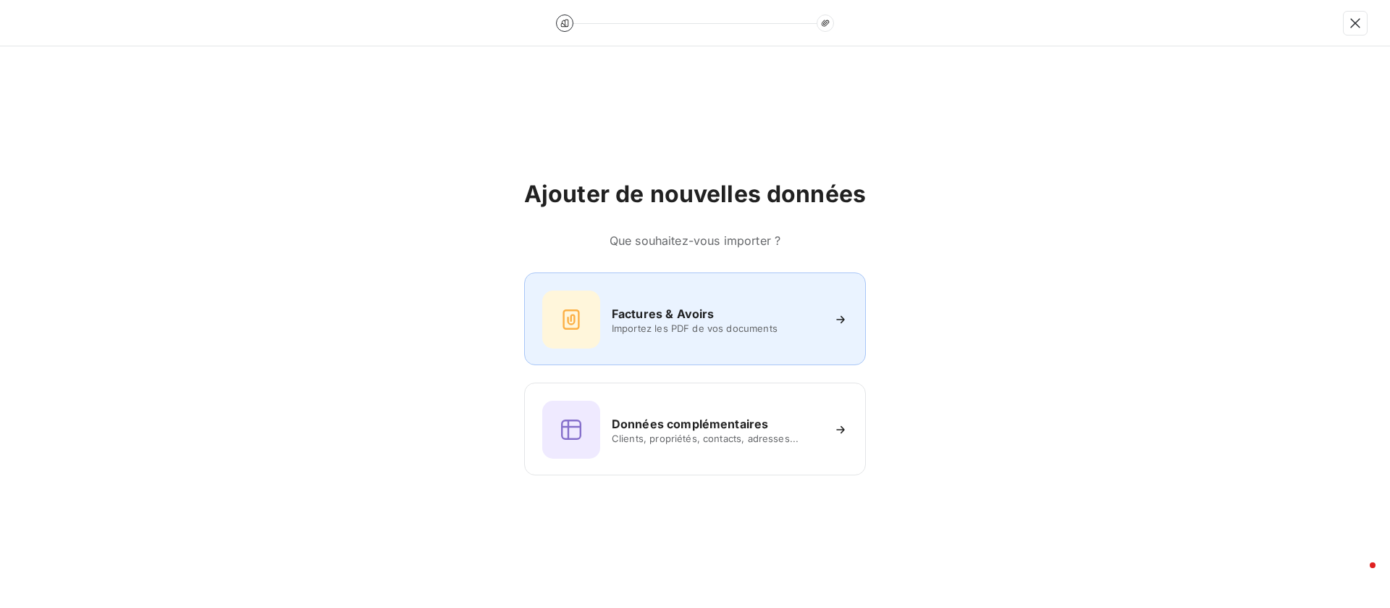
click at [681, 321] on h6 "Factures & Avoirs" at bounding box center [663, 313] width 103 height 17
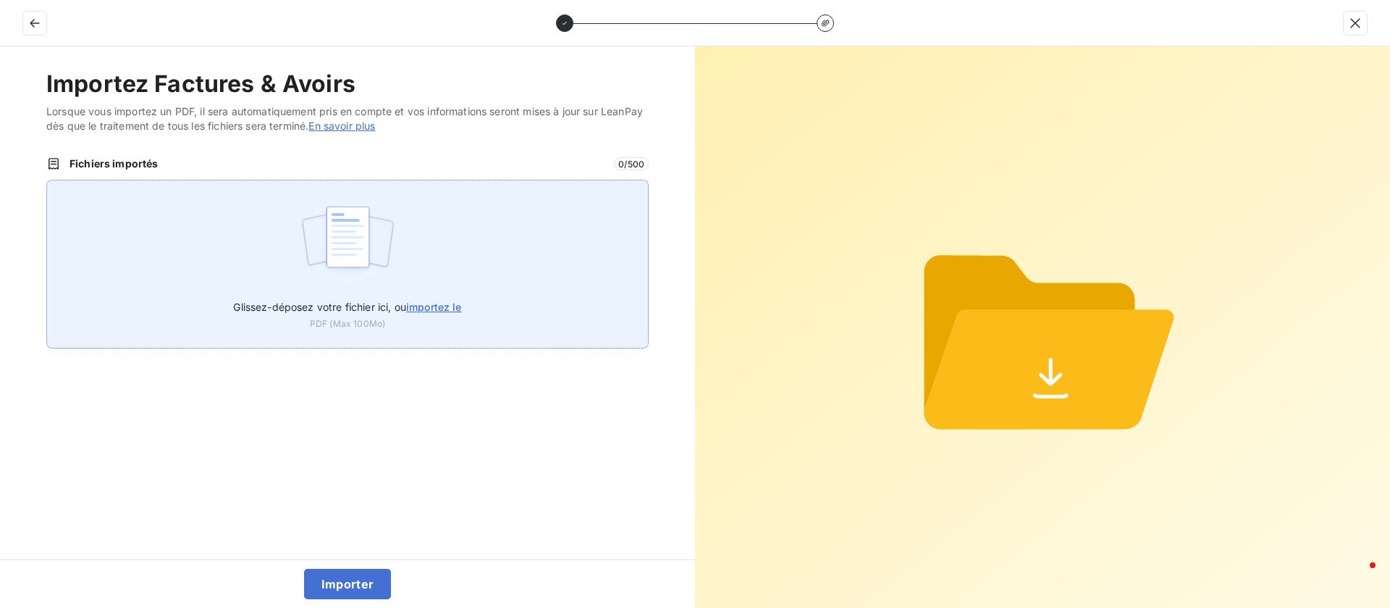
click at [427, 303] on span "importez le" at bounding box center [434, 307] width 56 height 12
click at [47, 180] on input "Glissez-déposez votre fichier ici, ou importez le" at bounding box center [46, 180] width 1 height 1
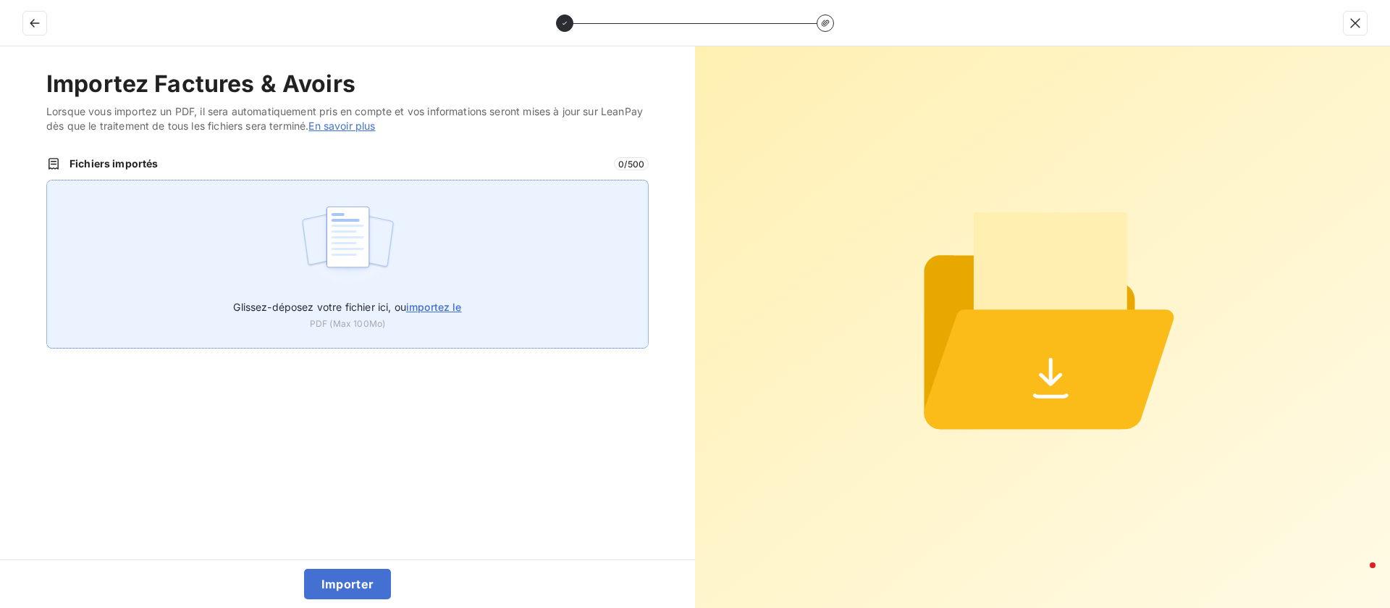
type input "C:\fakepath\f2507002465.pdf"
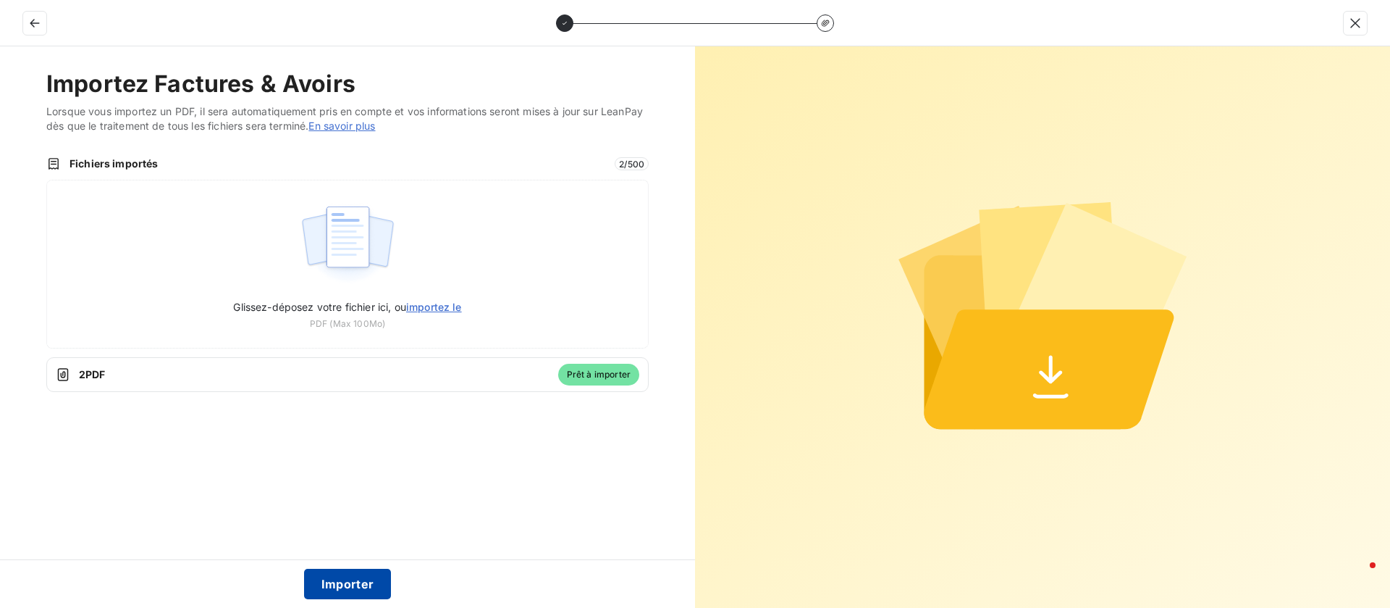
click at [330, 579] on button "Importer" at bounding box center [348, 583] width 88 height 30
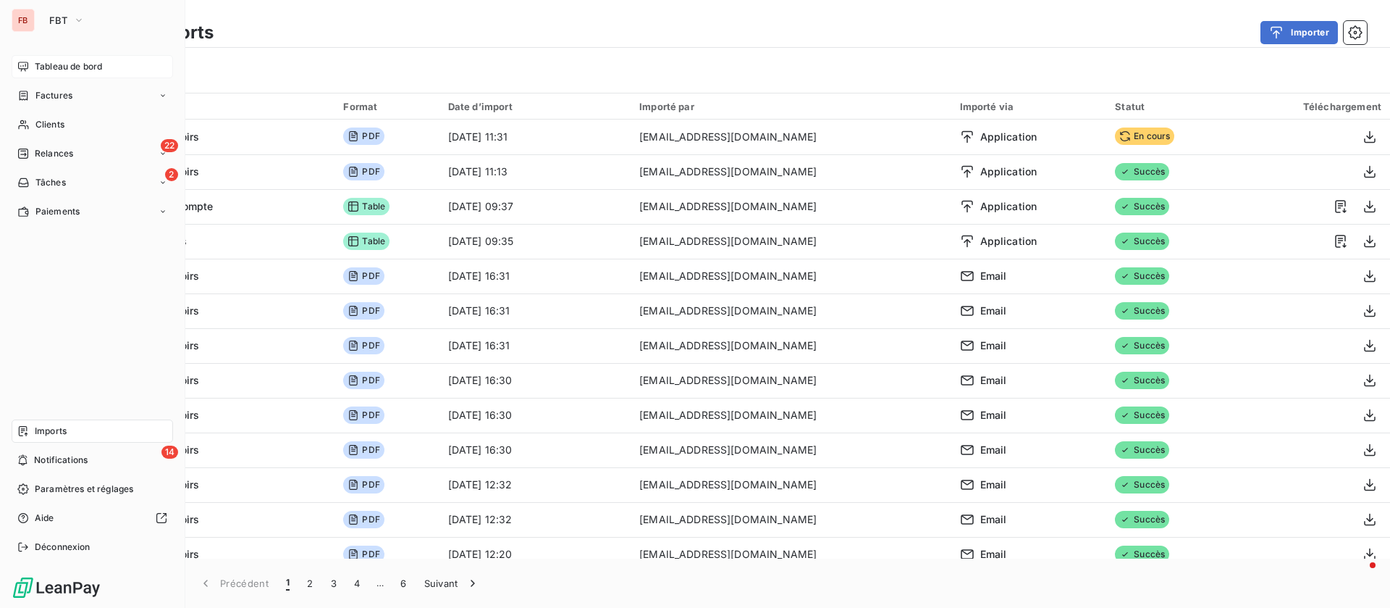
click at [96, 60] on span "Tableau de bord" at bounding box center [68, 66] width 67 height 13
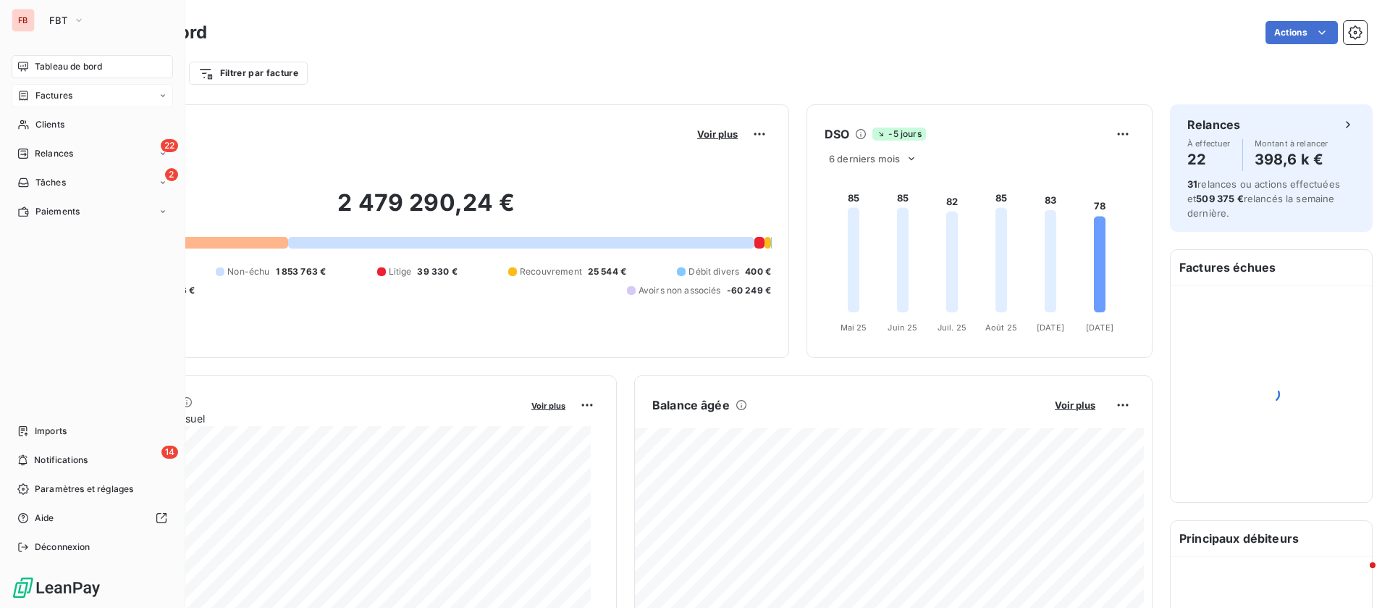
click at [69, 89] on span "Factures" at bounding box center [53, 95] width 37 height 13
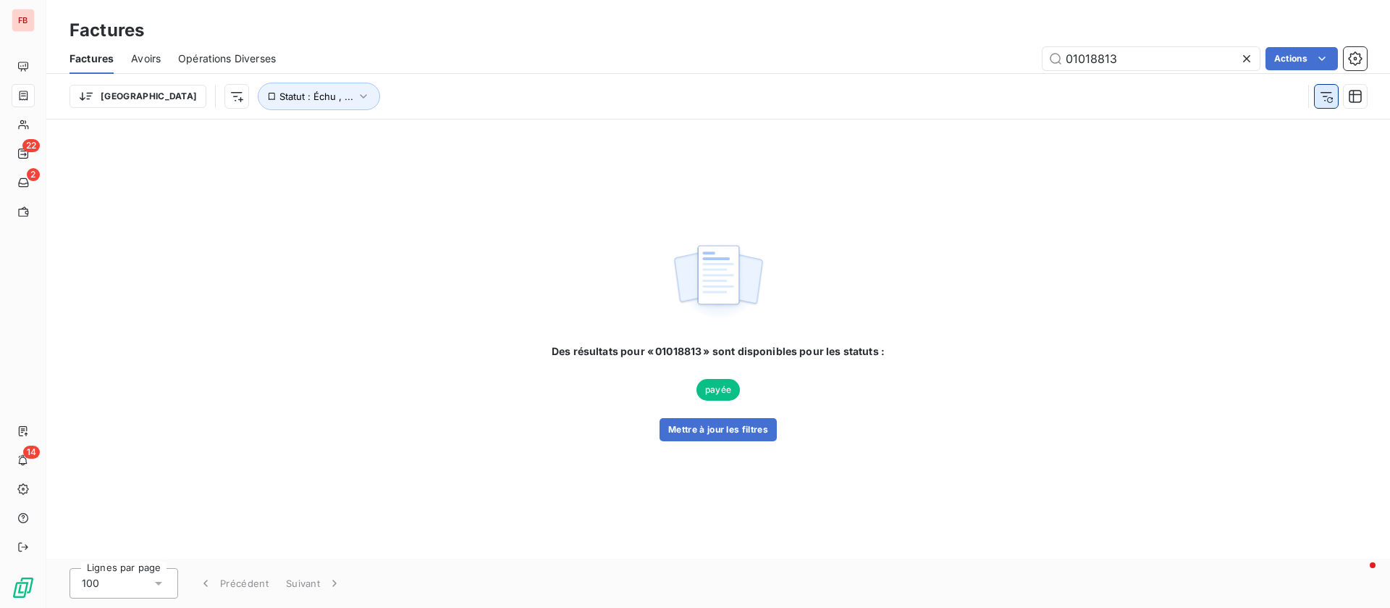
click at [1324, 96] on icon "button" at bounding box center [1327, 96] width 12 height 9
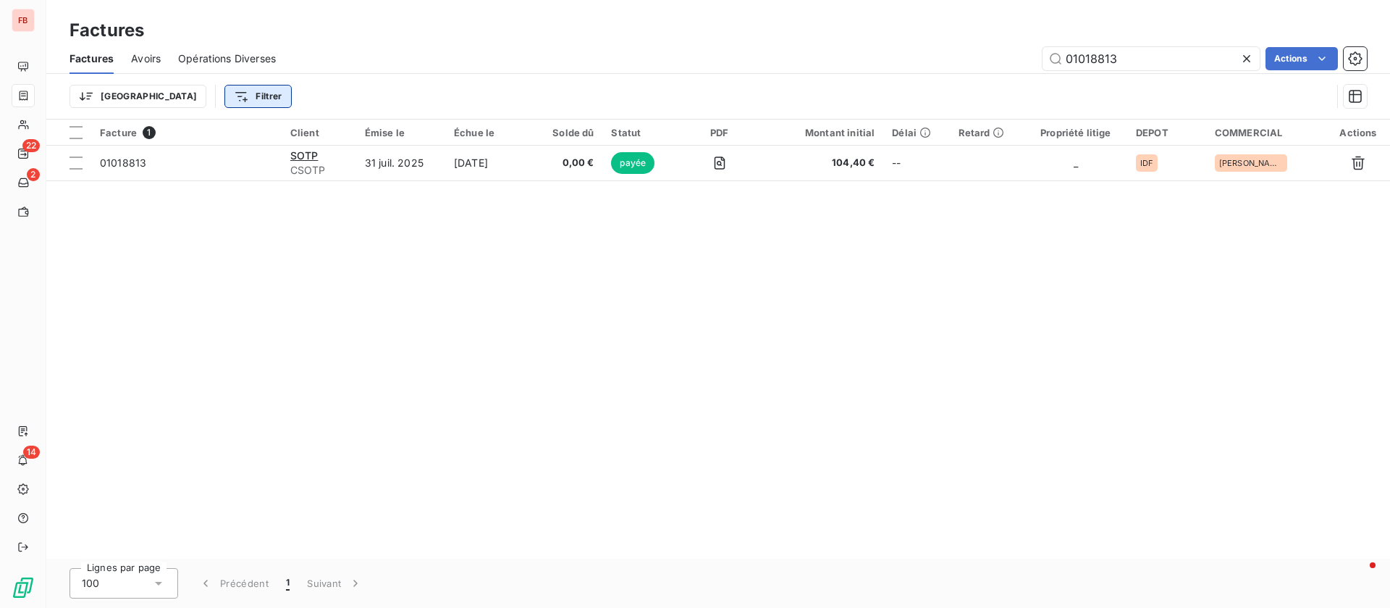
click at [164, 92] on html "FB 22 2 14 Factures Factures Avoirs Opérations Diverses 01018813 Actions Trier …" at bounding box center [695, 304] width 1390 height 608
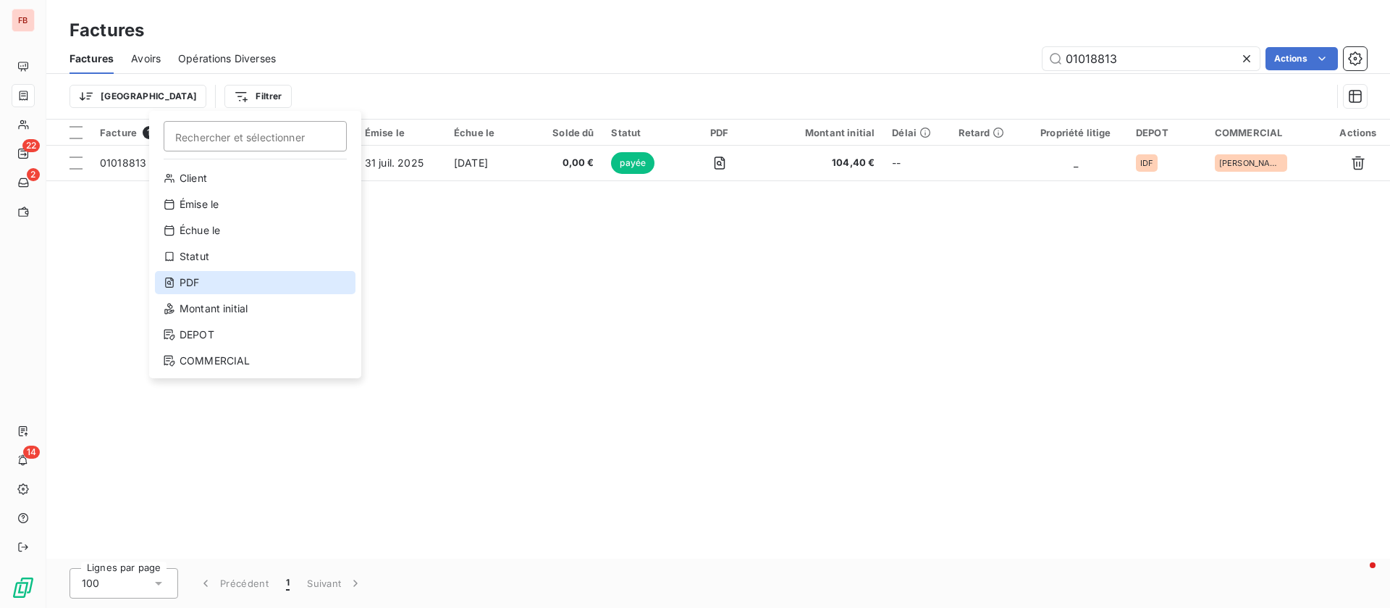
click at [185, 273] on div "PDF" at bounding box center [255, 282] width 201 height 23
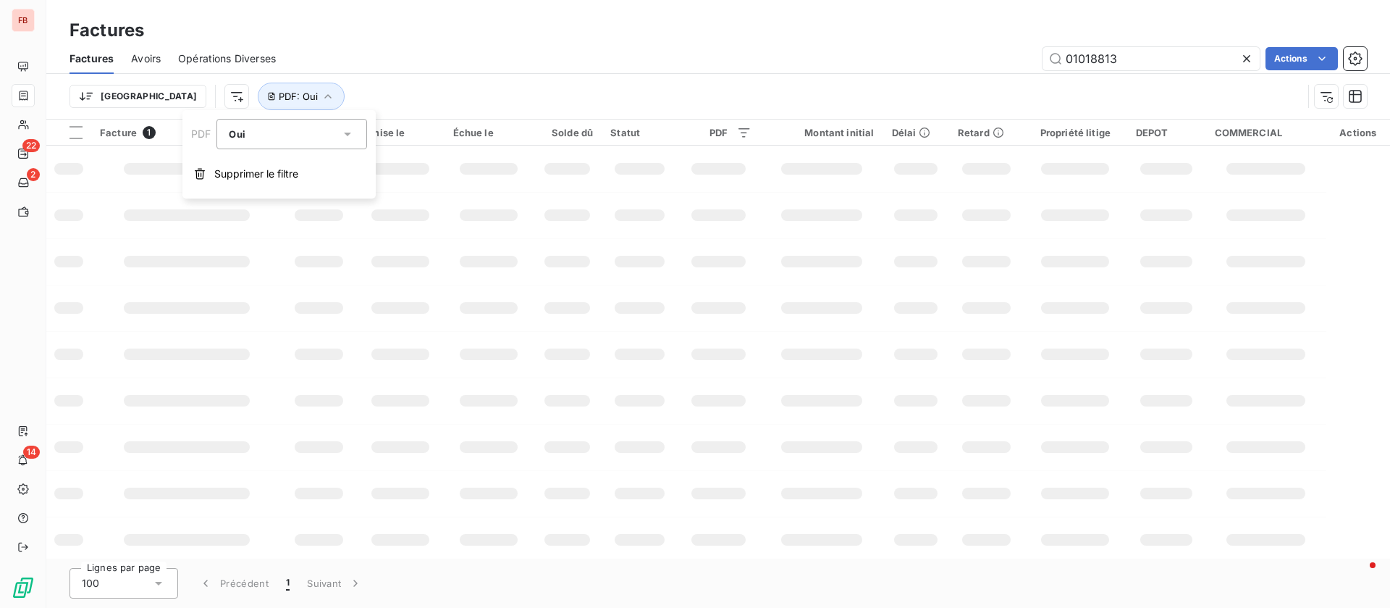
click at [167, 95] on html "FB 22 2 14 Factures Factures Avoirs Opérations Diverses 01018813 Actions Trier …" at bounding box center [695, 304] width 1390 height 608
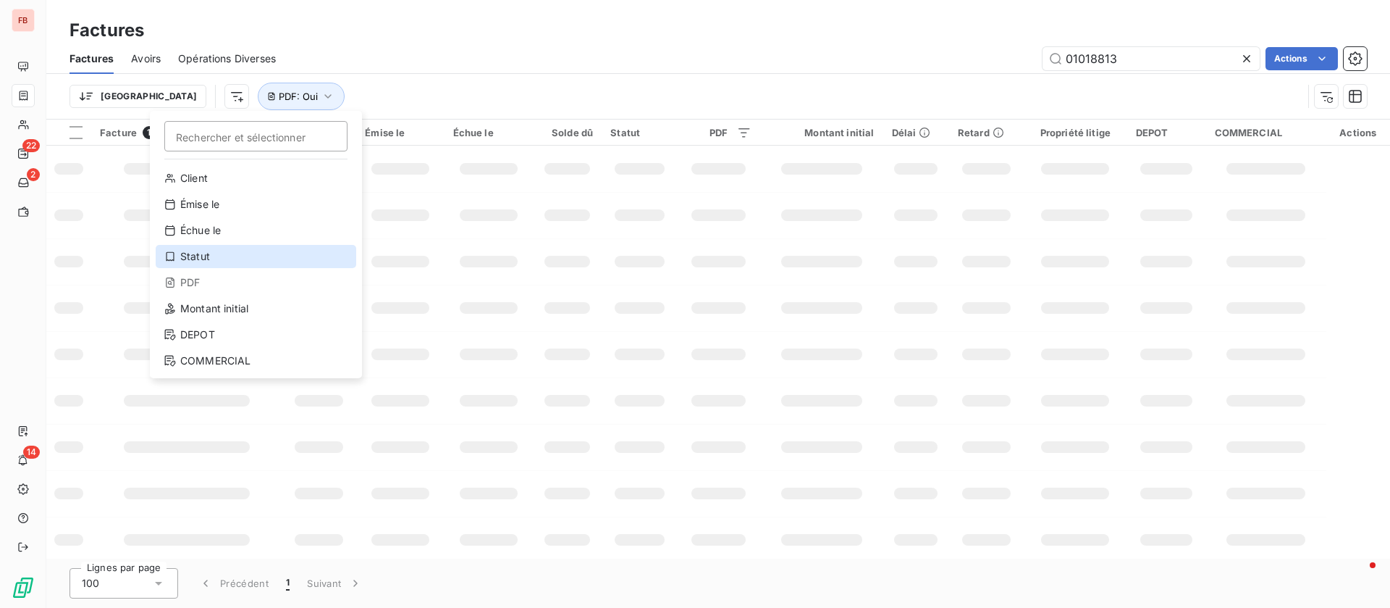
click at [196, 258] on div "Statut" at bounding box center [256, 256] width 201 height 23
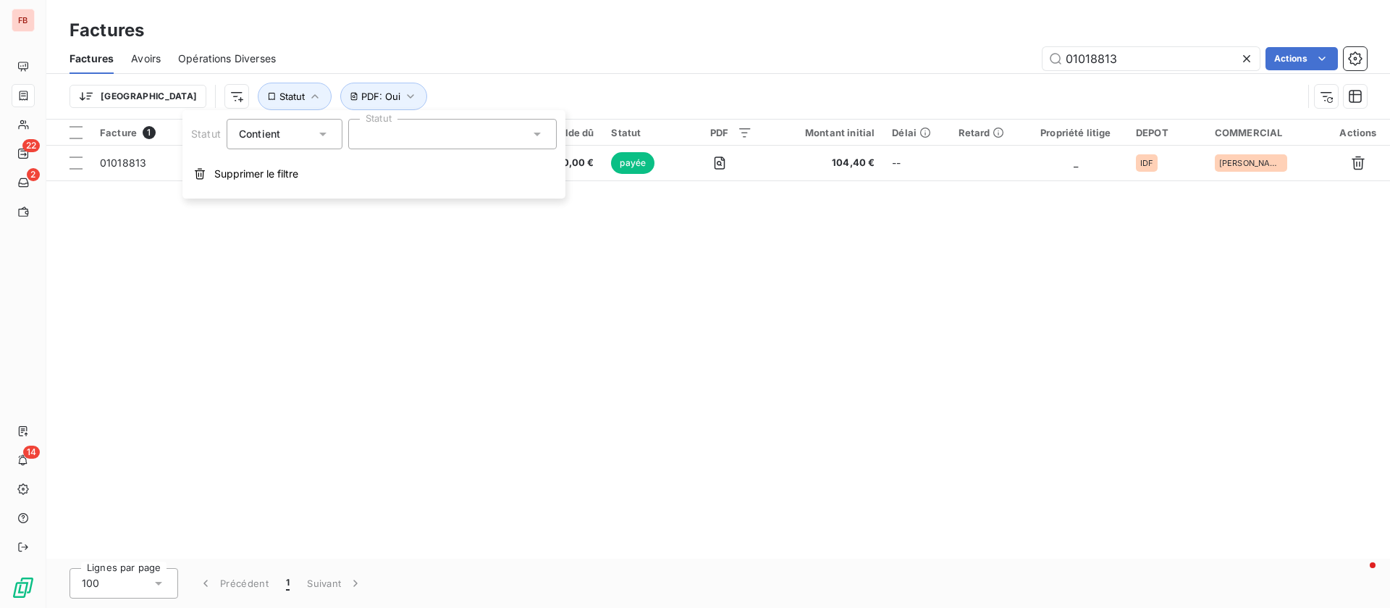
click at [472, 135] on div at bounding box center [452, 134] width 209 height 30
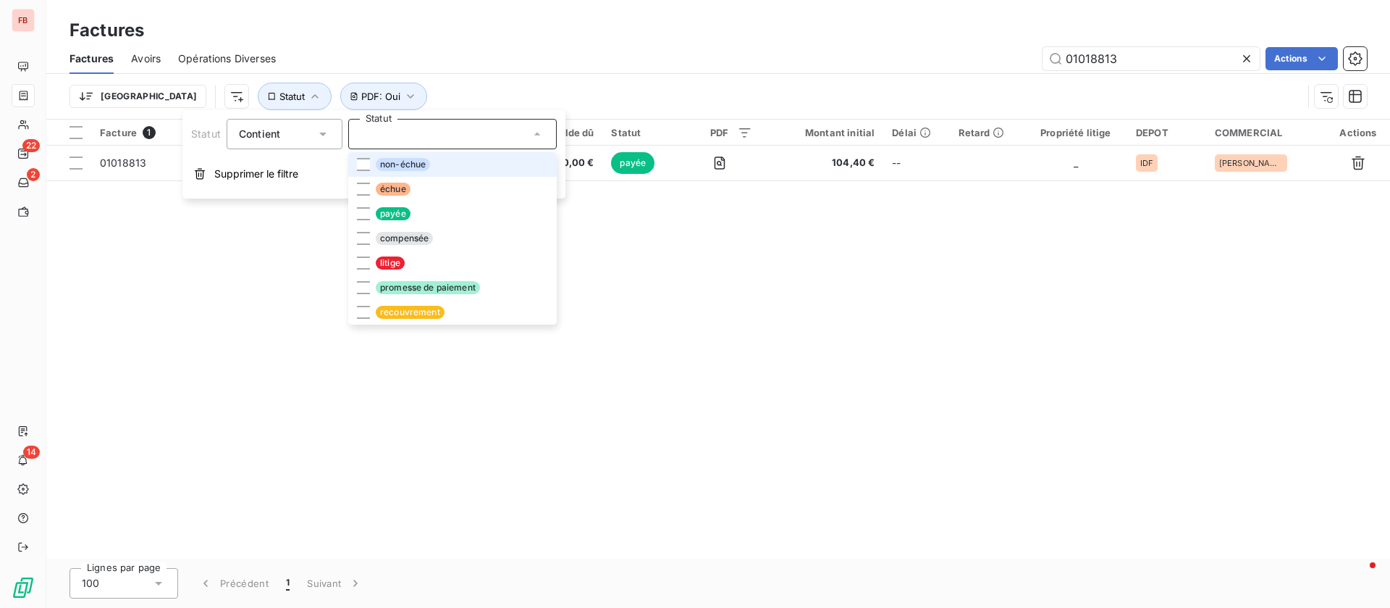
click at [387, 166] on span "non-échue" at bounding box center [403, 164] width 54 height 13
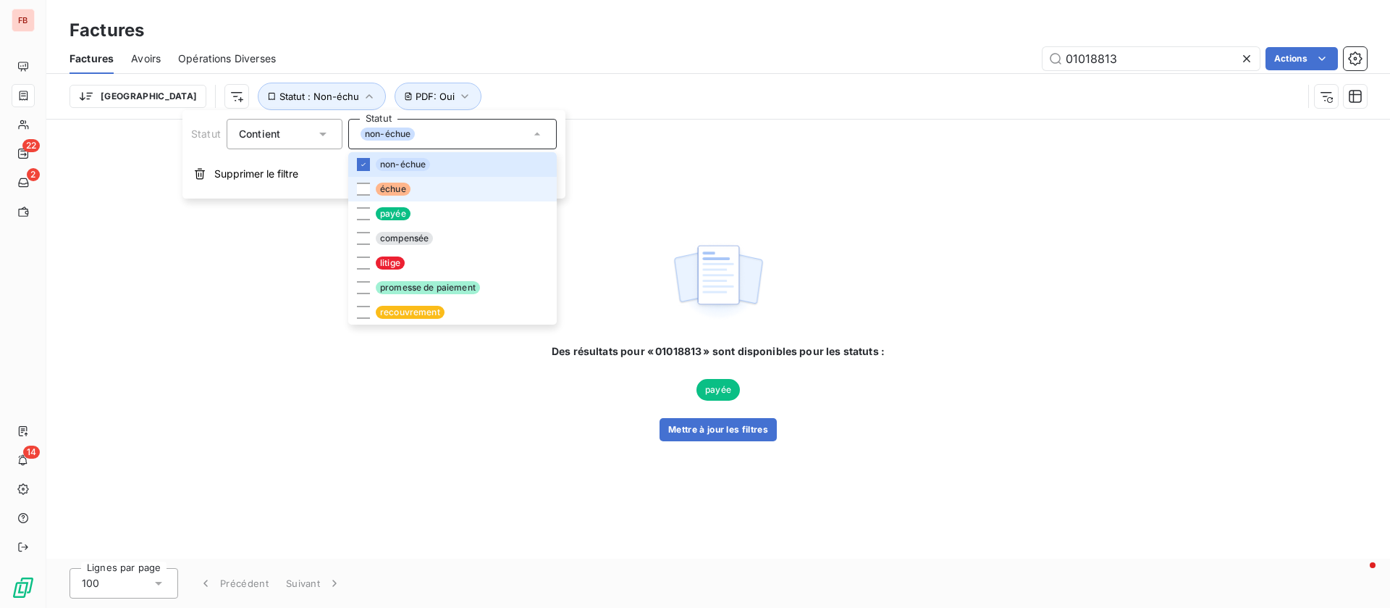
click at [383, 182] on span "échue" at bounding box center [393, 188] width 35 height 13
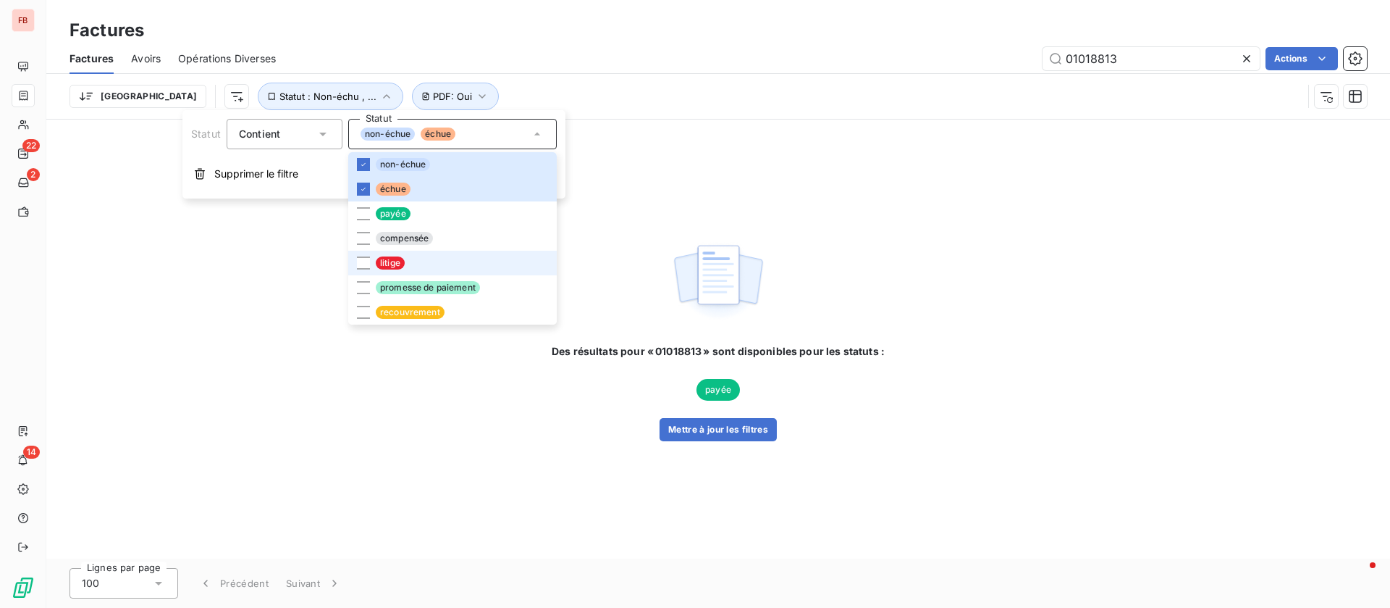
click at [391, 259] on span "litige" at bounding box center [390, 262] width 29 height 13
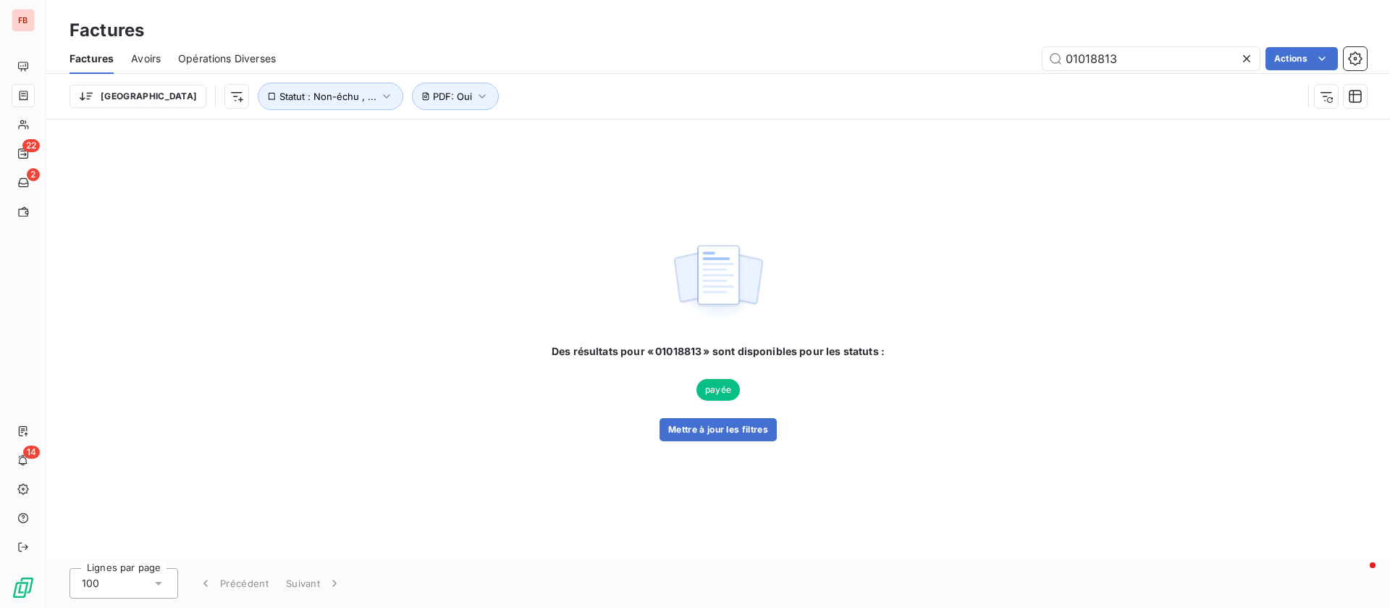
click at [553, 54] on div "01018813 Actions" at bounding box center [830, 58] width 1074 height 23
click at [697, 427] on button "Mettre à jour les filtres" at bounding box center [718, 429] width 117 height 23
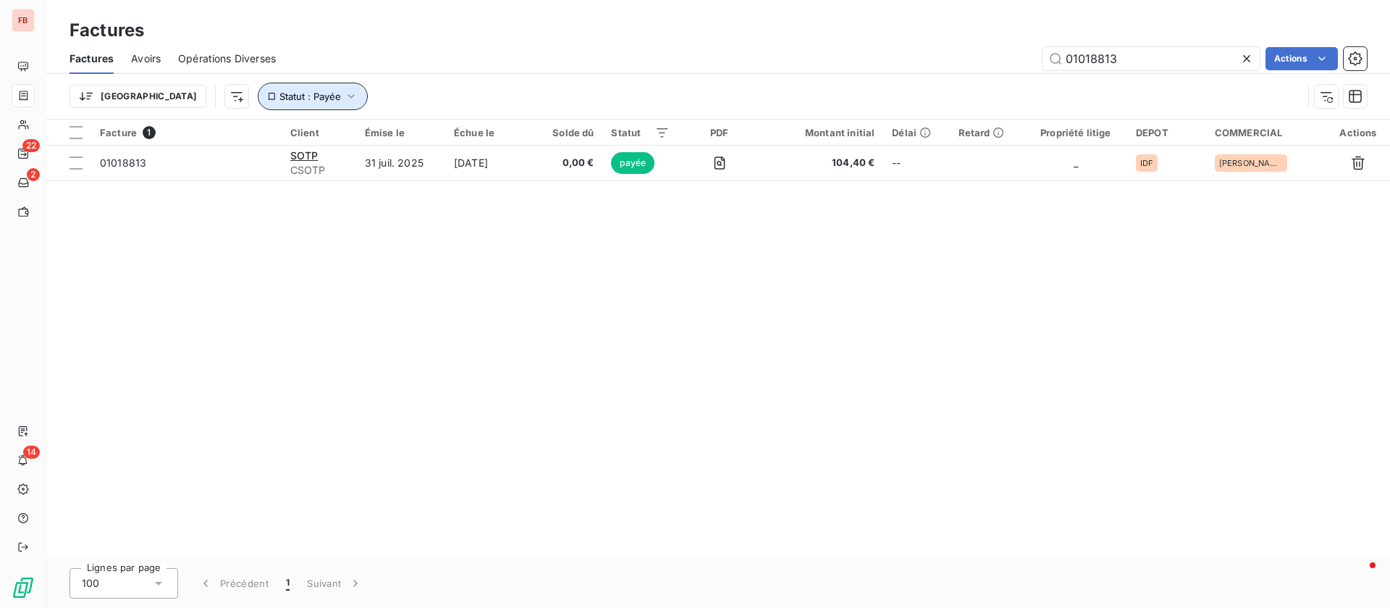
click at [280, 100] on span "Statut : Payée" at bounding box center [311, 97] width 62 height 12
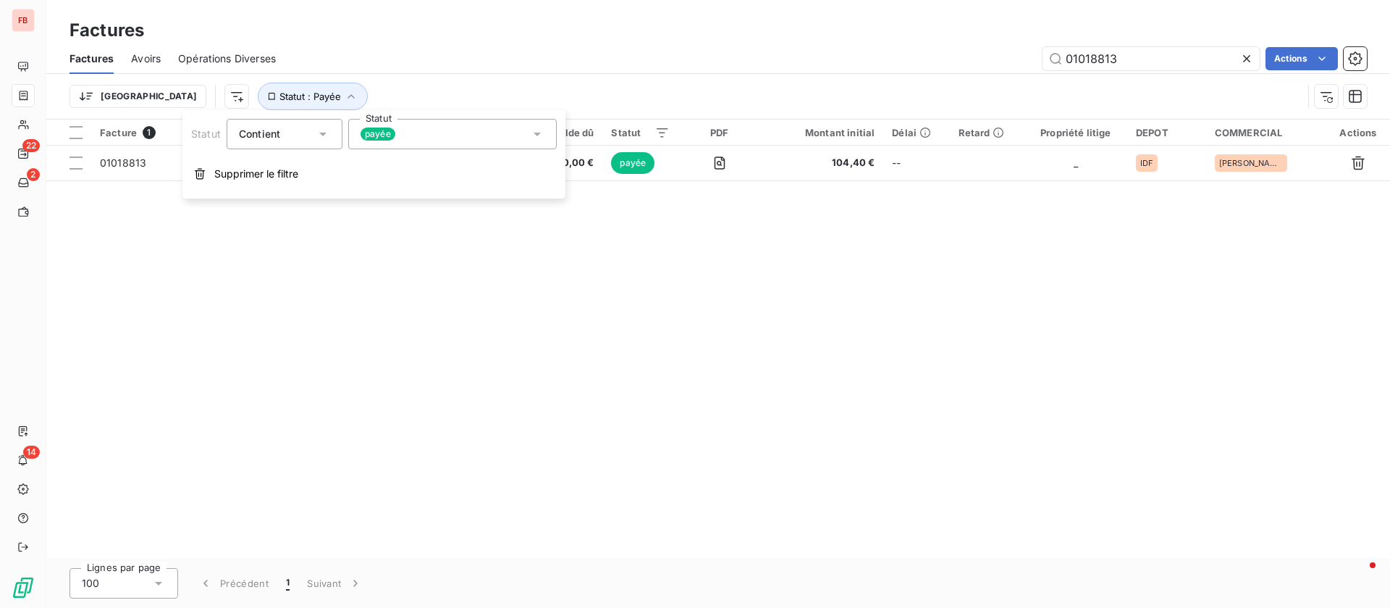
click at [1245, 59] on icon at bounding box center [1246, 58] width 7 height 7
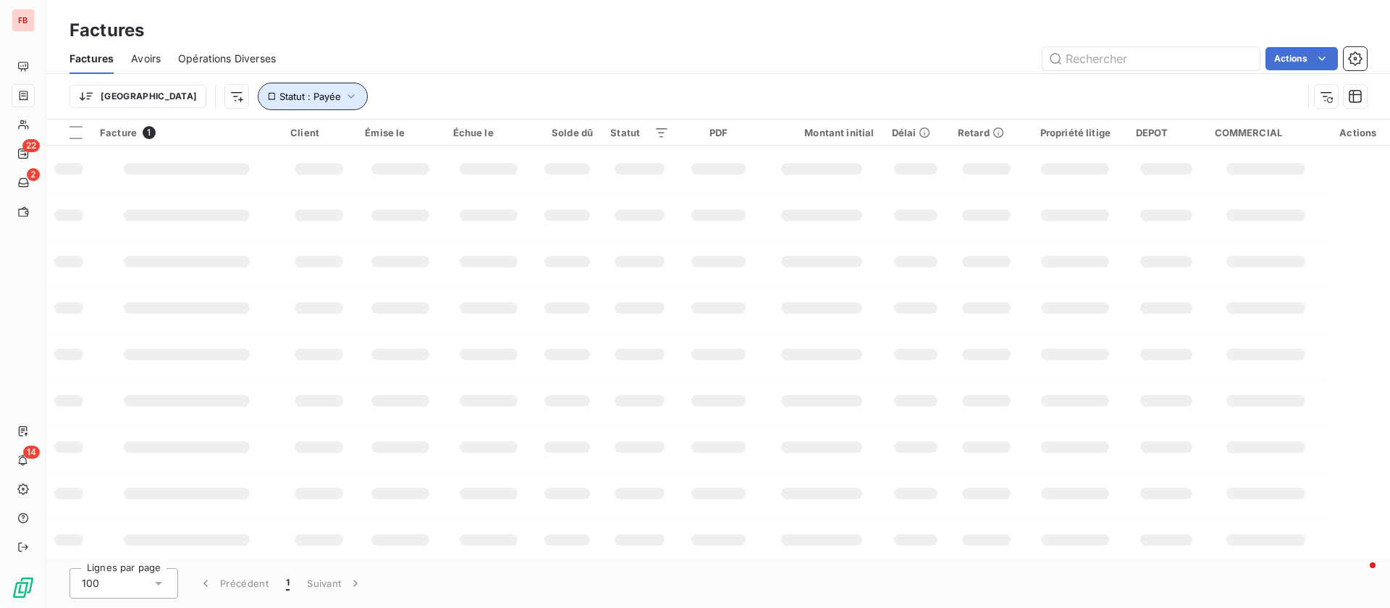
click at [284, 87] on button "Statut : Payée" at bounding box center [313, 97] width 110 height 28
click at [258, 105] on button "Statut : Payée" at bounding box center [313, 97] width 110 height 28
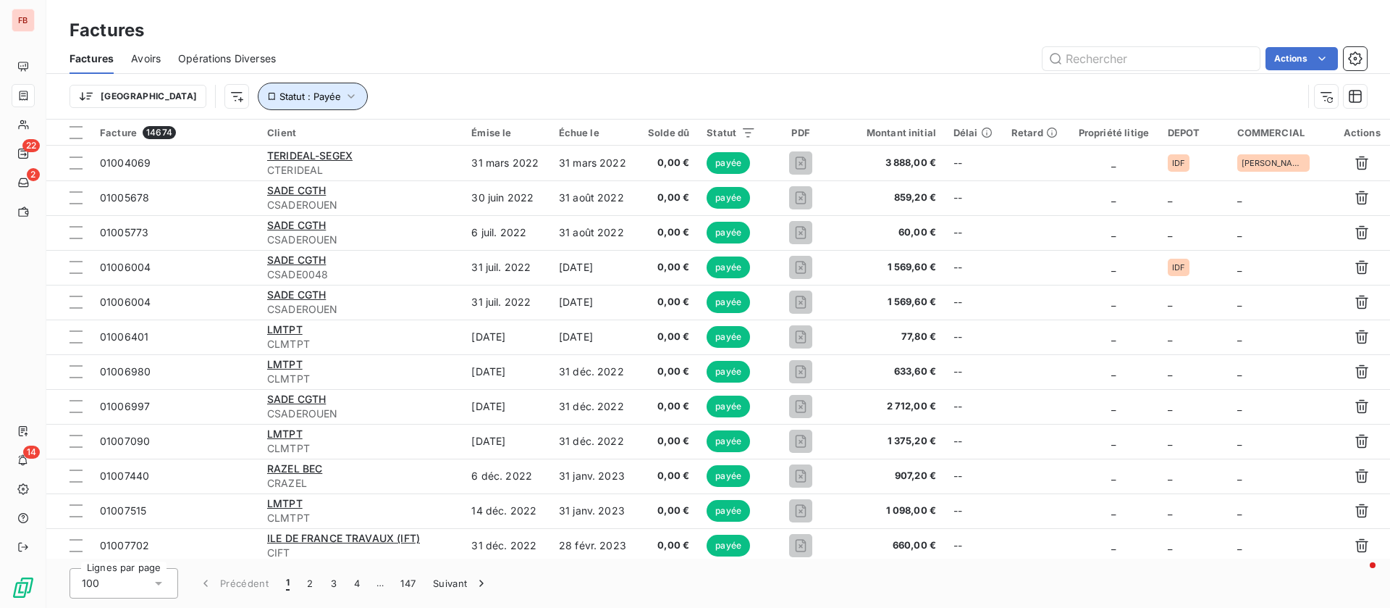
click at [344, 95] on icon "button" at bounding box center [351, 96] width 14 height 14
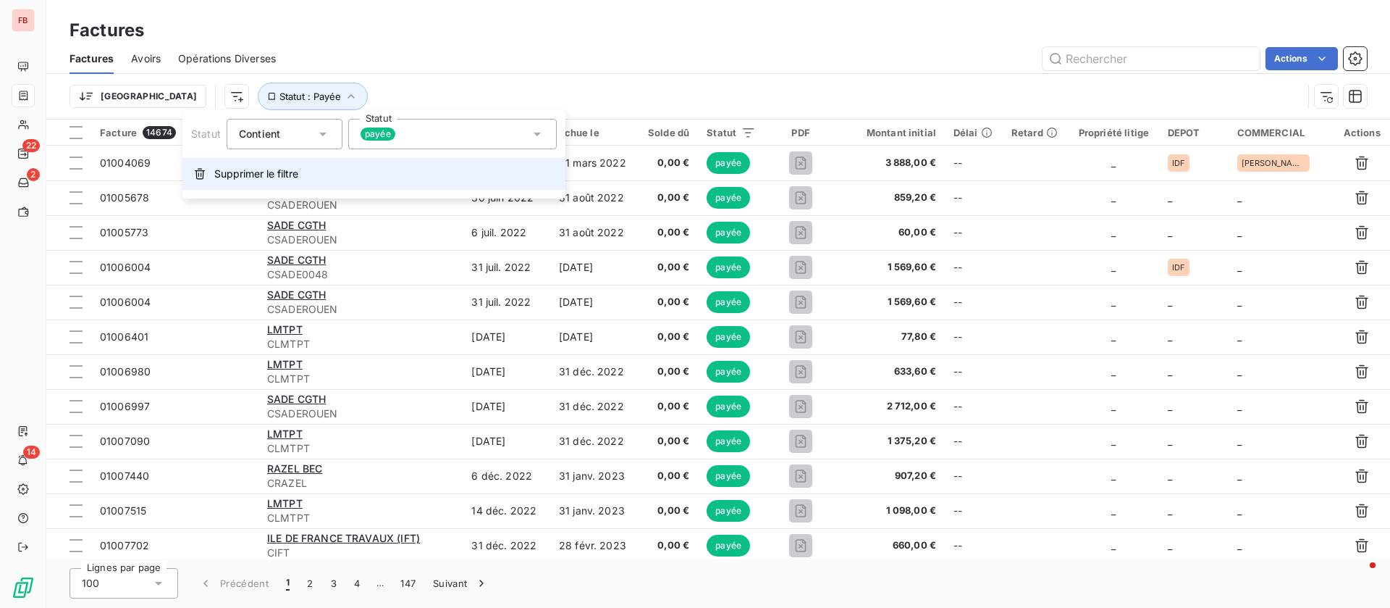
click at [238, 169] on span "Supprimer le filtre" at bounding box center [256, 174] width 84 height 14
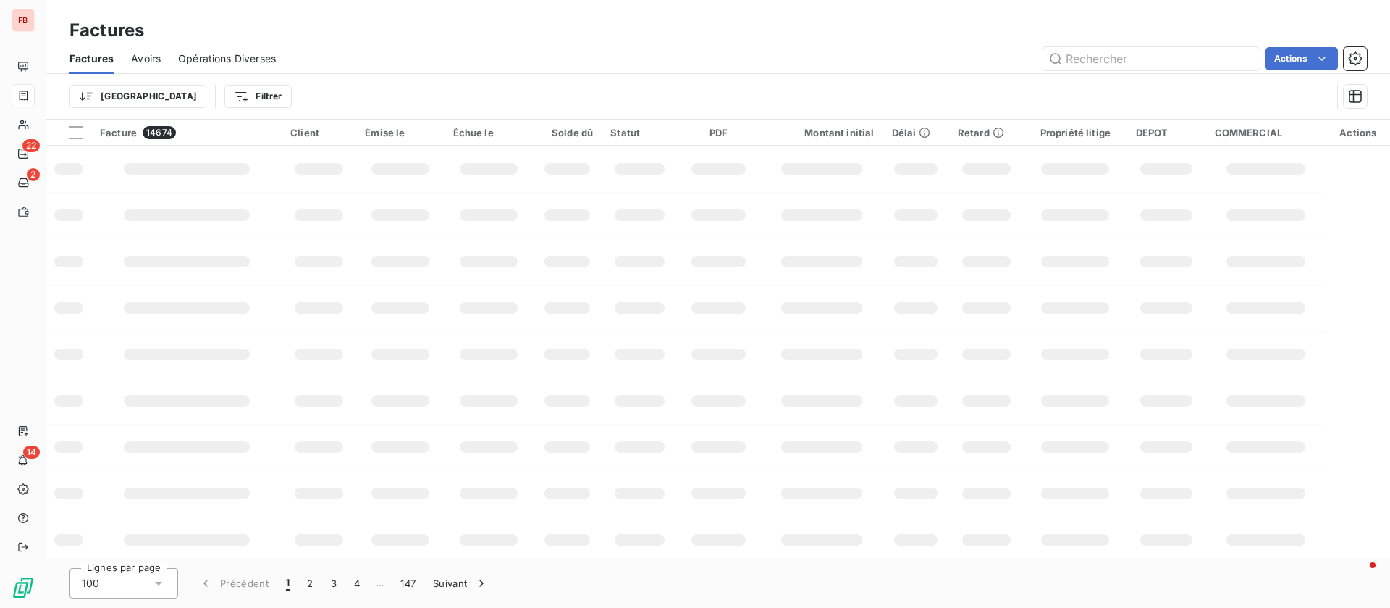
click at [206, 96] on html "FB 22 2 14 Factures Factures Avoirs Opérations Diverses Actions Trier Filtrer F…" at bounding box center [695, 304] width 1390 height 608
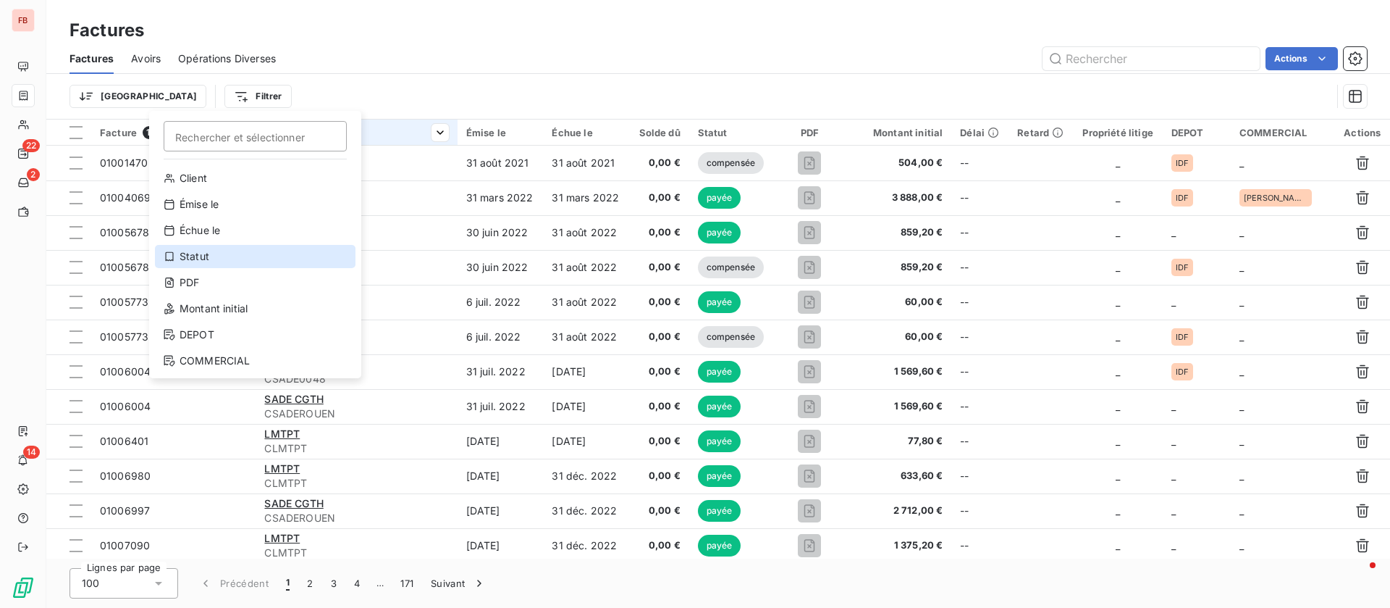
click at [199, 253] on div "Statut" at bounding box center [255, 256] width 201 height 23
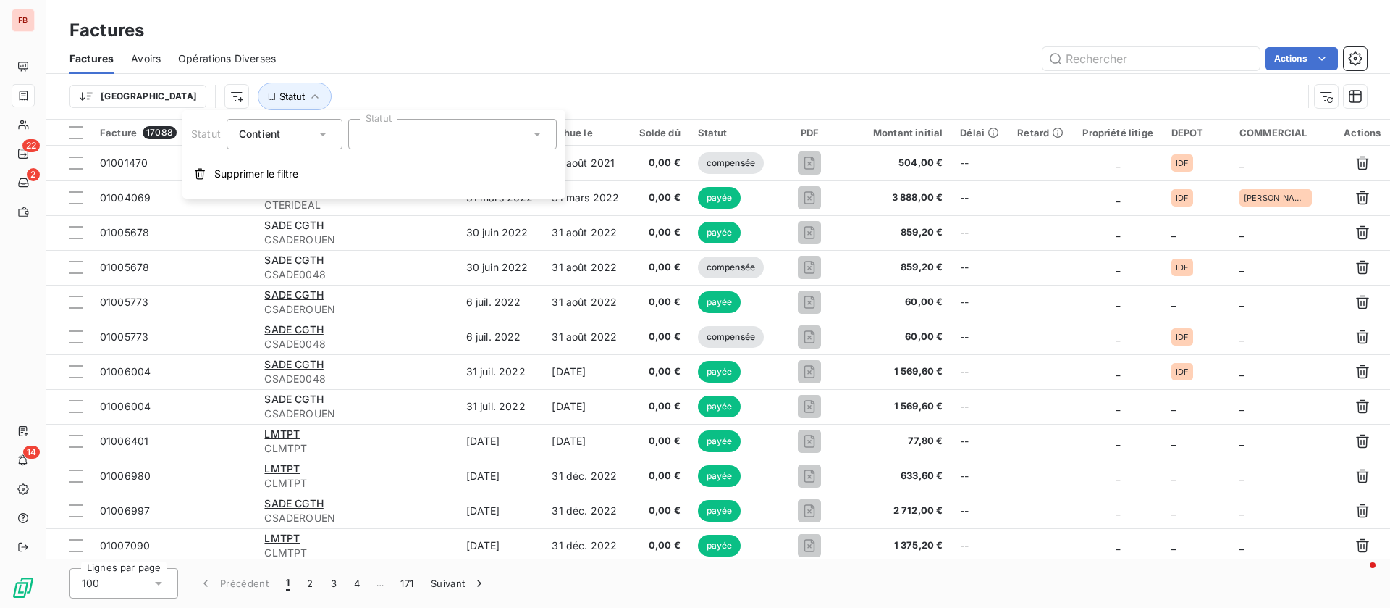
click at [403, 134] on div at bounding box center [452, 134] width 209 height 30
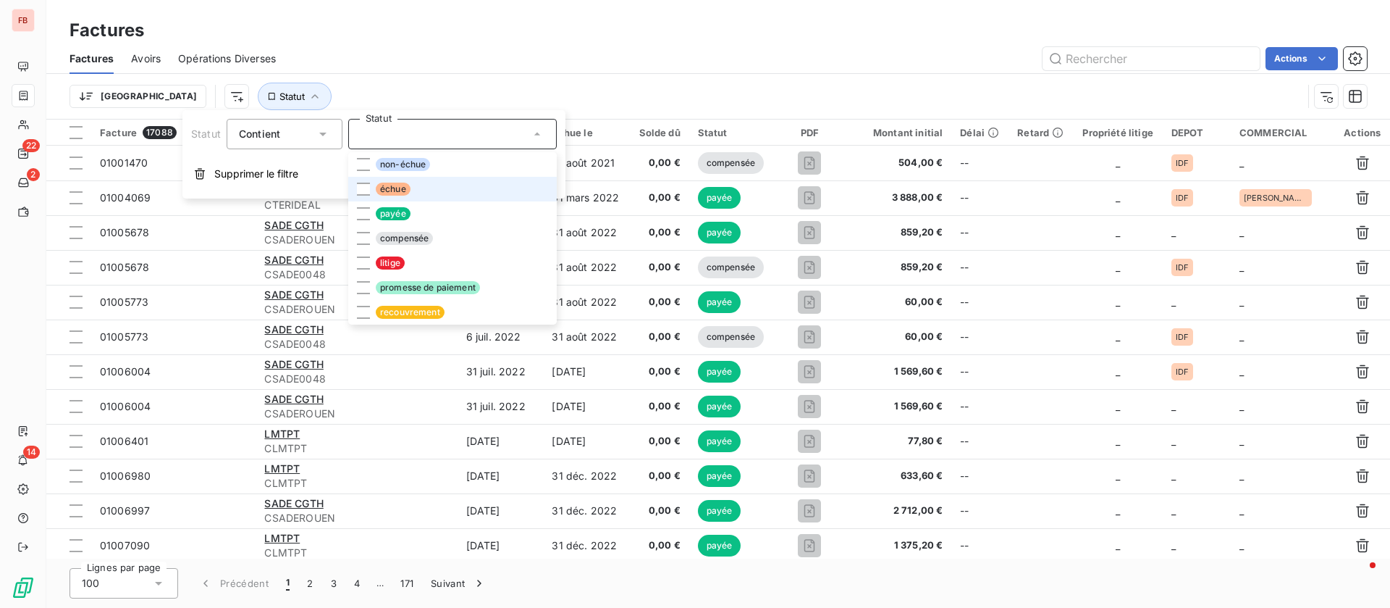
click at [391, 183] on span "échue" at bounding box center [393, 188] width 35 height 13
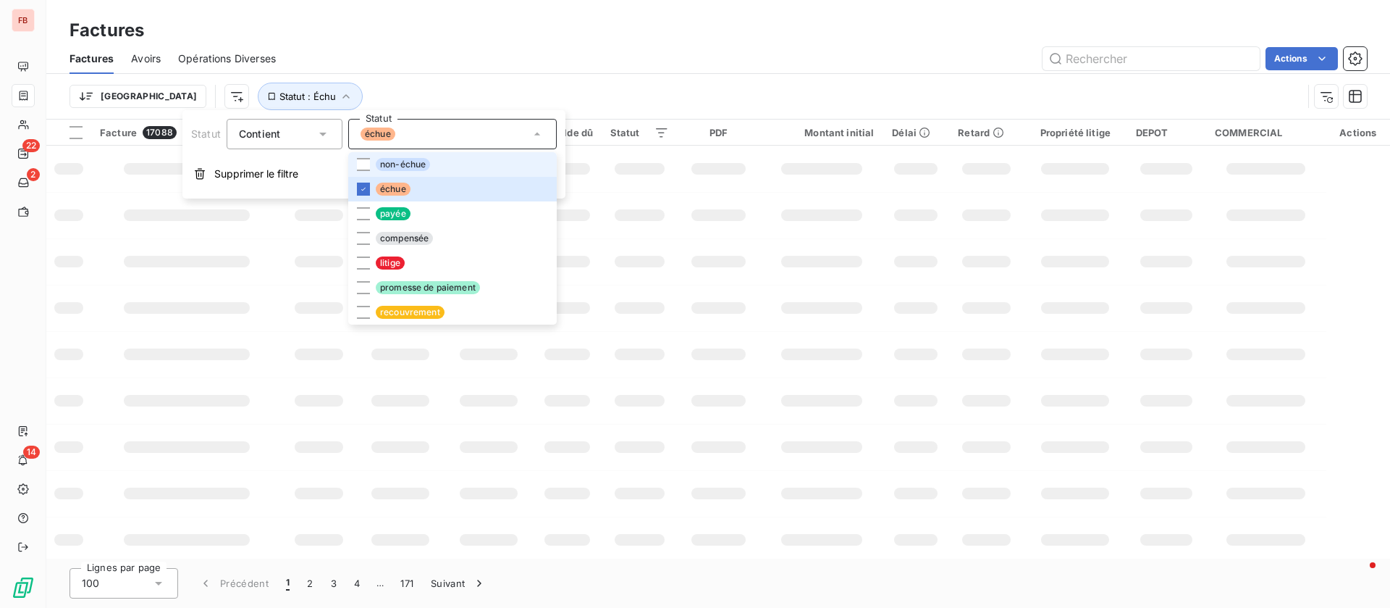
click at [385, 167] on span "non-échue" at bounding box center [403, 164] width 54 height 13
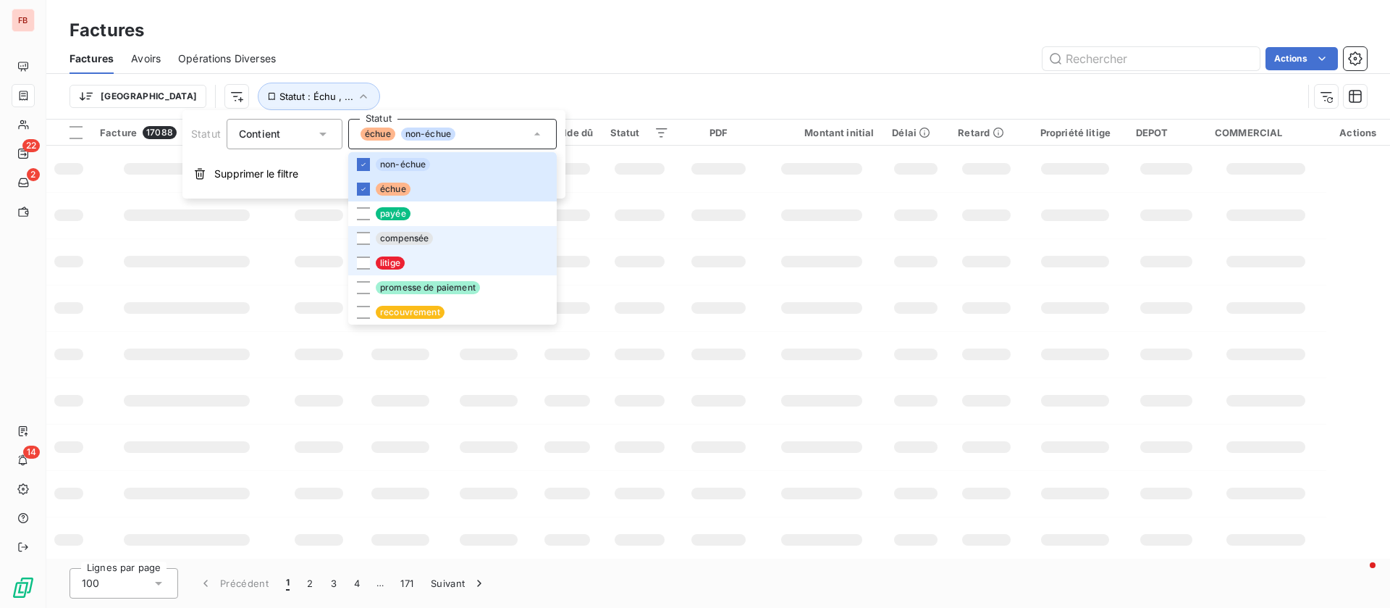
click at [365, 263] on div at bounding box center [363, 262] width 13 height 13
click at [652, 89] on div "Trier Statut : Échu , ..." at bounding box center [686, 97] width 1233 height 28
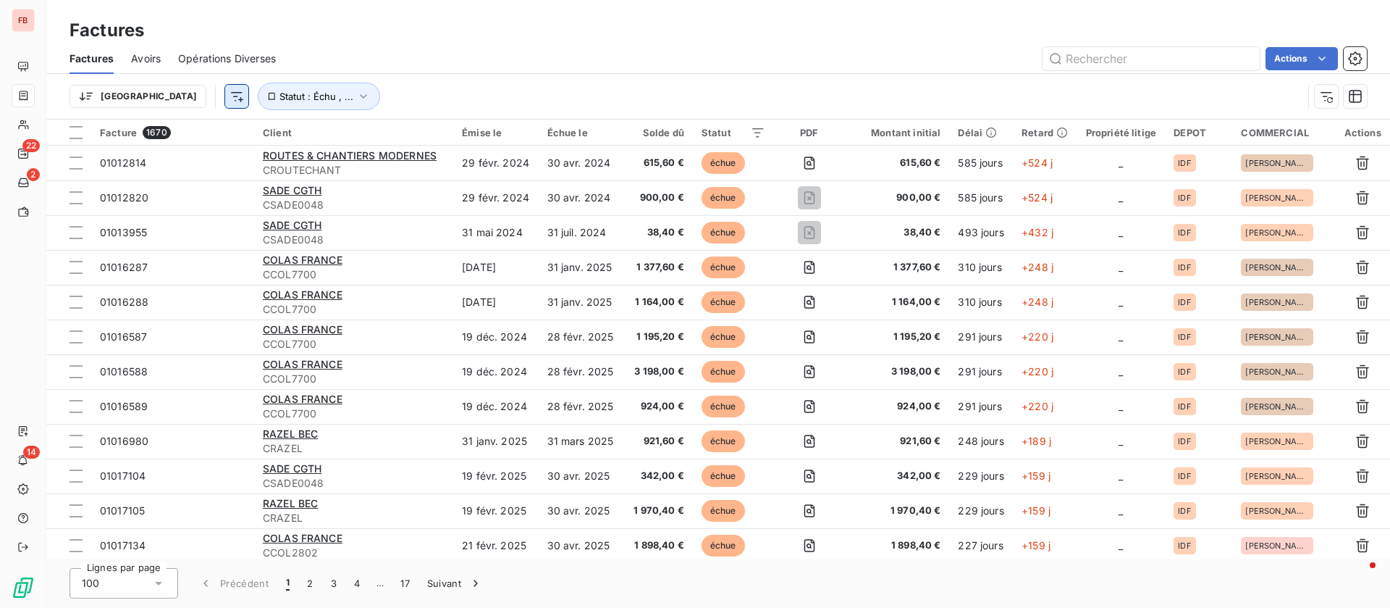
click at [159, 92] on html "FB 22 2 14 Factures Factures Avoirs Opérations Diverses Actions Trier Statut : …" at bounding box center [695, 304] width 1390 height 608
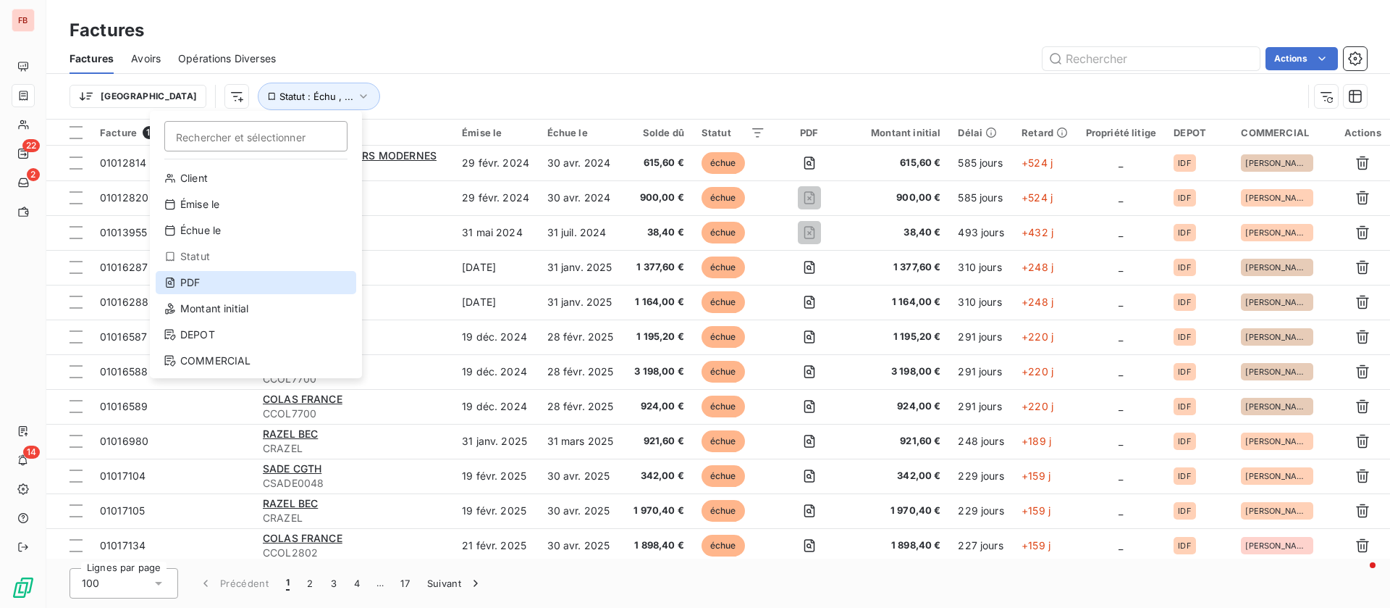
click at [192, 287] on div "PDF" at bounding box center [256, 282] width 201 height 23
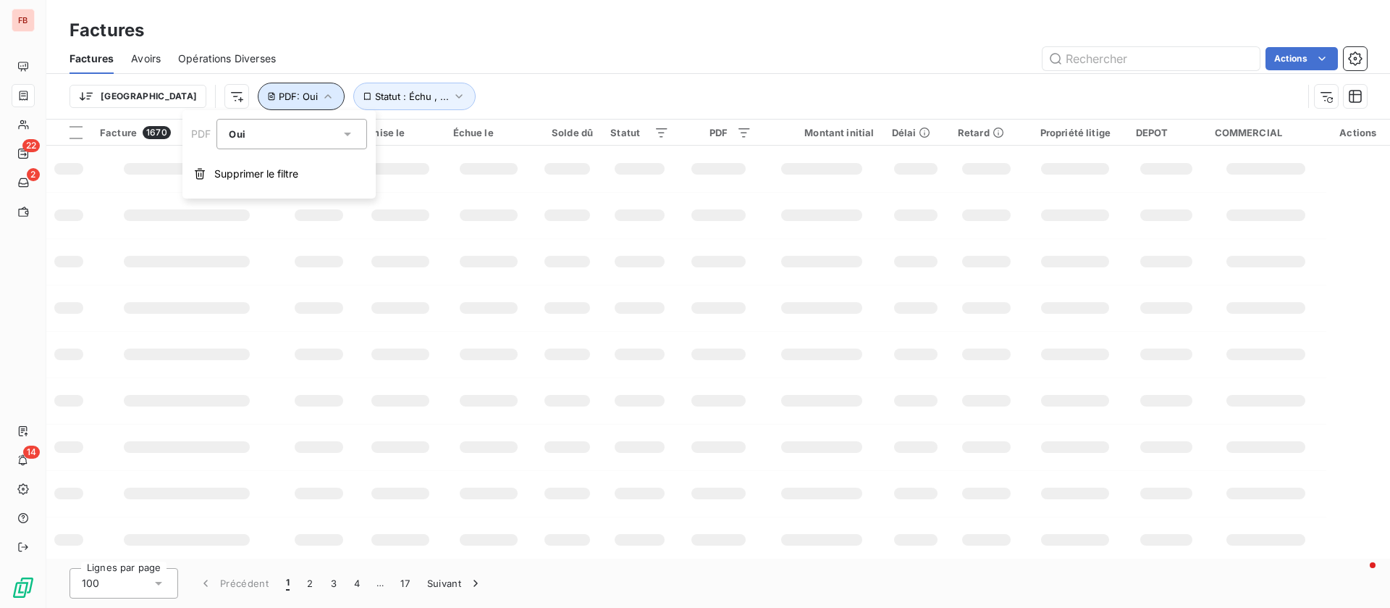
click at [279, 93] on span "PDF : Oui" at bounding box center [298, 97] width 39 height 12
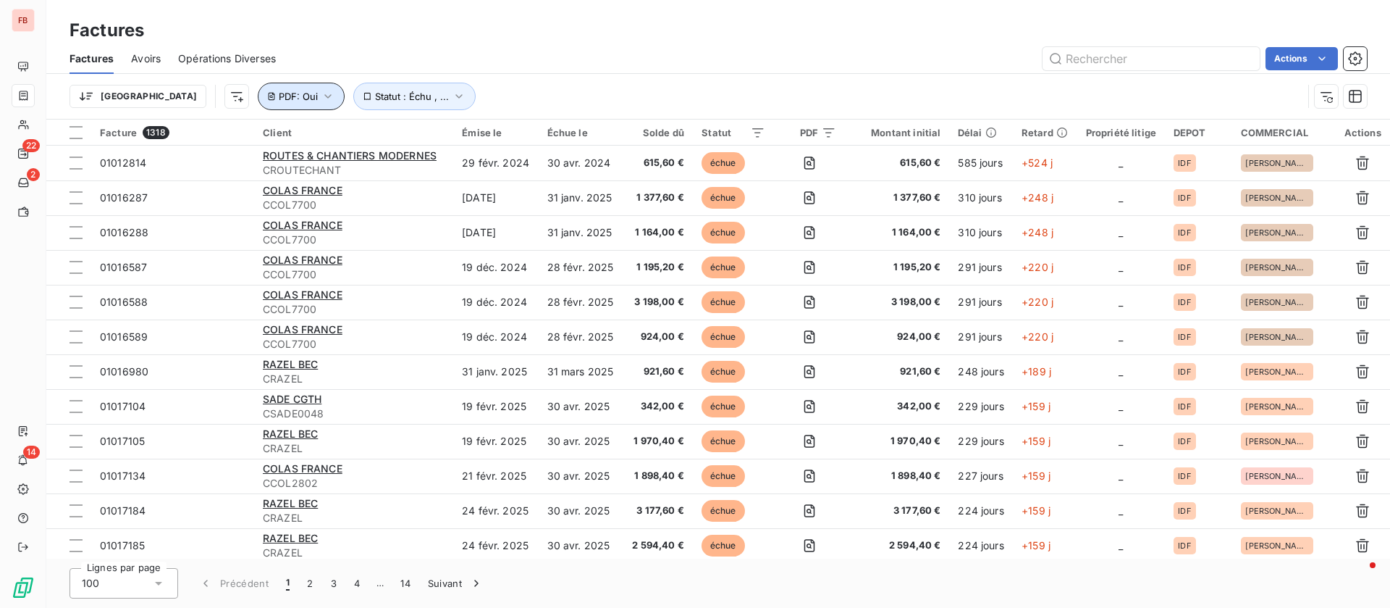
click at [321, 93] on icon "button" at bounding box center [328, 96] width 14 height 14
click at [256, 140] on div "Oui is_true" at bounding box center [285, 134] width 112 height 20
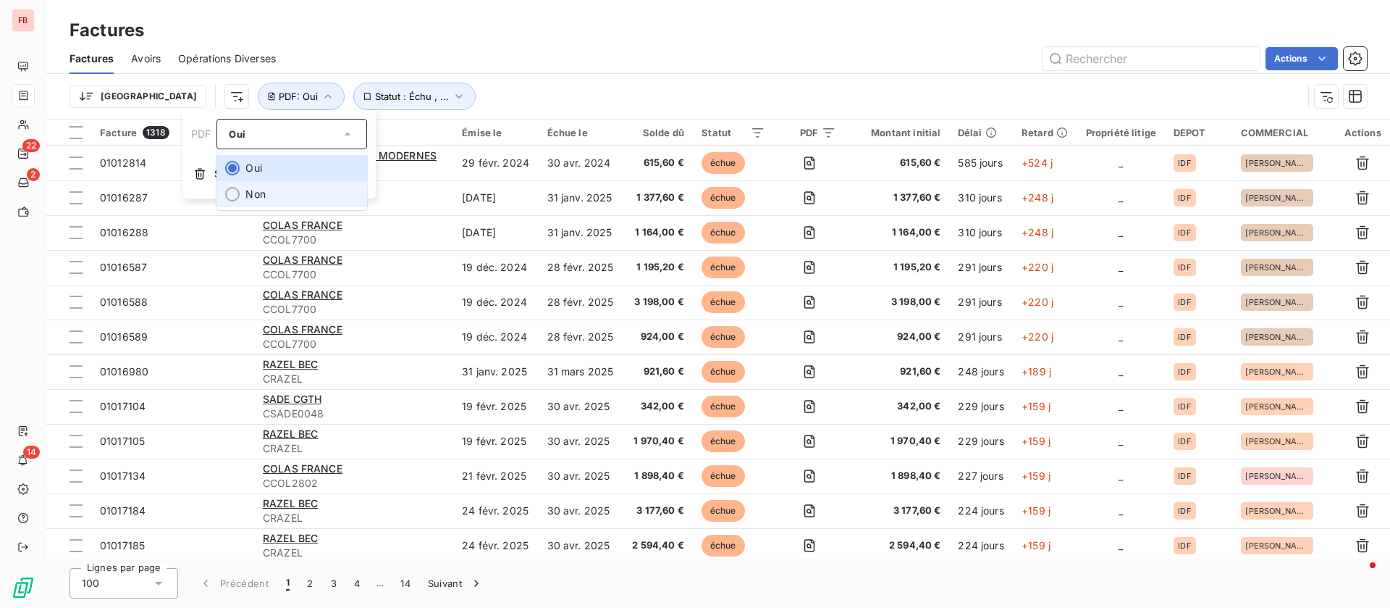
click at [248, 183] on li "Non" at bounding box center [292, 194] width 151 height 26
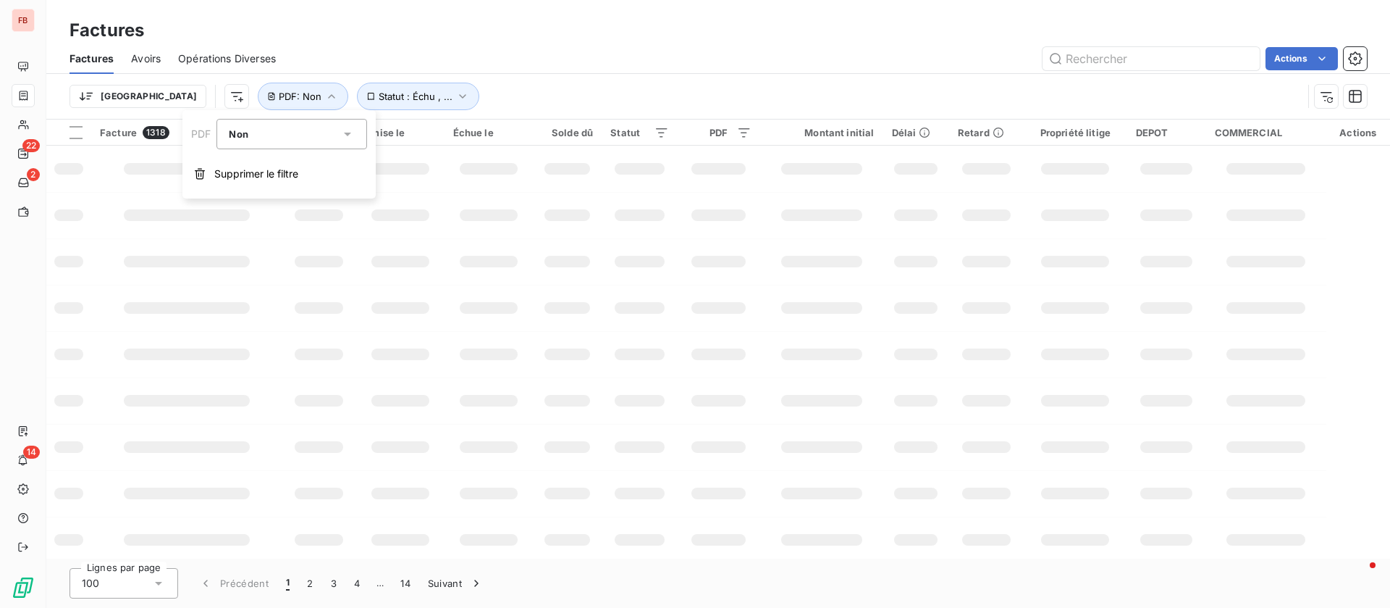
click at [739, 71] on div "Factures Avoirs Opérations Diverses Actions" at bounding box center [718, 58] width 1344 height 30
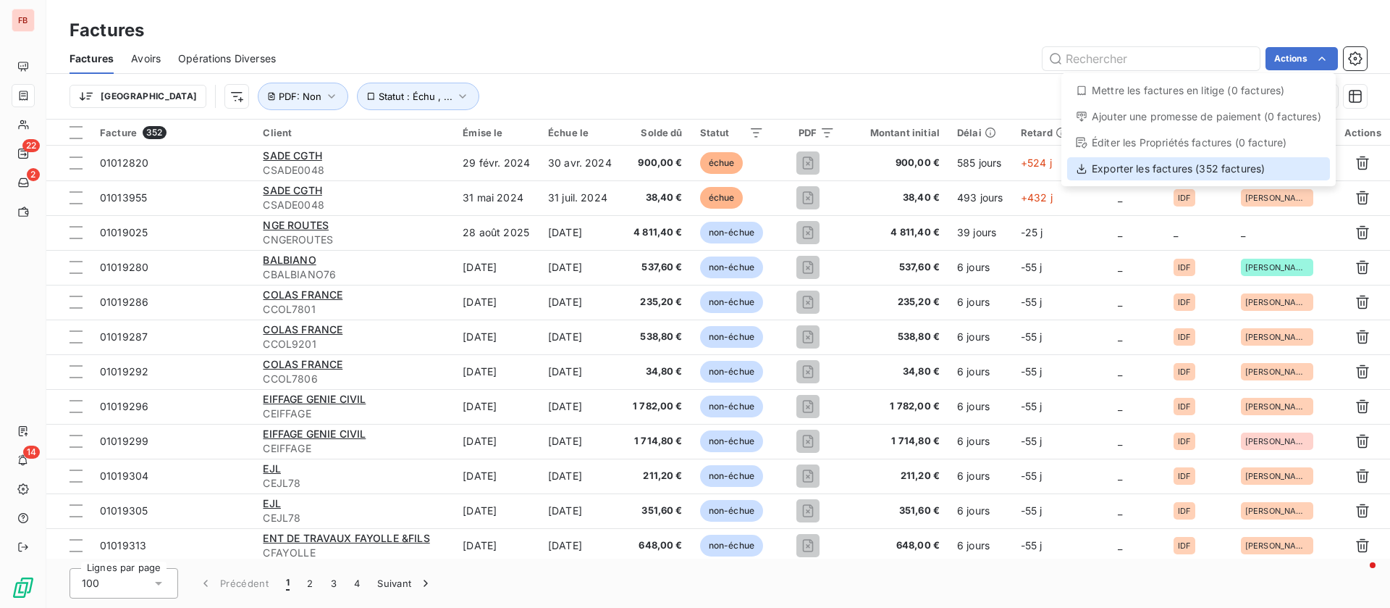
click at [1126, 160] on div "Exporter les factures (352 factures)" at bounding box center [1198, 168] width 263 height 23
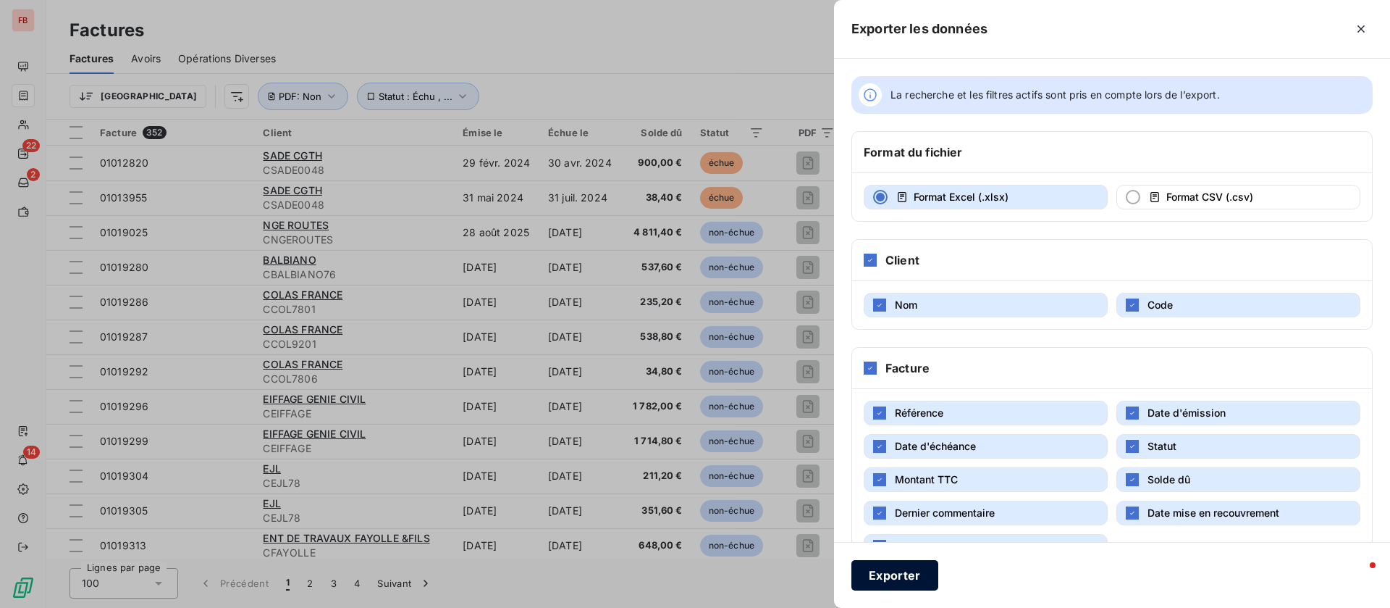
click at [889, 574] on button "Exporter" at bounding box center [895, 575] width 87 height 30
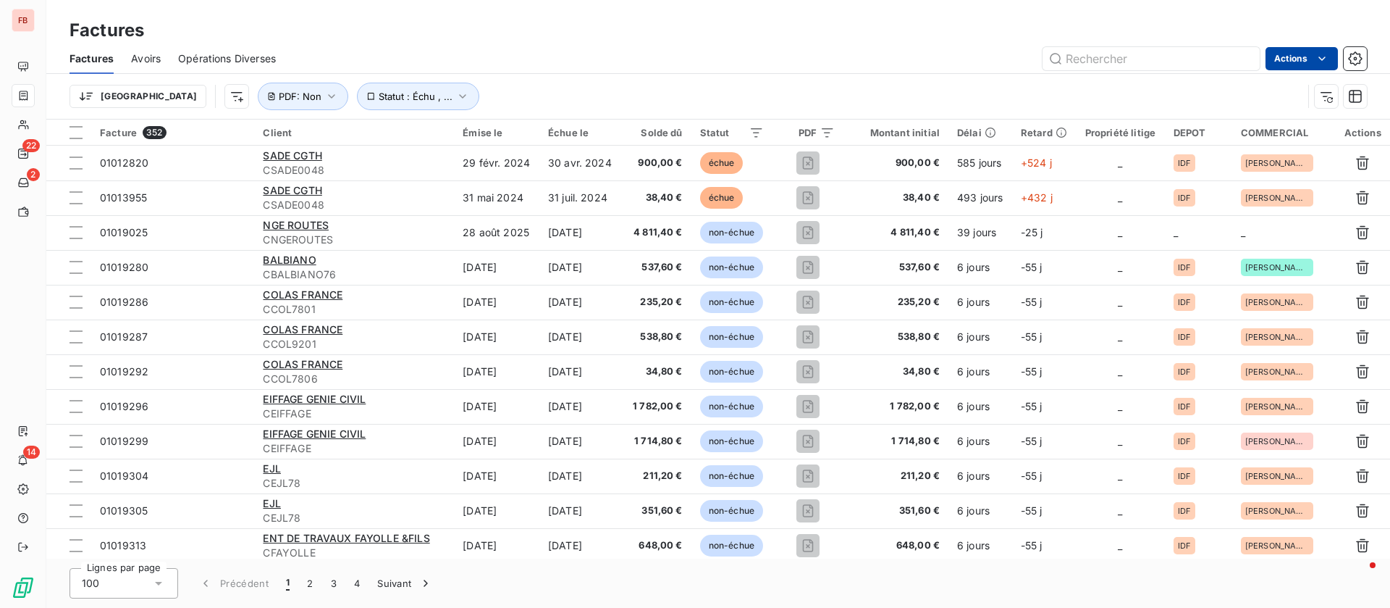
click at [1284, 62] on html "FB 22 2 14 Factures Factures Avoirs Opérations Diverses Actions Trier Statut : …" at bounding box center [695, 304] width 1390 height 608
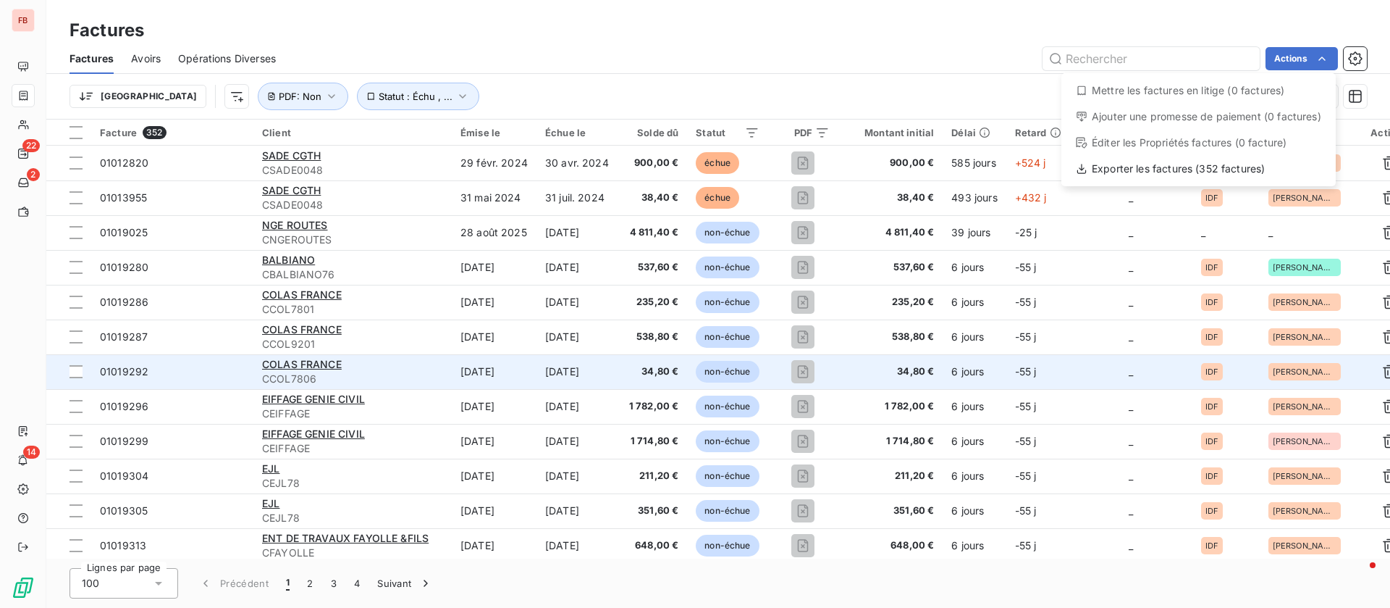
click at [870, 63] on html "FB 22 2 14 Factures Factures Avoirs Opérations Diverses Actions Mettre les fact…" at bounding box center [695, 304] width 1390 height 608
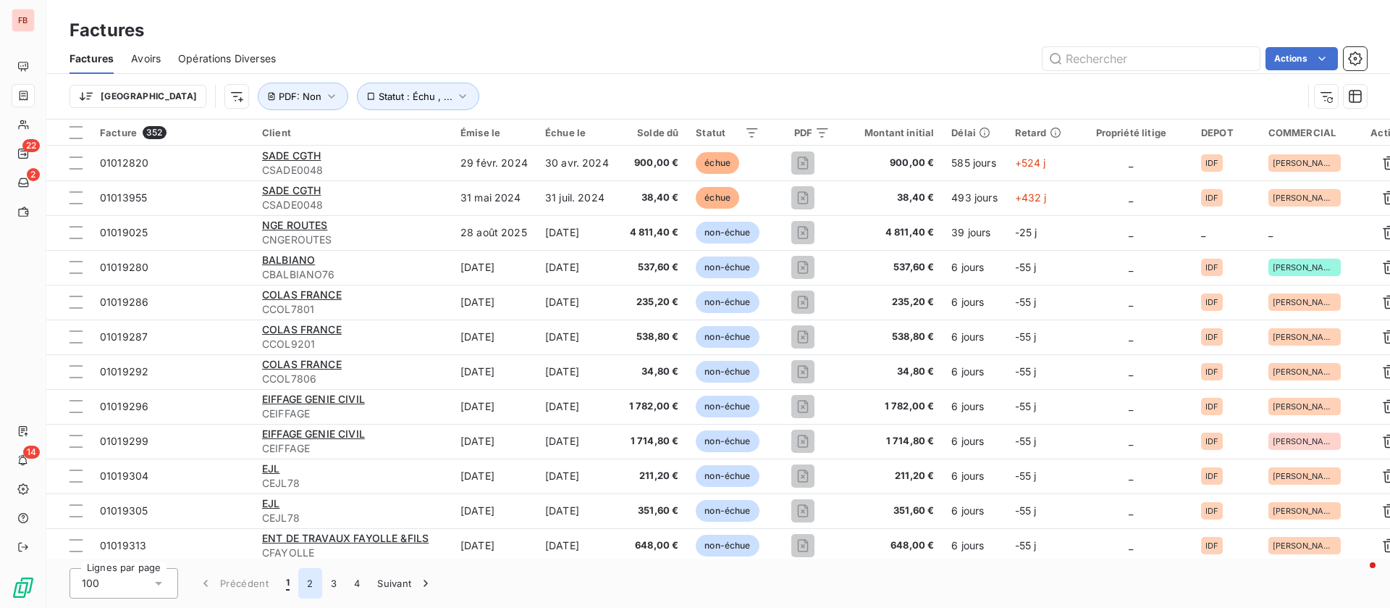
click at [314, 582] on button "2" at bounding box center [309, 583] width 23 height 30
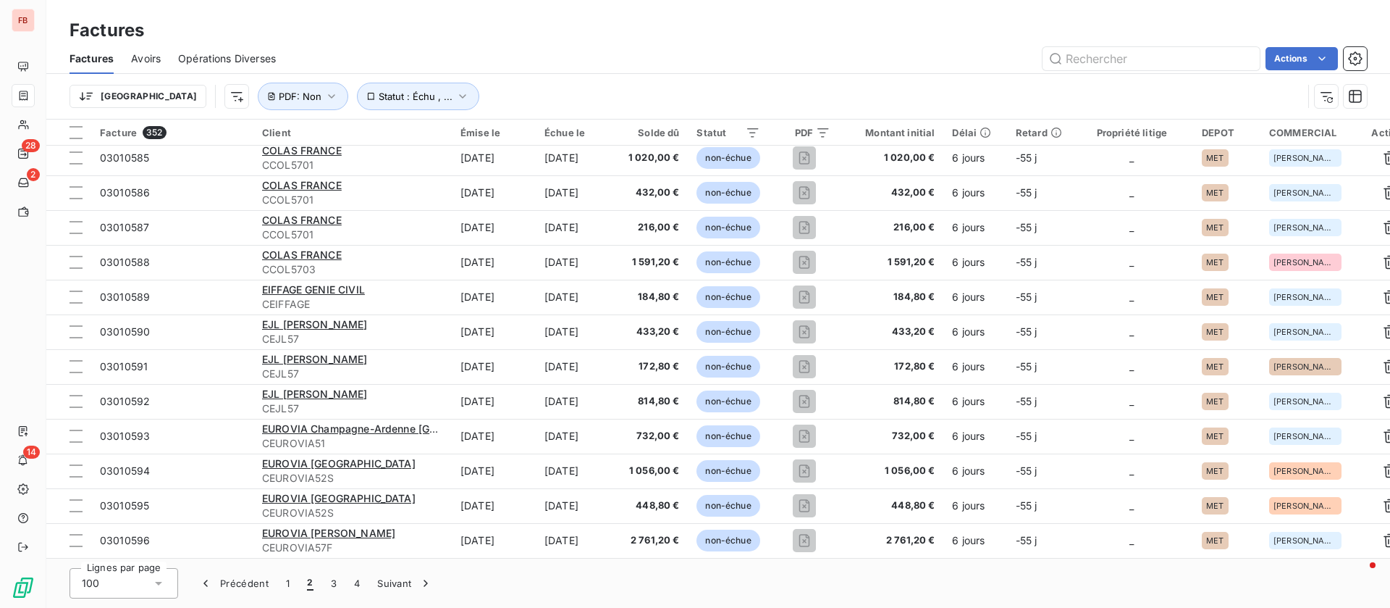
scroll to position [3070, 0]
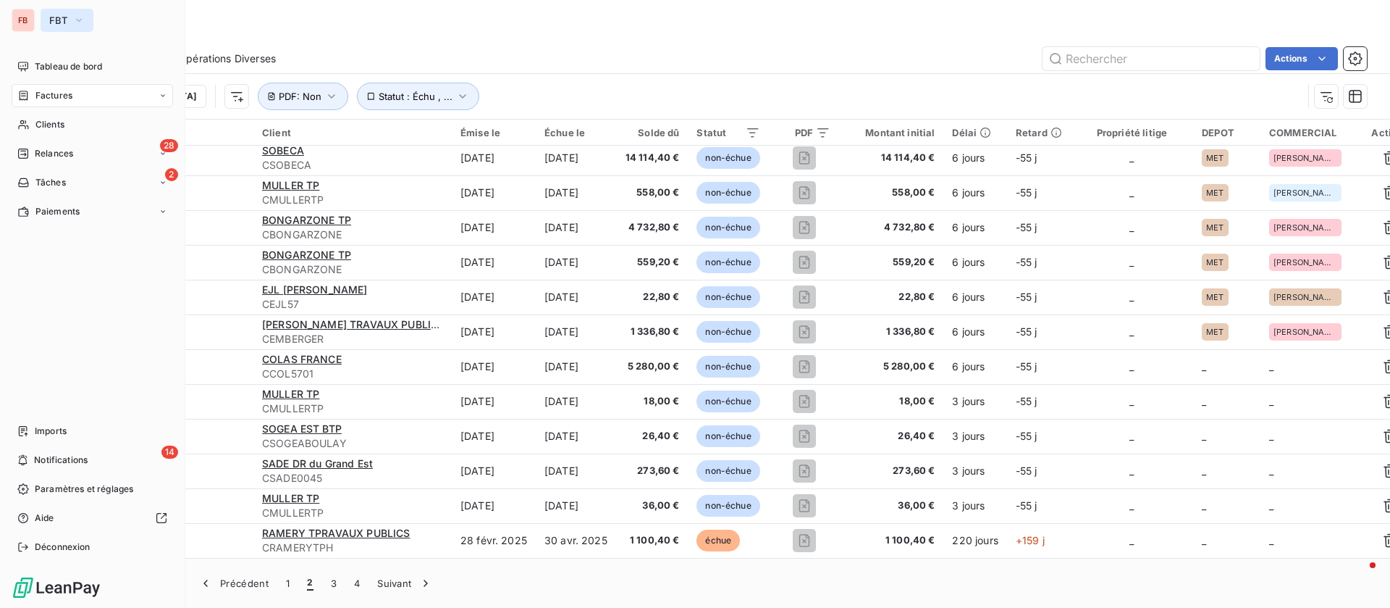
click at [41, 17] on button "FBT" at bounding box center [67, 20] width 53 height 23
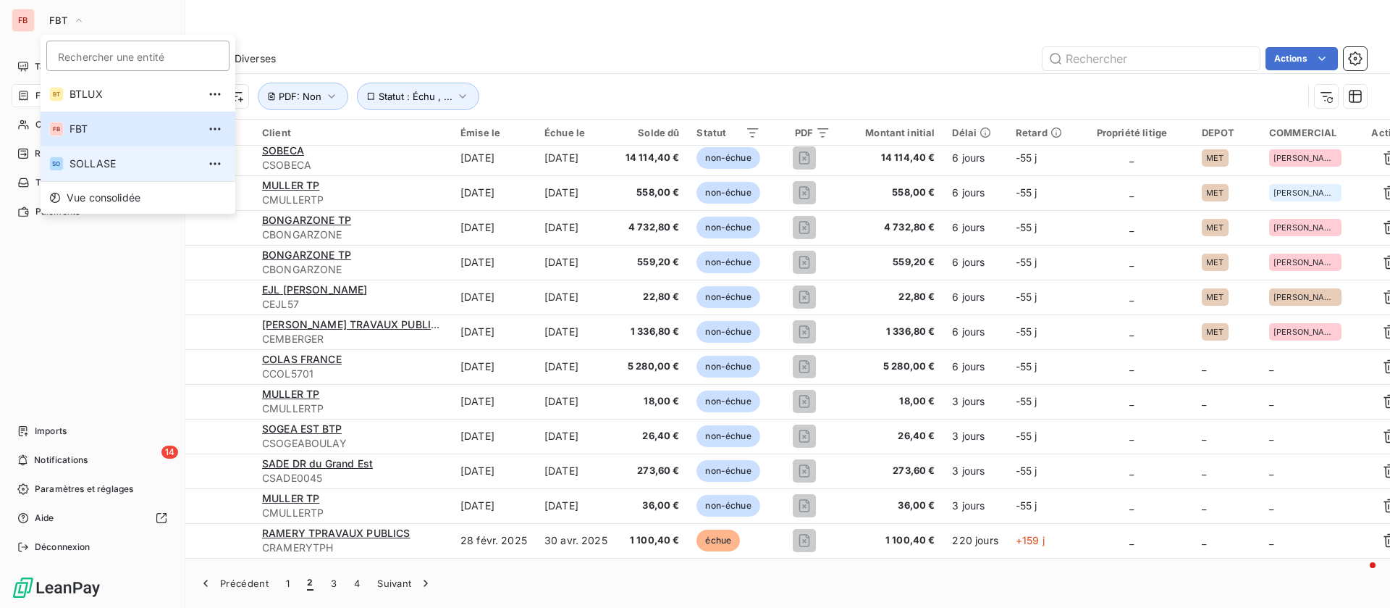
click at [70, 164] on span "SOLLASE" at bounding box center [134, 163] width 128 height 14
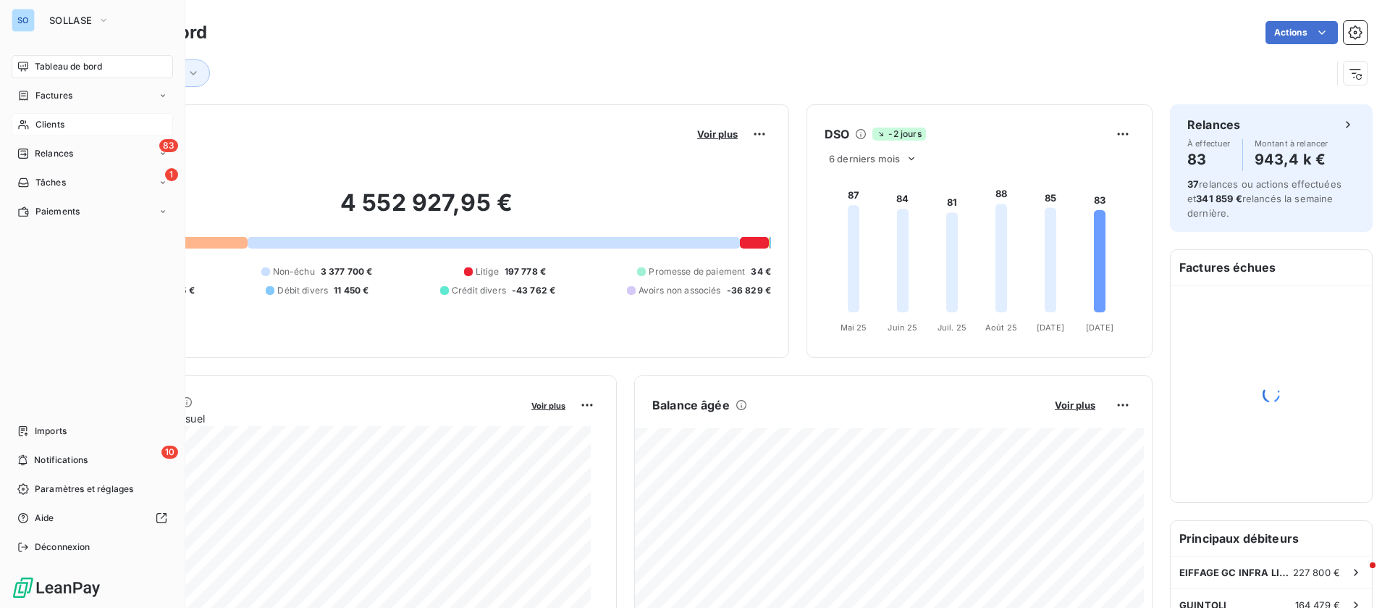
click at [46, 125] on span "Clients" at bounding box center [49, 124] width 29 height 13
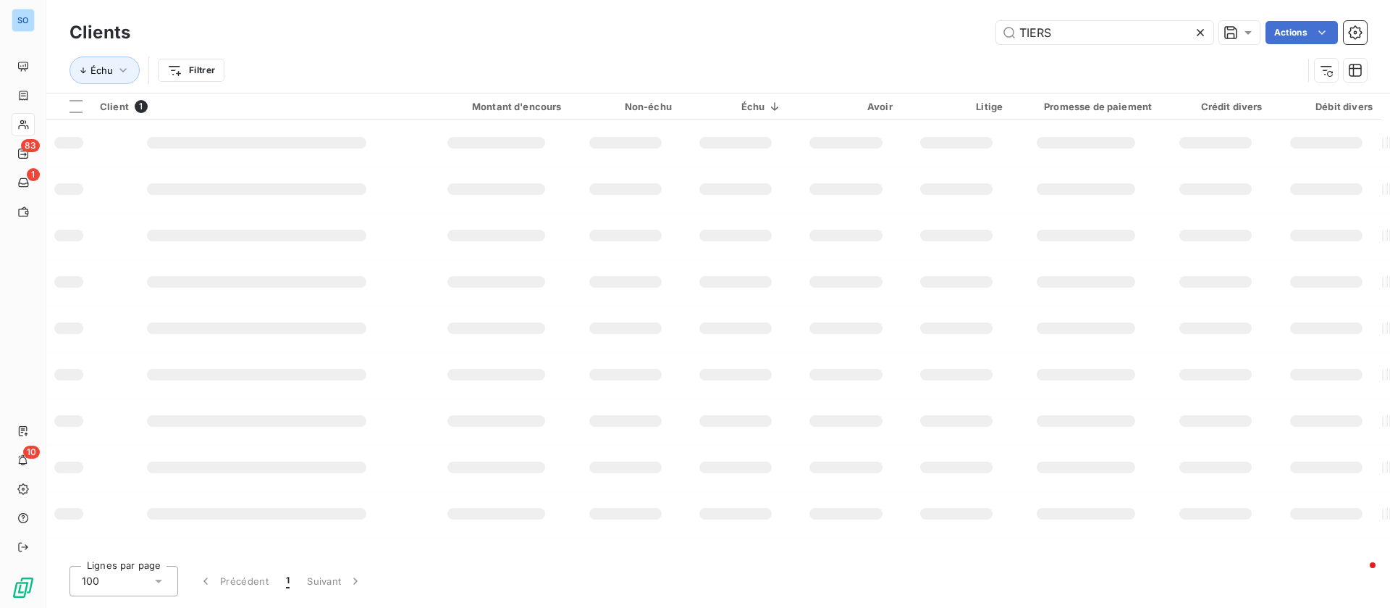
type input "CTHIBAUT"
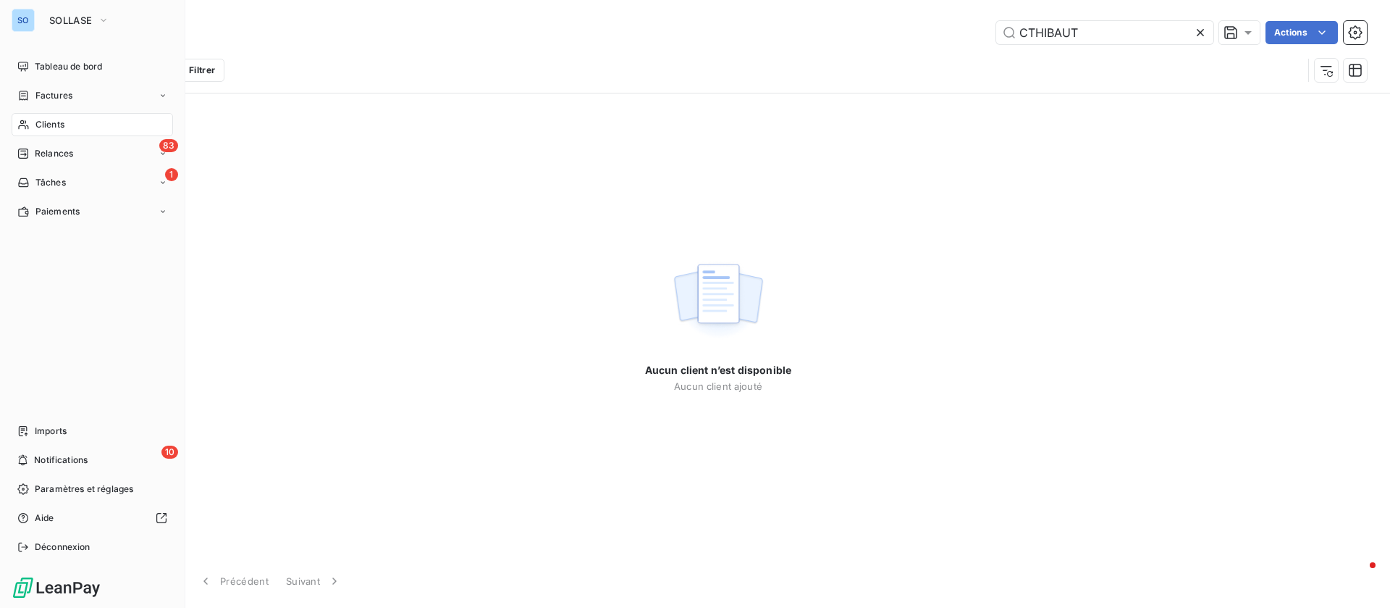
click at [51, 122] on span "Clients" at bounding box center [49, 124] width 29 height 13
click at [50, 88] on div "Factures" at bounding box center [92, 95] width 161 height 23
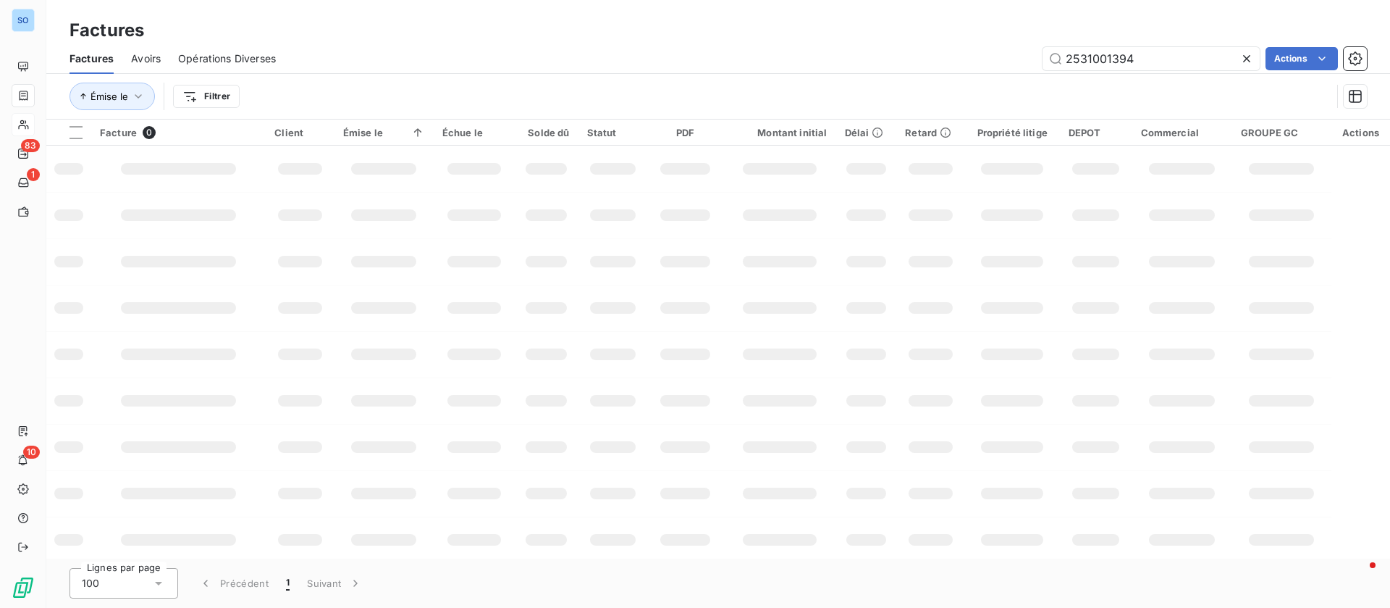
drag, startPoint x: 1148, startPoint y: 55, endPoint x: 933, endPoint y: 58, distance: 215.8
click at [933, 58] on div "2531001394 Actions" at bounding box center [830, 58] width 1074 height 23
type input "720"
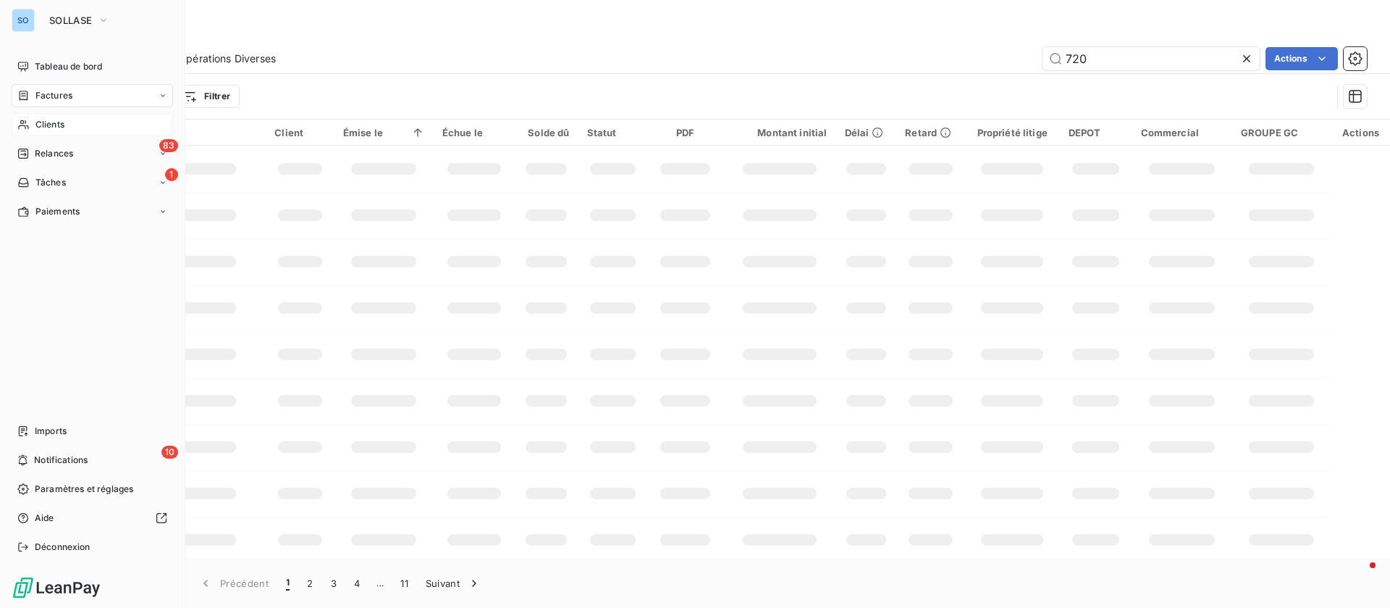
click at [53, 122] on span "Clients" at bounding box center [49, 124] width 29 height 13
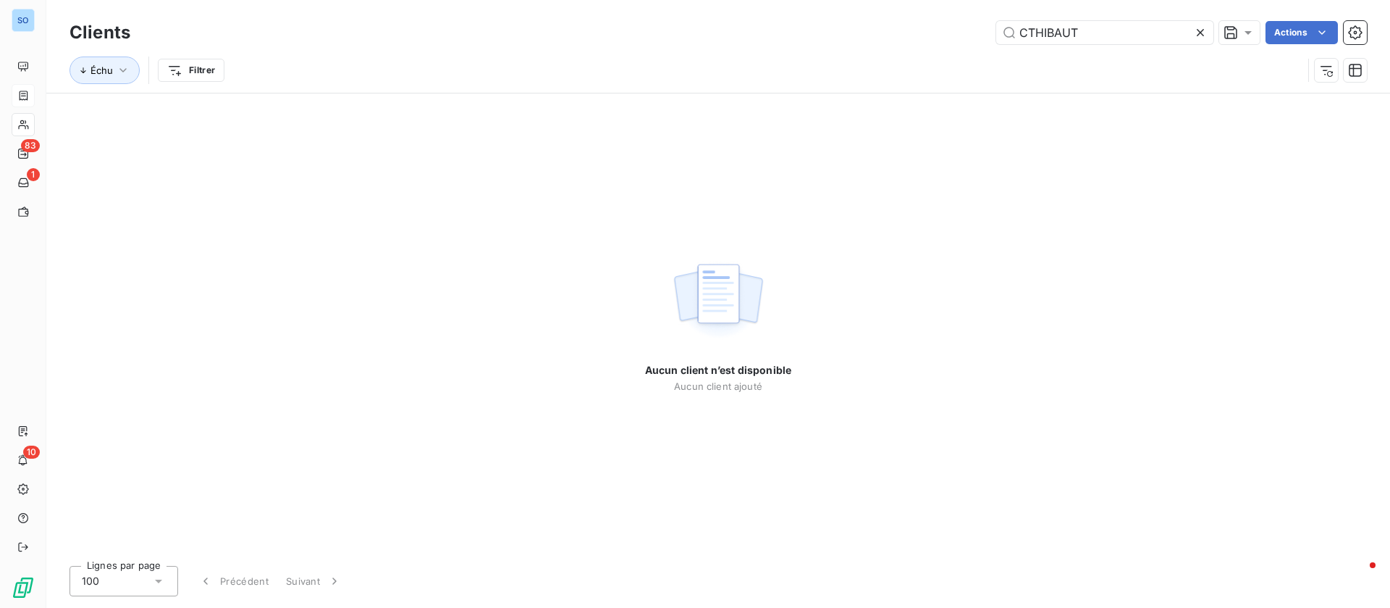
drag, startPoint x: 986, startPoint y: 32, endPoint x: 889, endPoint y: 32, distance: 97.0
click at [889, 32] on div "CTHIBAUT Actions" at bounding box center [757, 32] width 1219 height 23
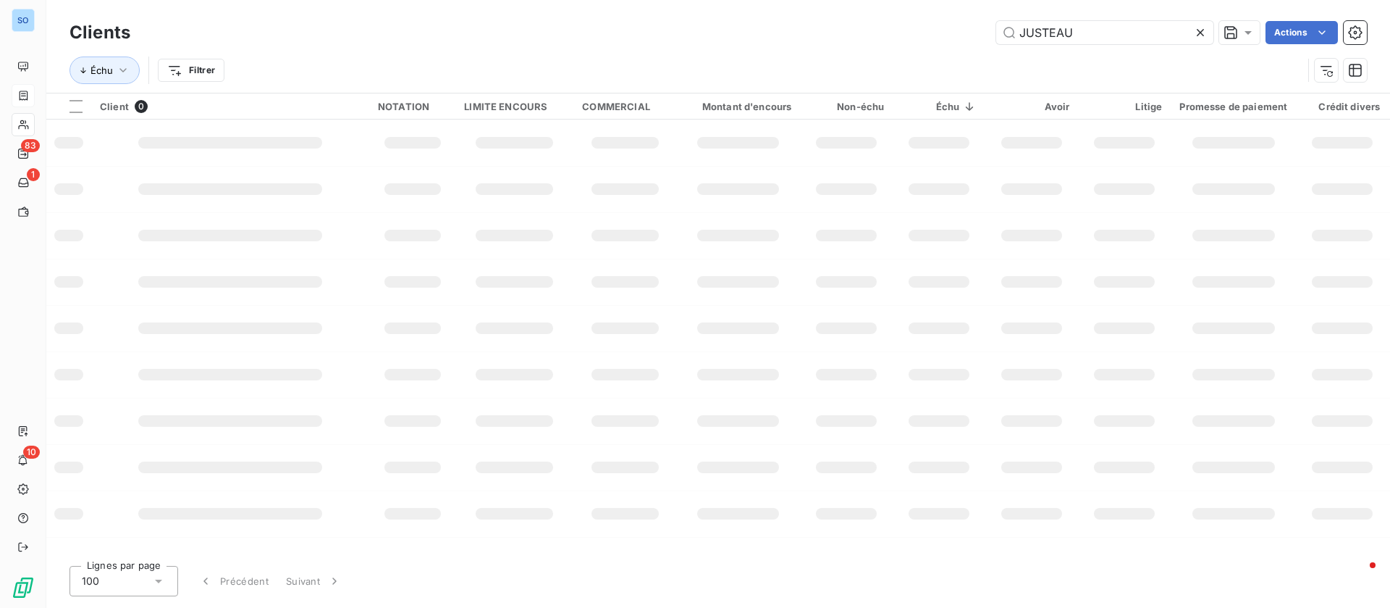
type input "JUSTEAU"
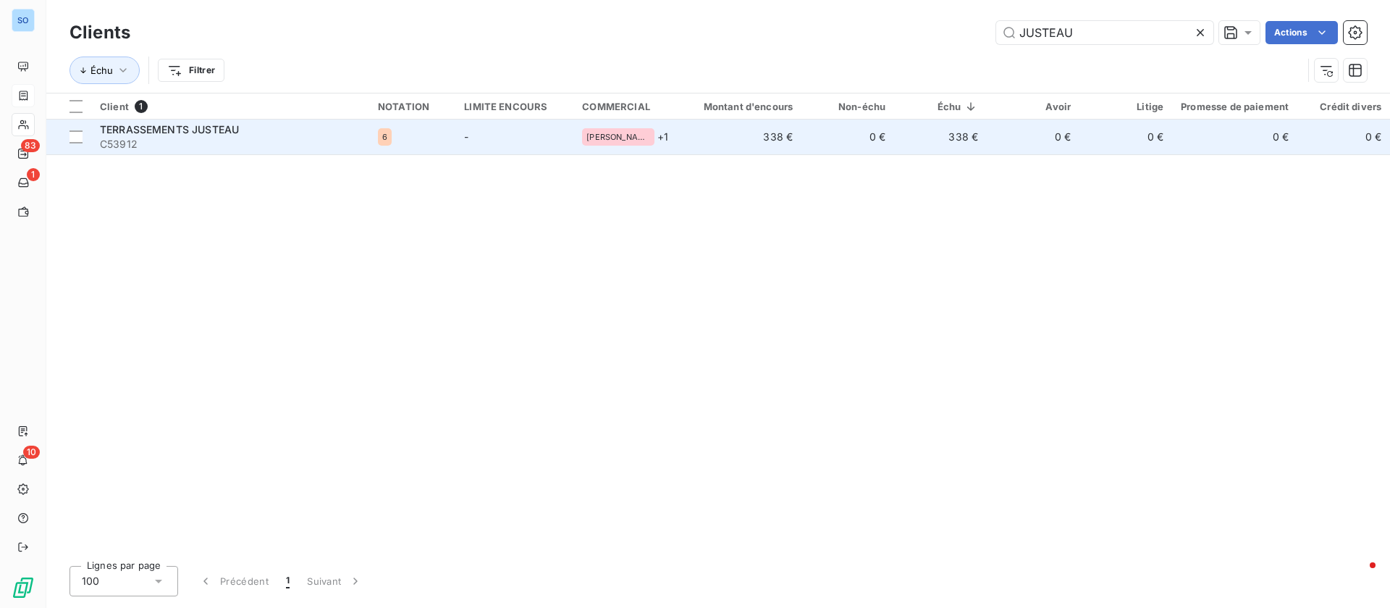
click at [154, 123] on span "TERRASSEMENTS JUSTEAU" at bounding box center [169, 129] width 139 height 12
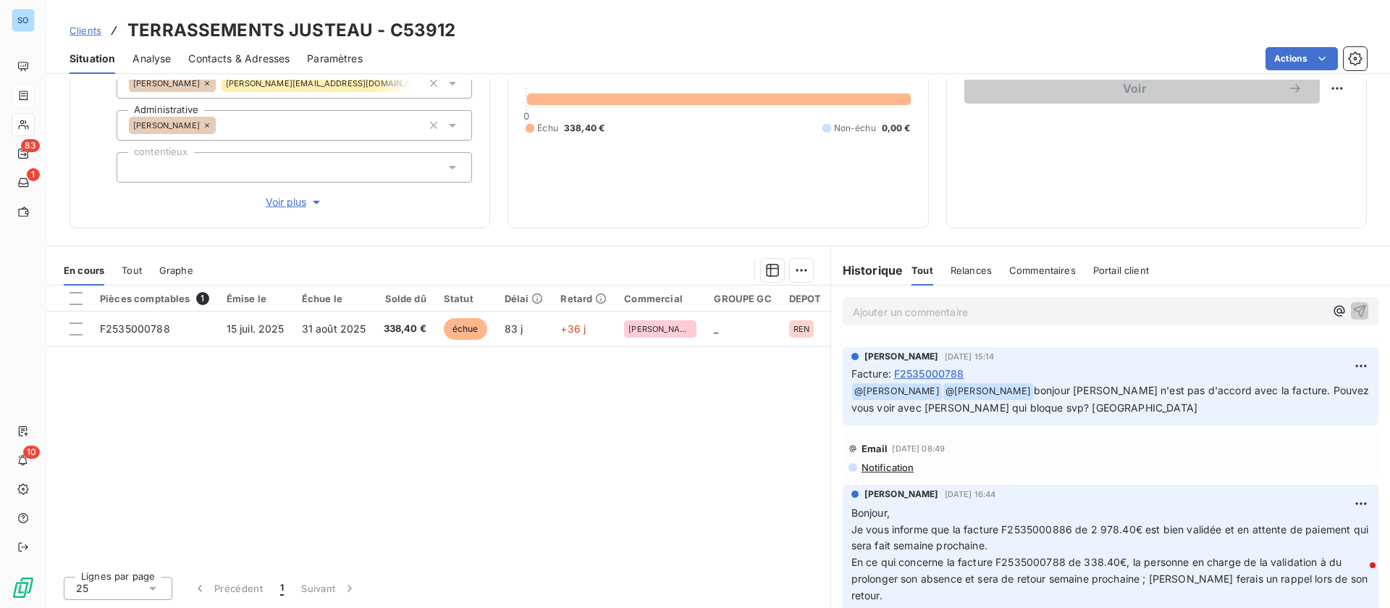
scroll to position [109, 0]
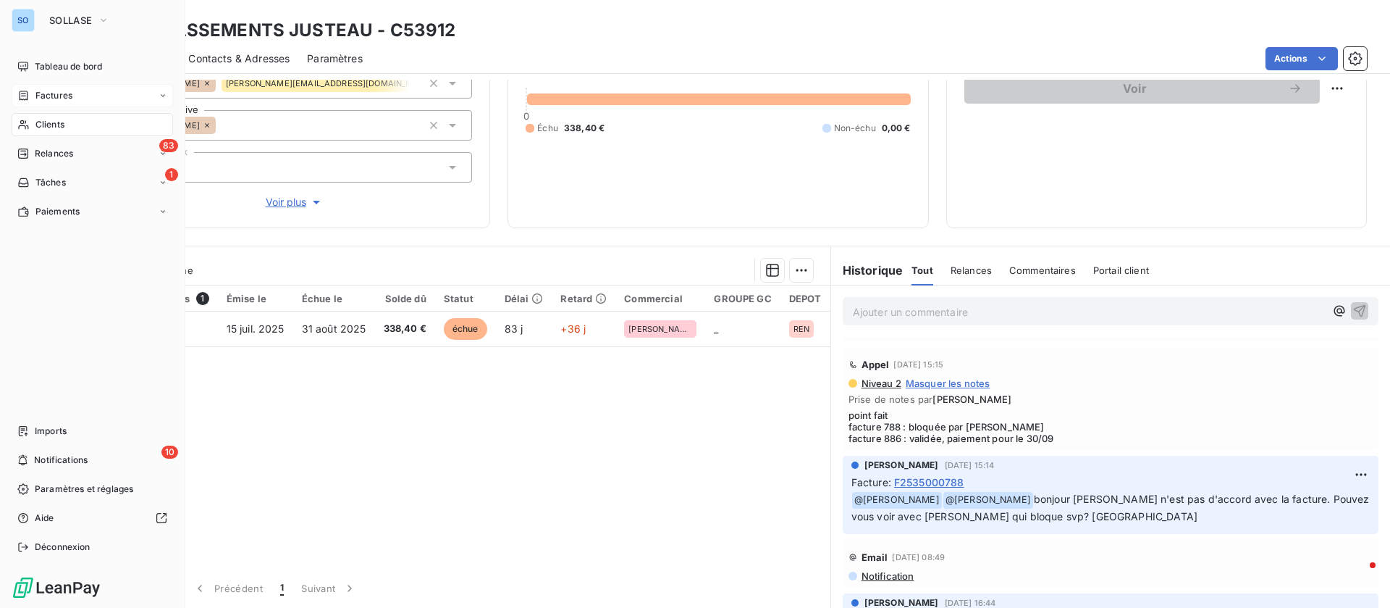
click at [55, 124] on span "Clients" at bounding box center [49, 124] width 29 height 13
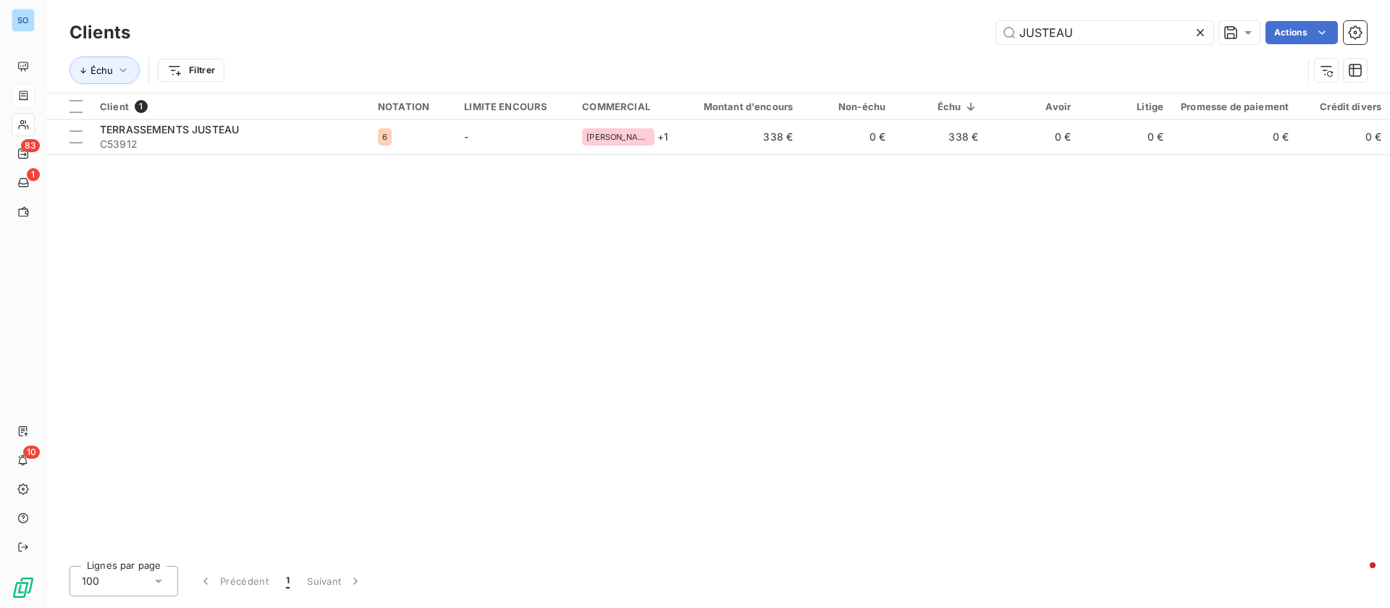
drag, startPoint x: 1079, startPoint y: 39, endPoint x: 970, endPoint y: 25, distance: 110.3
click at [970, 25] on div "JUSTEAU Actions" at bounding box center [757, 32] width 1219 height 23
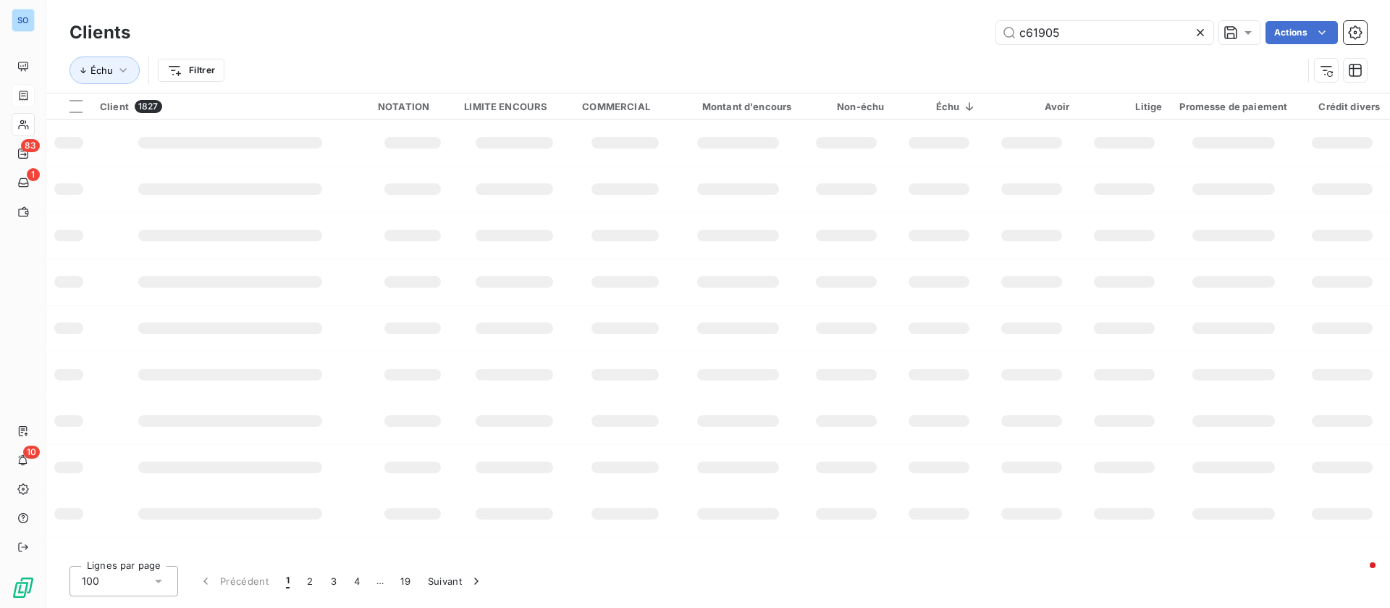
type input "c61905"
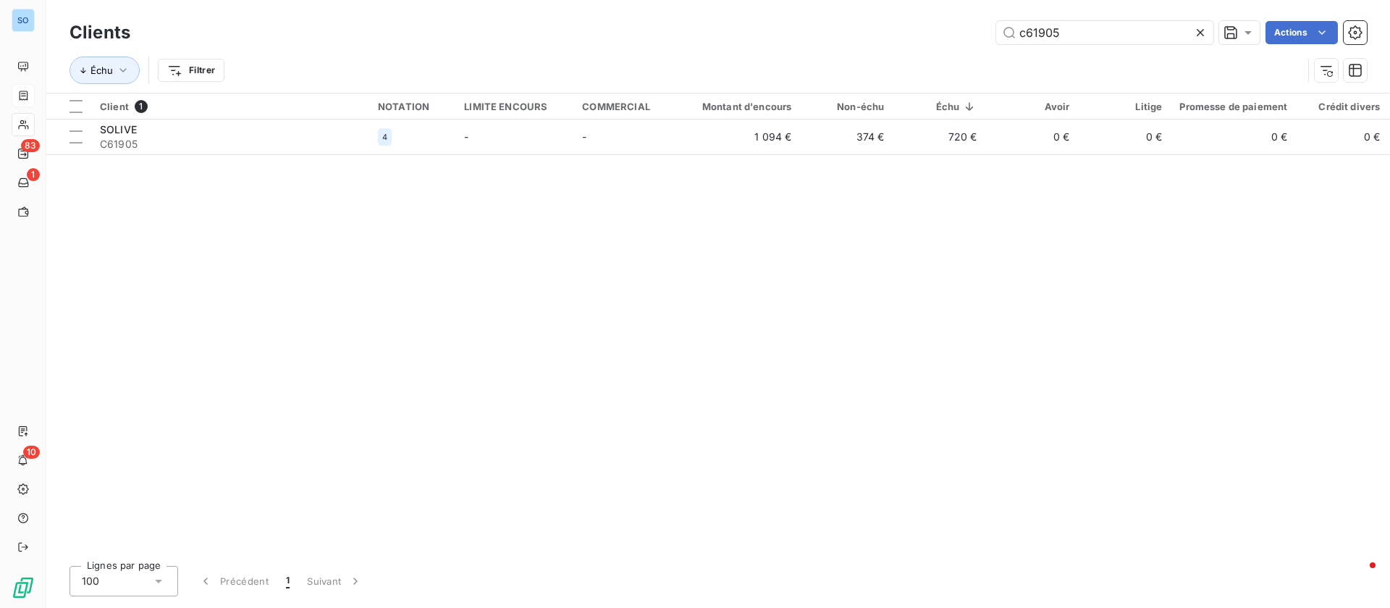
click at [300, 154] on div "Client 1 NOTATION LIMITE ENCOURS COMMERCIAL Montant d'encours Non-échu Échu Avo…" at bounding box center [718, 323] width 1344 height 461
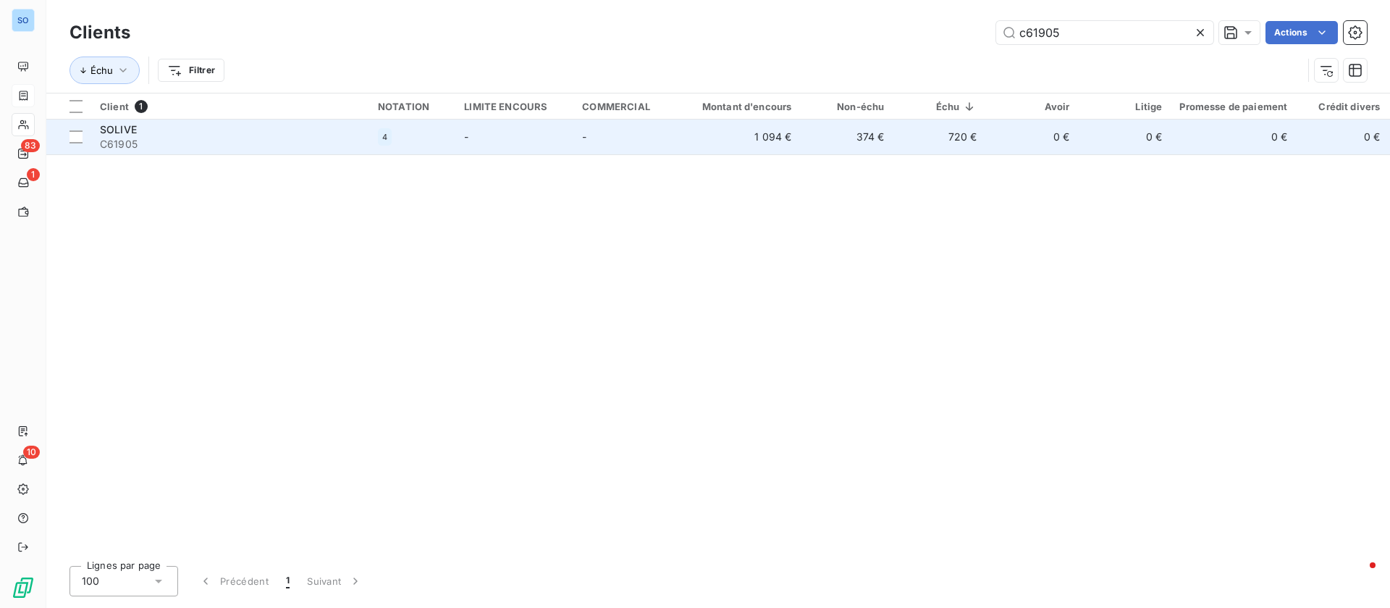
click at [268, 135] on div "SOLIVE" at bounding box center [230, 129] width 261 height 14
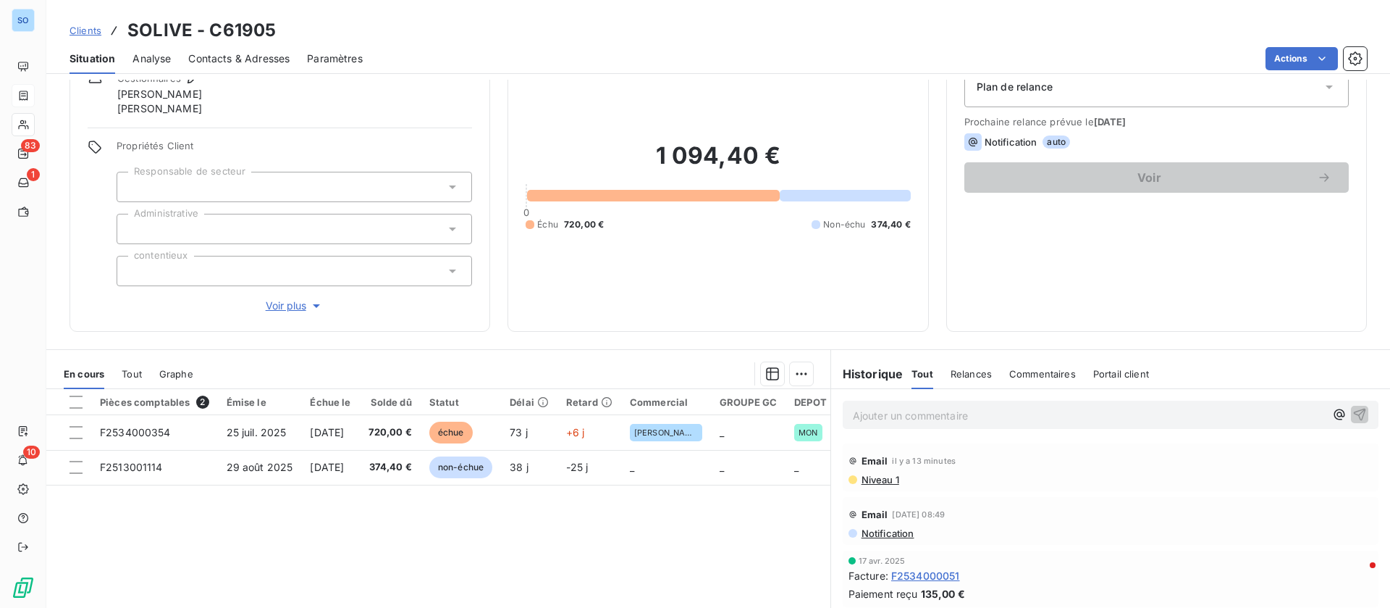
scroll to position [109, 0]
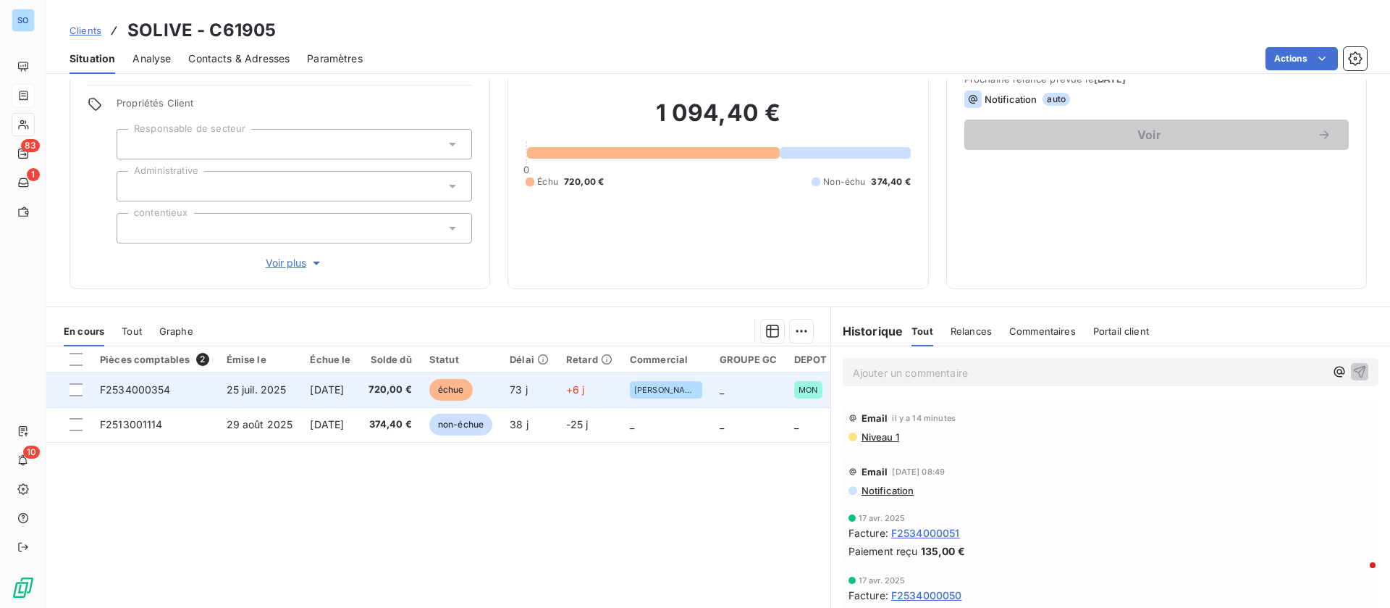
click at [359, 374] on td "[DATE]" at bounding box center [330, 389] width 58 height 35
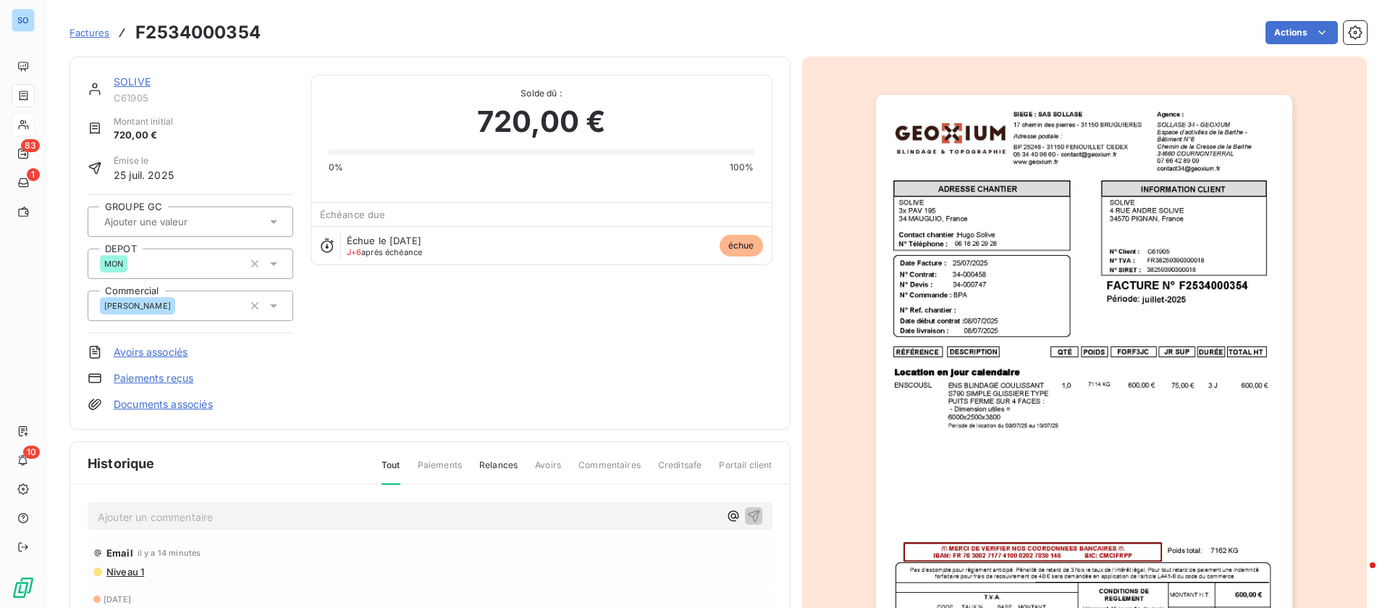
drag, startPoint x: 203, startPoint y: 526, endPoint x: 215, endPoint y: 524, distance: 12.5
click at [203, 526] on div "Ajouter un commentaire ﻿" at bounding box center [430, 516] width 685 height 28
click at [221, 516] on p "Ajouter un commentaire ﻿" at bounding box center [408, 517] width 621 height 18
click at [241, 518] on p "Ajouter un commentaire ﻿" at bounding box center [408, 517] width 621 height 18
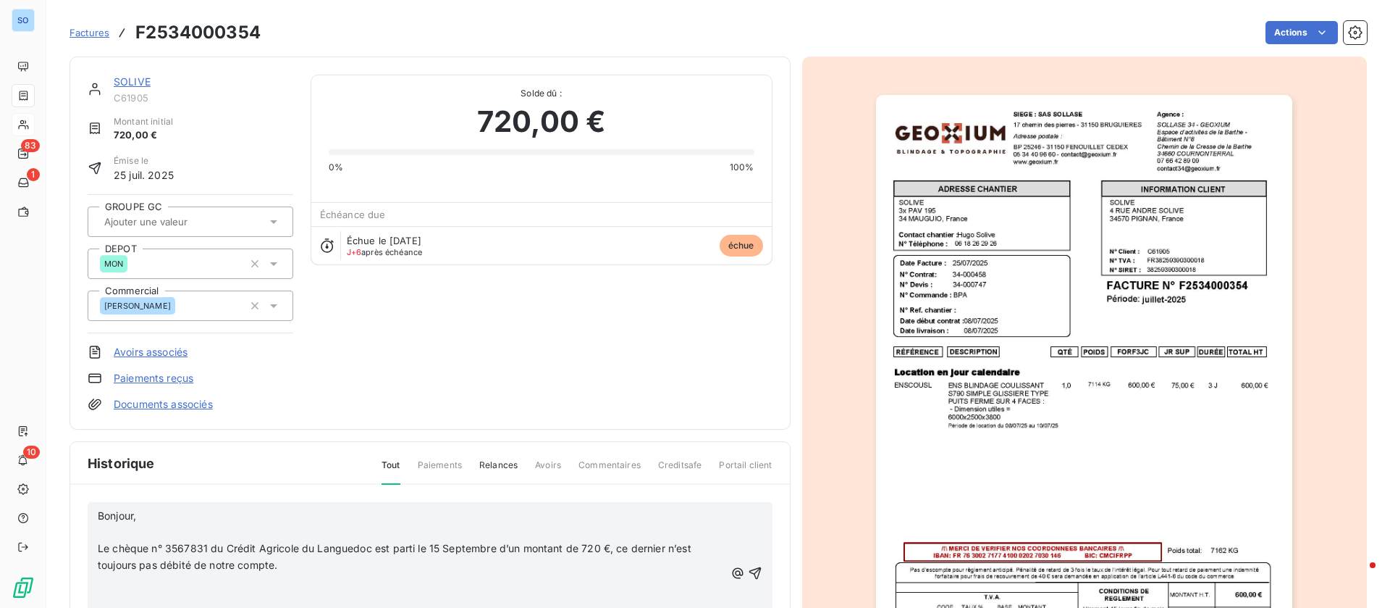
click at [198, 534] on p "﻿" at bounding box center [411, 532] width 627 height 17
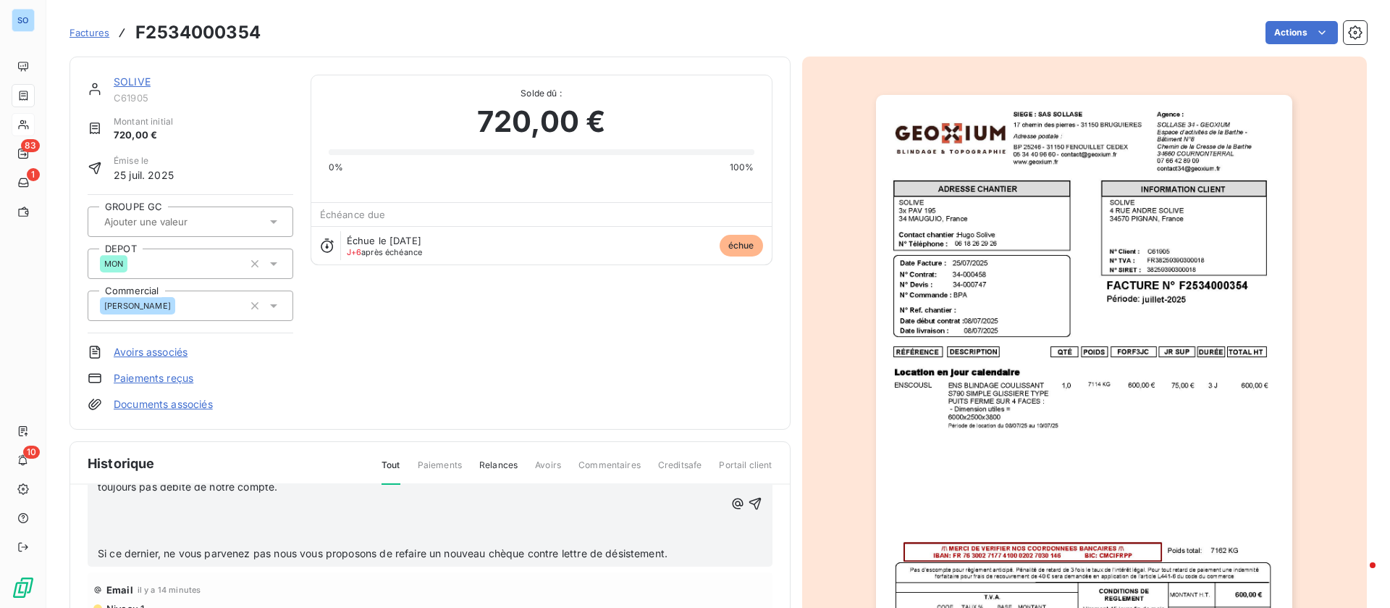
click at [178, 506] on p "﻿" at bounding box center [411, 503] width 627 height 17
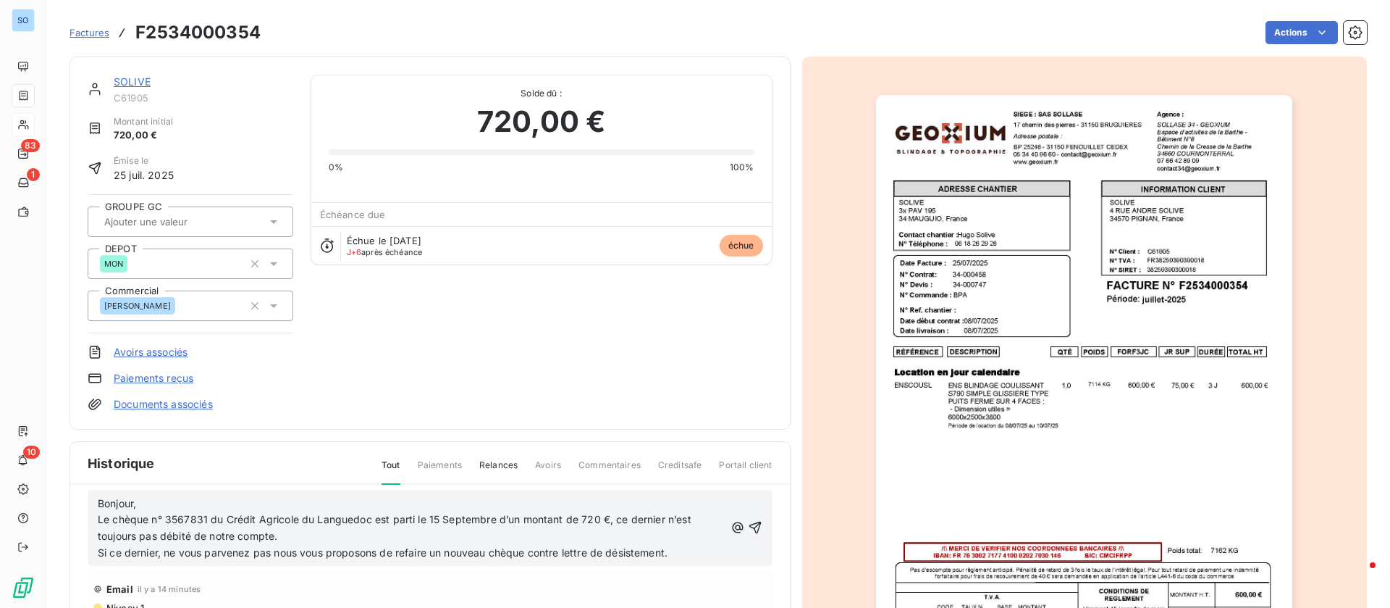
scroll to position [12, 0]
click at [748, 524] on icon "button" at bounding box center [755, 527] width 14 height 14
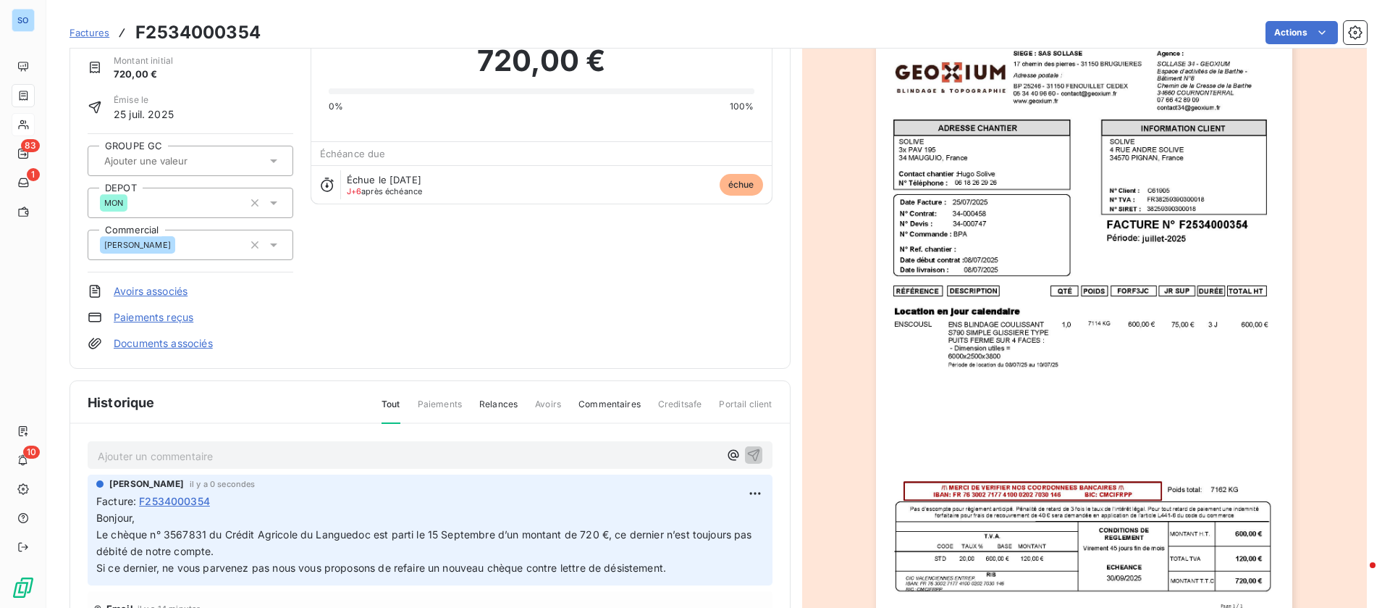
scroll to position [111, 0]
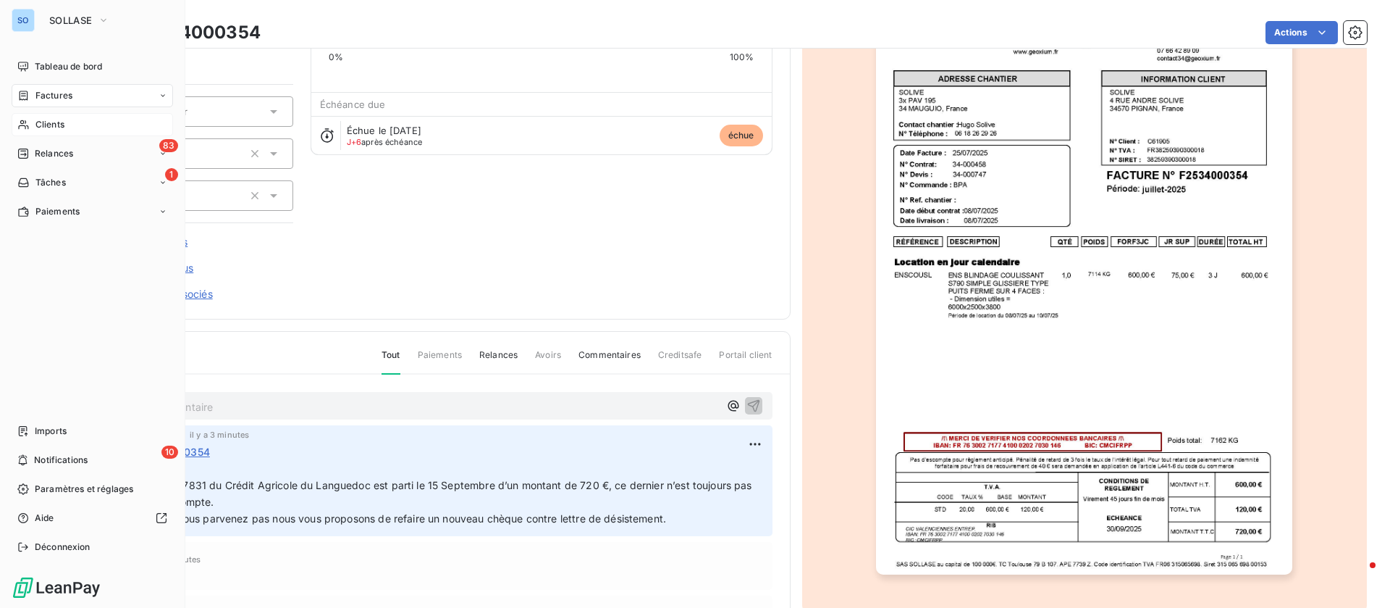
click at [80, 93] on div "Factures" at bounding box center [92, 95] width 161 height 23
click at [46, 100] on span "Factures" at bounding box center [53, 95] width 37 height 13
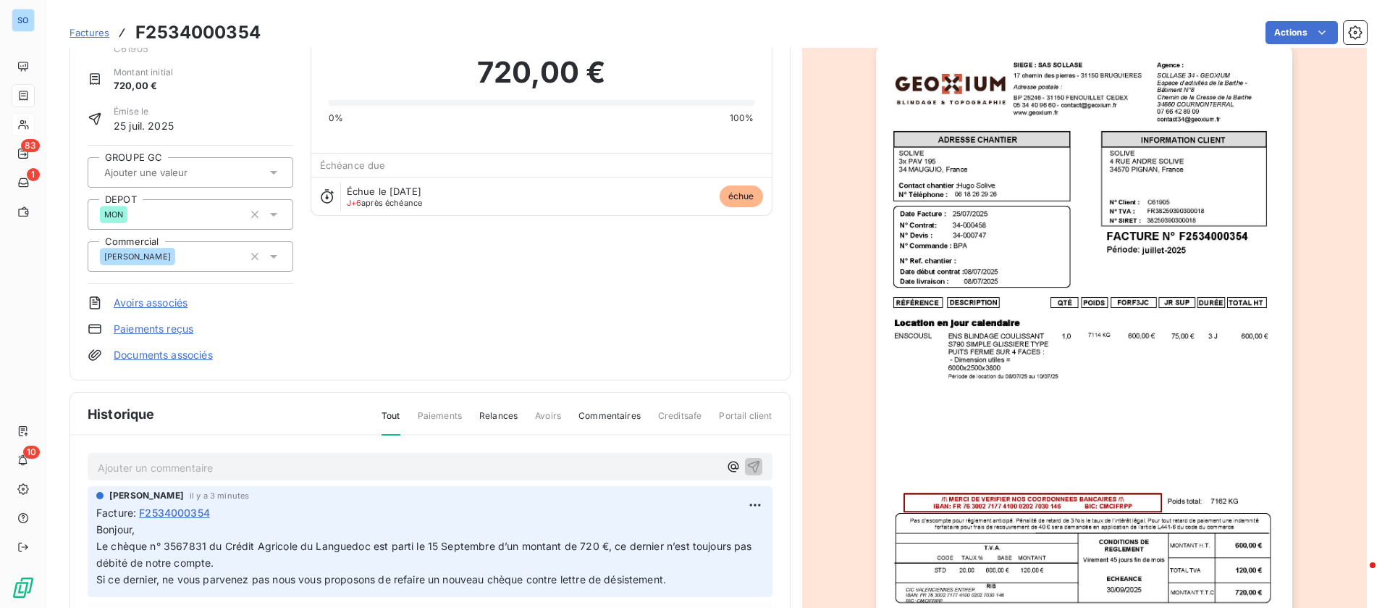
scroll to position [0, 0]
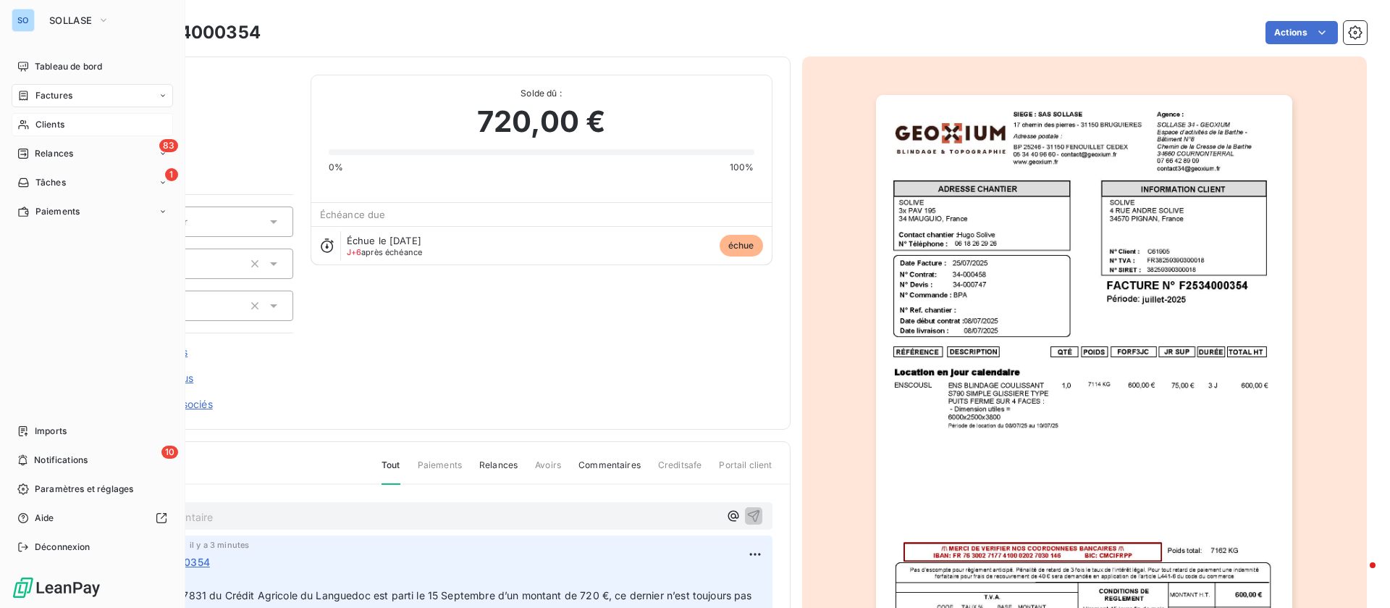
click at [63, 95] on span "Factures" at bounding box center [53, 95] width 37 height 13
click at [62, 119] on span "Factures" at bounding box center [53, 124] width 37 height 13
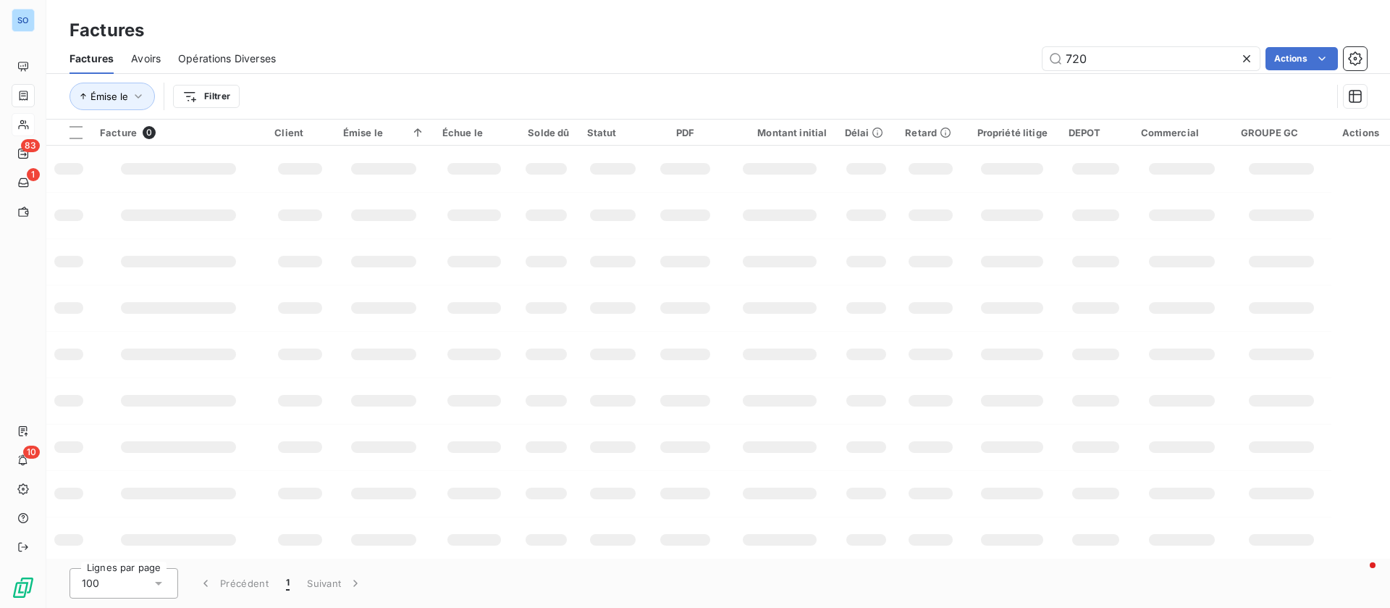
drag, startPoint x: 1108, startPoint y: 56, endPoint x: 983, endPoint y: 47, distance: 125.6
click at [983, 47] on div "720 Actions" at bounding box center [830, 58] width 1074 height 23
click at [215, 96] on html "SO 83 1 10 Factures Factures Avoirs Opérations Diverses Actions Émise le Filtre…" at bounding box center [695, 304] width 1390 height 608
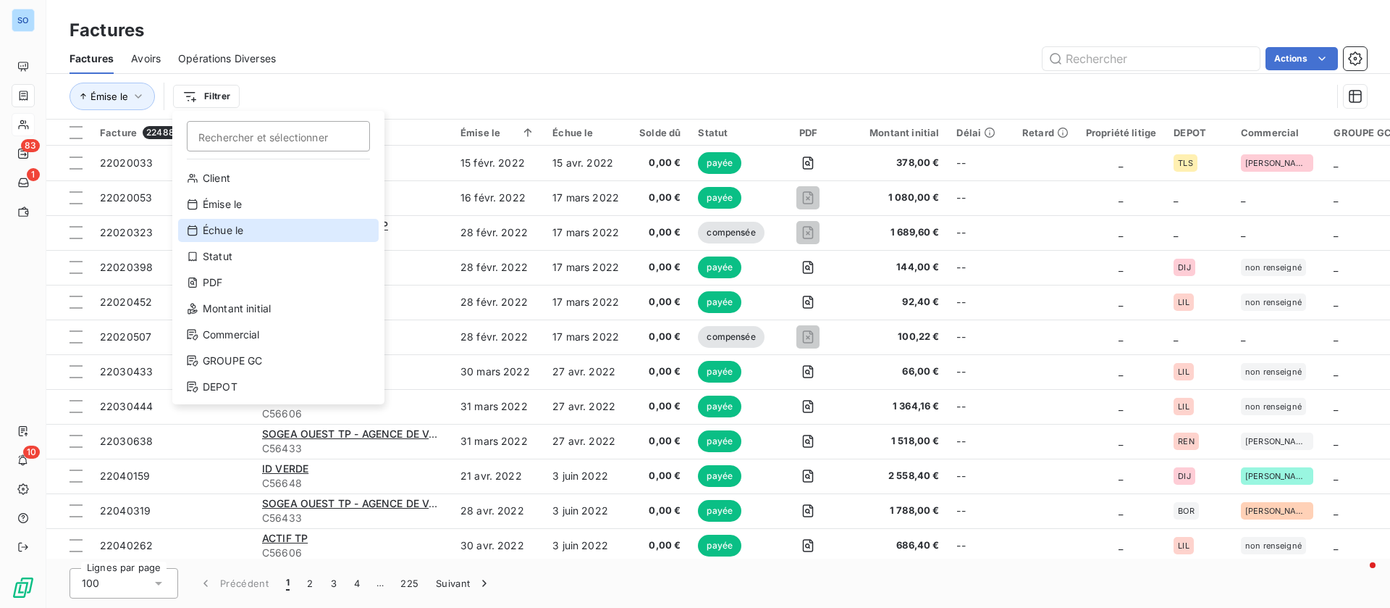
click at [245, 235] on div "Échue le" at bounding box center [278, 230] width 201 height 23
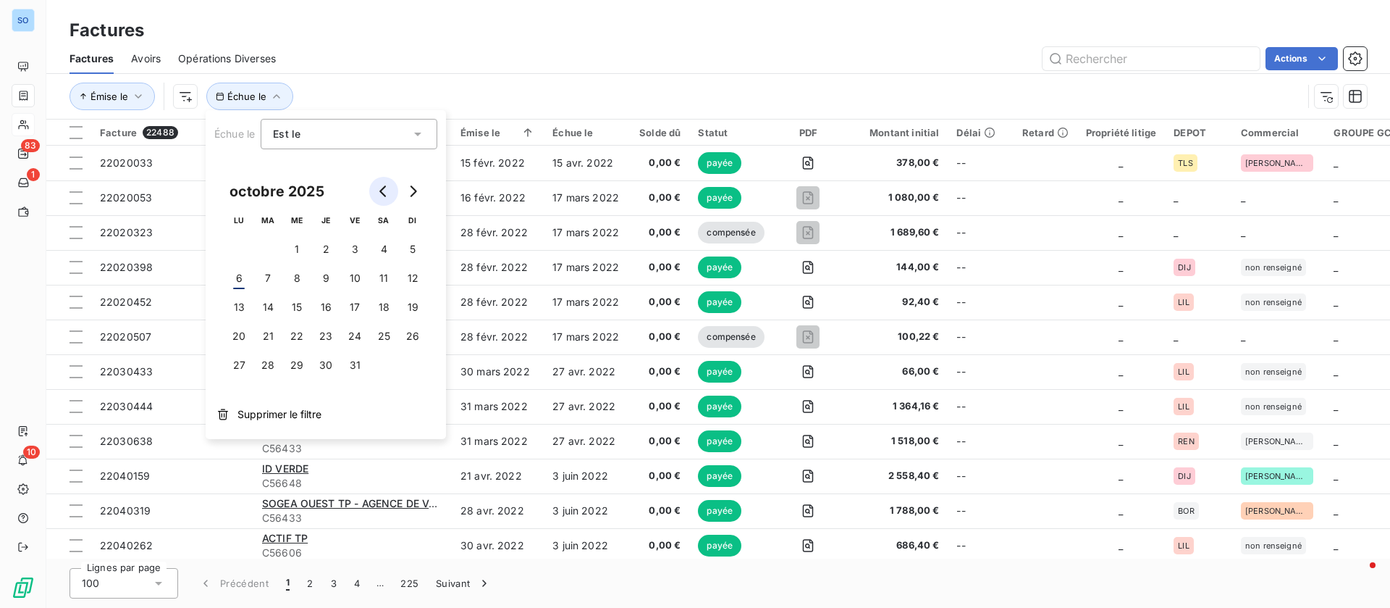
click at [374, 190] on button "Go to previous month" at bounding box center [383, 191] width 29 height 29
click at [240, 243] on button "1" at bounding box center [238, 249] width 29 height 29
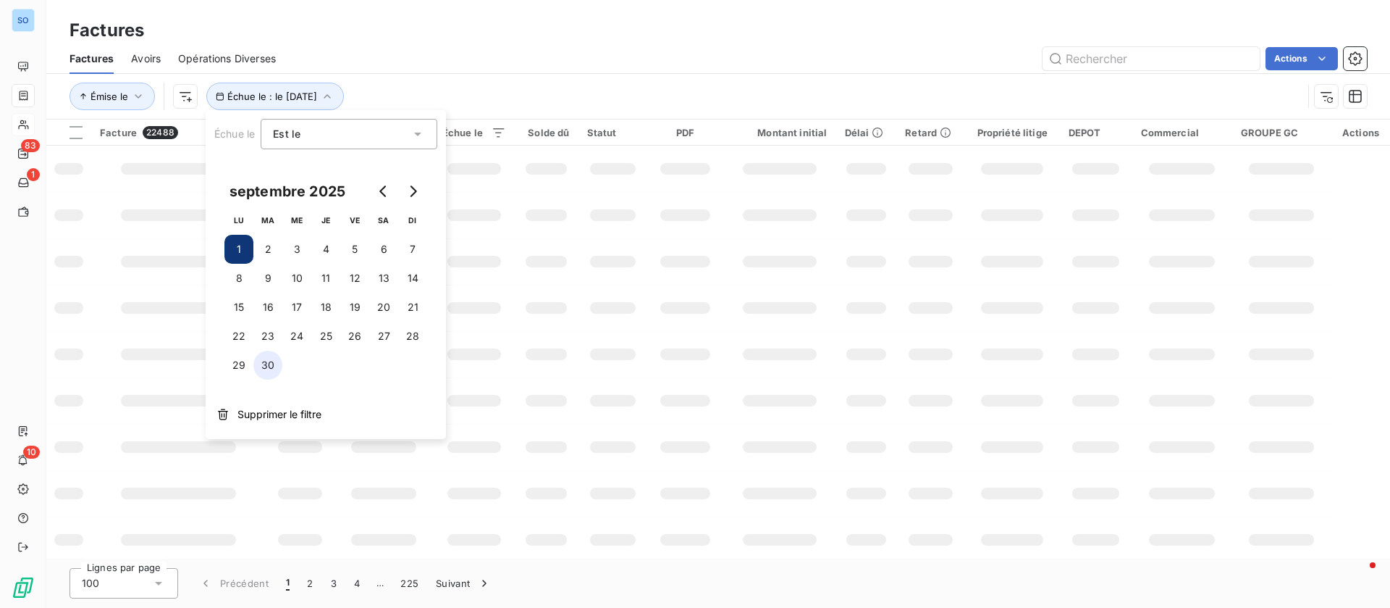
click at [269, 365] on button "30" at bounding box center [267, 364] width 29 height 29
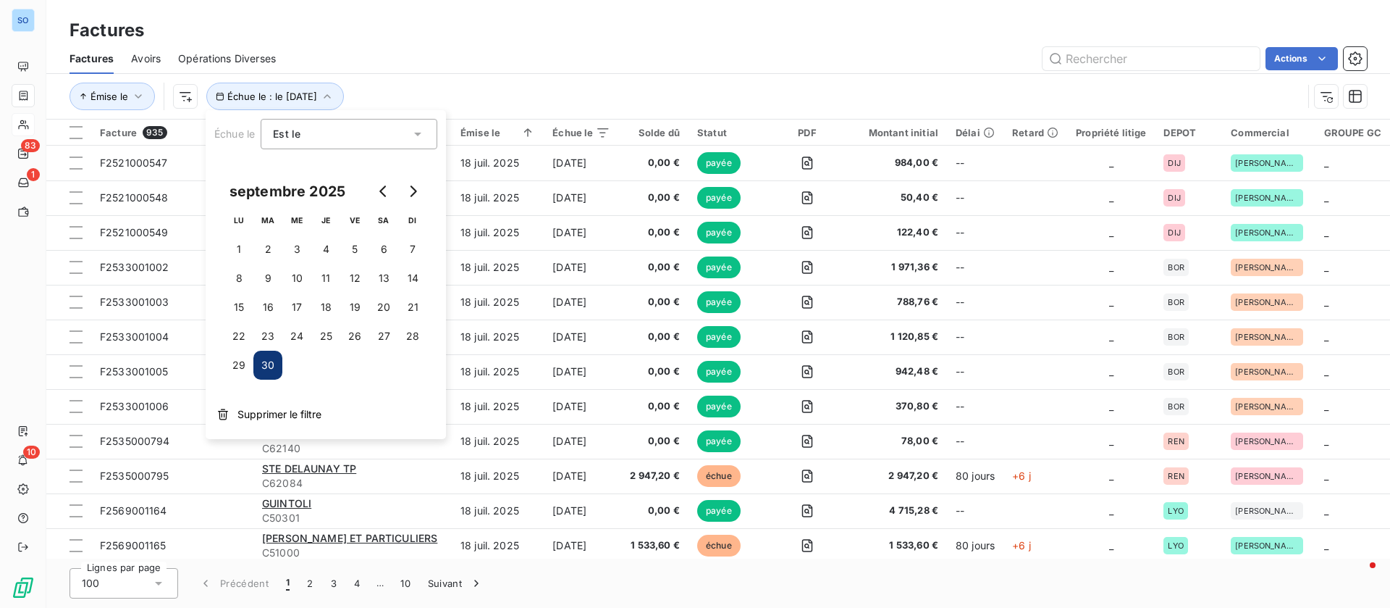
drag, startPoint x: 288, startPoint y: 409, endPoint x: 33, endPoint y: 338, distance: 265.3
click at [285, 409] on span "Supprimer le filtre" at bounding box center [280, 414] width 84 height 14
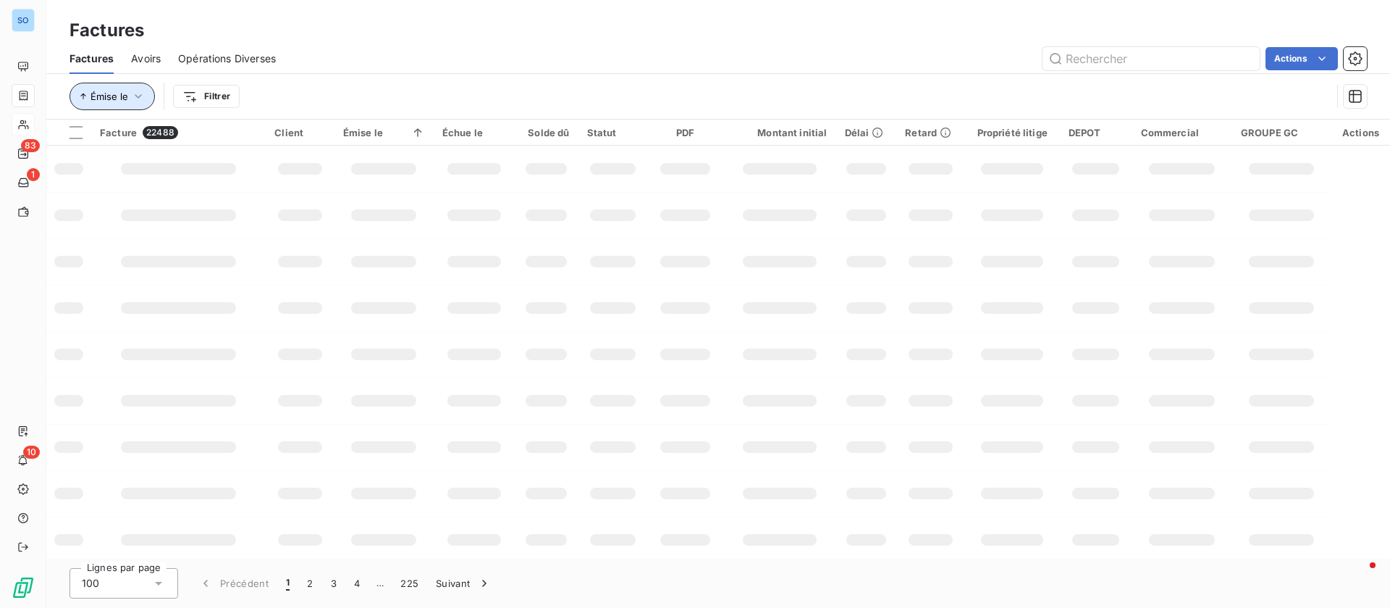
click at [149, 95] on button "Émise le" at bounding box center [112, 97] width 85 height 28
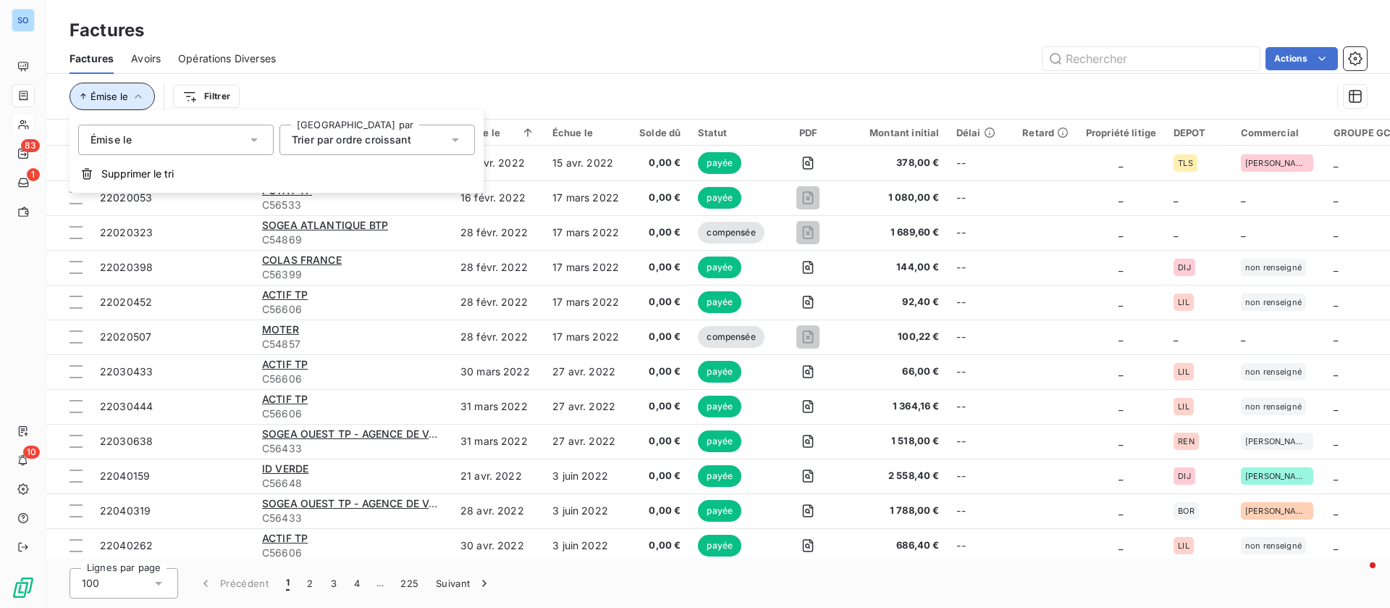
click at [145, 93] on button "Émise le" at bounding box center [112, 97] width 85 height 28
click at [145, 95] on icon "button" at bounding box center [138, 96] width 14 height 14
click at [225, 140] on div "Émise le" at bounding box center [176, 140] width 196 height 30
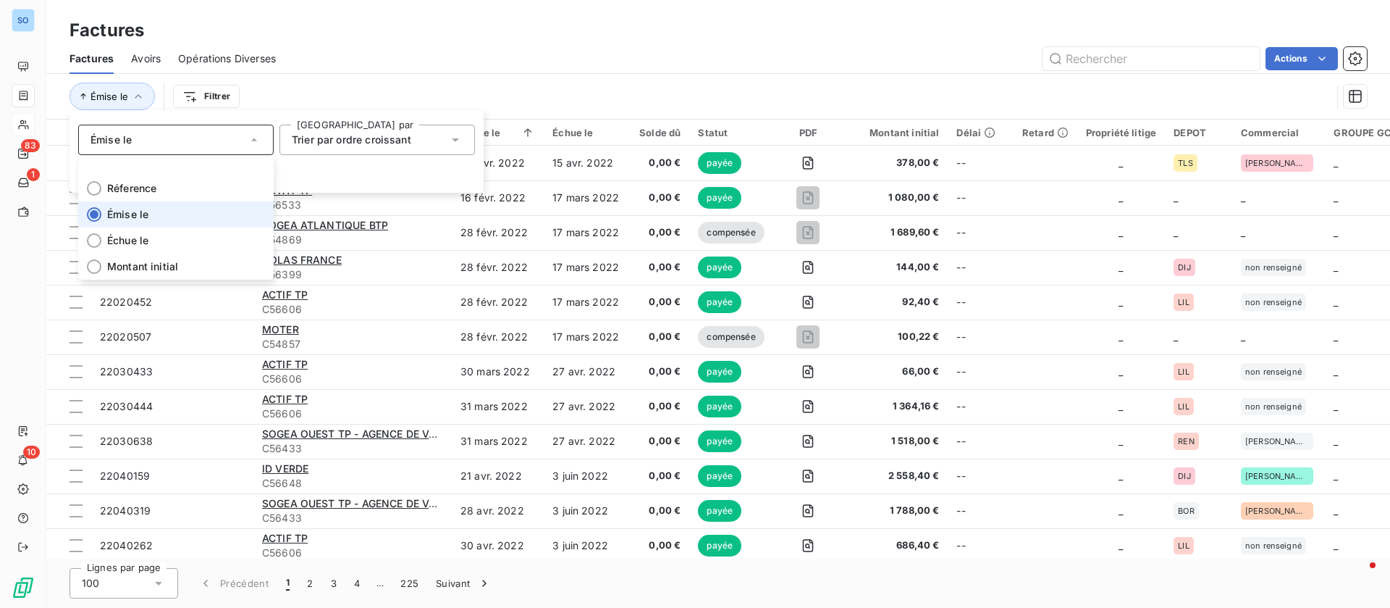
click at [225, 140] on div "Émise le" at bounding box center [176, 140] width 196 height 30
click at [454, 68] on div "Actions" at bounding box center [830, 58] width 1074 height 23
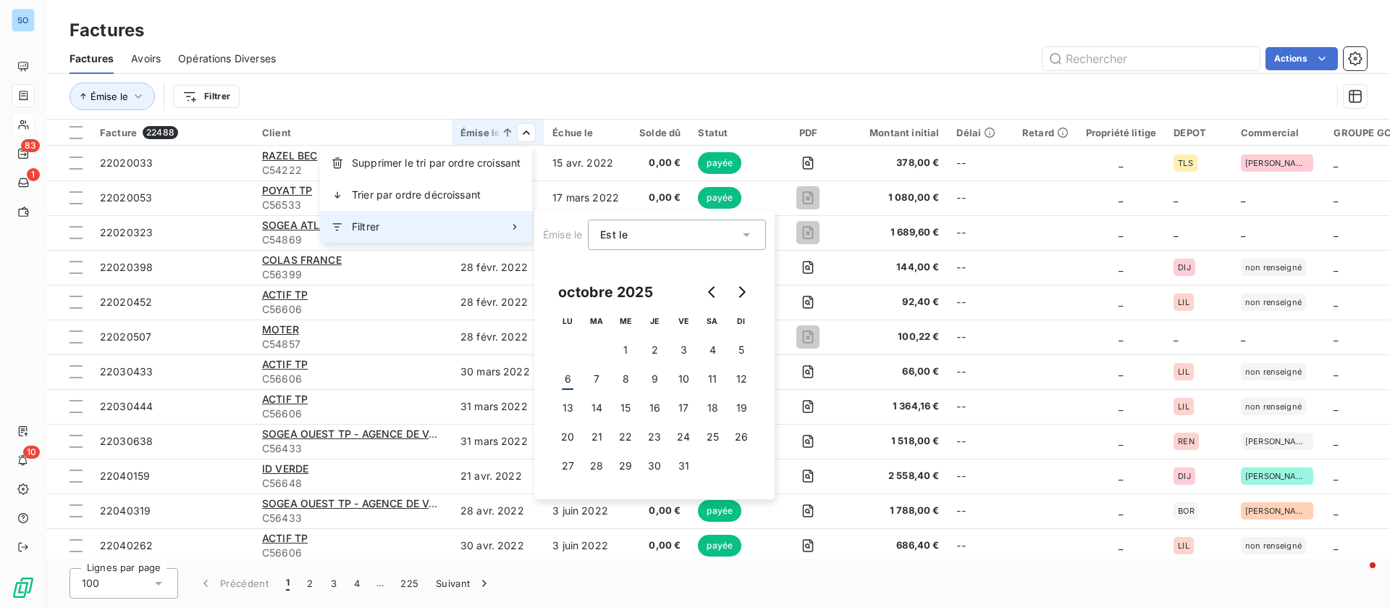
click at [405, 219] on div "Filtrer" at bounding box center [426, 227] width 212 height 32
click at [668, 243] on div "Est le eq" at bounding box center [669, 234] width 139 height 20
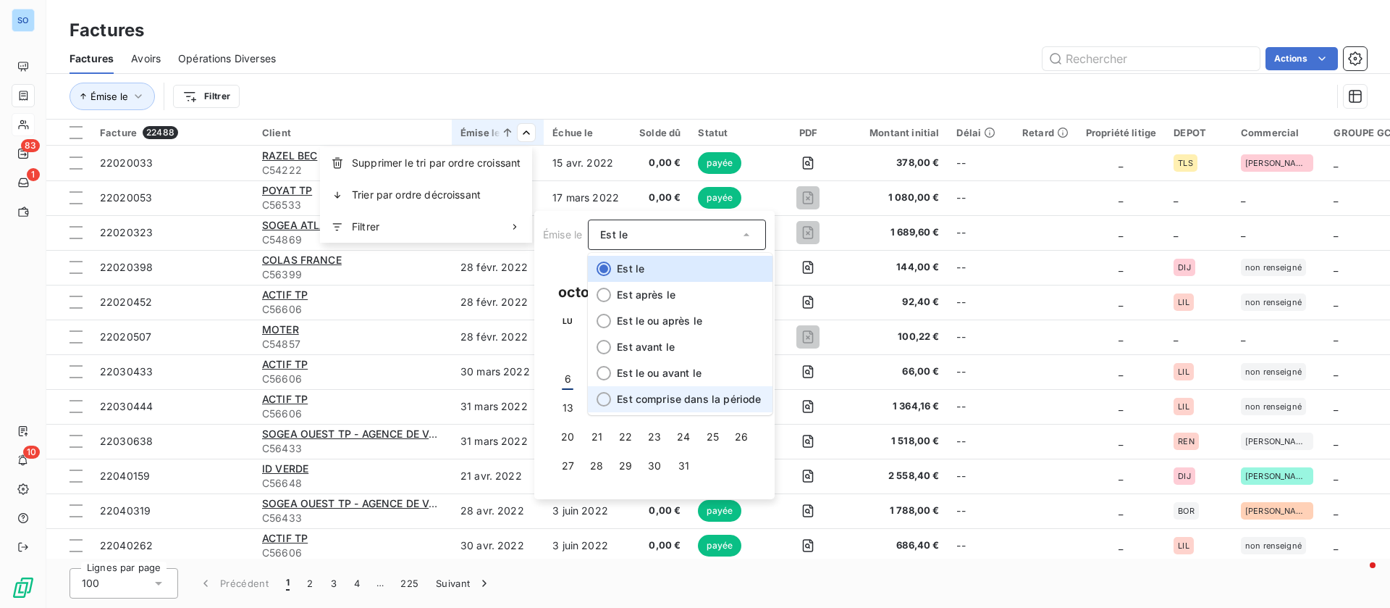
click at [637, 390] on li "Est comprise dans la période" at bounding box center [680, 399] width 185 height 26
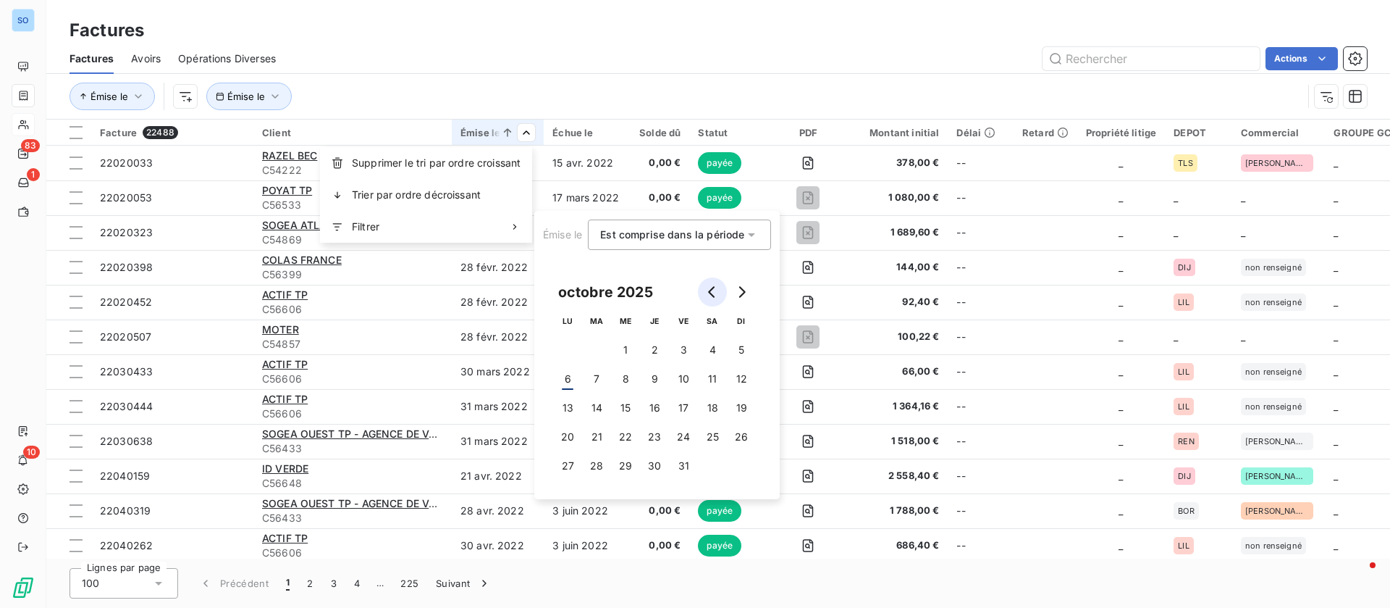
click at [719, 285] on button "Go to previous month" at bounding box center [712, 291] width 29 height 29
click at [563, 347] on button "1" at bounding box center [567, 349] width 29 height 29
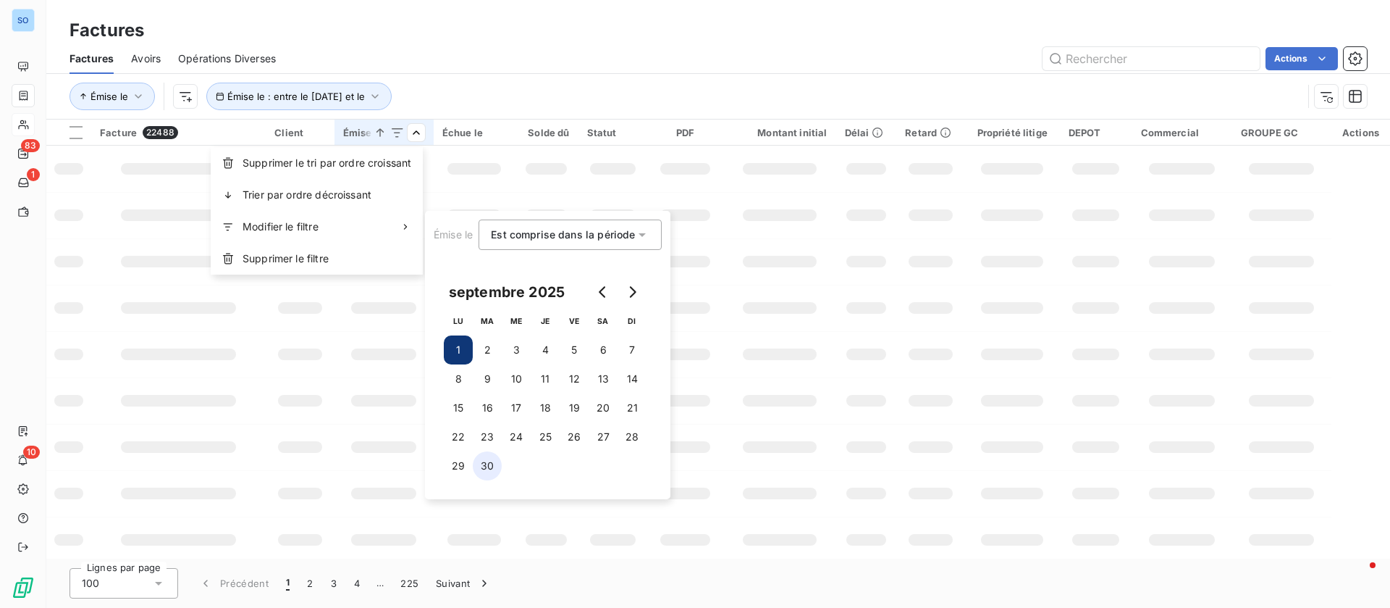
click at [484, 463] on button "30" at bounding box center [487, 465] width 29 height 29
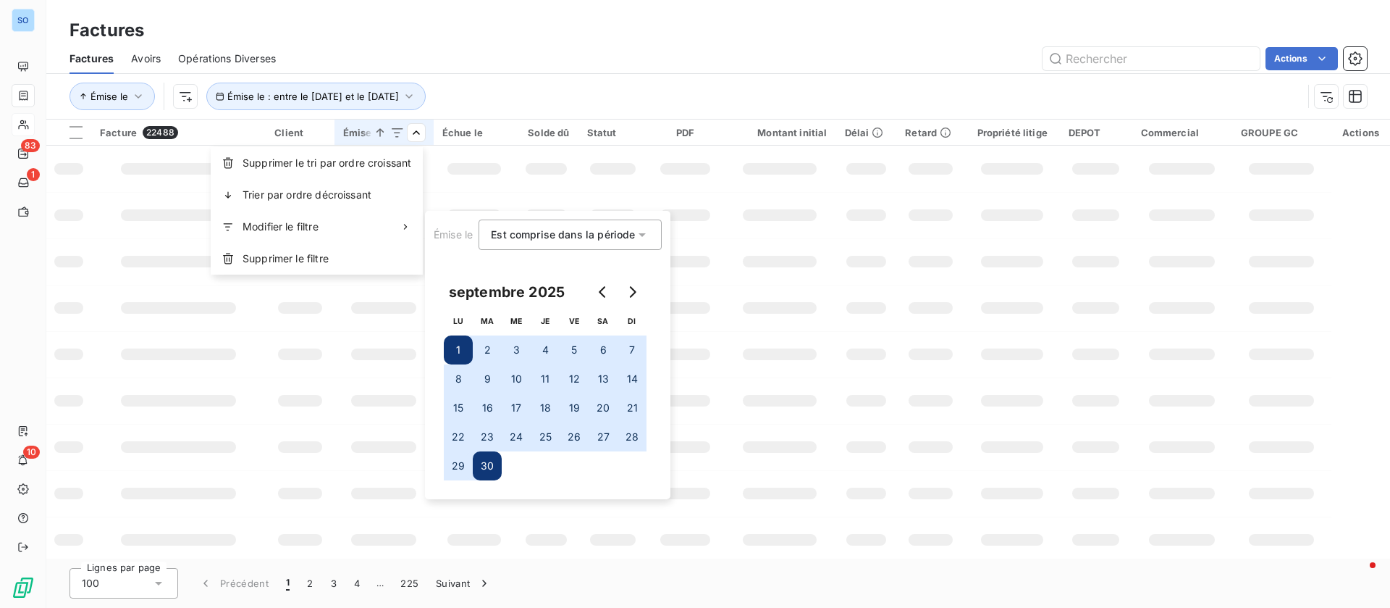
click at [608, 96] on html "SO 83 1 10 Factures Factures Avoirs Opérations Diverses Actions Émise le Émise …" at bounding box center [695, 304] width 1390 height 608
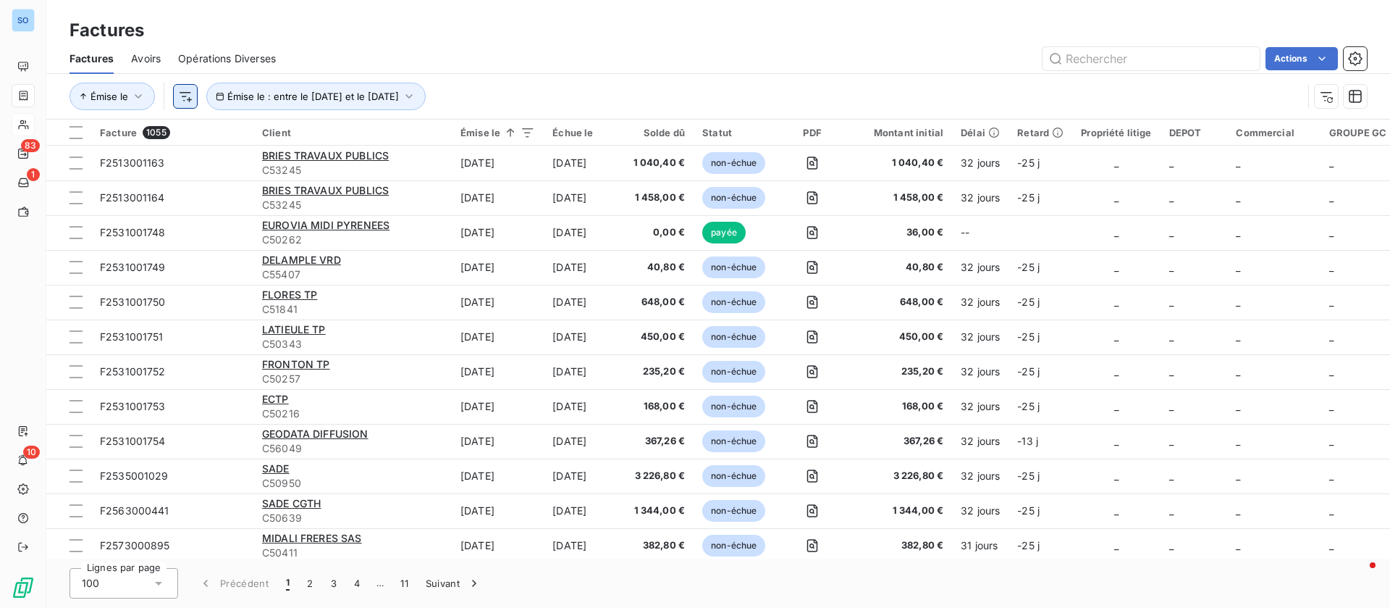
click at [180, 96] on html "SO 83 1 10 Factures Factures Avoirs Opérations Diverses Actions Émise le Émise …" at bounding box center [695, 304] width 1390 height 608
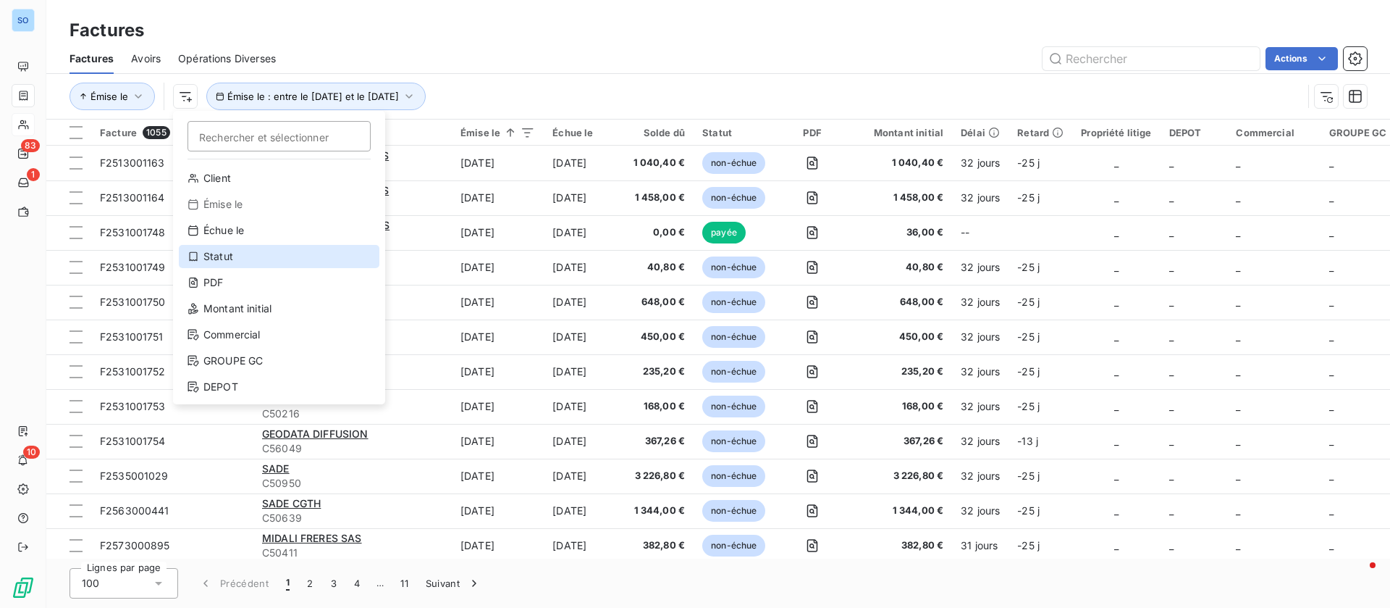
click at [214, 260] on div "Statut" at bounding box center [279, 256] width 201 height 23
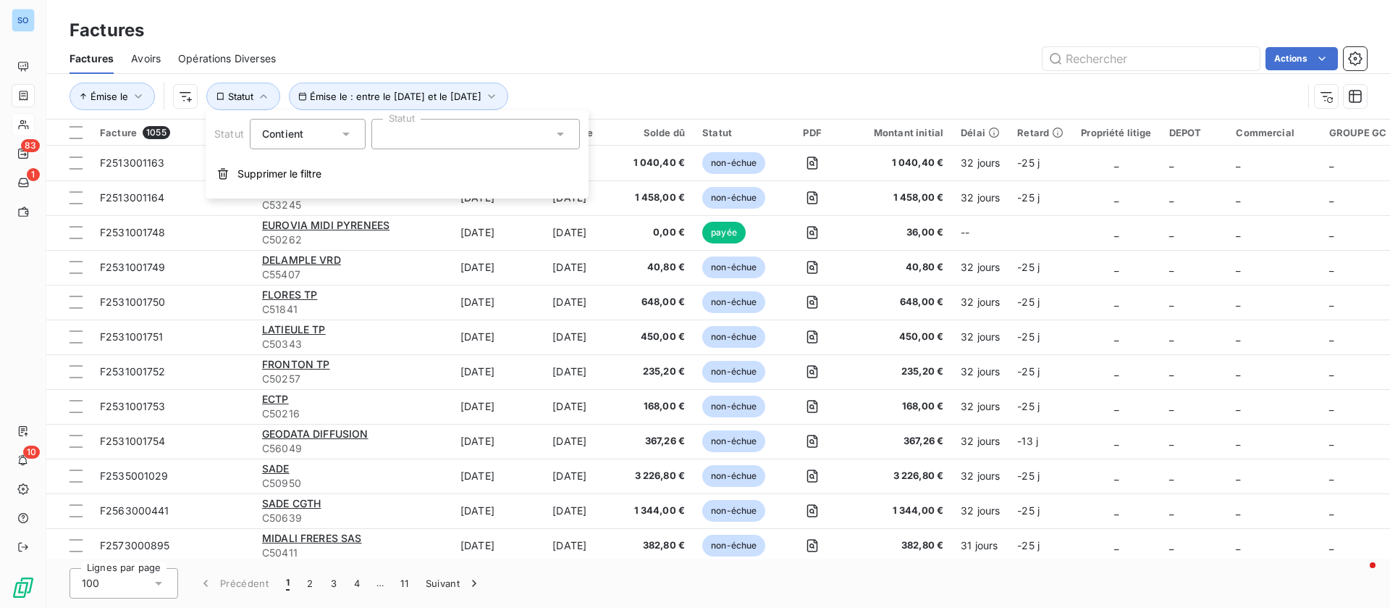
click at [463, 142] on div at bounding box center [475, 134] width 209 height 30
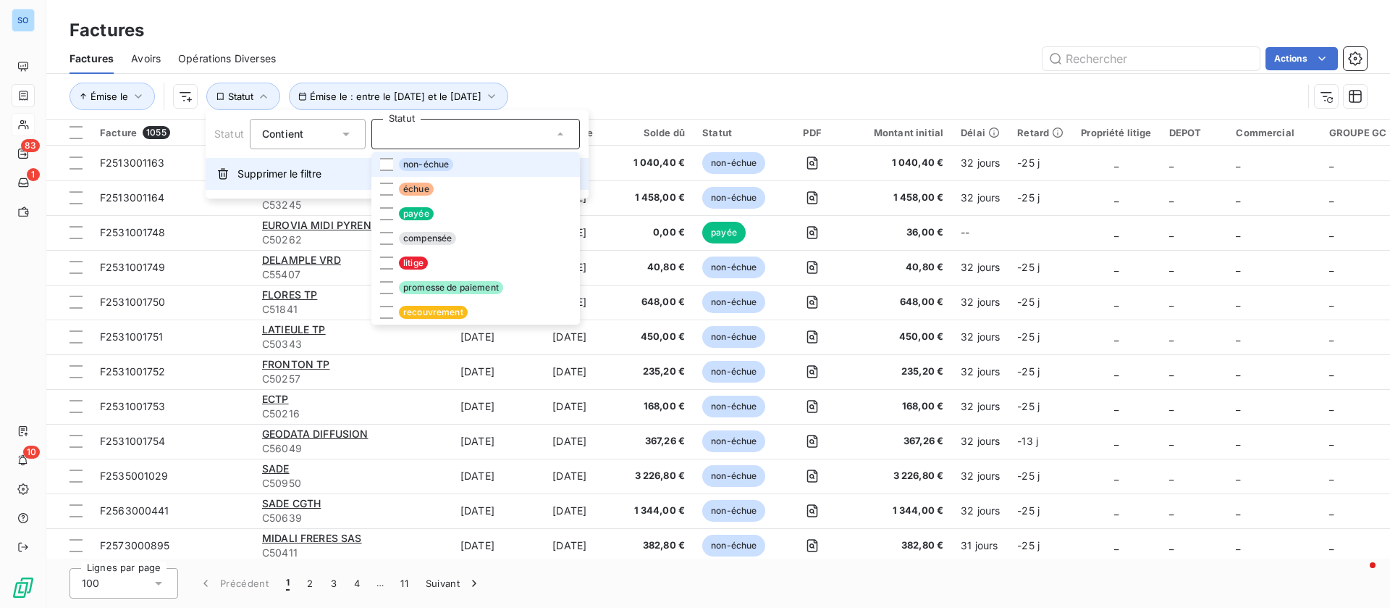
click at [254, 169] on span "Supprimer le filtre" at bounding box center [280, 174] width 84 height 14
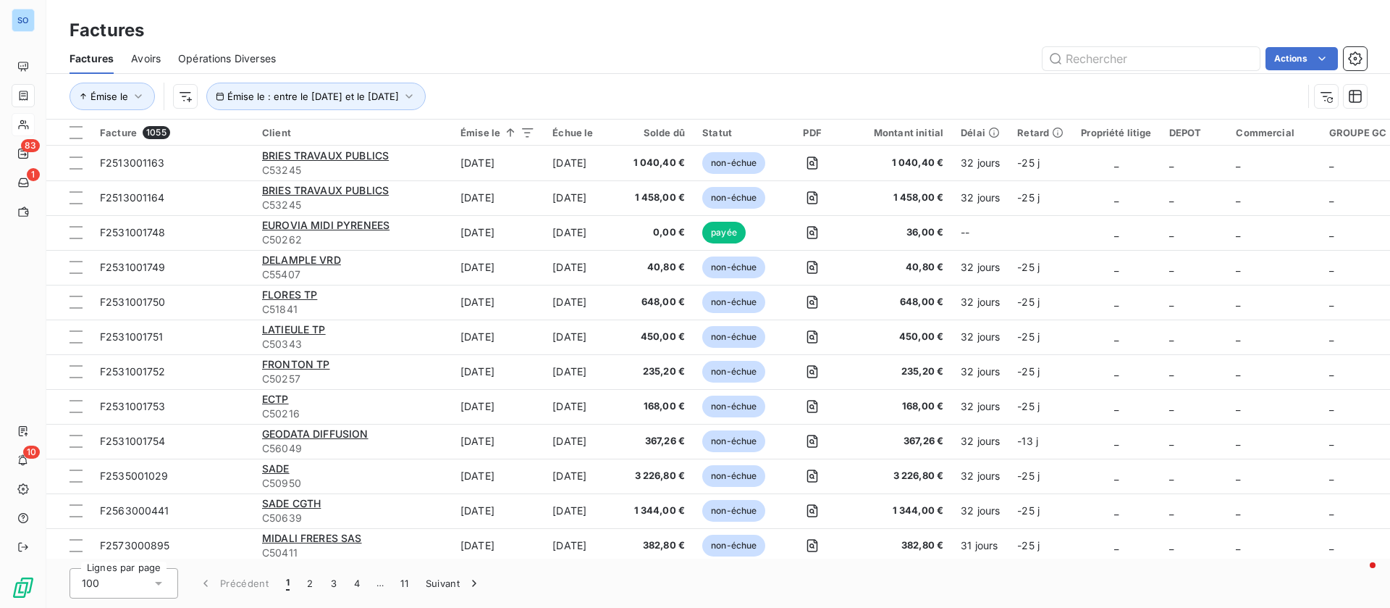
click at [182, 97] on html "SO 83 1 10 Factures Factures Avoirs Opérations Diverses Actions Émise le Émise …" at bounding box center [695, 304] width 1390 height 608
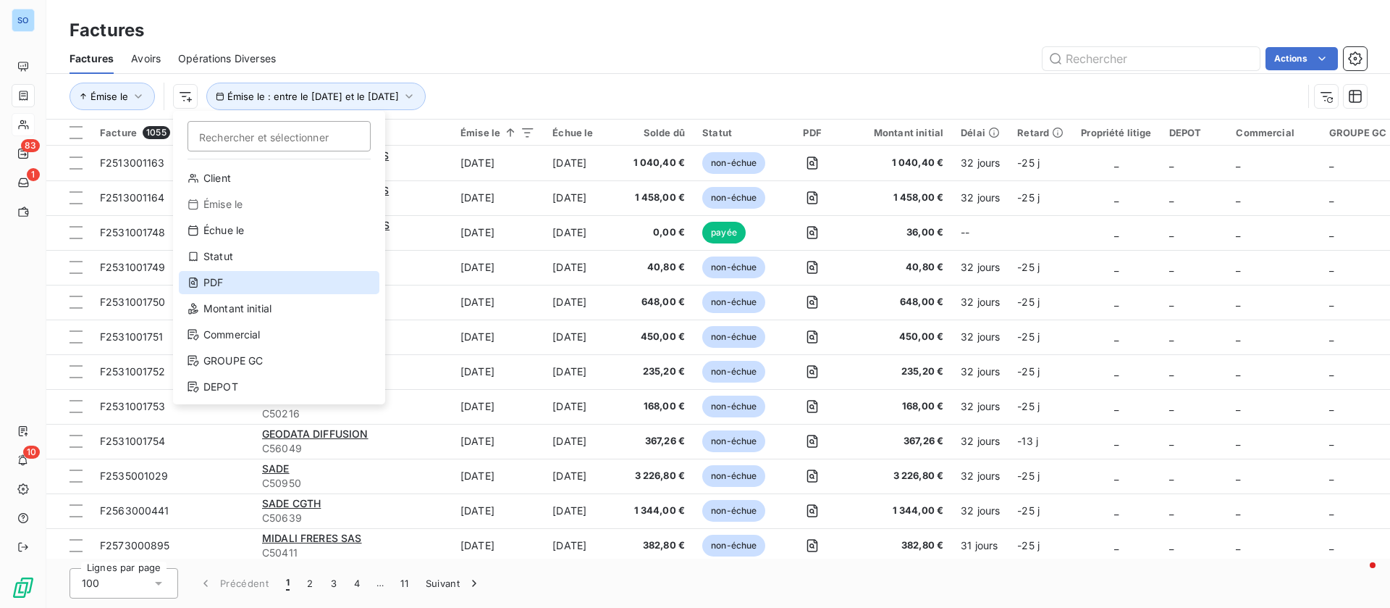
click at [215, 280] on div "PDF" at bounding box center [279, 282] width 201 height 23
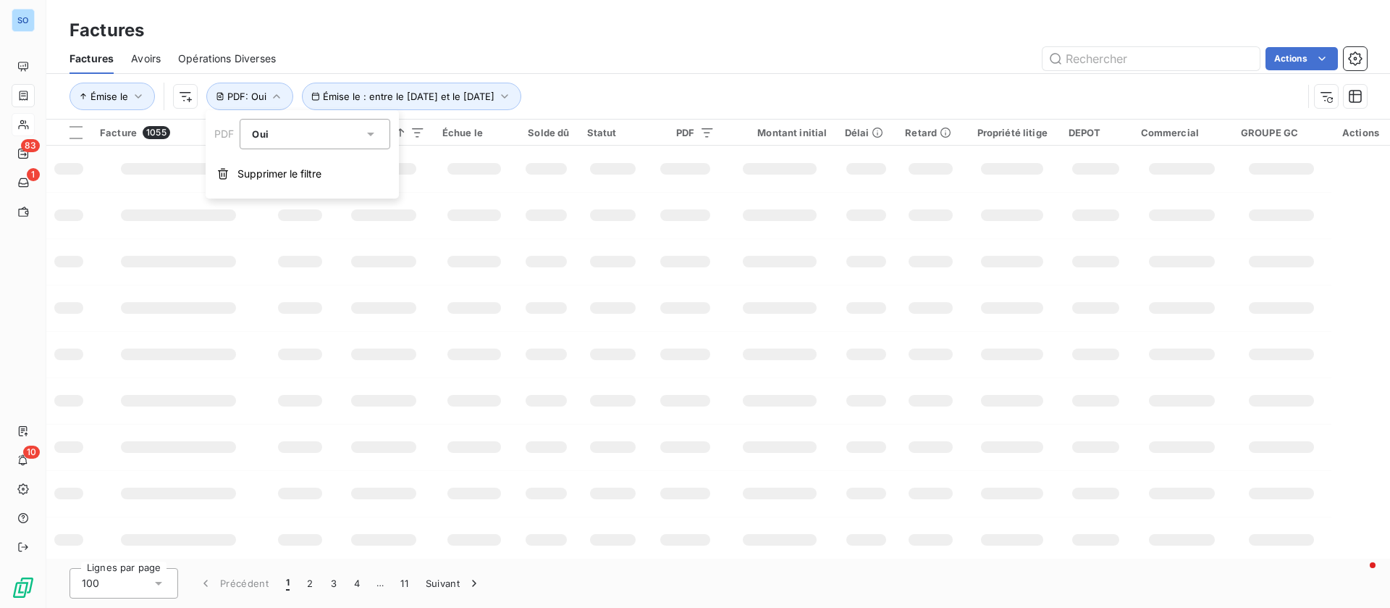
click at [314, 138] on div "Oui" at bounding box center [308, 134] width 112 height 20
click at [287, 191] on li "Non" at bounding box center [315, 194] width 151 height 26
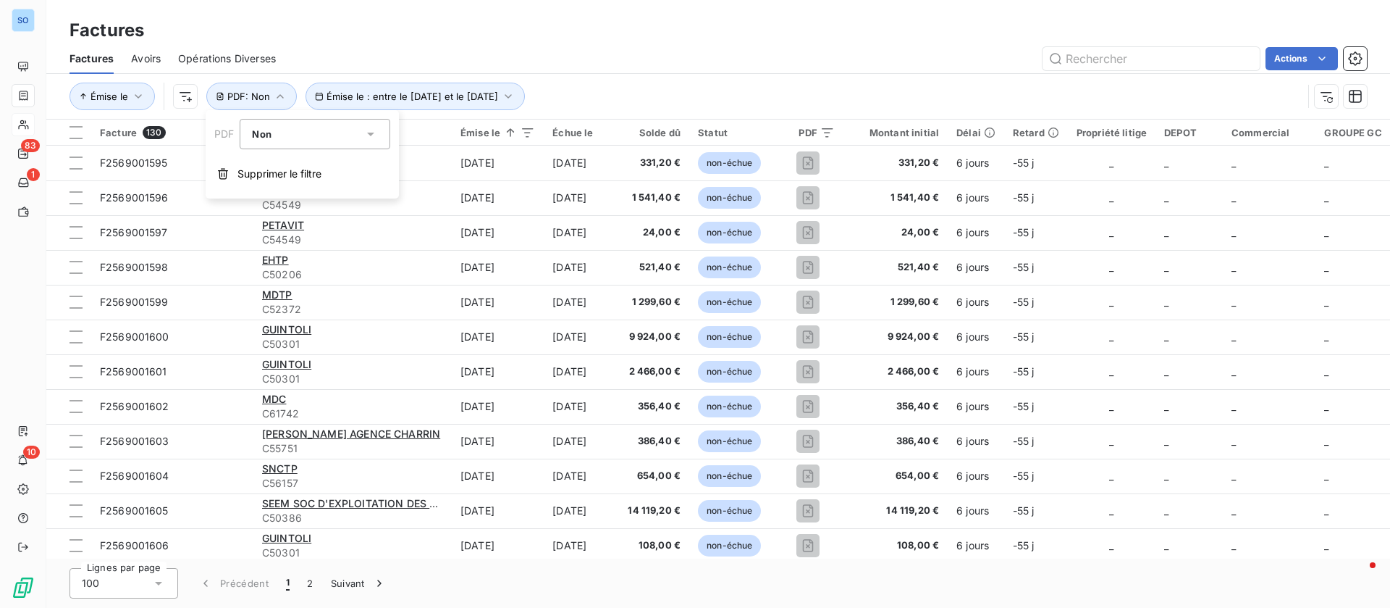
click at [765, 57] on div "Actions" at bounding box center [830, 58] width 1074 height 23
click at [151, 156] on span "Trier par ordre croissant" at bounding box center [161, 163] width 117 height 14
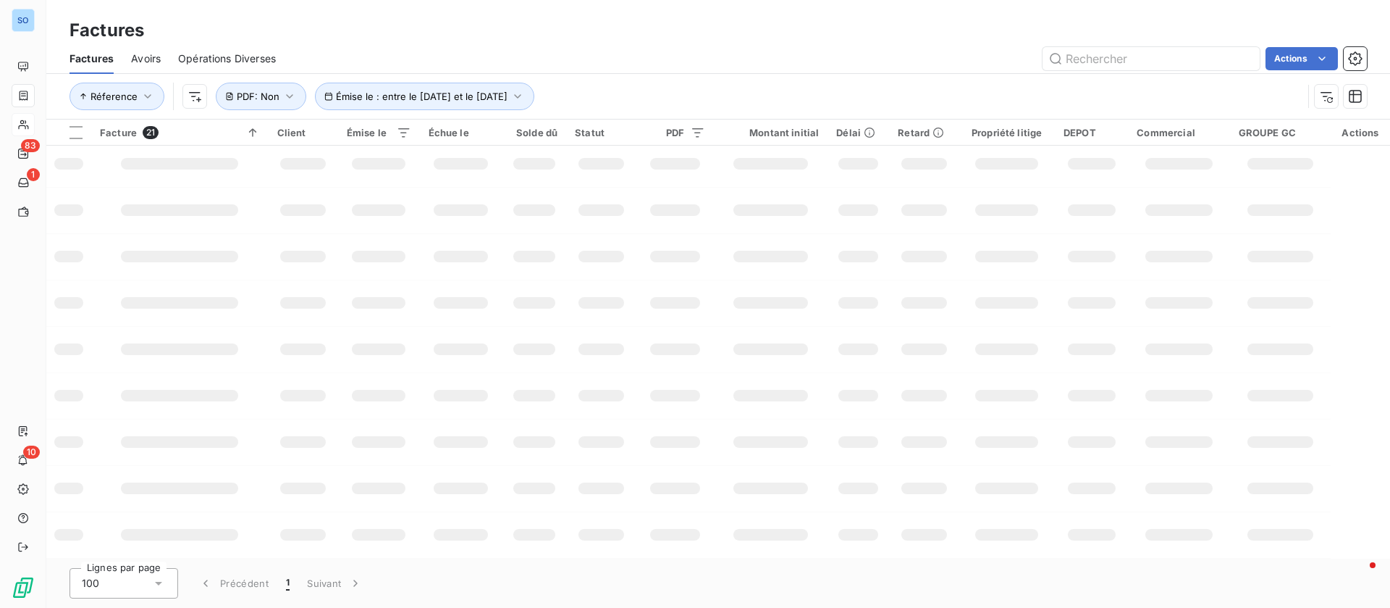
scroll to position [283, 0]
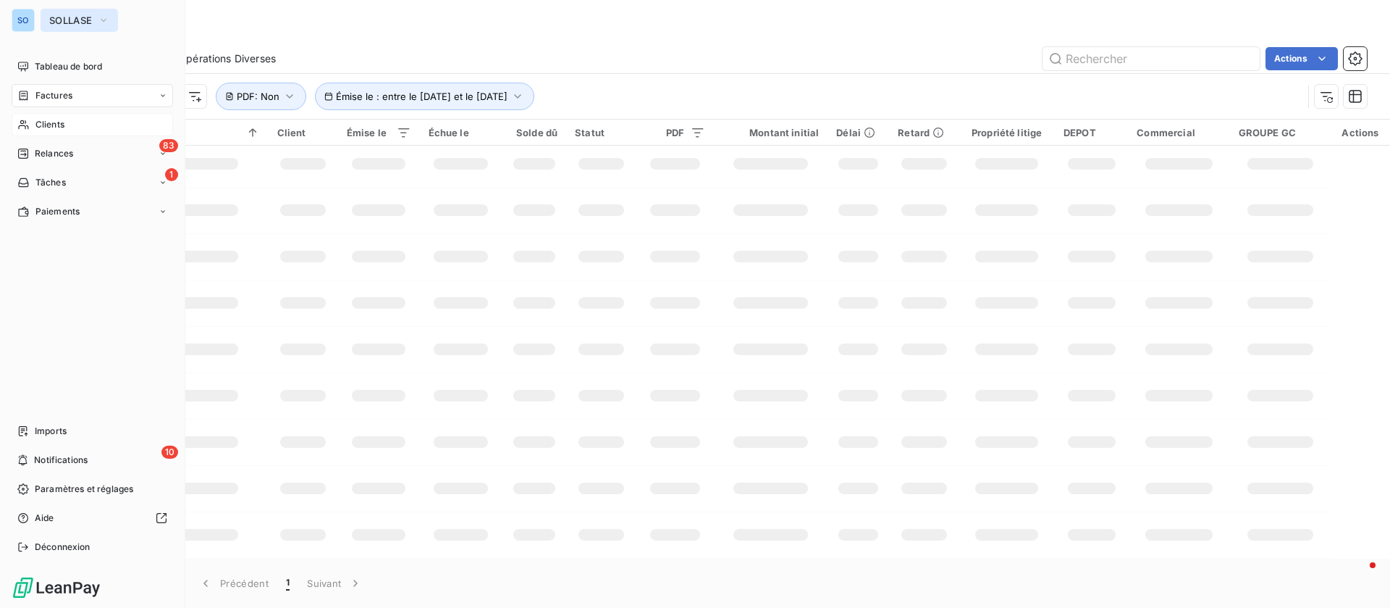
click at [61, 15] on span "SOLLASE" at bounding box center [70, 20] width 43 height 12
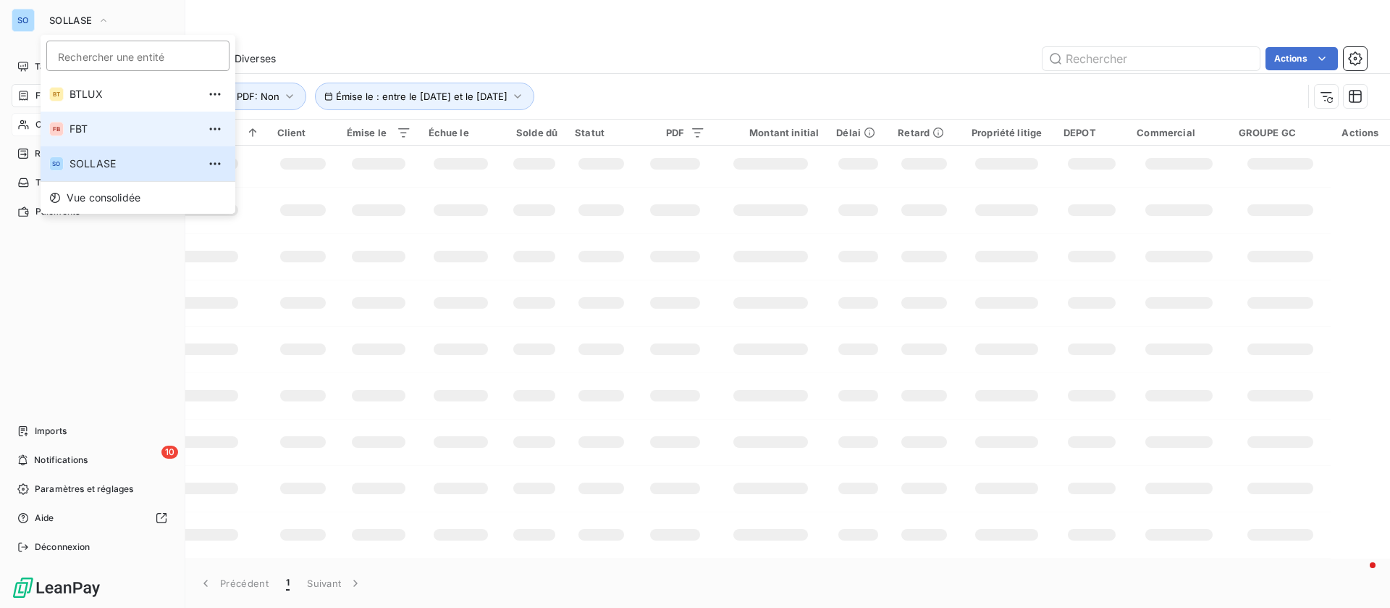
click at [117, 128] on span "FBT" at bounding box center [134, 129] width 128 height 14
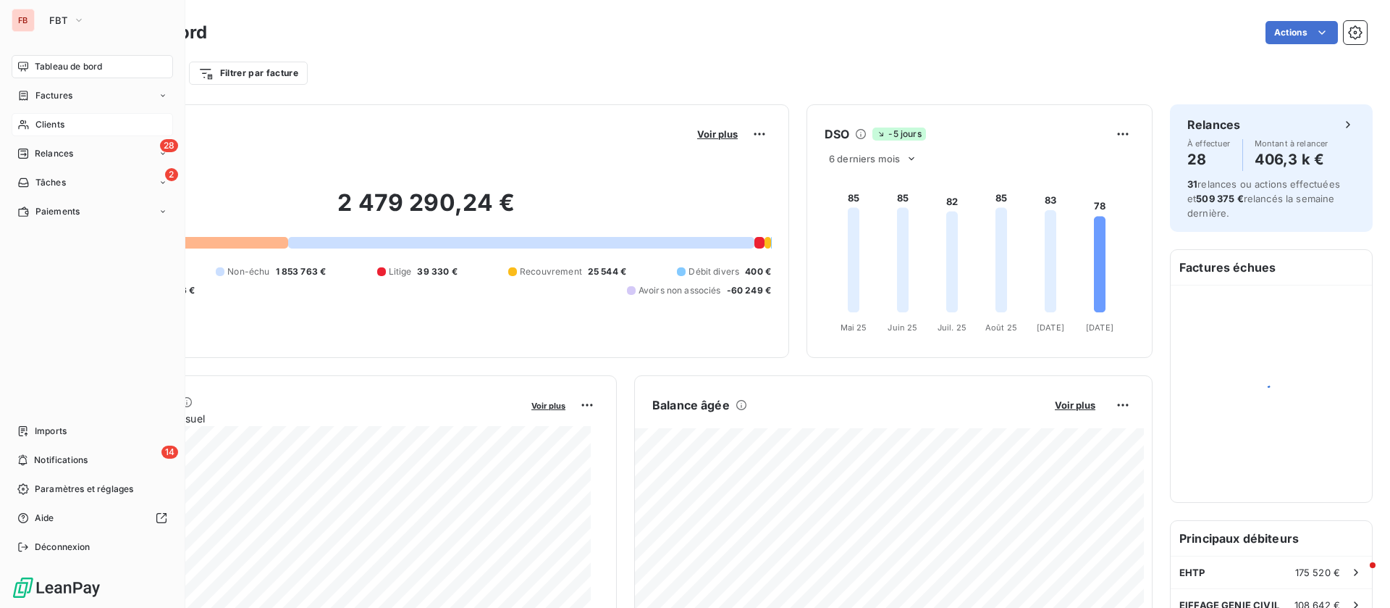
click at [63, 126] on span "Clients" at bounding box center [49, 124] width 29 height 13
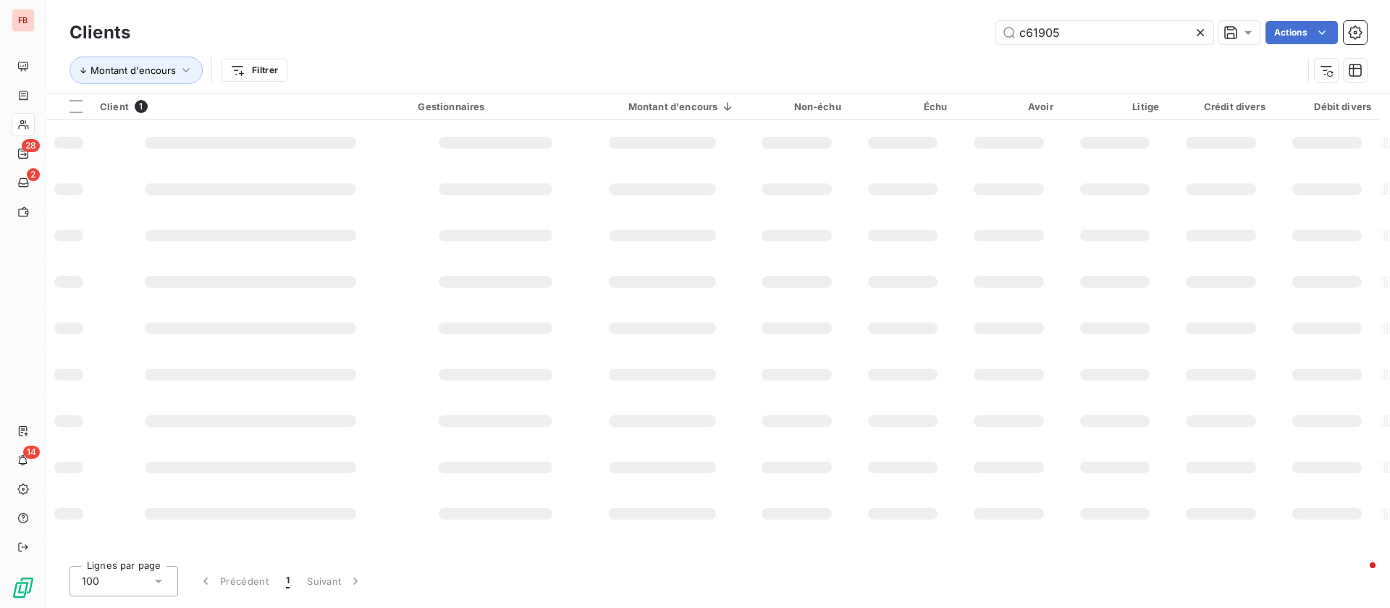
drag, startPoint x: 1098, startPoint y: 28, endPoint x: 891, endPoint y: 28, distance: 206.4
click at [891, 28] on div "c61905 Actions" at bounding box center [757, 32] width 1219 height 23
type input "CDHTP"
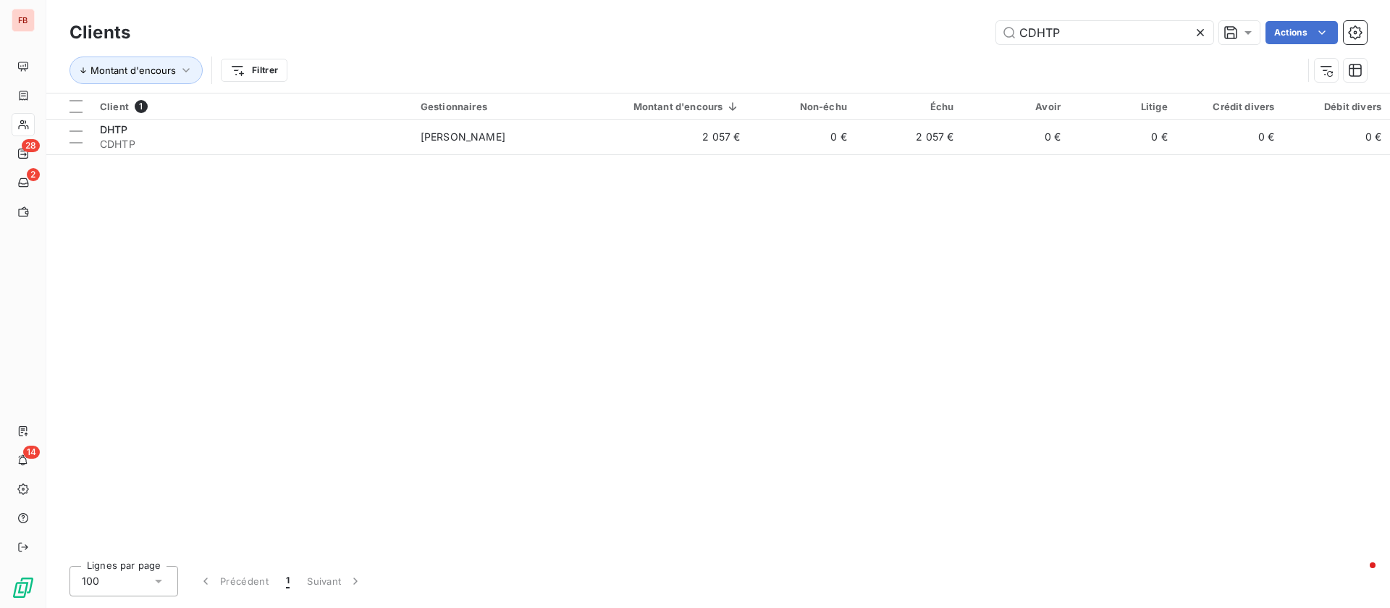
click at [337, 155] on div "Client 1 Gestionnaires Montant d'encours Non-échu Échu Avoir Litige Crédit dive…" at bounding box center [718, 323] width 1344 height 461
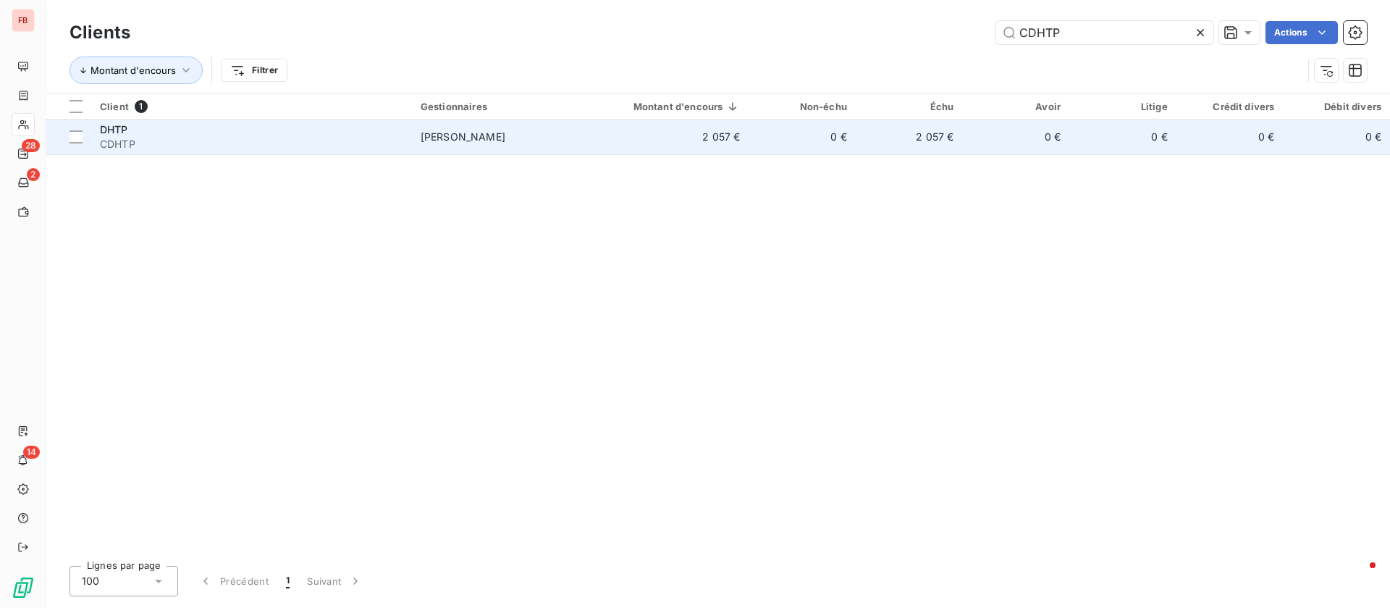
click at [341, 144] on span "CDHTP" at bounding box center [251, 144] width 303 height 14
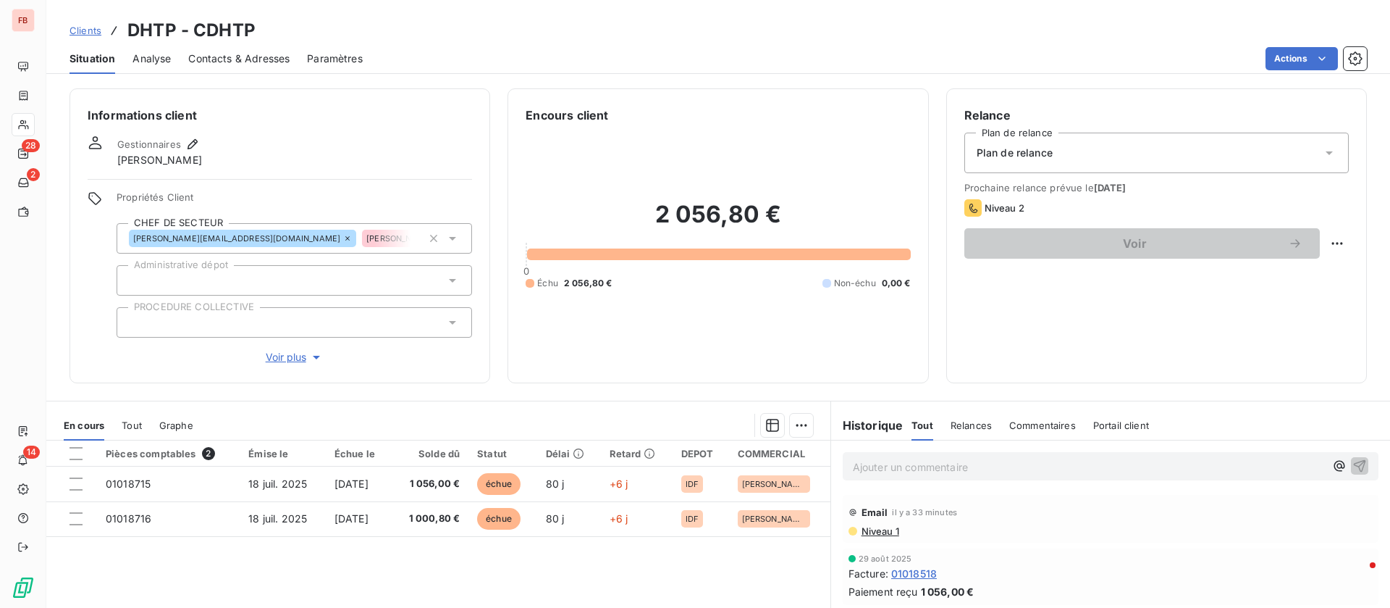
click at [927, 469] on p "Ajouter un commentaire ﻿" at bounding box center [1089, 467] width 472 height 18
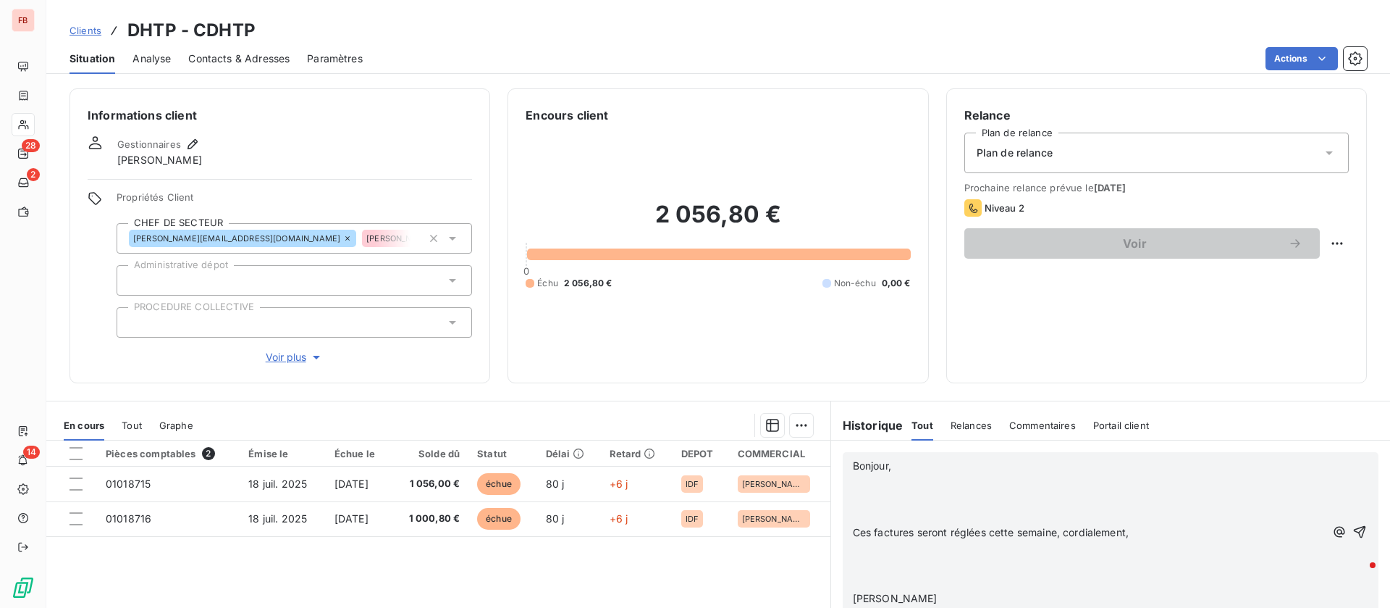
click at [903, 482] on p "﻿" at bounding box center [1089, 482] width 472 height 17
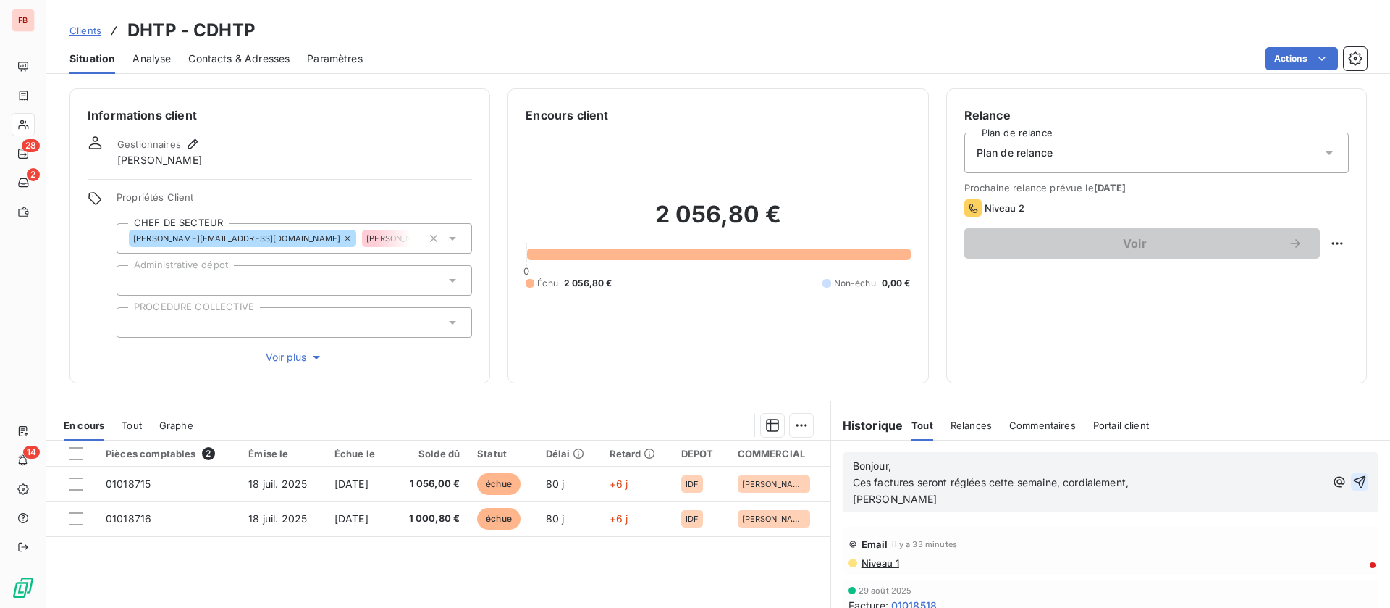
click at [1354, 482] on icon "button" at bounding box center [1360, 482] width 12 height 12
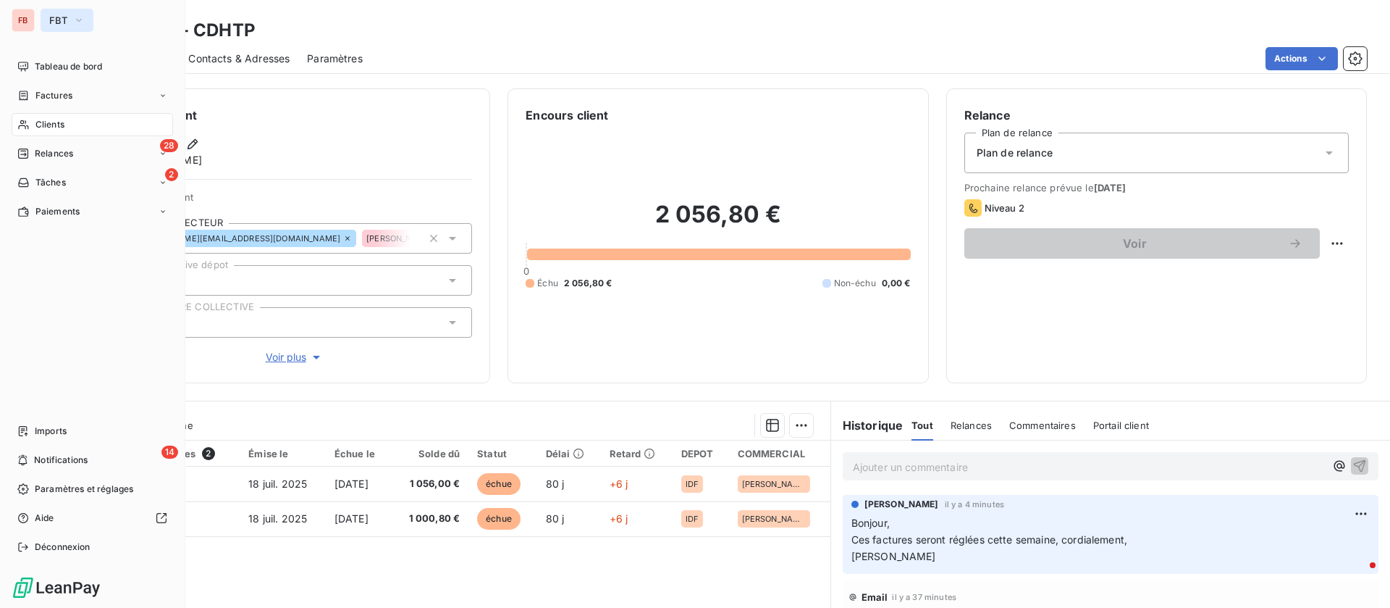
click at [56, 21] on span "FBT" at bounding box center [58, 20] width 18 height 12
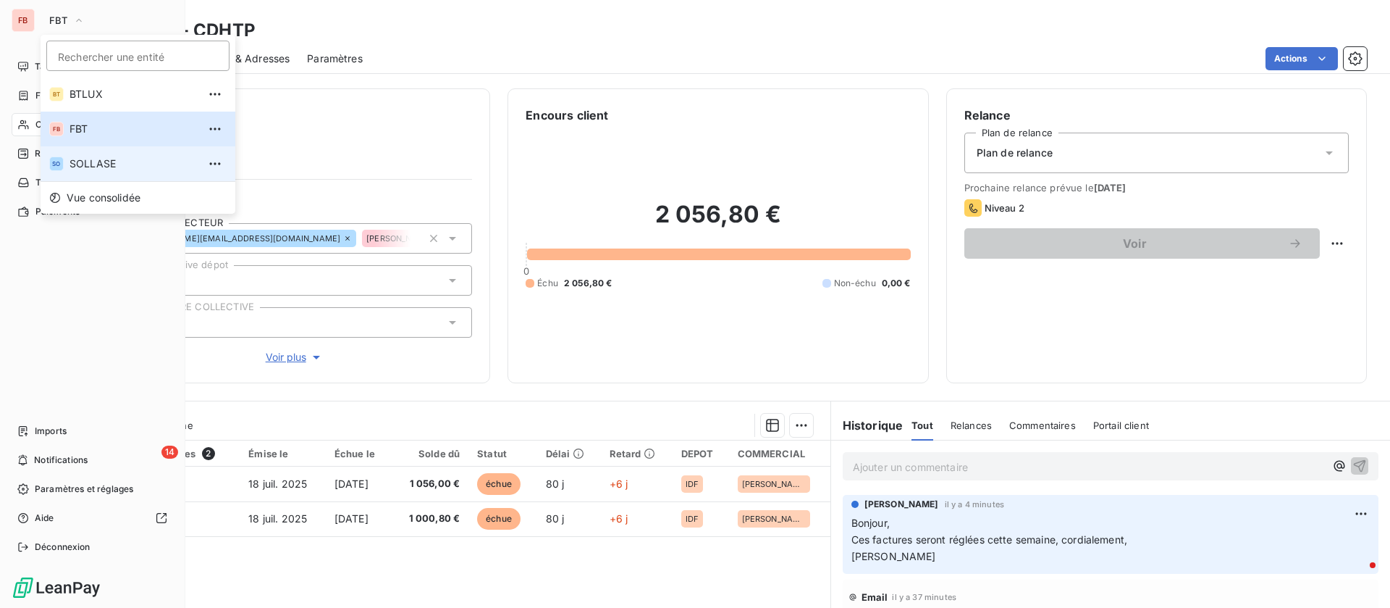
click at [85, 168] on span "SOLLASE" at bounding box center [134, 163] width 128 height 14
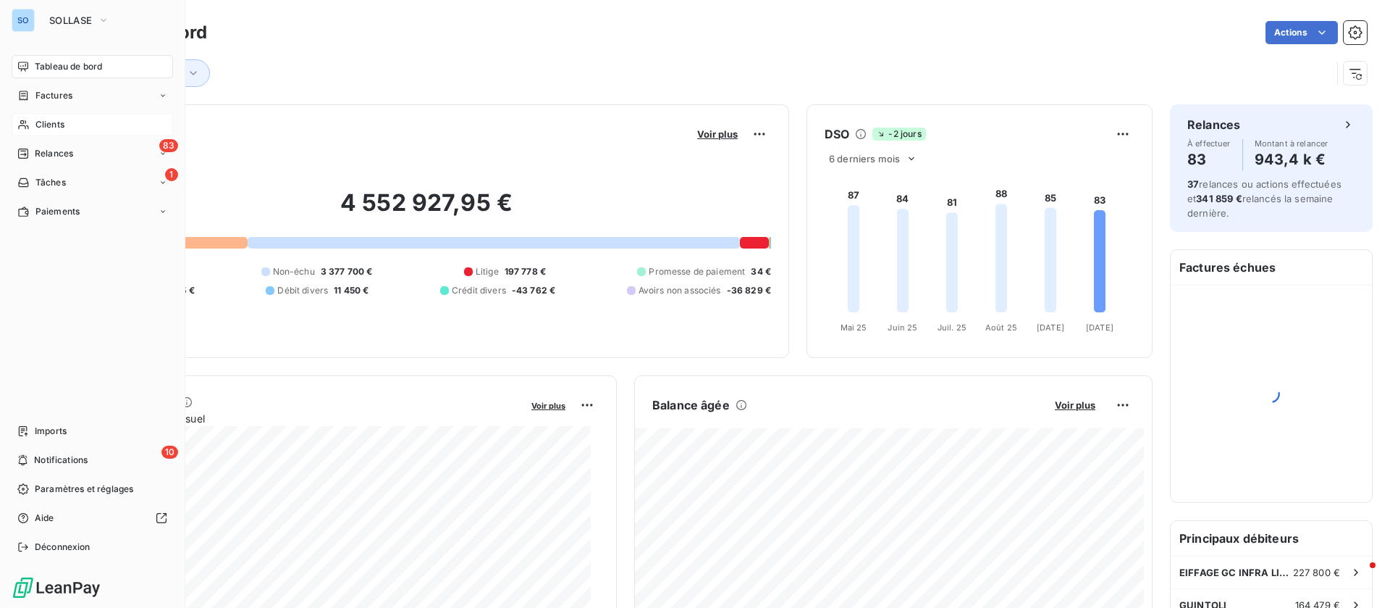
click at [59, 124] on span "Clients" at bounding box center [49, 124] width 29 height 13
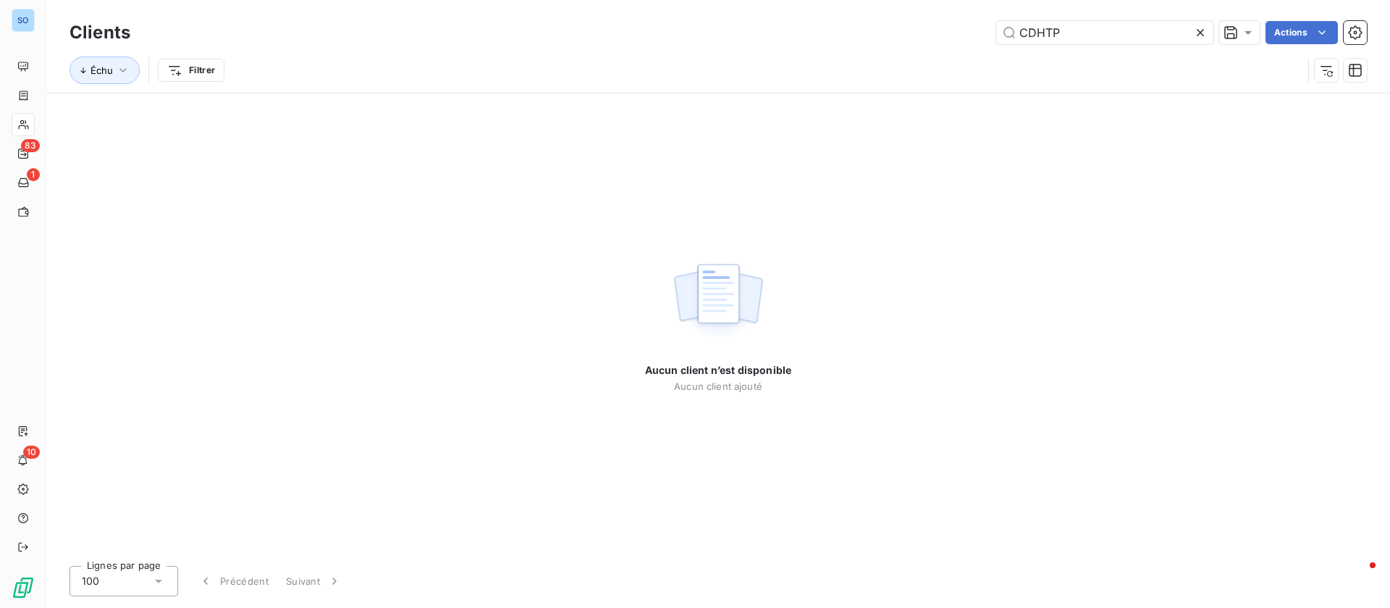
drag, startPoint x: 1051, startPoint y: 25, endPoint x: 957, endPoint y: 11, distance: 95.9
click at [957, 11] on div "Clients CDHTP Actions Échu Filtrer" at bounding box center [718, 46] width 1344 height 93
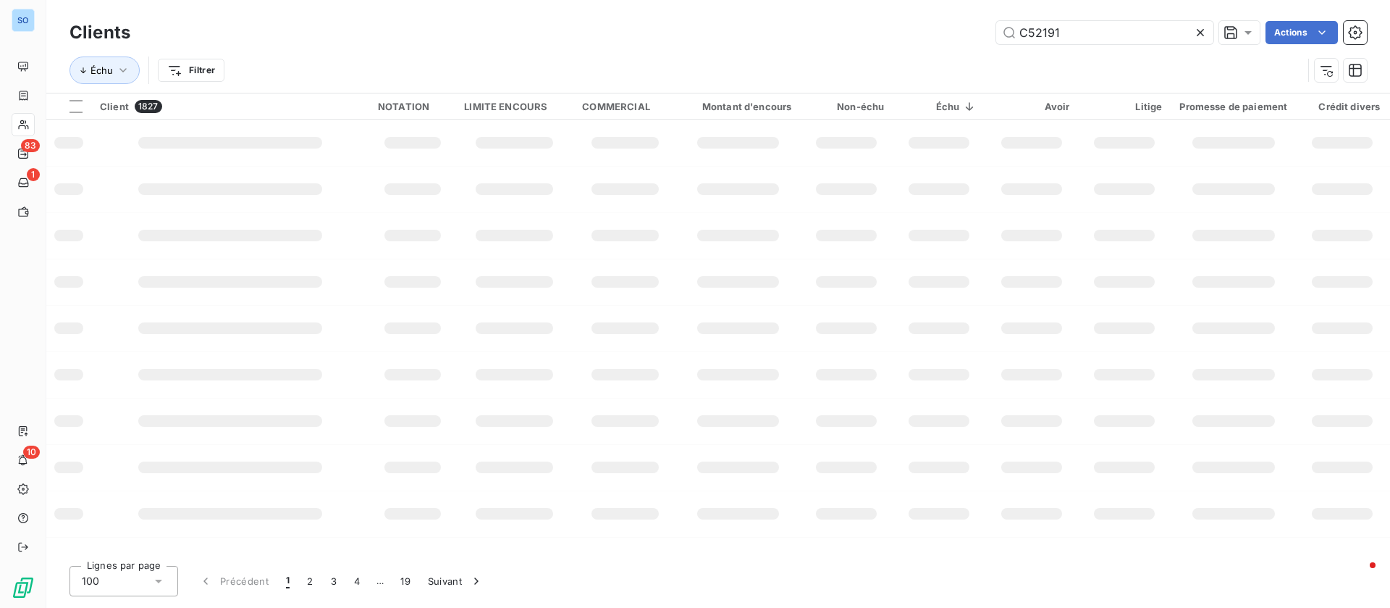
type input "C52191"
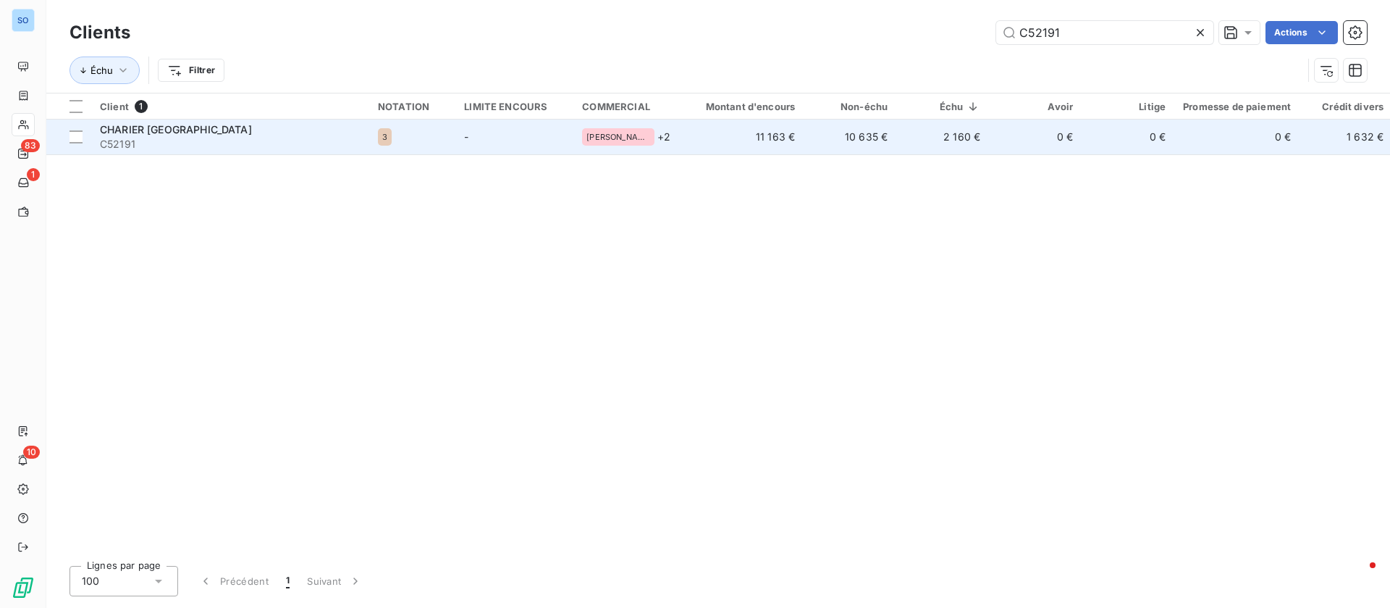
click at [202, 143] on span "C52191" at bounding box center [230, 144] width 261 height 14
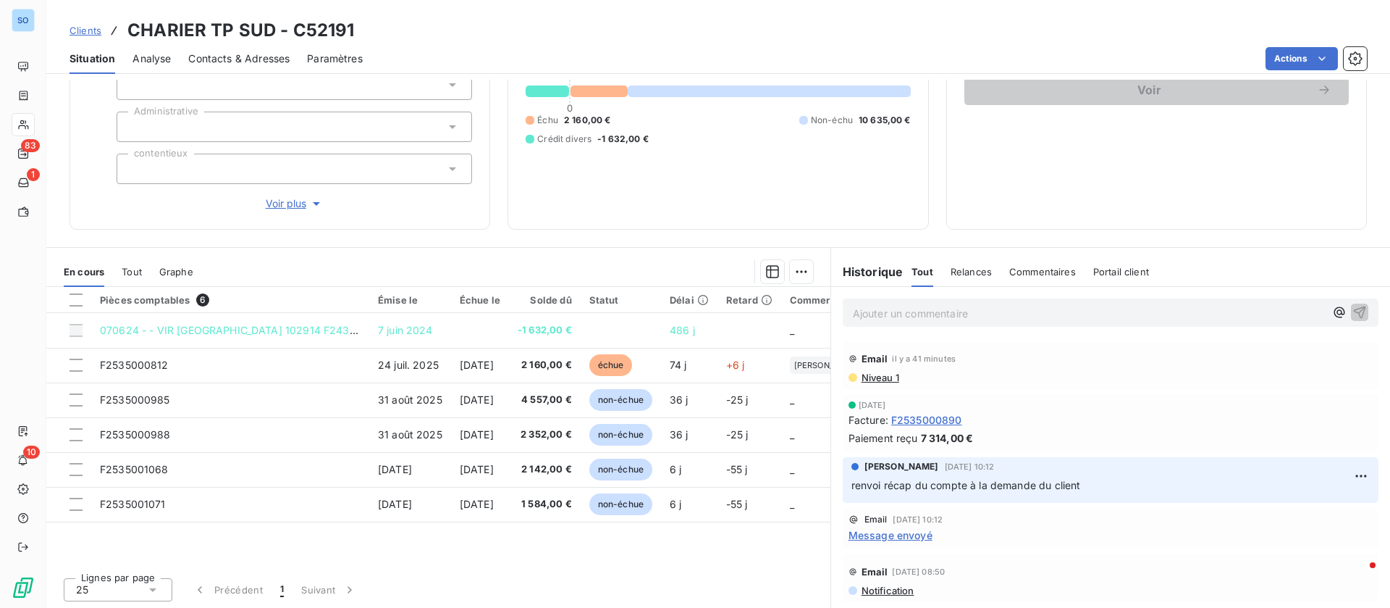
scroll to position [155, 0]
click at [937, 306] on p "Ajouter un commentaire ﻿" at bounding box center [1089, 312] width 472 height 18
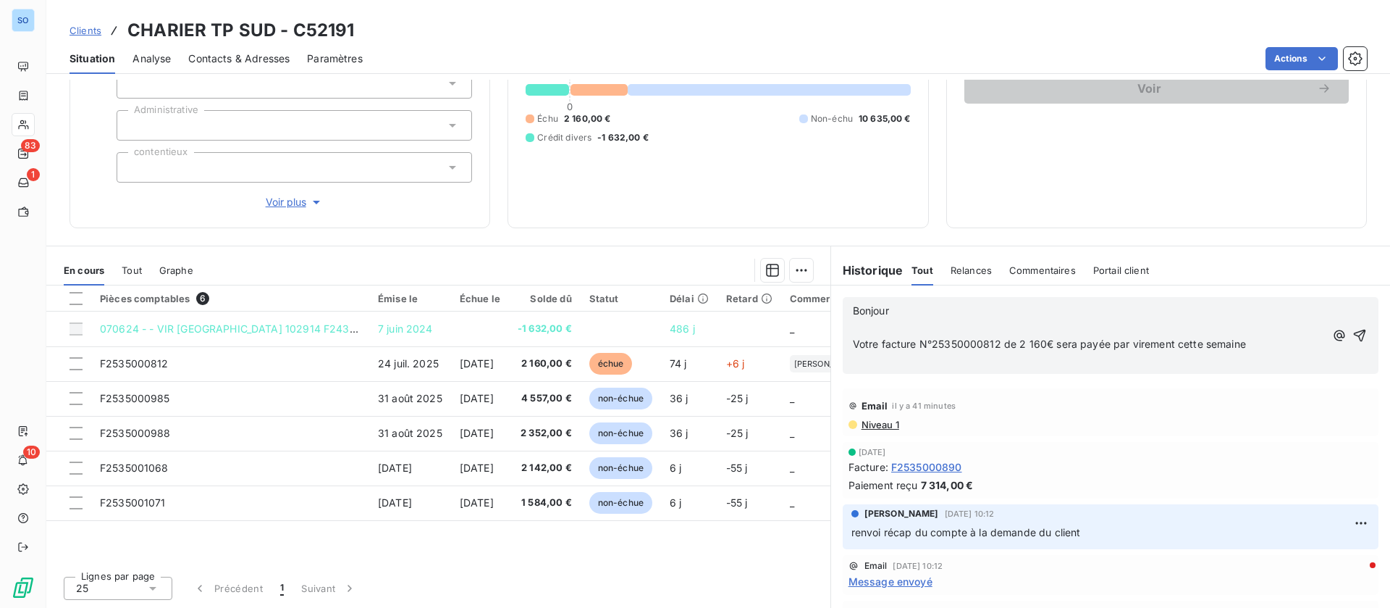
click at [919, 319] on p "﻿" at bounding box center [1089, 327] width 472 height 17
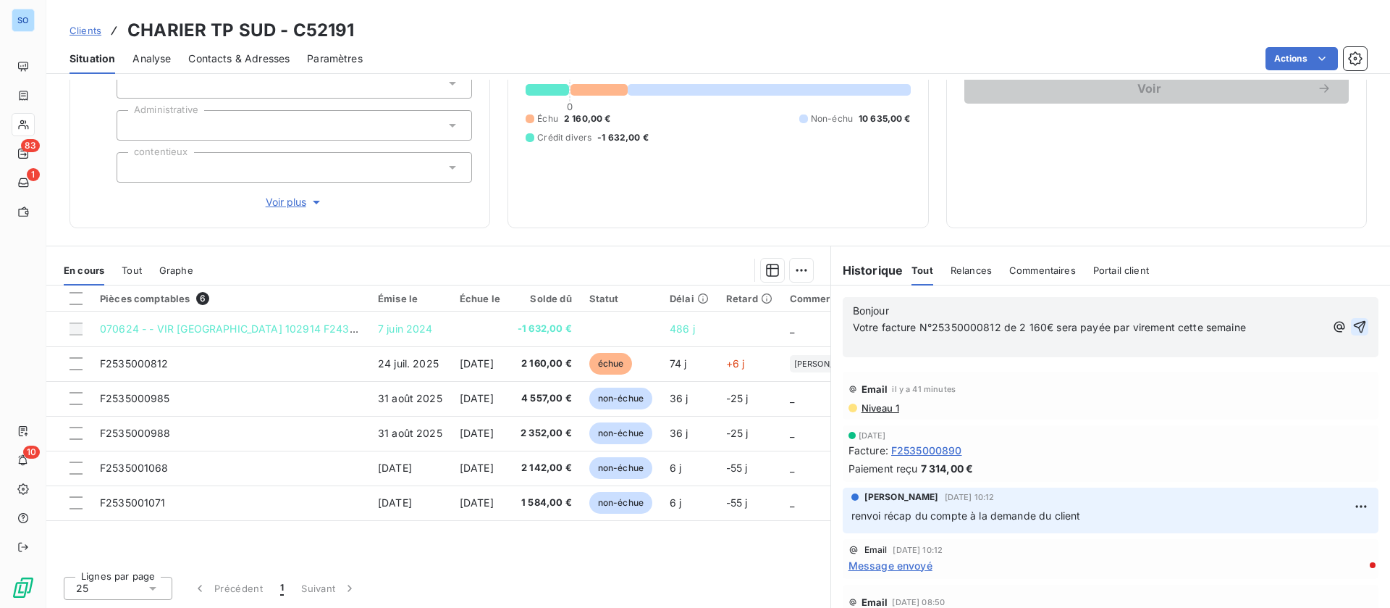
click at [1353, 325] on icon "button" at bounding box center [1360, 326] width 14 height 14
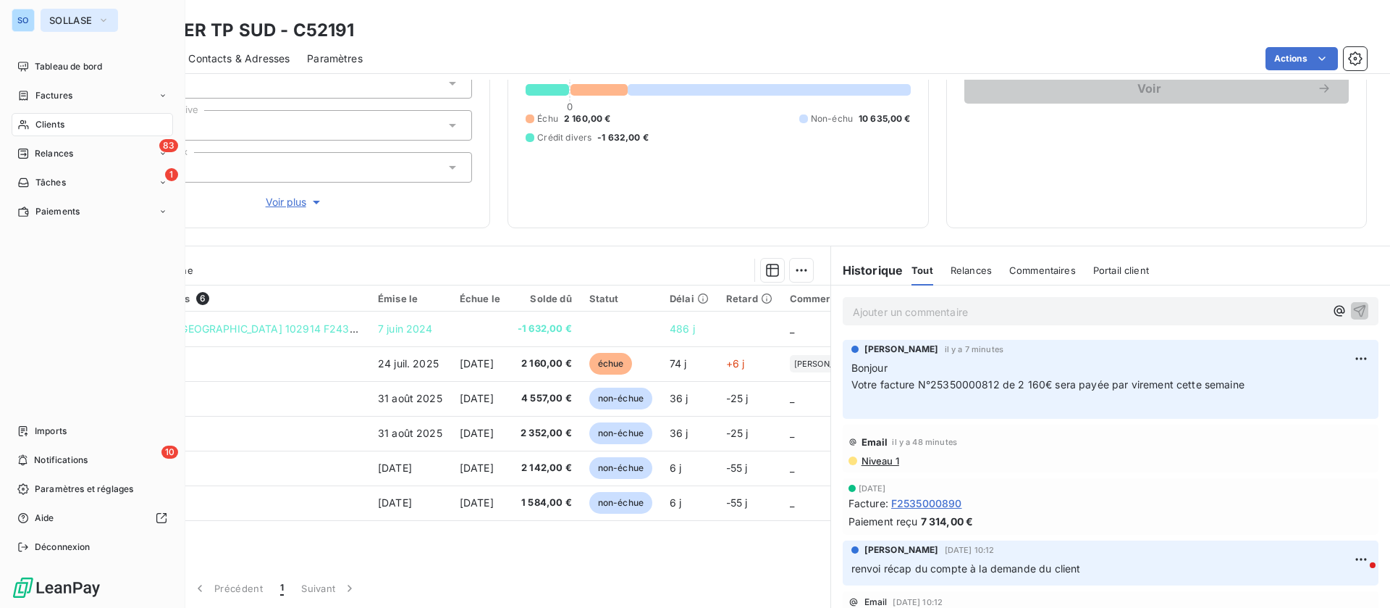
click at [80, 28] on button "SOLLASE" at bounding box center [79, 20] width 77 height 23
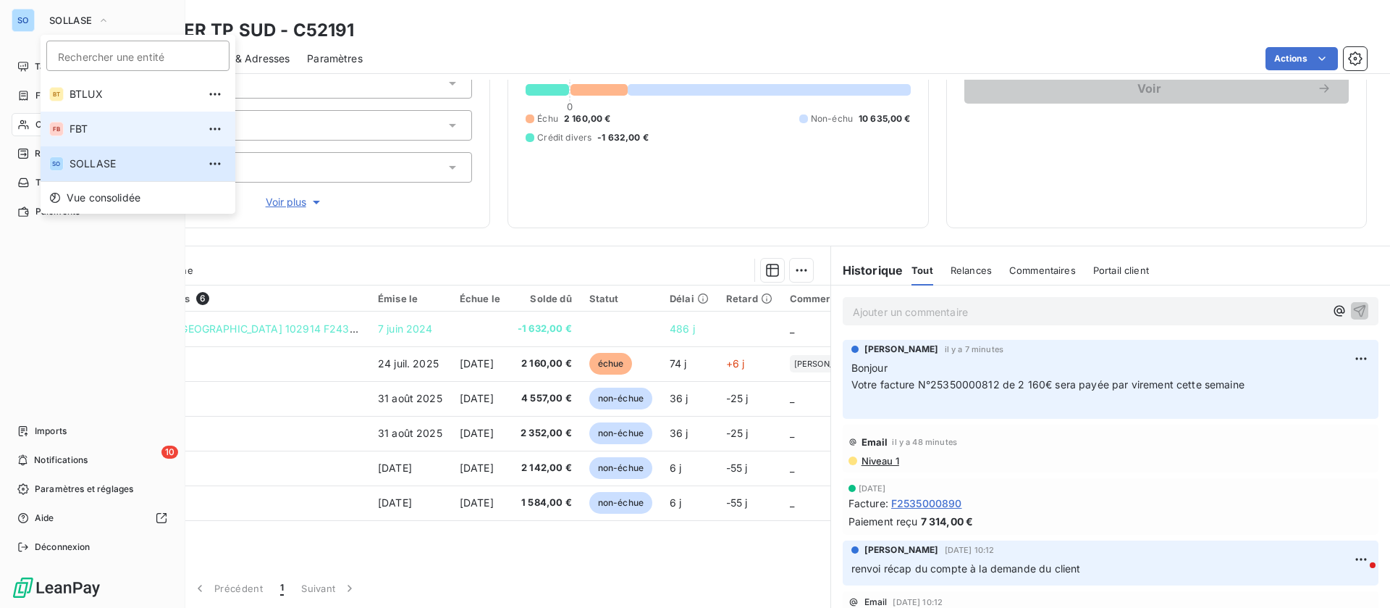
click at [99, 116] on li "FB FBT" at bounding box center [138, 129] width 195 height 35
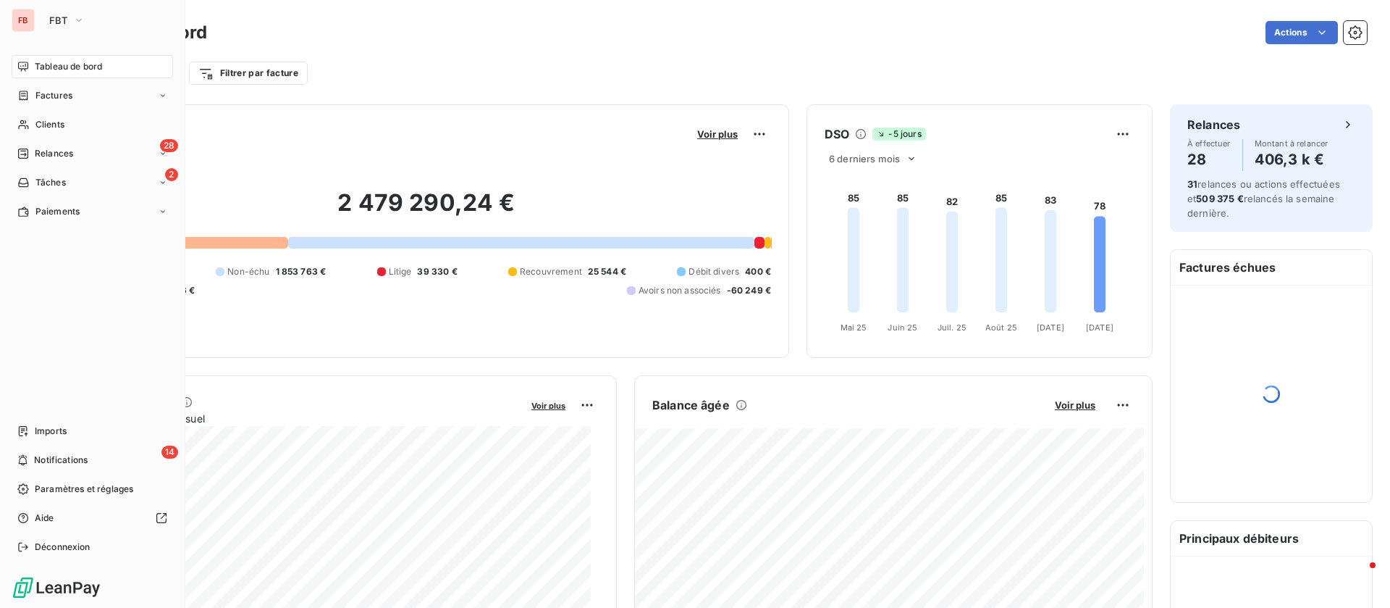
drag, startPoint x: 41, startPoint y: 118, endPoint x: 1025, endPoint y: 155, distance: 984.8
click at [43, 118] on span "Clients" at bounding box center [49, 124] width 29 height 13
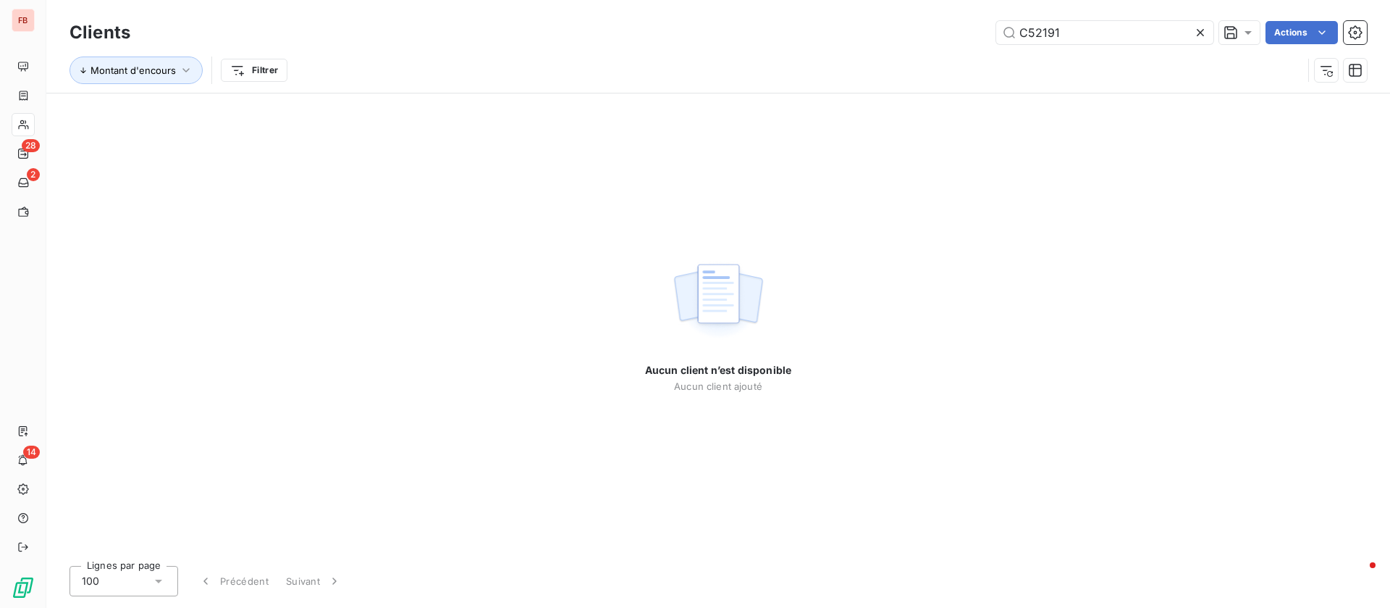
drag, startPoint x: 1030, startPoint y: 20, endPoint x: 936, endPoint y: 13, distance: 95.1
click at [936, 13] on div "Clients C52191 Actions Montant d'encours Filtrer" at bounding box center [718, 46] width 1344 height 93
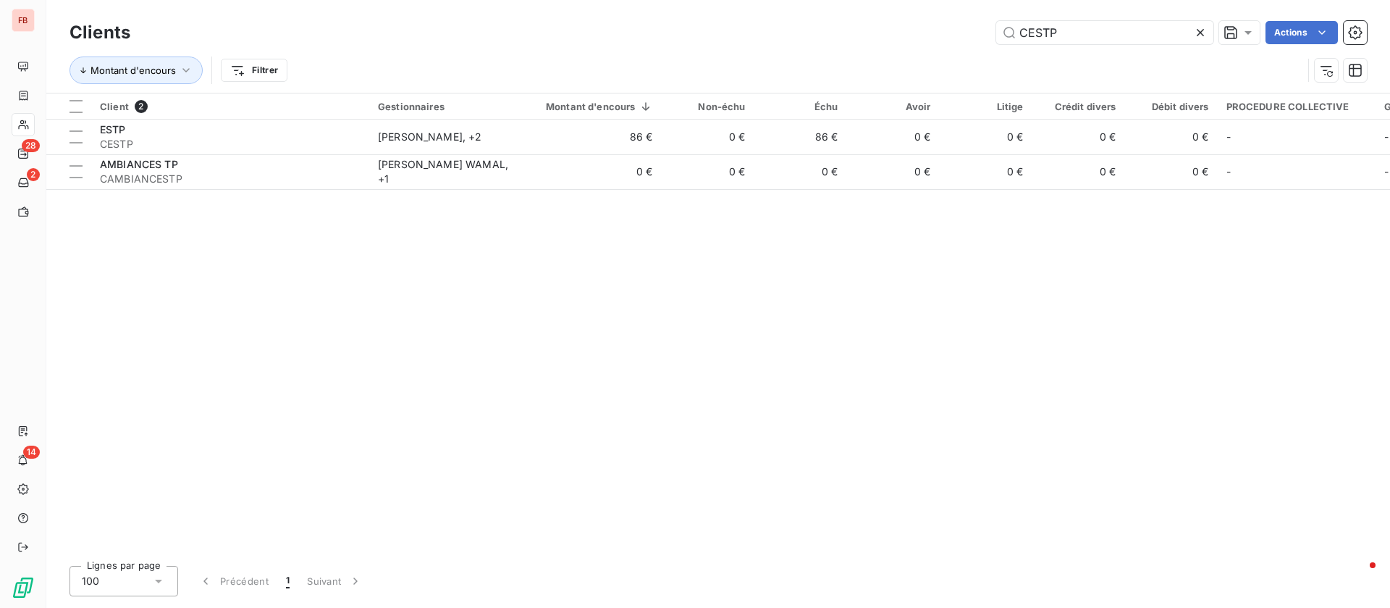
type input "CESTP"
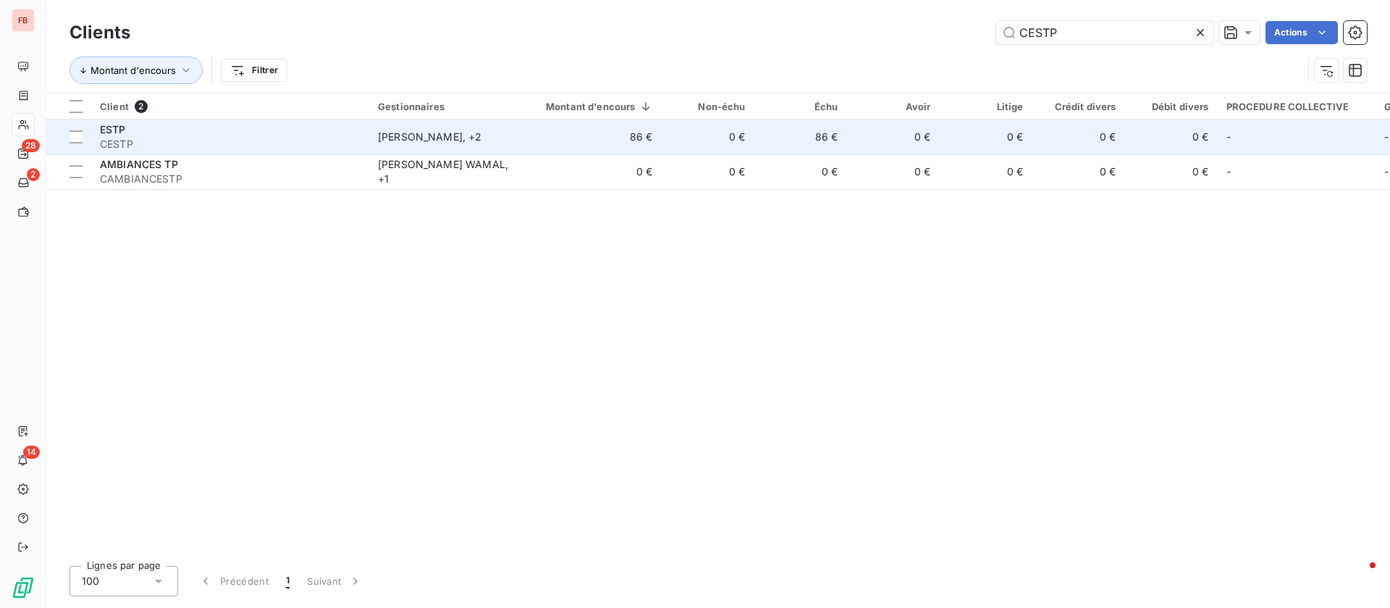
click at [855, 139] on td "0 €" at bounding box center [893, 136] width 93 height 35
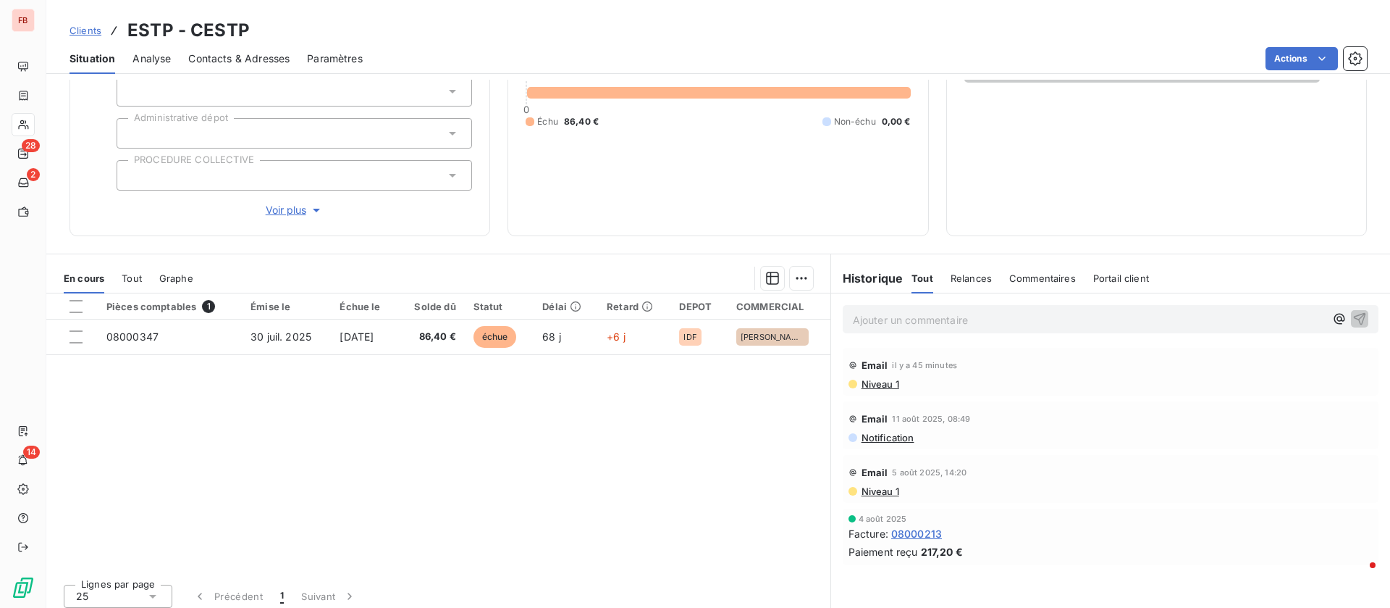
scroll to position [184, 0]
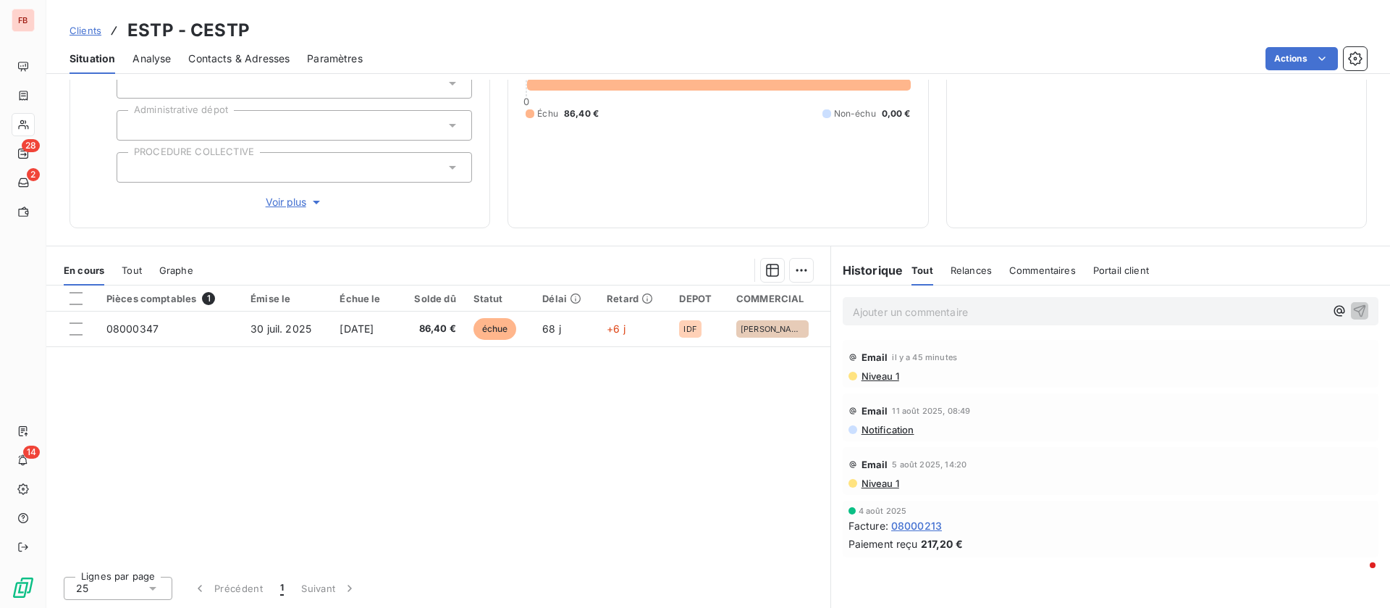
click at [948, 308] on p "Ajouter un commentaire ﻿" at bounding box center [1089, 312] width 472 height 18
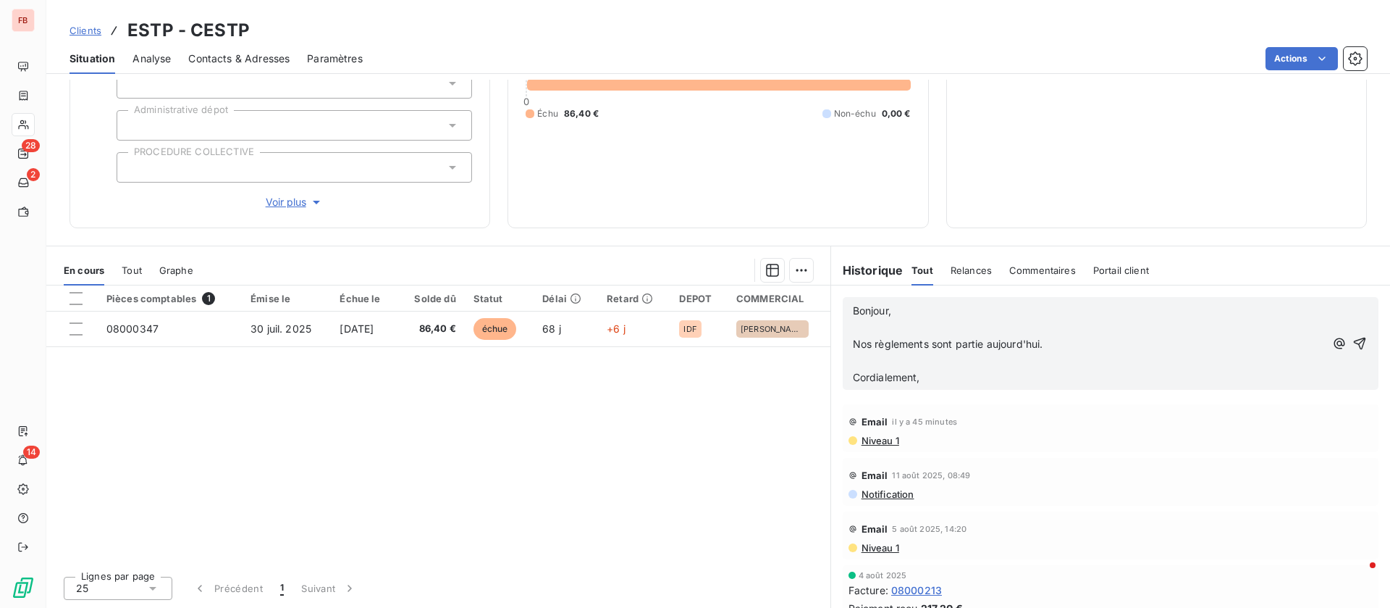
click at [862, 338] on span "Nos règlements sont partie aujourd'hui." at bounding box center [948, 343] width 190 height 12
click at [869, 325] on p "﻿" at bounding box center [1089, 327] width 472 height 17
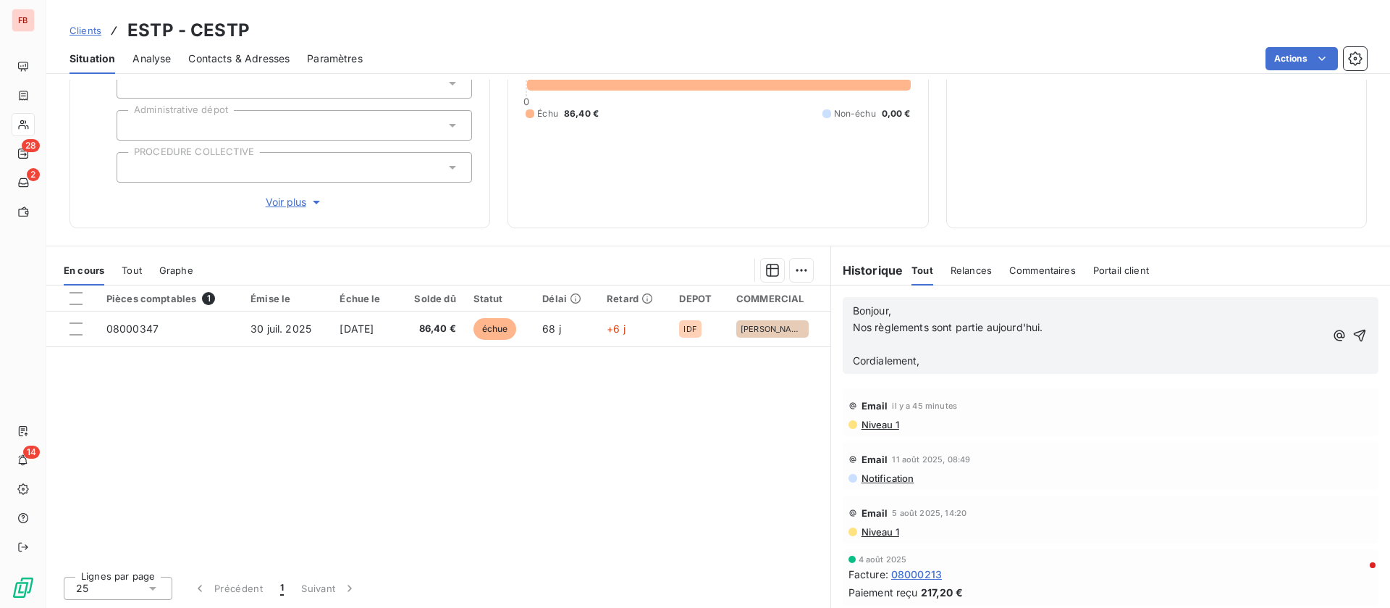
click at [863, 340] on p "﻿" at bounding box center [1089, 344] width 472 height 17
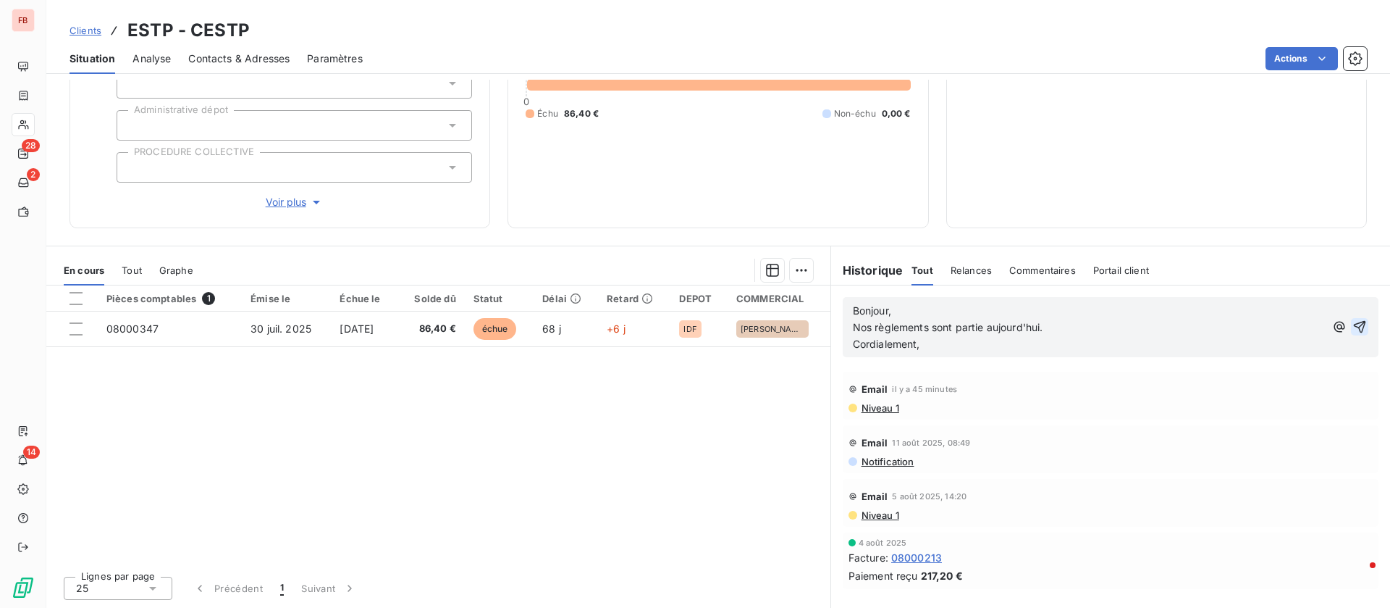
click at [1353, 325] on icon "button" at bounding box center [1360, 326] width 14 height 14
